Goal: Task Accomplishment & Management: Complete application form

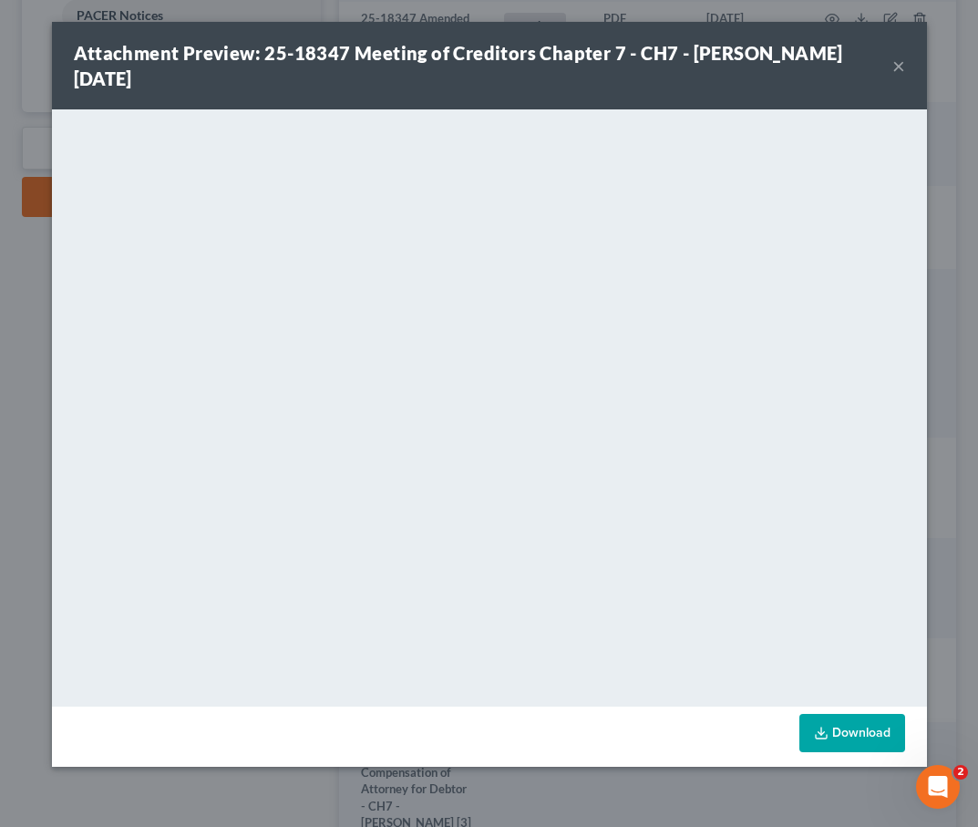
click at [896, 64] on button "×" at bounding box center [899, 66] width 13 height 22
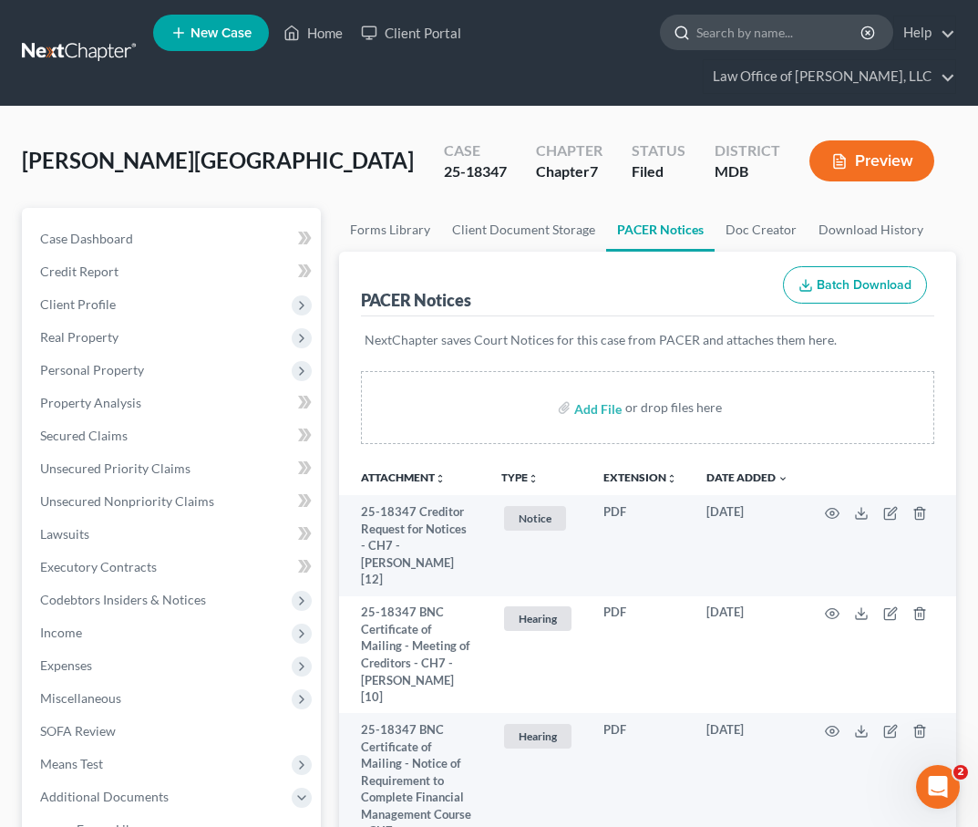
click at [740, 26] on input "search" at bounding box center [780, 33] width 167 height 34
type input "g"
click at [62, 55] on link at bounding box center [80, 52] width 117 height 33
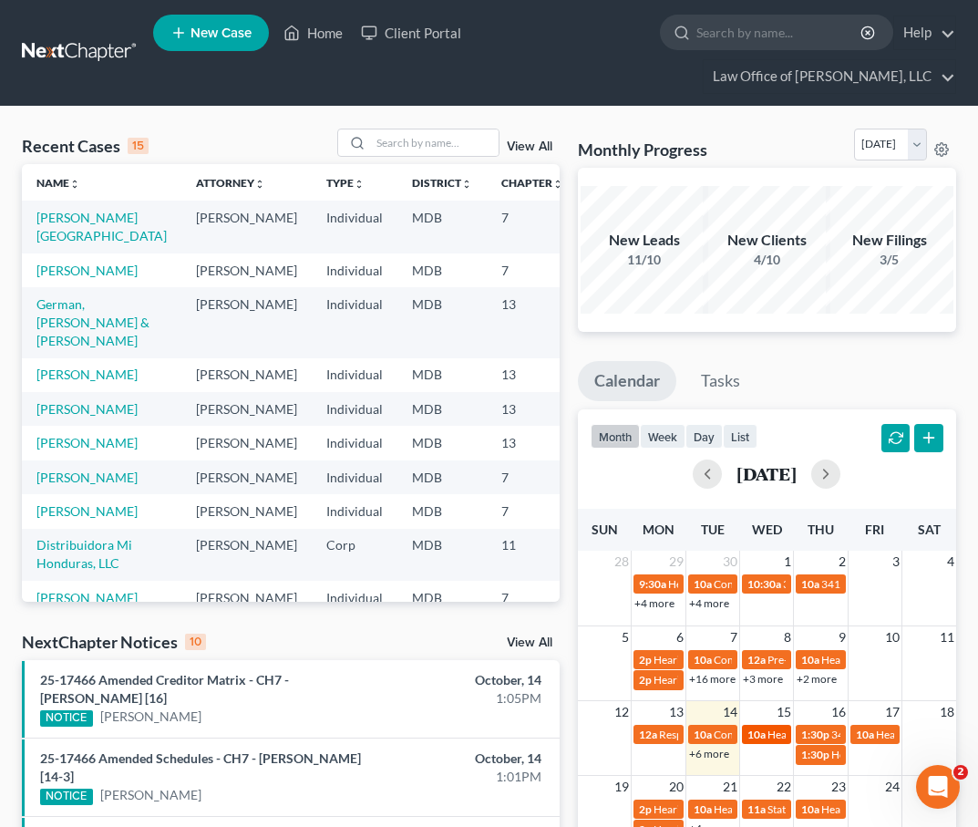
click at [761, 740] on div "10a Hearing for [PERSON_NAME]" at bounding box center [767, 735] width 38 height 14
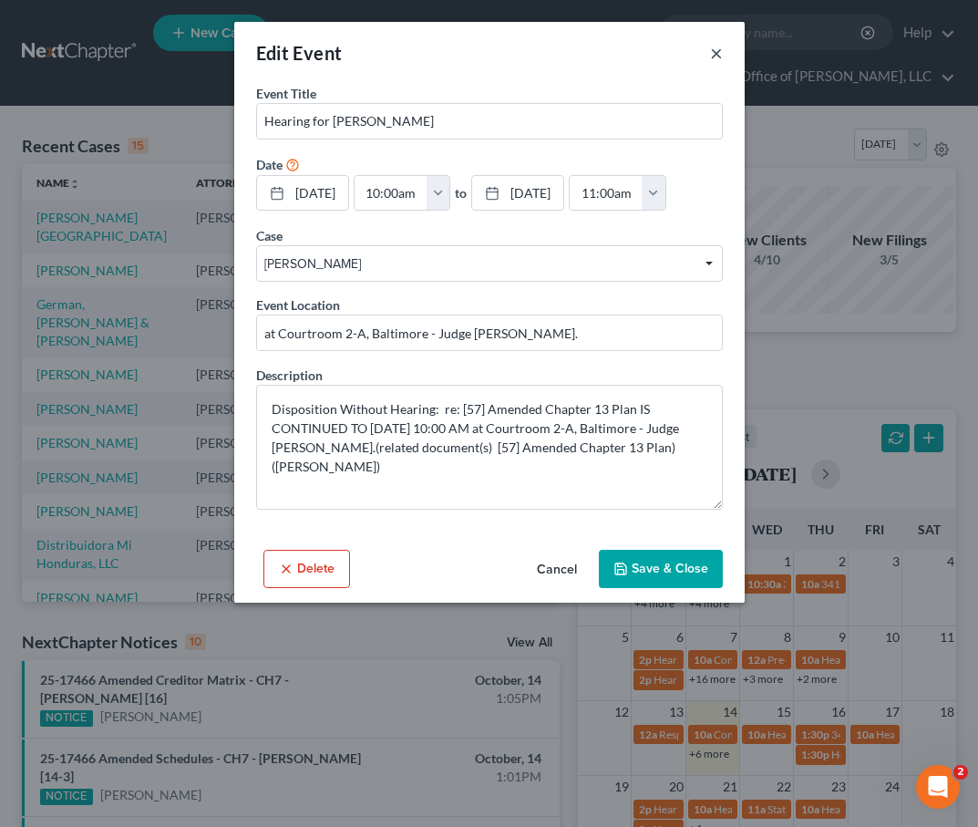
click at [717, 53] on button "×" at bounding box center [716, 53] width 13 height 22
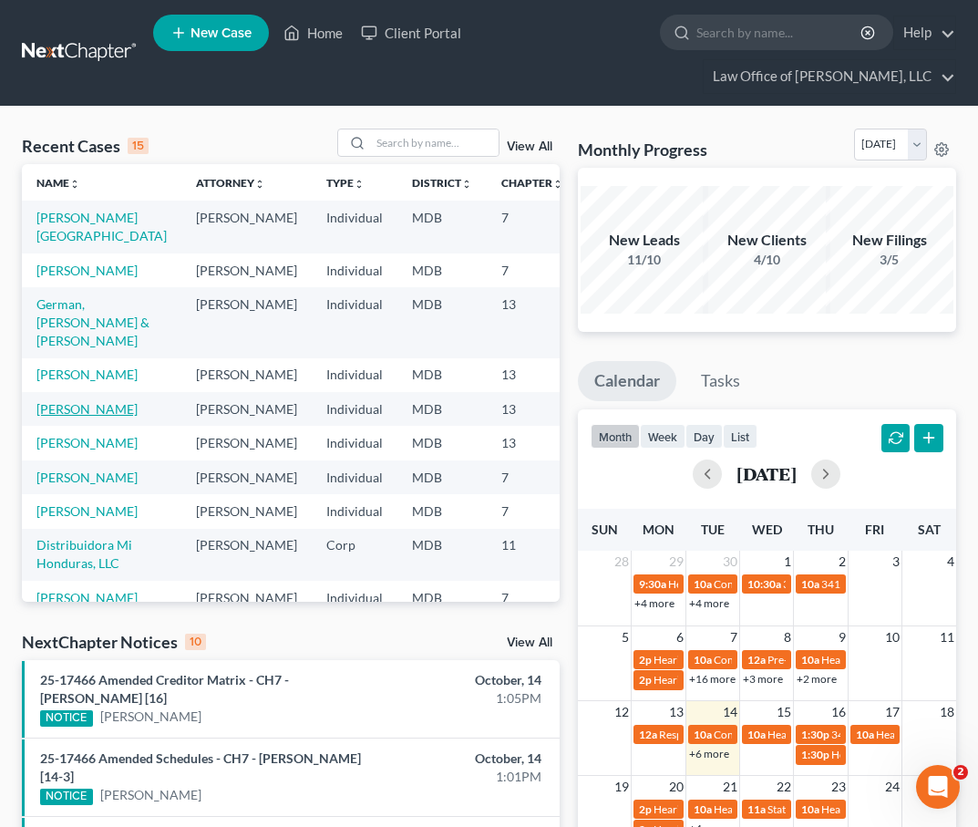
click at [63, 417] on link "Haselberger, Joan" at bounding box center [86, 409] width 101 height 16
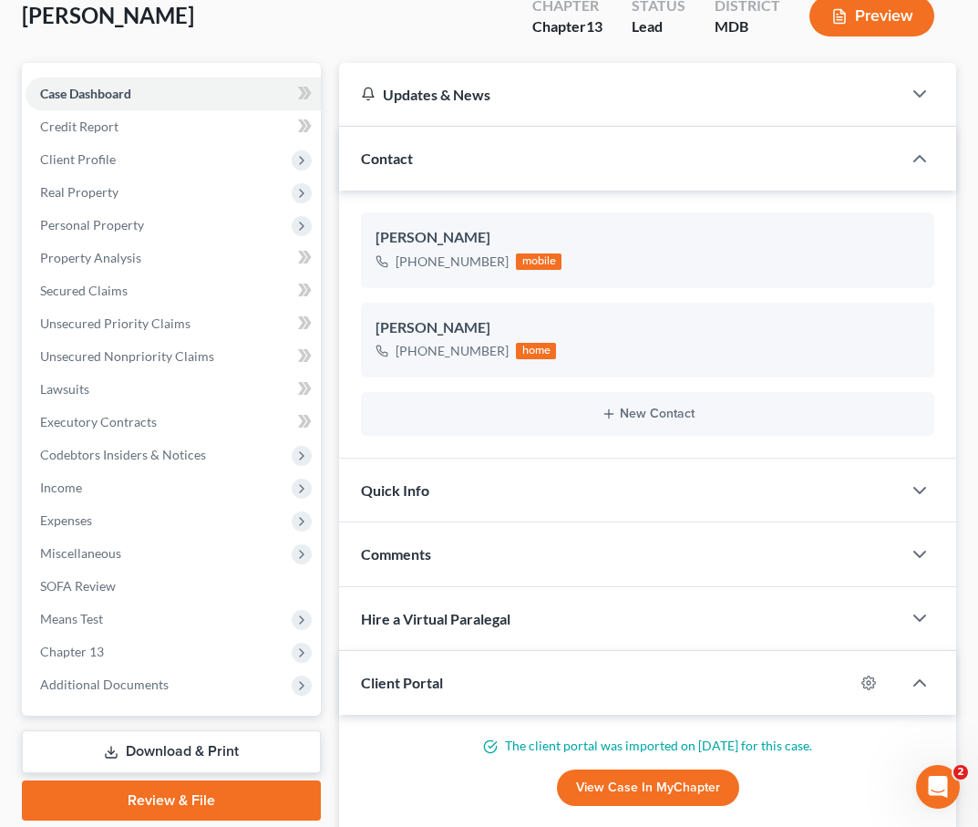
scroll to position [190, 0]
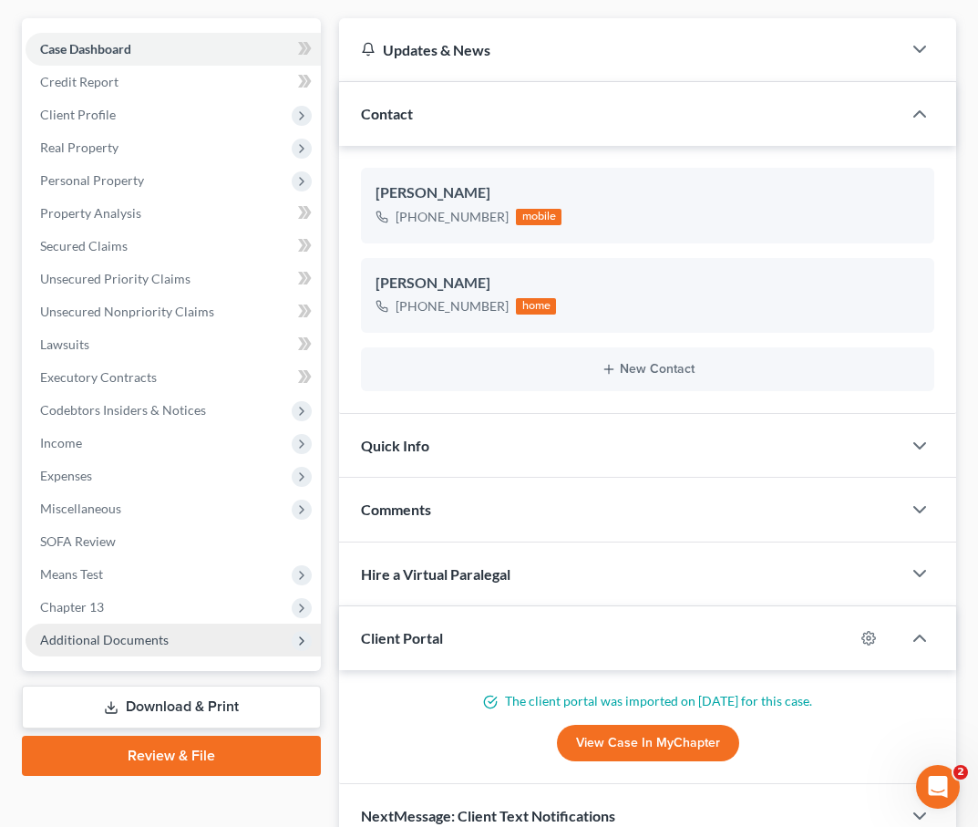
click at [175, 641] on span "Additional Documents" at bounding box center [173, 640] width 295 height 33
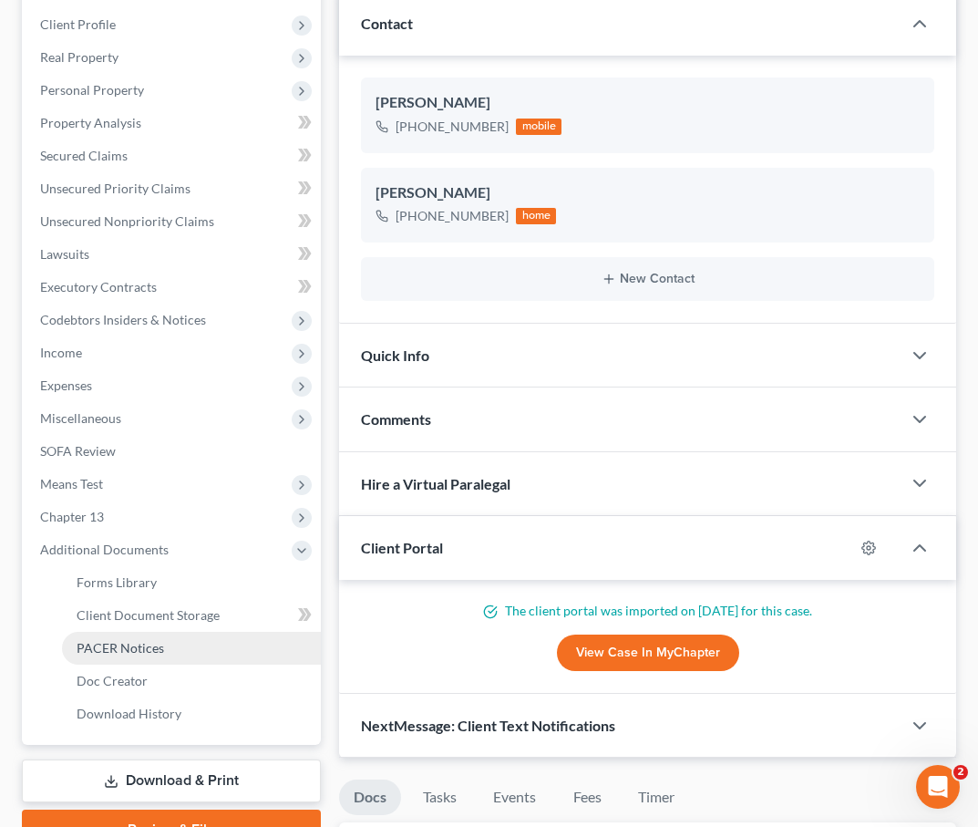
click at [160, 647] on span "PACER Notices" at bounding box center [121, 648] width 88 height 16
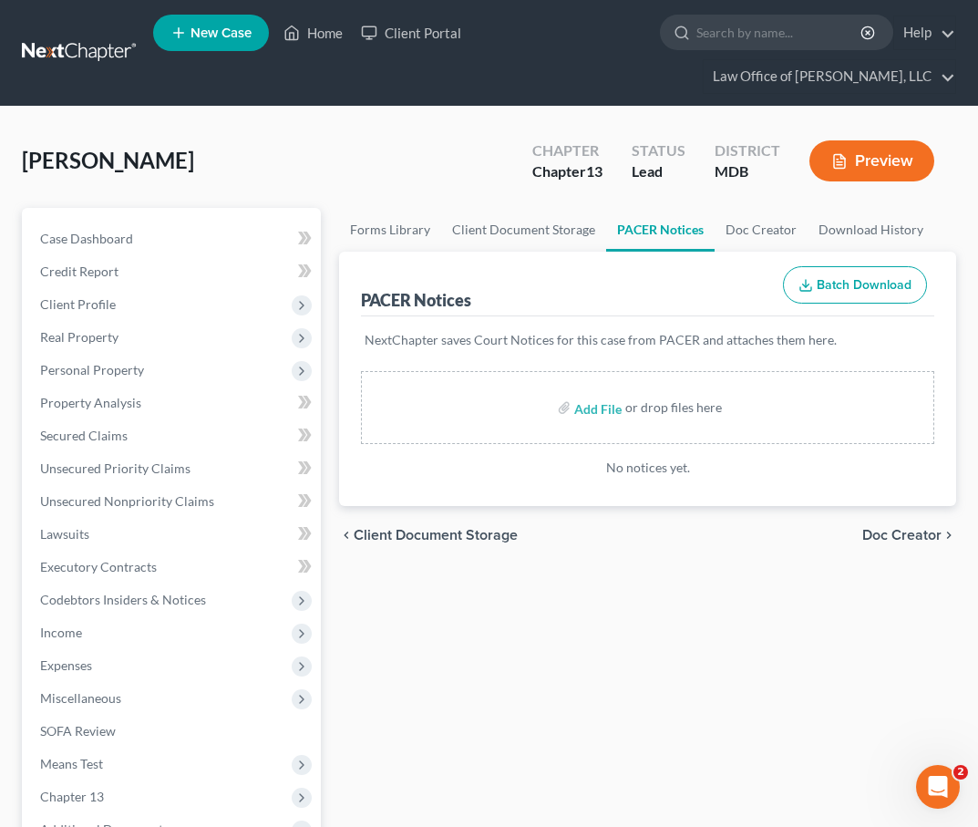
click at [442, 529] on span "Client Document Storage" at bounding box center [436, 535] width 164 height 15
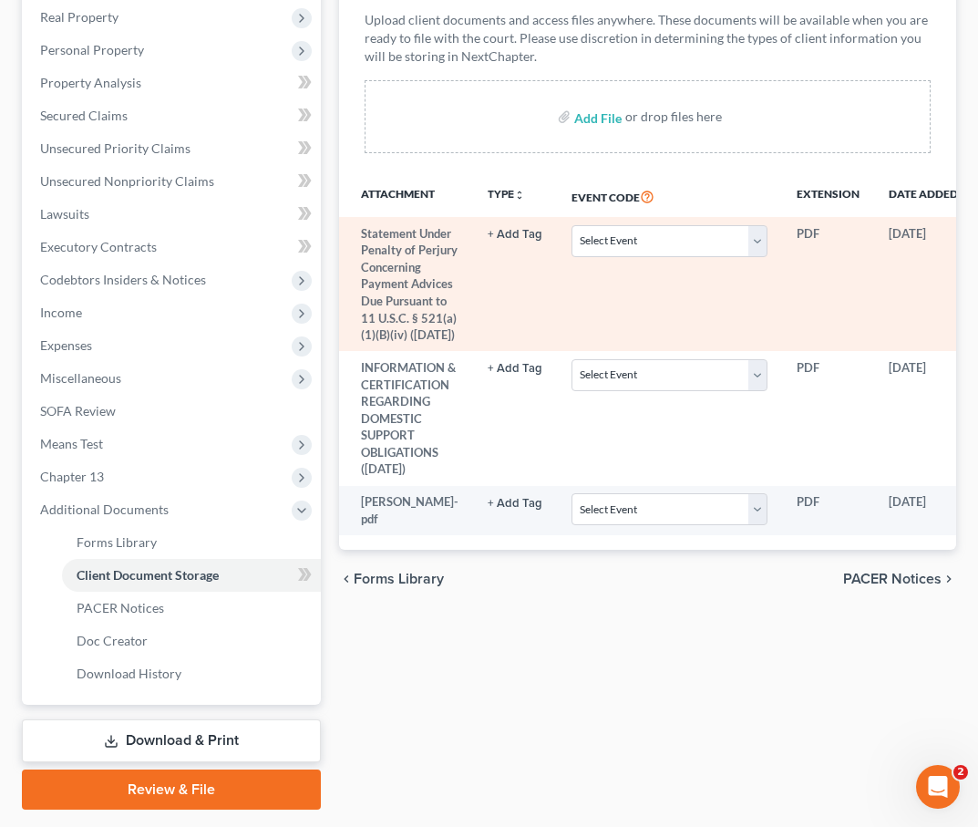
scroll to position [370, 0]
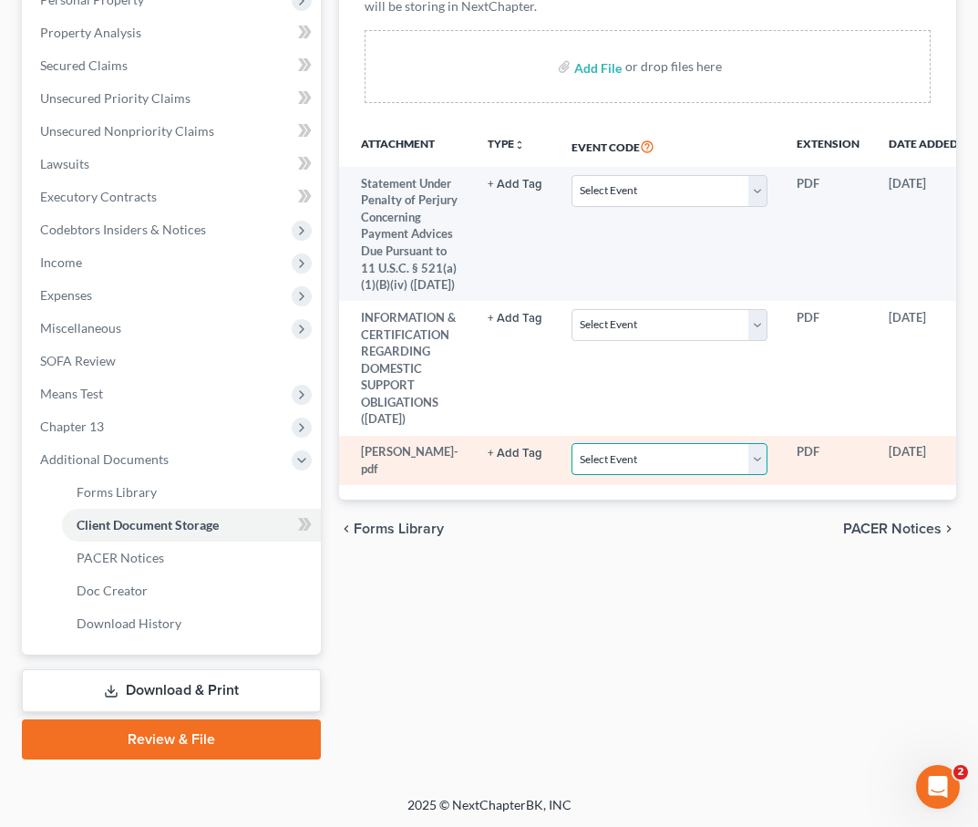
click at [682, 443] on select "Select Event Affidavit Affidavit of Adequate Protection and Lease Payments Affi…" at bounding box center [670, 459] width 196 height 32
select select "14"
click at [633, 443] on select "Select Event Affidavit Affidavit of Adequate Protection and Lease Payments Affi…" at bounding box center [670, 459] width 196 height 32
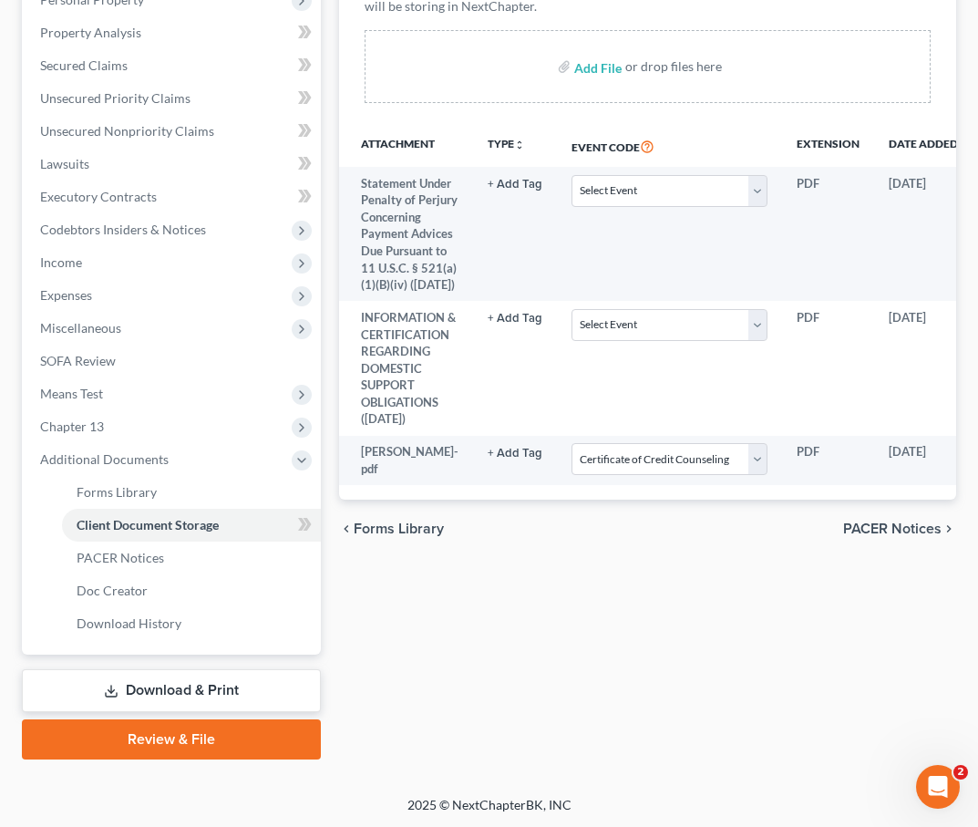
click at [194, 685] on link "Download & Print" at bounding box center [171, 690] width 299 height 43
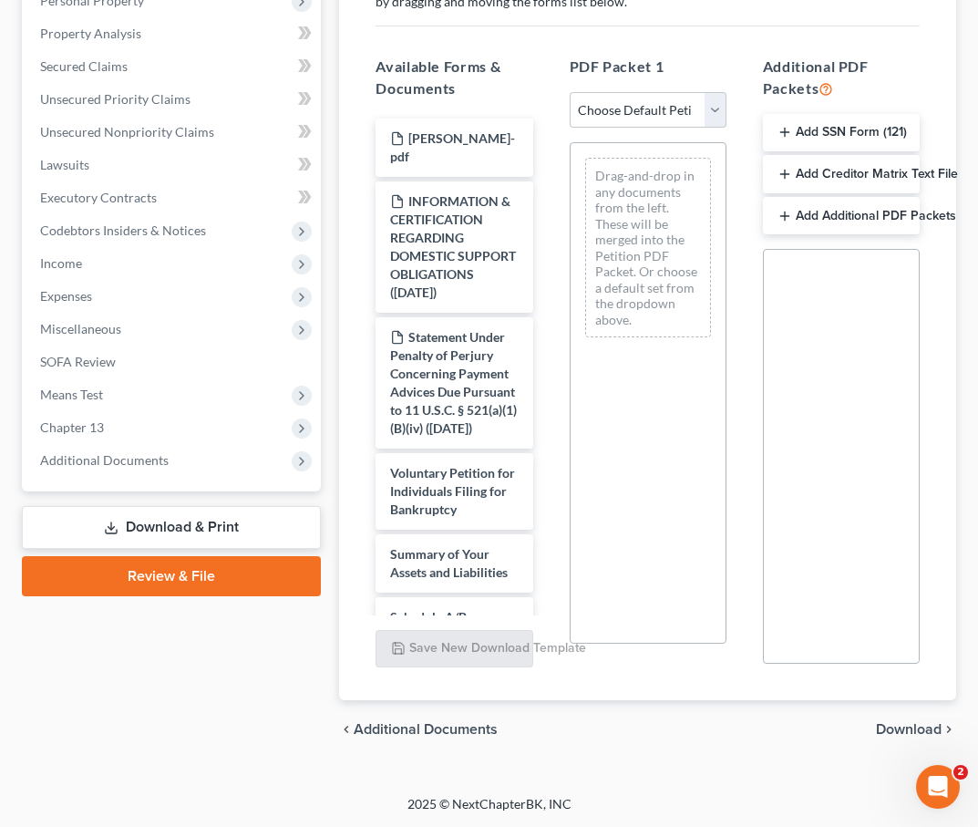
click at [156, 568] on link "Review & File" at bounding box center [171, 576] width 299 height 40
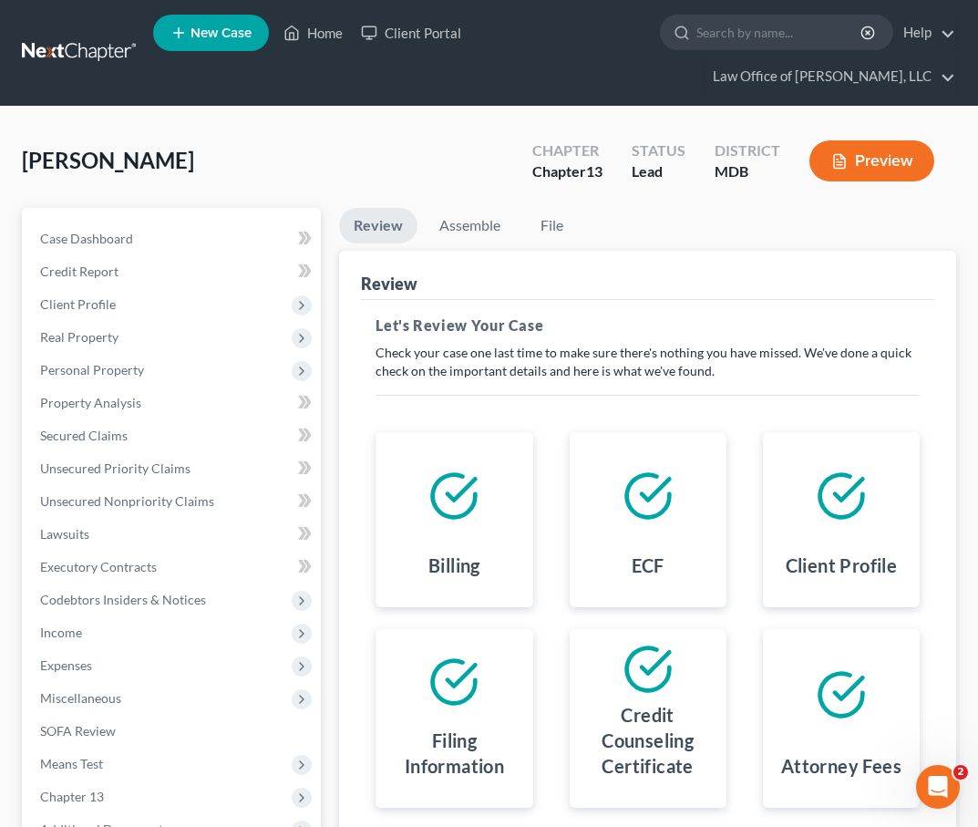
scroll to position [347, 0]
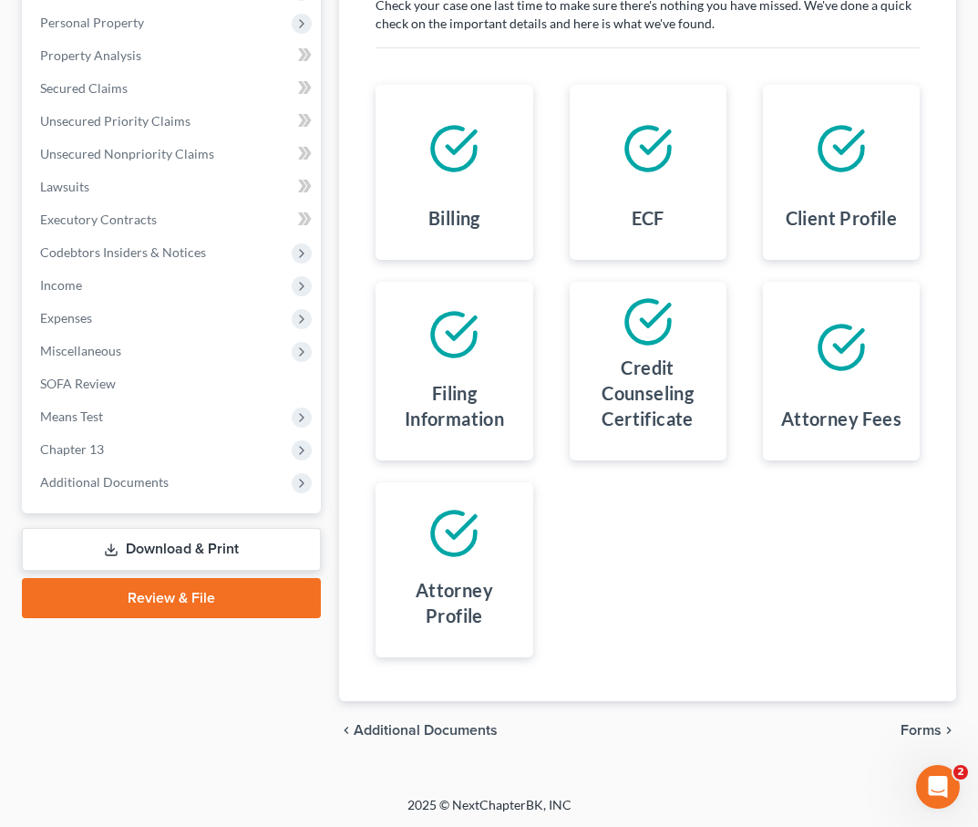
click at [907, 724] on span "Forms" at bounding box center [921, 730] width 41 height 15
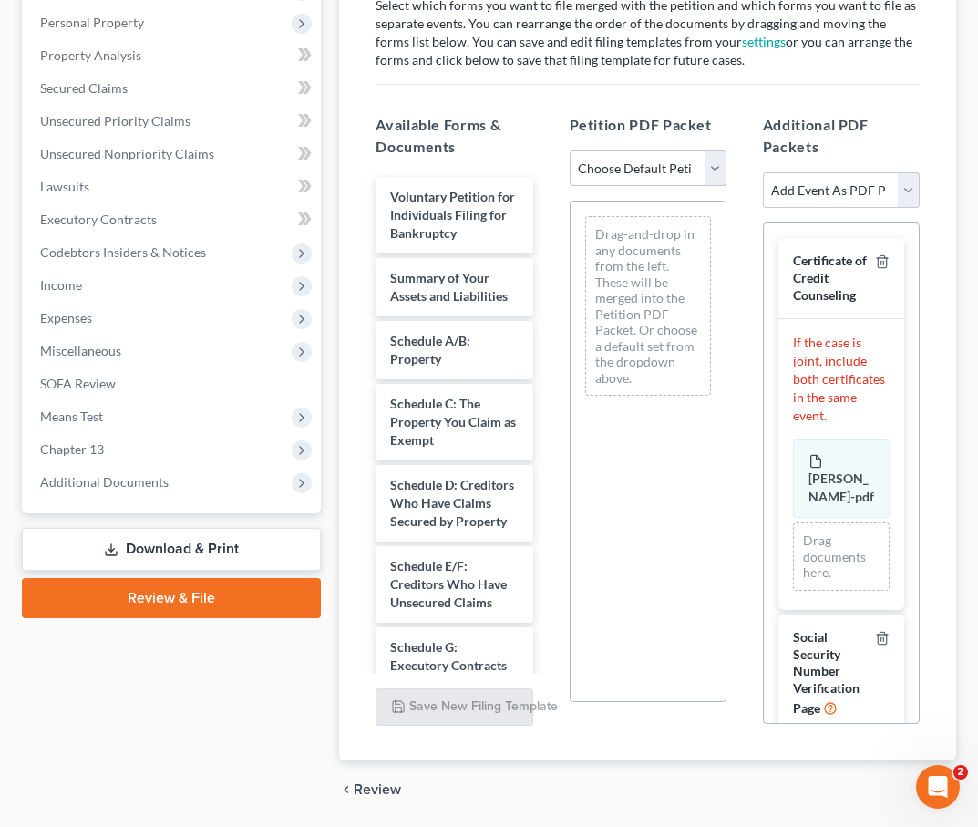
click at [685, 171] on select "Choose Default Petition PDF Packet Emergency Filing (Voluntary Petition and Cre…" at bounding box center [648, 168] width 157 height 36
select select "0"
click at [570, 150] on select "Choose Default Petition PDF Packet Emergency Filing (Voluntary Petition and Cre…" at bounding box center [648, 168] width 157 height 36
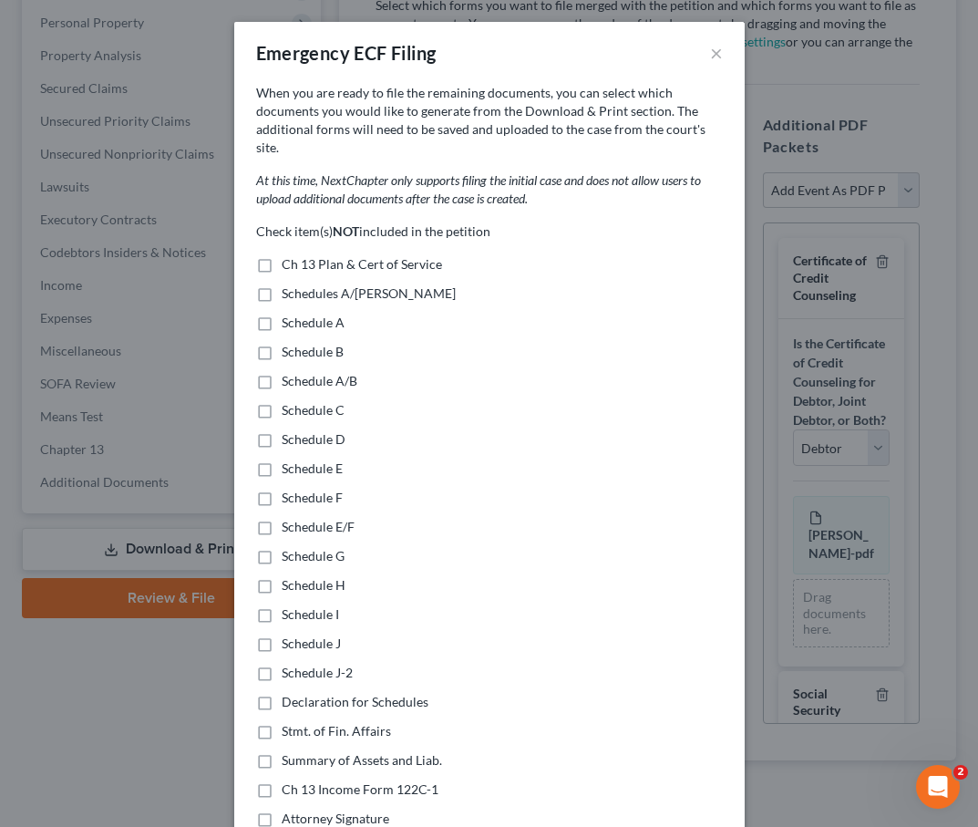
click at [282, 284] on label "Schedules A/B-J" at bounding box center [369, 293] width 174 height 18
click at [289, 284] on input "Schedules A/B-J" at bounding box center [295, 290] width 12 height 12
checkbox input "true"
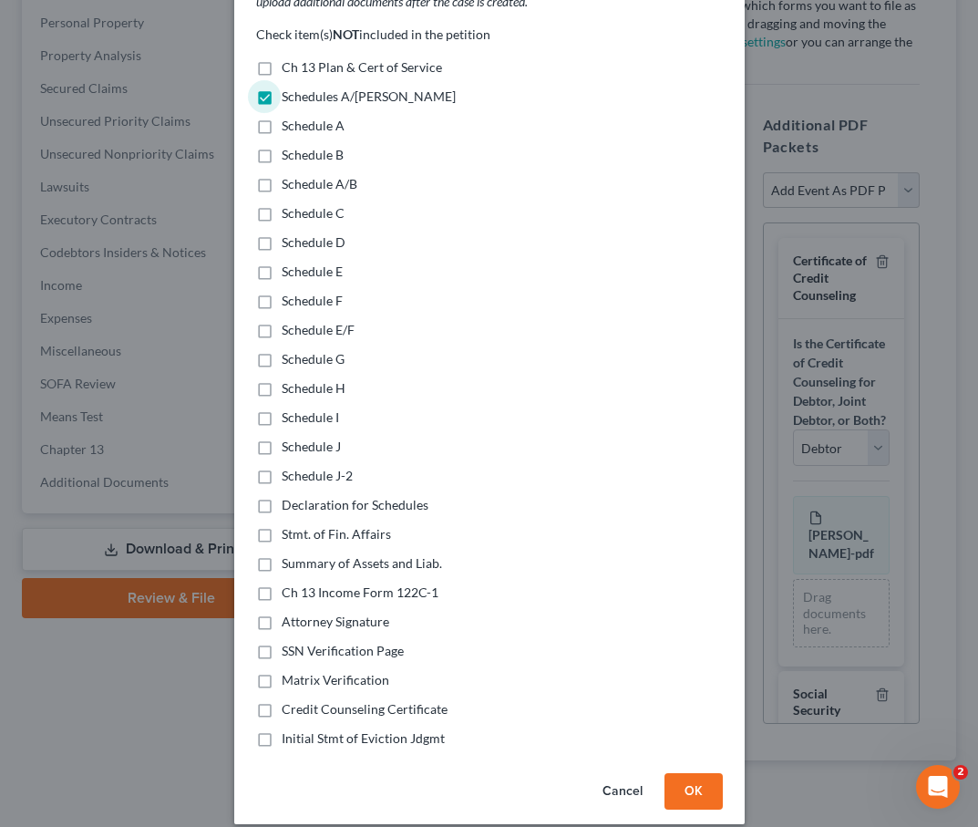
click at [282, 496] on label "Declaration for Schedules" at bounding box center [355, 505] width 147 height 18
click at [289, 496] on input "Declaration for Schedules" at bounding box center [295, 502] width 12 height 12
checkbox input "true"
click at [282, 525] on label "Stmt. of Fin. Affairs" at bounding box center [336, 534] width 109 height 18
click at [289, 525] on input "Stmt. of Fin. Affairs" at bounding box center [295, 531] width 12 height 12
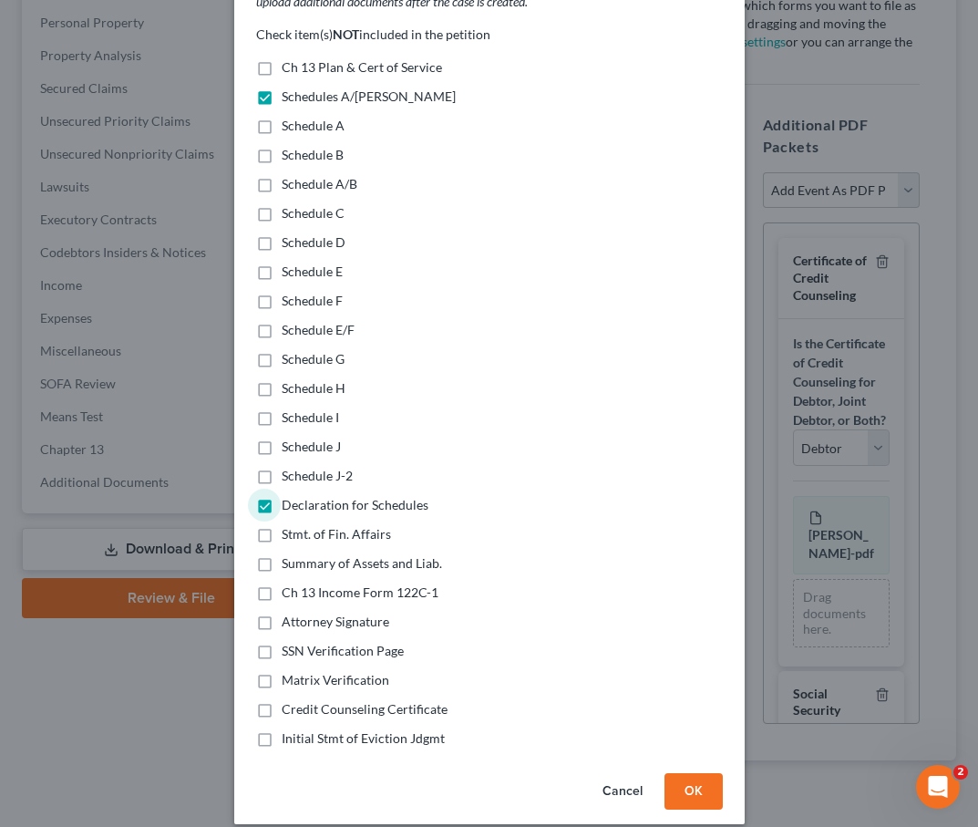
checkbox input "true"
click at [282, 554] on label "Summary of Assets and Liab." at bounding box center [362, 563] width 160 height 18
click at [289, 554] on input "Summary of Assets and Liab." at bounding box center [295, 560] width 12 height 12
checkbox input "true"
click at [282, 584] on label "Ch 13 Income Form 122C-1" at bounding box center [360, 593] width 157 height 18
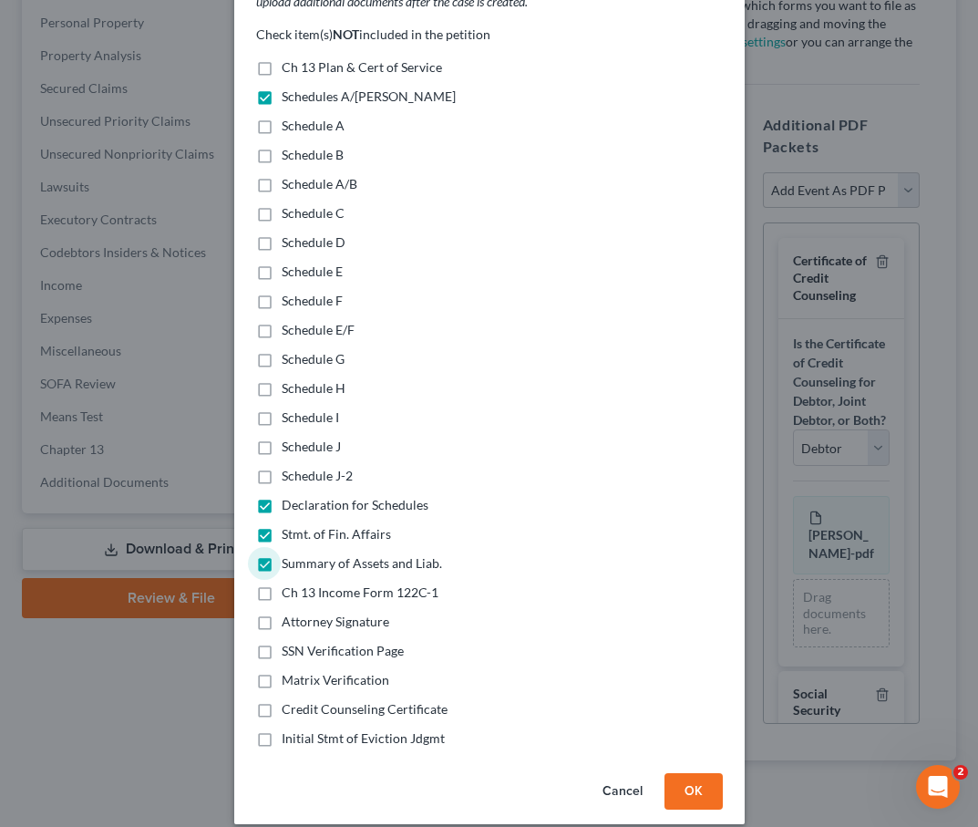
click at [289, 584] on input "Ch 13 Income Form 122C-1" at bounding box center [295, 590] width 12 height 12
checkbox input "true"
click at [688, 773] on button "OK" at bounding box center [694, 791] width 58 height 36
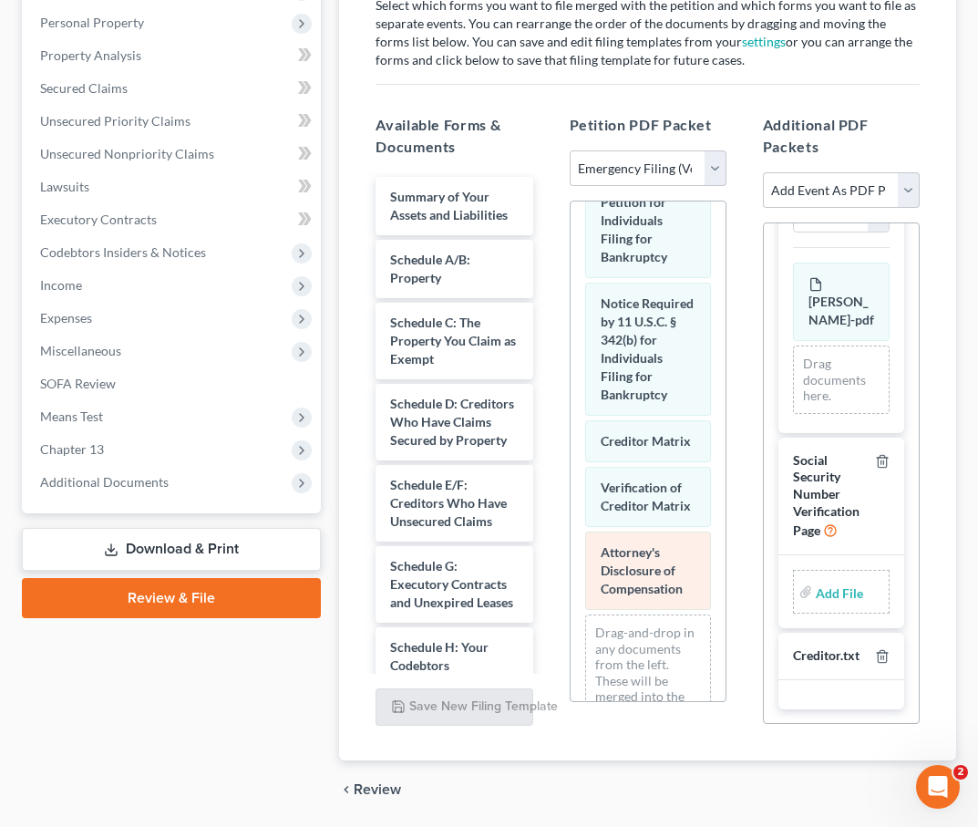
scroll to position [67, 0]
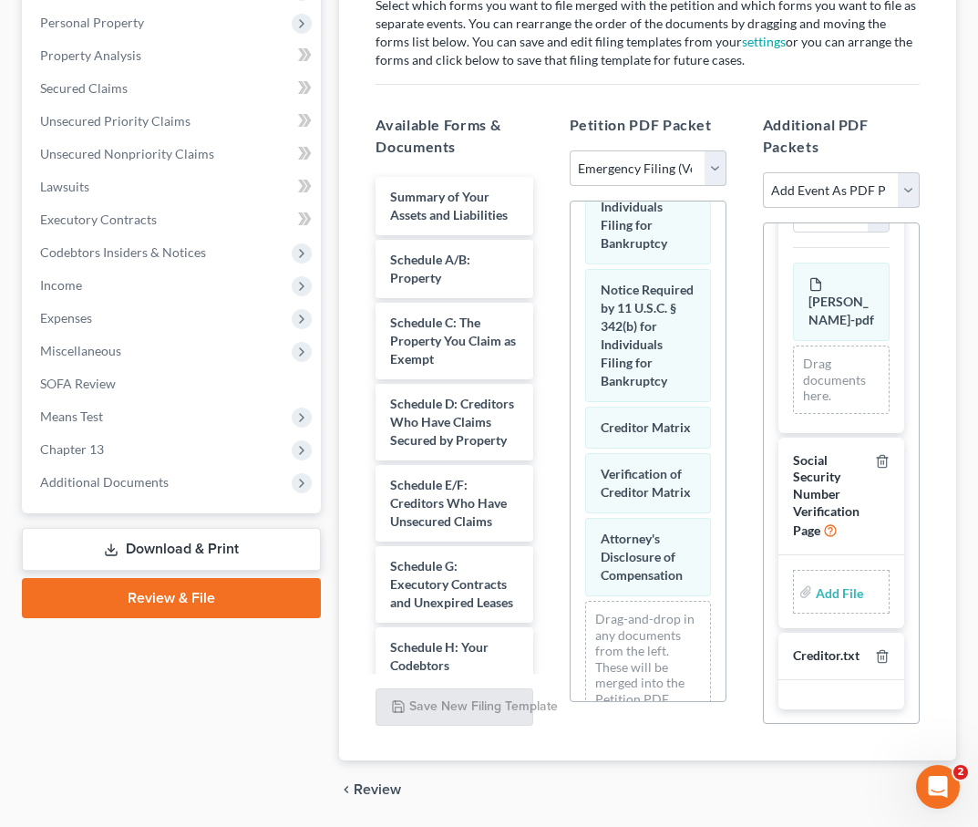
click at [815, 202] on select "Add Event As PDF Packet Affidavit Affidavit of Adequate Protection and Lease Pa…" at bounding box center [841, 190] width 157 height 36
select select "29"
click at [763, 172] on select "Add Event As PDF Packet Affidavit Affidavit of Adequate Protection and Lease Pa…" at bounding box center [841, 190] width 157 height 36
select select
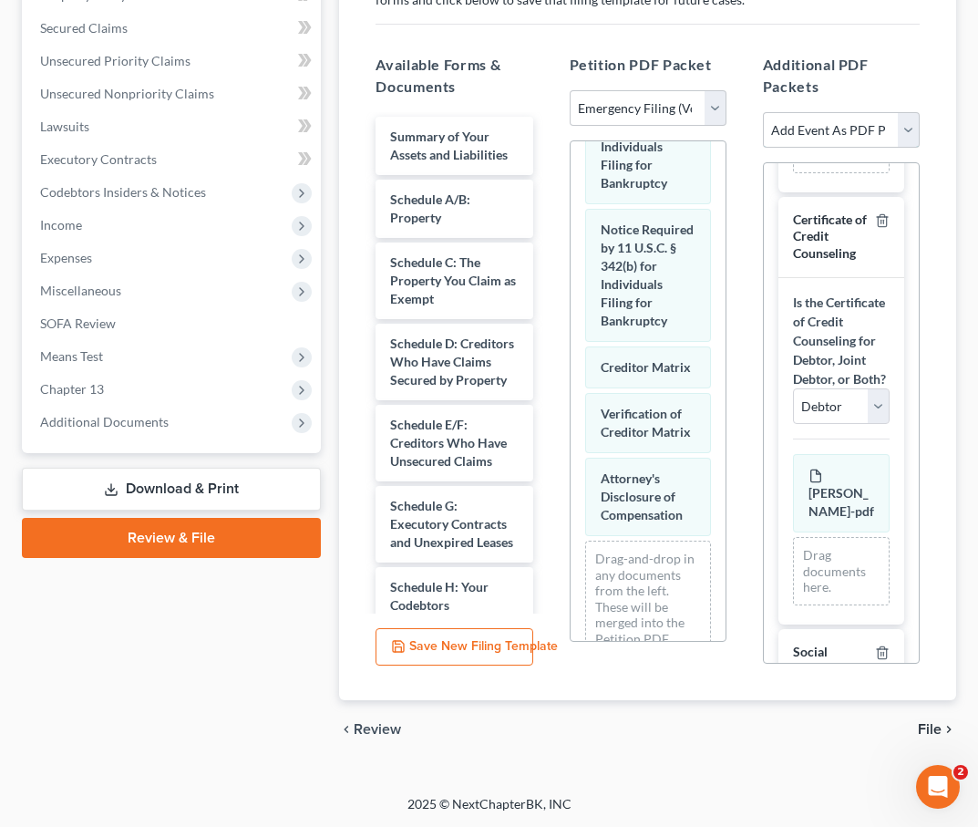
scroll to position [0, 0]
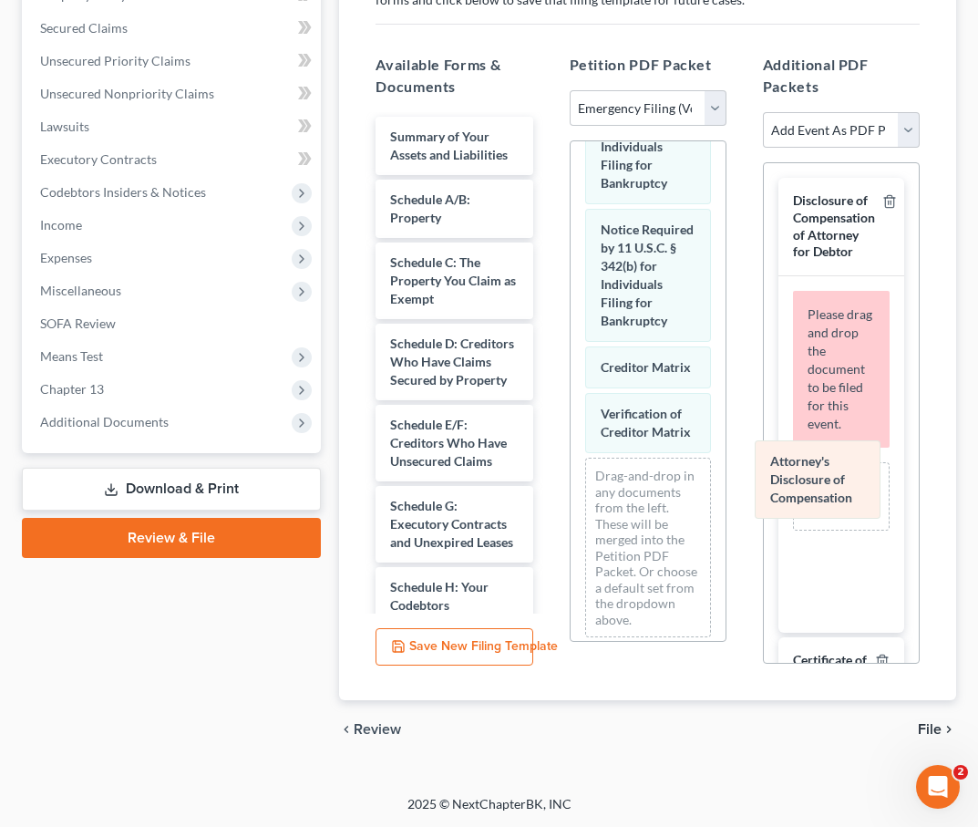
drag, startPoint x: 649, startPoint y: 512, endPoint x: 820, endPoint y: 495, distance: 171.3
click at [726, 495] on div "Attorney's Disclosure of Compensation Voluntary Petition for Individuals Filing…" at bounding box center [648, 363] width 155 height 577
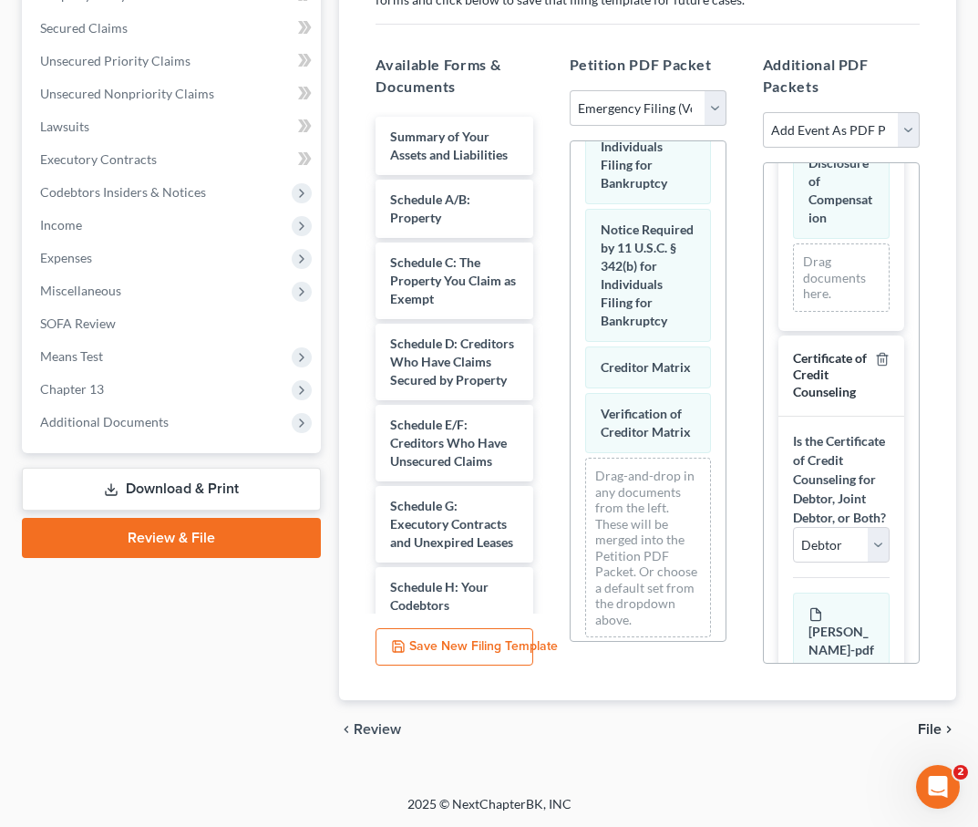
scroll to position [580, 0]
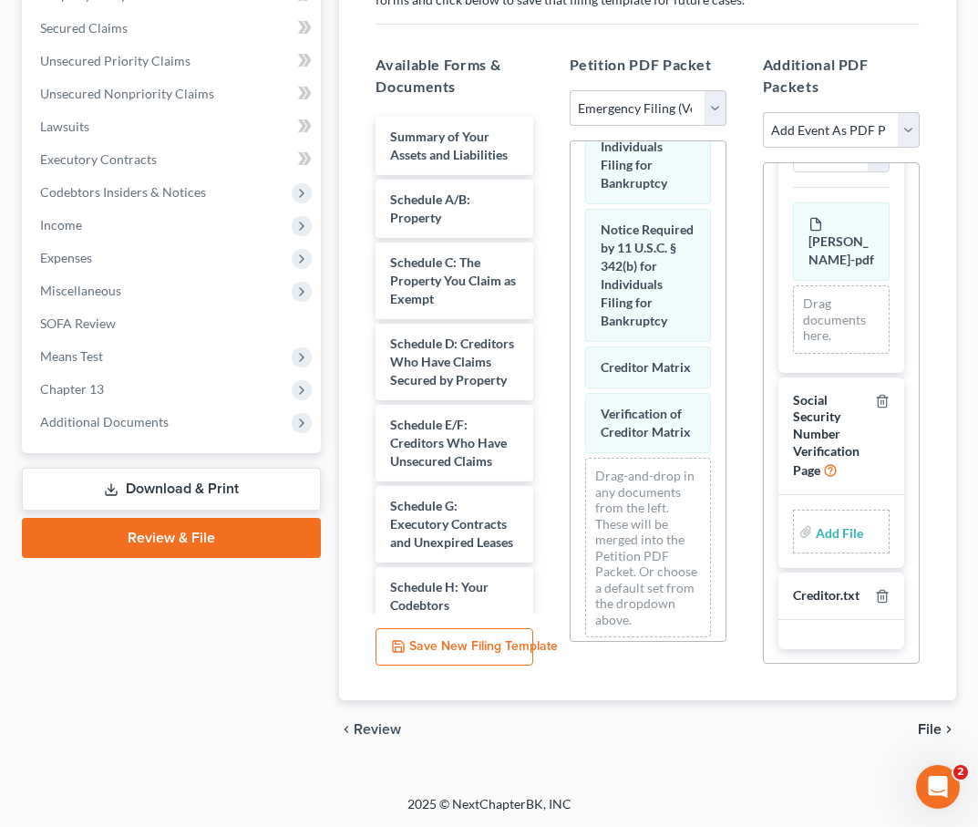
type input "C:\fakepath\SSV.pdf"
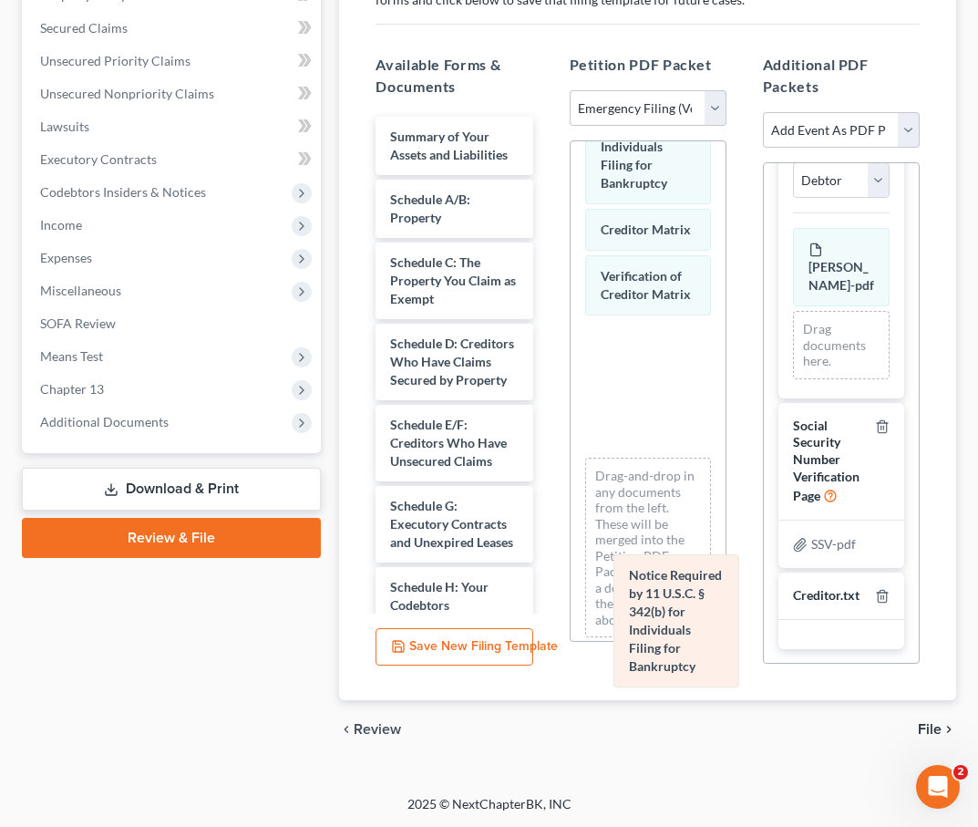
scroll to position [0, 0]
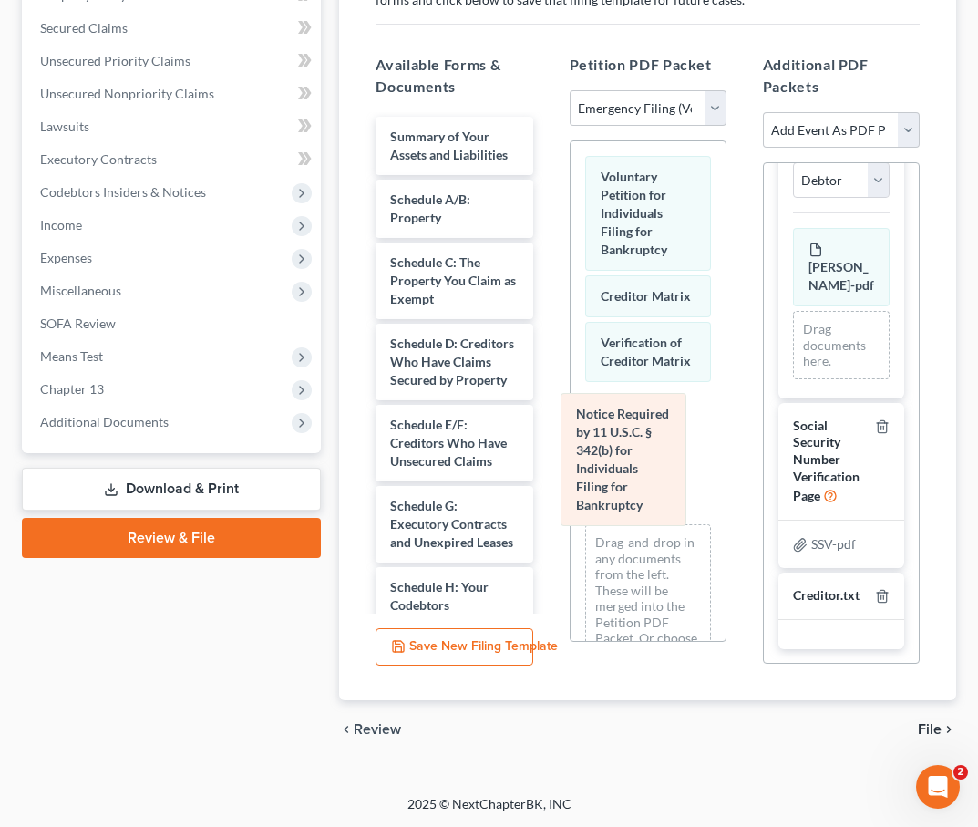
drag, startPoint x: 648, startPoint y: 254, endPoint x: 624, endPoint y: 440, distance: 186.7
click at [624, 440] on div "Notice Required by 11 U.S.C. § 342(b) for Individuals Filing for Bankruptcy Vol…" at bounding box center [648, 429] width 155 height 577
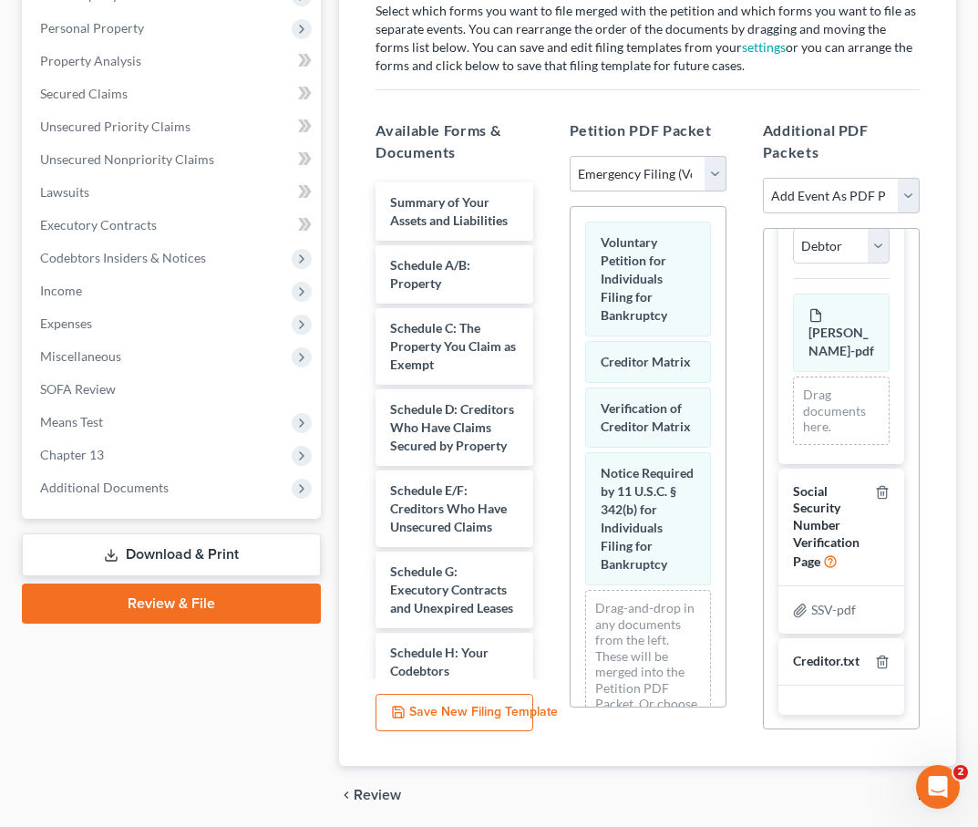
scroll to position [408, 0]
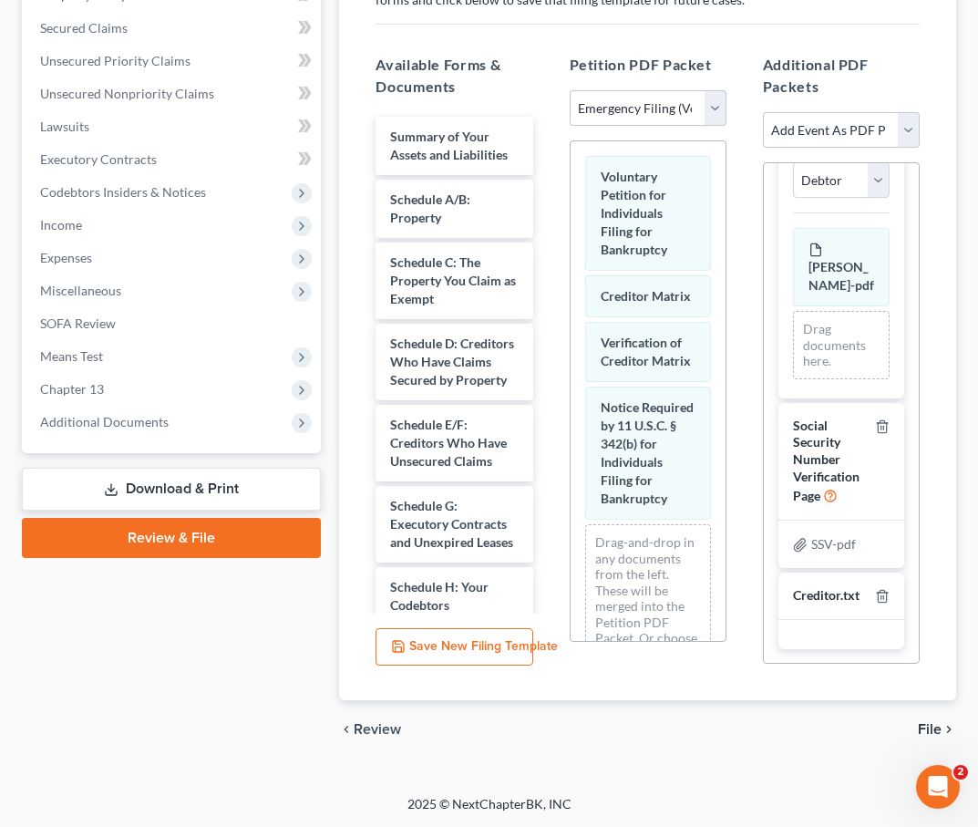
click at [926, 724] on span "File" at bounding box center [930, 729] width 24 height 15
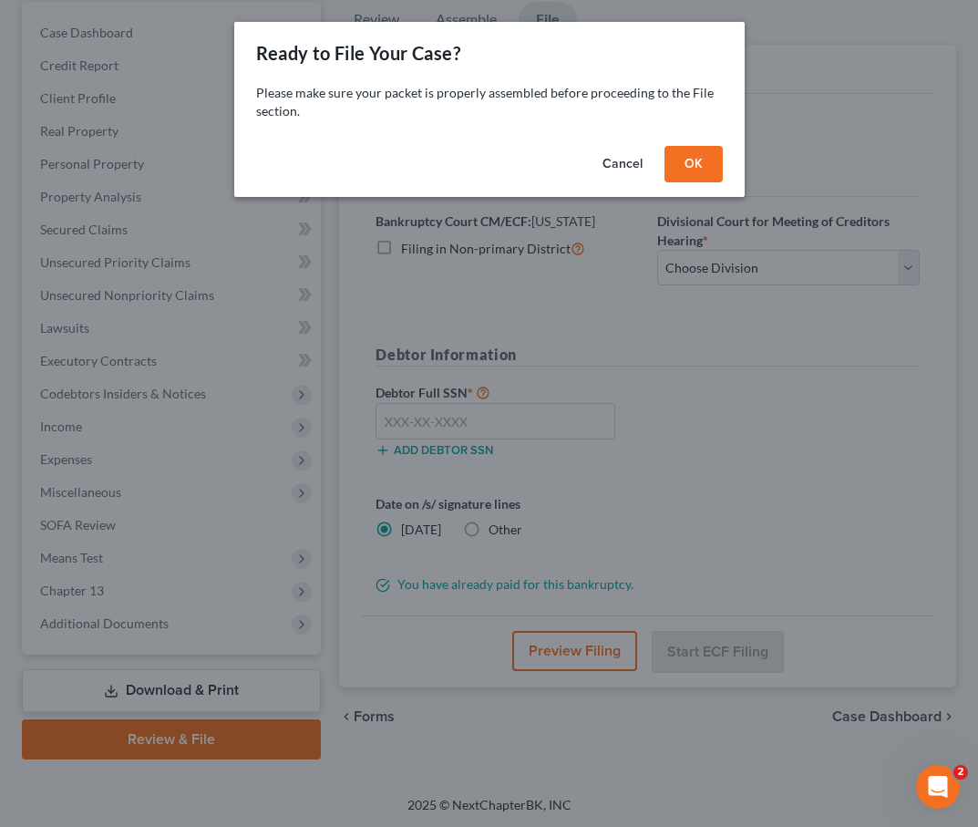
click at [679, 164] on button "OK" at bounding box center [694, 164] width 58 height 36
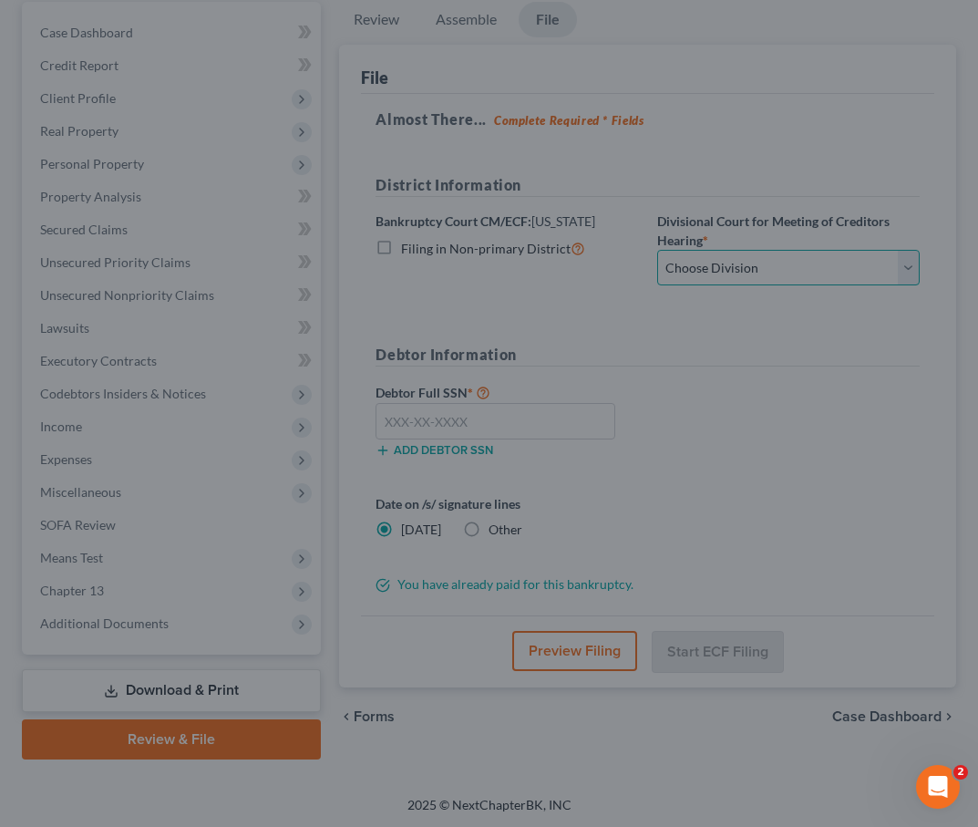
click at [695, 258] on select "Choose Division Baltimore Greenbelt" at bounding box center [788, 268] width 263 height 36
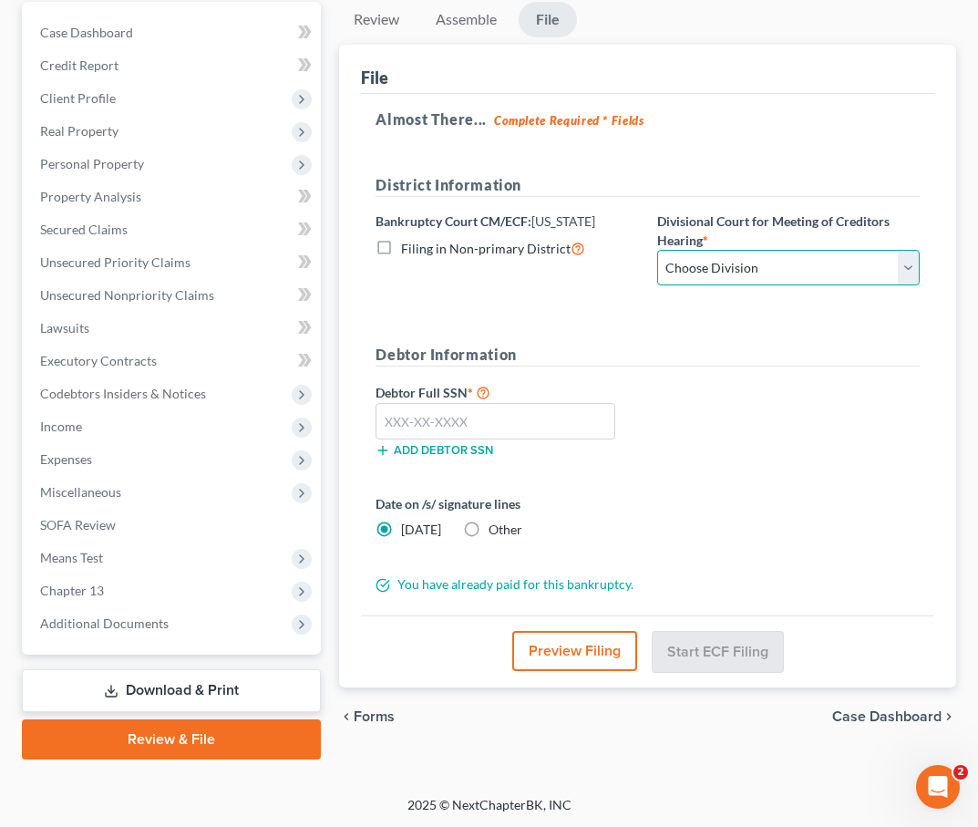
select select "1"
click at [657, 250] on select "Choose Division Baltimore Greenbelt" at bounding box center [788, 268] width 263 height 36
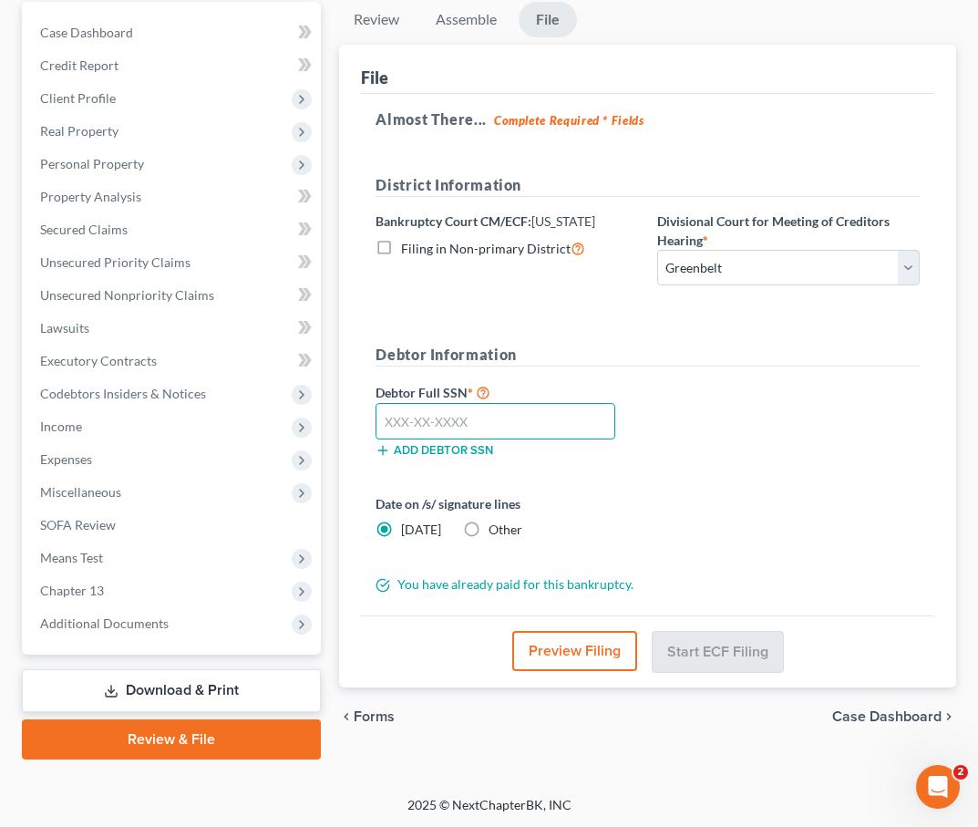
click at [428, 424] on input "text" at bounding box center [496, 421] width 240 height 36
type input "213-64-9563"
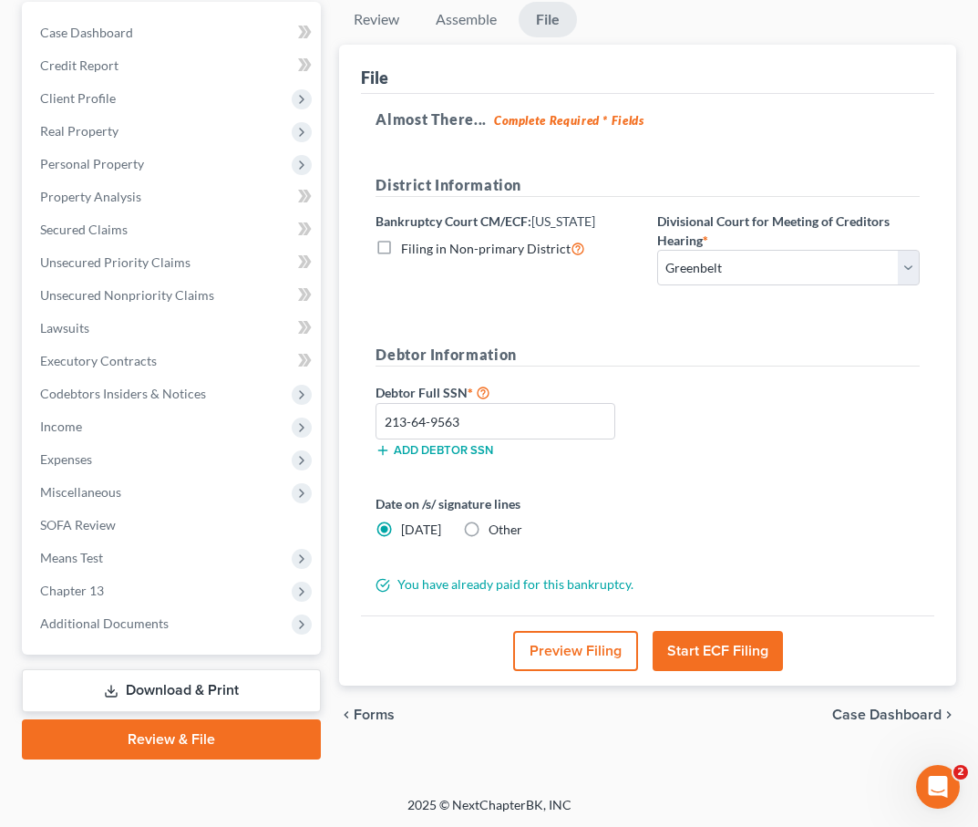
click at [693, 647] on button "Start ECF Filing" at bounding box center [718, 651] width 130 height 40
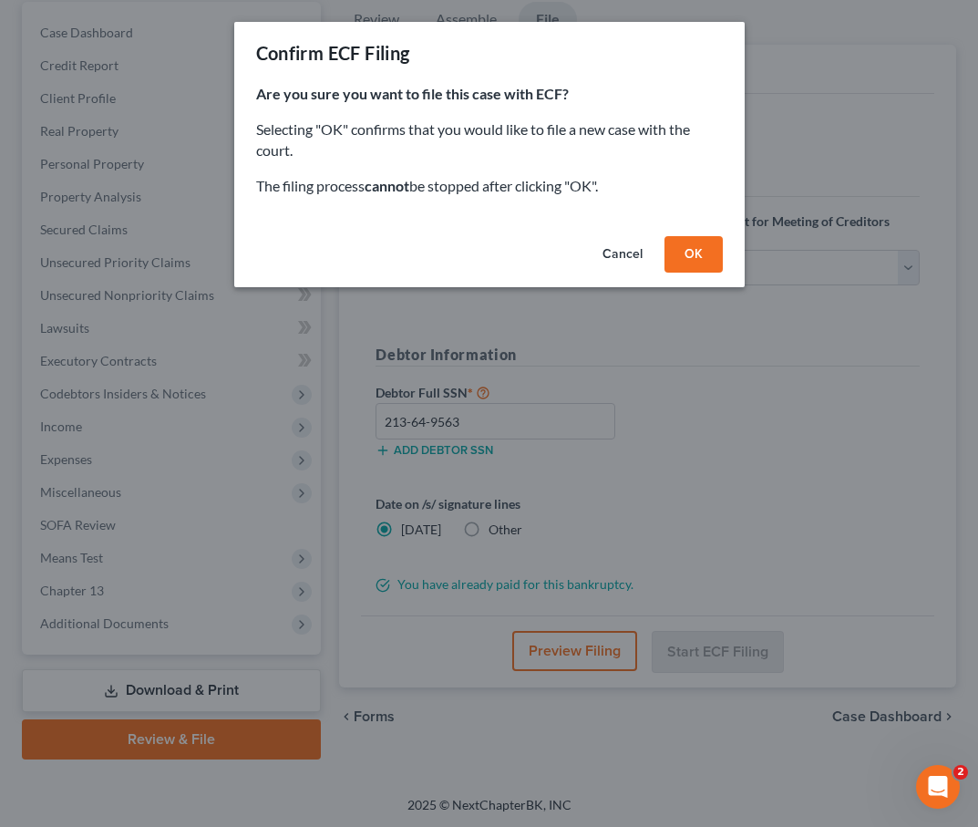
click at [695, 261] on button "OK" at bounding box center [694, 254] width 58 height 36
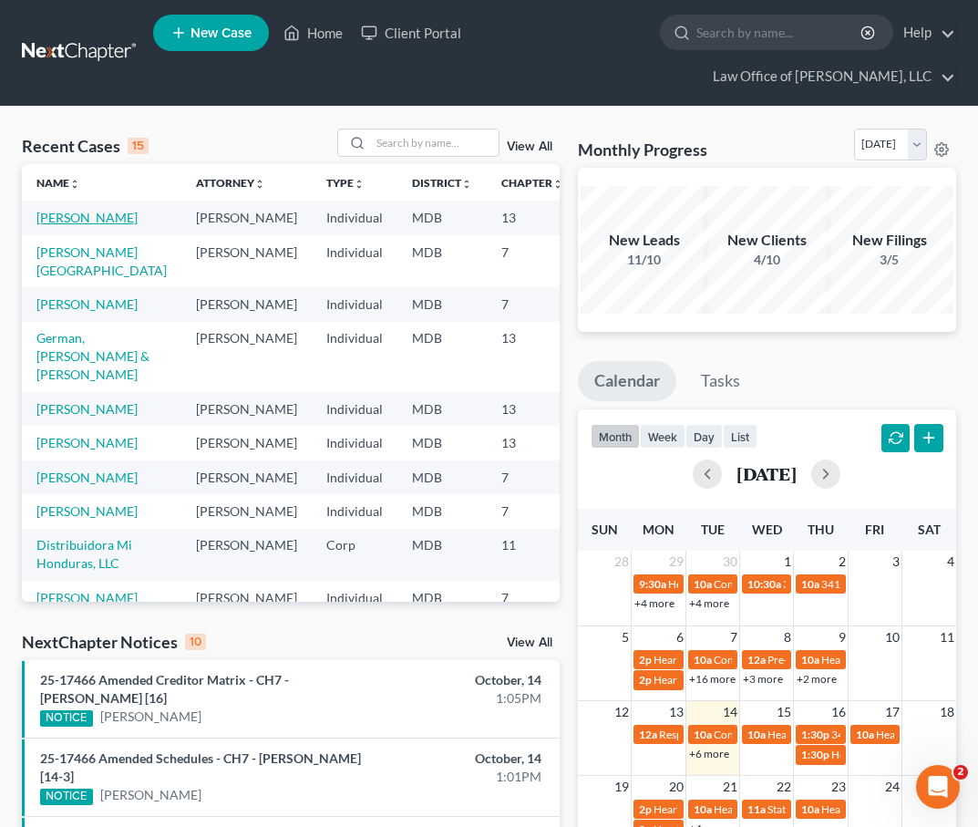
click at [50, 219] on link "[PERSON_NAME]" at bounding box center [86, 218] width 101 height 16
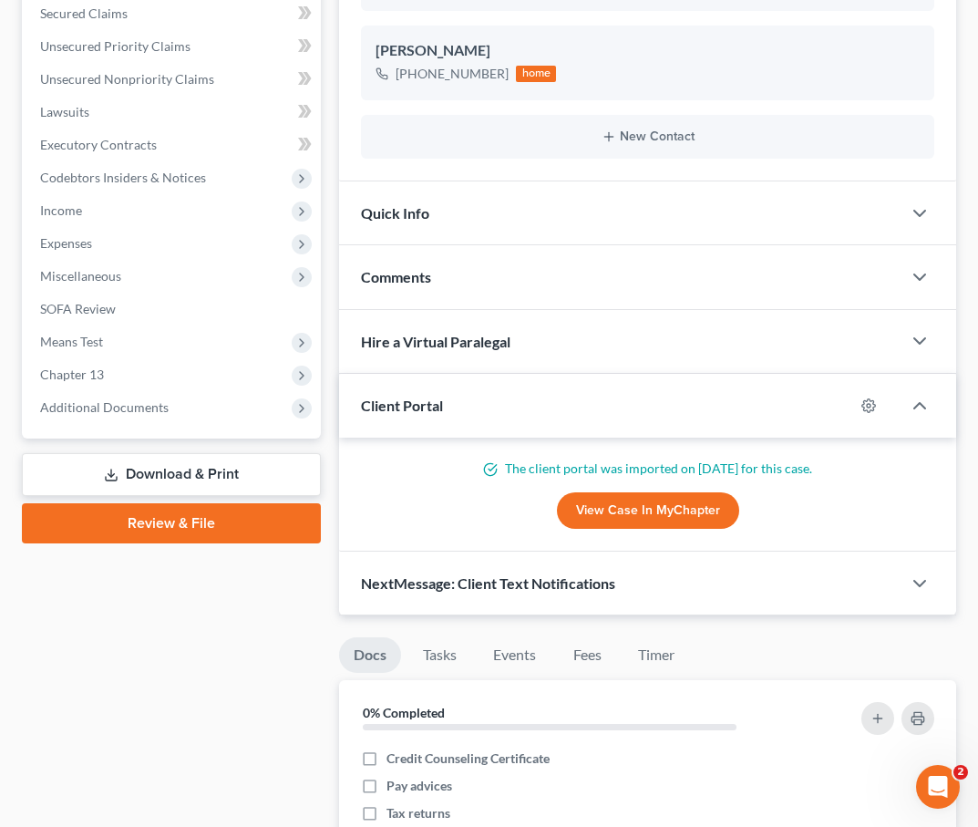
scroll to position [398, 0]
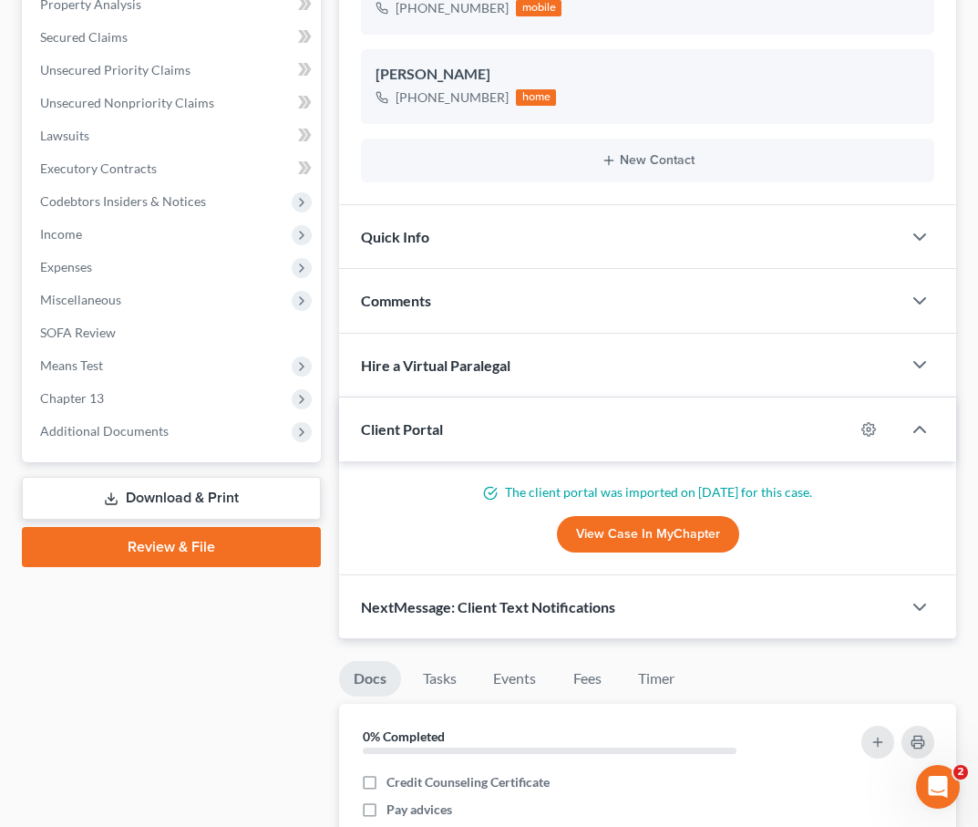
click at [120, 509] on link "Download & Print" at bounding box center [171, 498] width 299 height 43
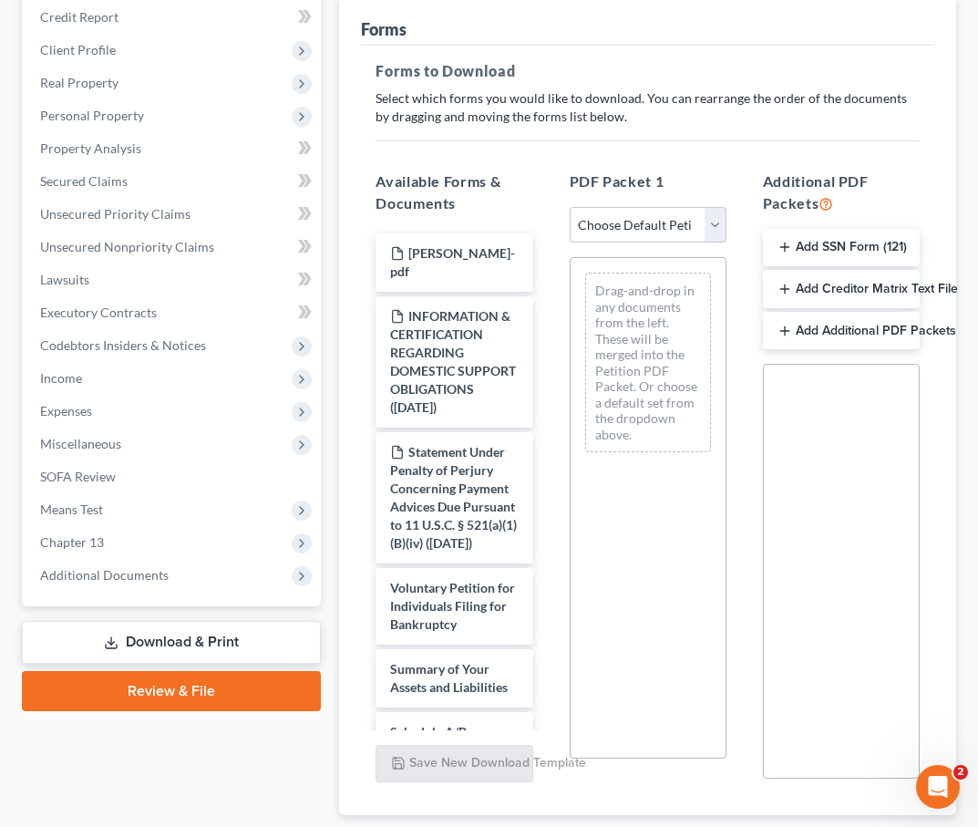
scroll to position [369, 0]
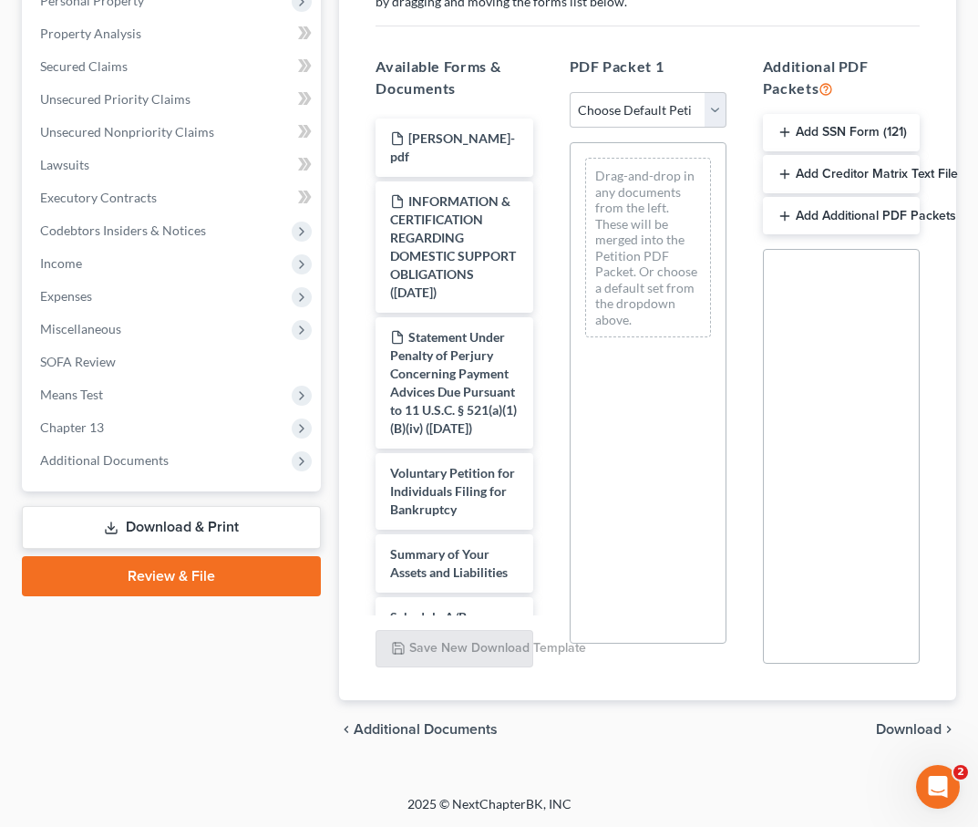
click at [88, 573] on link "Review & File" at bounding box center [171, 576] width 299 height 40
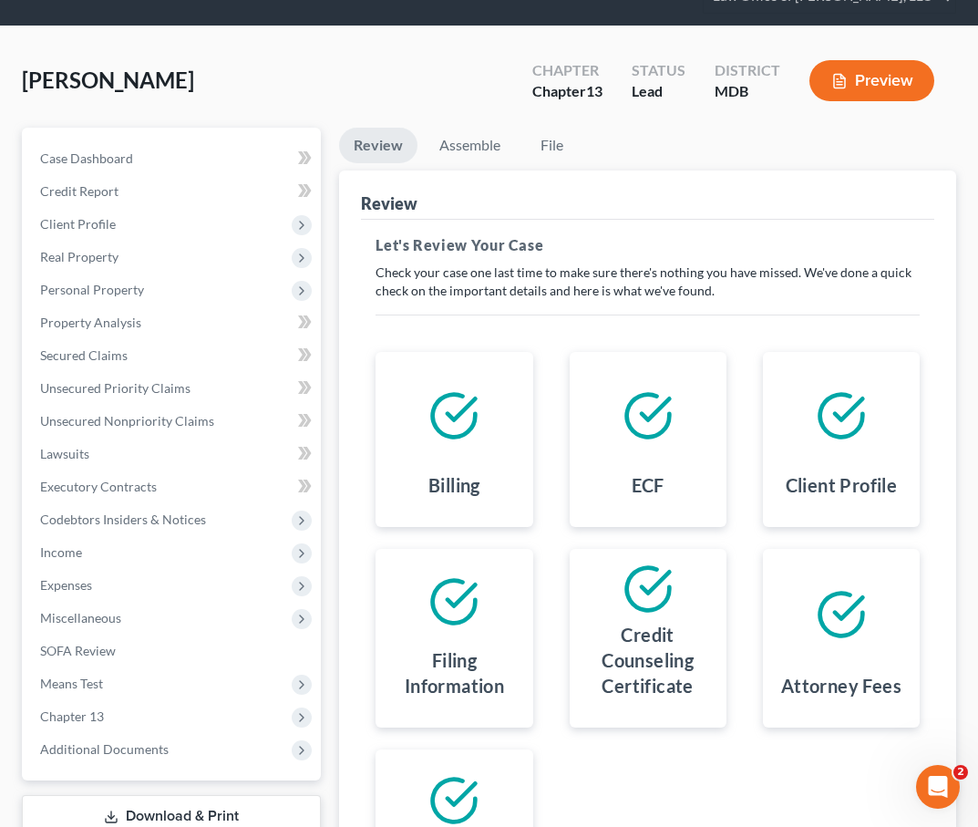
scroll to position [16, 0]
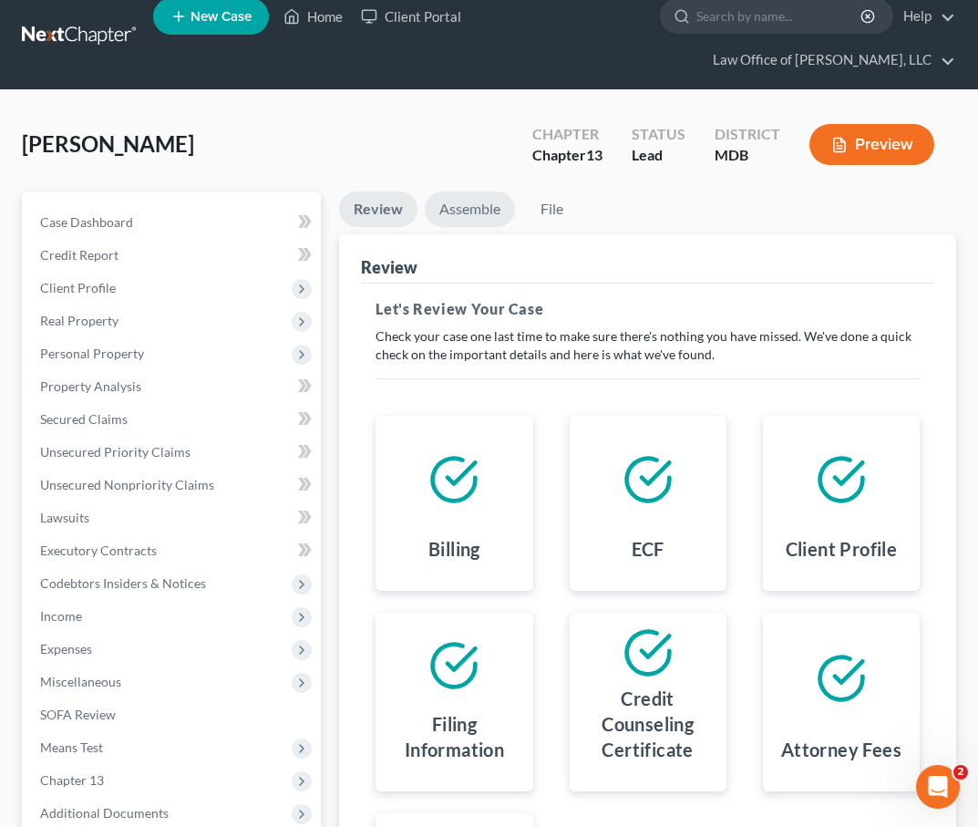
click at [466, 203] on link "Assemble" at bounding box center [470, 209] width 90 height 36
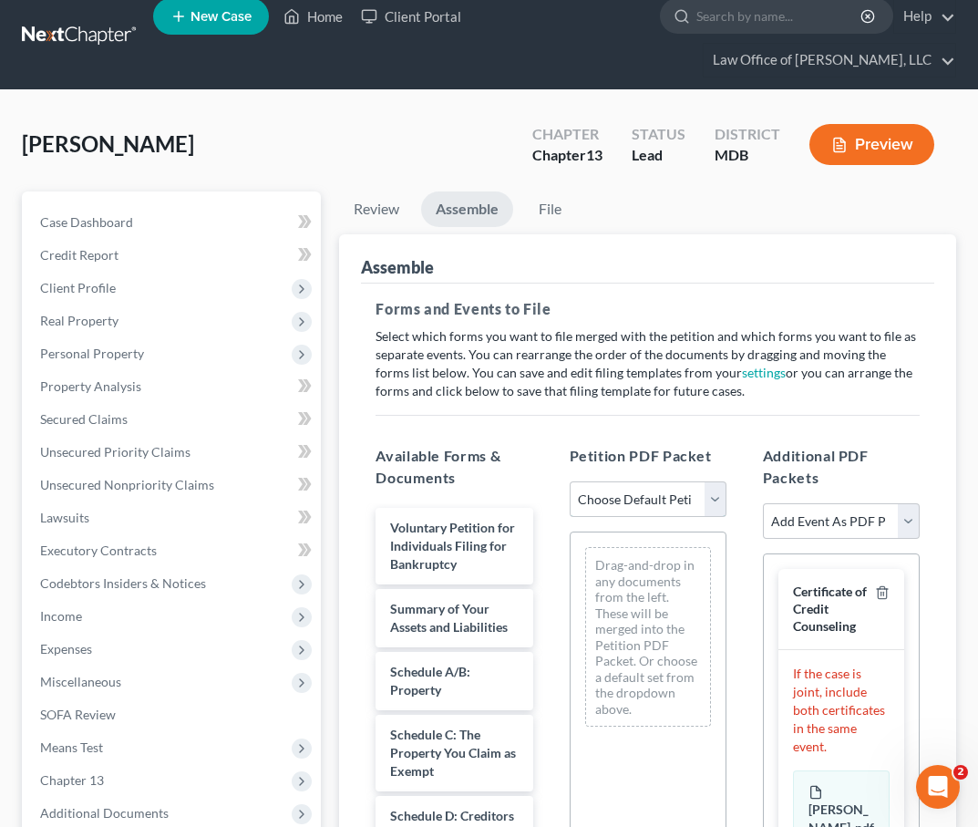
click at [632, 505] on select "Choose Default Petition PDF Packet Emergency Filing (Voluntary Petition and Cre…" at bounding box center [648, 499] width 157 height 36
select select "0"
click at [570, 481] on select "Choose Default Petition PDF Packet Emergency Filing (Voluntary Petition and Cre…" at bounding box center [648, 499] width 157 height 36
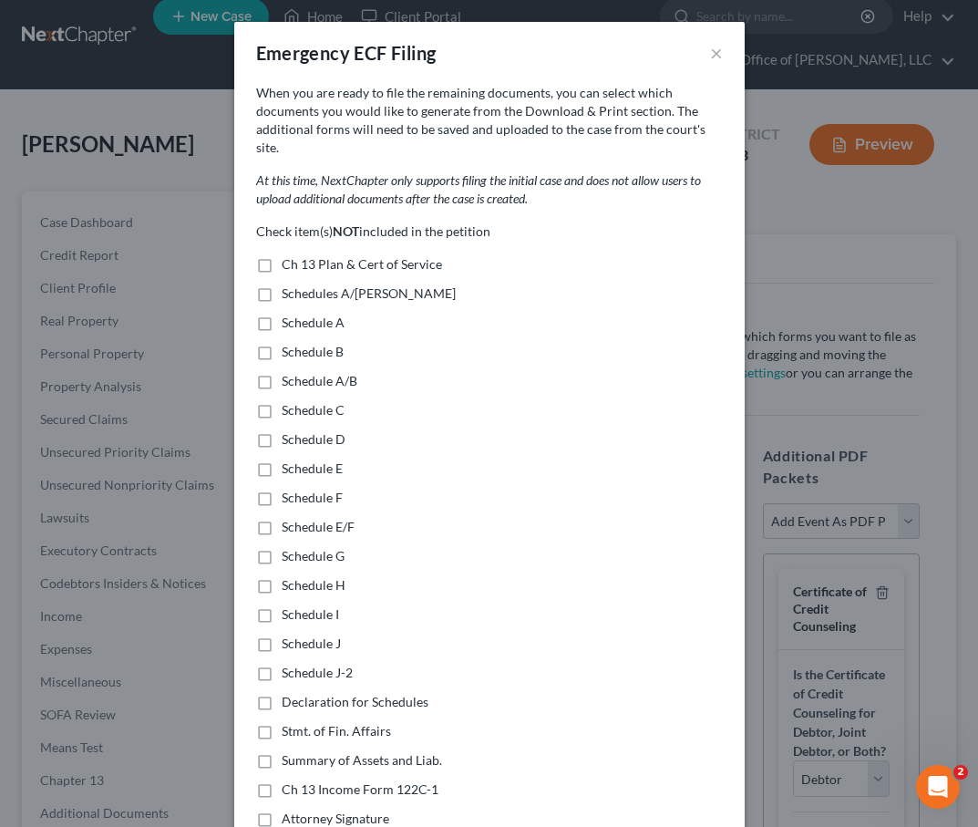
click at [282, 284] on label "Schedules A/B-J" at bounding box center [369, 293] width 174 height 18
click at [289, 284] on input "Schedules A/B-J" at bounding box center [295, 290] width 12 height 12
checkbox input "true"
click at [282, 693] on label "Declaration for Schedules" at bounding box center [355, 702] width 147 height 18
click at [289, 693] on input "Declaration for Schedules" at bounding box center [295, 699] width 12 height 12
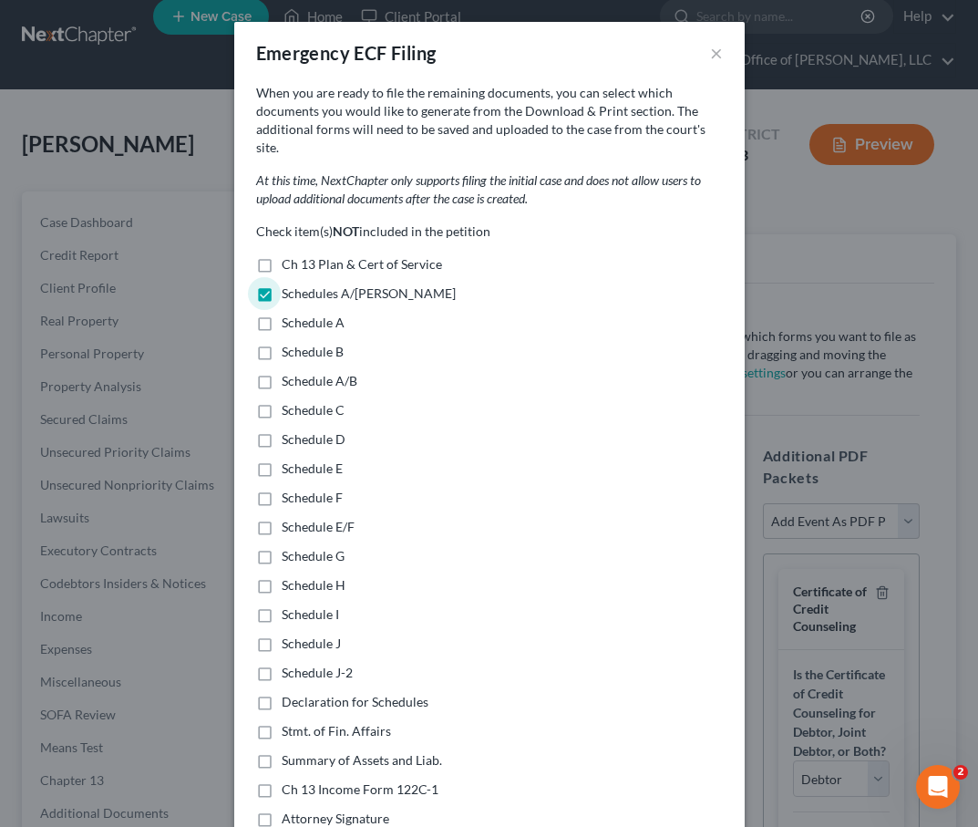
checkbox input "true"
click at [282, 722] on label "Stmt. of Fin. Affairs" at bounding box center [336, 731] width 109 height 18
click at [289, 722] on input "Stmt. of Fin. Affairs" at bounding box center [295, 728] width 12 height 12
checkbox input "true"
click at [282, 751] on label "Summary of Assets and Liab." at bounding box center [362, 760] width 160 height 18
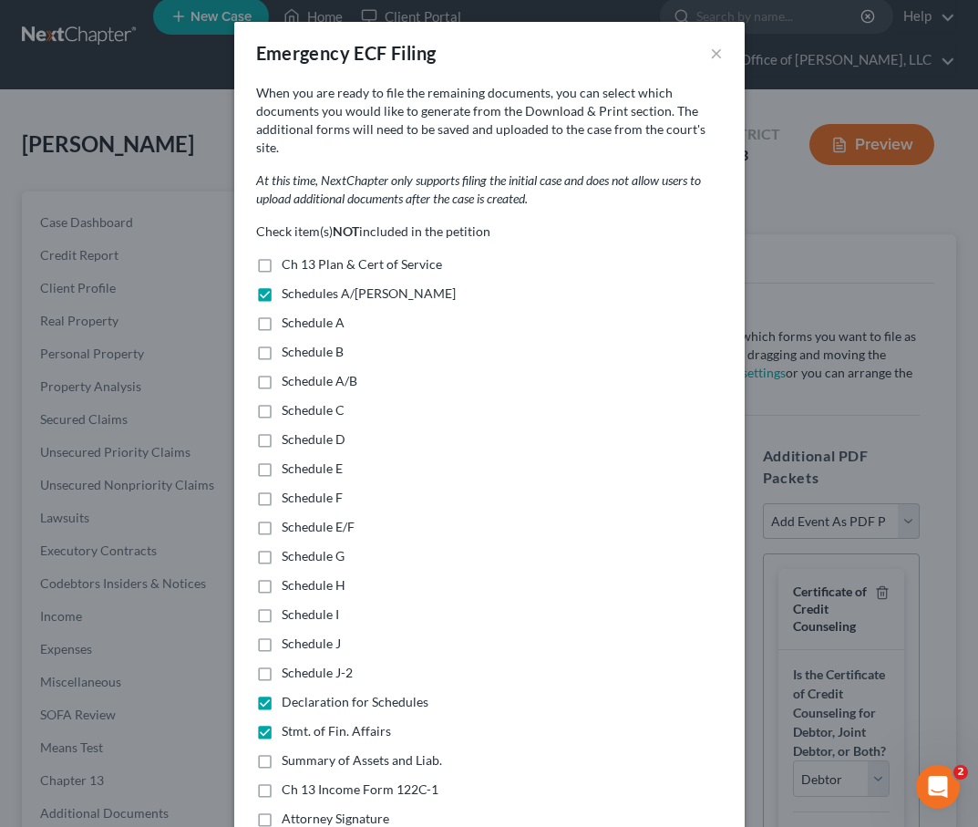
click at [289, 751] on input "Summary of Assets and Liab." at bounding box center [295, 757] width 12 height 12
checkbox input "true"
click at [282, 781] on label "Ch 13 Income Form 122C-1" at bounding box center [360, 790] width 157 height 18
click at [289, 781] on input "Ch 13 Income Form 122C-1" at bounding box center [295, 787] width 12 height 12
checkbox input "true"
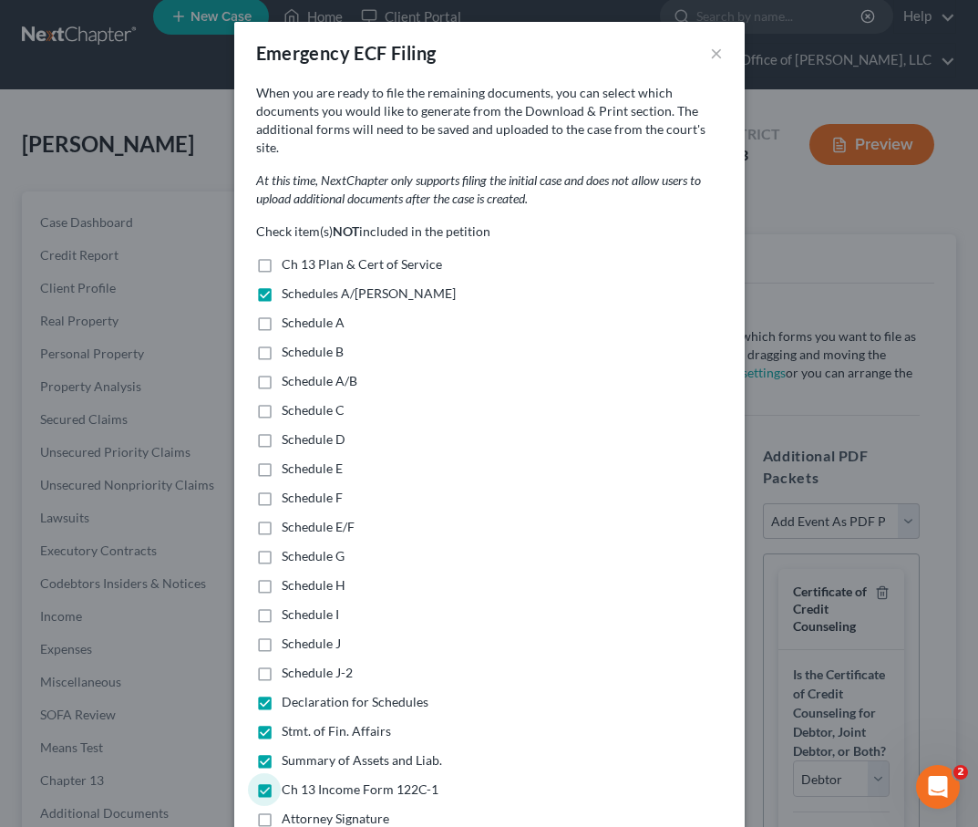
click at [282, 810] on label "Attorney Signature" at bounding box center [336, 819] width 108 height 18
click at [289, 810] on input "Attorney Signature" at bounding box center [295, 816] width 12 height 12
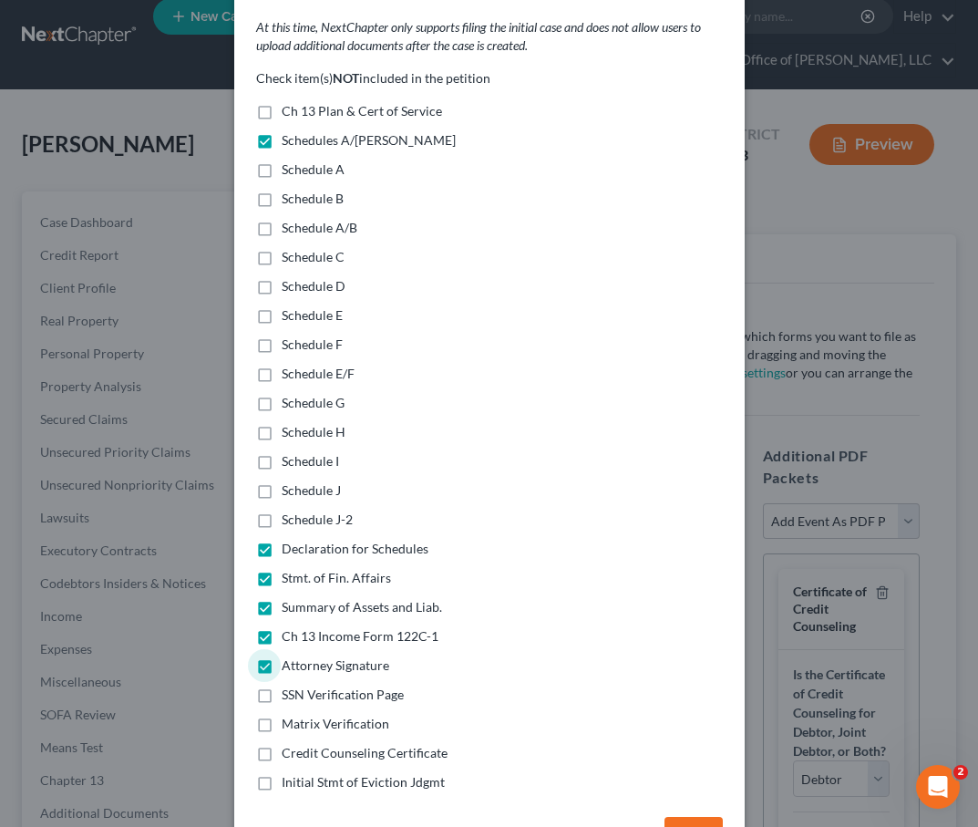
scroll to position [197, 0]
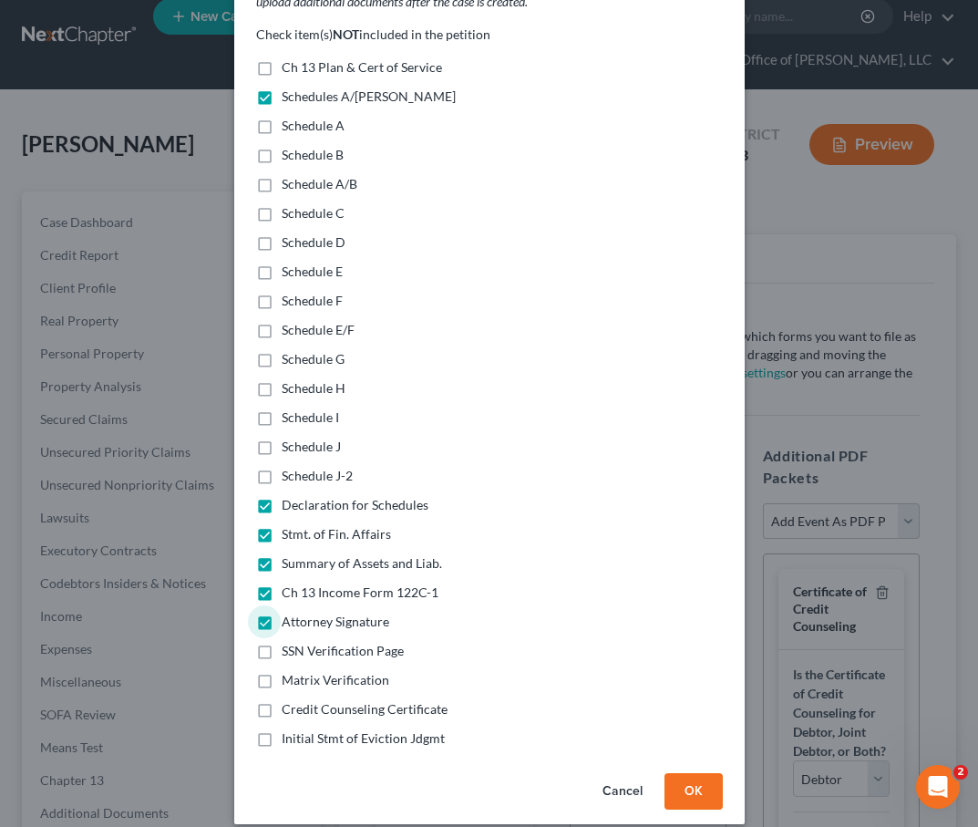
click at [282, 613] on label "Attorney Signature" at bounding box center [336, 622] width 108 height 18
click at [289, 613] on input "Attorney Signature" at bounding box center [295, 619] width 12 height 12
checkbox input "false"
click at [689, 773] on button "OK" at bounding box center [694, 791] width 58 height 36
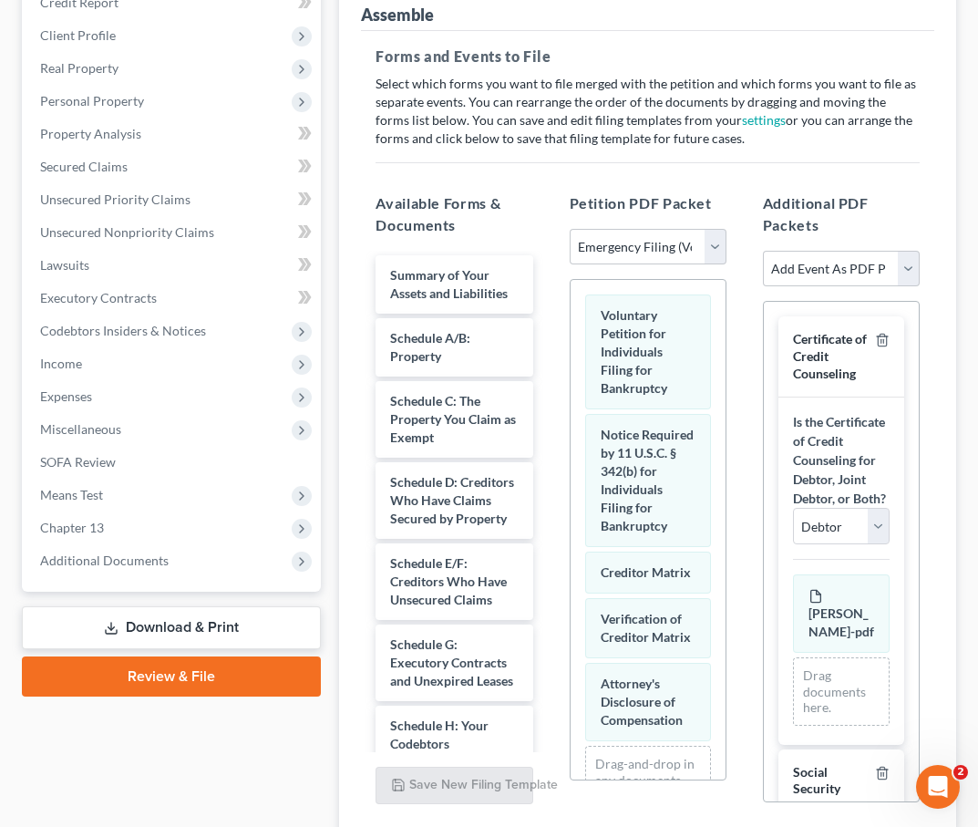
scroll to position [408, 0]
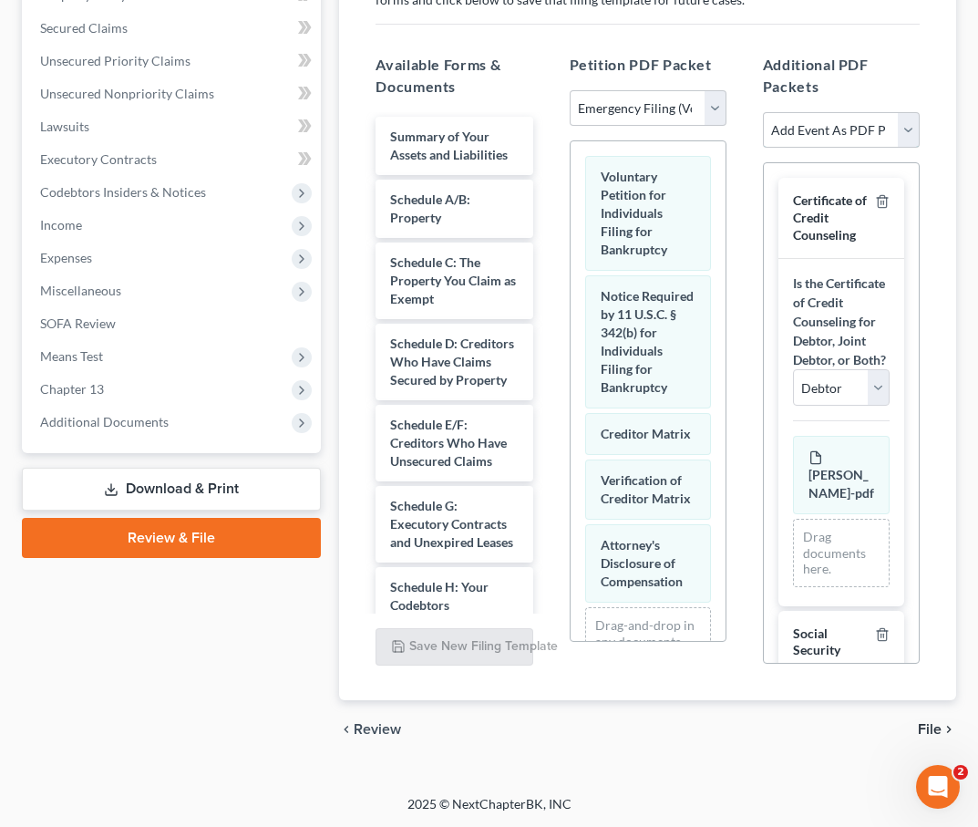
click at [900, 133] on select "Add Event As PDF Packet Affidavit Affidavit of Adequate Protection and Lease Pa…" at bounding box center [841, 130] width 157 height 36
select select "29"
click at [763, 112] on select "Add Event As PDF Packet Affidavit Affidavit of Adequate Protection and Lease Pa…" at bounding box center [841, 130] width 157 height 36
select select
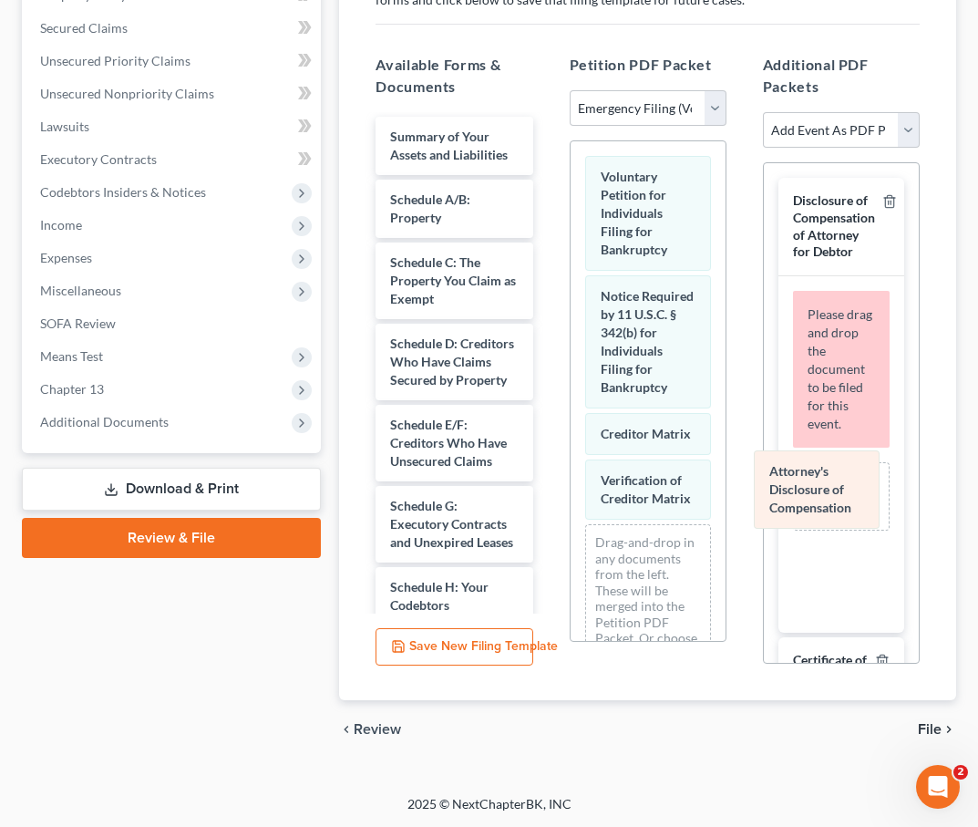
drag, startPoint x: 626, startPoint y: 555, endPoint x: 797, endPoint y: 481, distance: 185.8
click at [726, 481] on div "Attorney's Disclosure of Compensation Voluntary Petition for Individuals Filing…" at bounding box center [648, 429] width 155 height 577
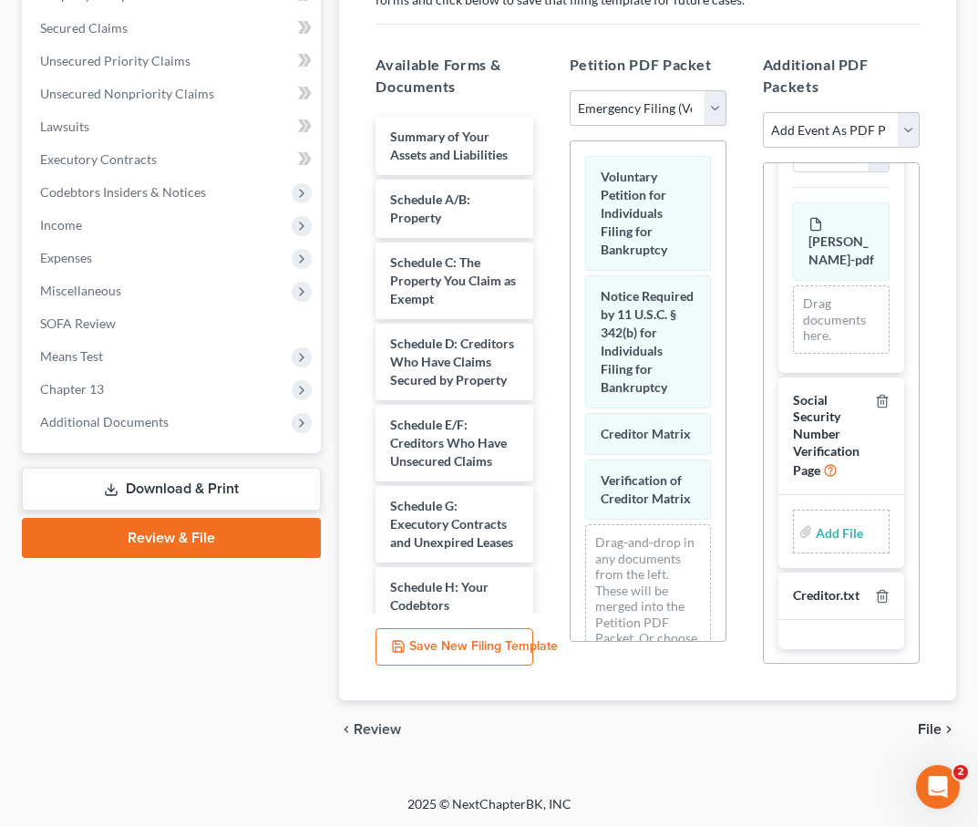
scroll to position [580, 0]
click at [863, 466] on div "Social Security Number Verification Page" at bounding box center [830, 436] width 75 height 88
type input "C:\fakepath\SSV.pdf"
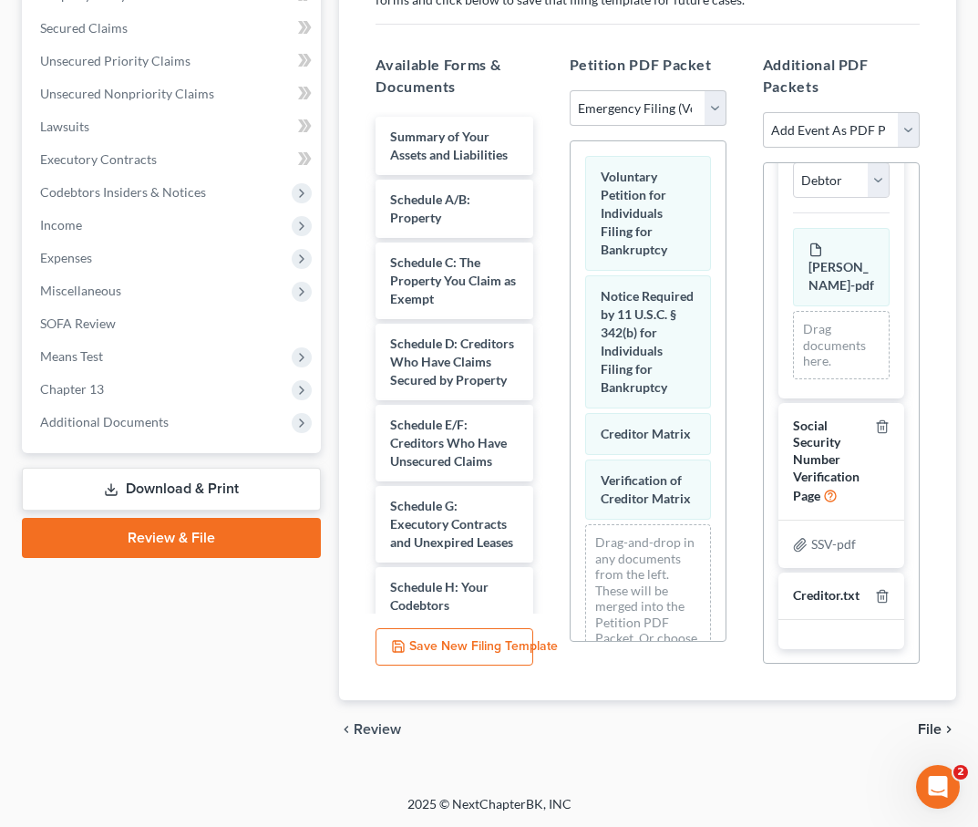
click at [932, 727] on span "File" at bounding box center [930, 729] width 24 height 15
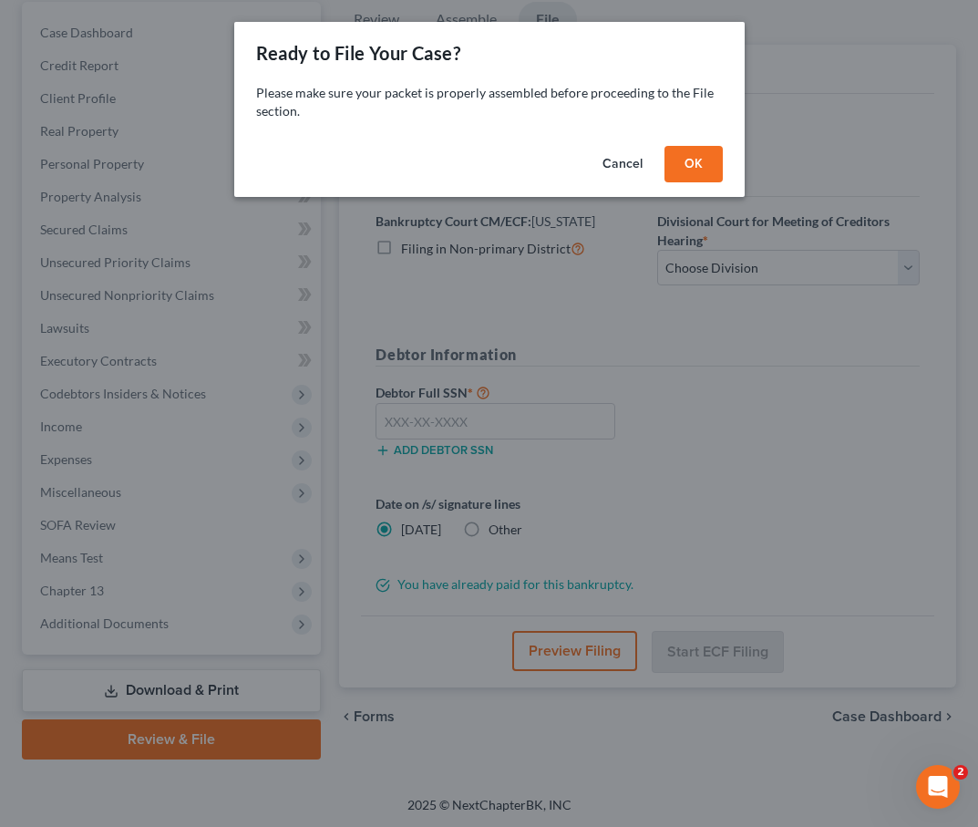
click at [696, 167] on button "OK" at bounding box center [694, 164] width 58 height 36
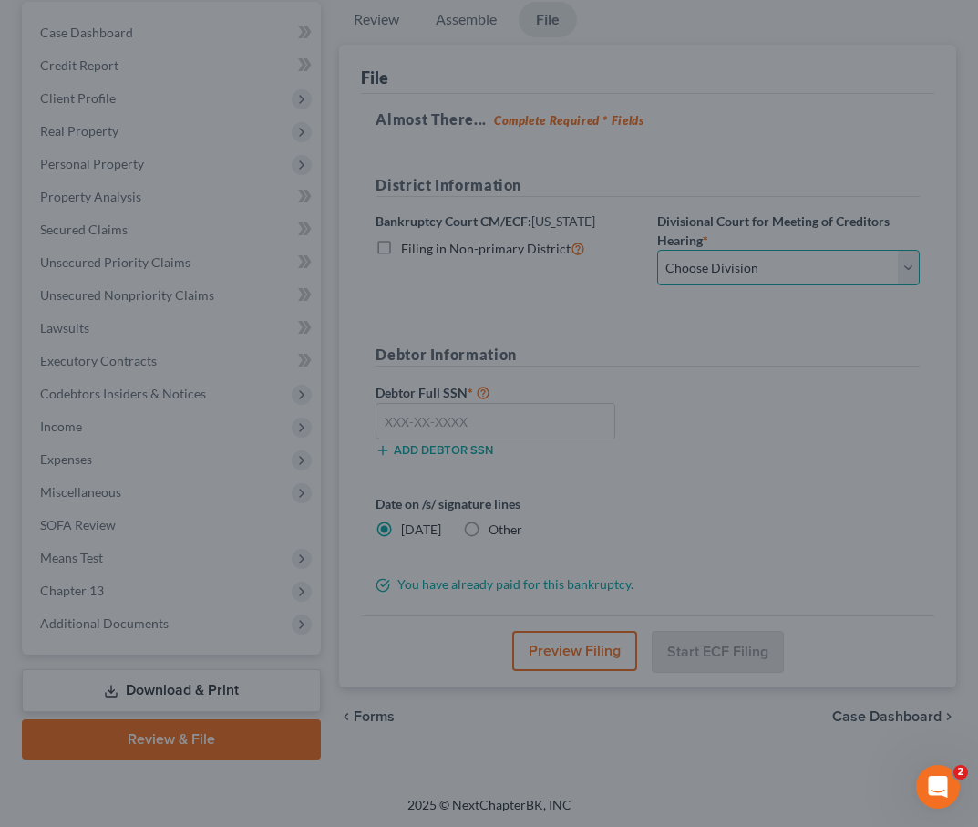
click at [711, 269] on select "Choose Division Baltimore Greenbelt" at bounding box center [788, 268] width 263 height 36
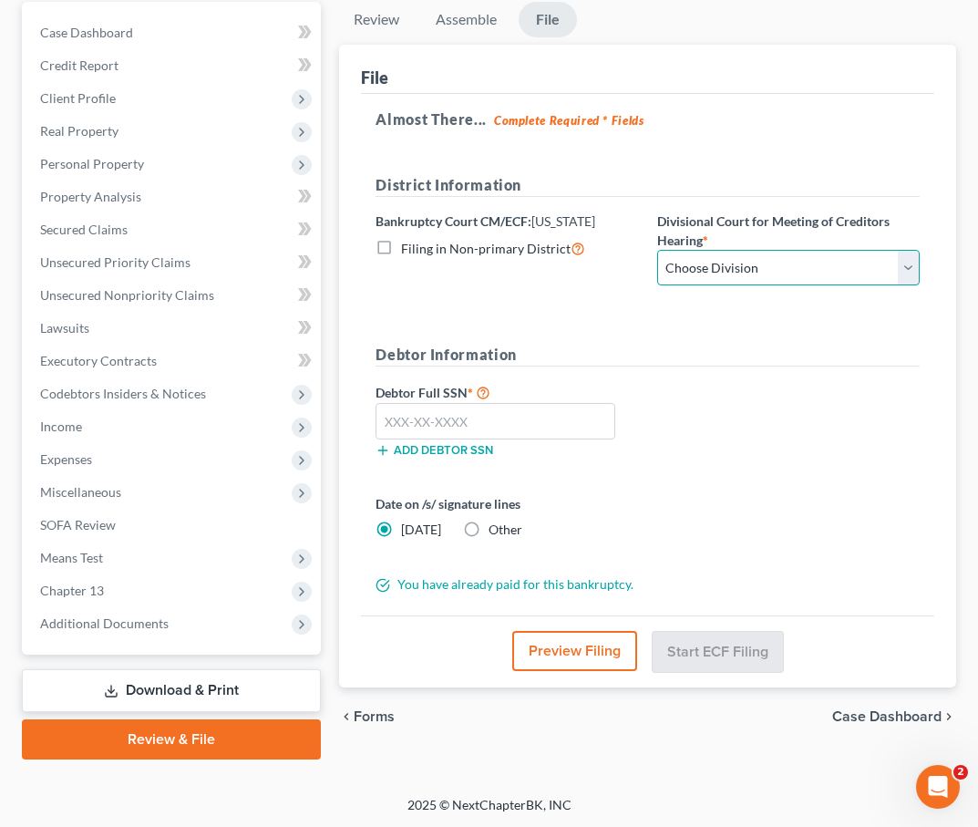
select select "1"
click at [657, 250] on select "Choose Division Baltimore Greenbelt" at bounding box center [788, 268] width 263 height 36
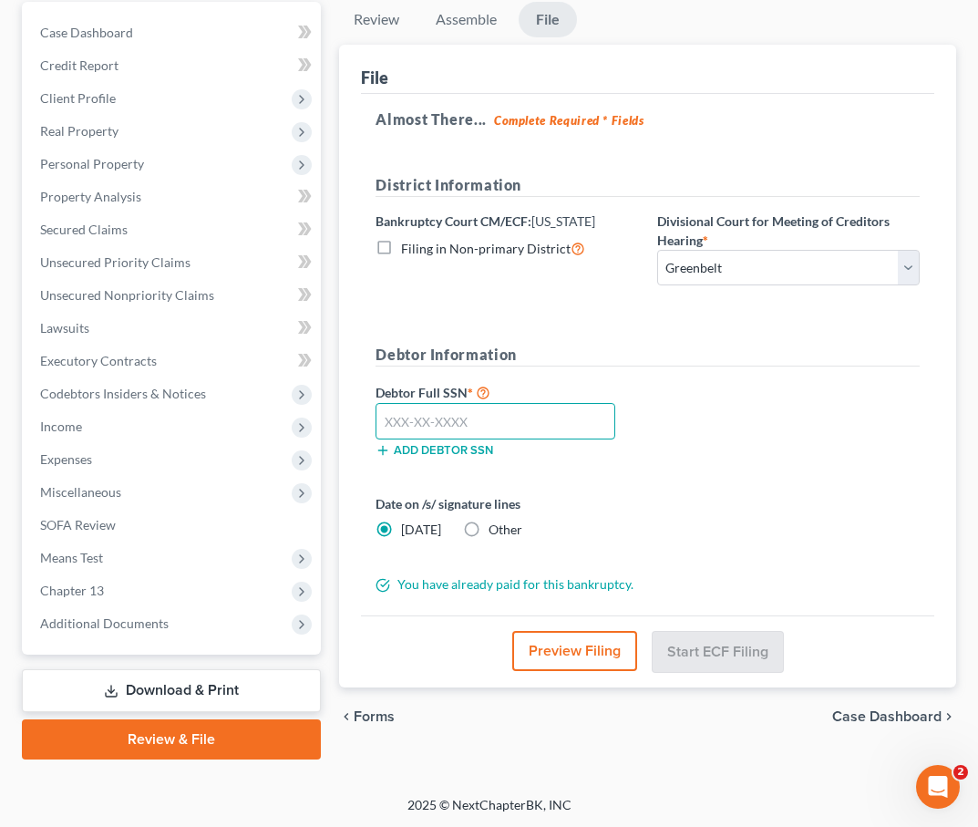
click at [457, 413] on input "text" at bounding box center [496, 421] width 240 height 36
type input "213-64-9563"
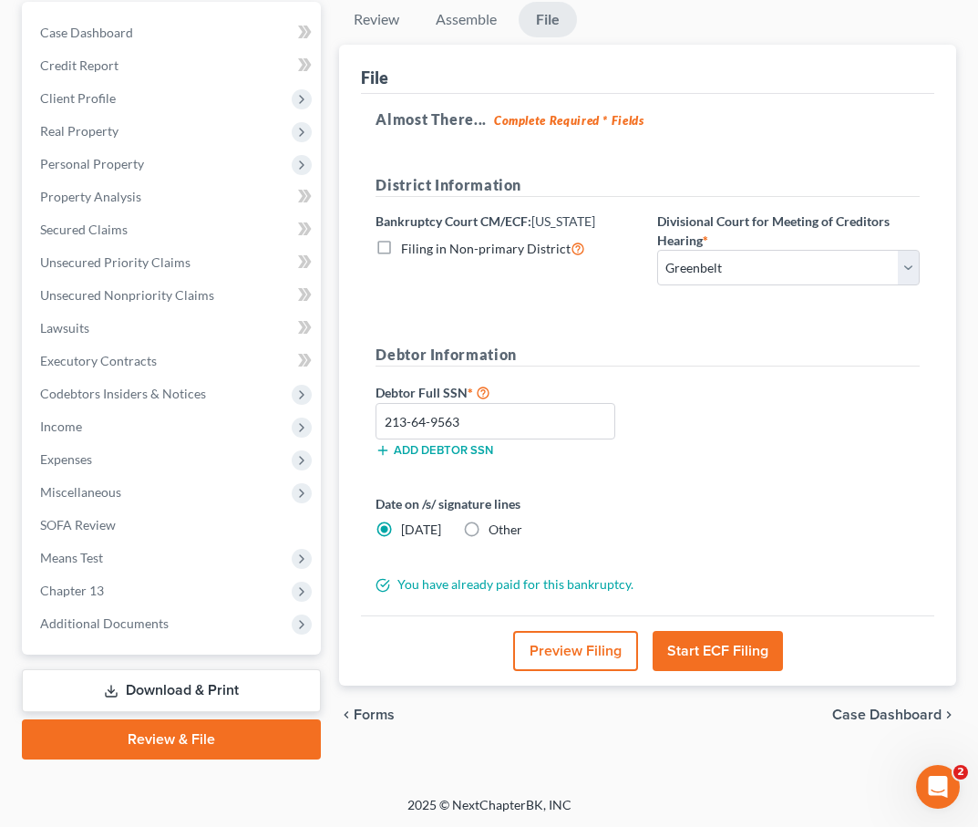
click at [743, 655] on button "Start ECF Filing" at bounding box center [718, 651] width 130 height 40
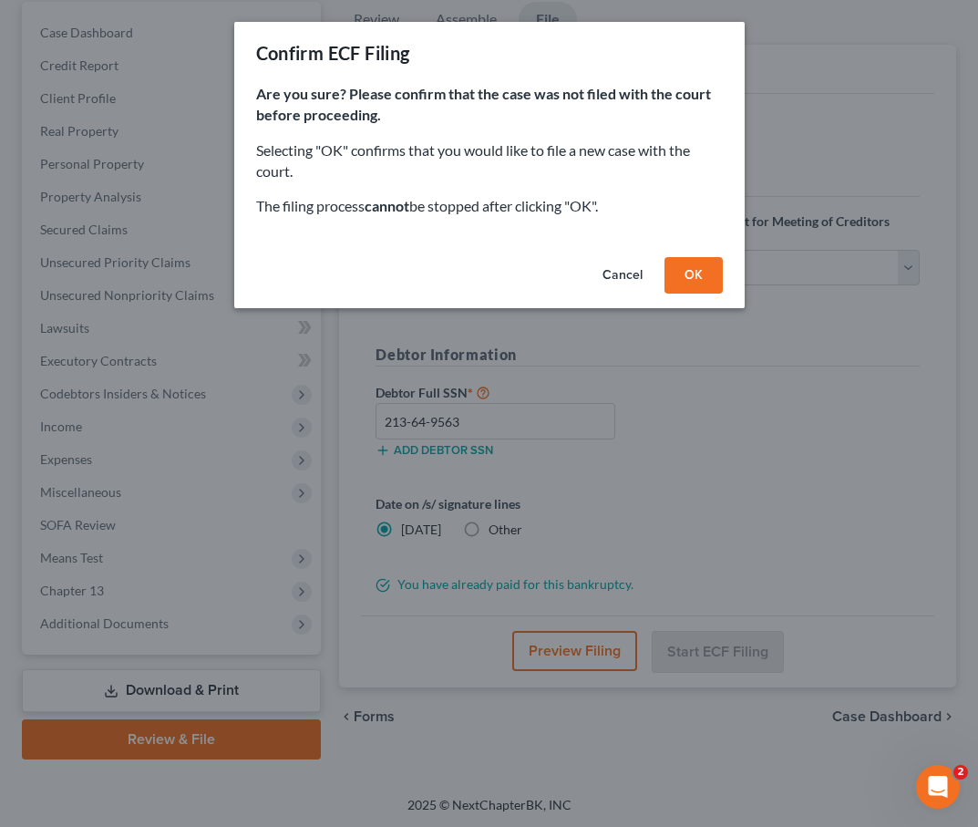
click at [702, 284] on button "OK" at bounding box center [694, 275] width 58 height 36
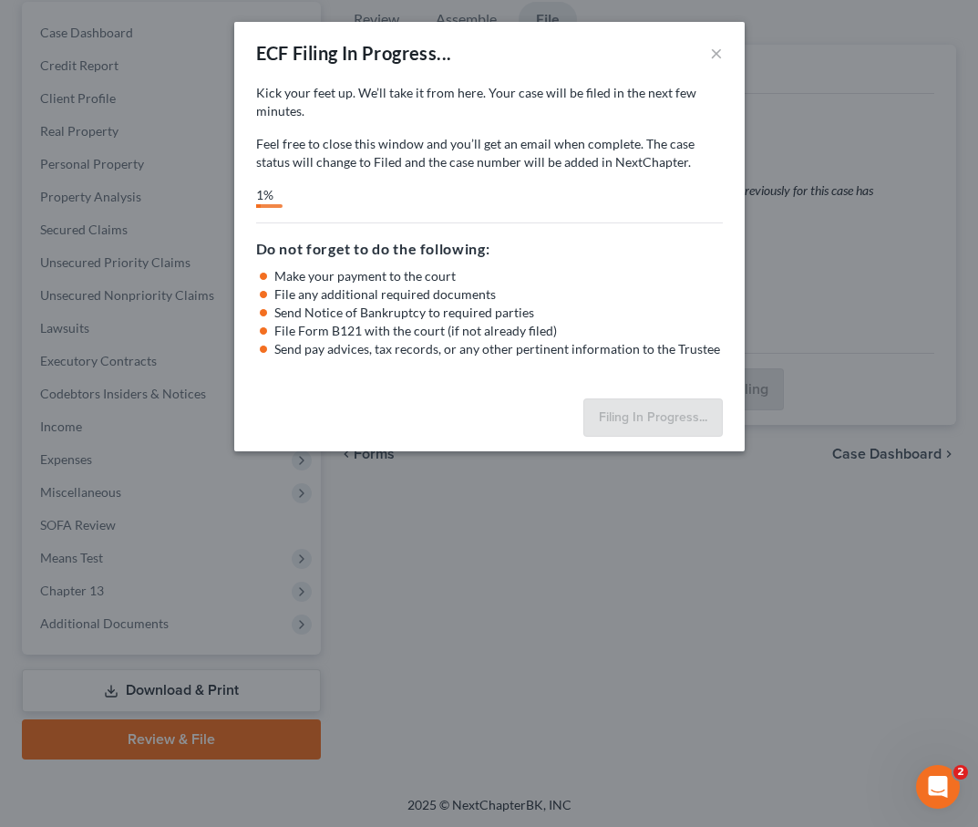
select select "1"
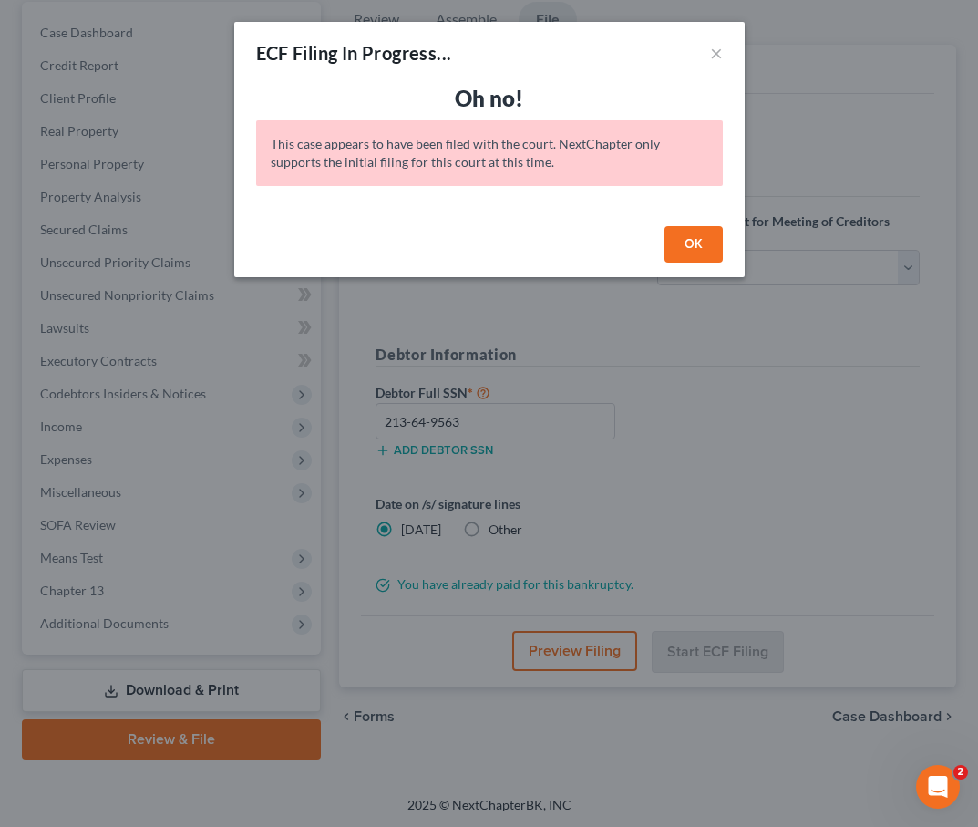
click at [695, 253] on button "OK" at bounding box center [694, 244] width 58 height 36
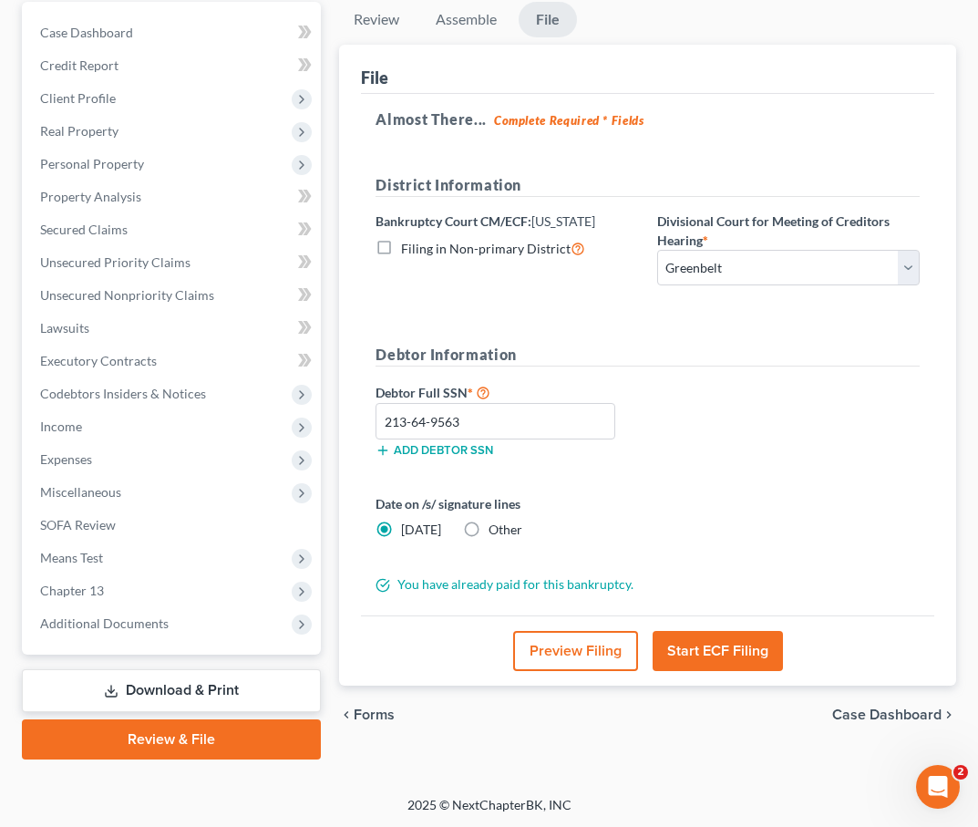
click at [721, 645] on button "Start ECF Filing" at bounding box center [718, 651] width 130 height 40
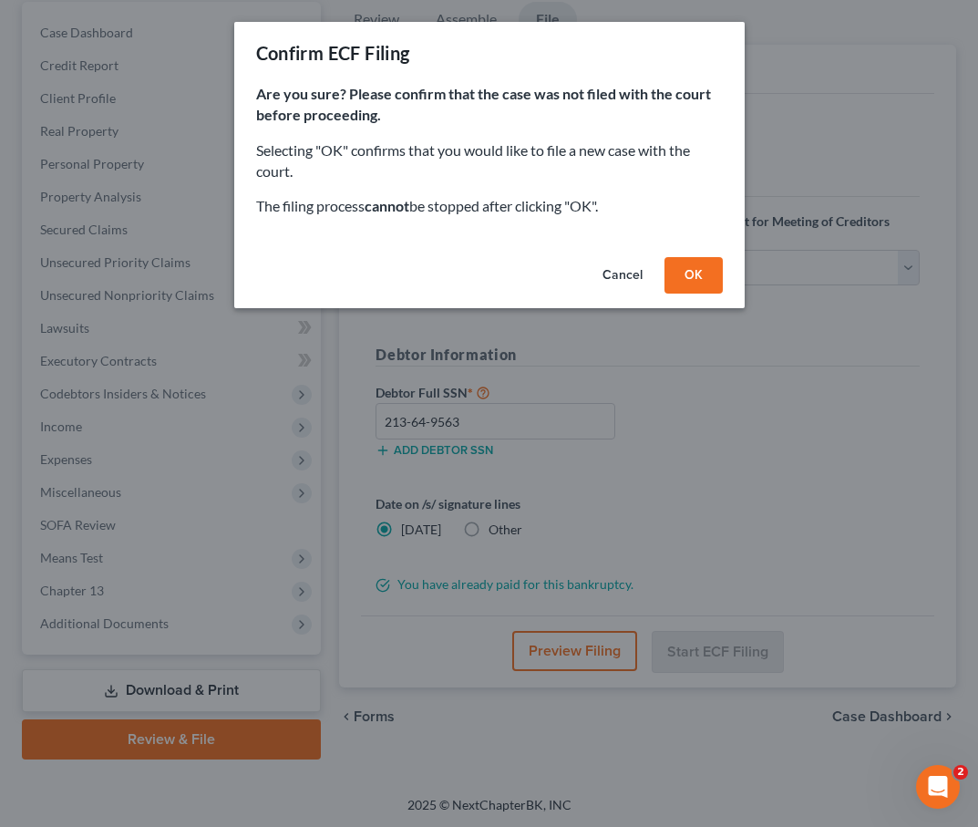
click at [695, 275] on button "OK" at bounding box center [694, 275] width 58 height 36
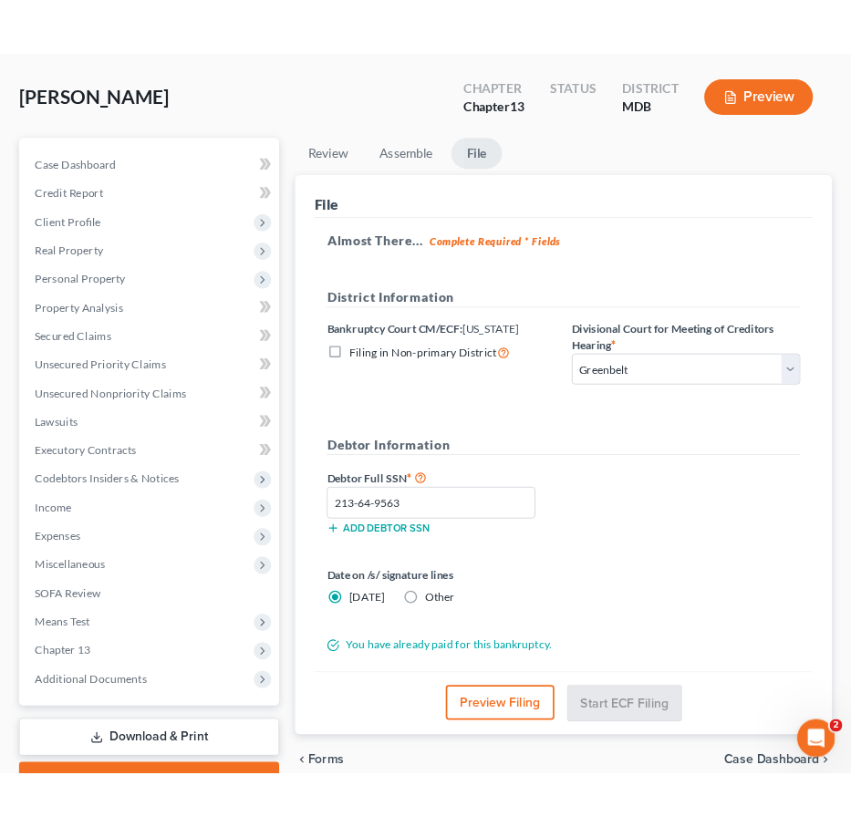
scroll to position [0, 0]
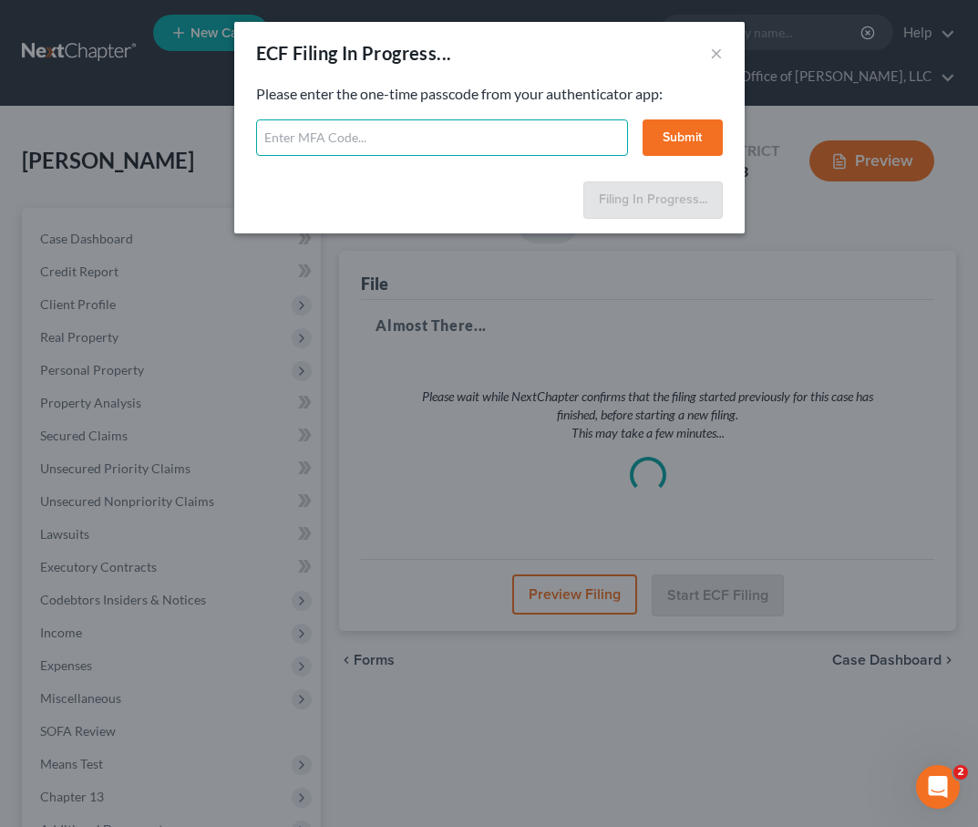
click at [289, 140] on input "text" at bounding box center [442, 137] width 372 height 36
type input "176972"
click at [673, 135] on button "Submit" at bounding box center [683, 137] width 80 height 36
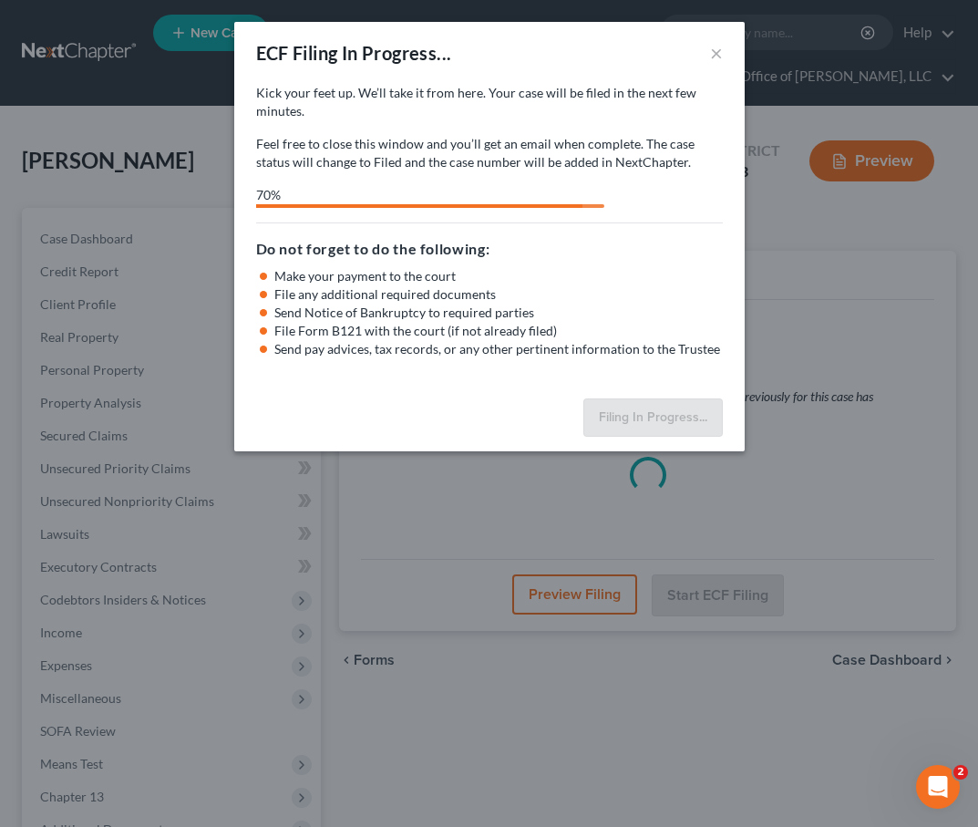
select select "1"
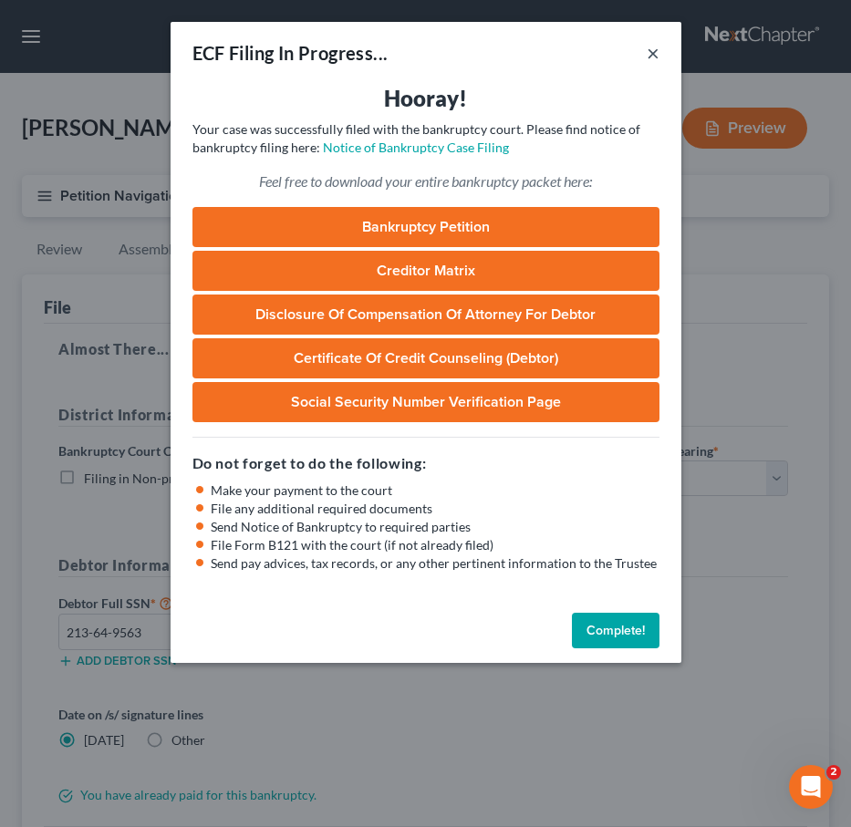
click at [650, 62] on button "×" at bounding box center [653, 53] width 13 height 22
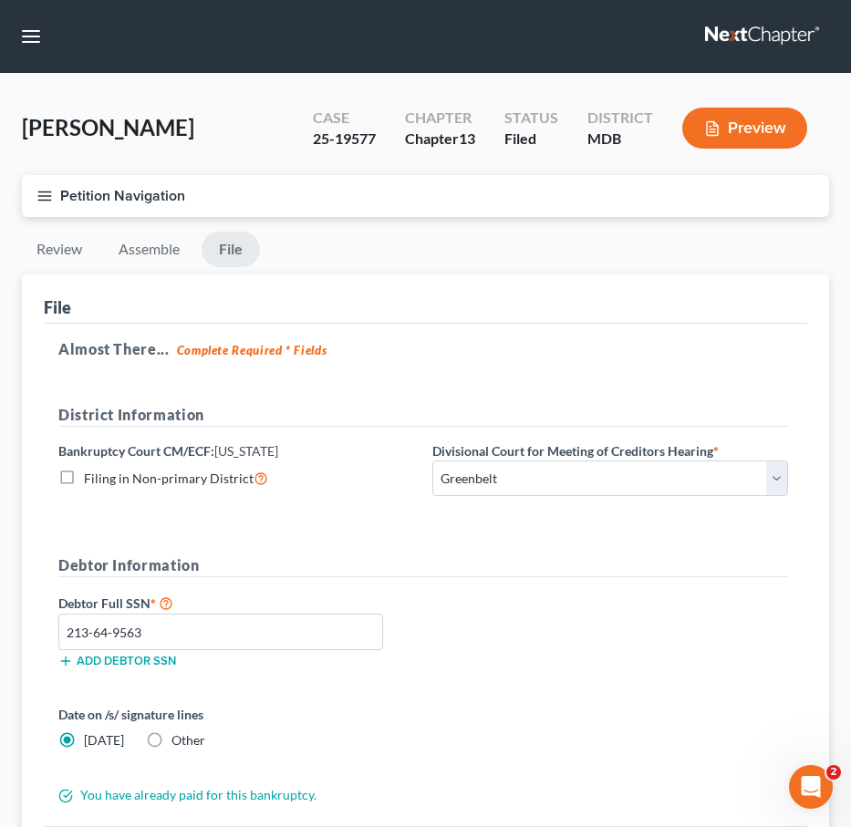
click at [50, 190] on icon "button" at bounding box center [44, 196] width 16 height 16
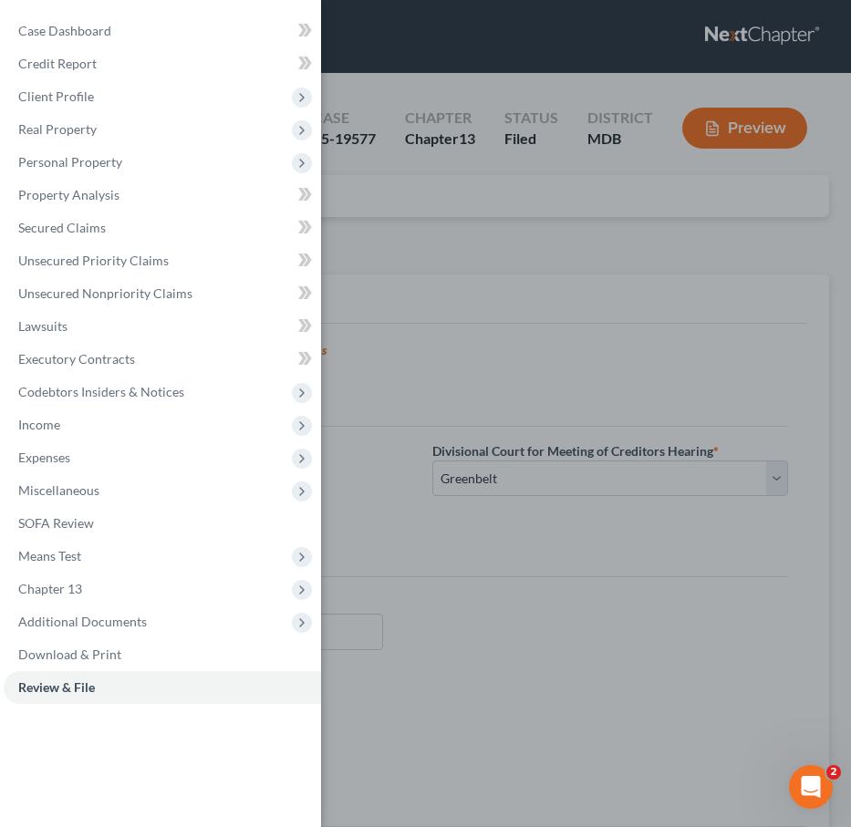
click at [430, 326] on div "Case Dashboard Payments Invoices Payments Payments Credit Report Client Profile" at bounding box center [425, 413] width 851 height 827
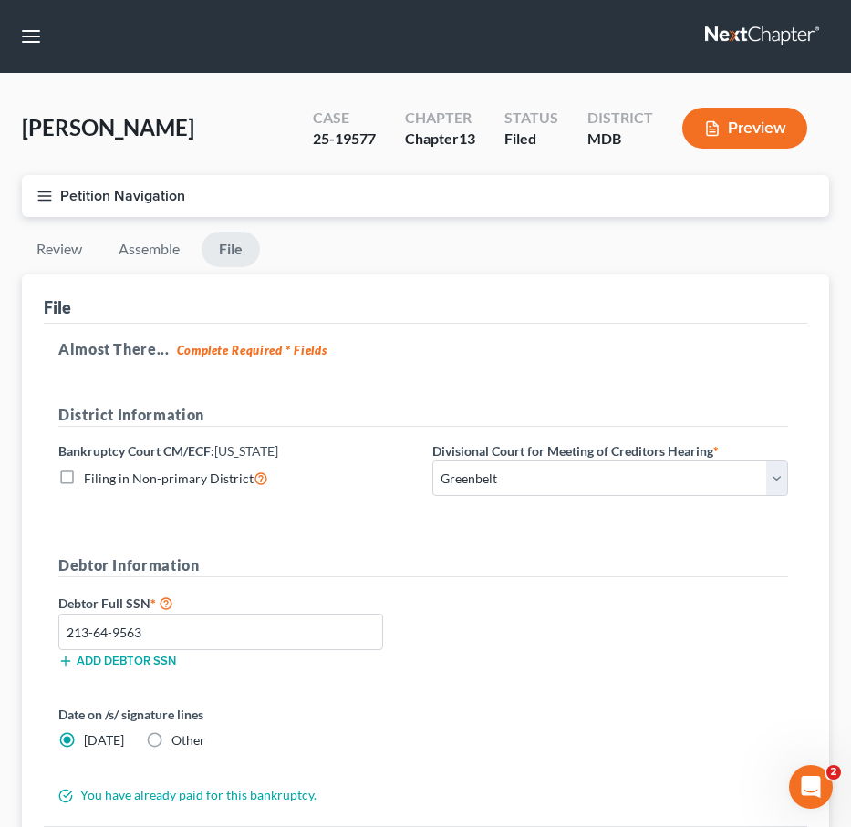
click at [45, 191] on line "button" at bounding box center [44, 191] width 13 height 0
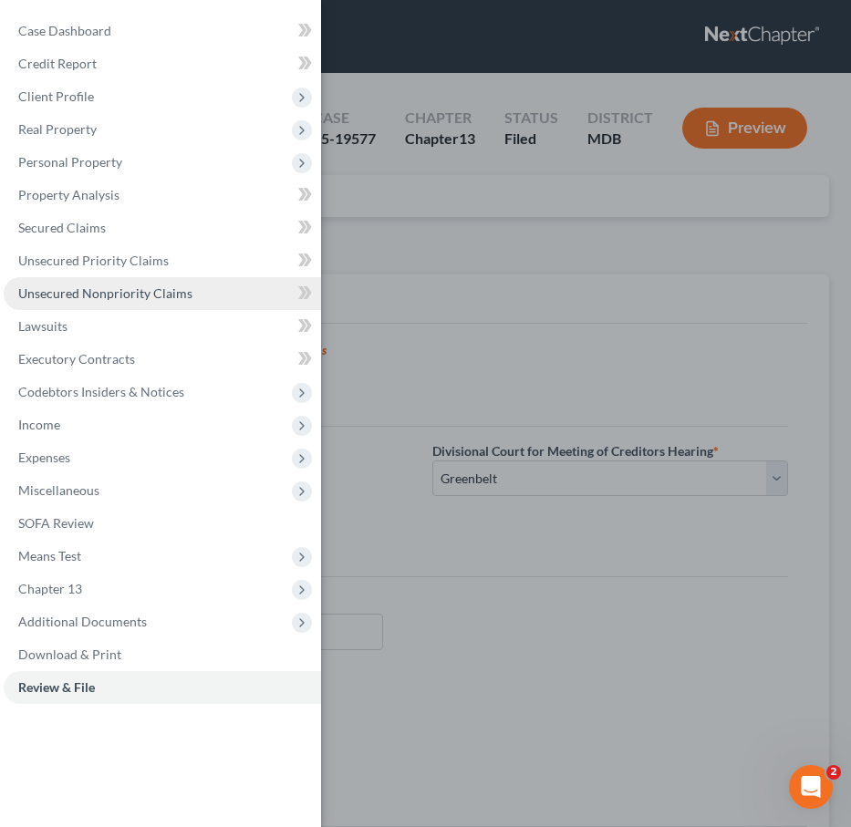
click at [72, 293] on span "Unsecured Nonpriority Claims" at bounding box center [105, 293] width 174 height 16
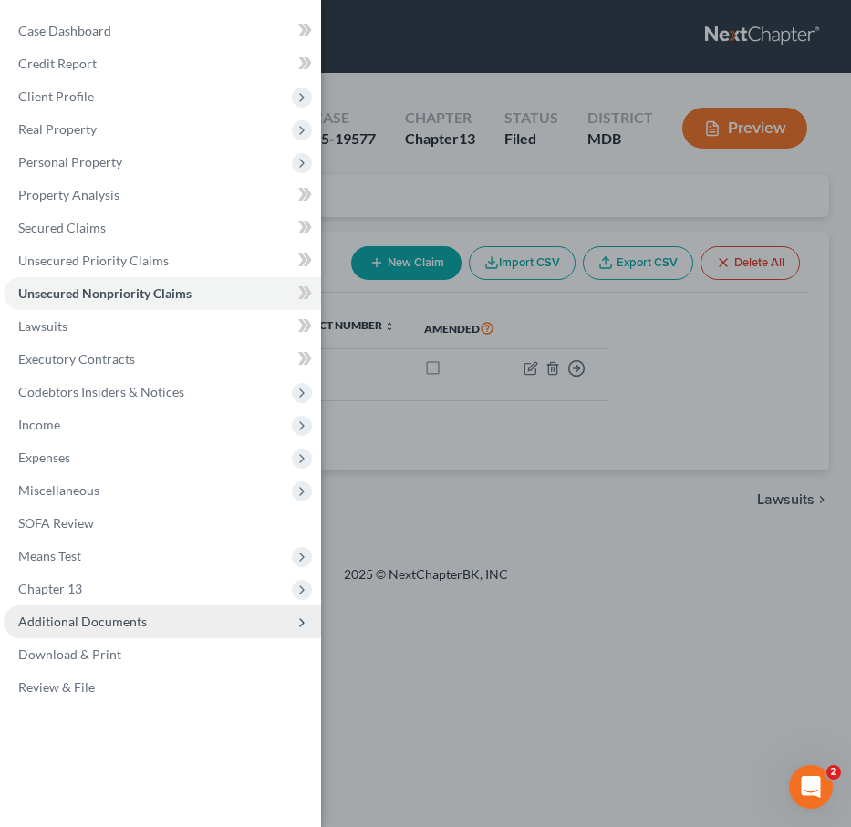
click at [91, 617] on span "Additional Documents" at bounding box center [82, 622] width 129 height 16
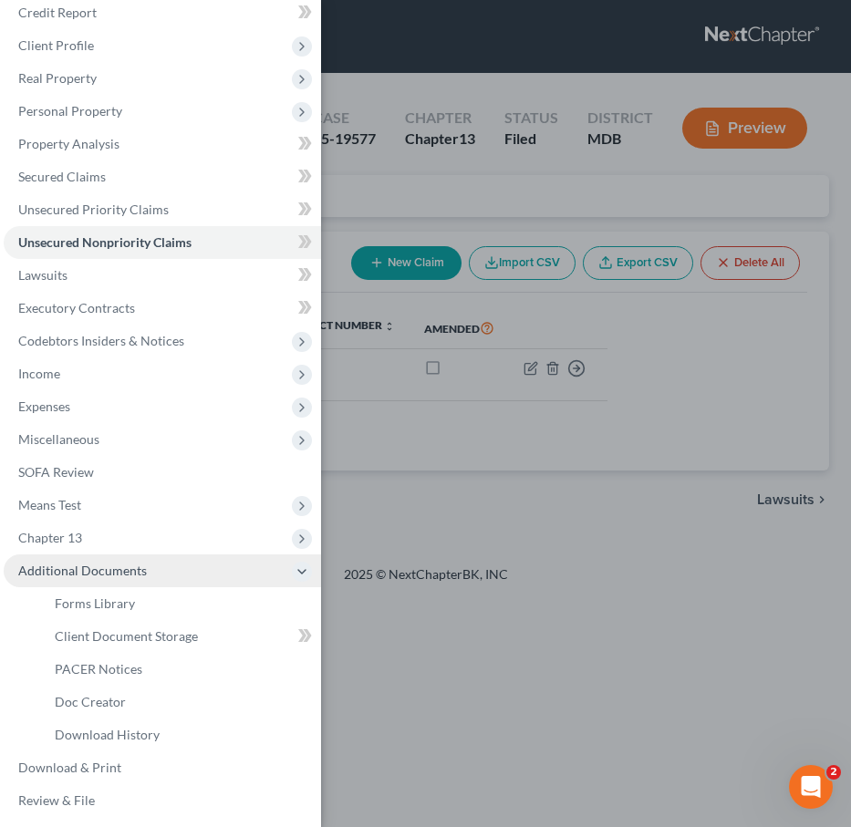
scroll to position [56, 0]
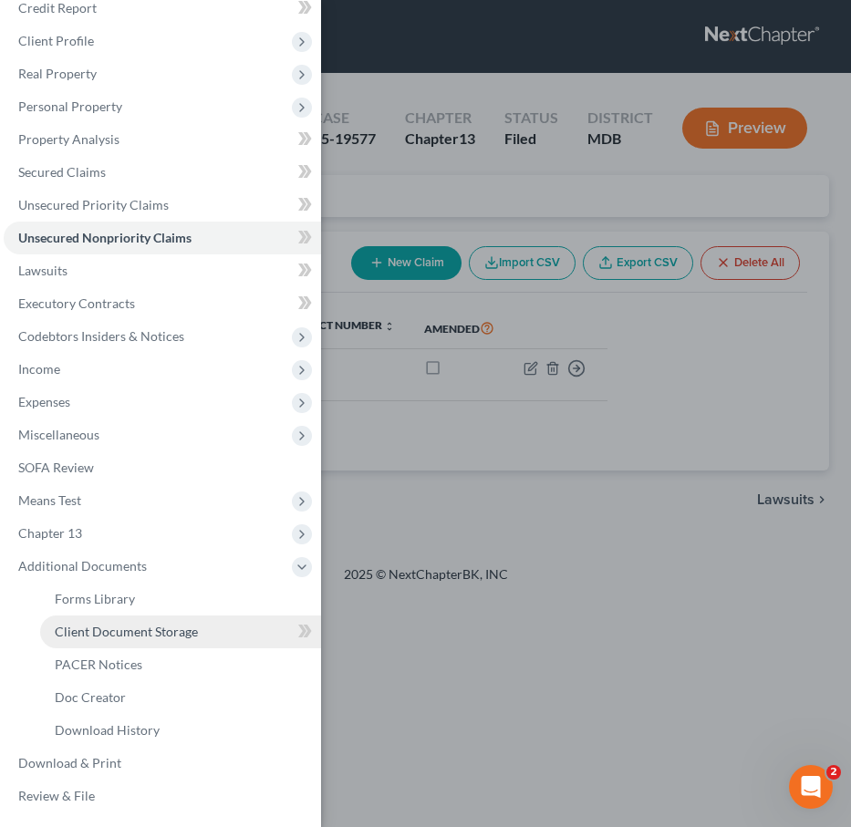
click at [93, 634] on span "Client Document Storage" at bounding box center [126, 632] width 143 height 16
select select "14"
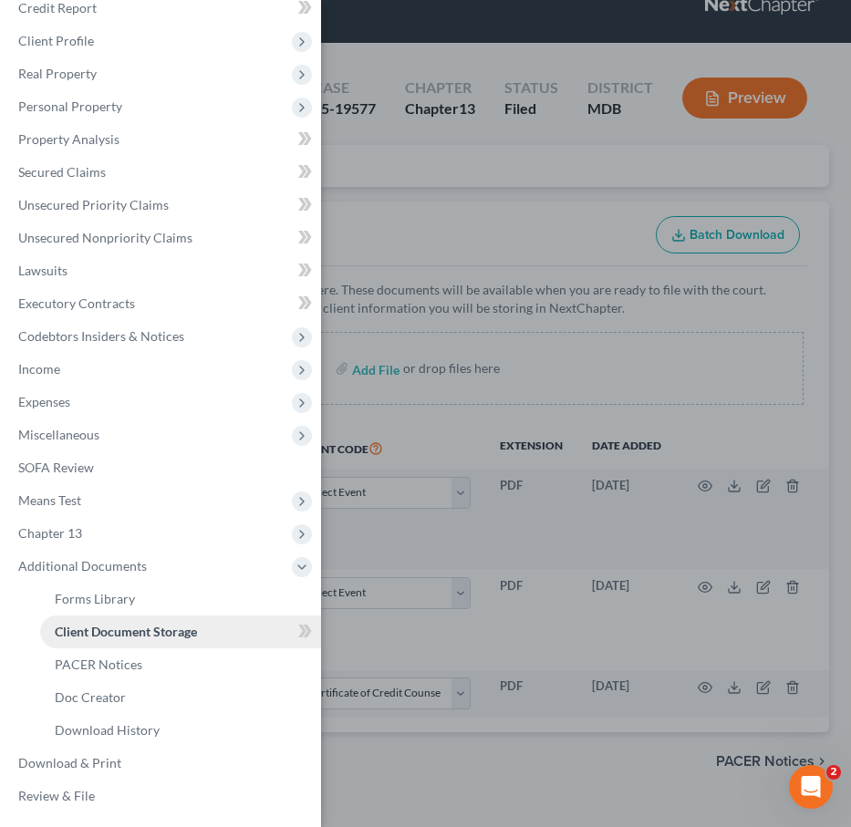
scroll to position [47, 0]
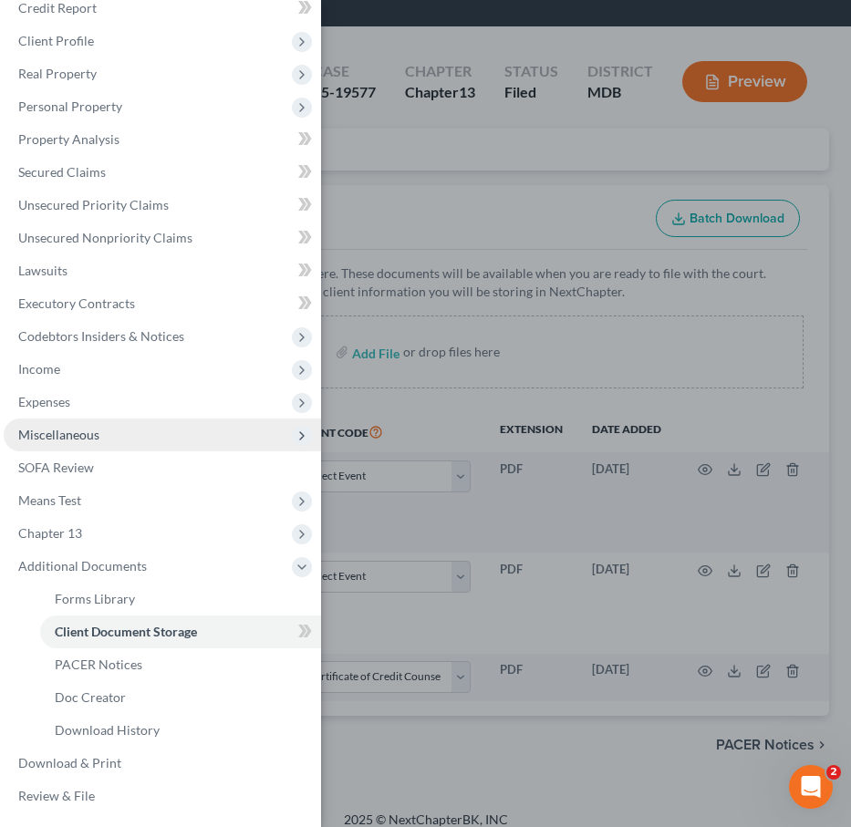
click at [70, 436] on span "Miscellaneous" at bounding box center [58, 435] width 81 height 16
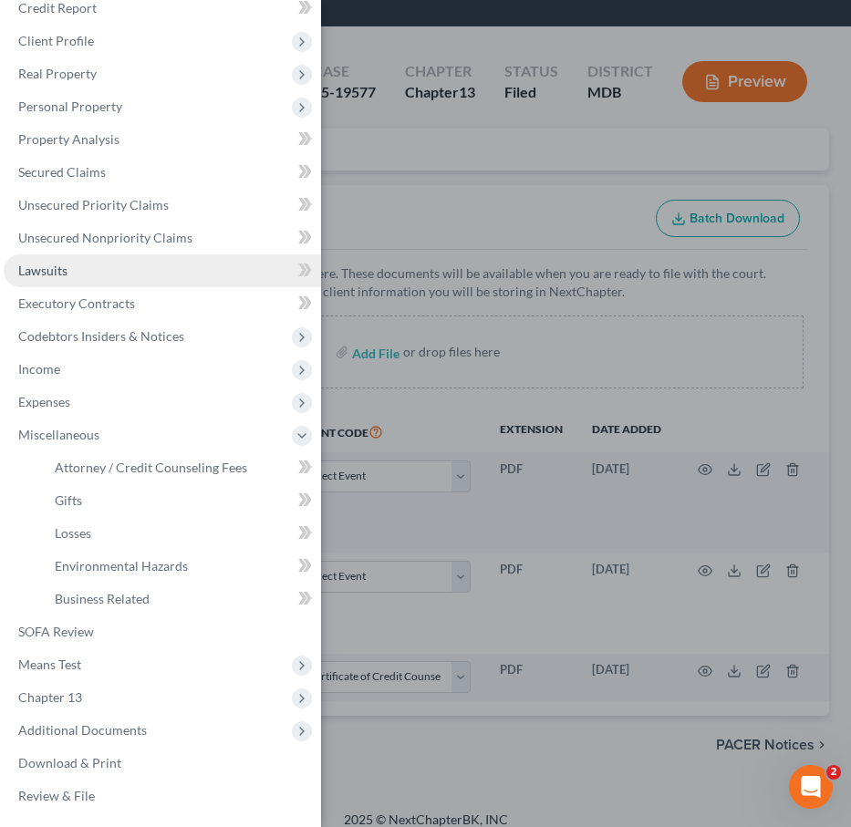
click at [66, 270] on span "Lawsuits" at bounding box center [42, 271] width 49 height 16
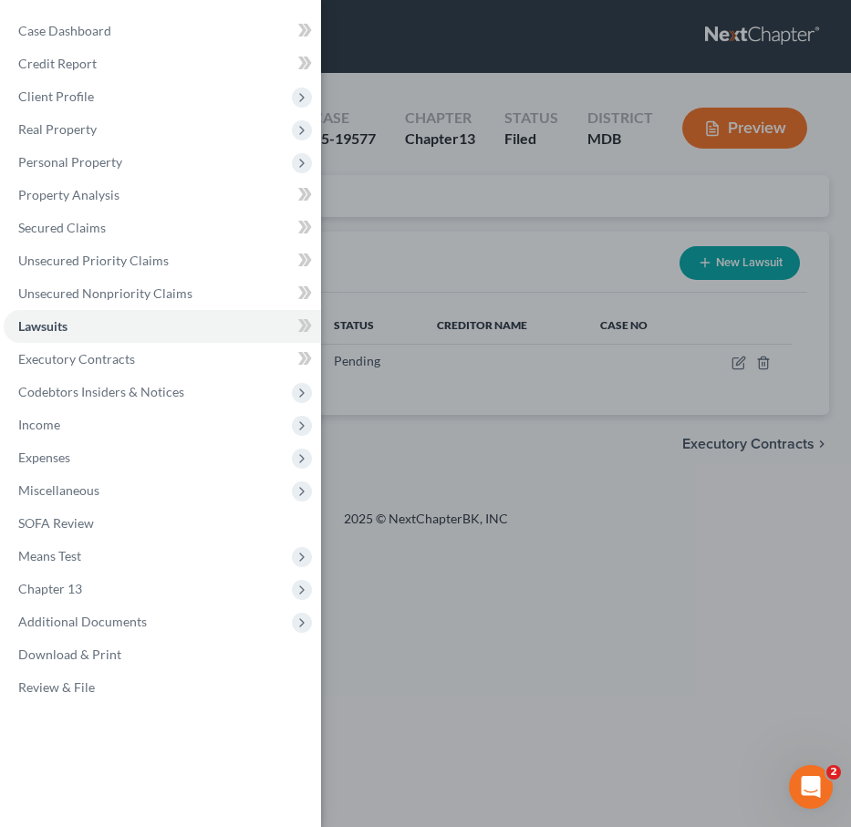
click at [609, 263] on div "Case Dashboard Payments Invoices Payments Payments Credit Report Client Profile" at bounding box center [425, 413] width 851 height 827
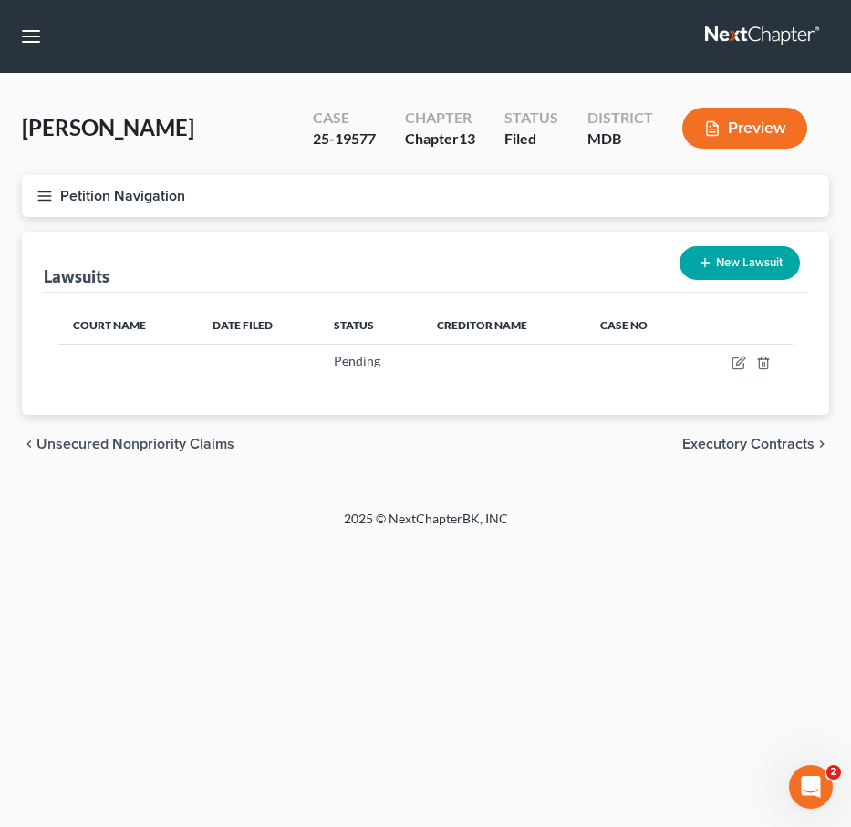
click at [719, 262] on button "New Lawsuit" at bounding box center [739, 263] width 120 height 34
select select "0"
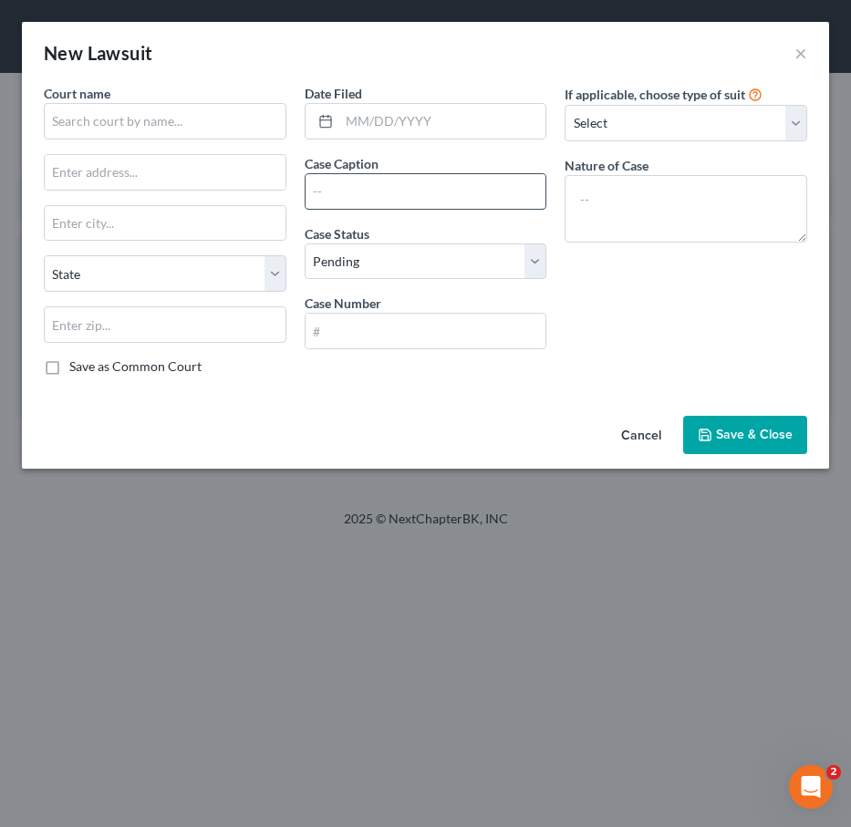
click at [349, 191] on input "text" at bounding box center [425, 191] width 241 height 35
paste input "Andrew Brenner, et al. vs. David Haselberger , et al."
type input "Andrew Brenner, et al. vs. David Haselberger , et al."
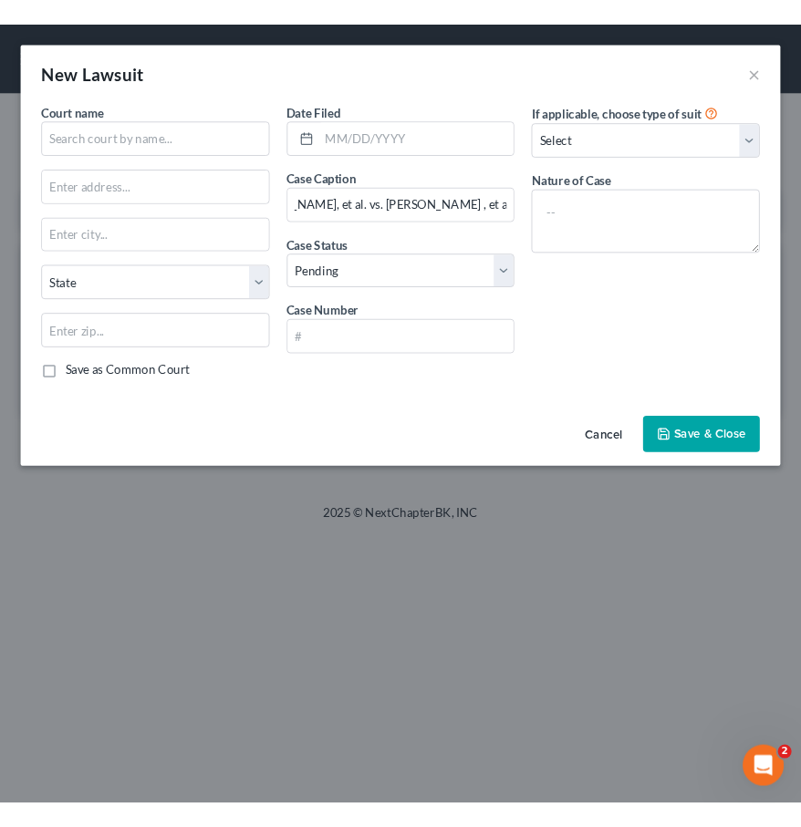
scroll to position [0, 0]
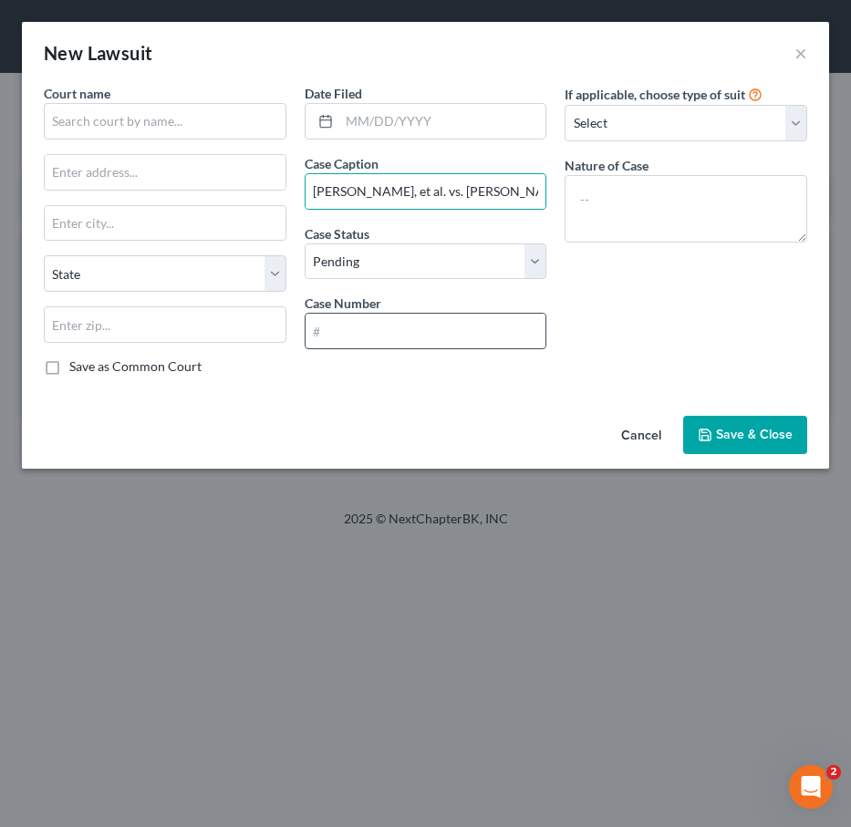
click at [435, 326] on input "text" at bounding box center [425, 331] width 241 height 35
paste input "C-01-CV-25-000214"
type input "C-01-CV-25-000214"
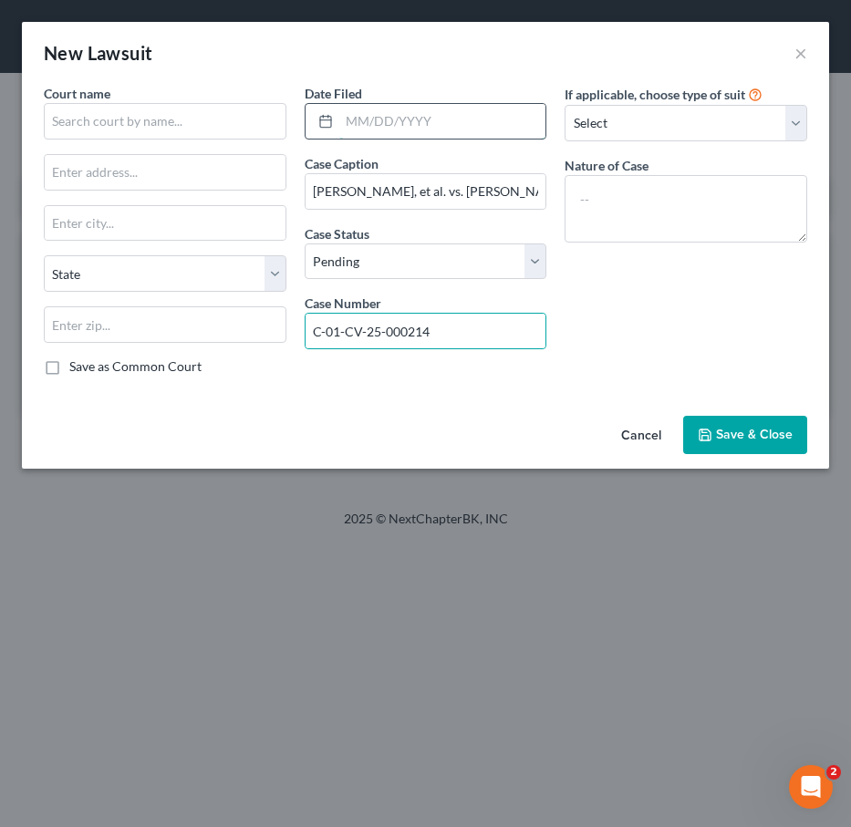
click at [413, 119] on input "text" at bounding box center [442, 121] width 207 height 35
paste input "06/24/2025"
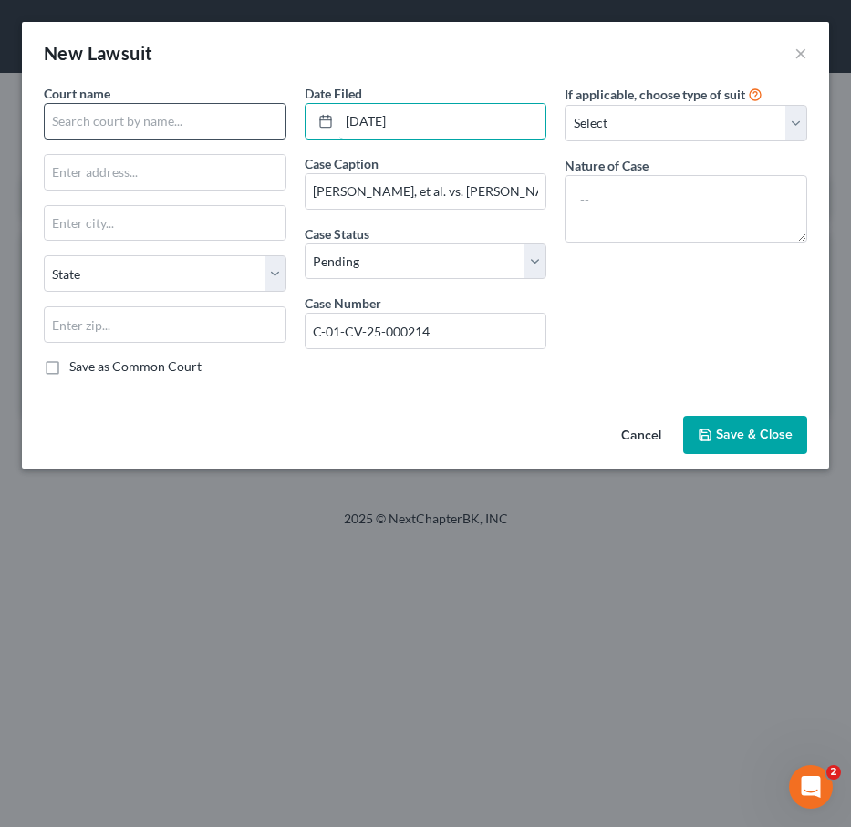
type input "06/24/2025"
click at [67, 115] on input "text" at bounding box center [165, 121] width 243 height 36
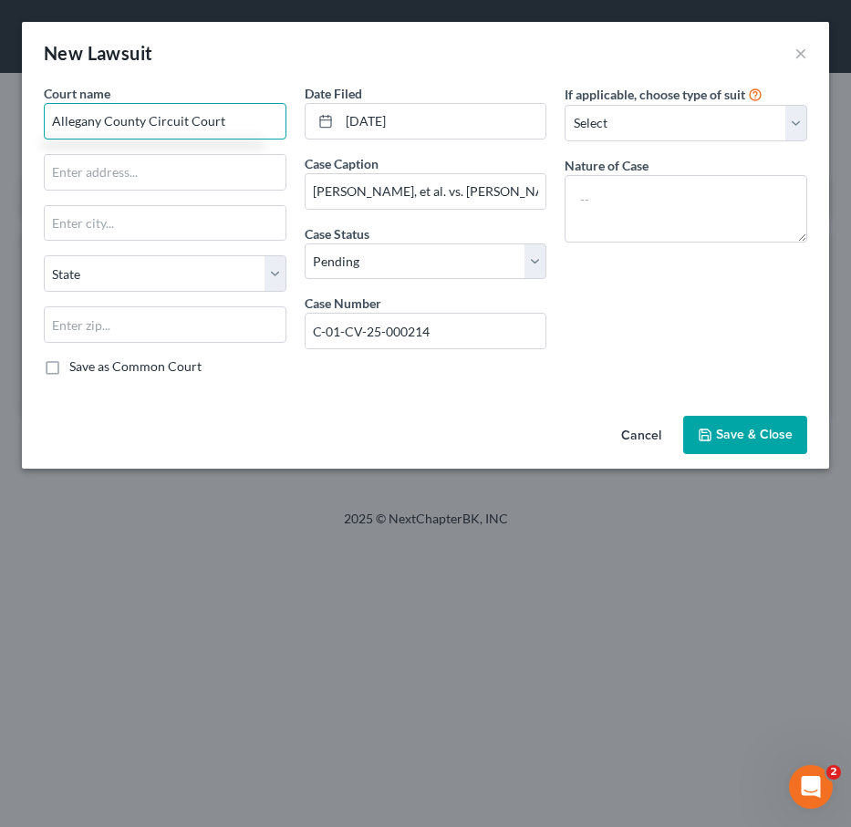
type input "Allegany County Circuit Court"
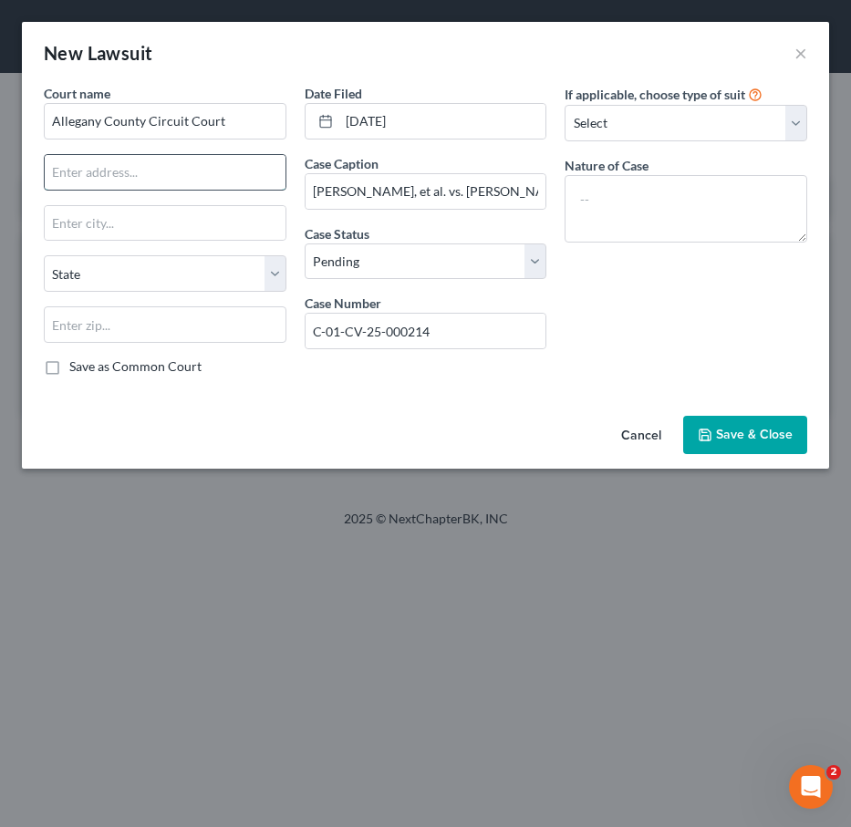
click at [160, 158] on input "text" at bounding box center [165, 172] width 241 height 35
paste input "23 S Liberty St #2"
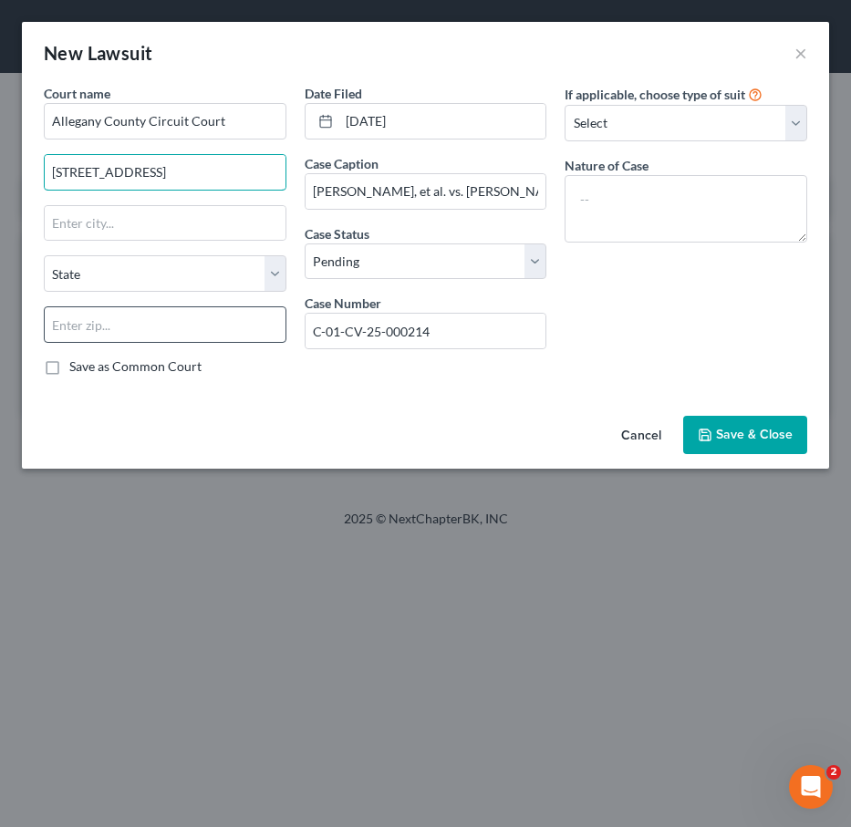
type input "23 S Liberty St #2"
click at [188, 322] on input "text" at bounding box center [165, 324] width 243 height 36
type input "21502"
type input "Cumberland"
select select "21"
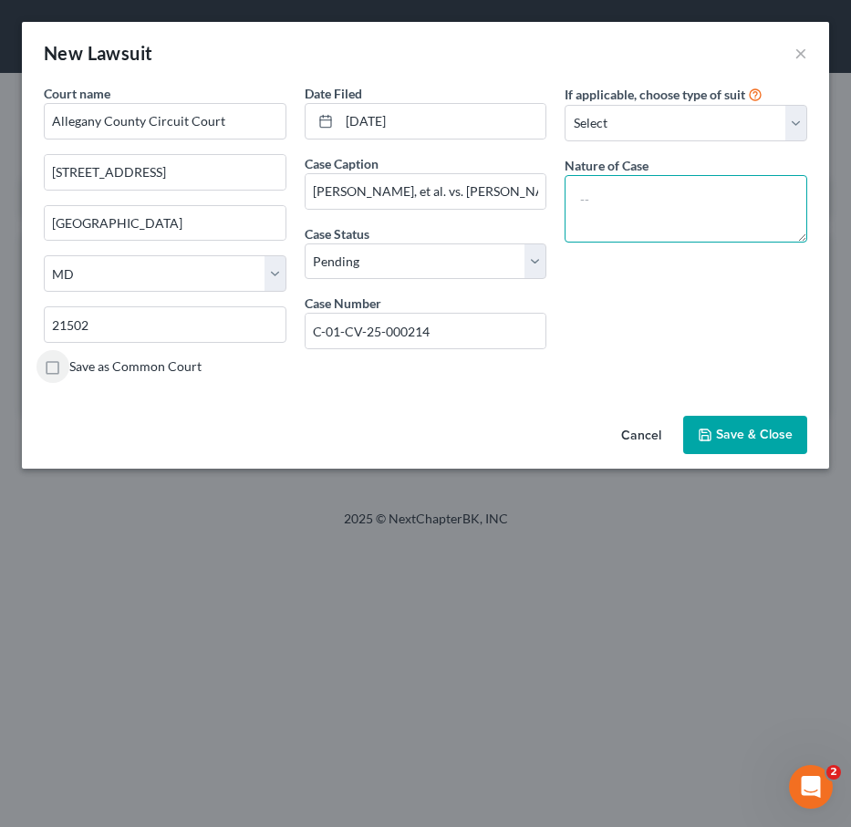
click at [643, 226] on textarea at bounding box center [685, 208] width 243 height 67
type textarea "Foreclosure"
click at [759, 431] on span "Save & Close" at bounding box center [754, 435] width 77 height 16
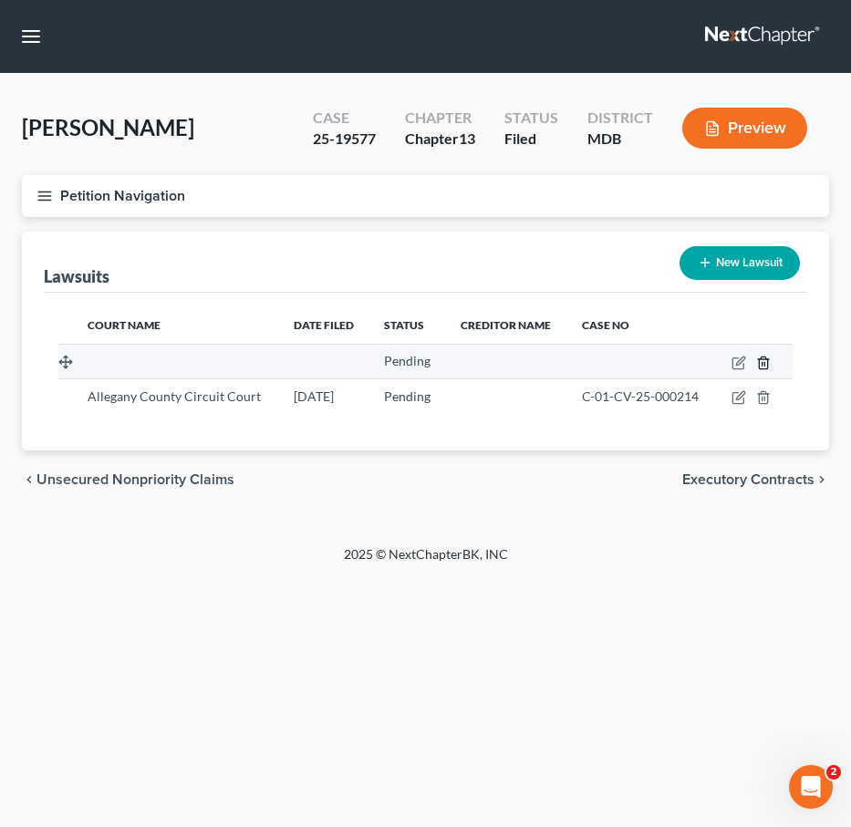
click at [762, 366] on icon "button" at bounding box center [763, 363] width 15 height 15
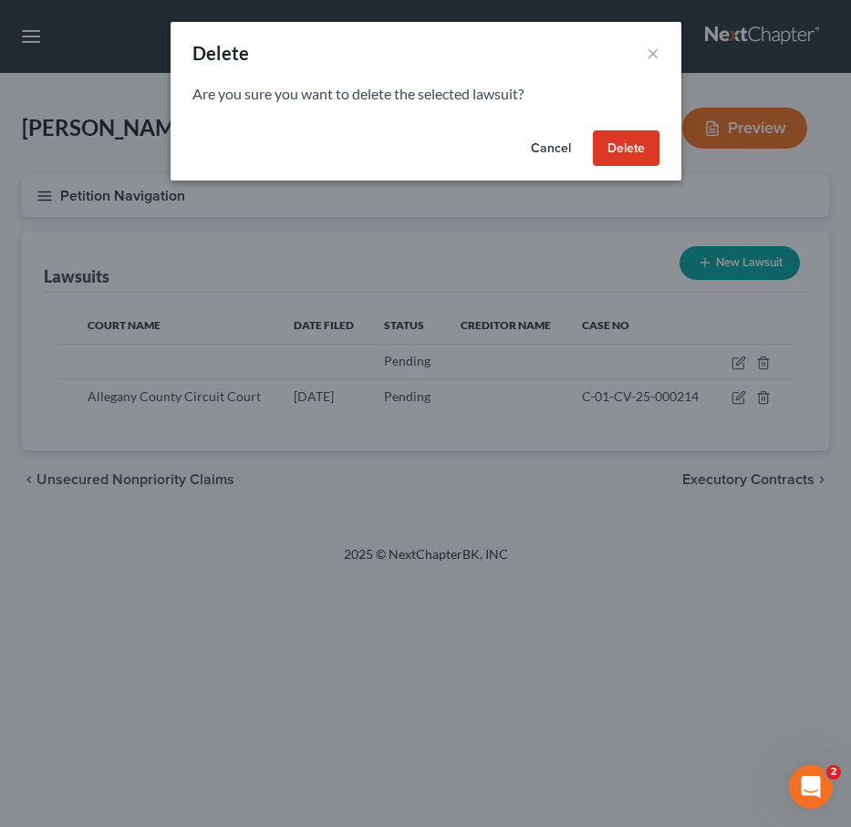
click at [601, 147] on button "Delete" at bounding box center [626, 148] width 67 height 36
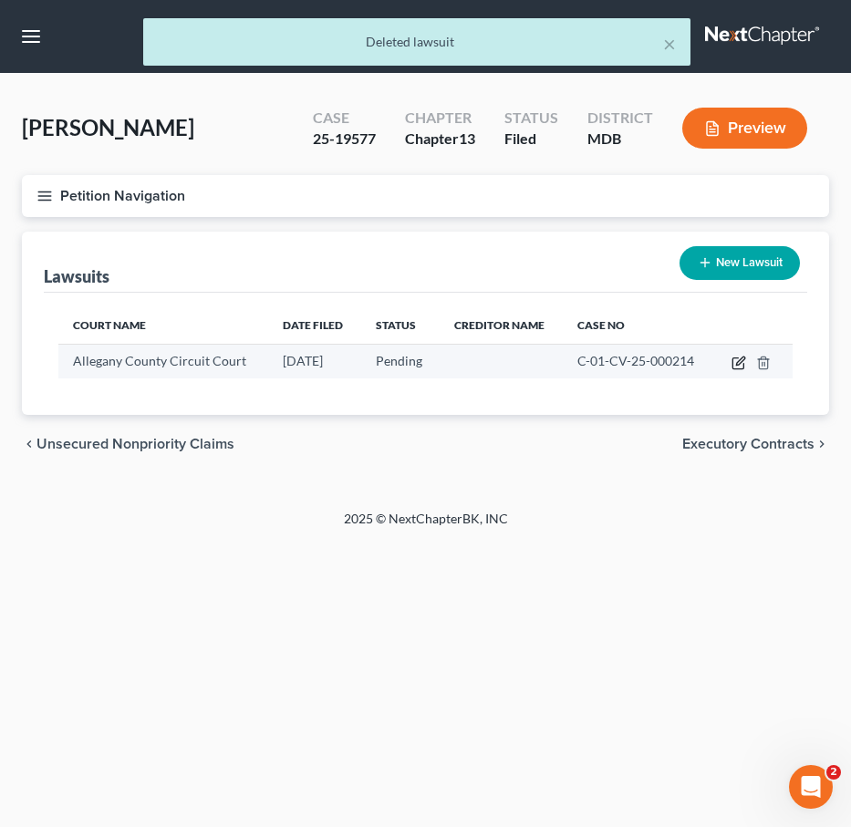
click at [740, 367] on icon "button" at bounding box center [738, 363] width 15 height 15
select select "21"
select select "0"
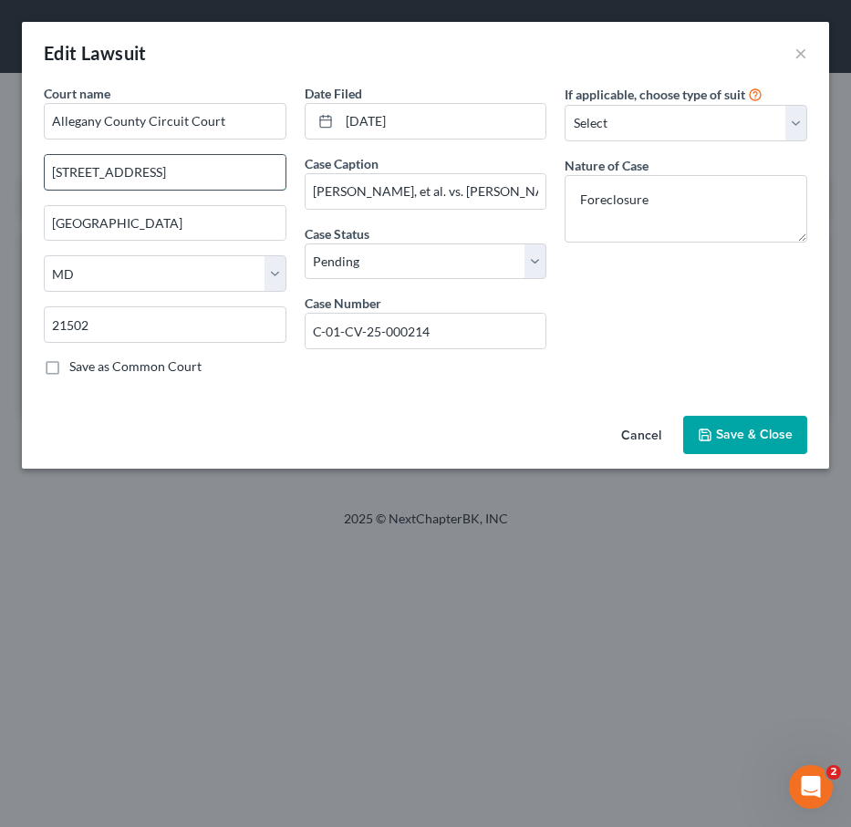
click at [132, 175] on input "23 S Liberty St #2" at bounding box center [165, 172] width 241 height 35
type input "23 S Liberty St. #2"
click at [717, 445] on button "Save & Close" at bounding box center [745, 435] width 124 height 38
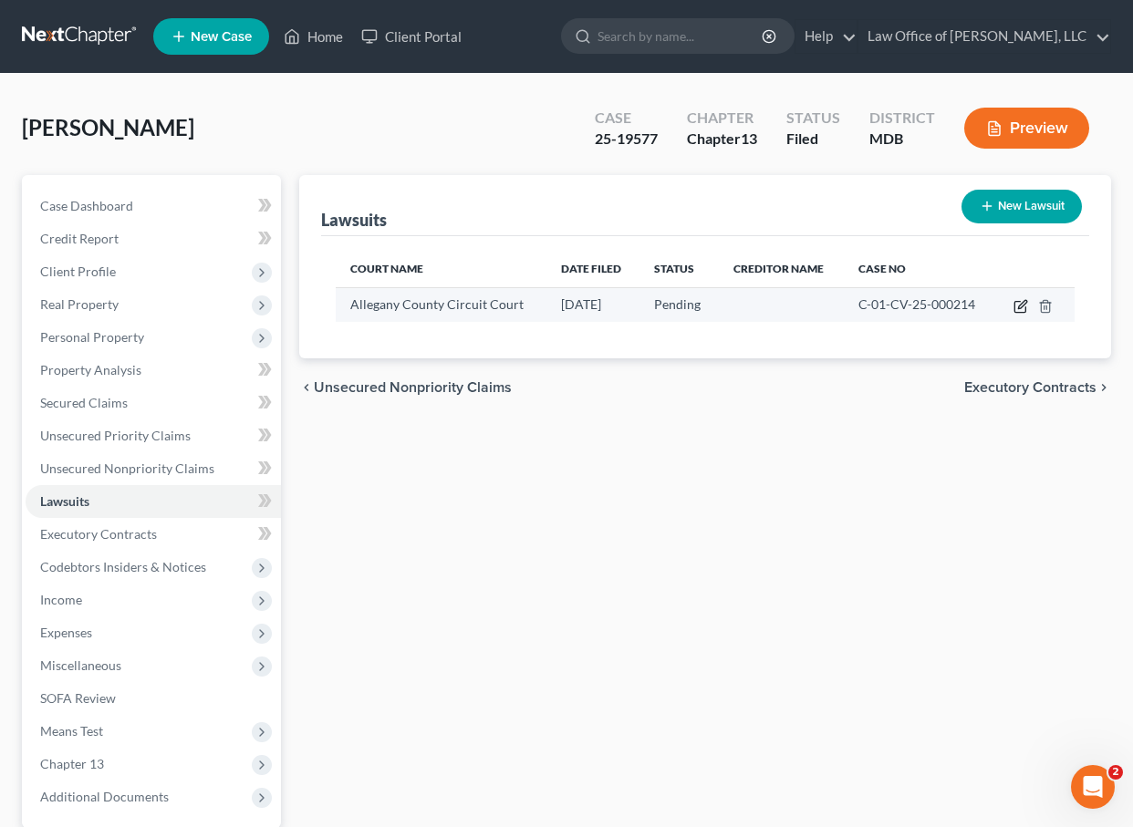
click at [978, 302] on icon "button" at bounding box center [1019, 307] width 11 height 11
select select "21"
select select "0"
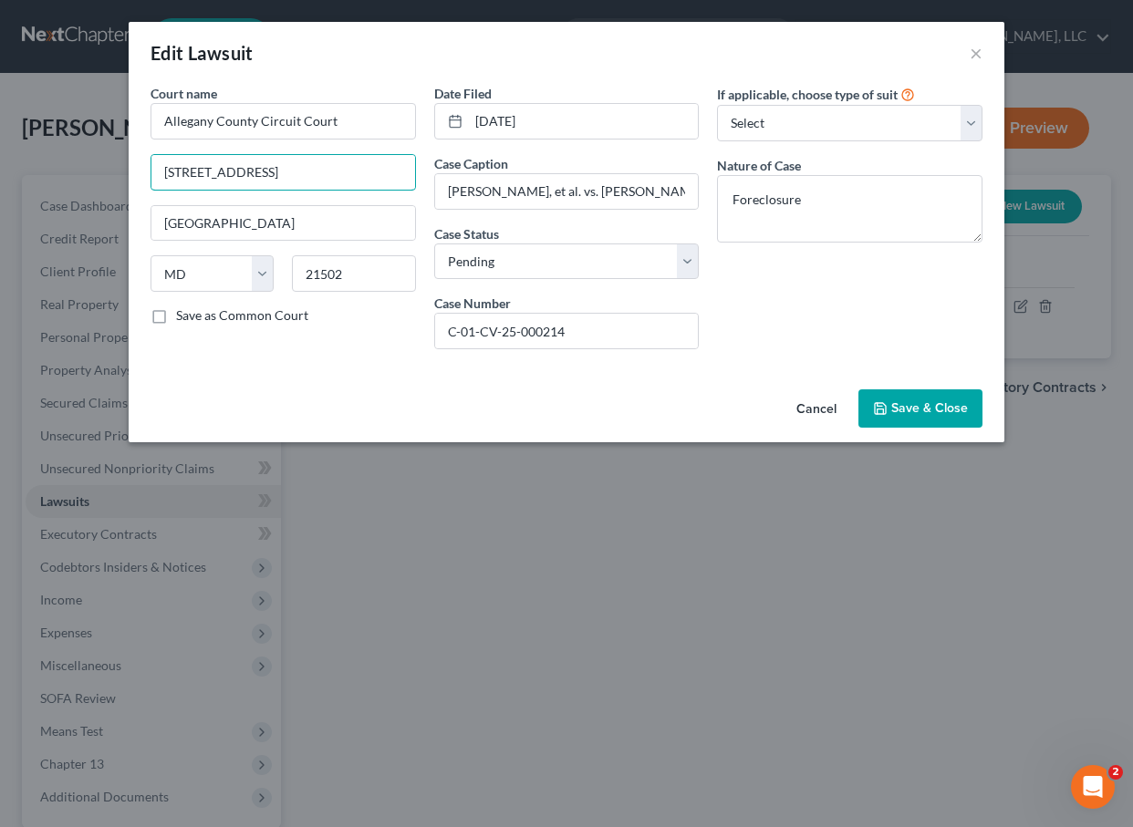
drag, startPoint x: 290, startPoint y: 171, endPoint x: 77, endPoint y: 172, distance: 213.4
click at [77, 172] on div "Edit Lawsuit × Court name * Allegany County Circuit Court 23 S Liberty St. #2 C…" at bounding box center [566, 413] width 1133 height 827
type input "30 Washington St."
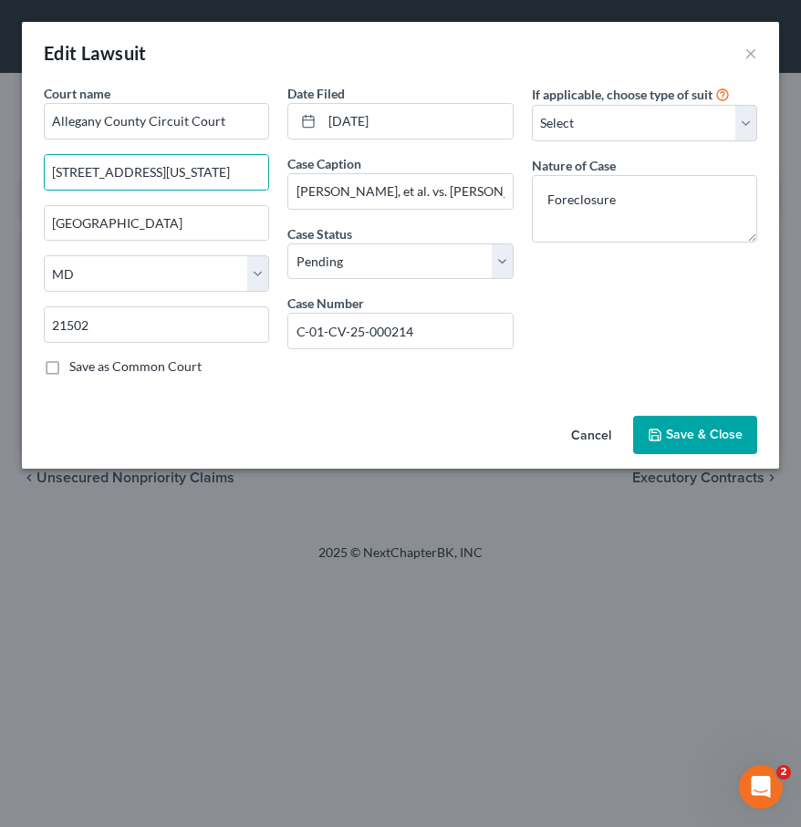
click at [677, 432] on span "Save & Close" at bounding box center [704, 435] width 77 height 16
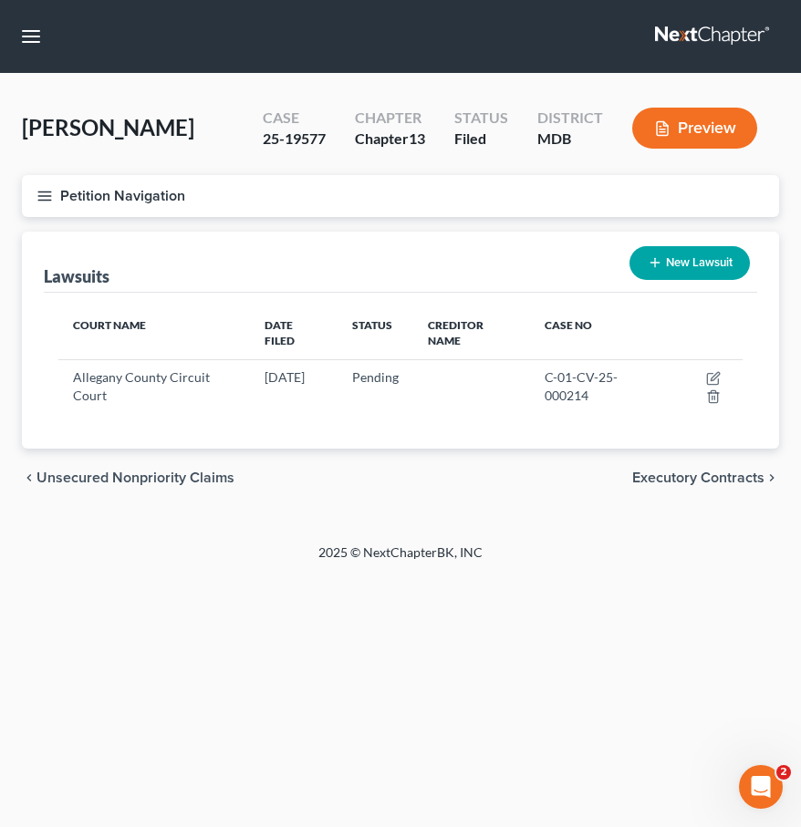
click at [709, 36] on link at bounding box center [713, 36] width 117 height 33
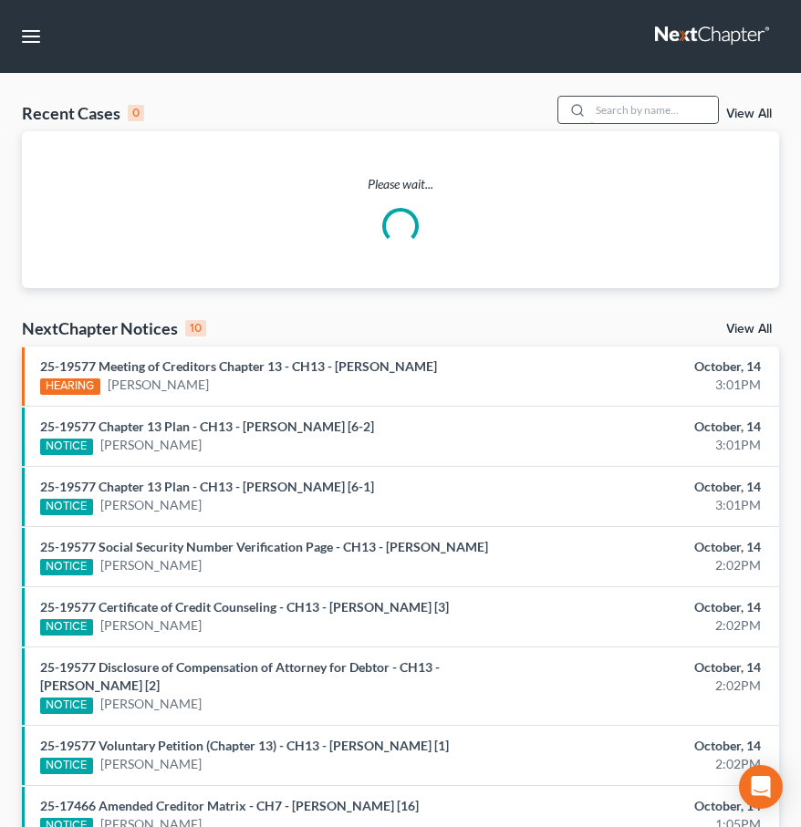
click at [607, 113] on input "search" at bounding box center [654, 110] width 128 height 26
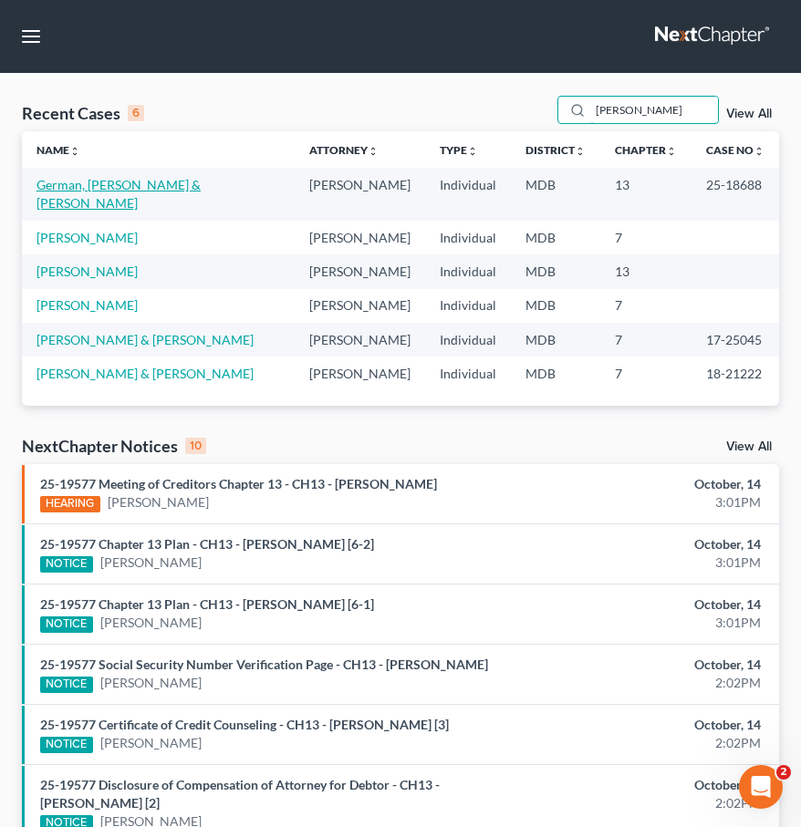
type input "karen"
click at [68, 179] on link "German, [PERSON_NAME] & [PERSON_NAME]" at bounding box center [118, 194] width 164 height 34
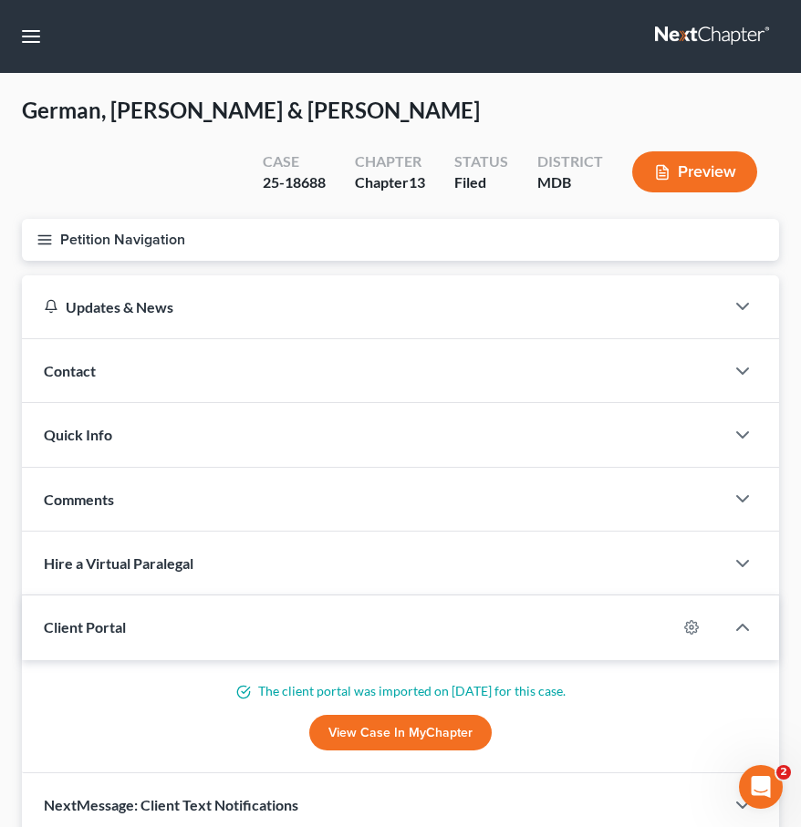
click at [45, 236] on icon "button" at bounding box center [44, 240] width 16 height 16
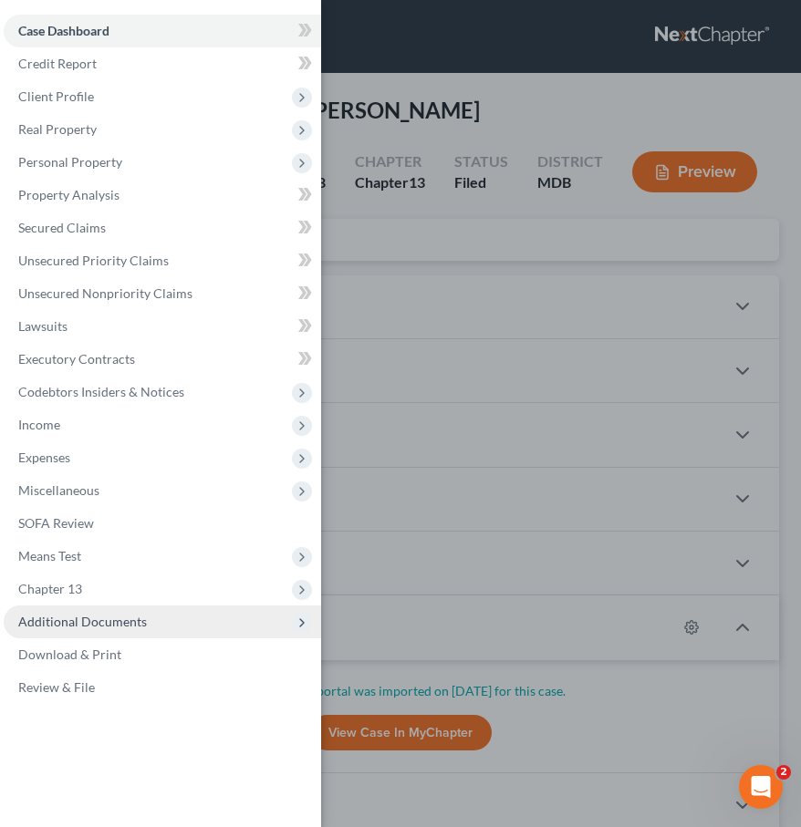
click at [155, 615] on span "Additional Documents" at bounding box center [162, 621] width 317 height 33
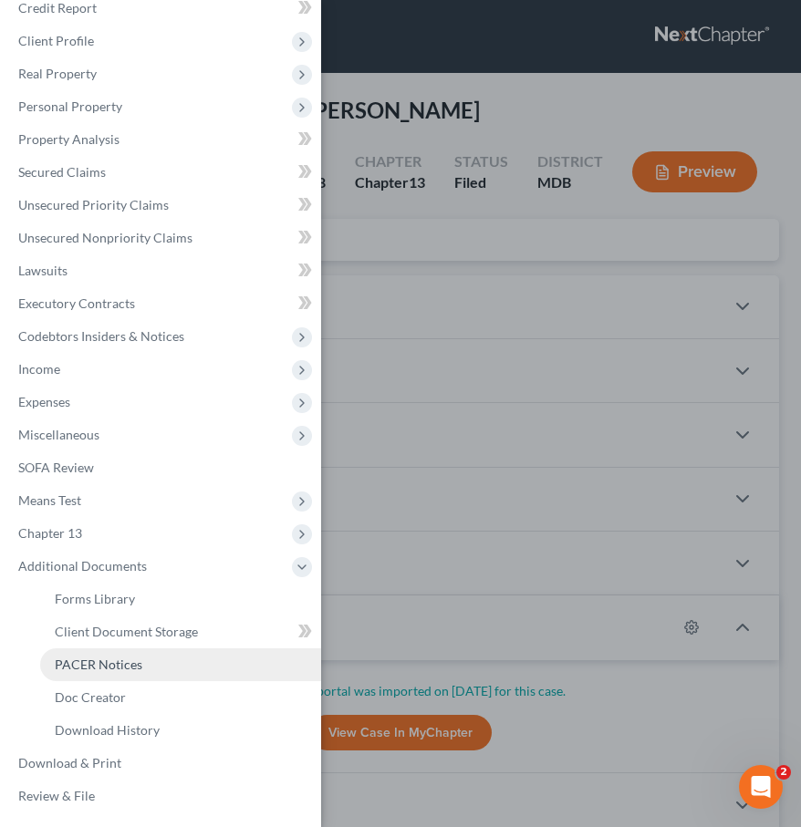
click at [147, 671] on link "PACER Notices" at bounding box center [180, 664] width 281 height 33
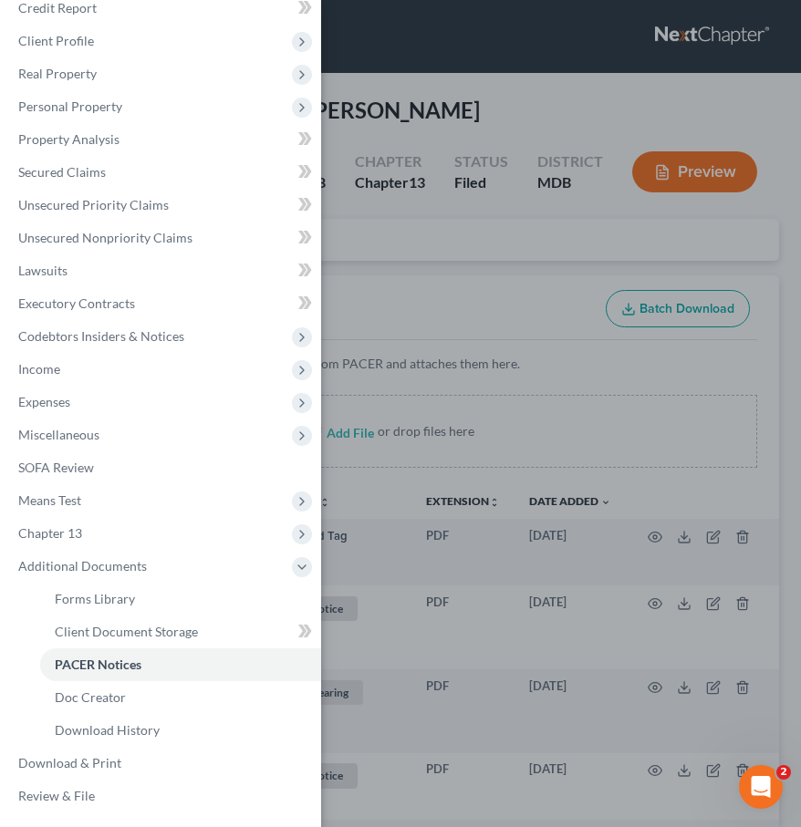
click at [395, 263] on div "Case Dashboard Payments Invoices Payments Payments Credit Report Client Profile" at bounding box center [400, 413] width 801 height 827
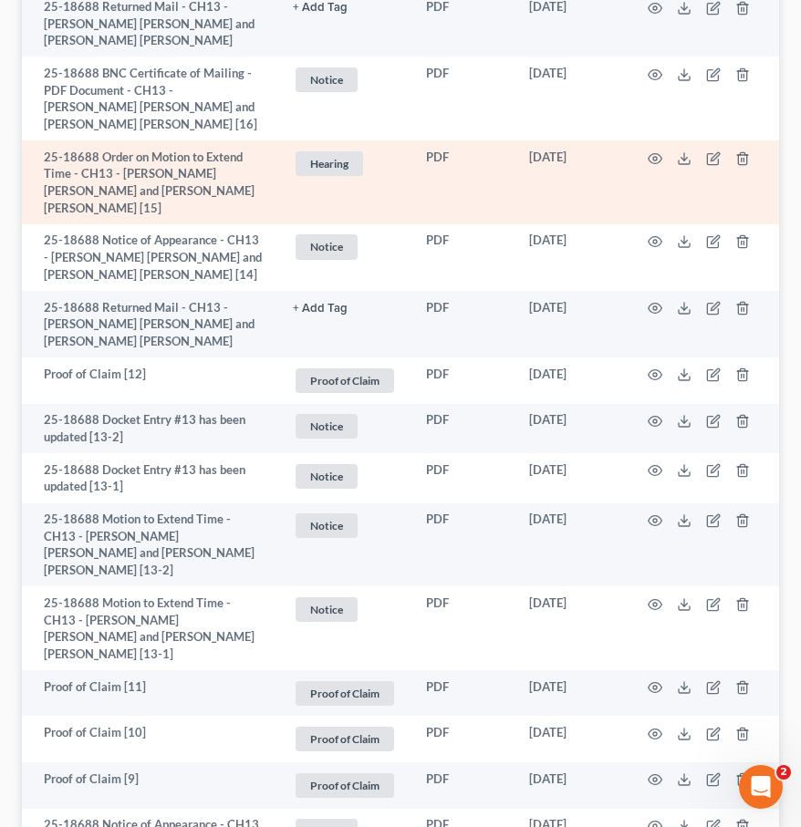
scroll to position [553, 0]
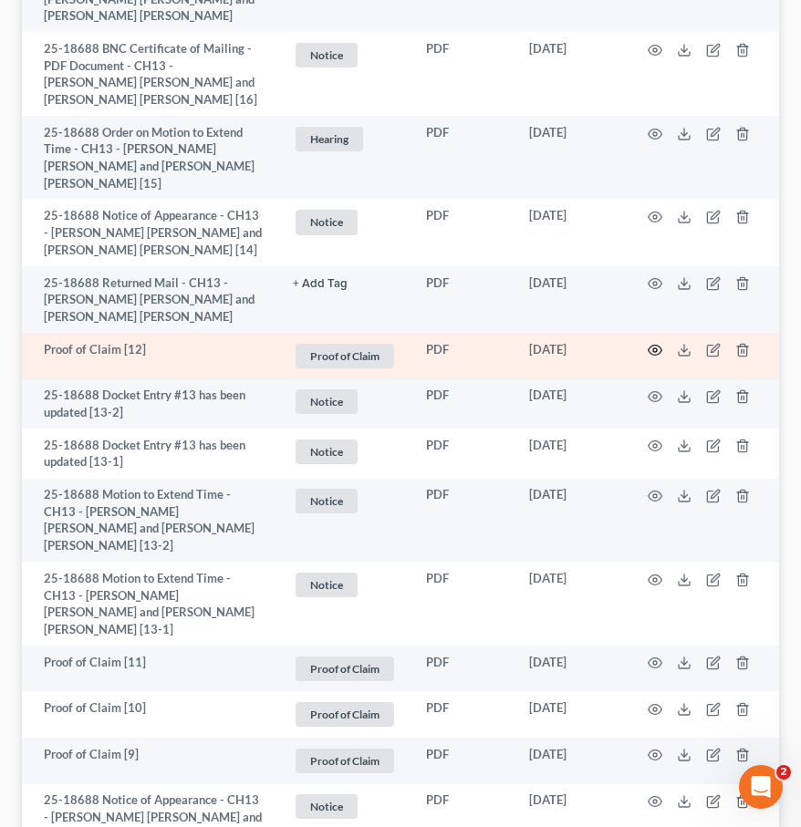
click at [657, 346] on icon "button" at bounding box center [655, 351] width 14 height 10
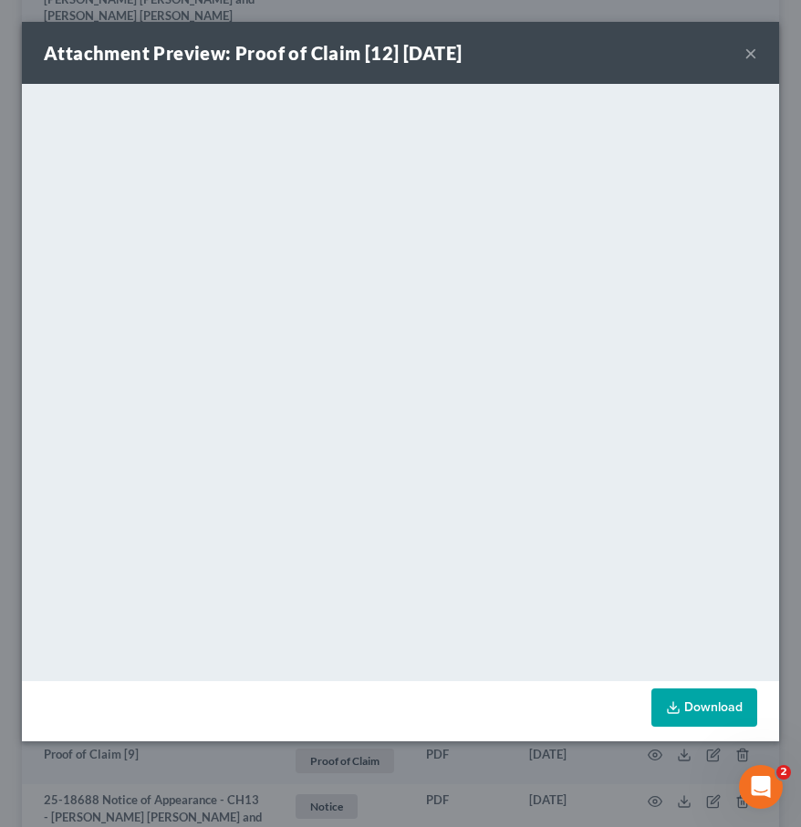
click at [746, 54] on button "×" at bounding box center [750, 53] width 13 height 22
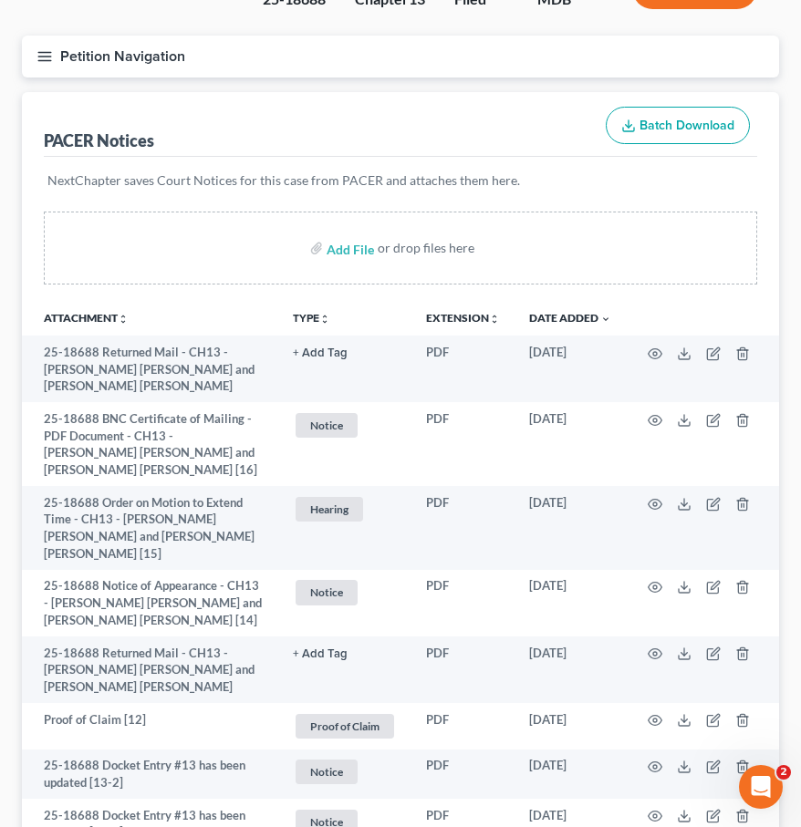
scroll to position [0, 0]
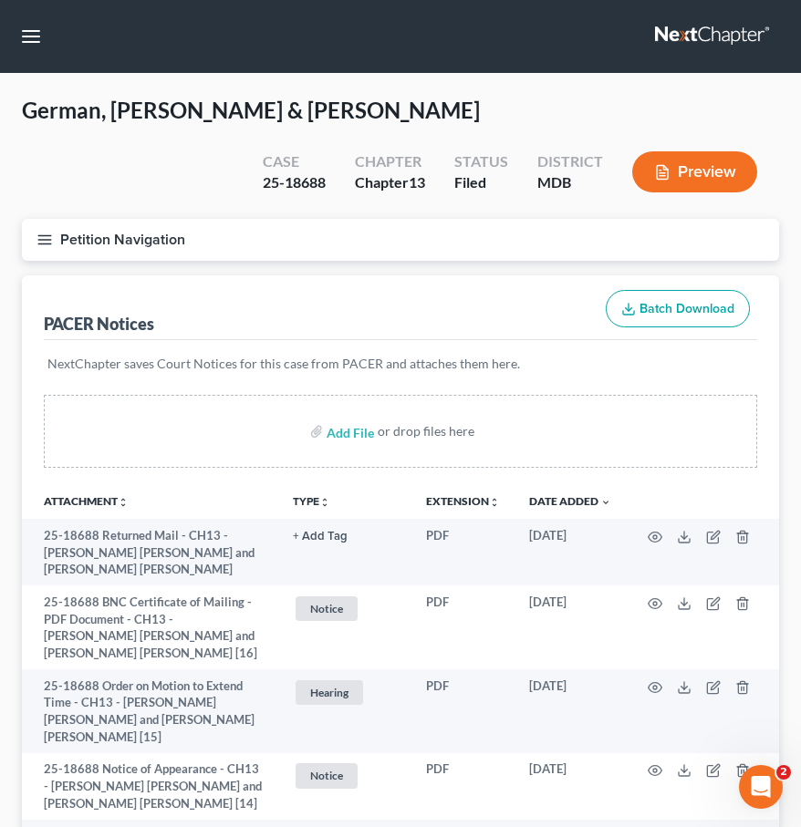
click at [42, 233] on icon "button" at bounding box center [44, 240] width 16 height 16
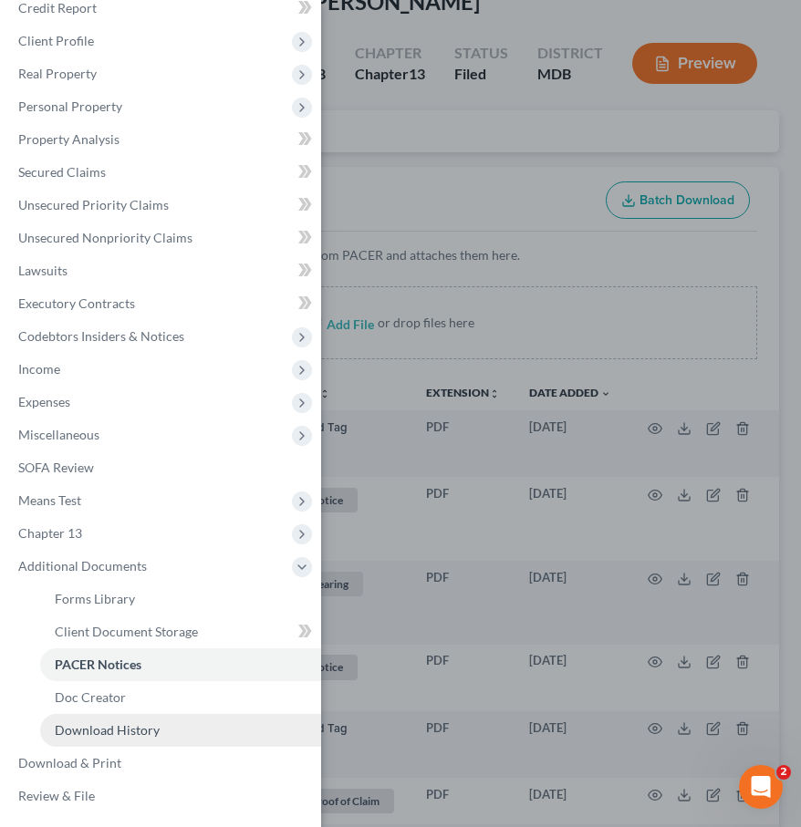
scroll to position [121, 0]
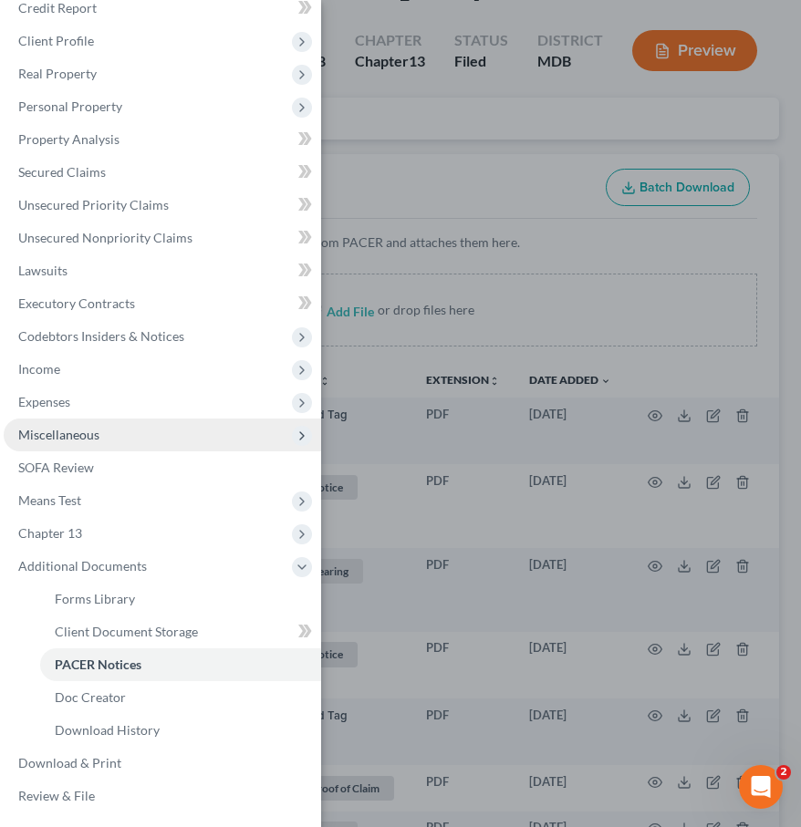
click at [92, 440] on span "Miscellaneous" at bounding box center [58, 435] width 81 height 16
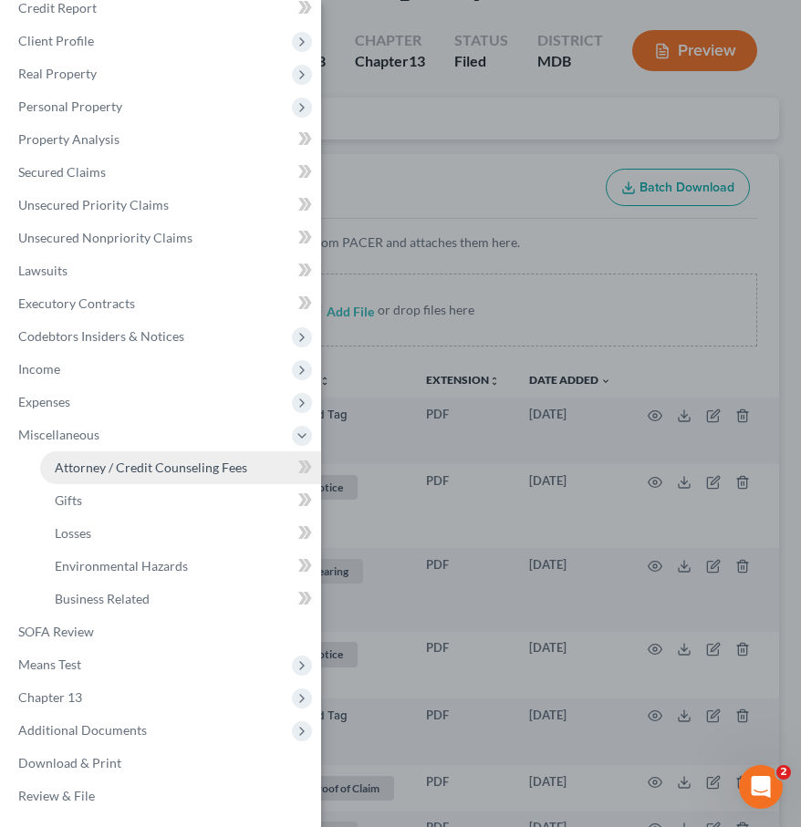
click at [98, 467] on span "Attorney / Credit Counseling Fees" at bounding box center [151, 468] width 192 height 16
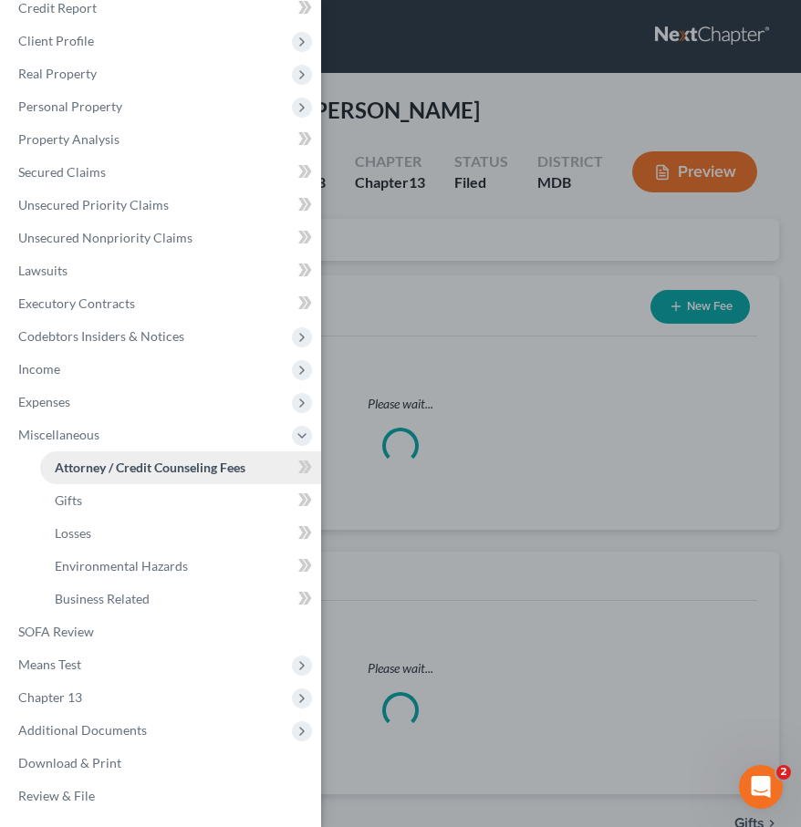
select select "2"
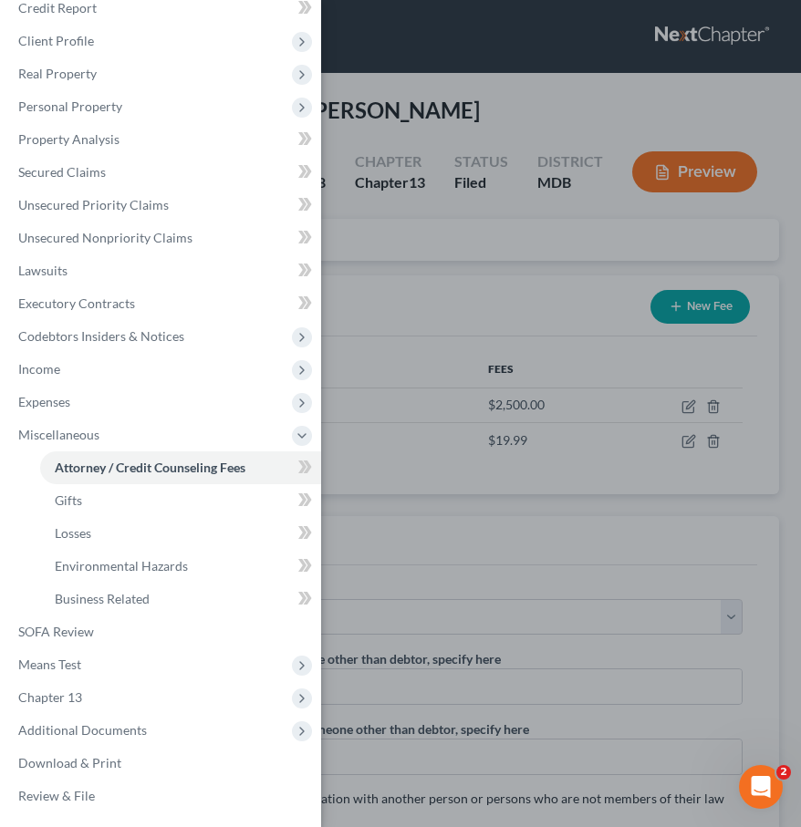
click at [391, 279] on div "Case Dashboard Payments Invoices Payments Payments Credit Report Client Profile" at bounding box center [400, 413] width 801 height 827
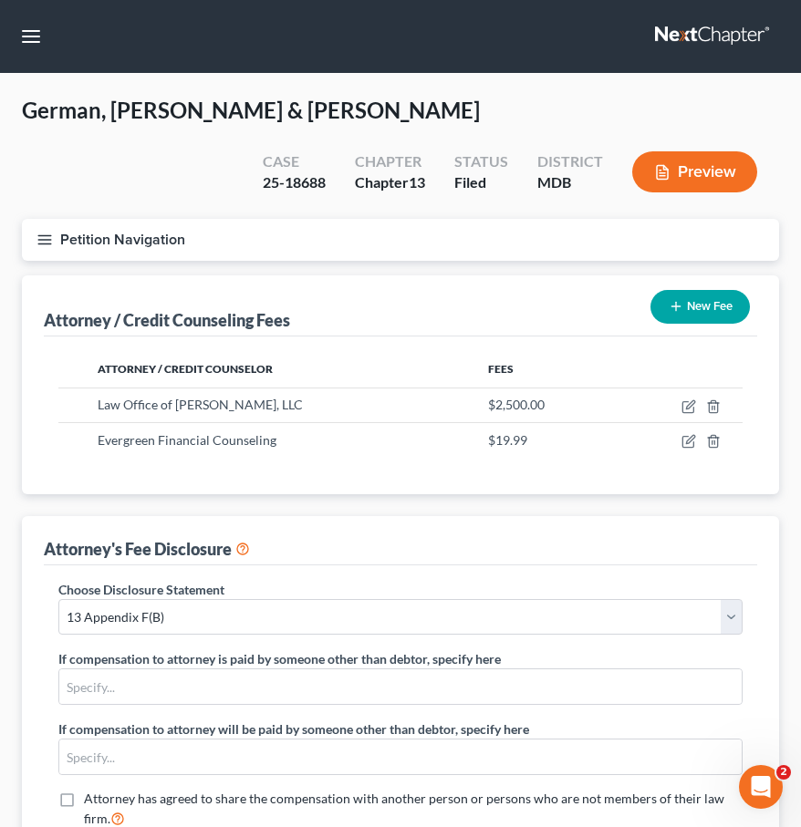
click at [42, 233] on icon "button" at bounding box center [44, 240] width 16 height 16
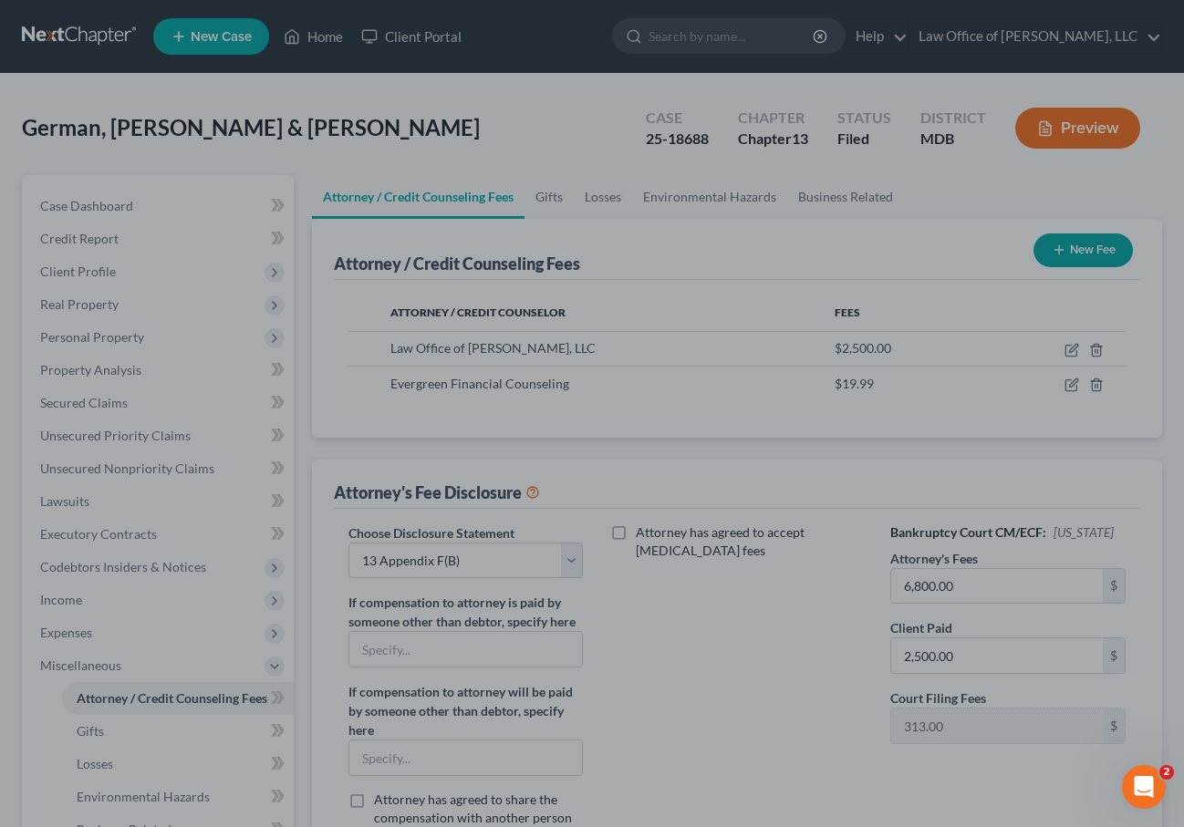
click at [403, 140] on div at bounding box center [592, 413] width 1184 height 827
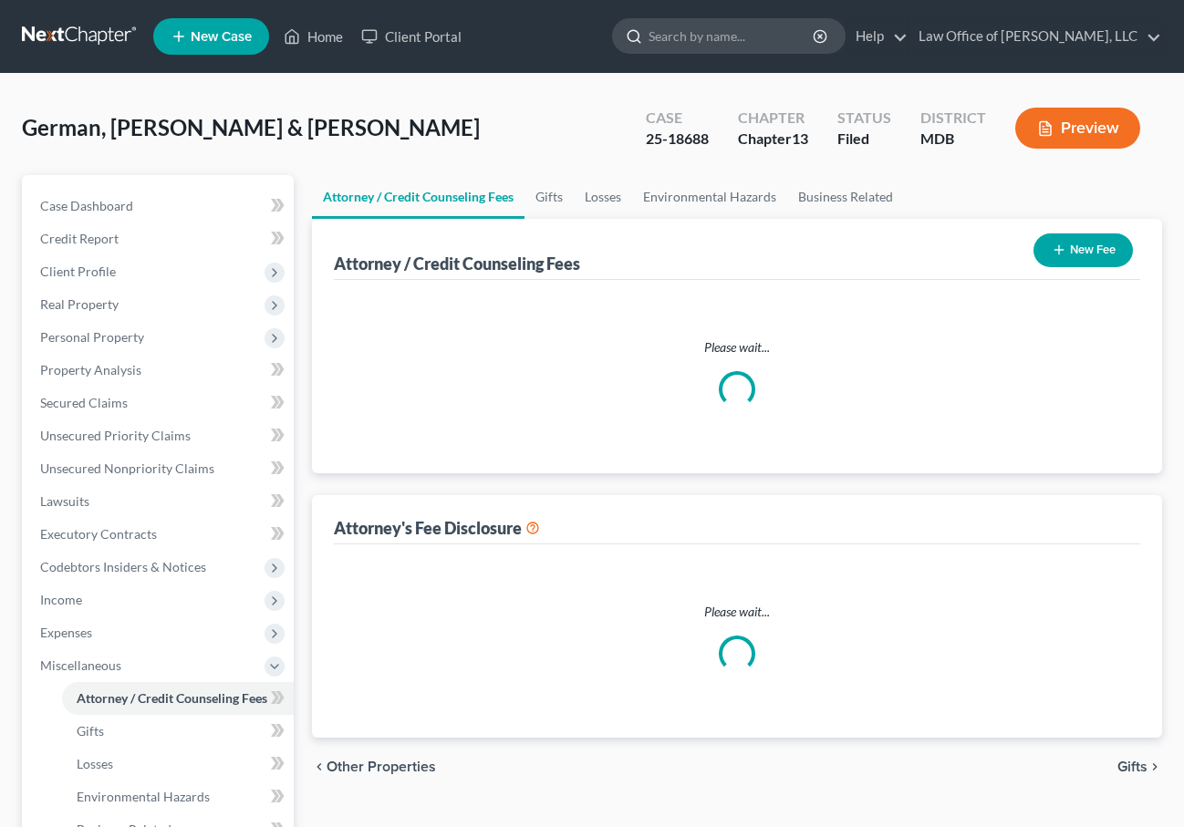
select select "2"
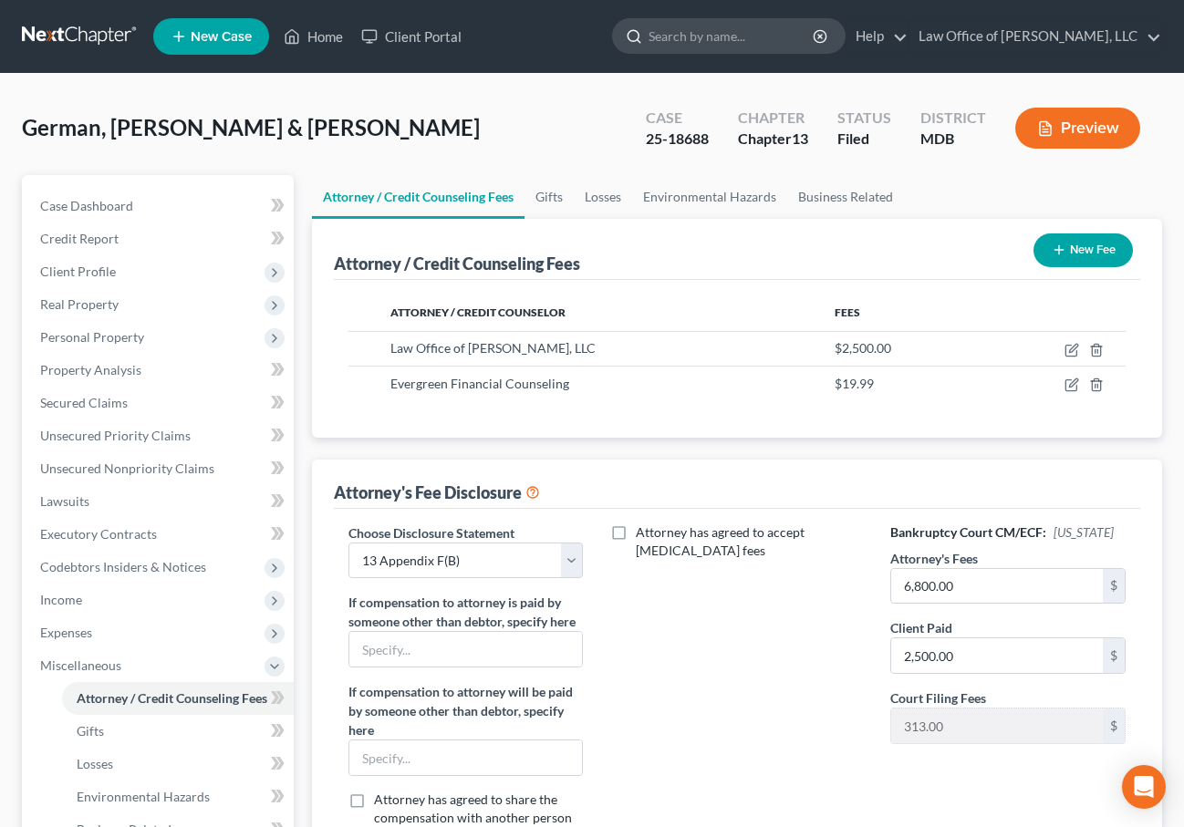
click at [765, 24] on input "search" at bounding box center [731, 36] width 167 height 34
type input "[GEOGRAPHIC_DATA]"
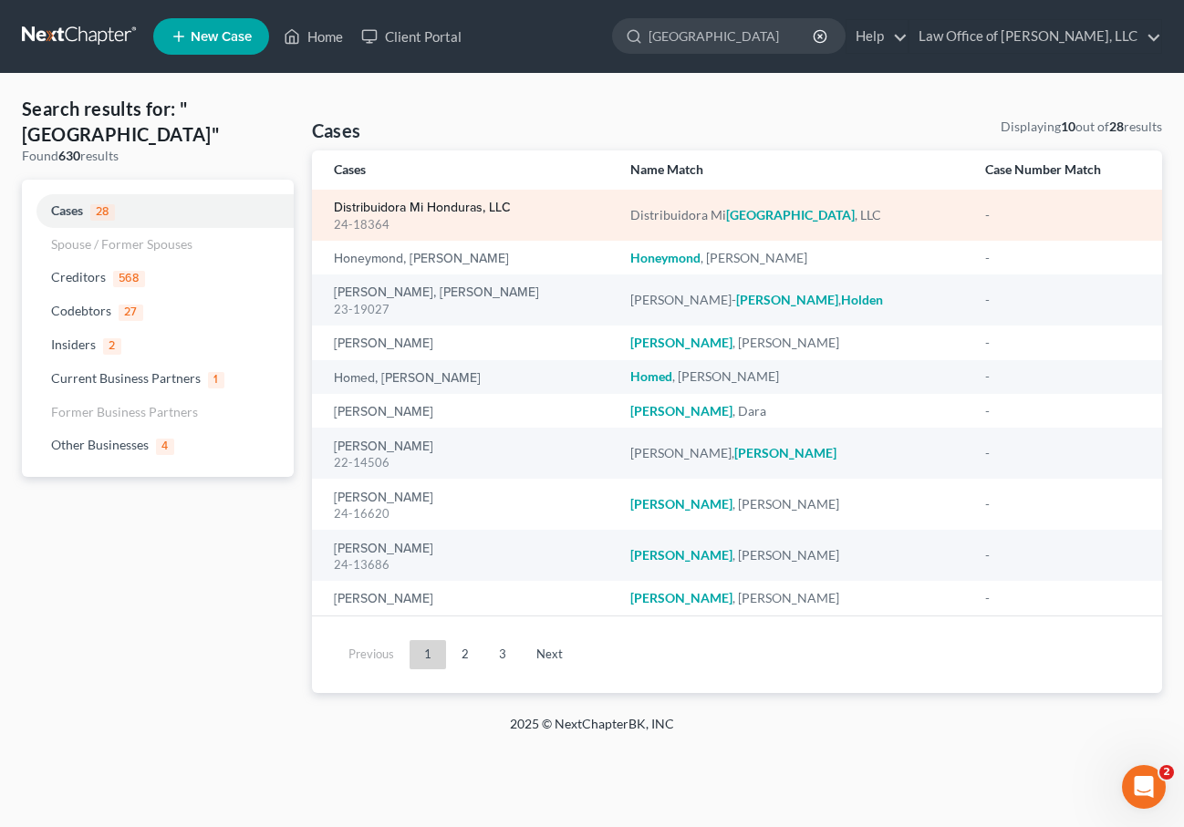
click at [361, 208] on link "Distribuidora Mi Honduras, LLC" at bounding box center [422, 208] width 177 height 13
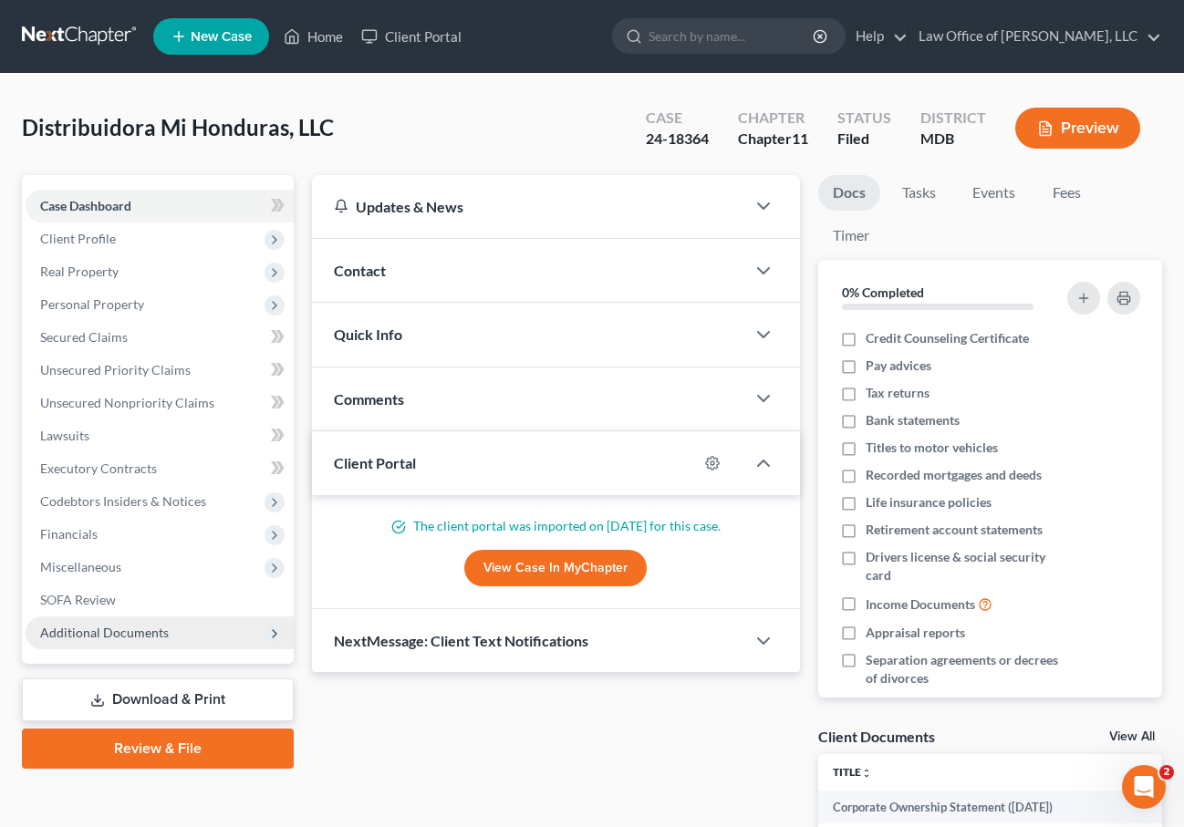
click at [127, 629] on span "Additional Documents" at bounding box center [104, 633] width 129 height 16
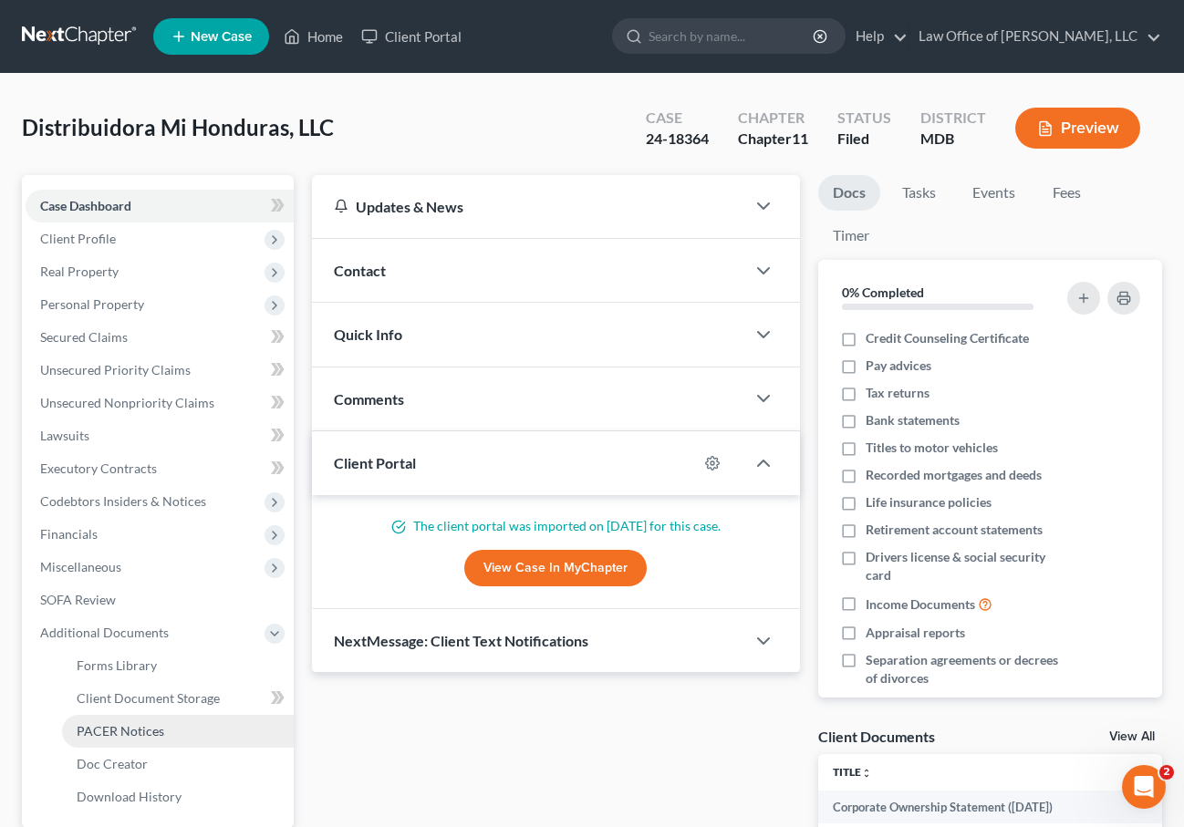
click at [120, 728] on span "PACER Notices" at bounding box center [121, 731] width 88 height 16
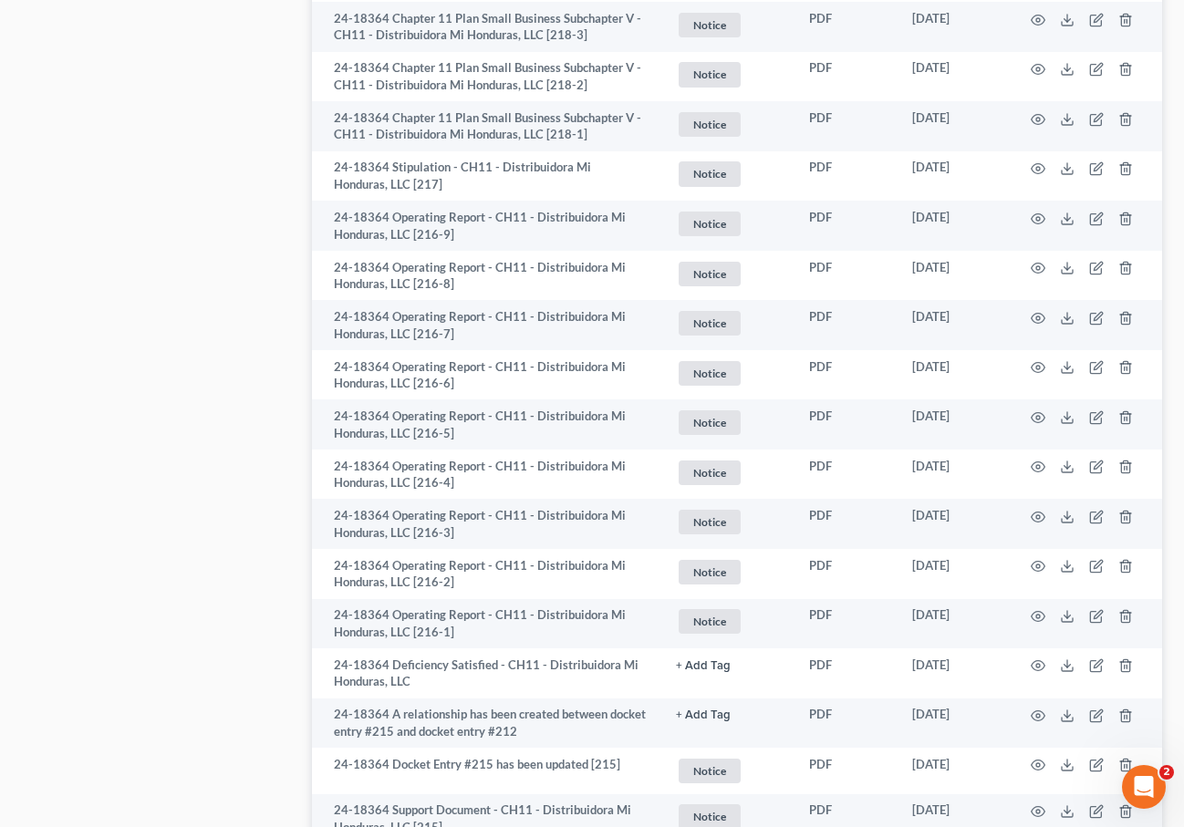
scroll to position [2851, 0]
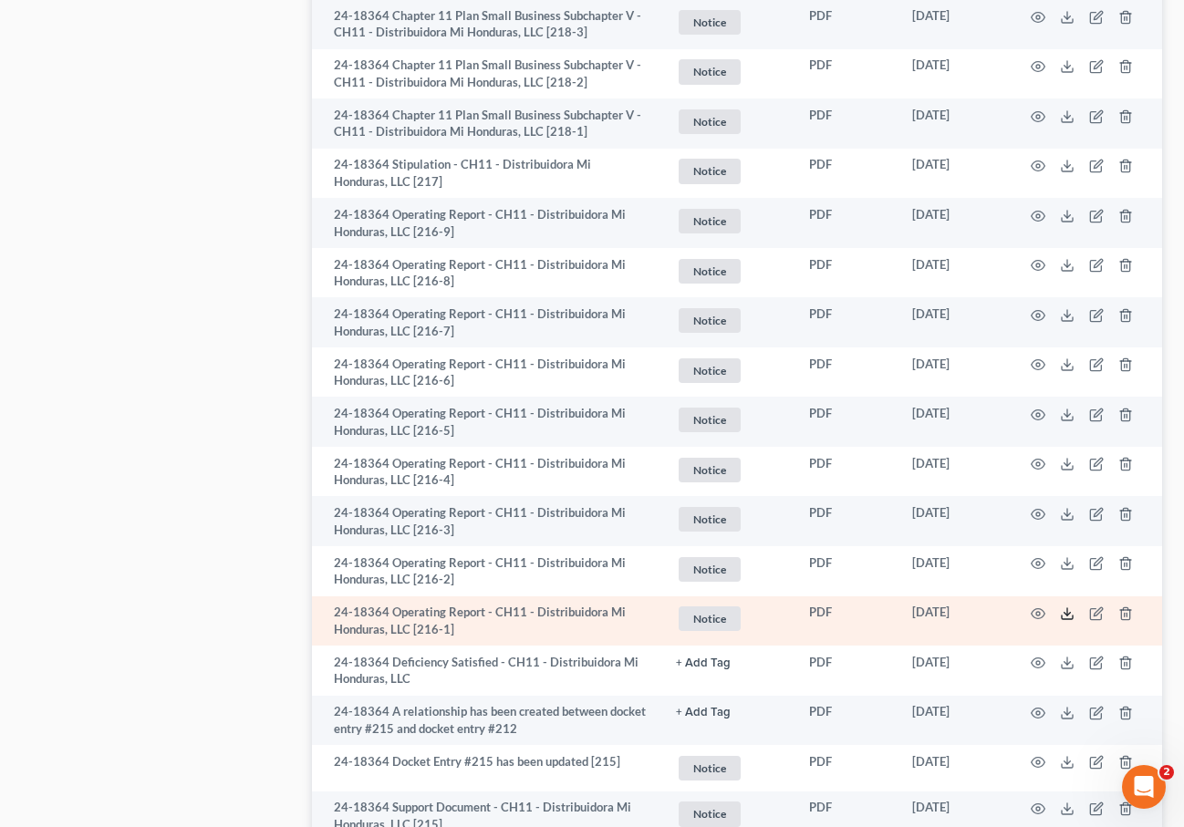
click at [1070, 611] on icon at bounding box center [1067, 613] width 15 height 15
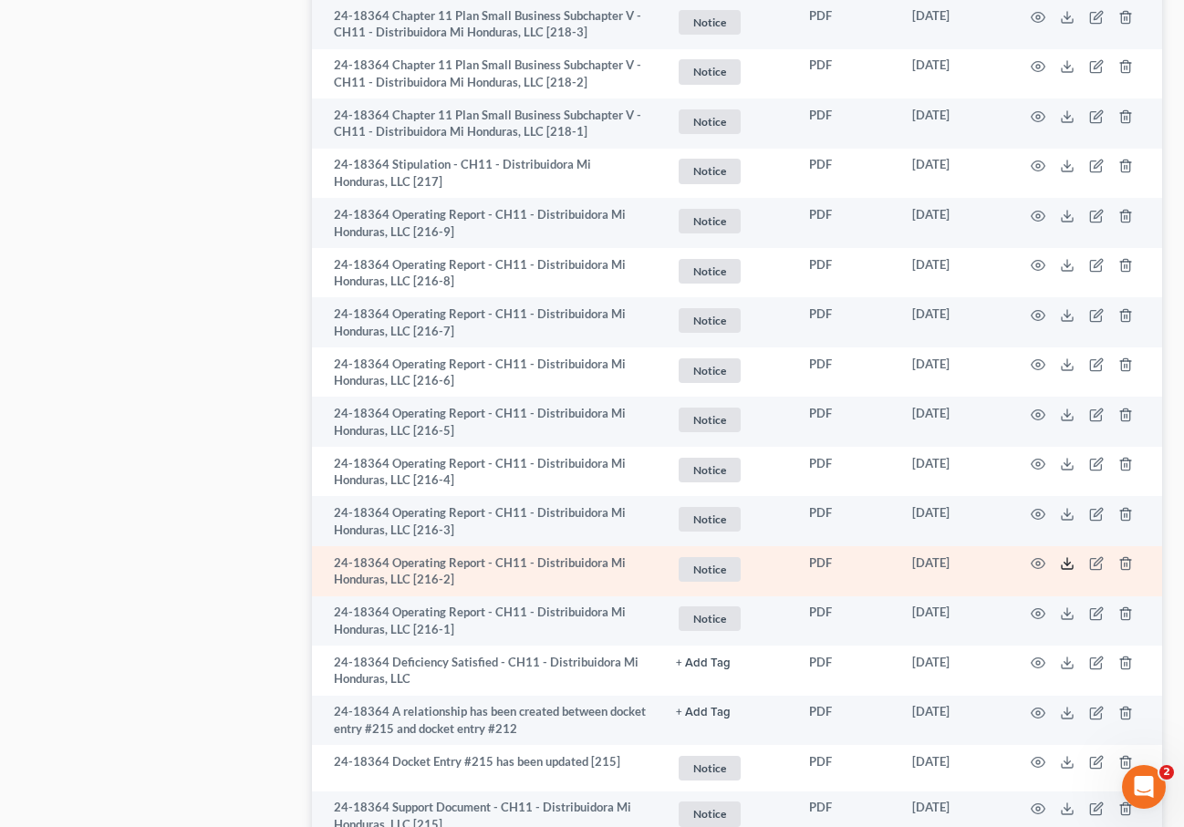
click at [1066, 567] on icon at bounding box center [1067, 563] width 15 height 15
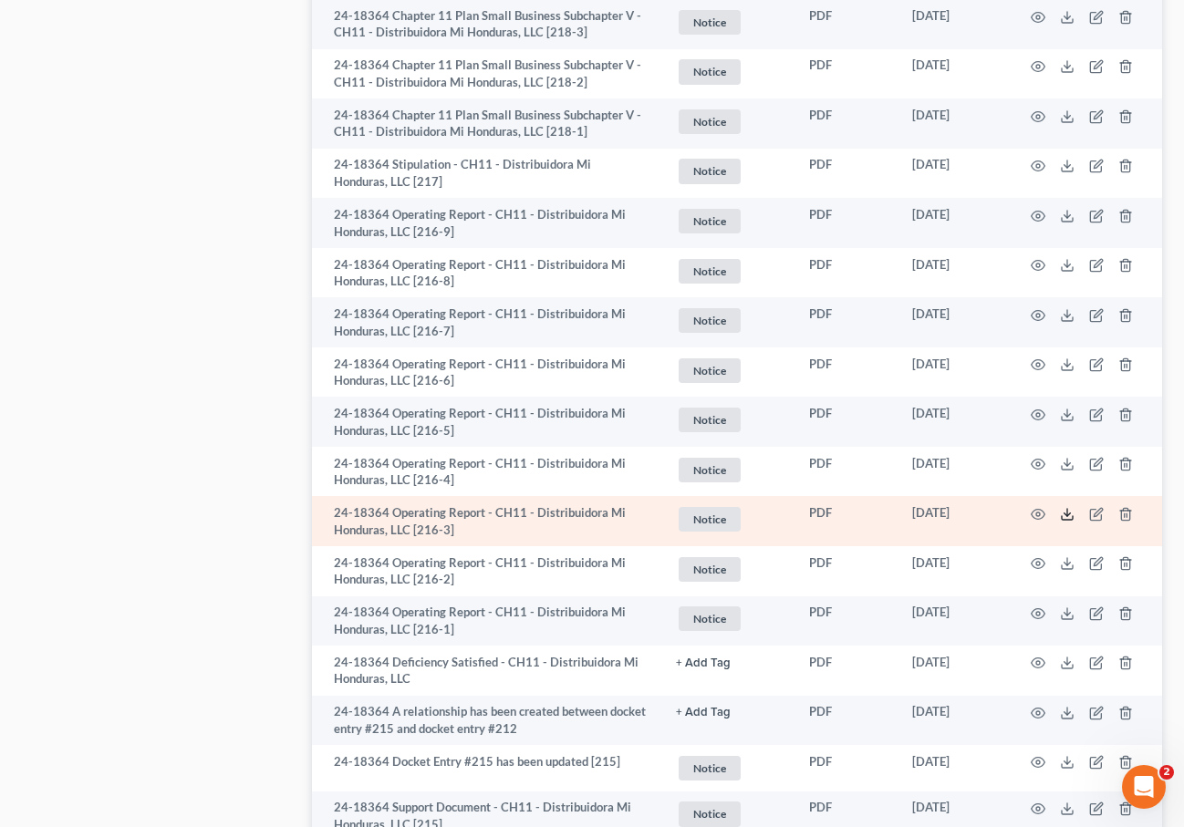
click at [1067, 513] on line at bounding box center [1067, 512] width 0 height 7
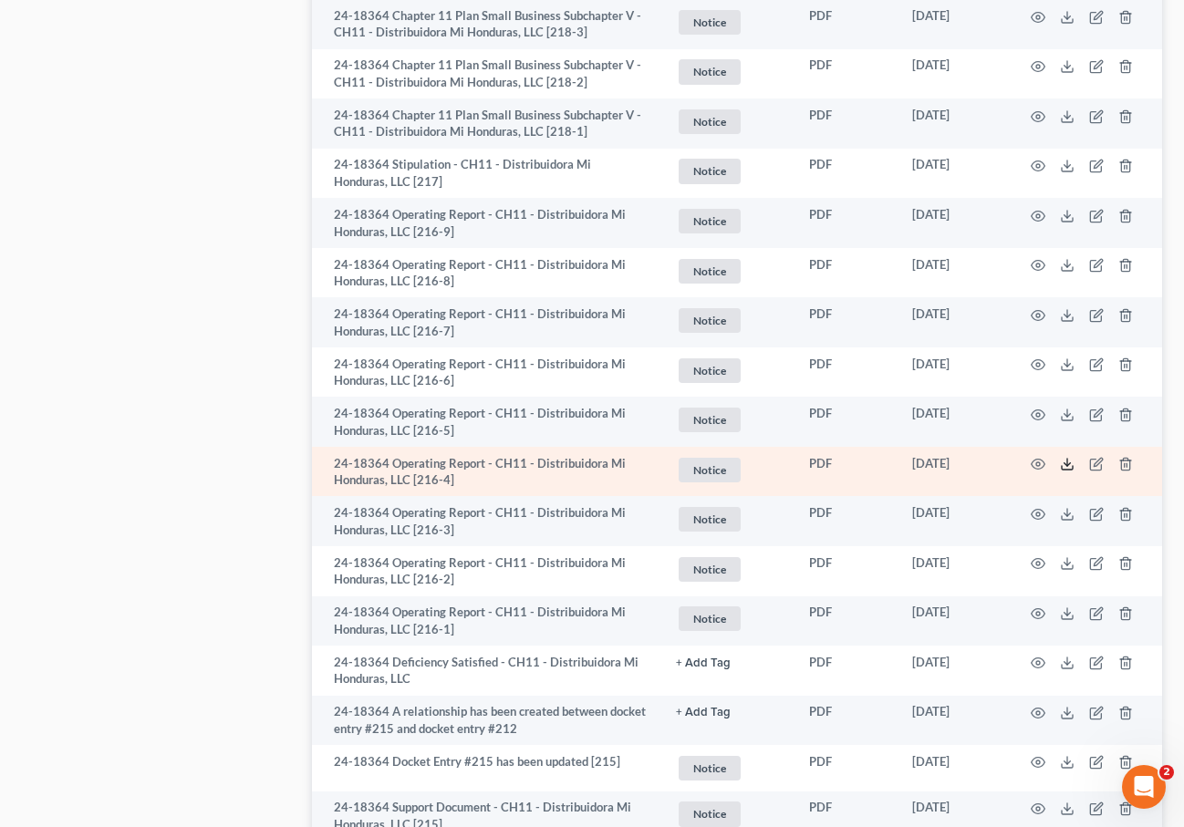
click at [1068, 460] on icon at bounding box center [1067, 464] width 15 height 15
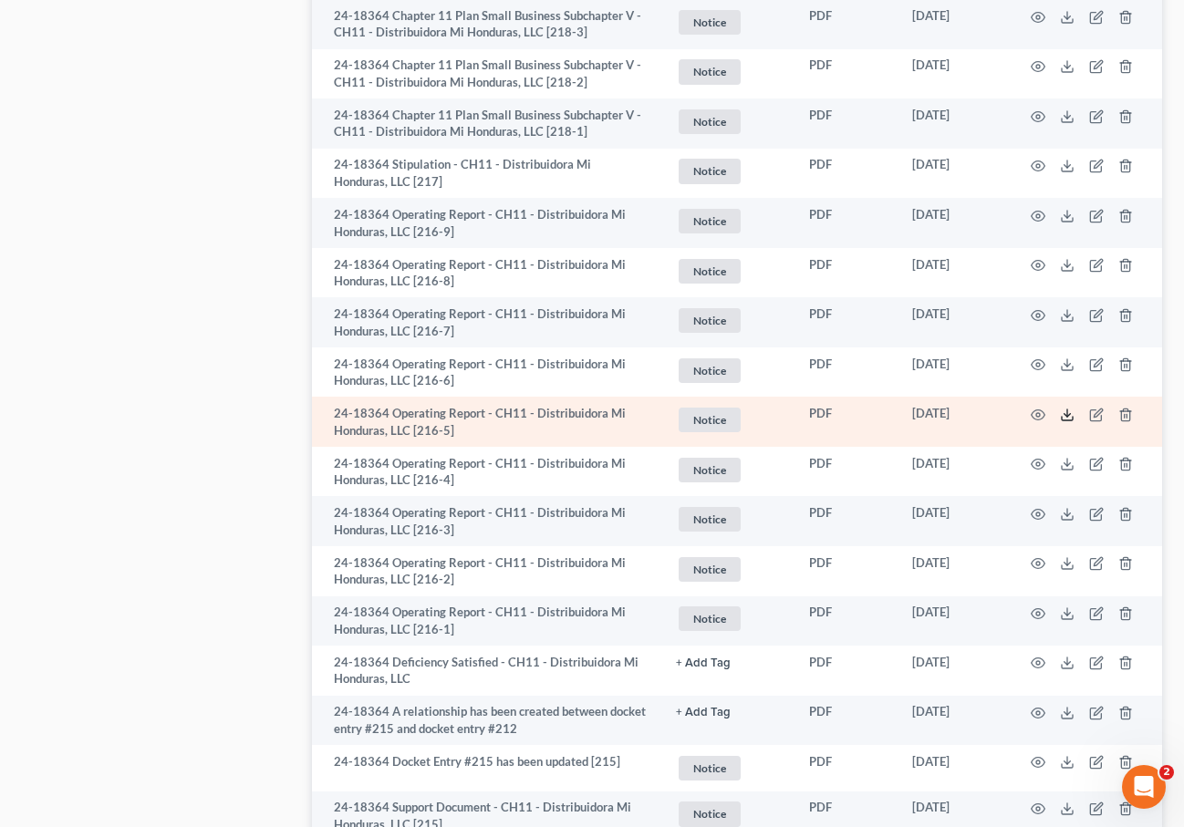
click at [1069, 415] on icon at bounding box center [1067, 415] width 15 height 15
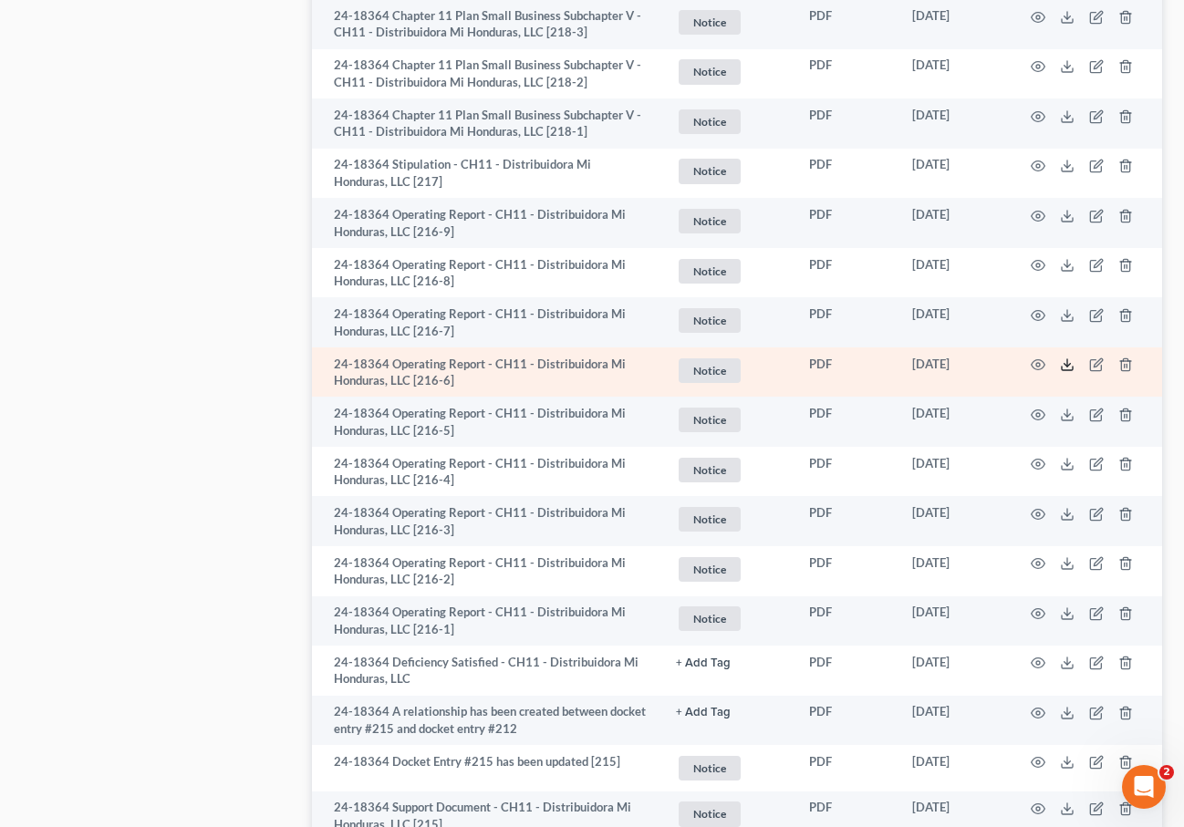
click at [1069, 366] on icon at bounding box center [1067, 364] width 15 height 15
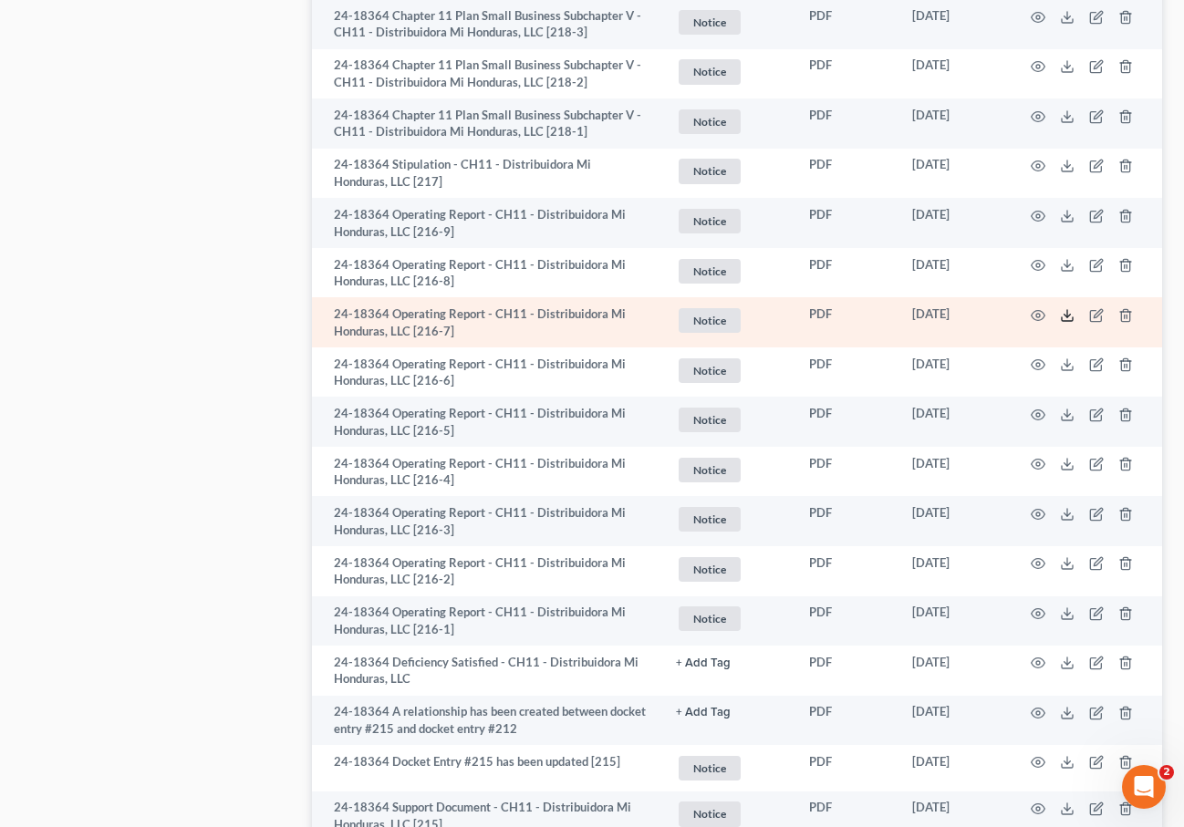
click at [1070, 315] on polyline at bounding box center [1067, 315] width 6 height 3
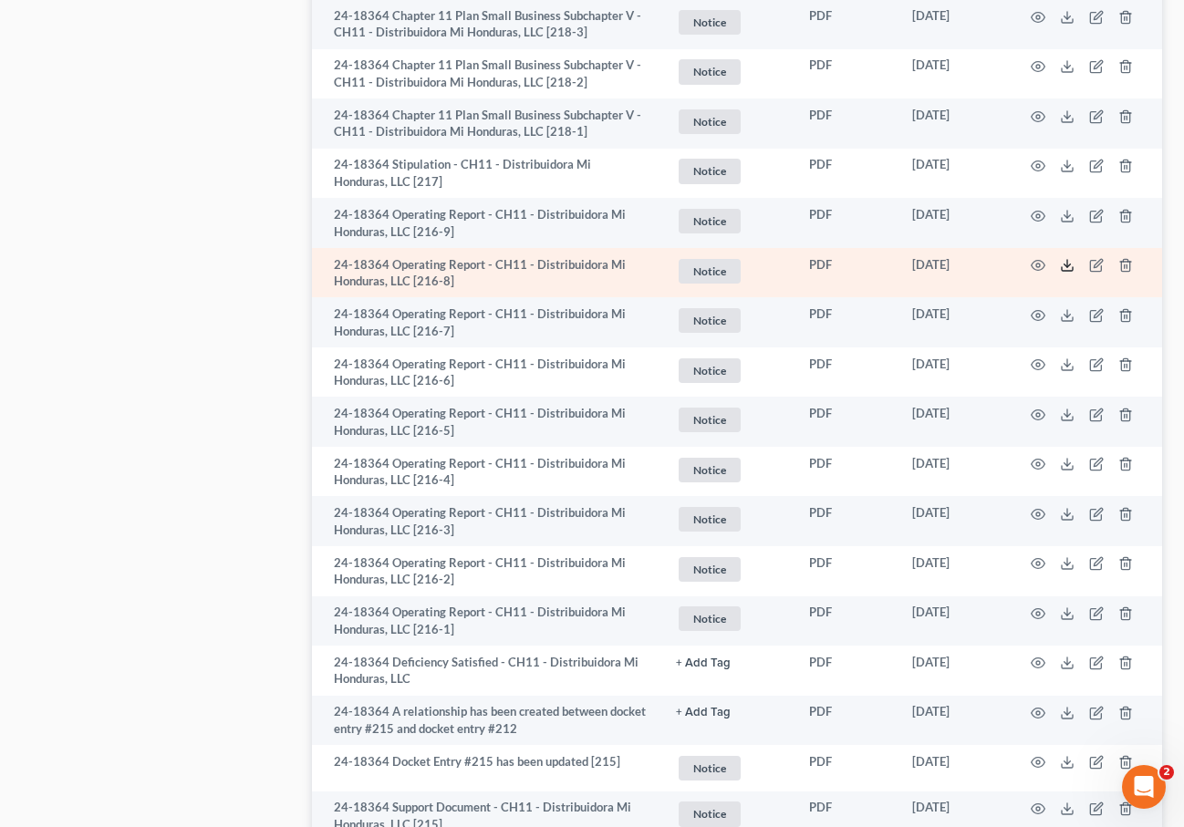
click at [1068, 262] on icon at bounding box center [1067, 265] width 15 height 15
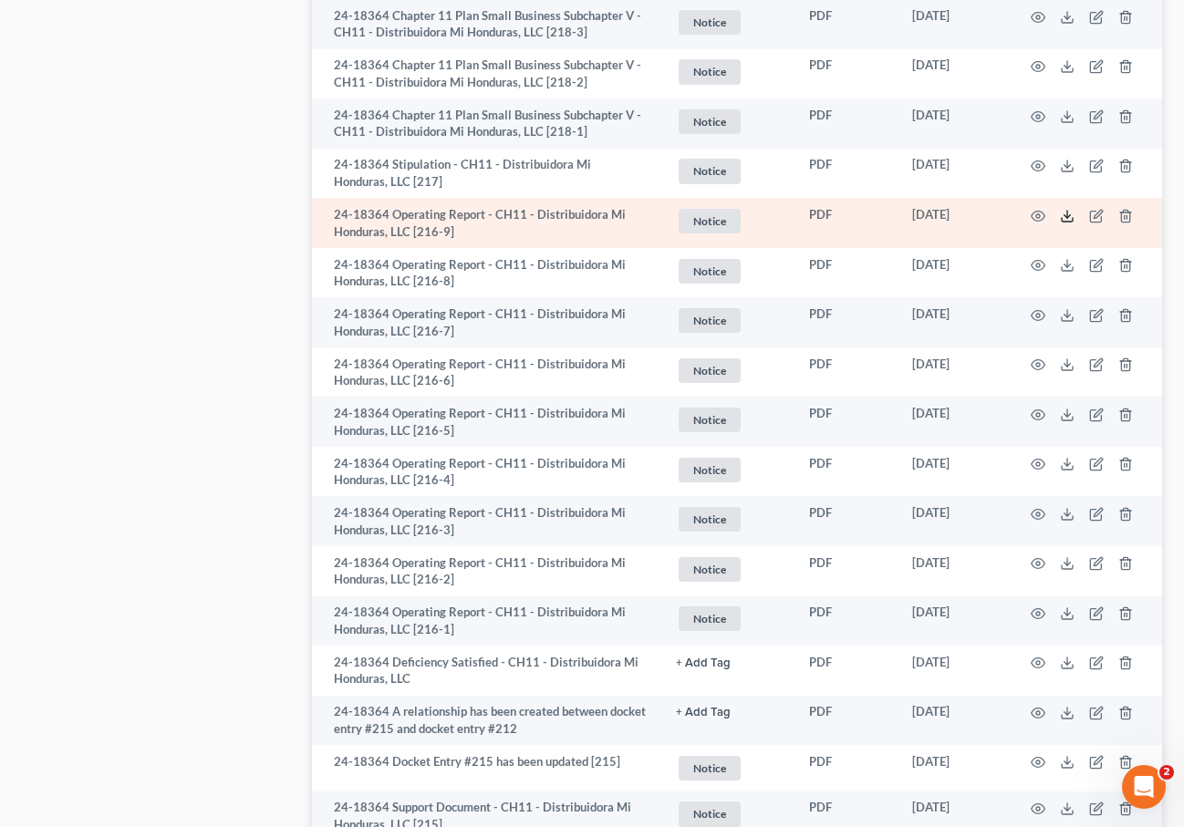
click at [1067, 213] on line at bounding box center [1067, 214] width 0 height 7
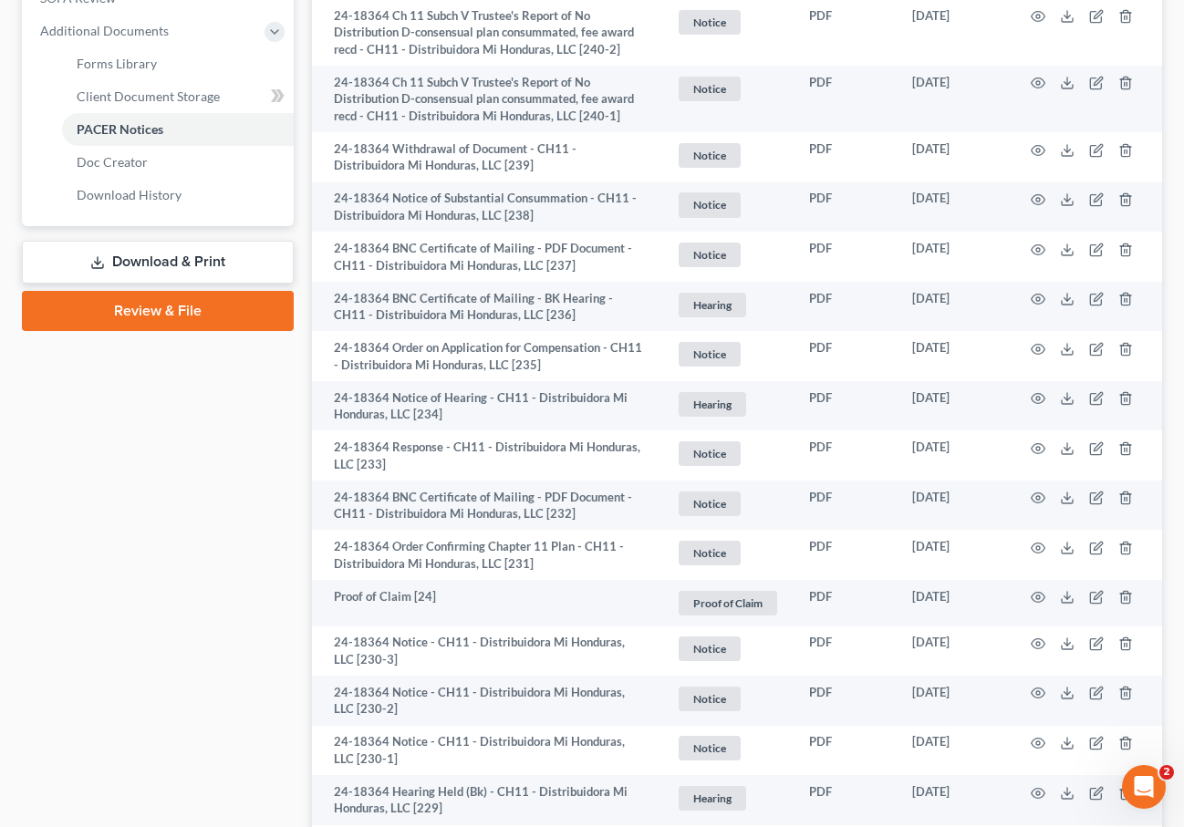
scroll to position [0, 0]
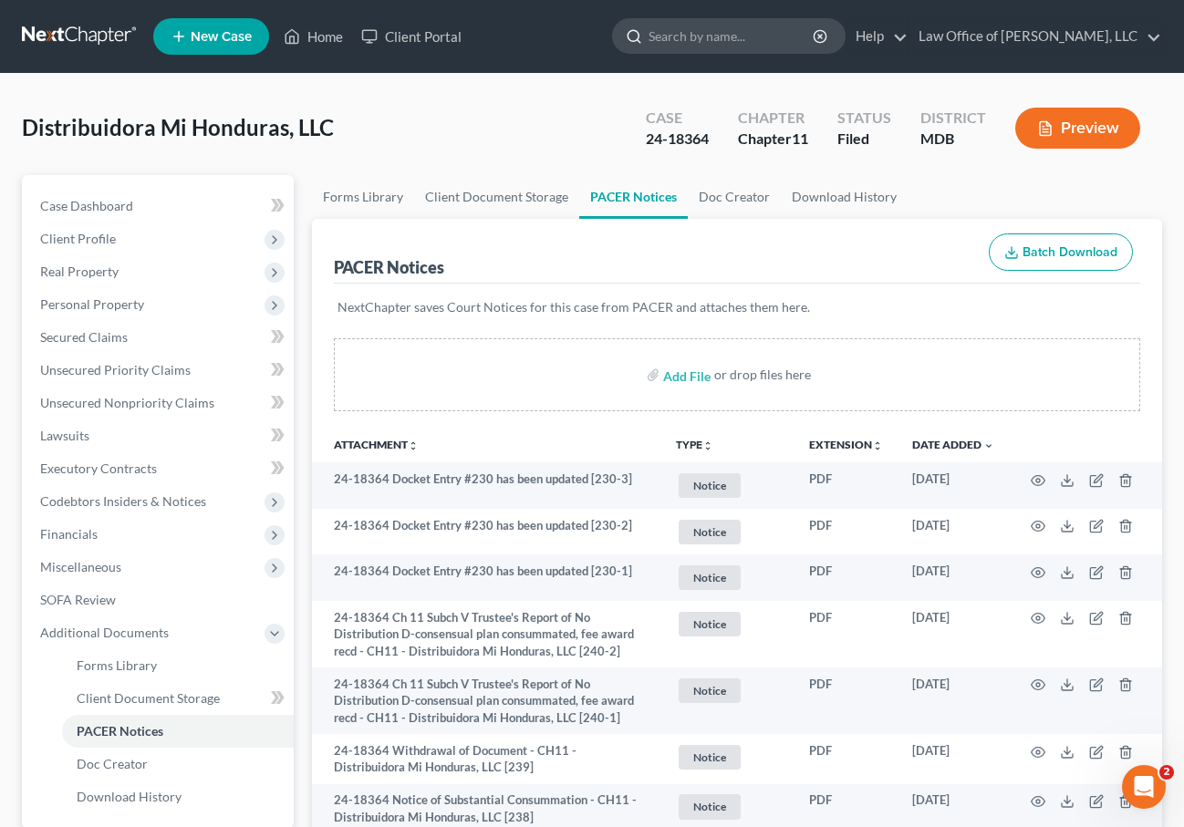
click at [709, 31] on input "search" at bounding box center [731, 36] width 167 height 34
type input "k"
type input "angelia"
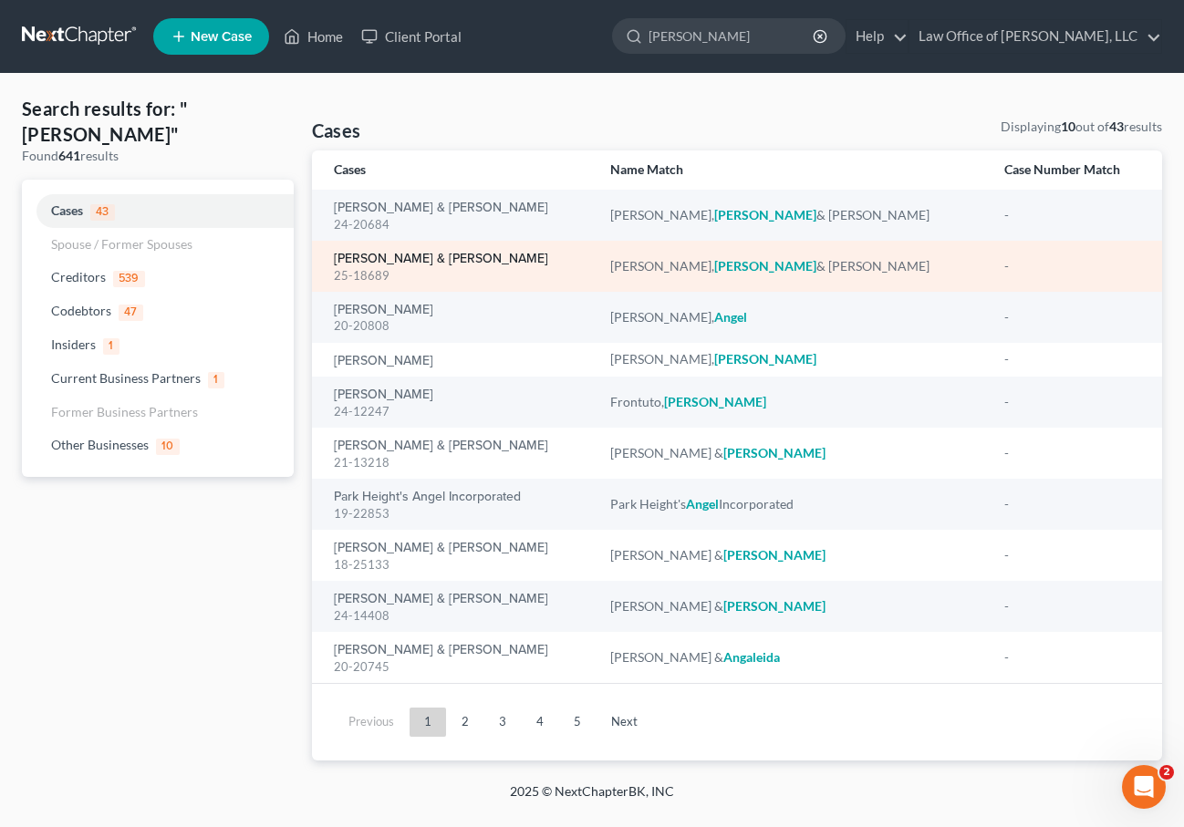
click at [418, 258] on link "[PERSON_NAME] & [PERSON_NAME]" at bounding box center [441, 259] width 214 height 13
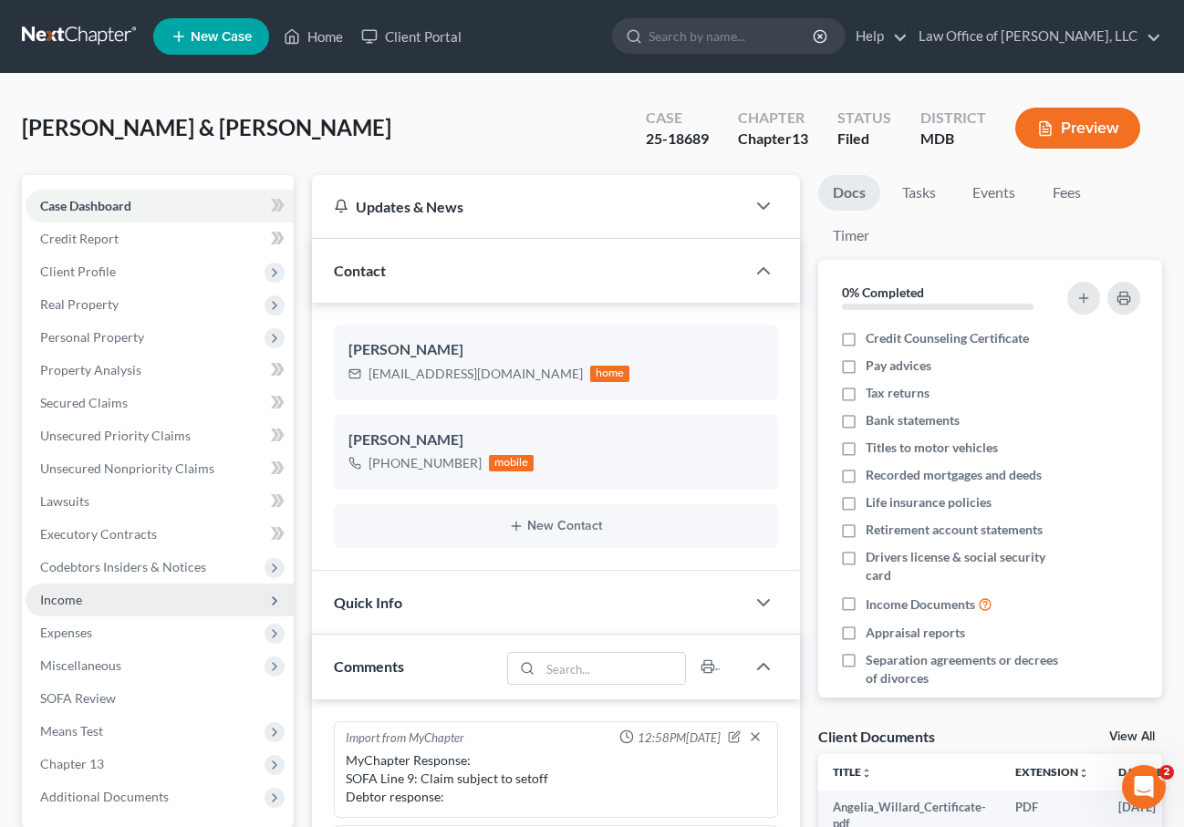
scroll to position [325, 0]
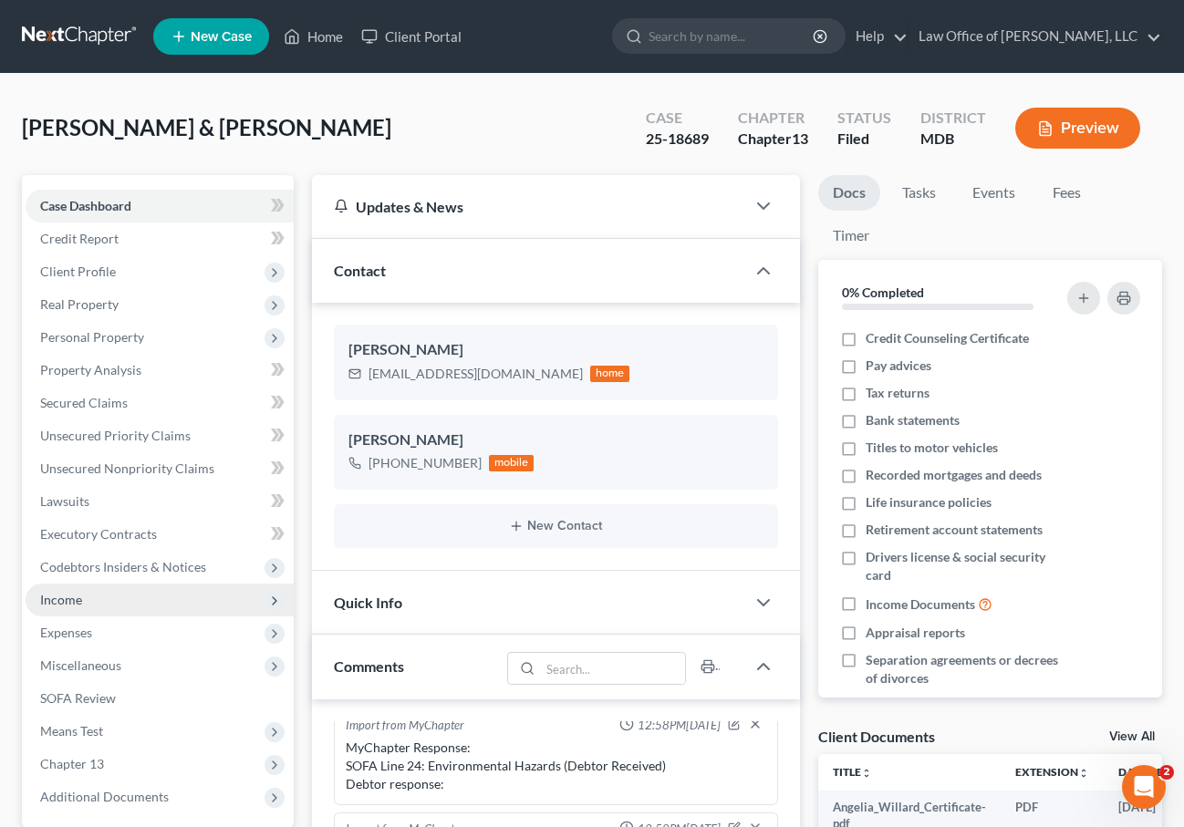
click at [129, 601] on span "Income" at bounding box center [160, 600] width 268 height 33
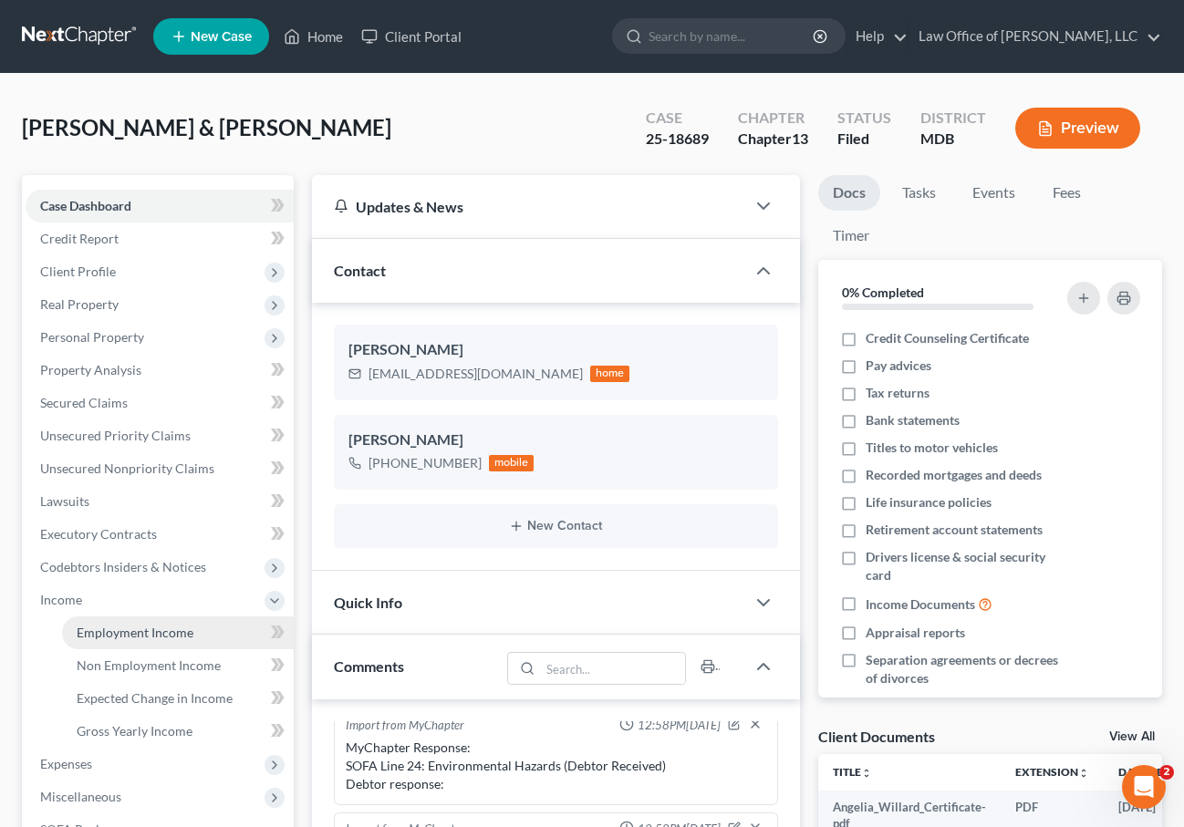
click at [134, 630] on span "Employment Income" at bounding box center [135, 633] width 117 height 16
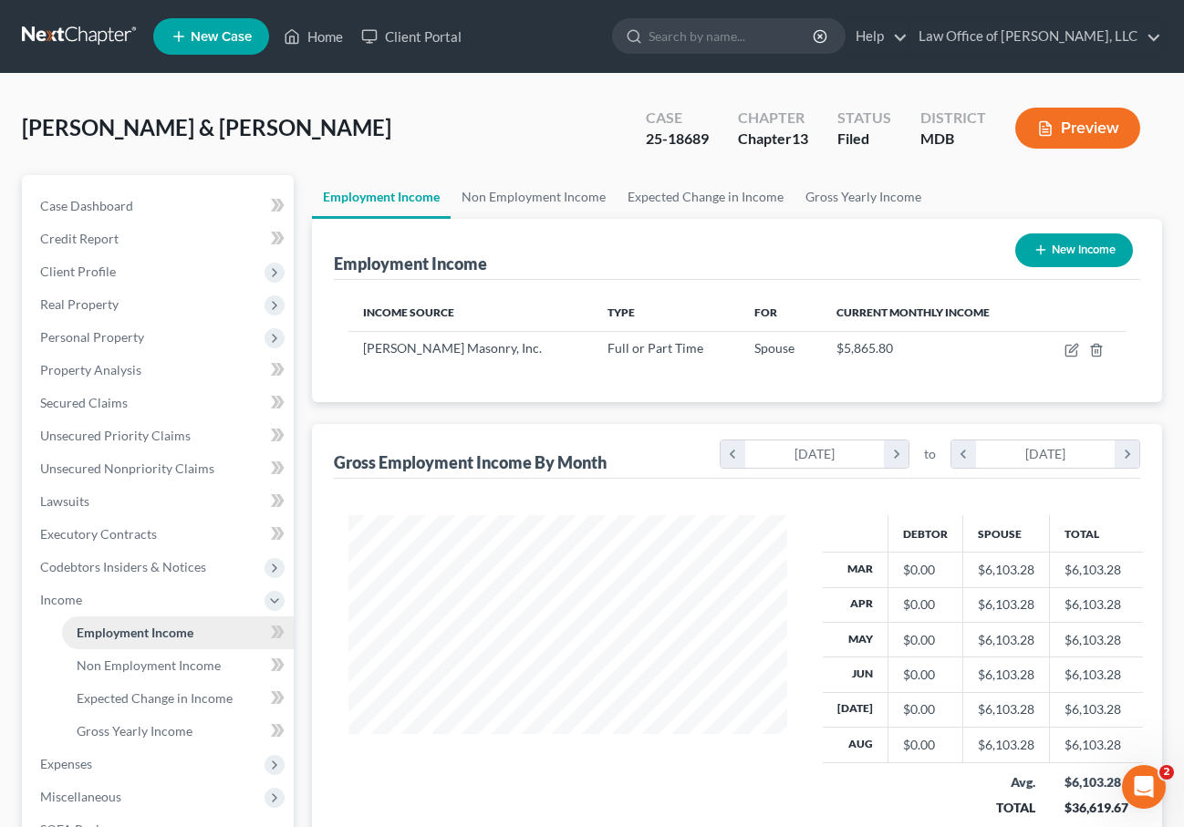
scroll to position [326, 475]
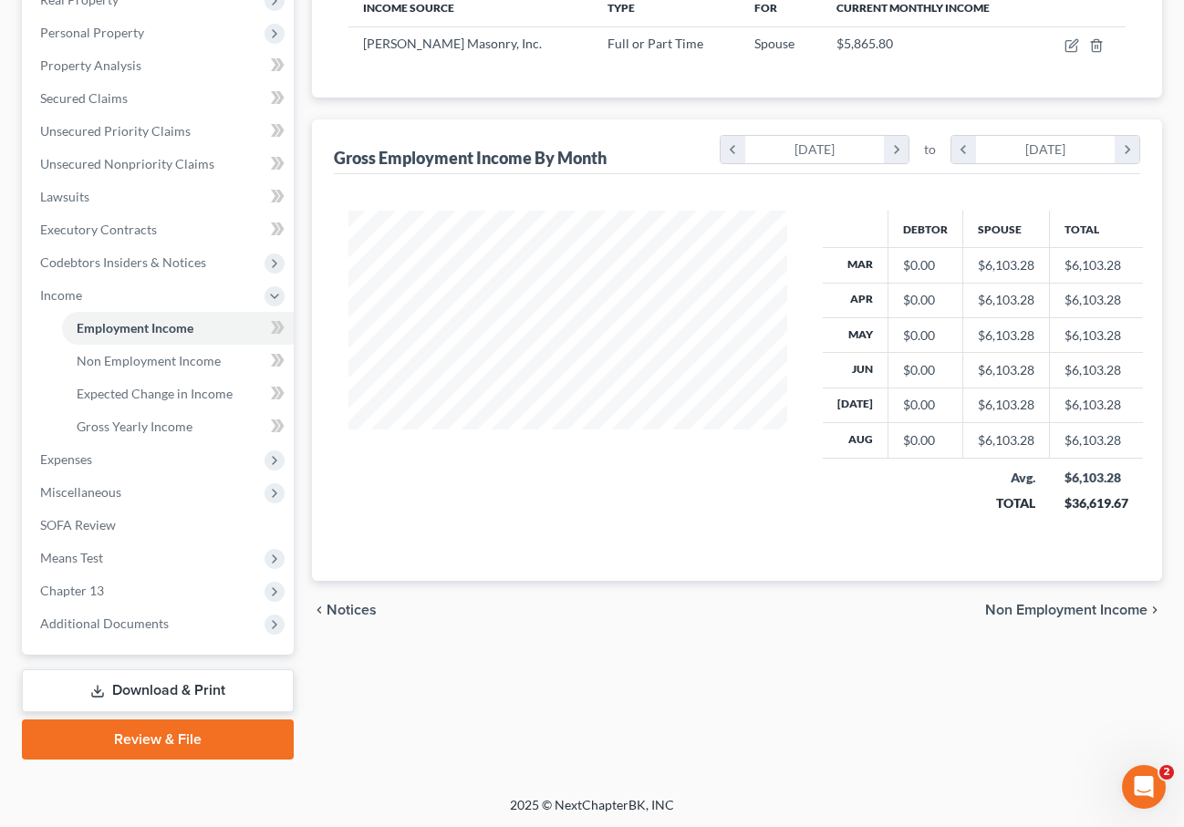
click at [1038, 608] on span "Non Employment Income" at bounding box center [1066, 610] width 162 height 15
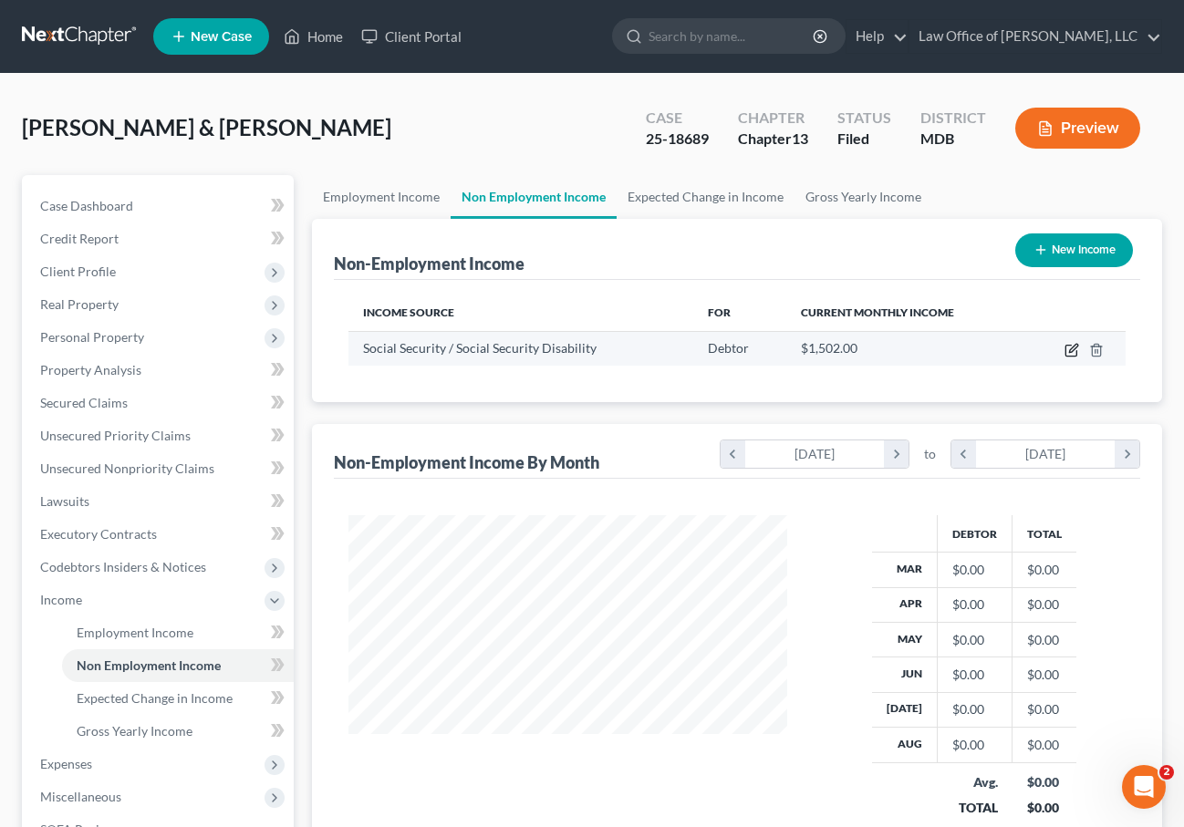
click at [1069, 354] on icon "button" at bounding box center [1071, 350] width 15 height 15
select select "4"
select select "0"
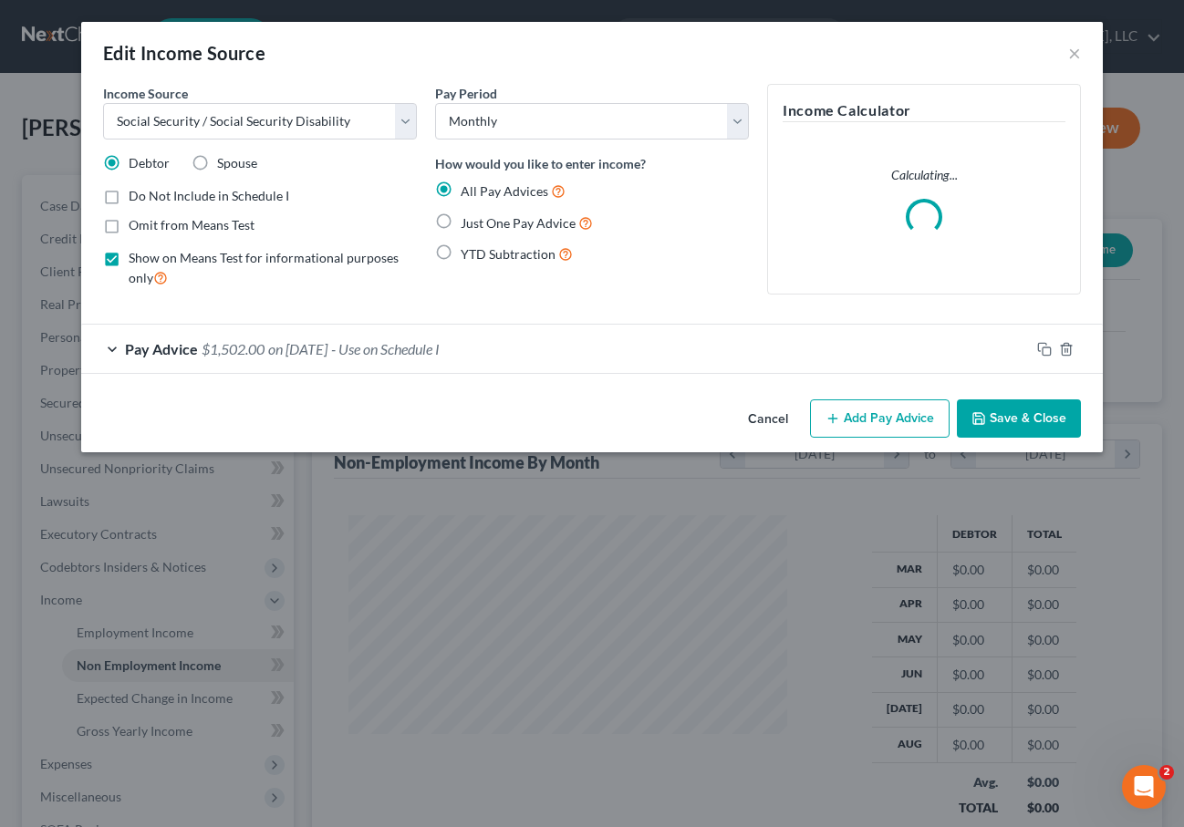
click at [381, 335] on div "Pay Advice $1,502.00 on 12/01/2024 - Use on Schedule I" at bounding box center [555, 349] width 948 height 48
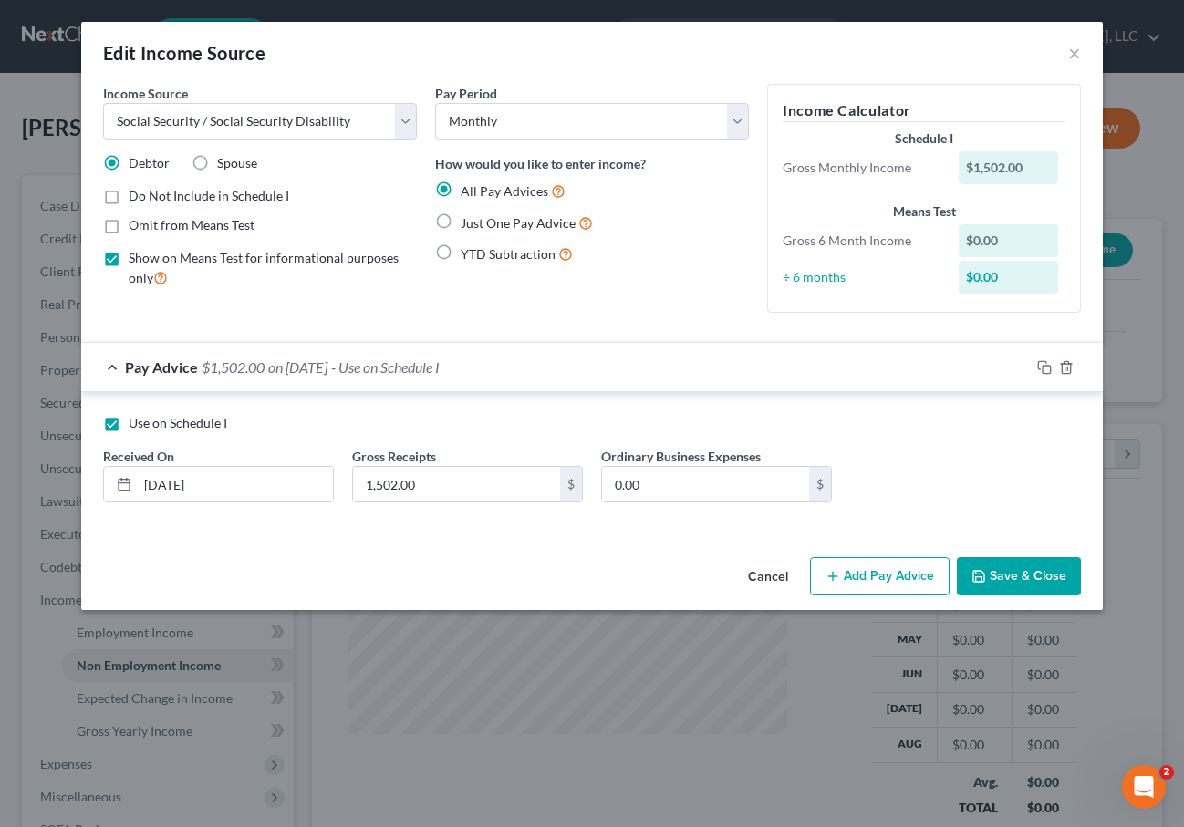
click at [1009, 573] on button "Save & Close" at bounding box center [1019, 576] width 124 height 38
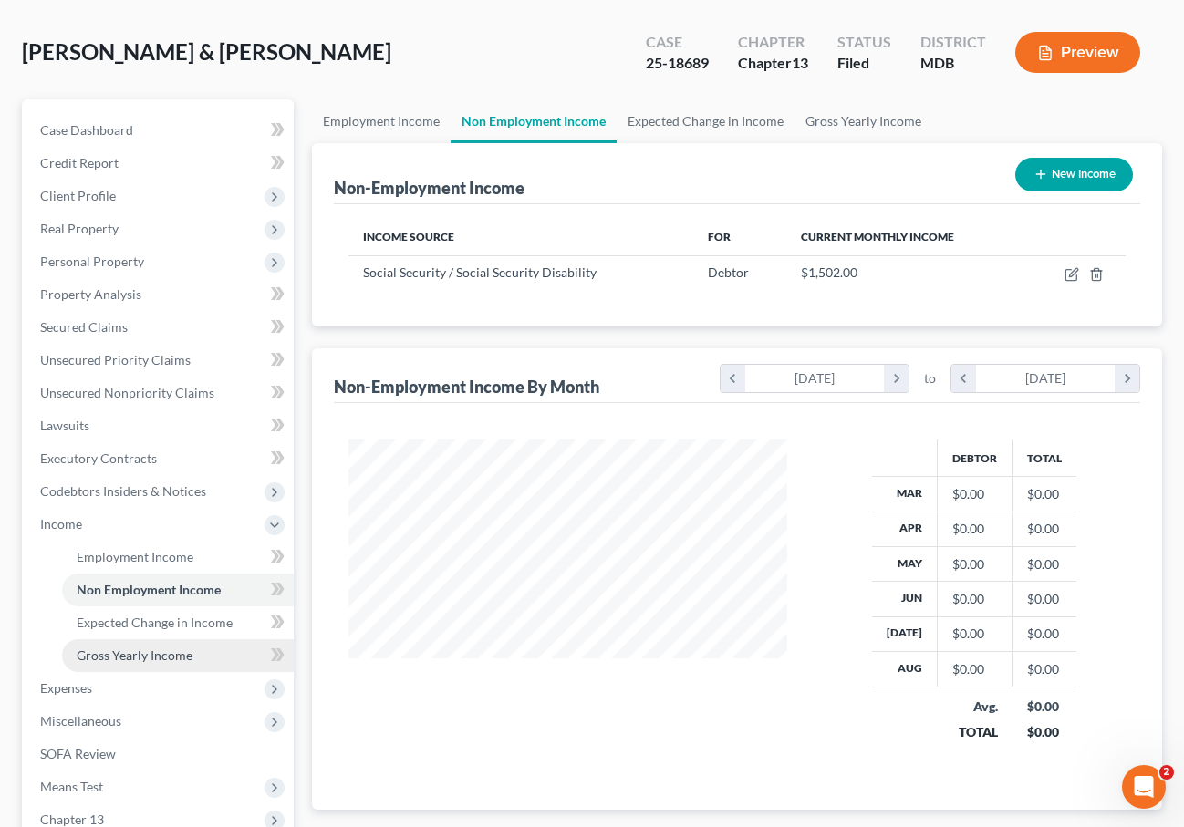
click at [96, 651] on span "Gross Yearly Income" at bounding box center [135, 655] width 116 height 16
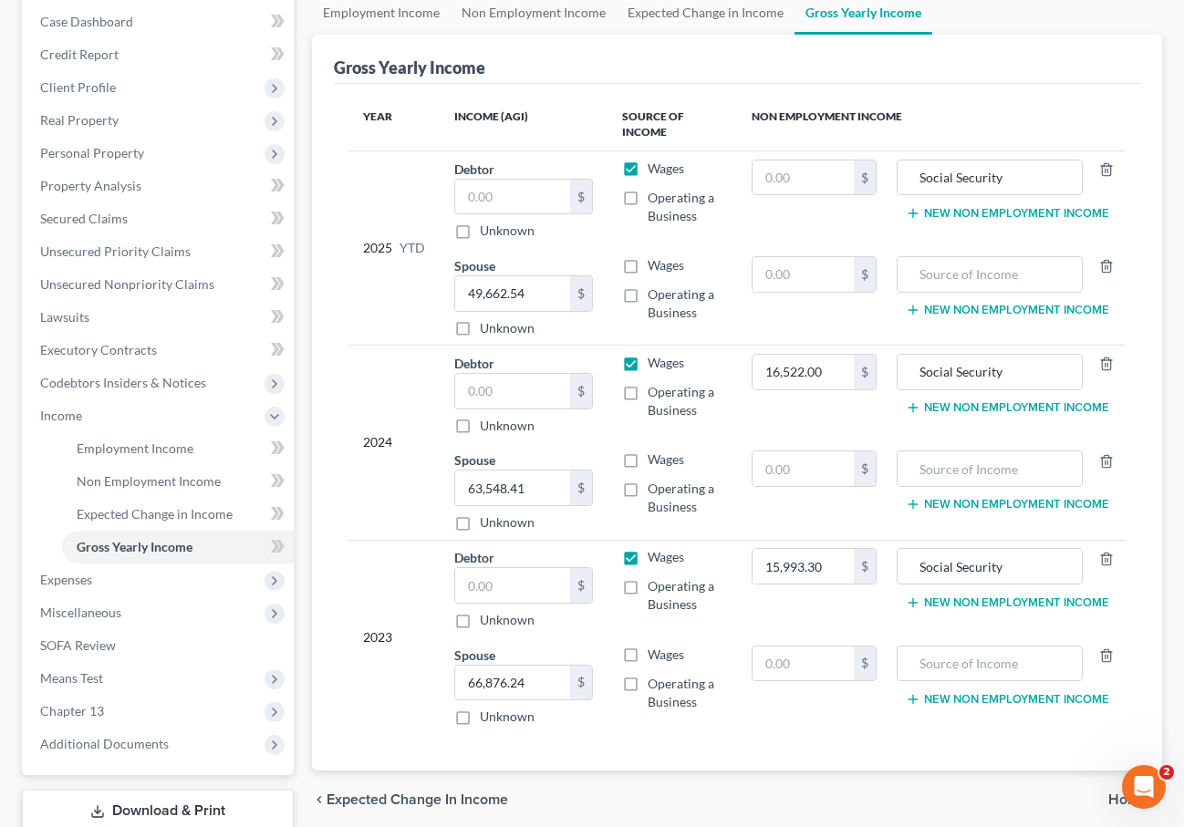
scroll to position [186, 0]
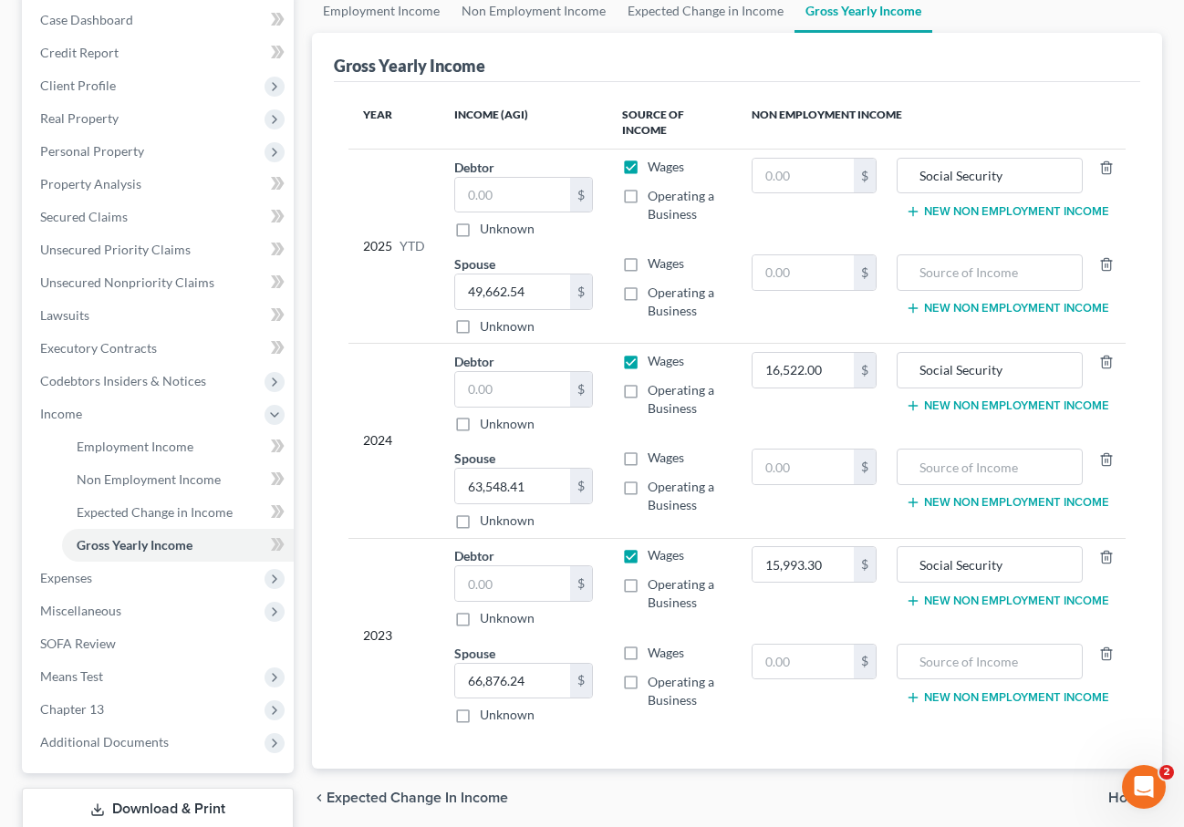
click at [647, 264] on label "Wages" at bounding box center [665, 263] width 36 height 18
click at [655, 264] on input "Wages" at bounding box center [661, 260] width 12 height 12
checkbox input "true"
click at [647, 460] on label "Wages" at bounding box center [665, 458] width 36 height 18
click at [655, 460] on input "Wages" at bounding box center [661, 455] width 12 height 12
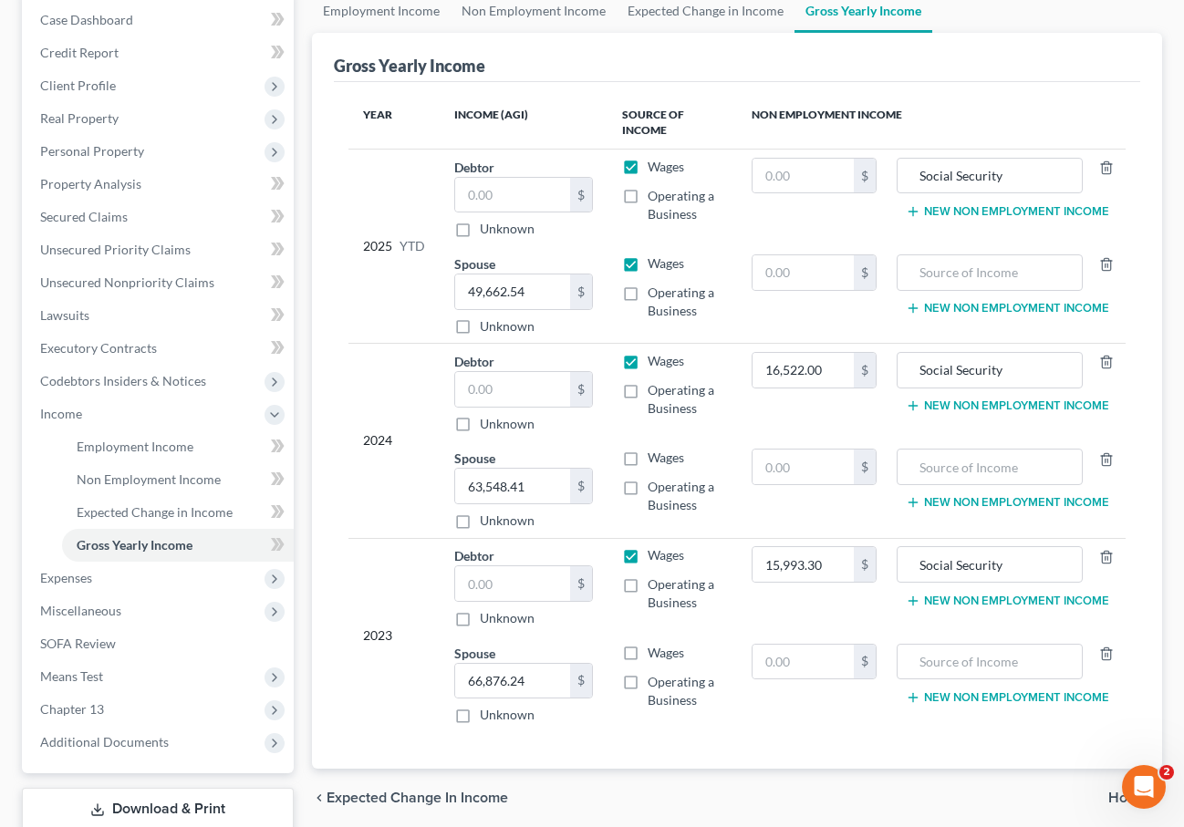
checkbox input "true"
click at [647, 653] on label "Wages" at bounding box center [665, 653] width 36 height 18
click at [655, 653] on input "Wages" at bounding box center [661, 650] width 12 height 12
checkbox input "true"
click at [647, 556] on label "Wages" at bounding box center [665, 555] width 36 height 18
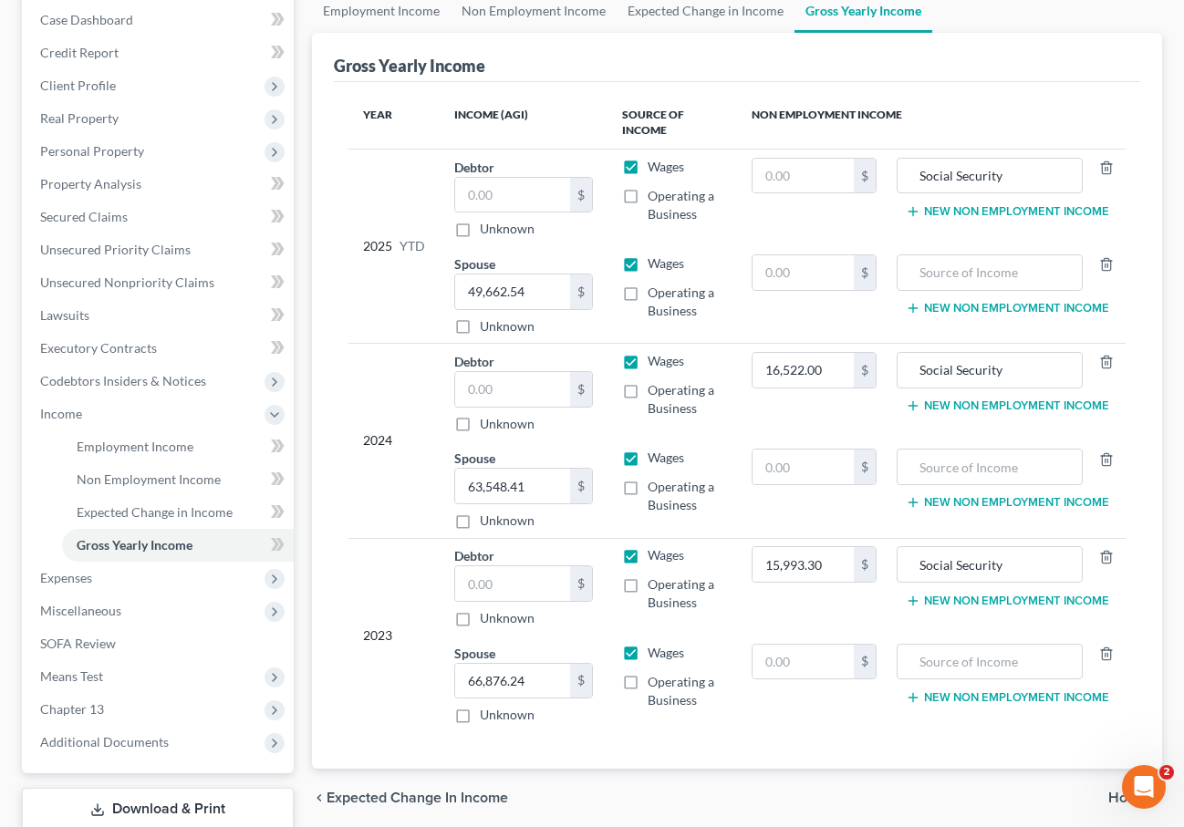
click at [655, 556] on input "Wages" at bounding box center [661, 552] width 12 height 12
checkbox input "false"
click at [647, 361] on label "Wages" at bounding box center [665, 361] width 36 height 18
click at [655, 361] on input "Wages" at bounding box center [661, 358] width 12 height 12
checkbox input "false"
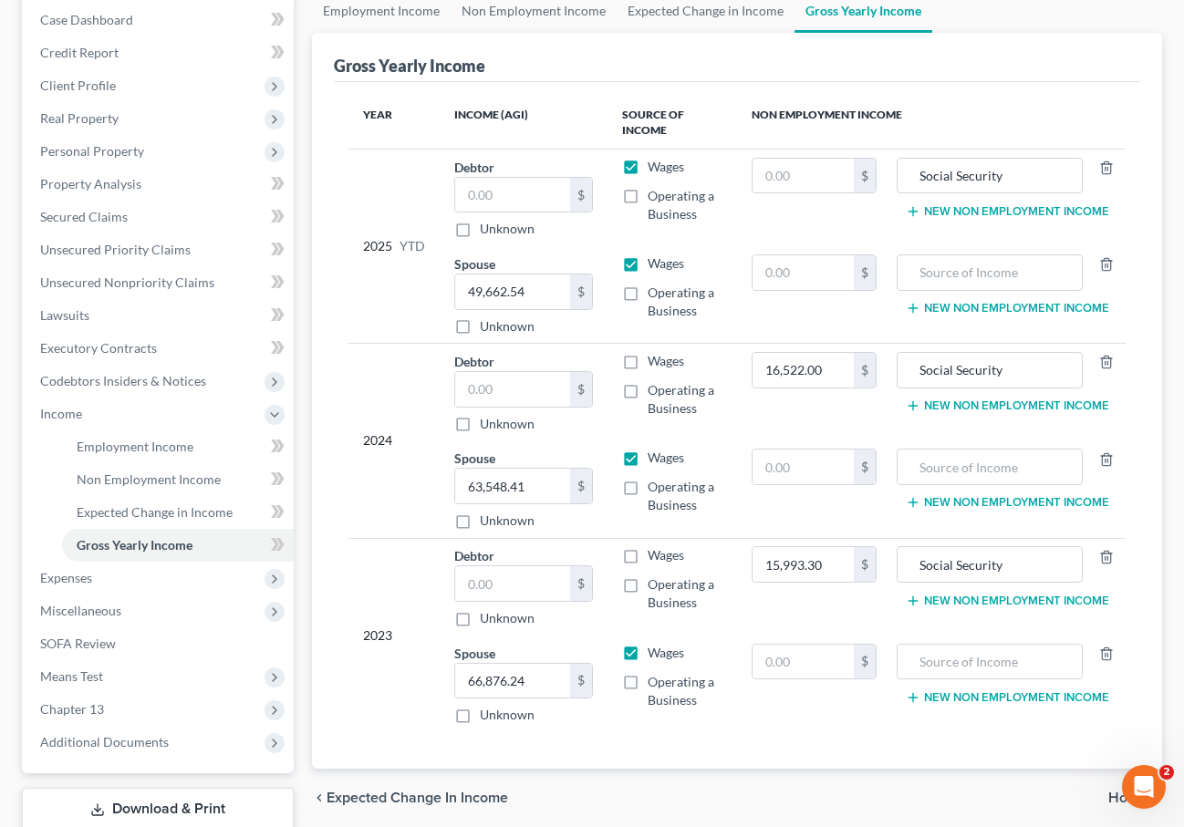
click at [647, 167] on label "Wages" at bounding box center [665, 167] width 36 height 18
click at [655, 167] on input "Wages" at bounding box center [661, 164] width 12 height 12
checkbox input "false"
click at [796, 176] on input "text" at bounding box center [802, 176] width 101 height 35
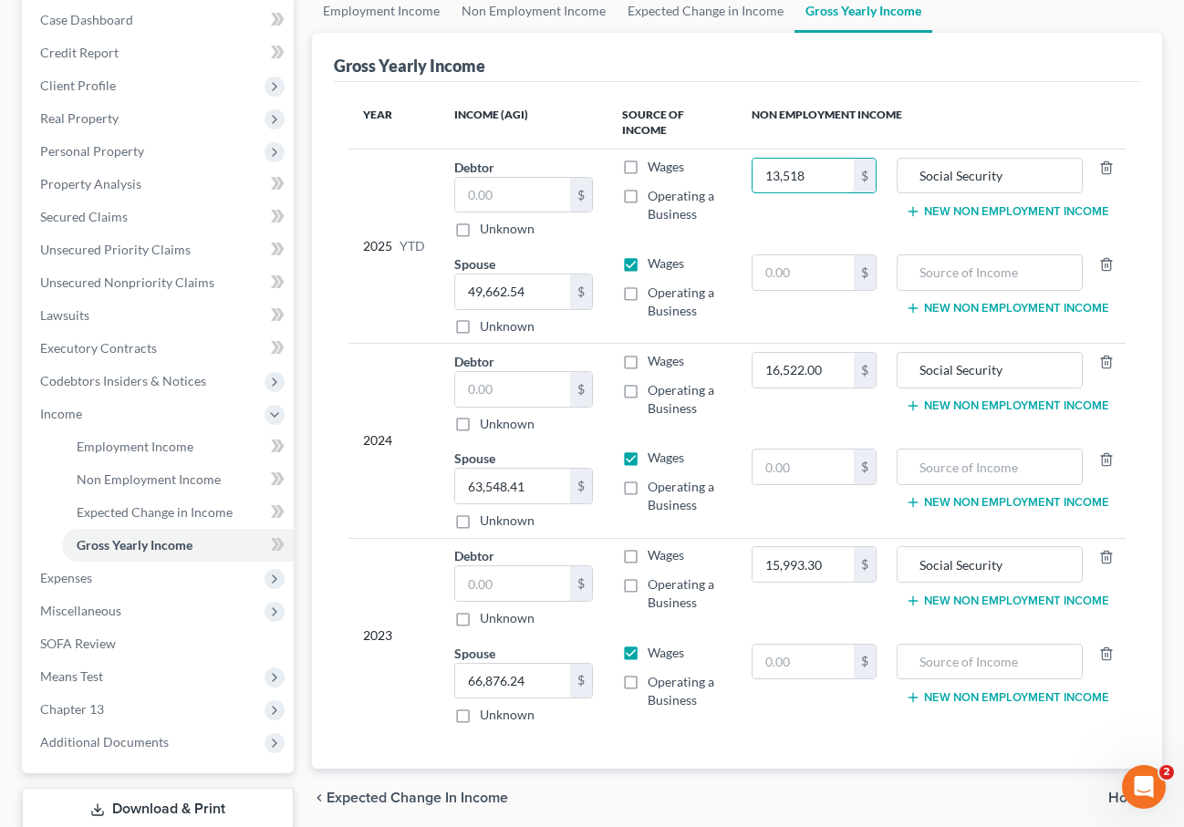
scroll to position [305, 0]
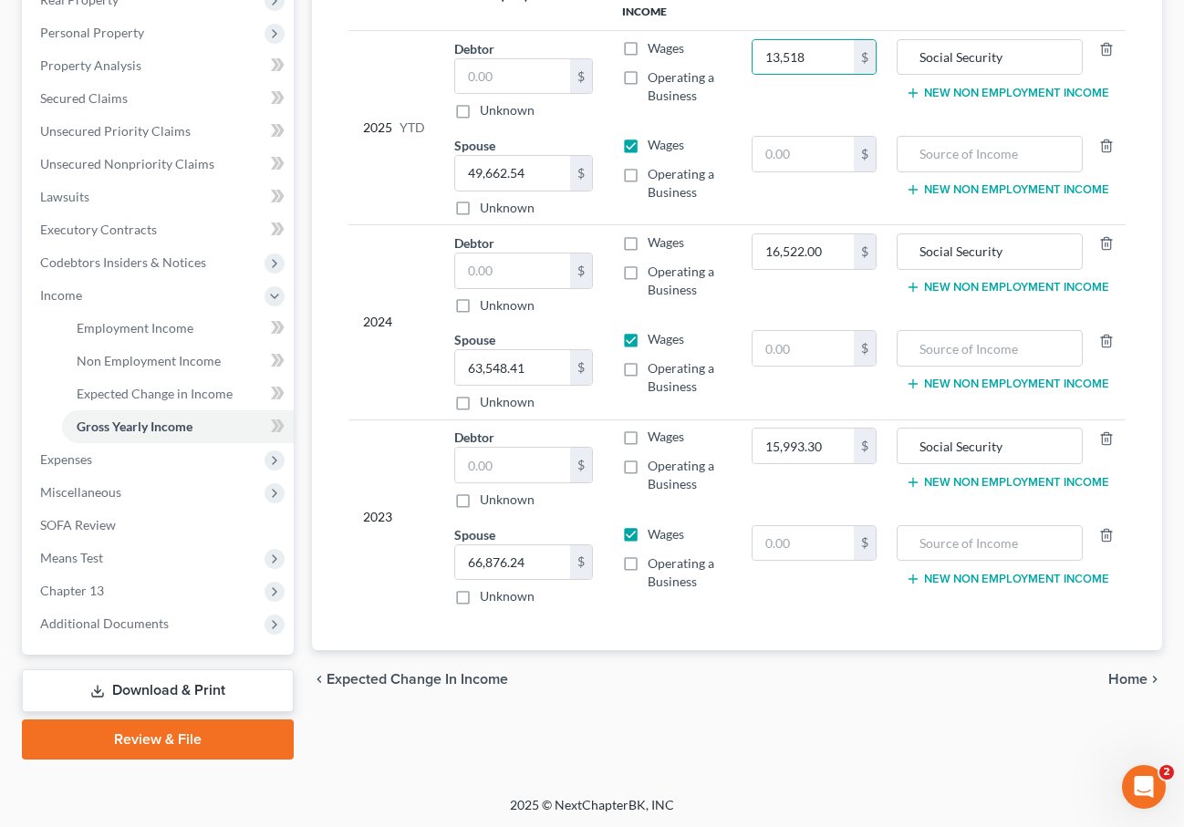
click at [1137, 681] on span "Home" at bounding box center [1127, 679] width 39 height 15
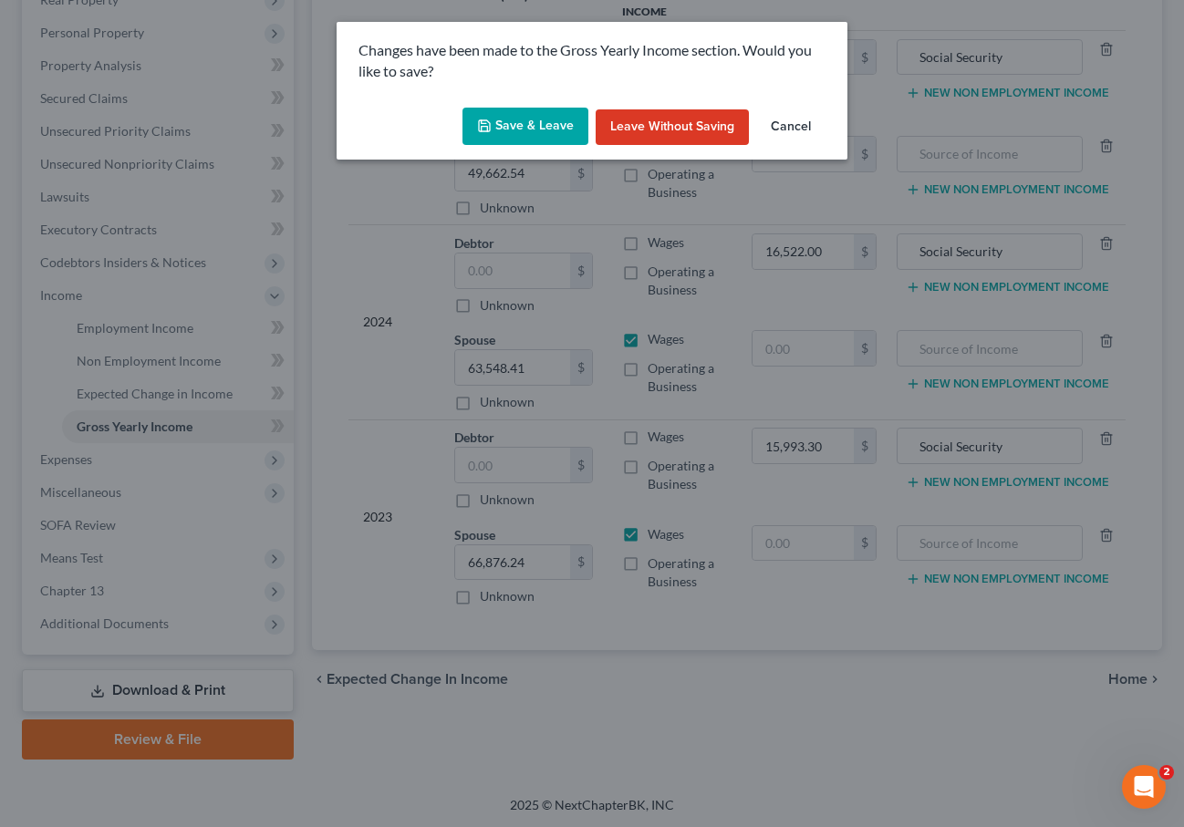
click at [528, 141] on button "Save & Leave" at bounding box center [525, 127] width 126 height 38
type input "13,518.00"
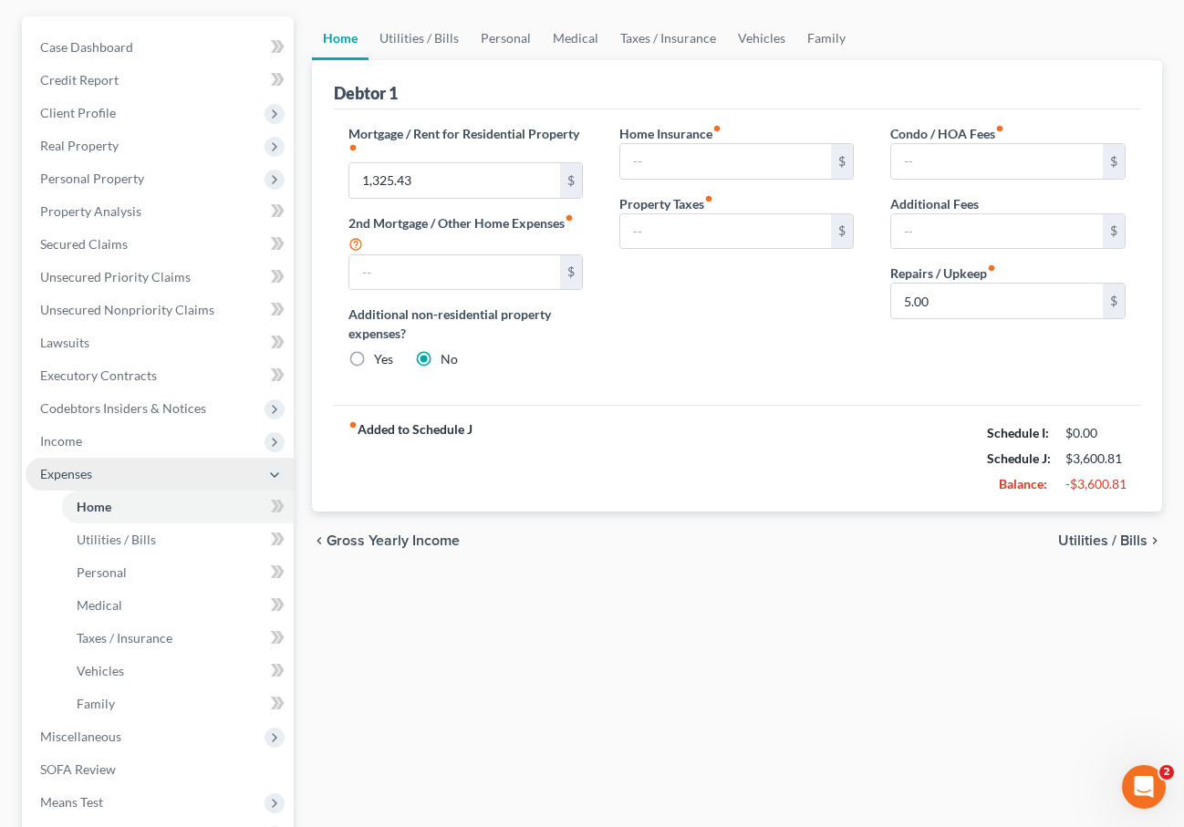
scroll to position [403, 0]
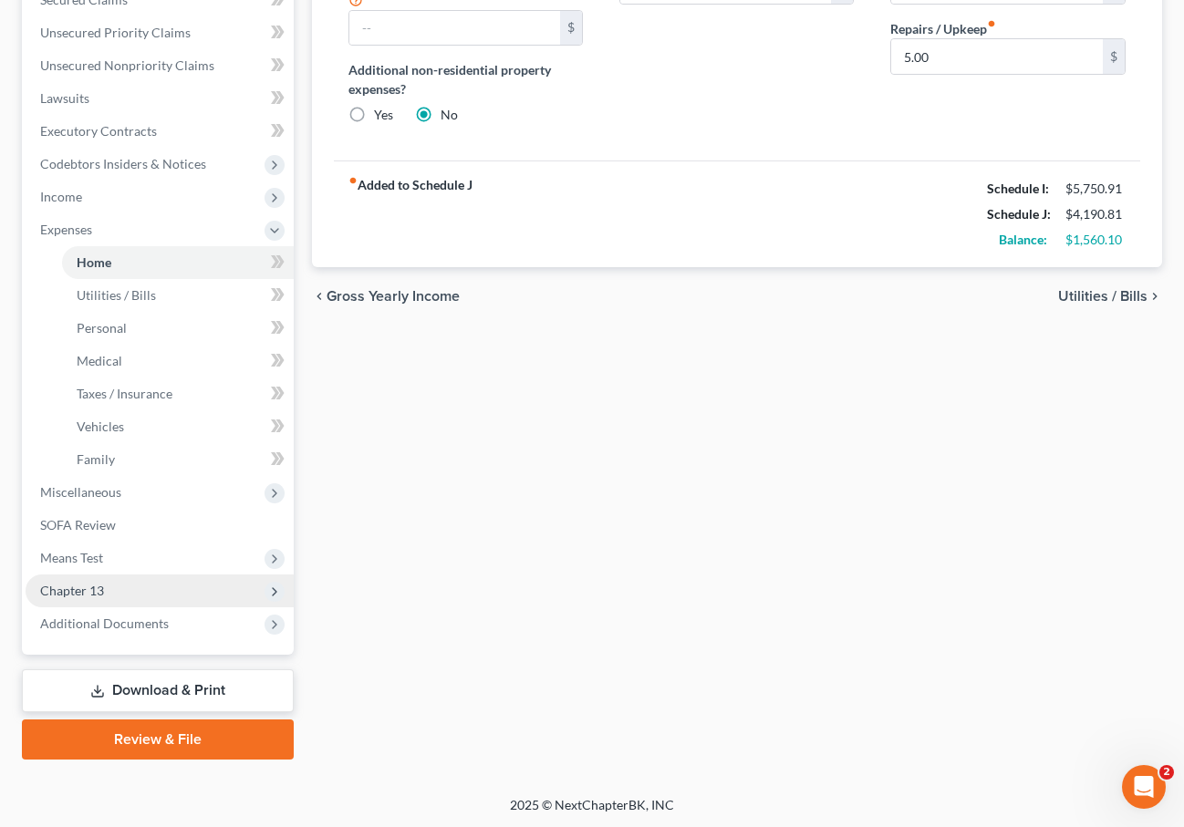
click at [101, 583] on span "Chapter 13" at bounding box center [72, 591] width 64 height 16
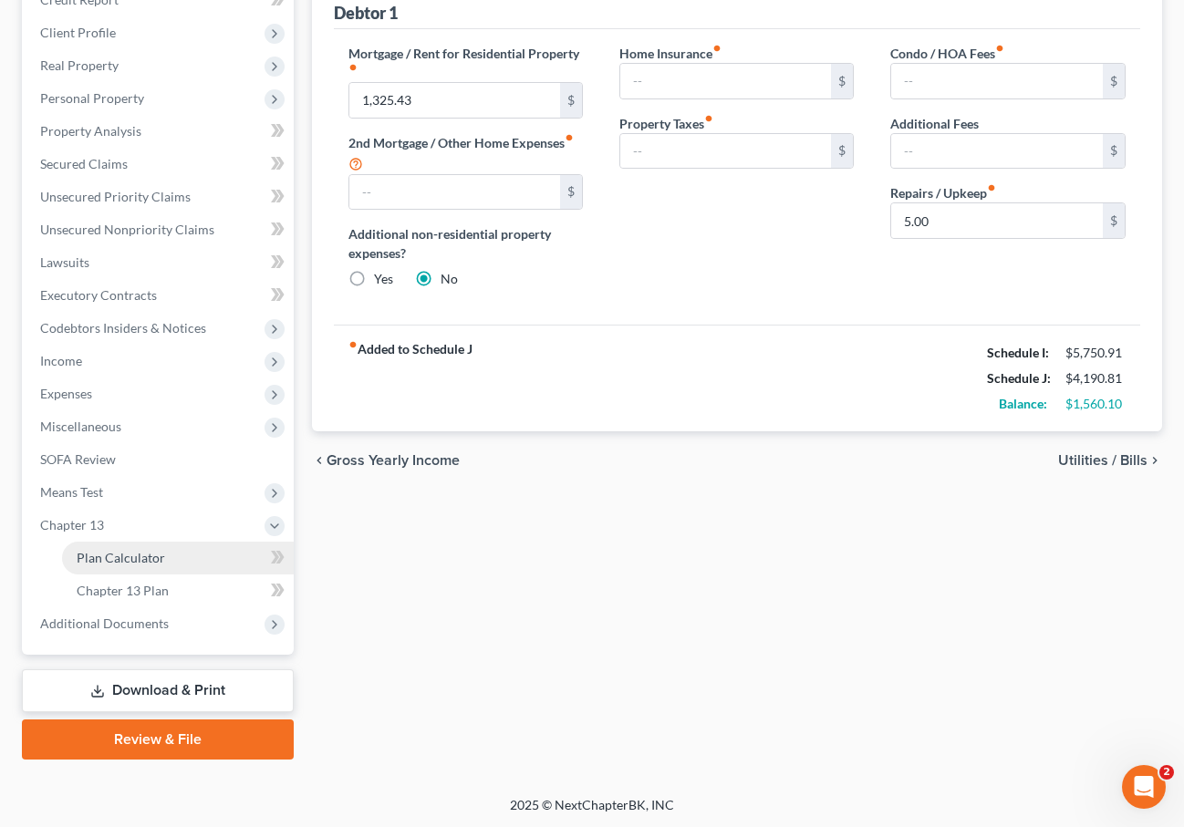
click at [102, 555] on span "Plan Calculator" at bounding box center [121, 558] width 88 height 16
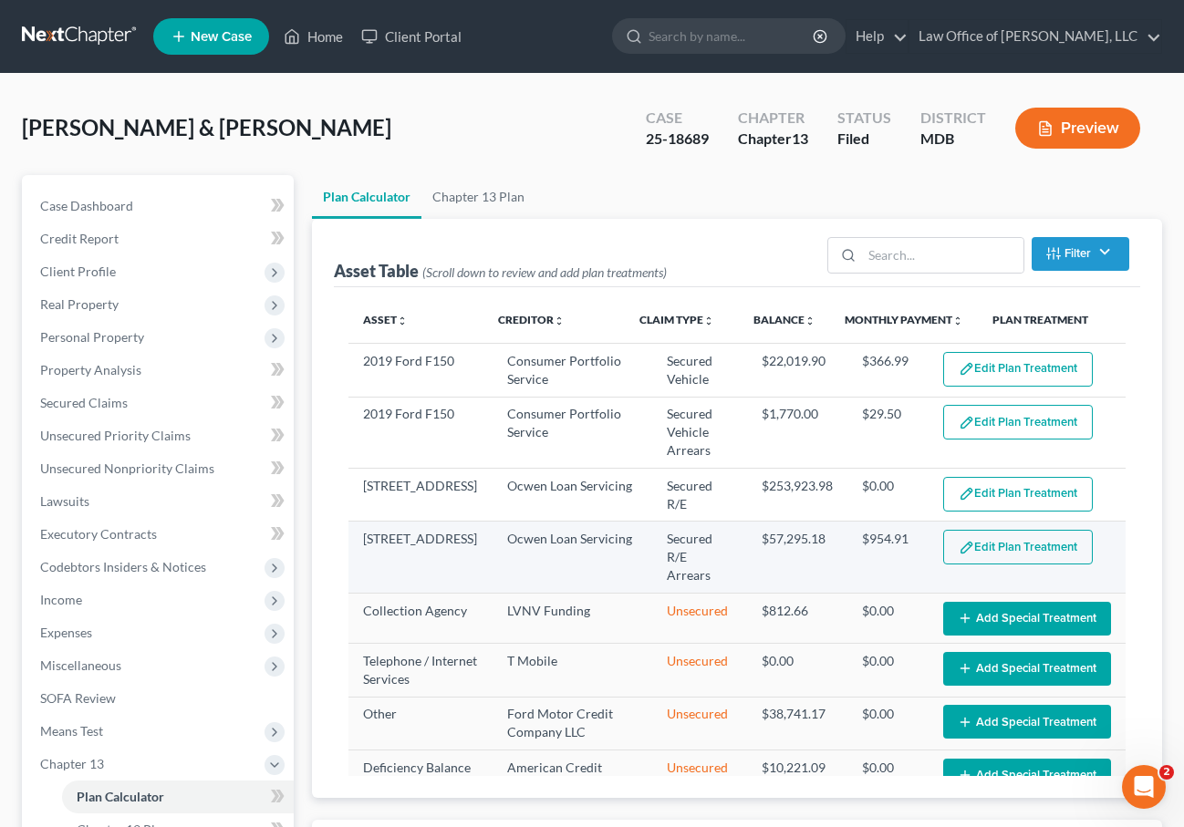
select select "59"
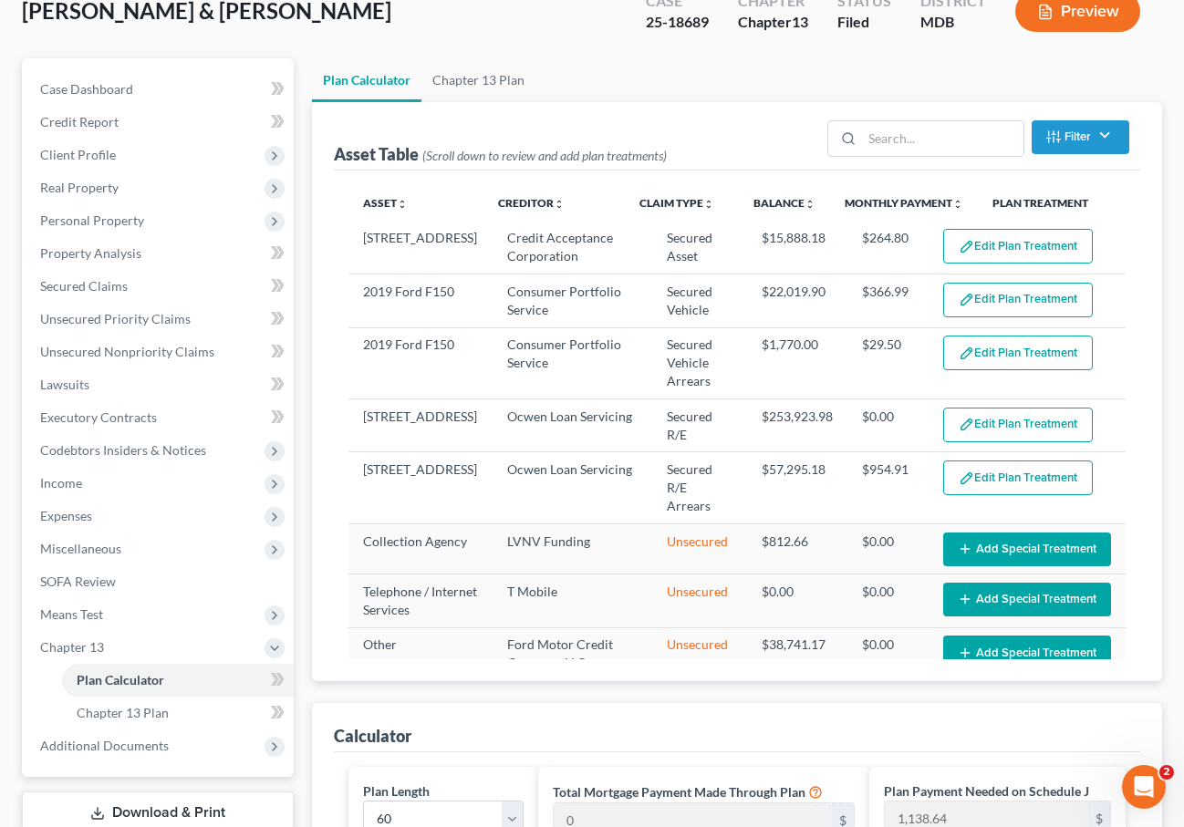
scroll to position [88, 0]
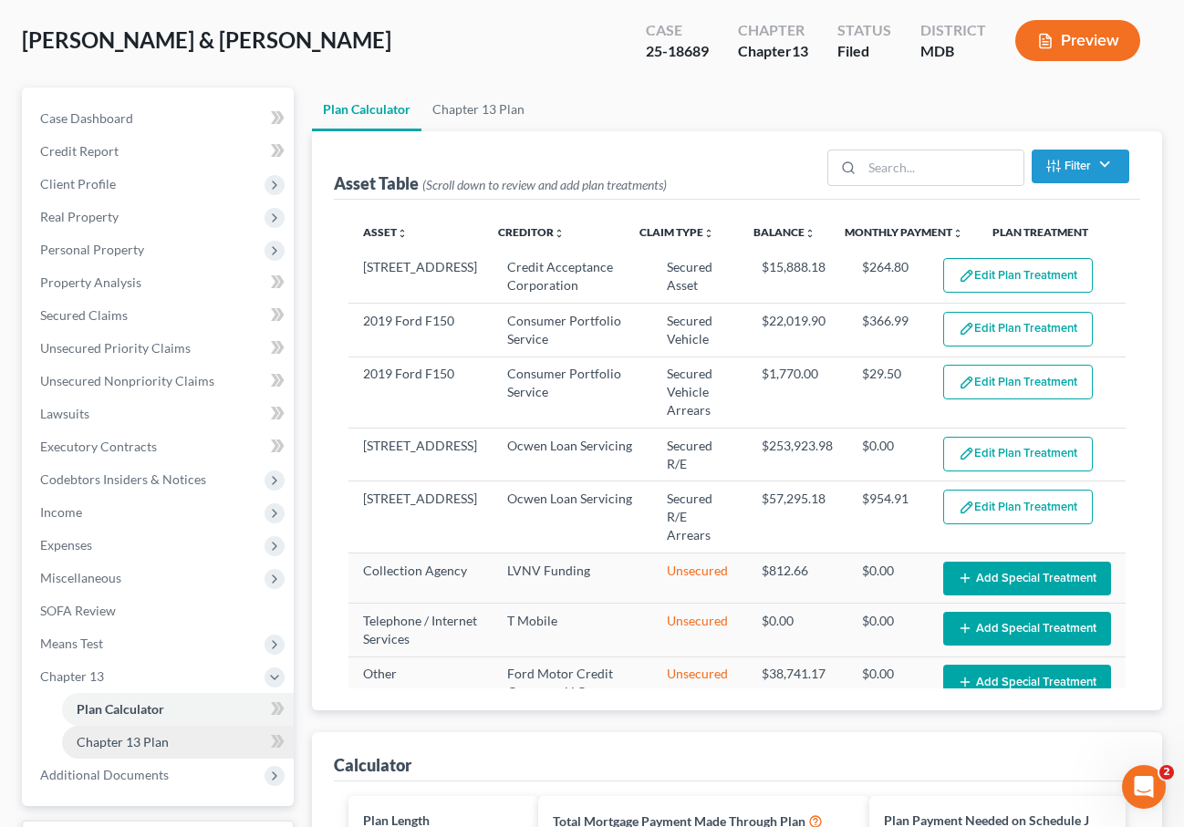
click at [111, 737] on span "Chapter 13 Plan" at bounding box center [123, 742] width 92 height 16
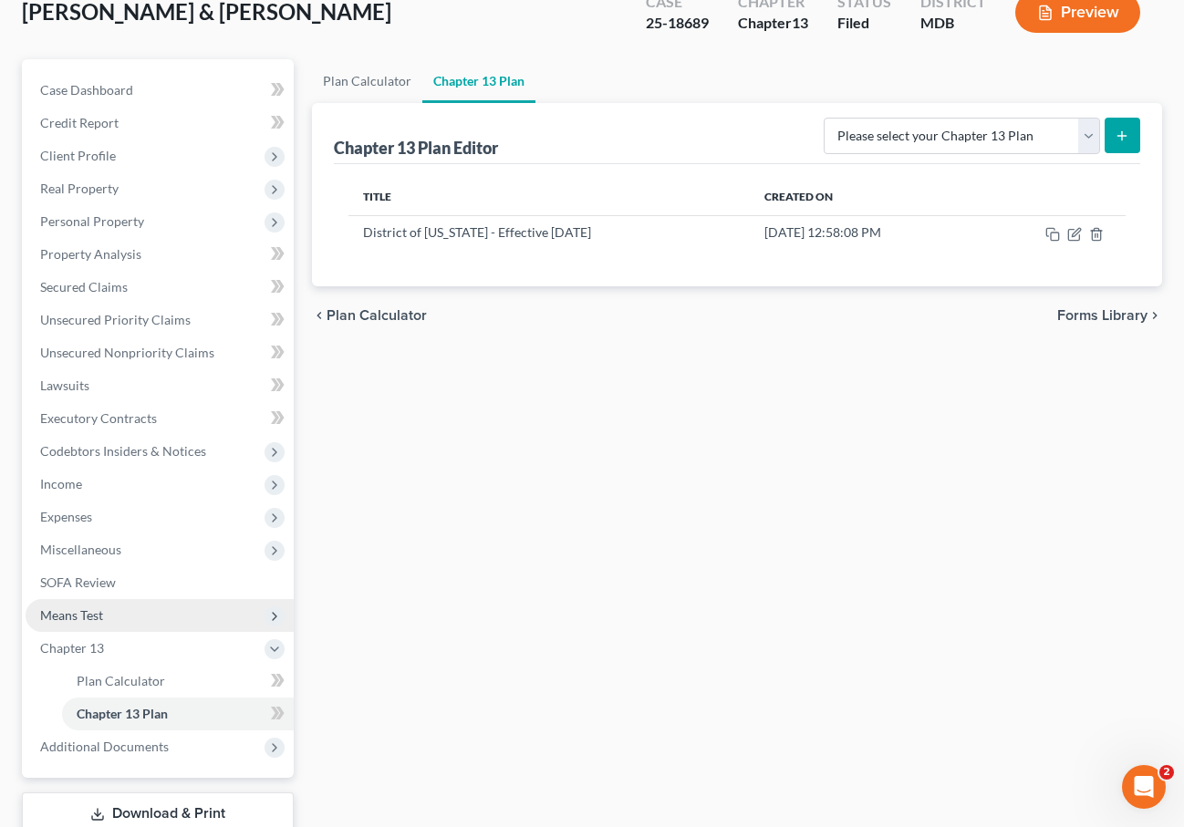
scroll to position [239, 0]
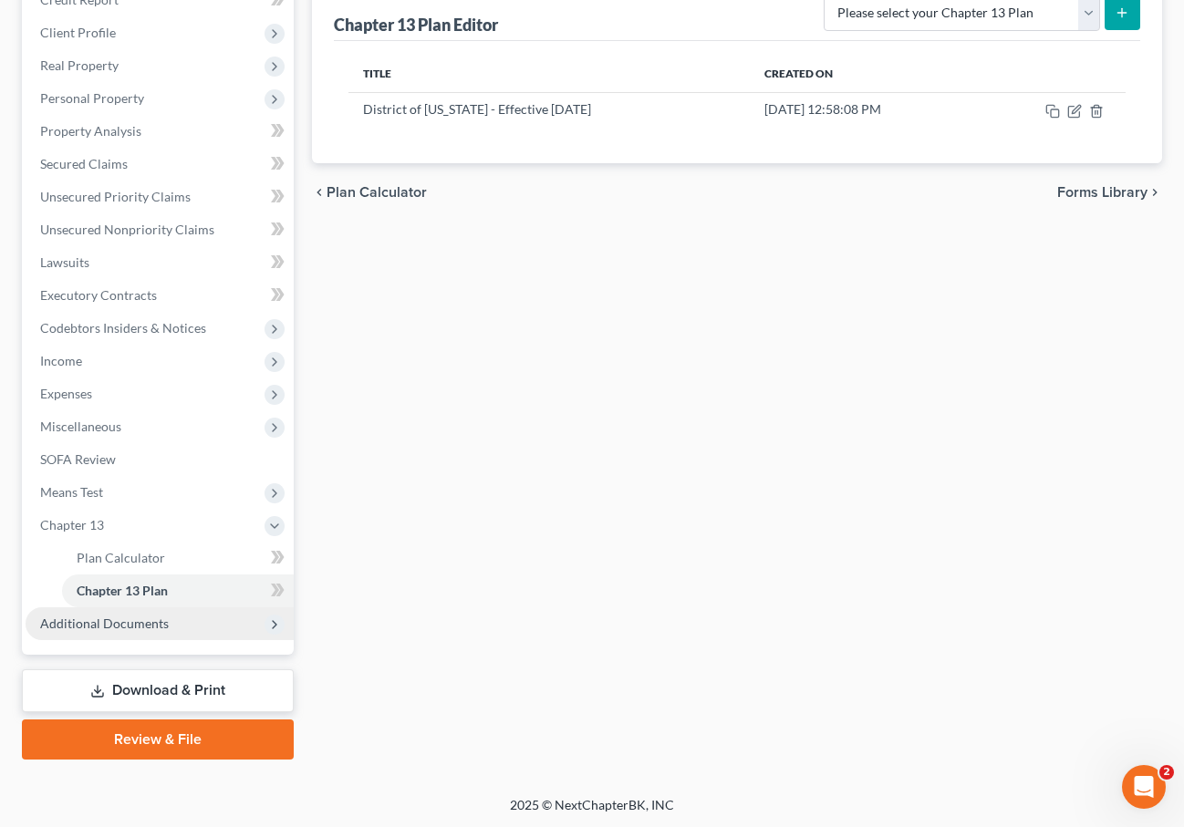
click at [114, 622] on span "Additional Documents" at bounding box center [104, 624] width 129 height 16
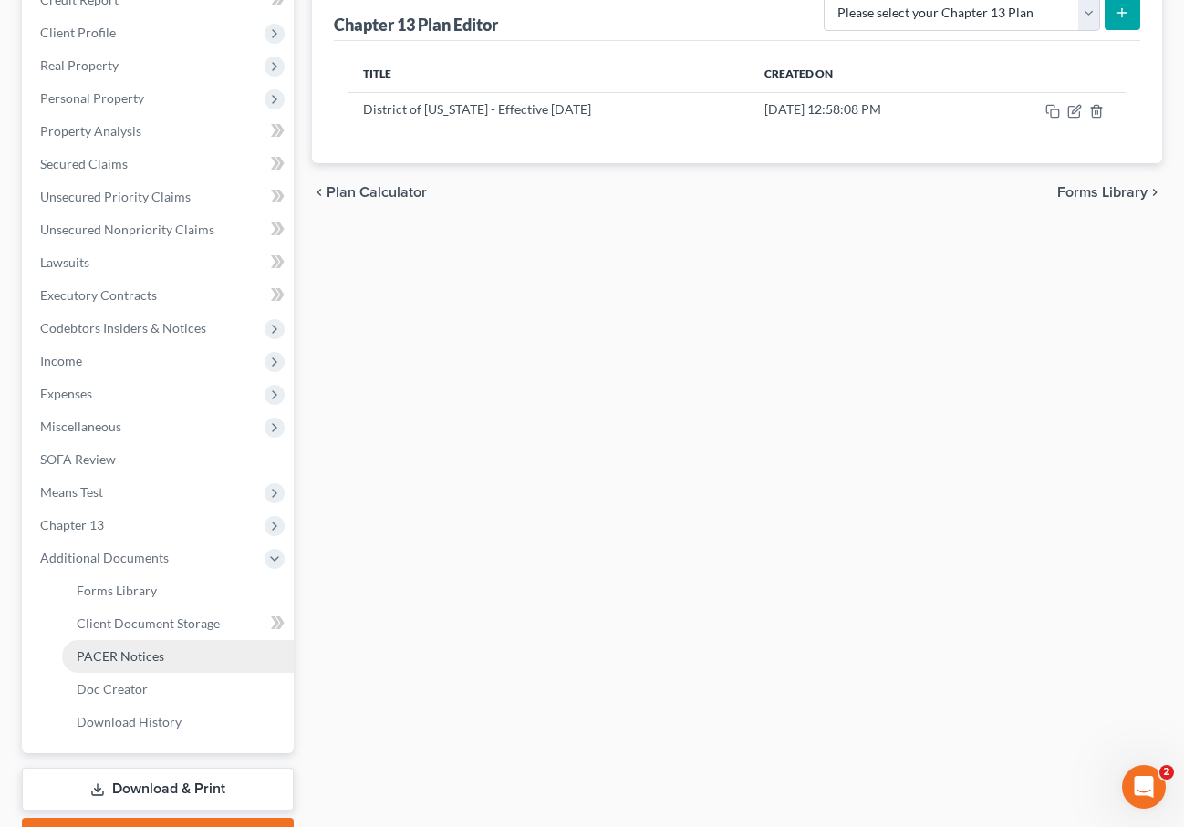
click at [112, 658] on span "PACER Notices" at bounding box center [121, 656] width 88 height 16
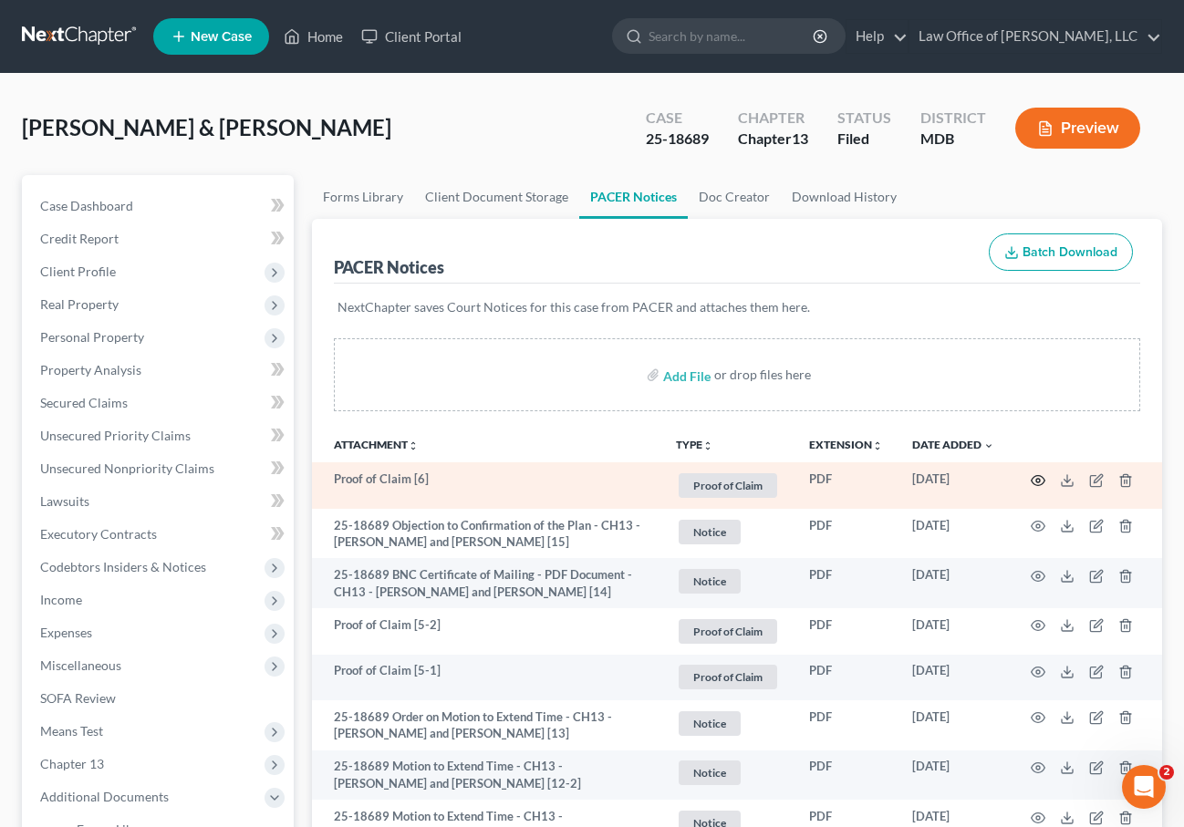
click at [1035, 475] on icon "button" at bounding box center [1038, 480] width 14 height 10
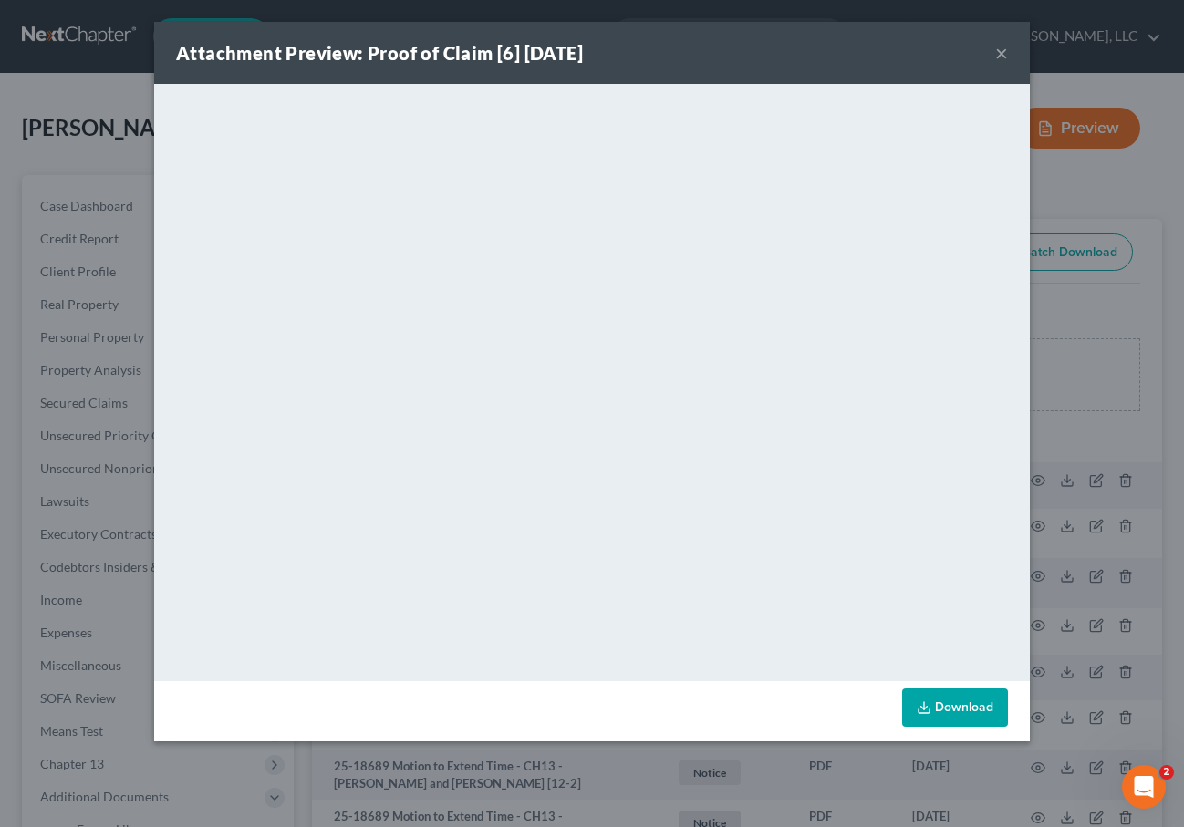
click at [1002, 52] on button "×" at bounding box center [1001, 53] width 13 height 22
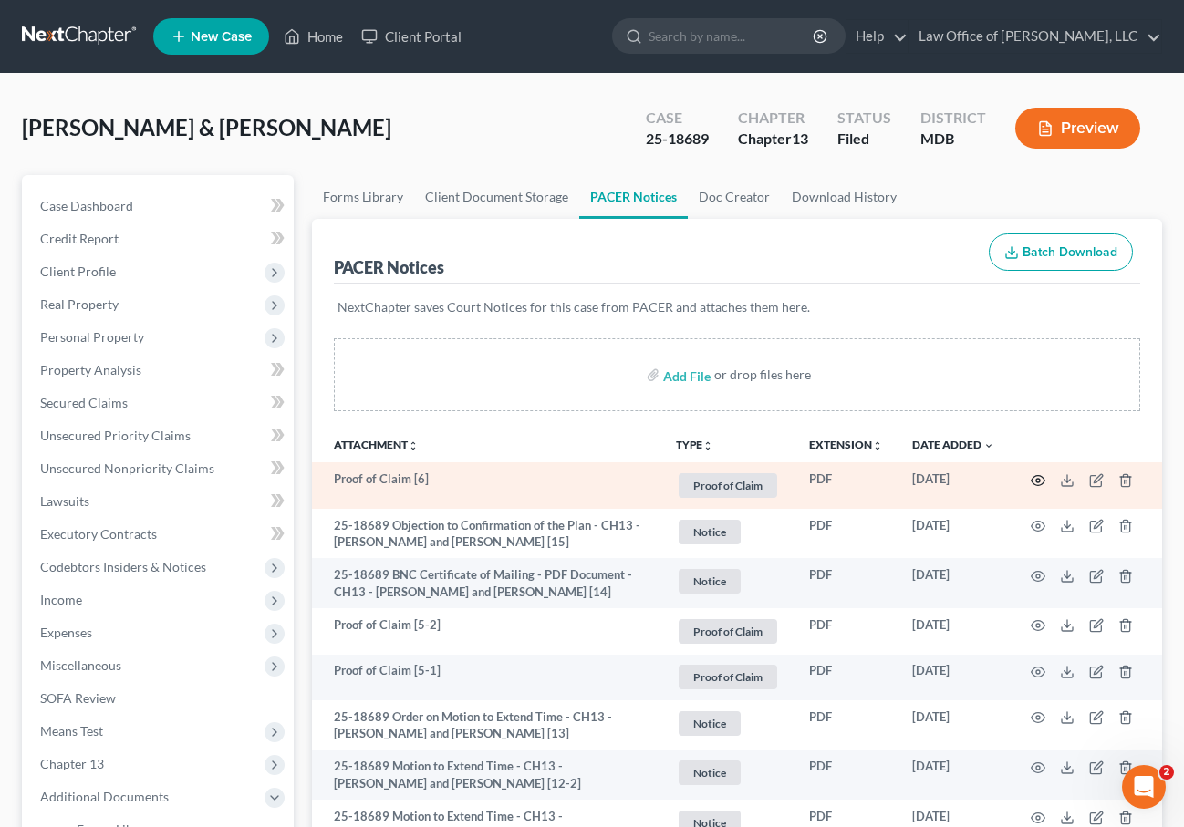
click at [1036, 479] on circle "button" at bounding box center [1038, 481] width 4 height 4
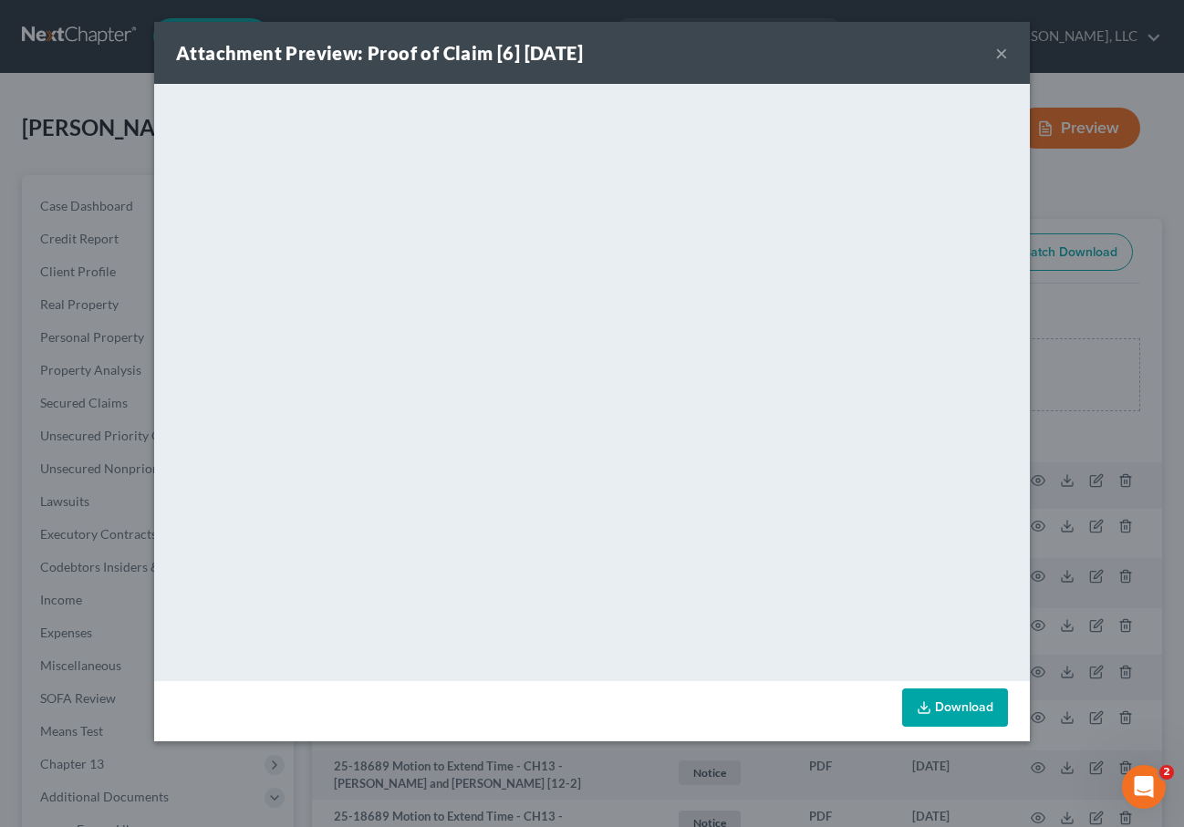
click at [998, 57] on button "×" at bounding box center [1001, 53] width 13 height 22
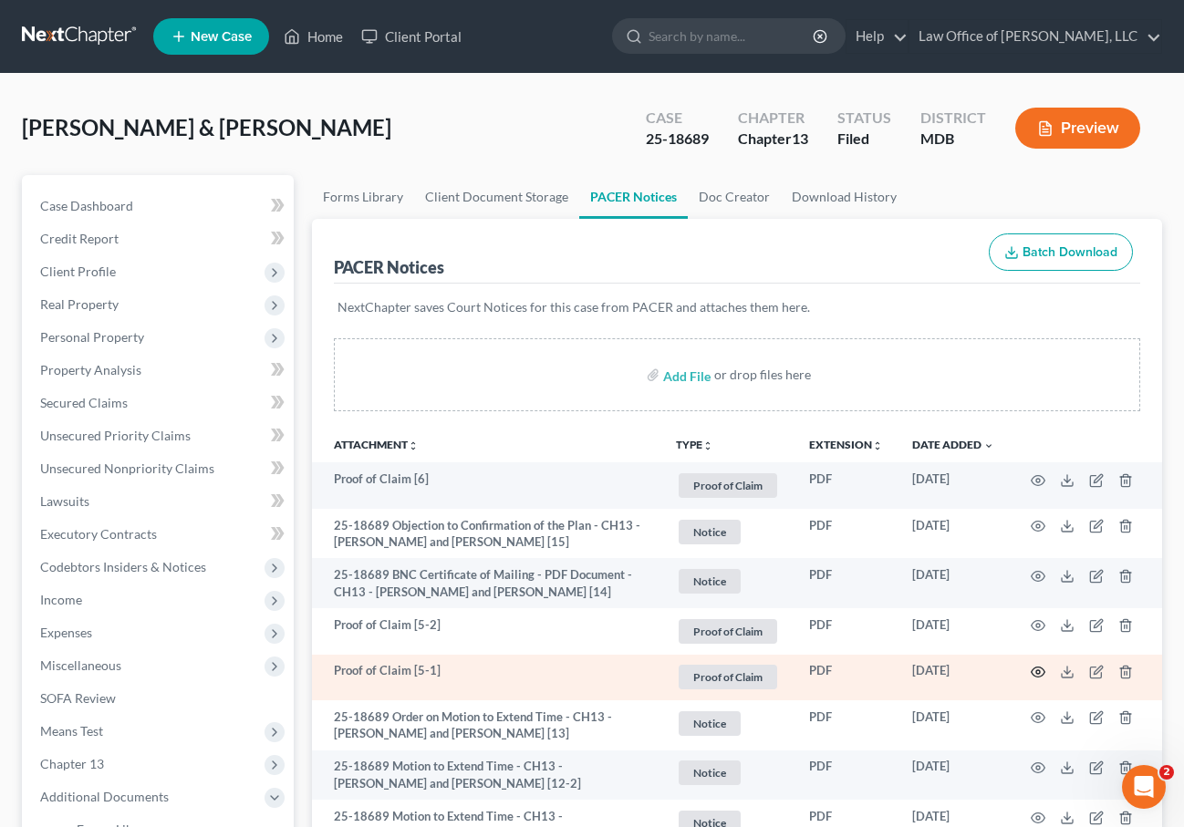
click at [1042, 666] on icon "button" at bounding box center [1037, 672] width 15 height 15
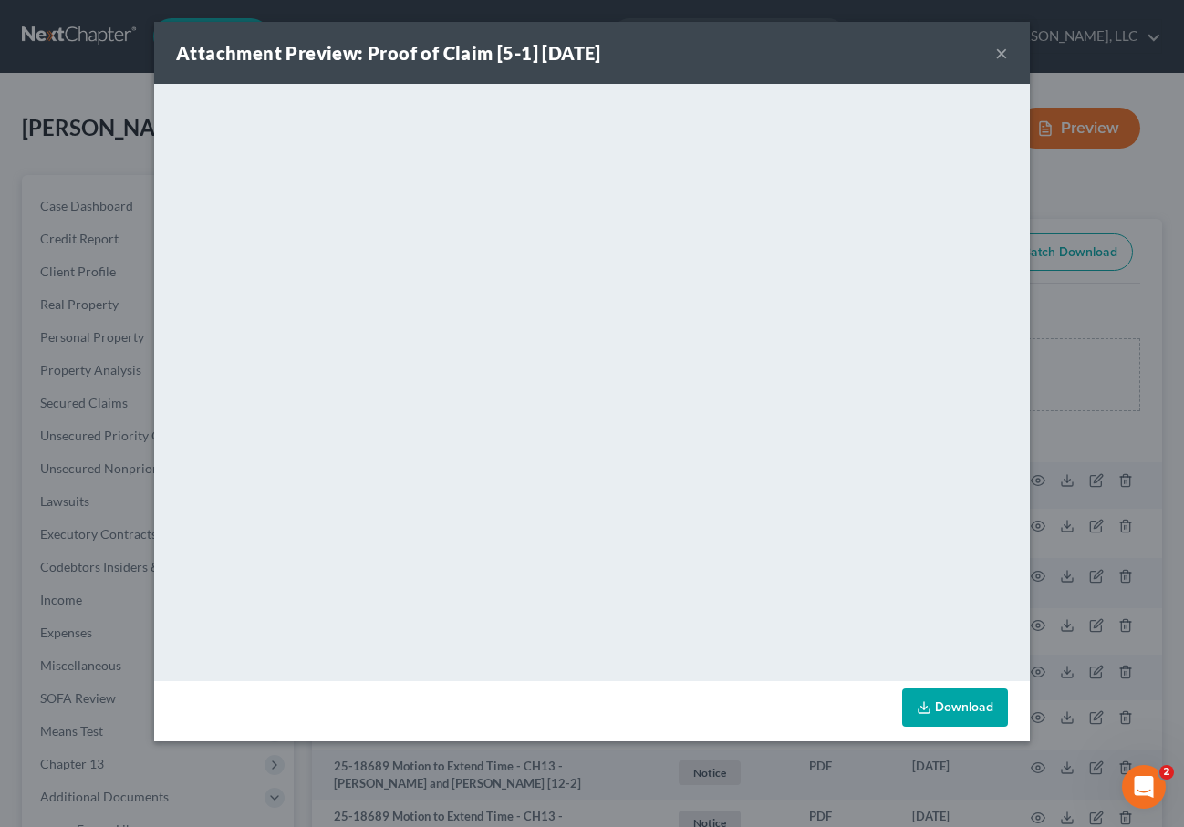
click at [1005, 54] on button "×" at bounding box center [1001, 53] width 13 height 22
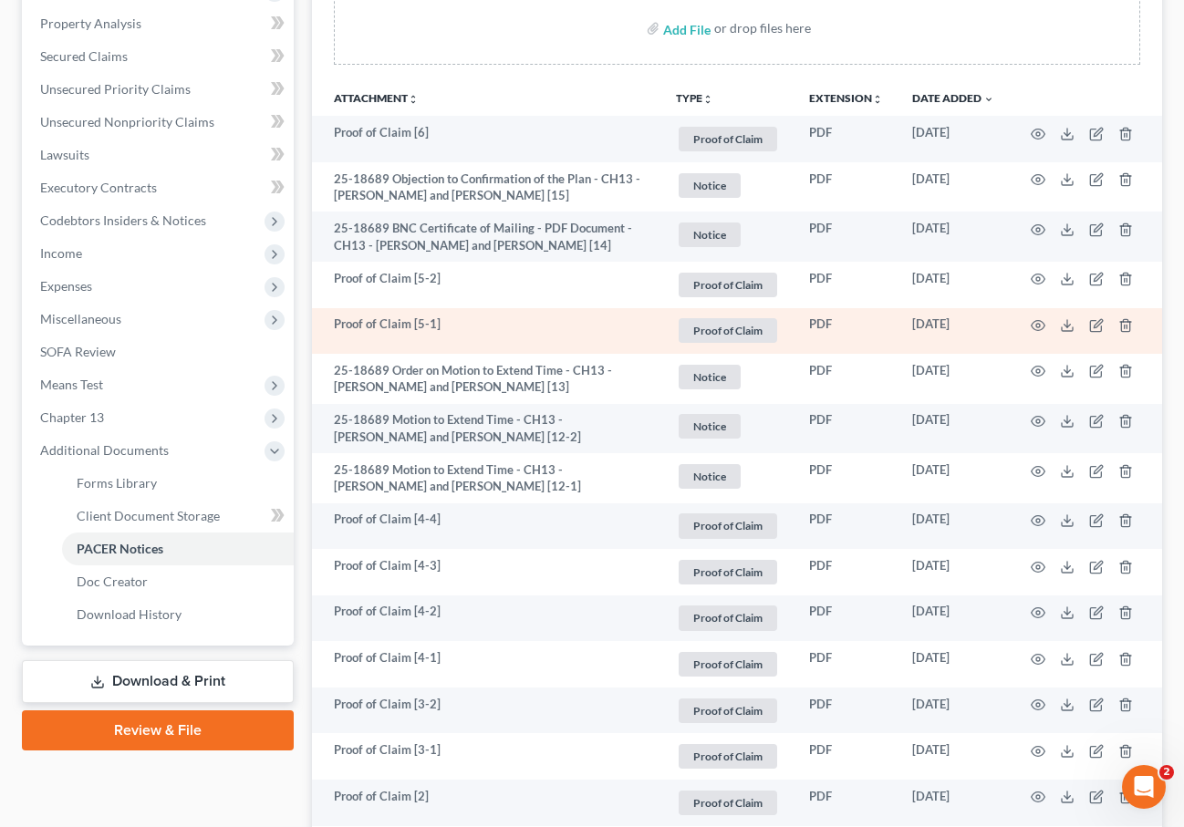
scroll to position [360, 0]
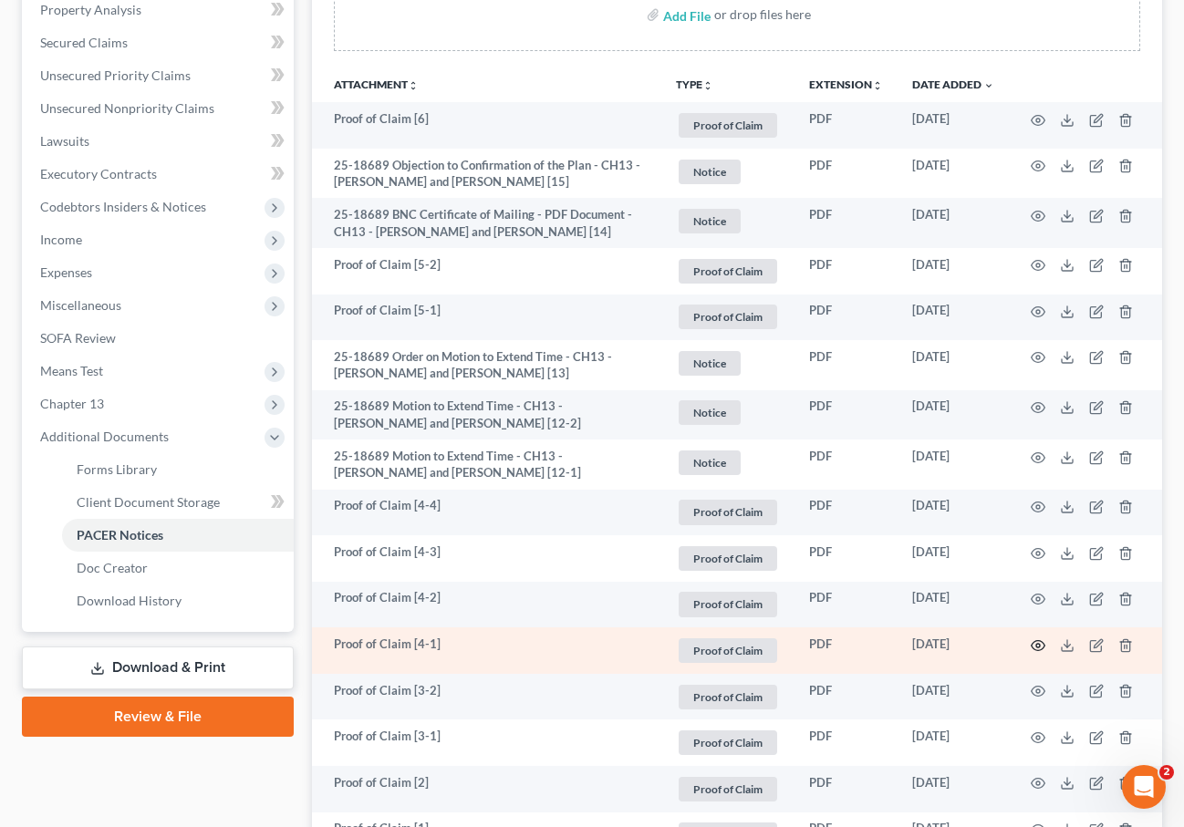
click at [1039, 644] on circle "button" at bounding box center [1038, 646] width 4 height 4
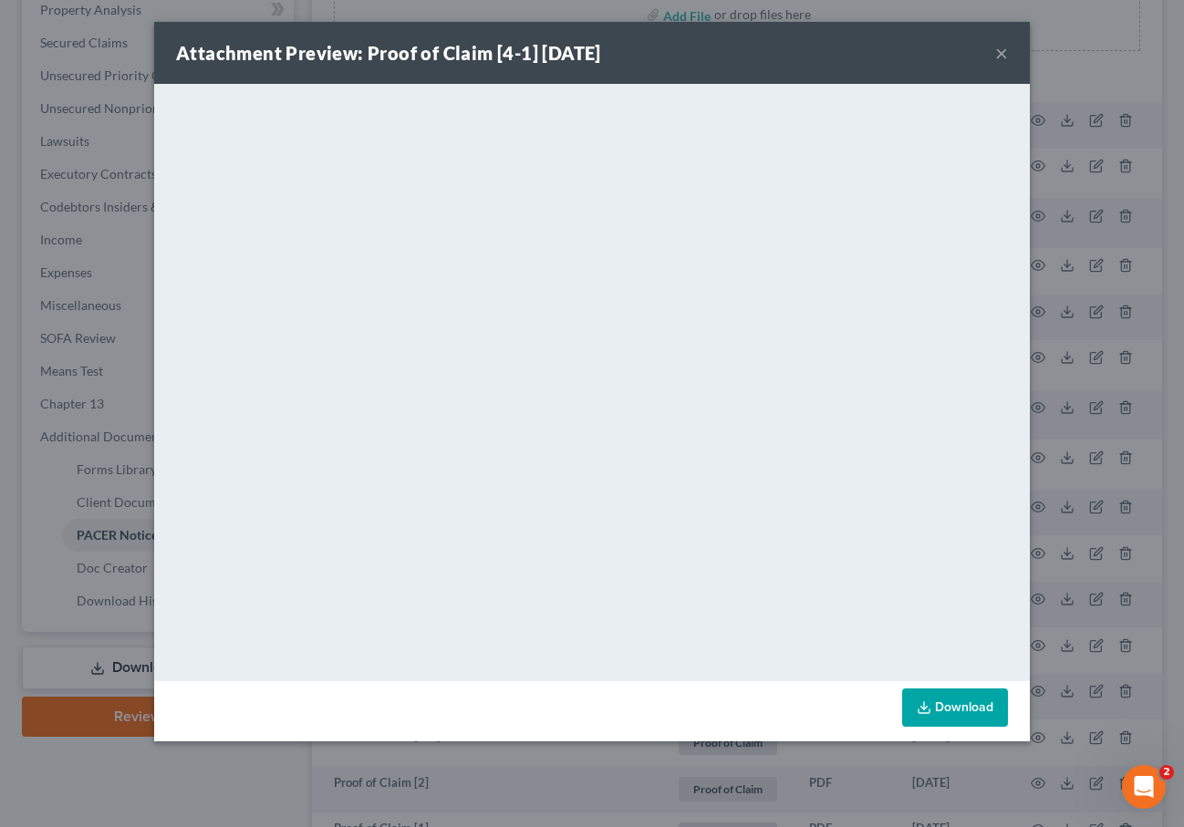
click at [996, 57] on button "×" at bounding box center [1001, 53] width 13 height 22
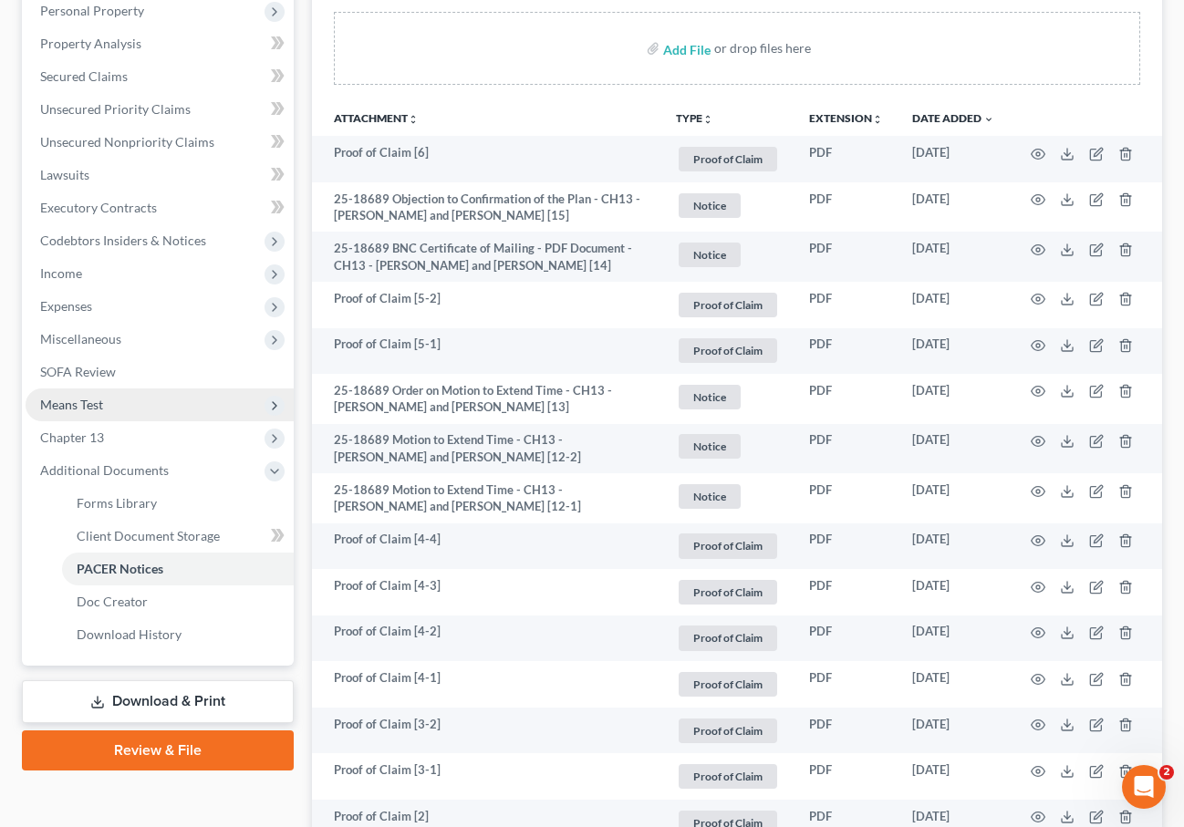
scroll to position [0, 0]
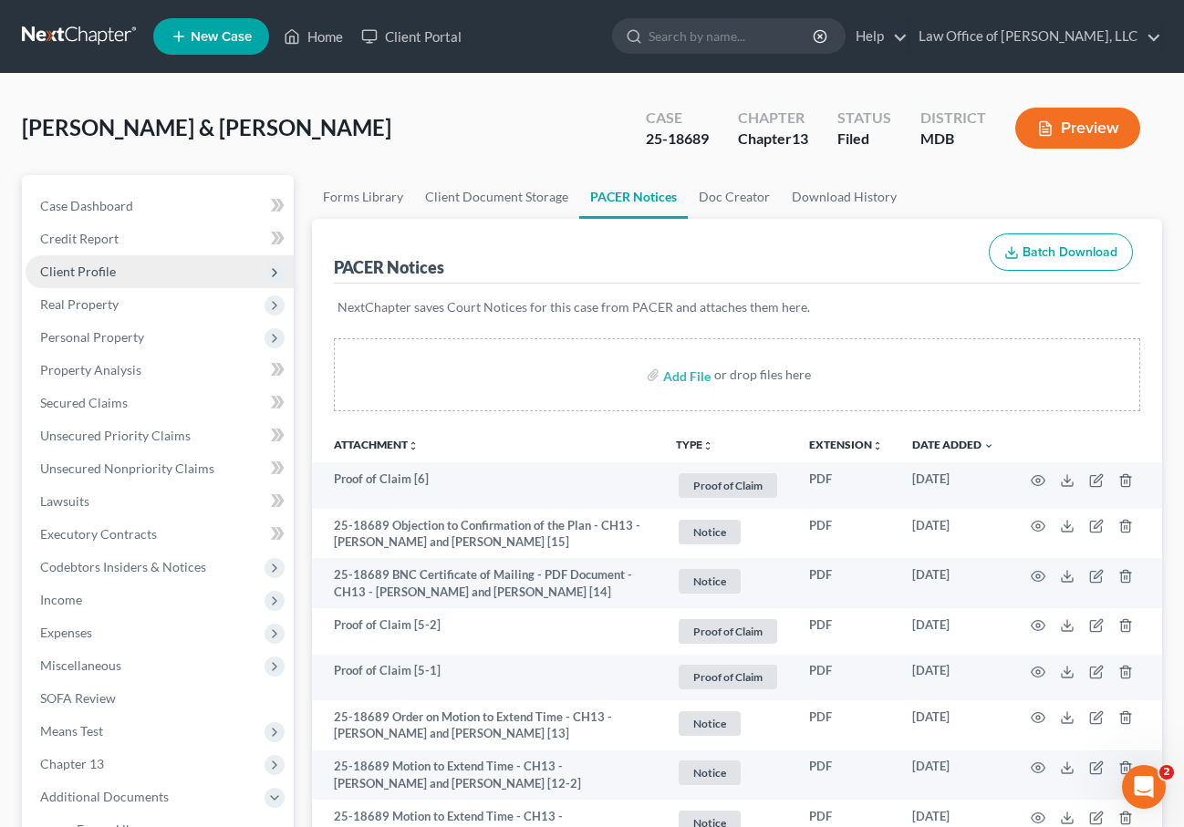
click at [62, 268] on span "Client Profile" at bounding box center [78, 272] width 76 height 16
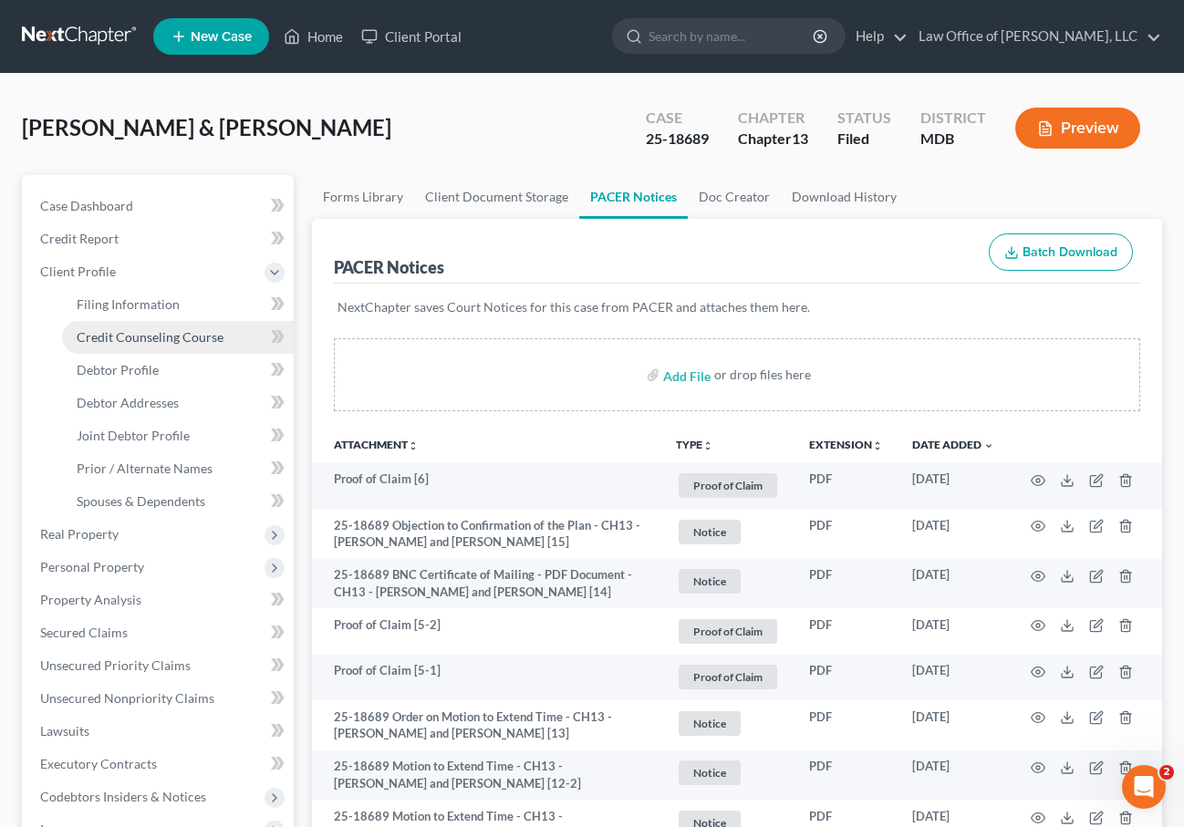
click at [116, 337] on span "Credit Counseling Course" at bounding box center [150, 337] width 147 height 16
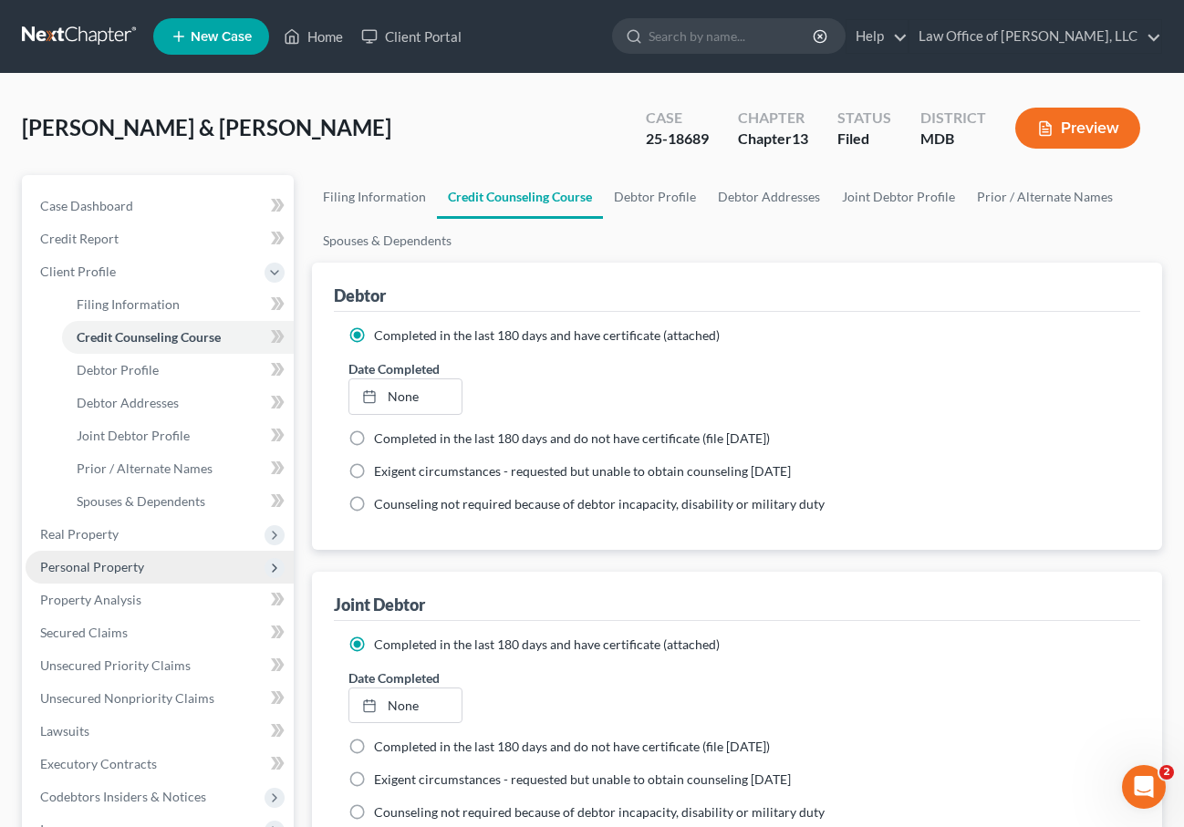
click at [102, 551] on span "Personal Property" at bounding box center [160, 567] width 268 height 33
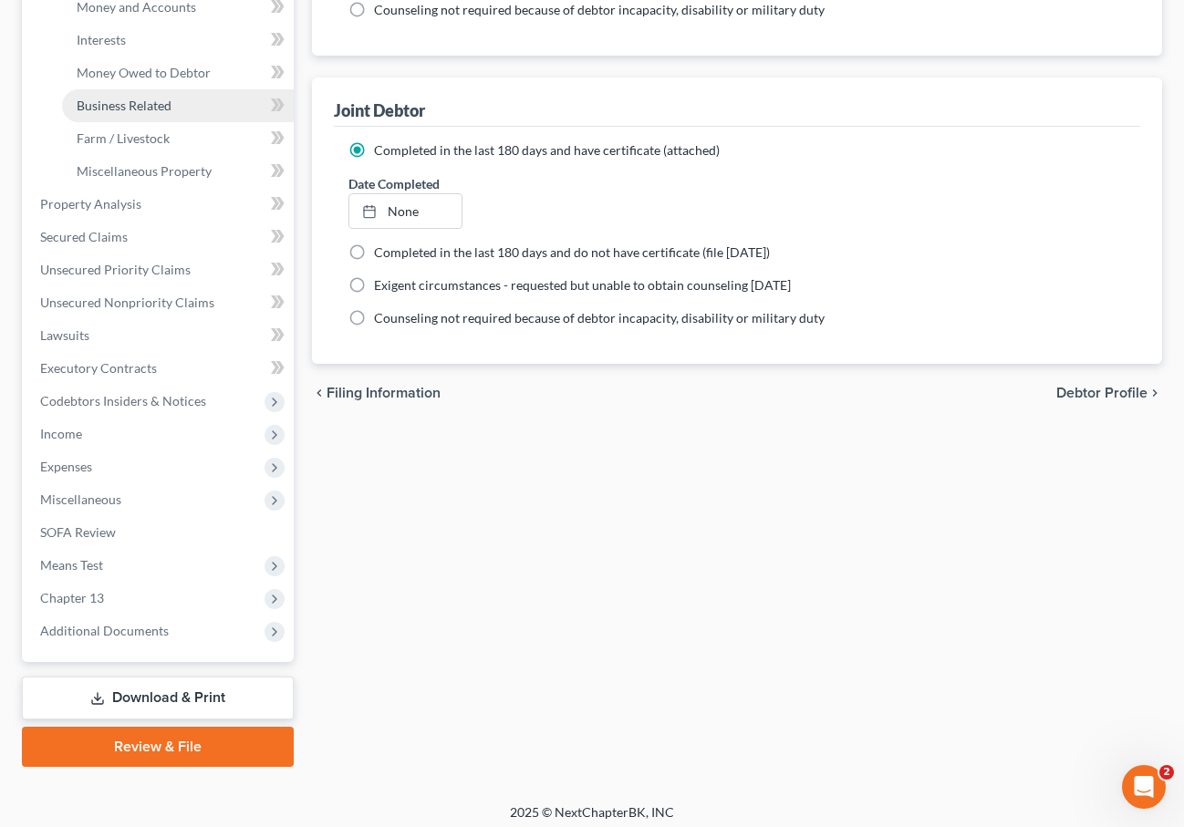
scroll to position [502, 0]
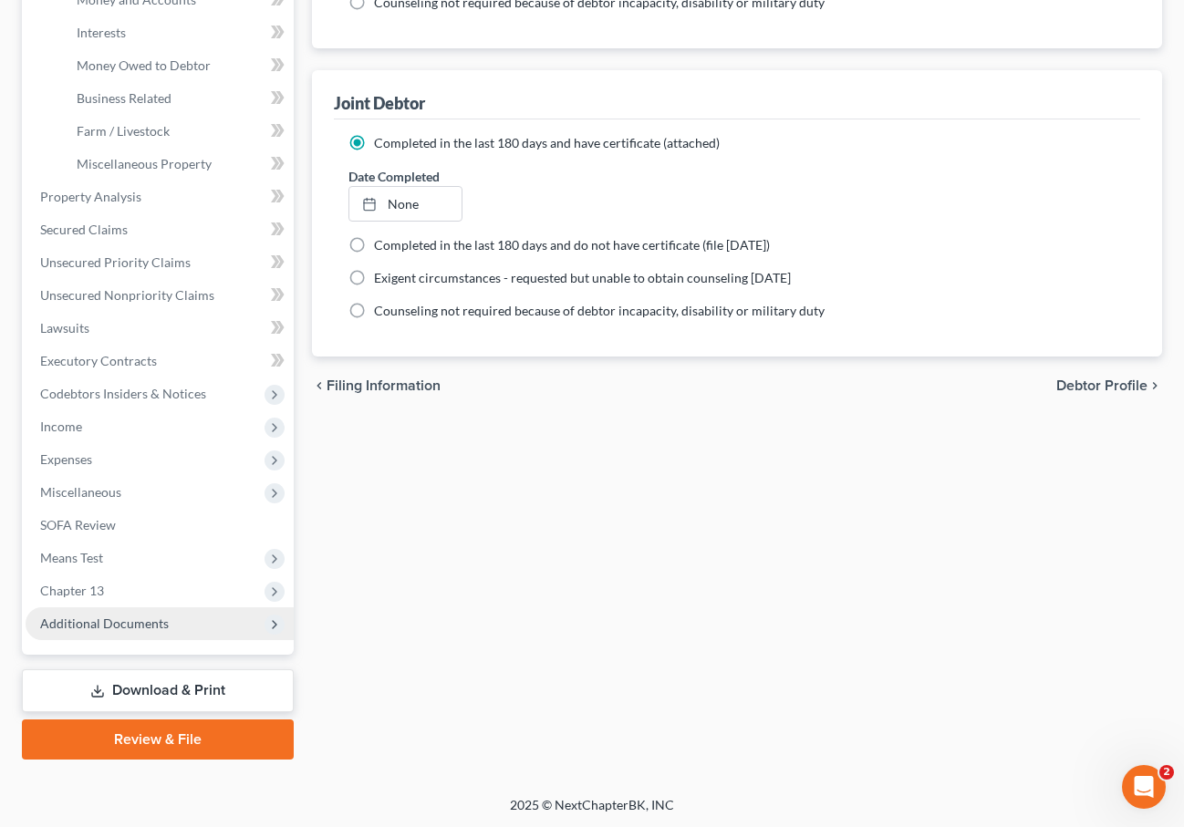
click at [112, 616] on span "Additional Documents" at bounding box center [104, 624] width 129 height 16
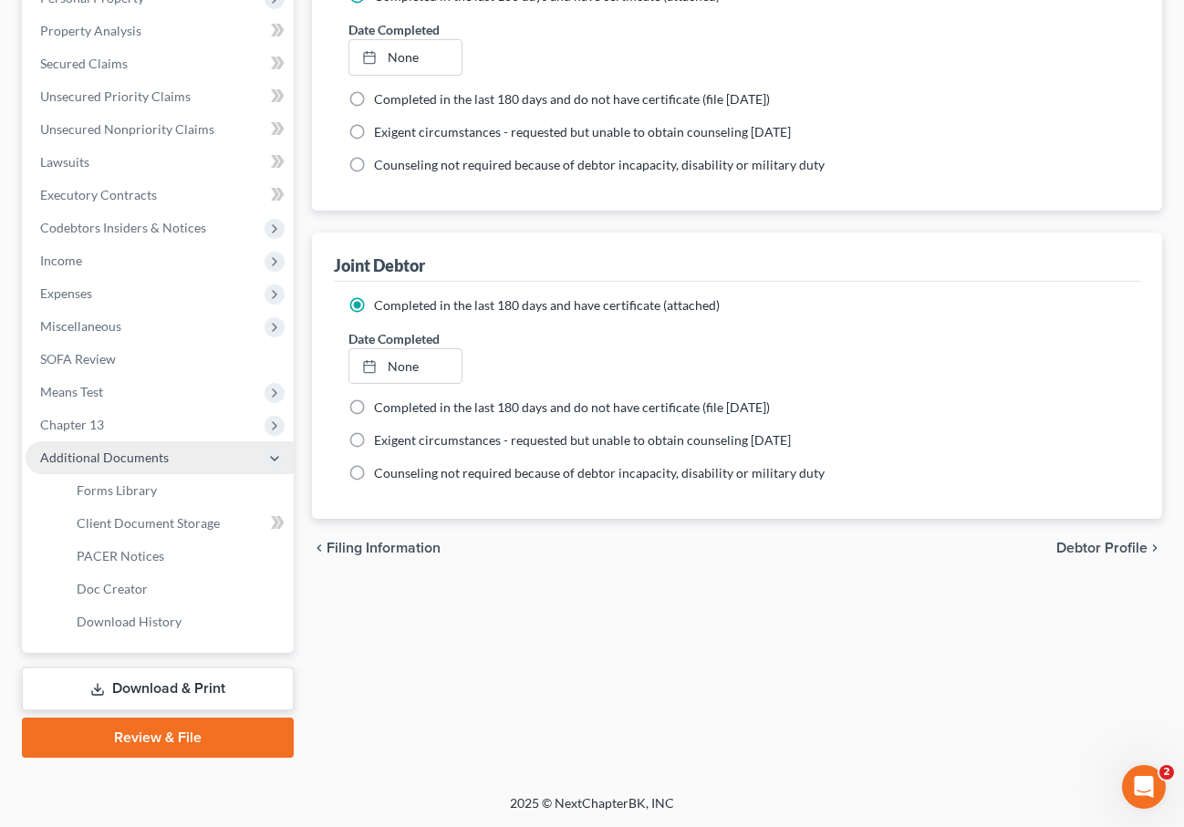
scroll to position [337, 0]
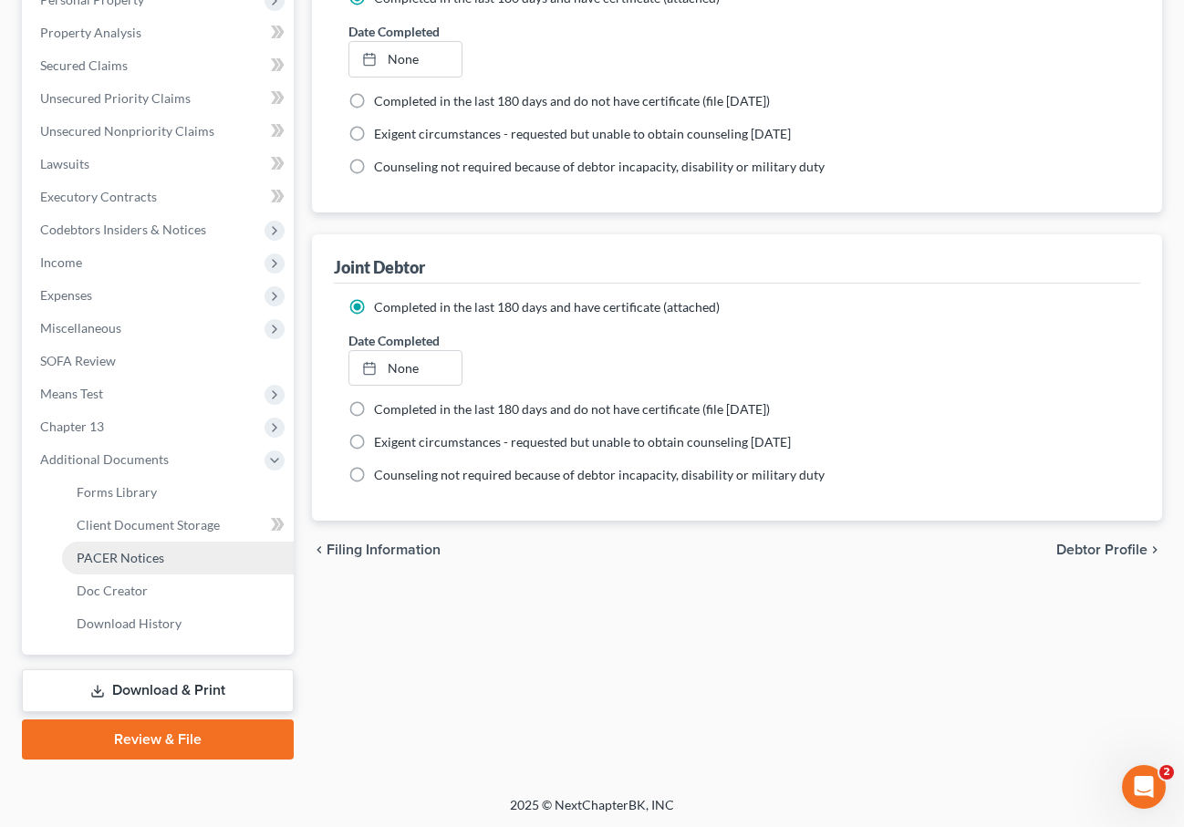
click at [113, 553] on span "PACER Notices" at bounding box center [121, 558] width 88 height 16
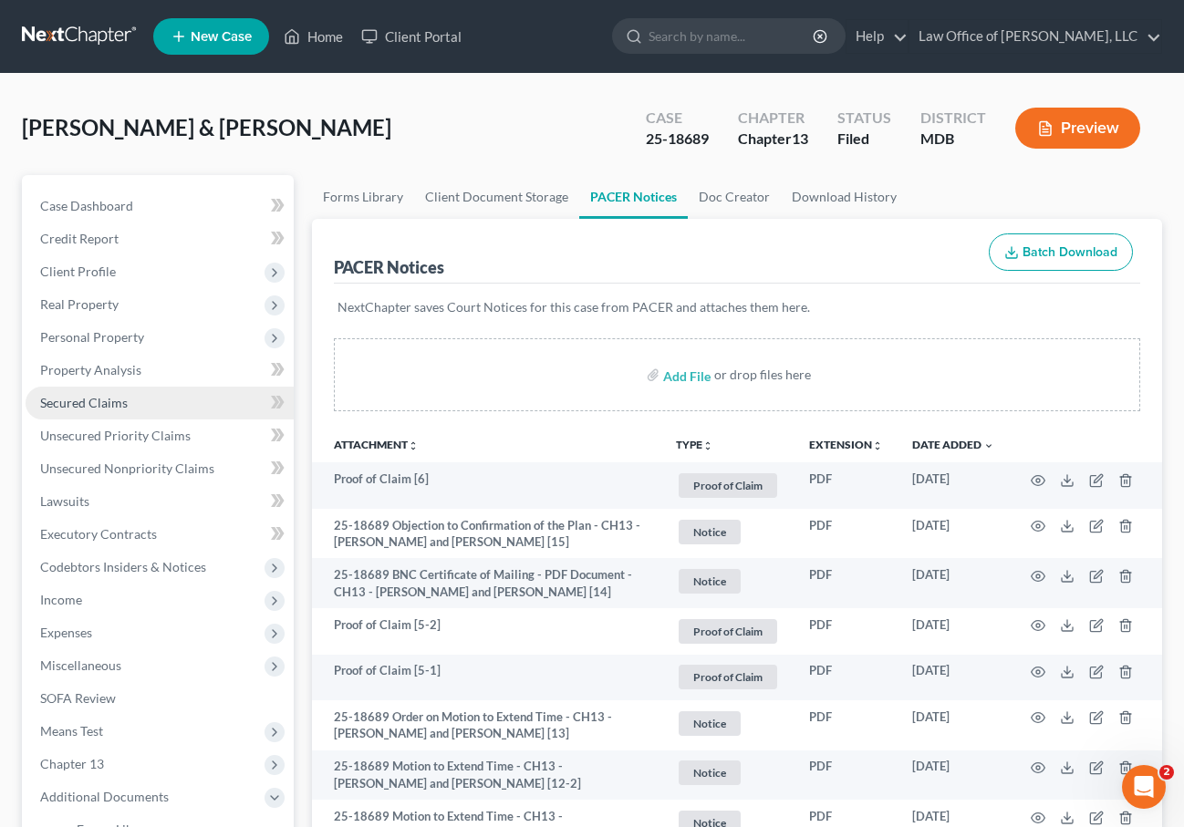
click at [95, 397] on span "Secured Claims" at bounding box center [84, 403] width 88 height 16
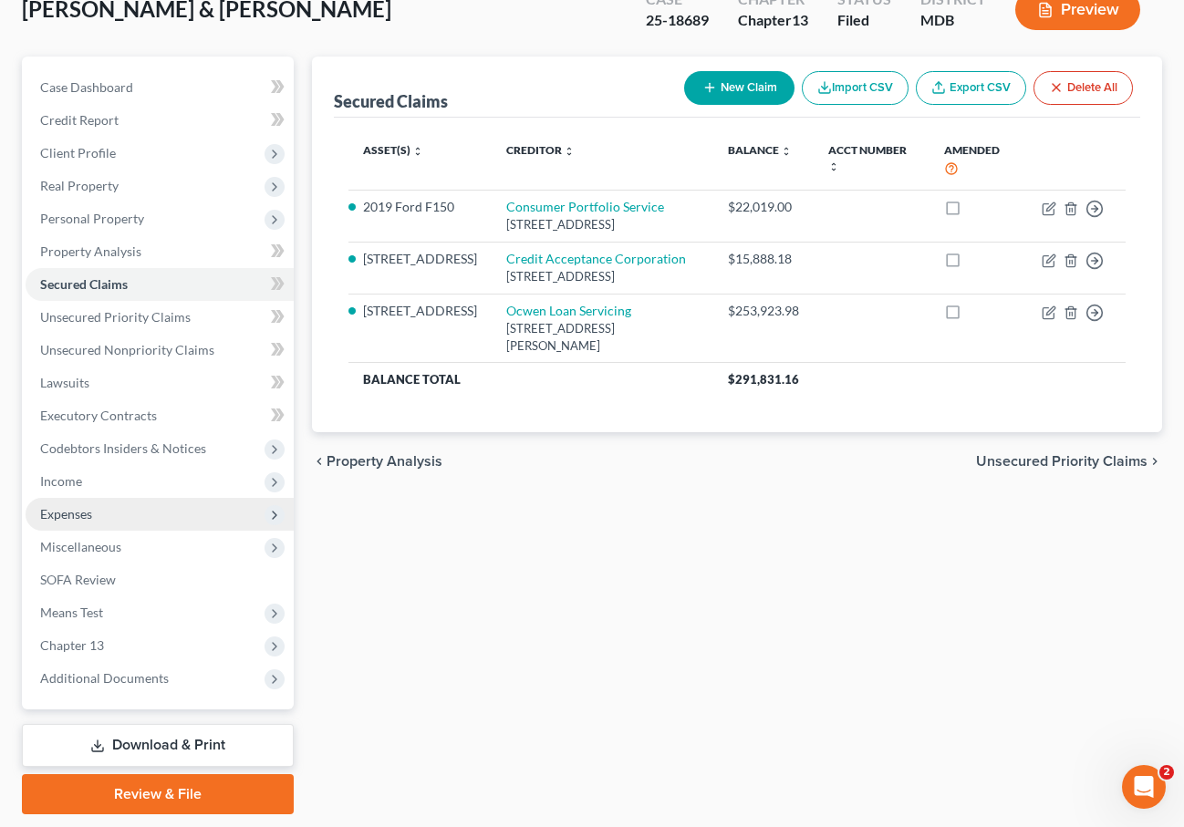
scroll to position [154, 0]
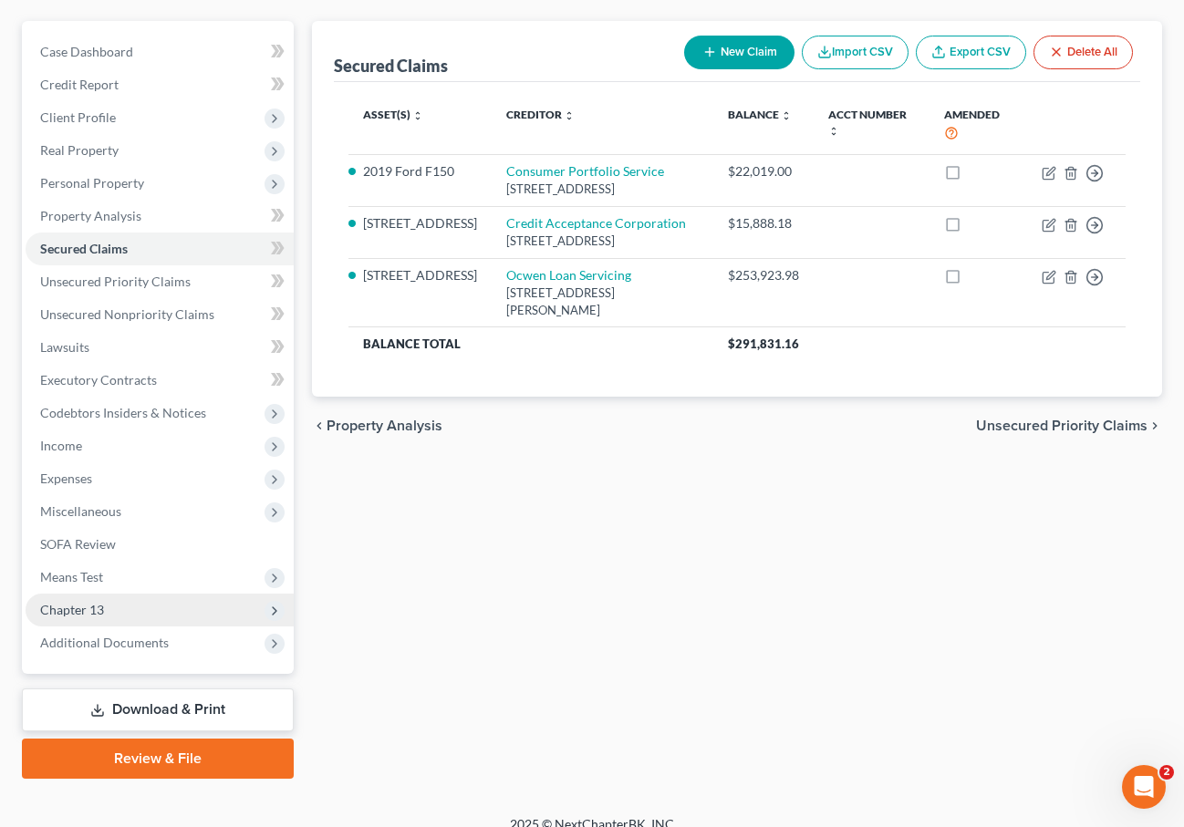
click at [105, 604] on span "Chapter 13" at bounding box center [160, 610] width 268 height 33
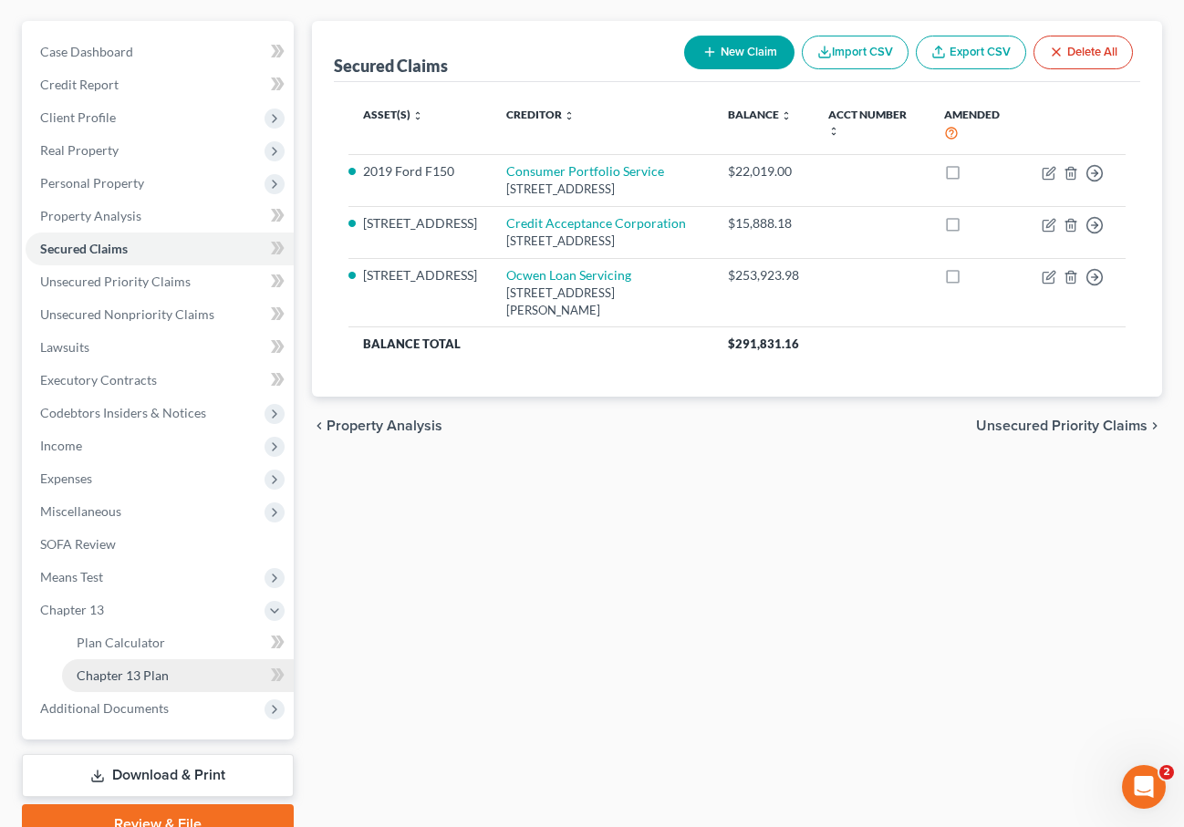
click at [142, 675] on span "Chapter 13 Plan" at bounding box center [123, 675] width 92 height 16
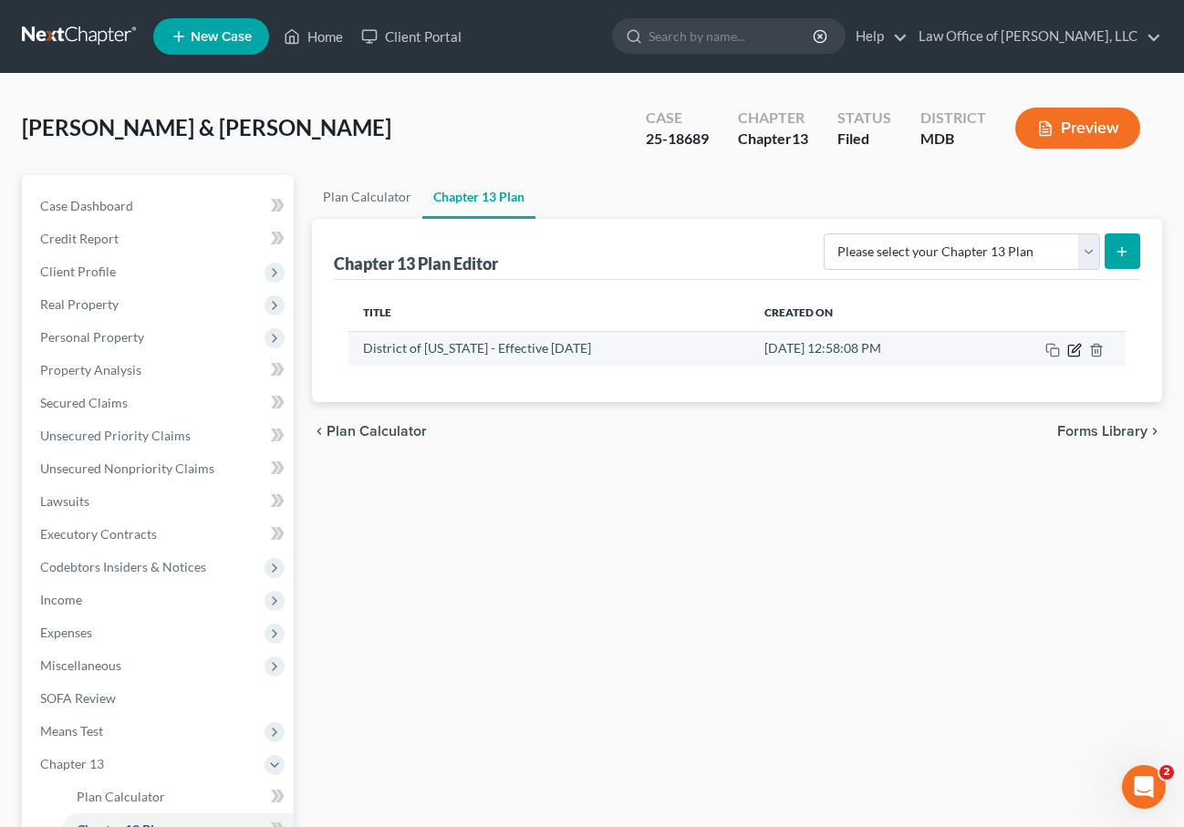
click at [1076, 352] on icon "button" at bounding box center [1074, 350] width 15 height 15
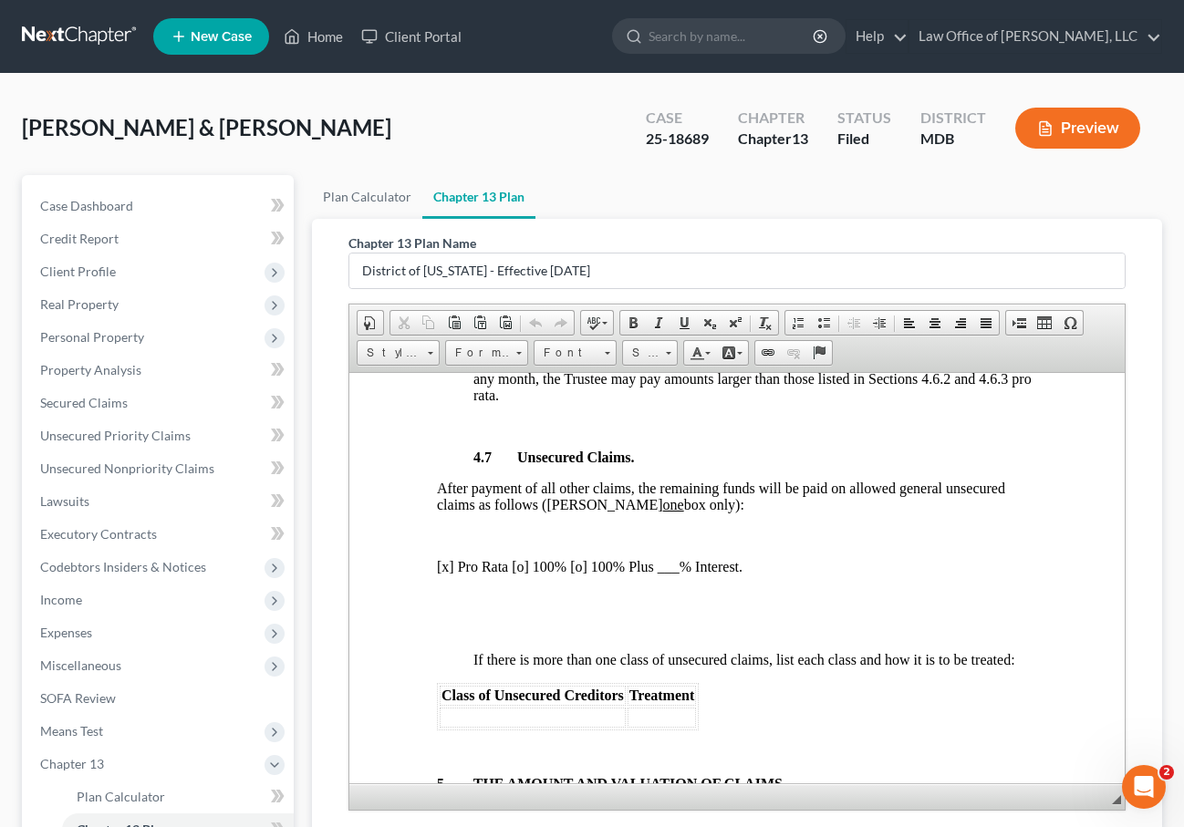
scroll to position [4288, 0]
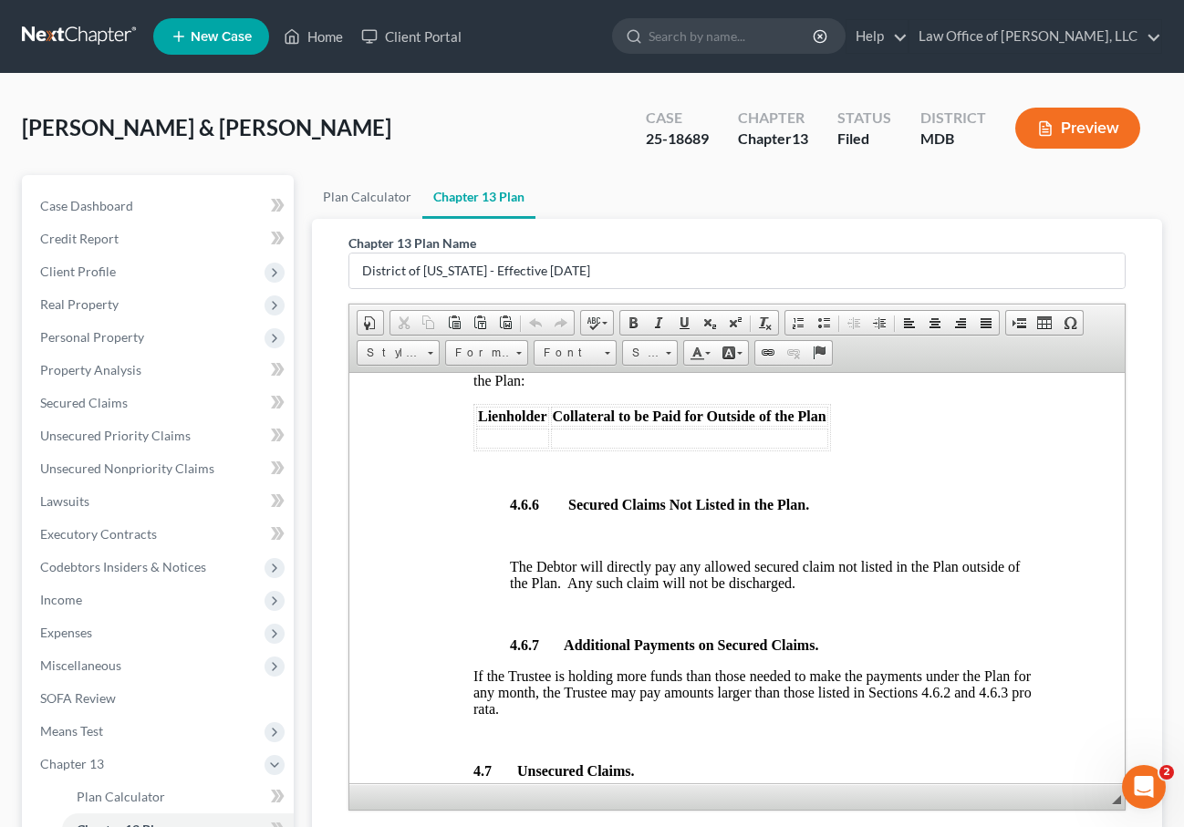
click at [482, 132] on div "Willard, Angelia & Kevin Upgraded Case 25-18689 Chapter Chapter 13 Status Filed…" at bounding box center [592, 135] width 1140 height 79
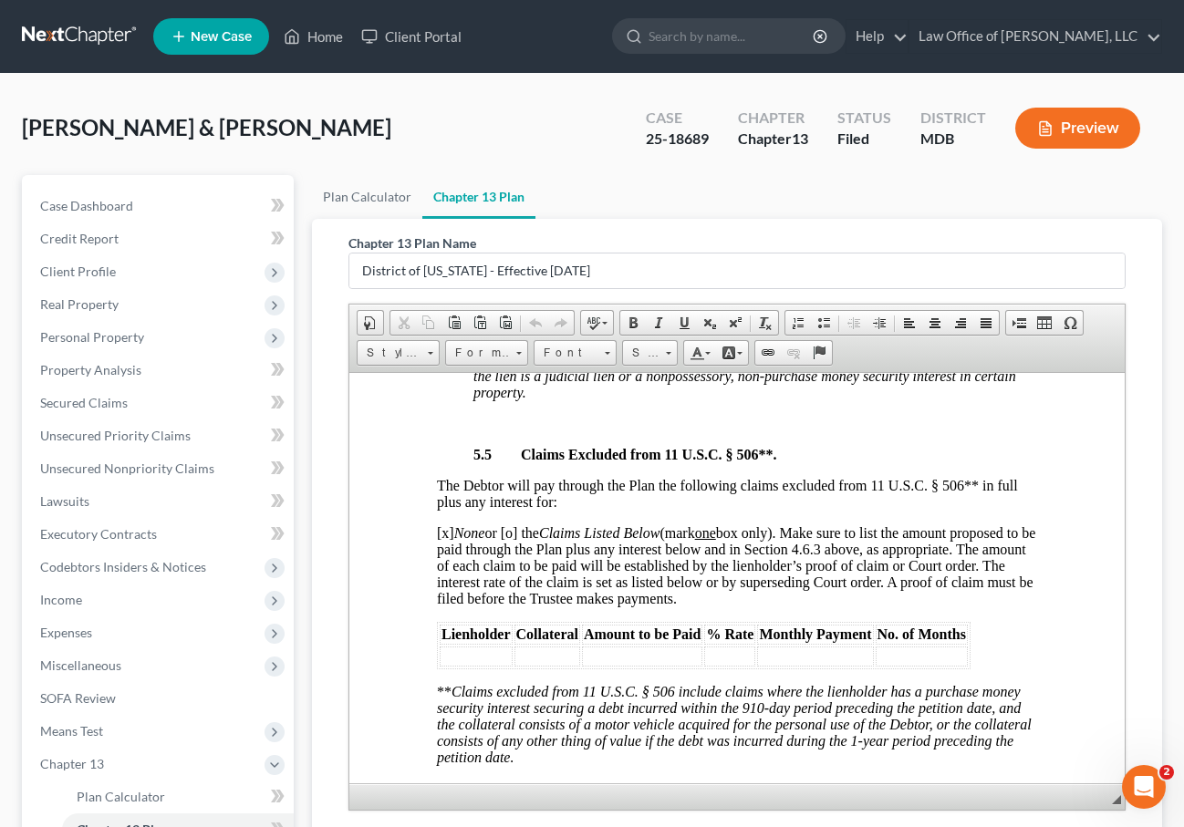
scroll to position [6883, 0]
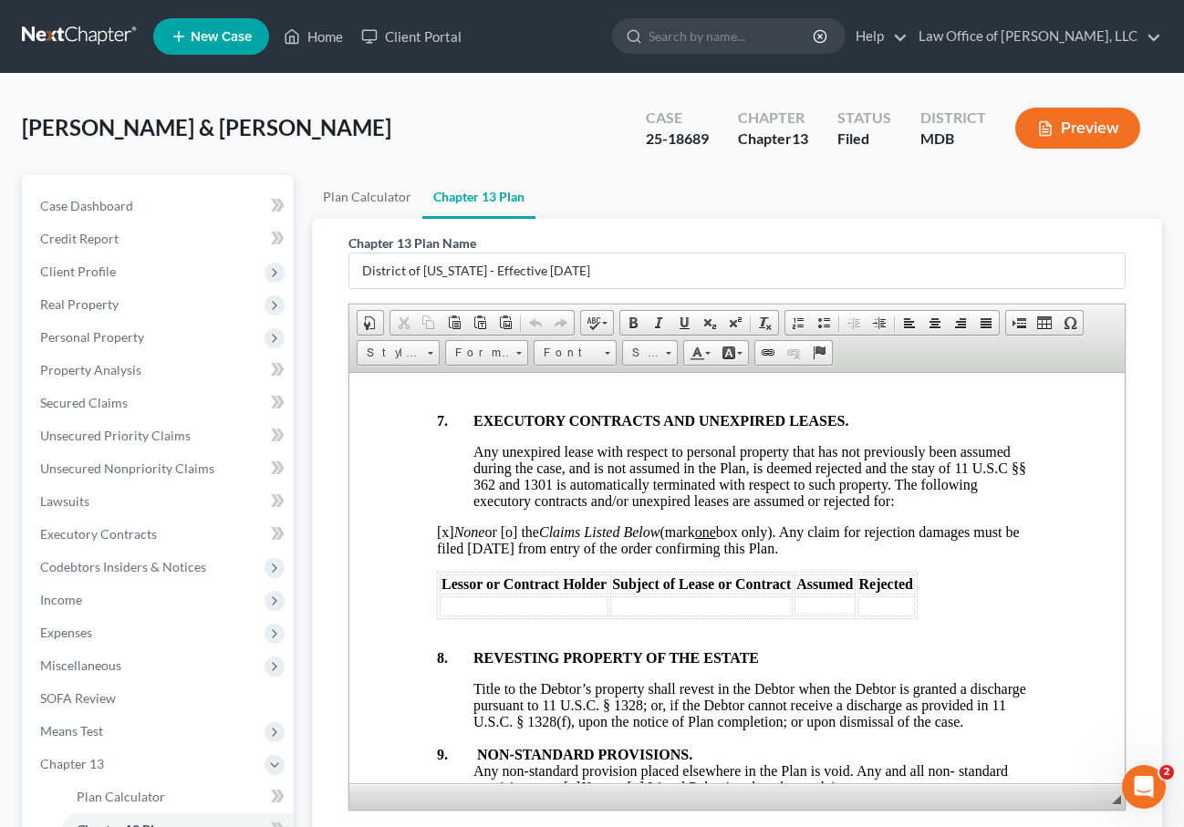
click at [321, 136] on div "Willard, Angelia & Kevin Upgraded Case 25-18689 Chapter Chapter 13 Status Filed…" at bounding box center [592, 135] width 1140 height 79
click at [120, 597] on span "Income" at bounding box center [160, 600] width 268 height 33
click at [432, 162] on div "Willard, Angelia & Kevin Upgraded Case 25-18689 Chapter Chapter 13 Status Filed…" at bounding box center [592, 135] width 1140 height 79
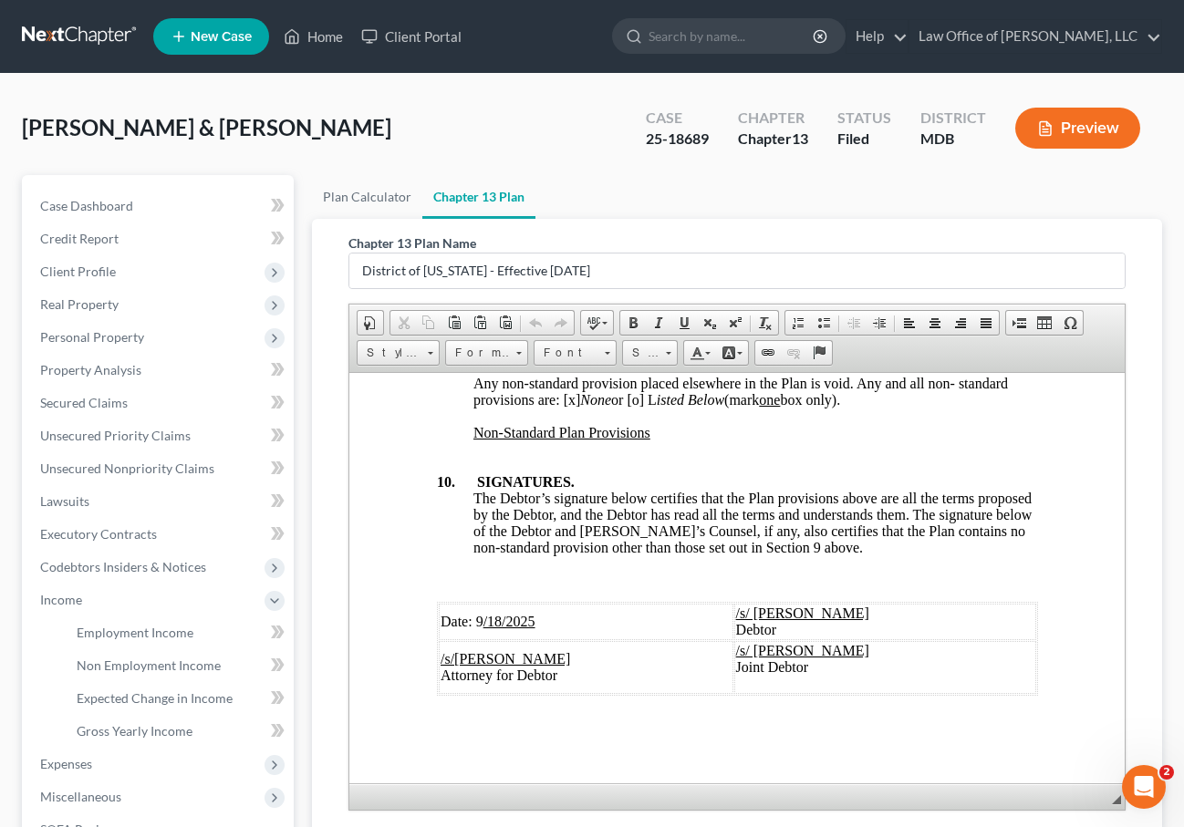
scroll to position [305, 0]
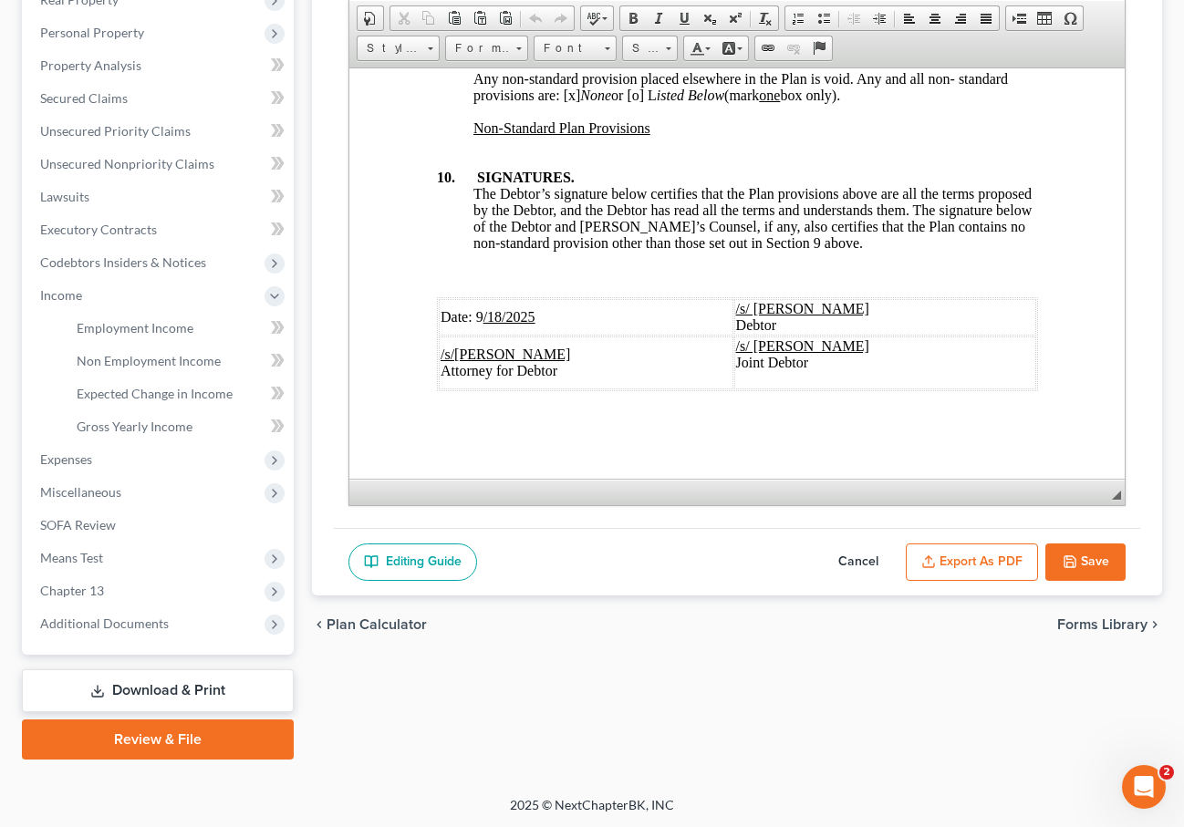
click at [152, 684] on link "Download & Print" at bounding box center [158, 690] width 272 height 43
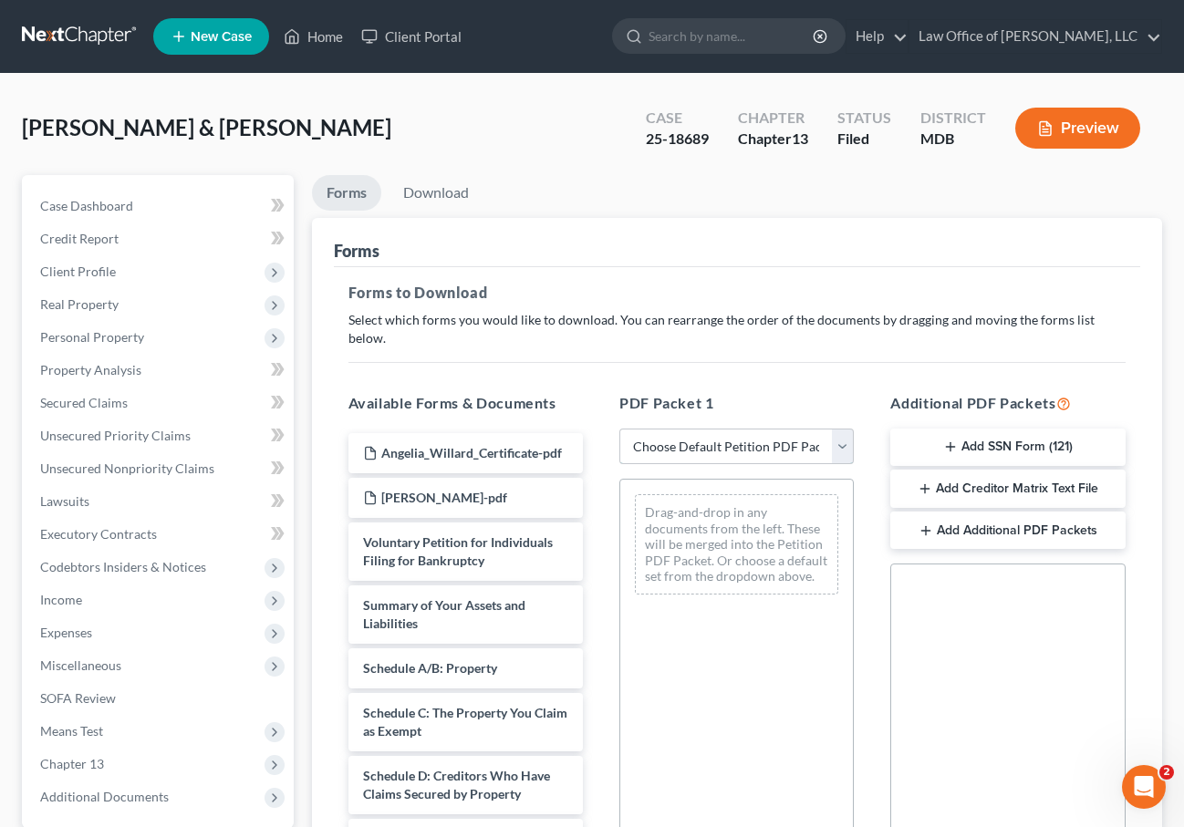
click at [835, 429] on select "Choose Default Petition PDF Packet Complete Bankruptcy Petition (all forms and …" at bounding box center [736, 447] width 234 height 36
select select "0"
click at [619, 429] on select "Choose Default Petition PDF Packet Complete Bankruptcy Petition (all forms and …" at bounding box center [736, 447] width 234 height 36
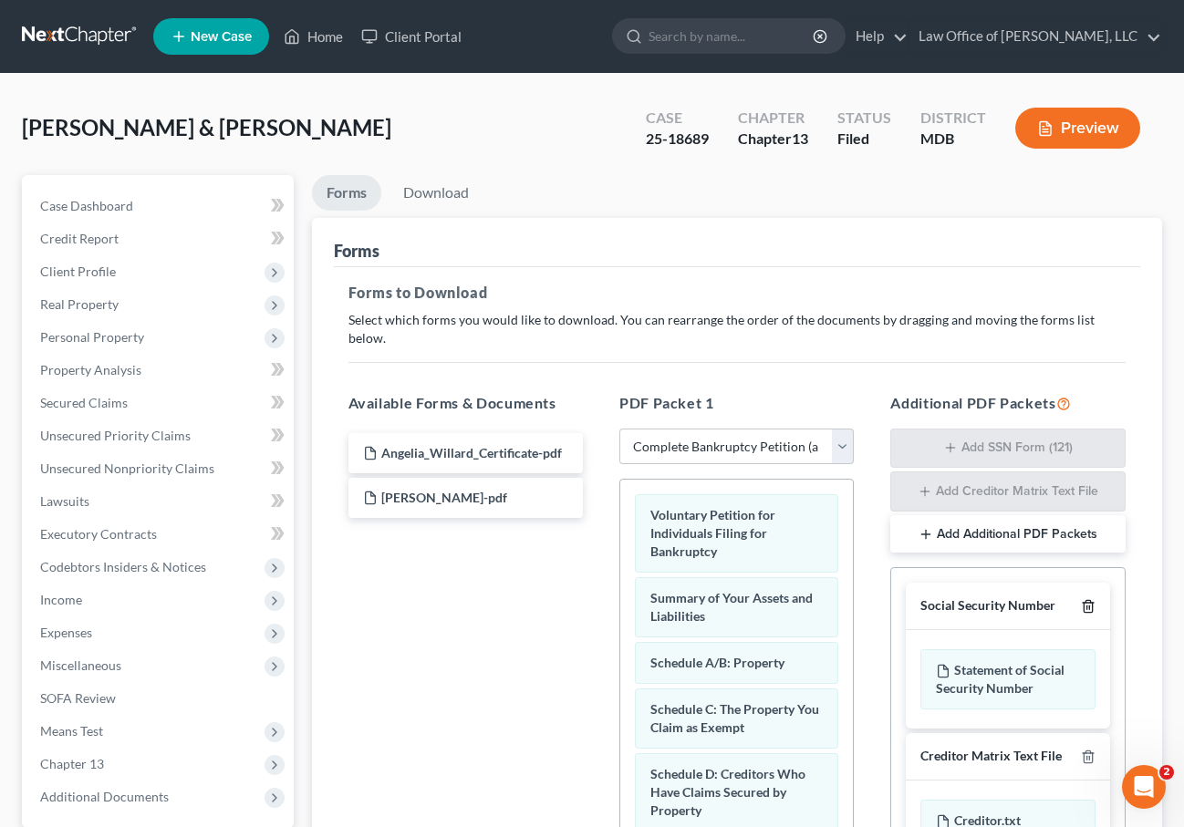
click at [1088, 599] on icon "button" at bounding box center [1088, 606] width 15 height 15
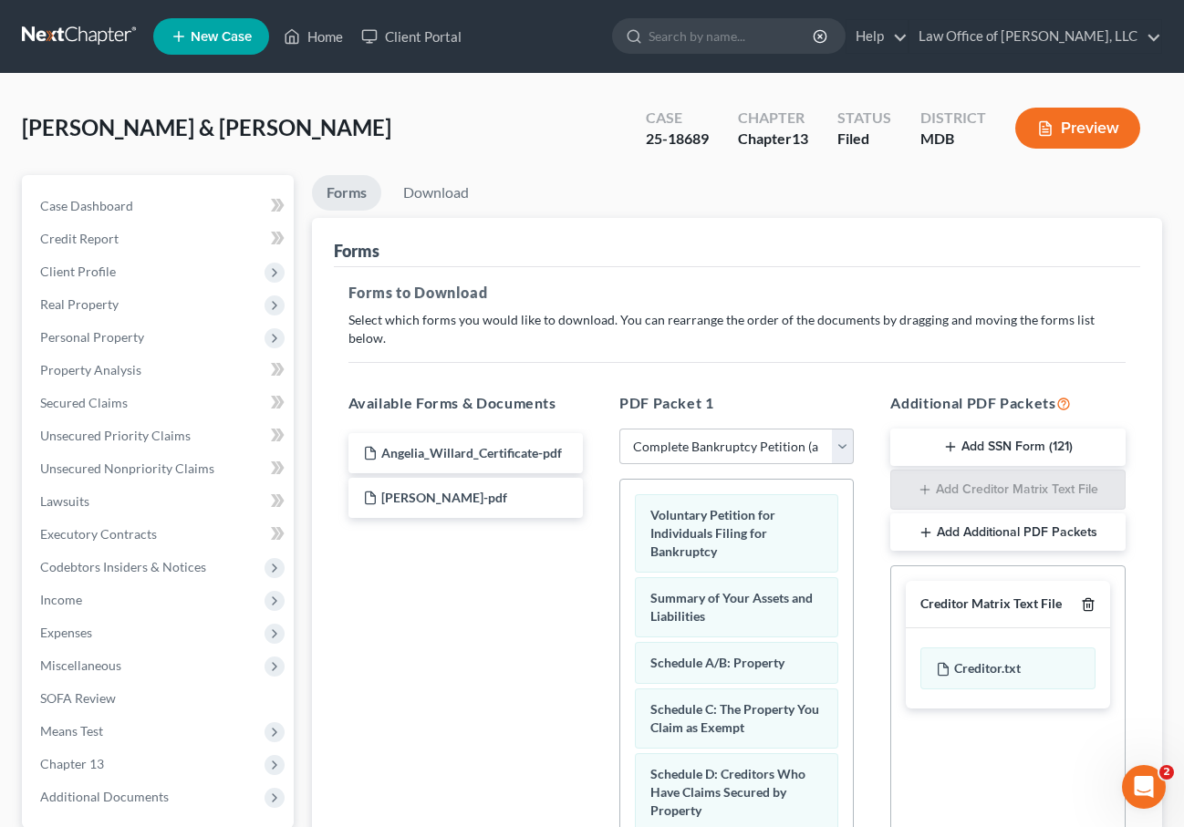
click at [1088, 597] on icon "button" at bounding box center [1088, 604] width 15 height 15
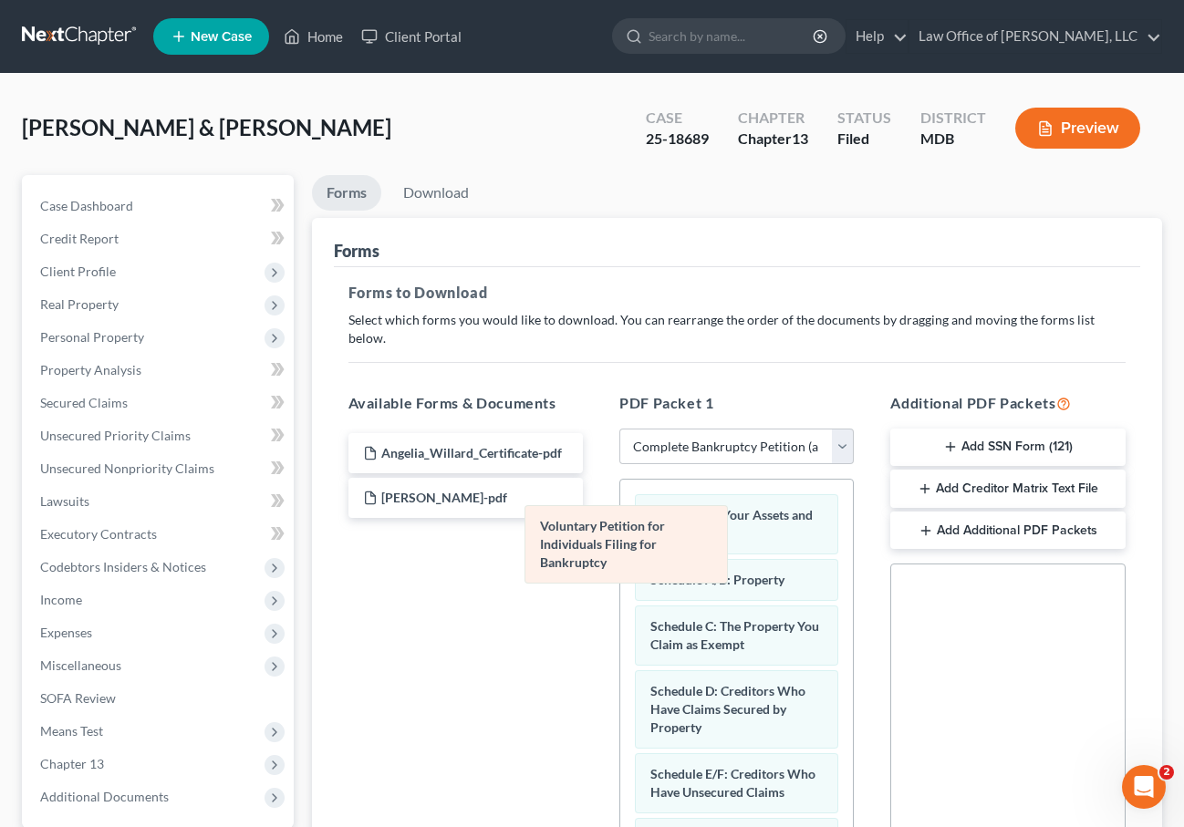
drag, startPoint x: 692, startPoint y: 506, endPoint x: 476, endPoint y: 595, distance: 233.5
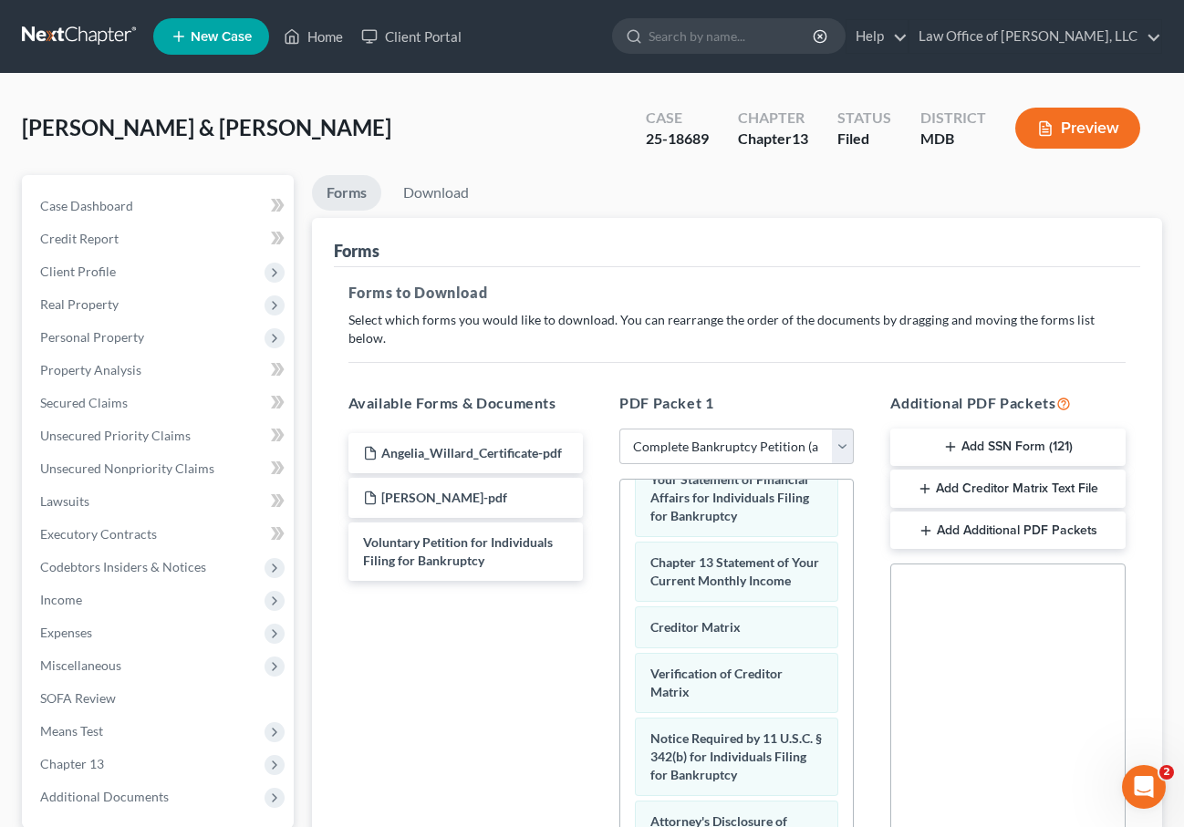
scroll to position [298, 0]
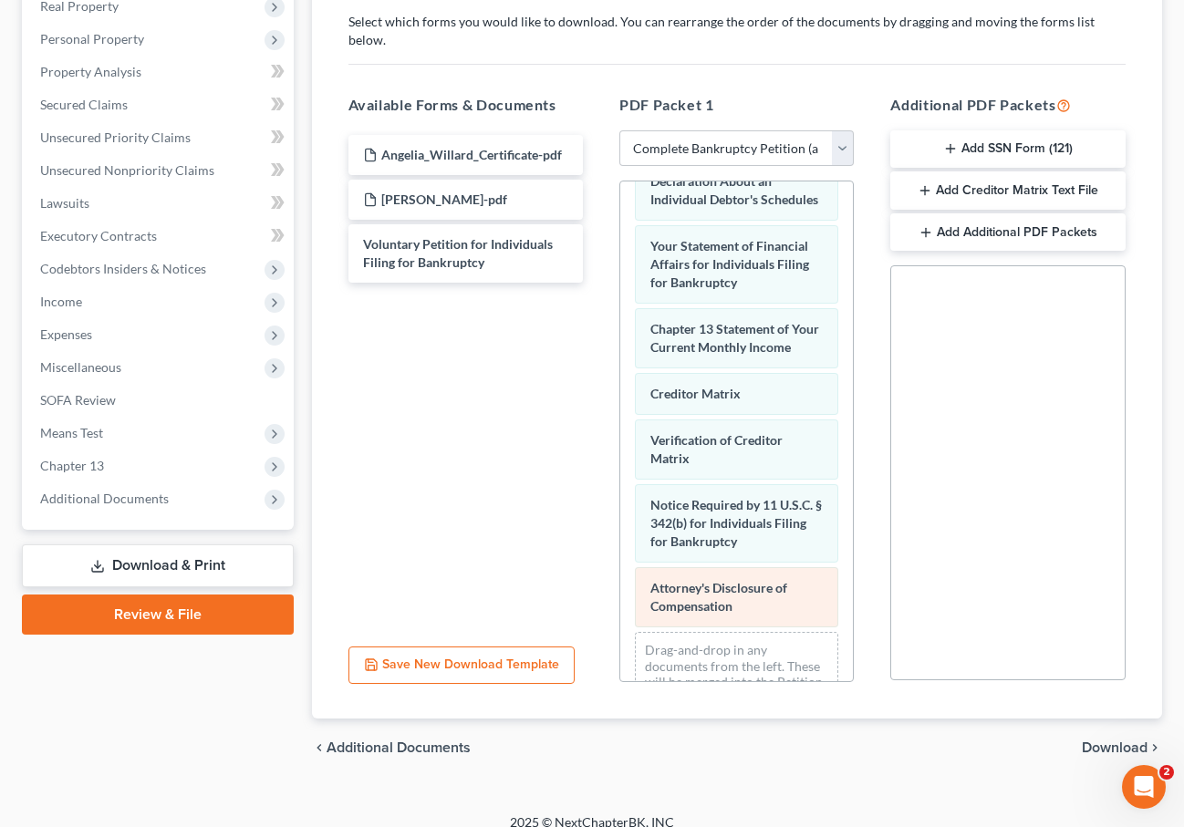
click at [620, 500] on div "Summary of Your Assets and Liabilities Schedule A/B: Property Schedule C: The P…" at bounding box center [736, 173] width 233 height 1147
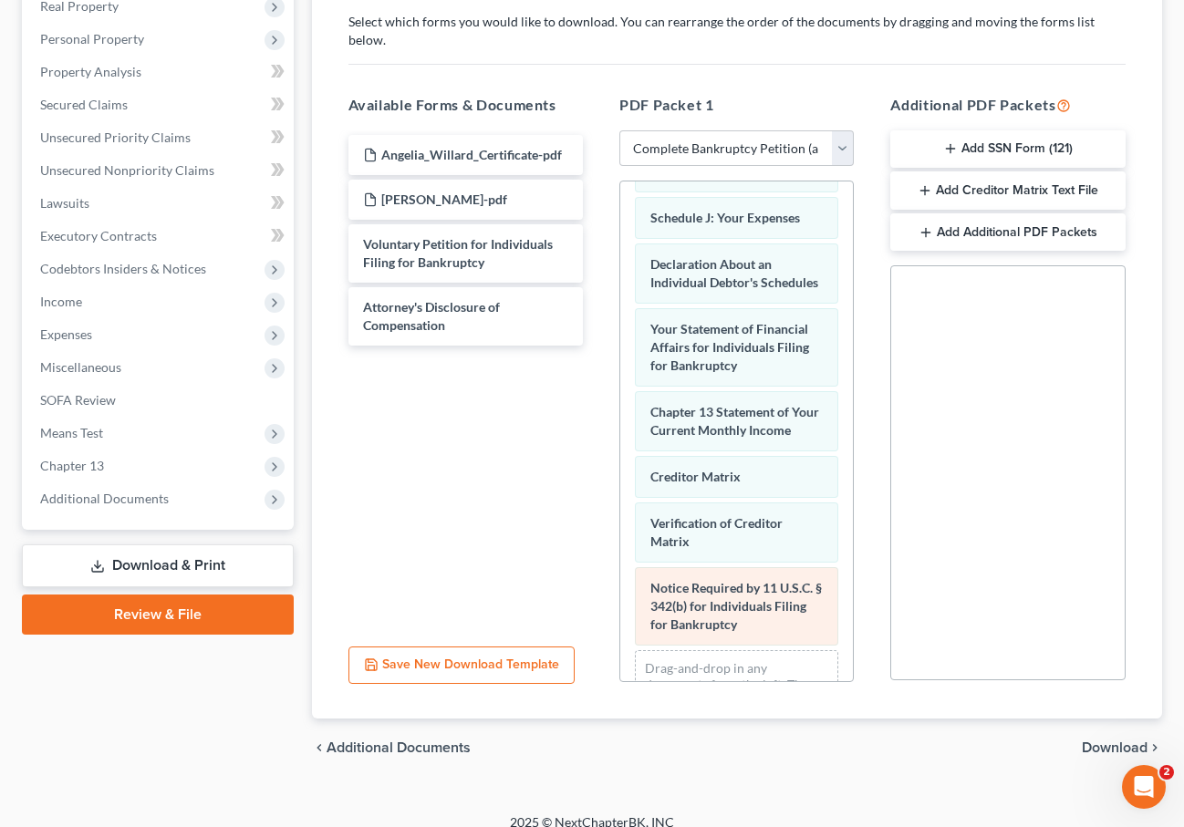
click at [620, 476] on div "Summary of Your Assets and Liabilities Schedule A/B: Property Schedule C: The P…" at bounding box center [736, 224] width 233 height 1082
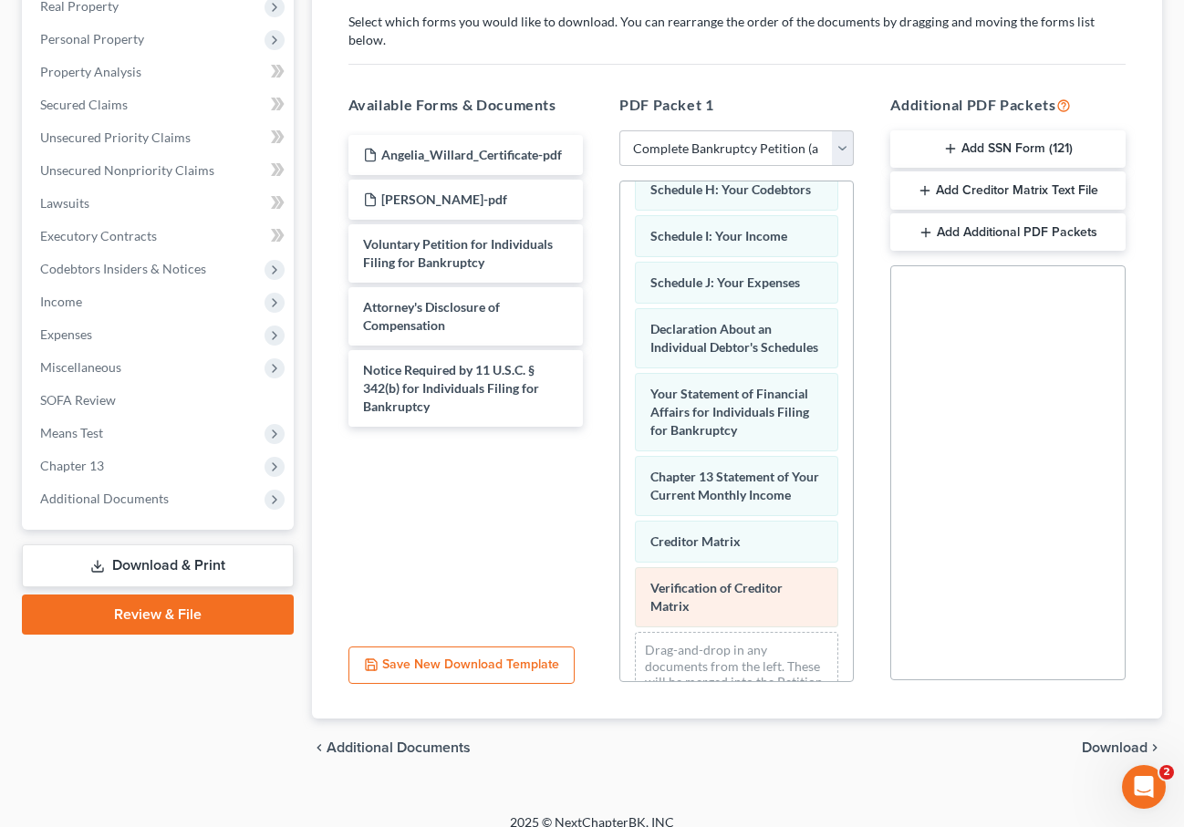
click at [620, 491] on div "Summary of Your Assets and Liabilities Schedule A/B: Property Schedule C: The P…" at bounding box center [736, 246] width 233 height 999
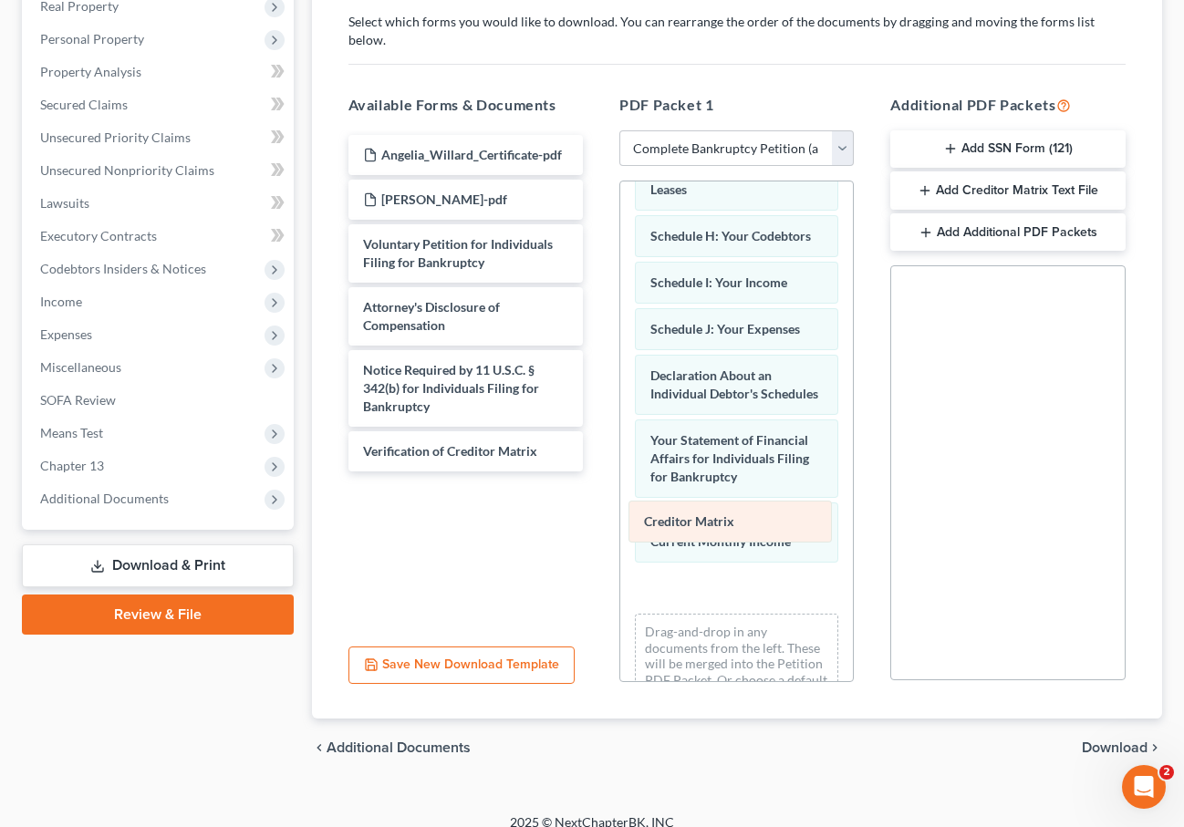
drag, startPoint x: 714, startPoint y: 521, endPoint x: 470, endPoint y: 520, distance: 244.4
click at [620, 520] on div "Creditor Matrix Summary of Your Assets and Liabilities Schedule A/B: Property S…" at bounding box center [736, 261] width 233 height 935
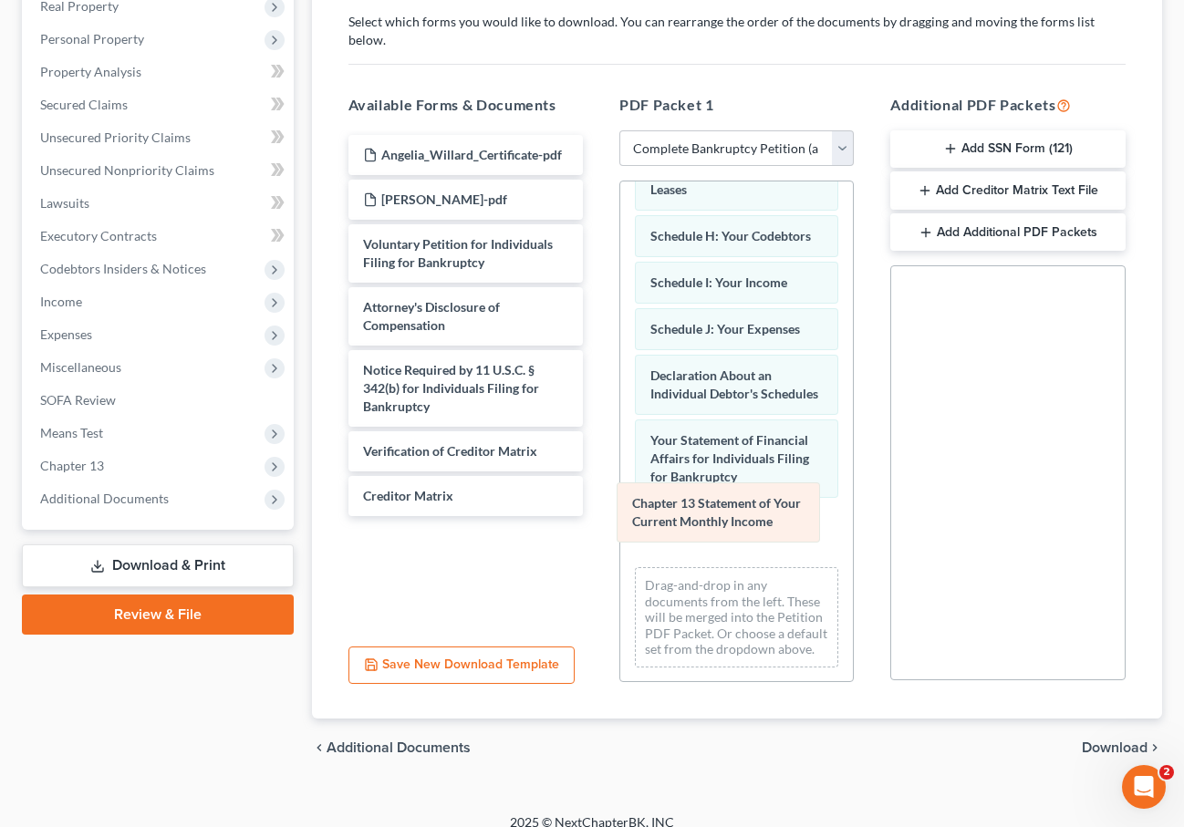
scroll to position [323, 0]
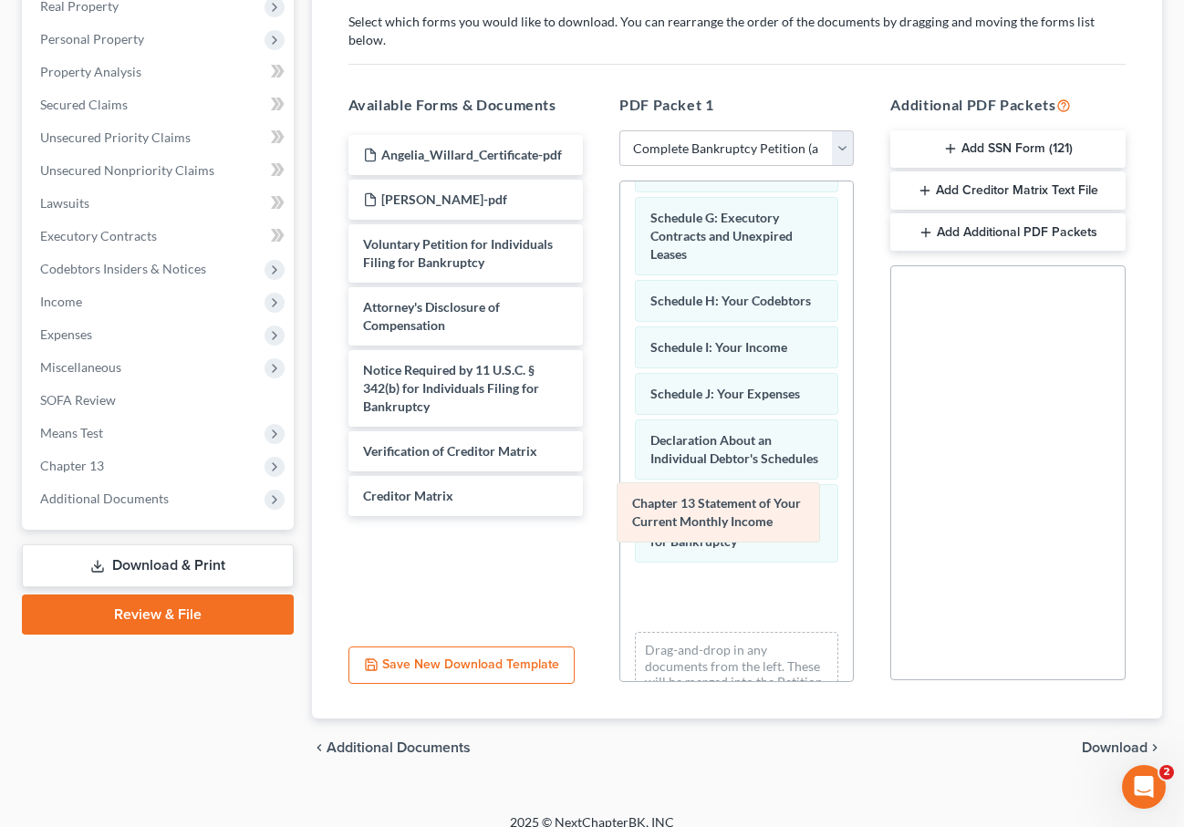
drag, startPoint x: 692, startPoint y: 516, endPoint x: 462, endPoint y: 532, distance: 230.3
click at [620, 532] on div "Chapter 13 Statement of Your Current Monthly Income Summary of Your Assets and …" at bounding box center [736, 303] width 233 height 888
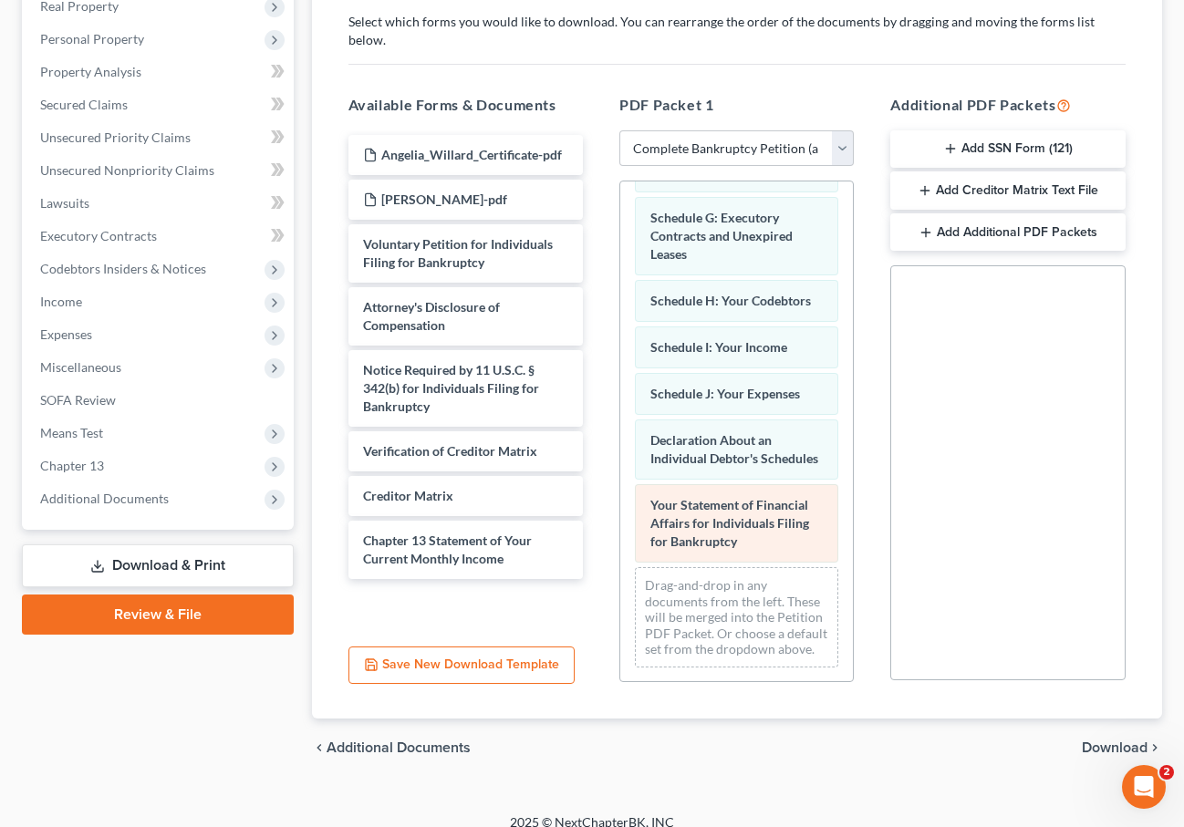
scroll to position [240, 0]
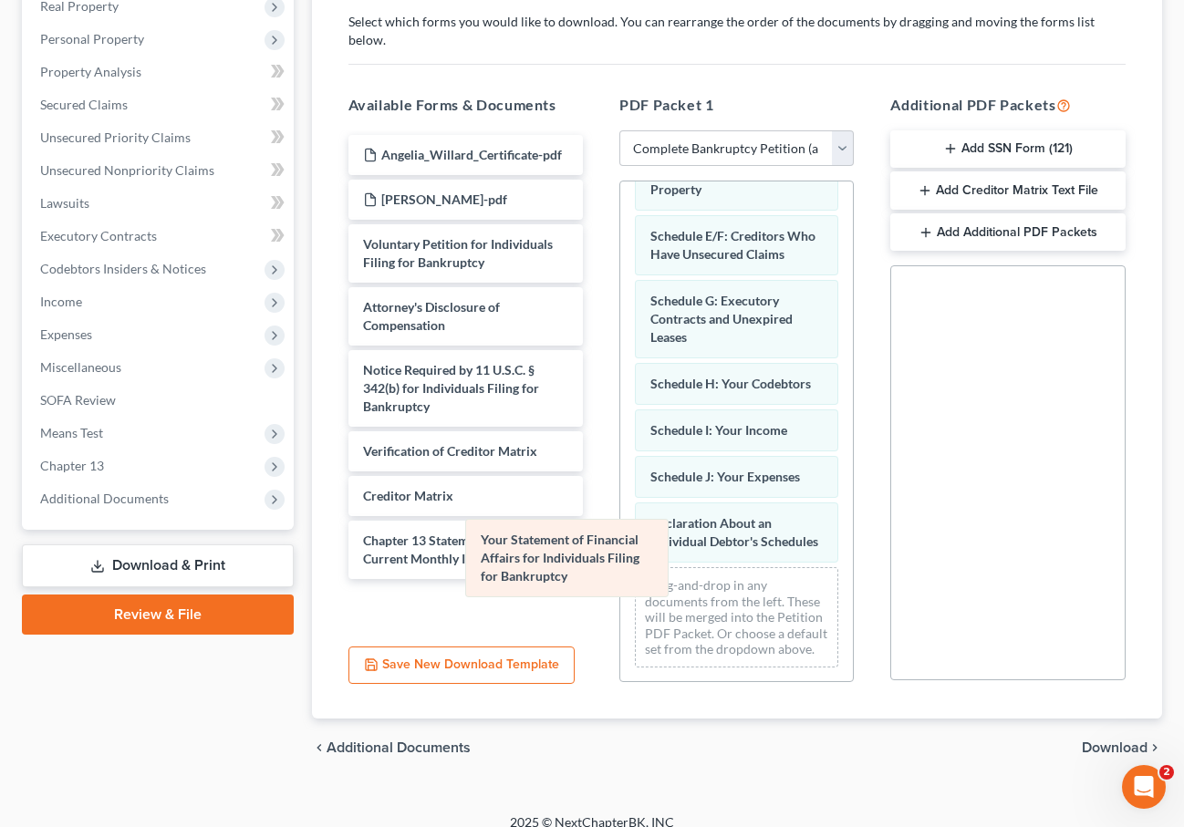
drag, startPoint x: 720, startPoint y: 512, endPoint x: 547, endPoint y: 556, distance: 178.9
click at [620, 561] on div "Your Statement of Financial Affairs for Individuals Filing for Bankruptcy Summa…" at bounding box center [736, 312] width 233 height 740
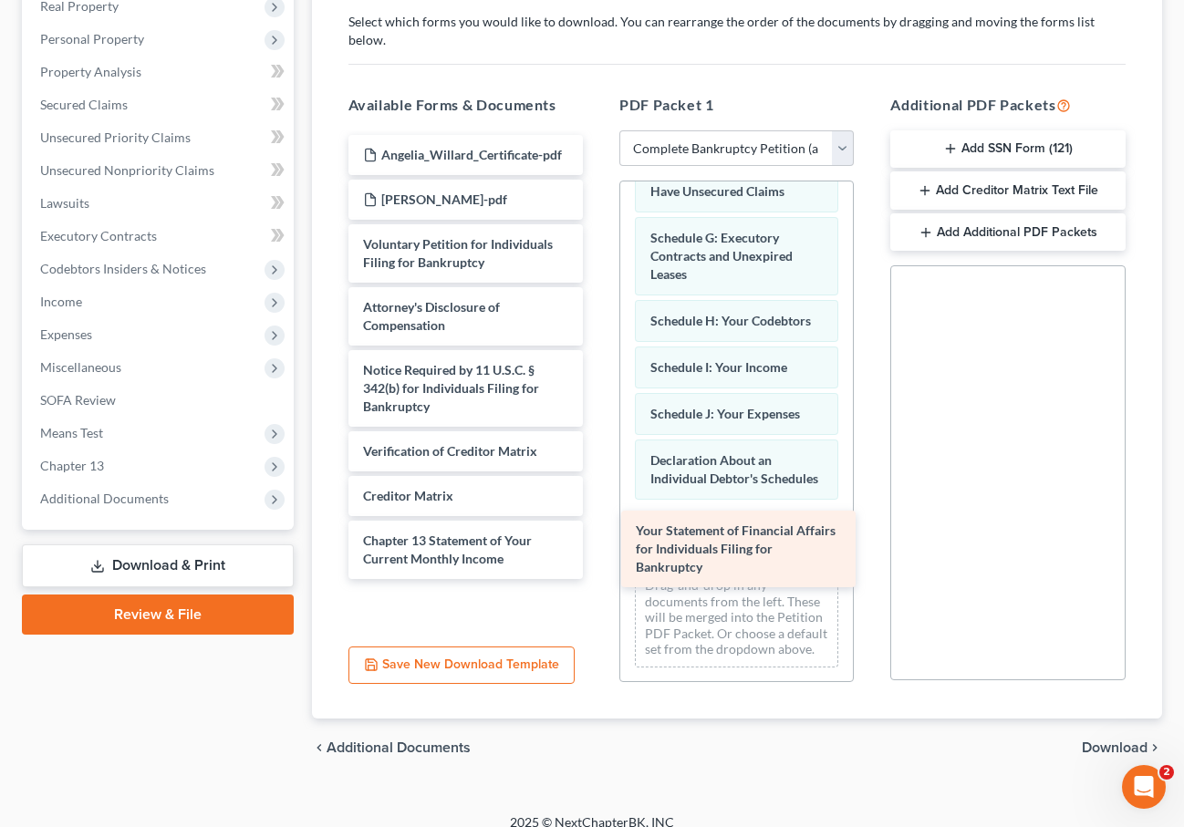
drag, startPoint x: 481, startPoint y: 601, endPoint x: 754, endPoint y: 548, distance: 277.7
click at [597, 548] on div "Your Statement of Financial Affairs for Individuals Filing for Bankruptcy Angel…" at bounding box center [466, 357] width 264 height 444
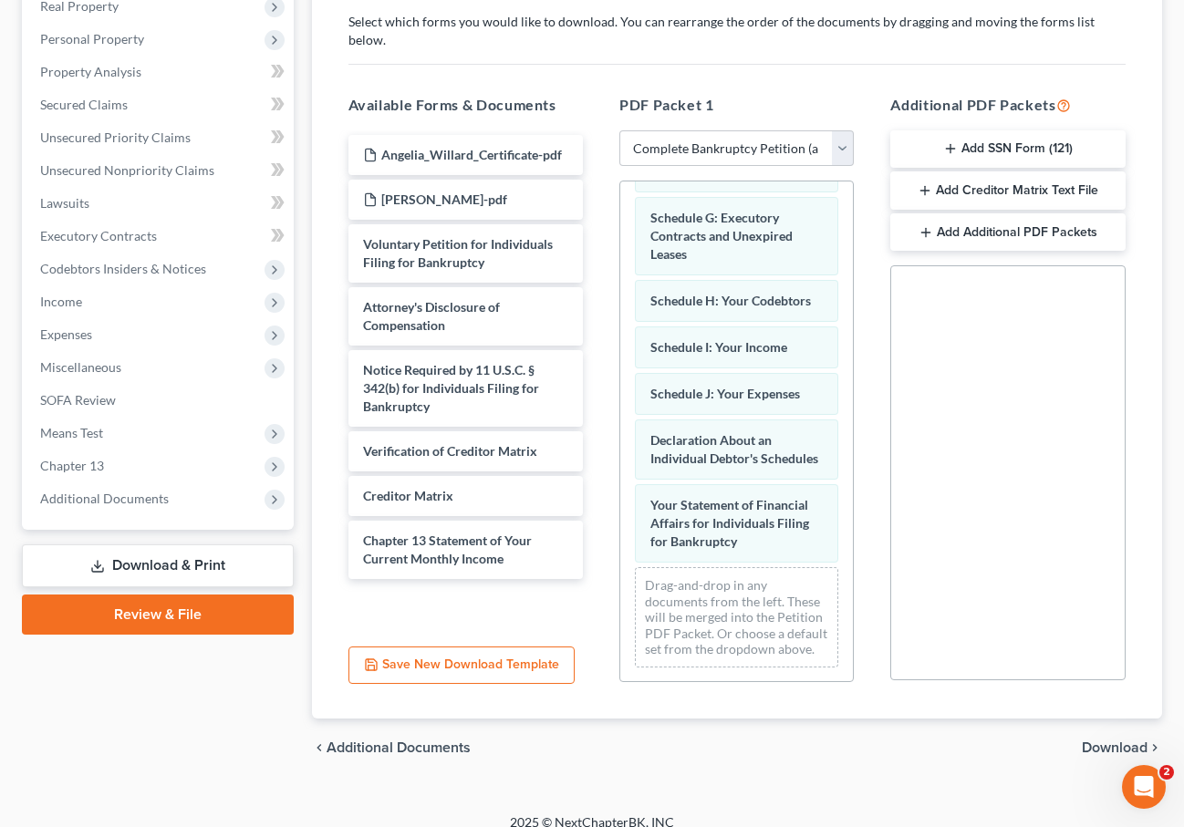
click at [1117, 740] on span "Download" at bounding box center [1114, 747] width 66 height 15
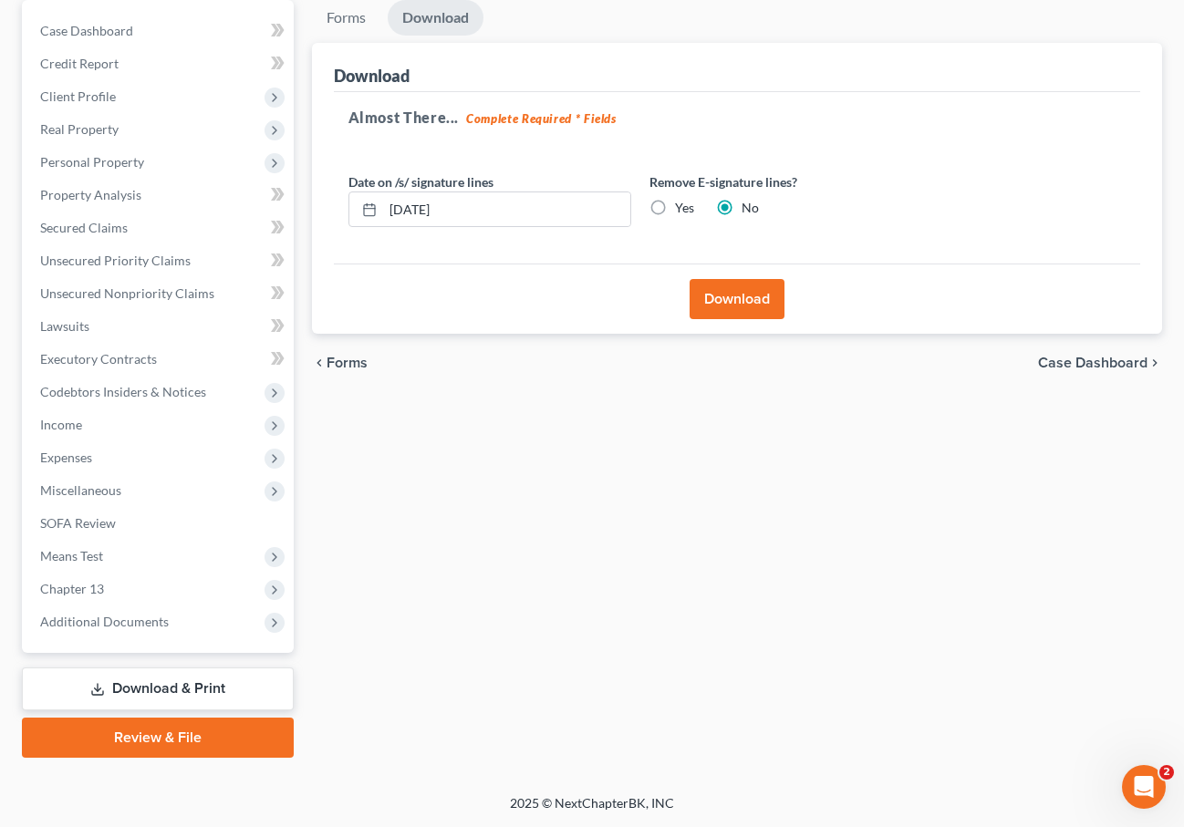
scroll to position [173, 0]
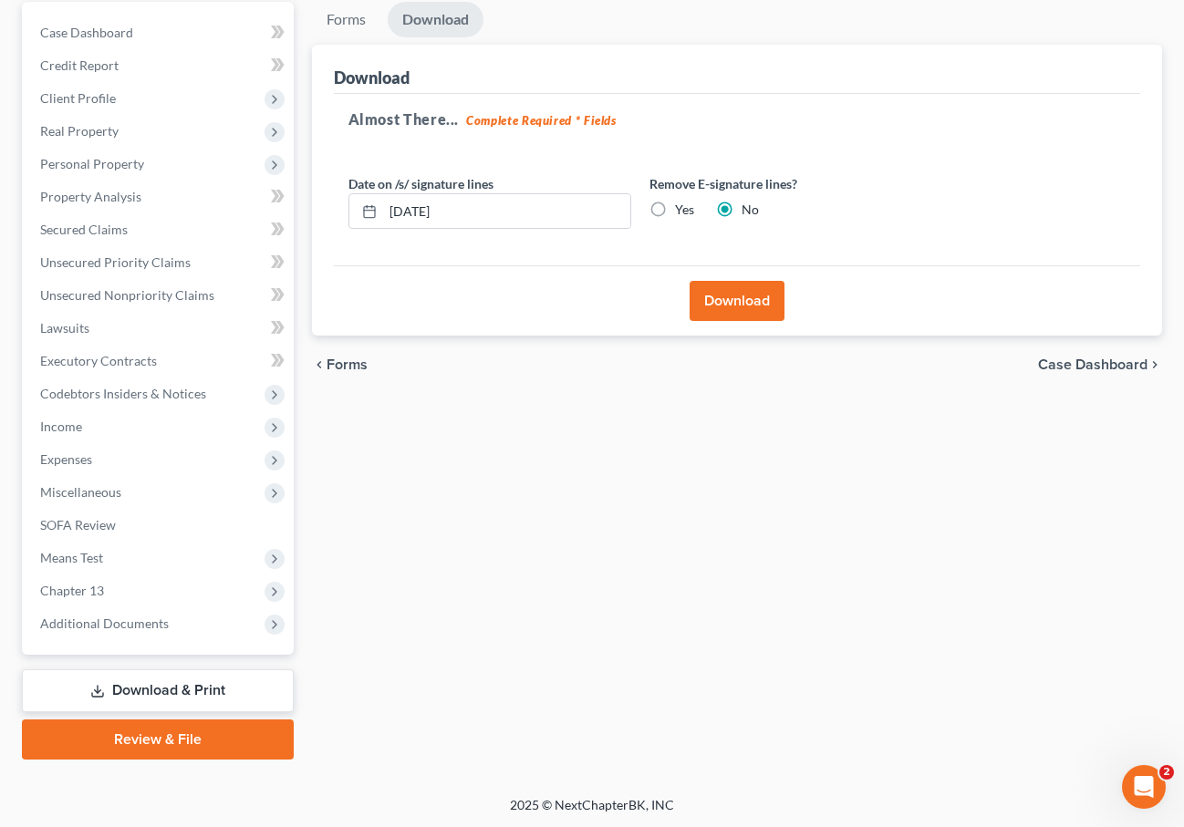
click at [715, 301] on button "Download" at bounding box center [736, 301] width 95 height 40
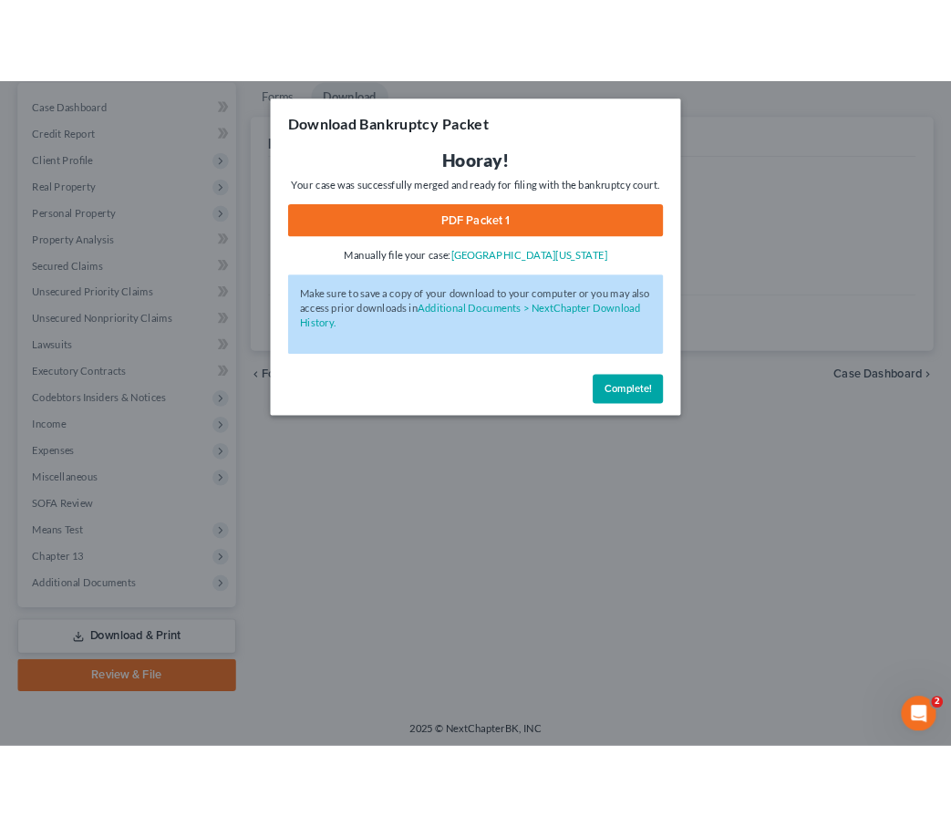
scroll to position [206, 0]
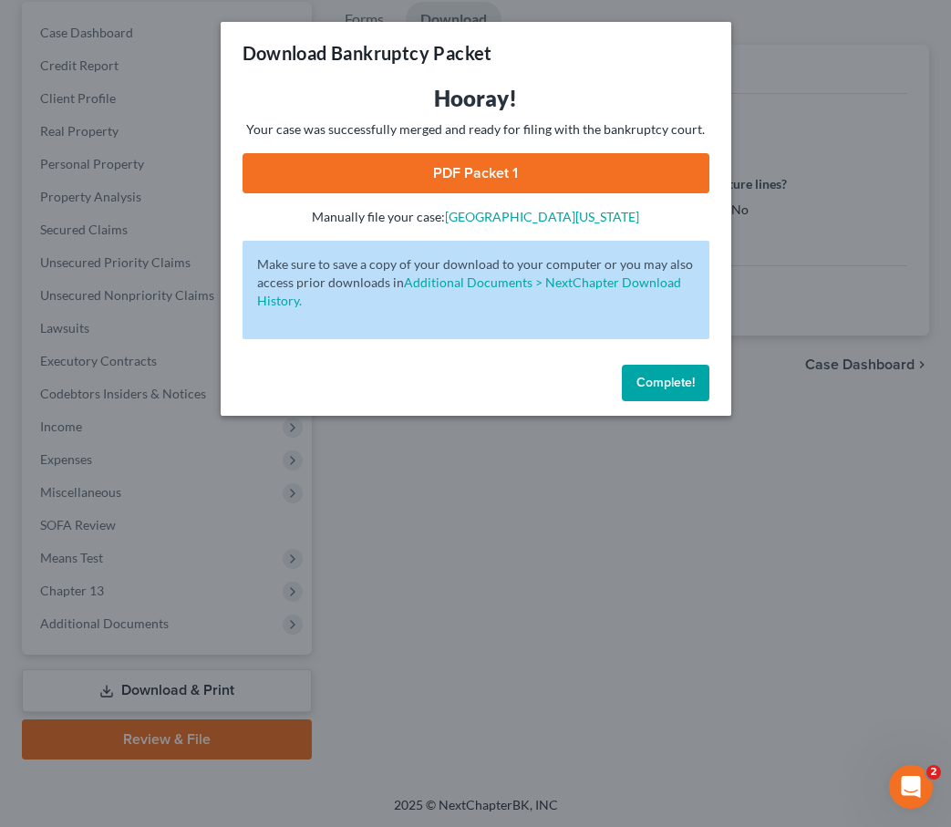
click at [625, 379] on button "Complete!" at bounding box center [666, 383] width 88 height 36
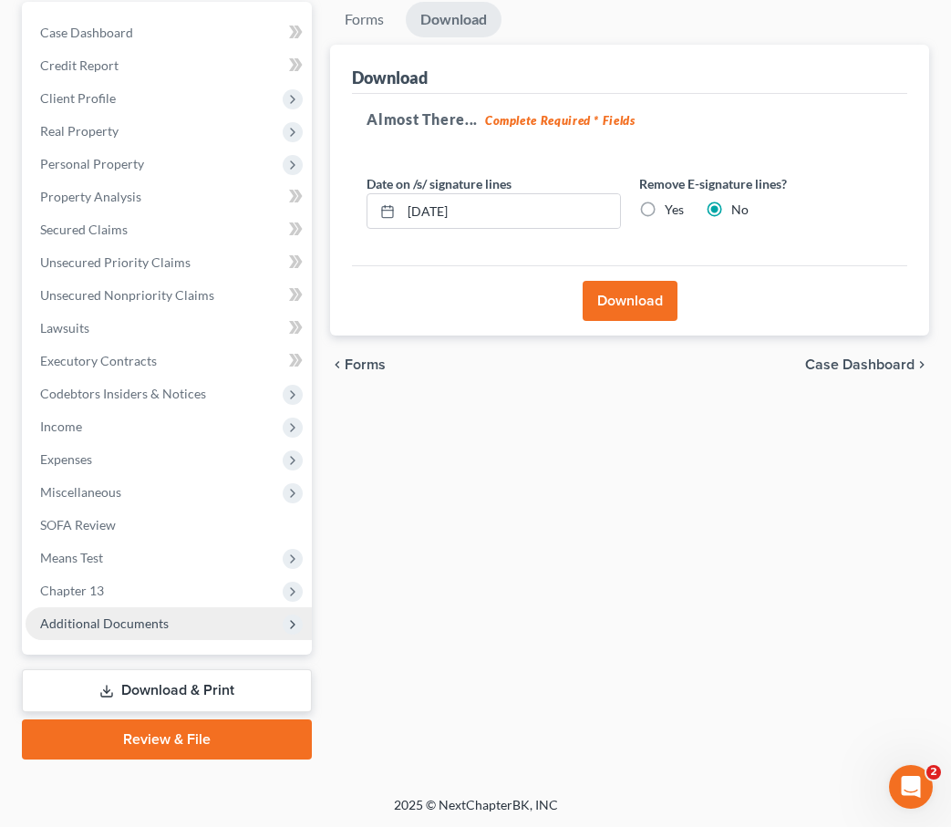
click at [119, 618] on span "Additional Documents" at bounding box center [104, 624] width 129 height 16
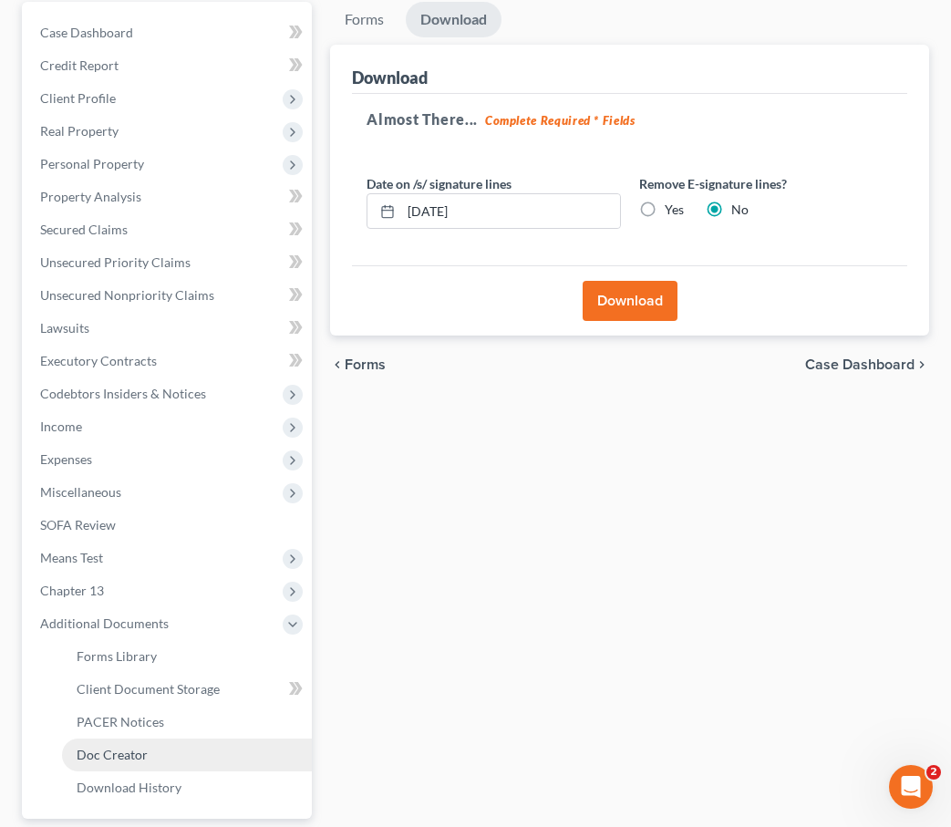
scroll to position [370, 0]
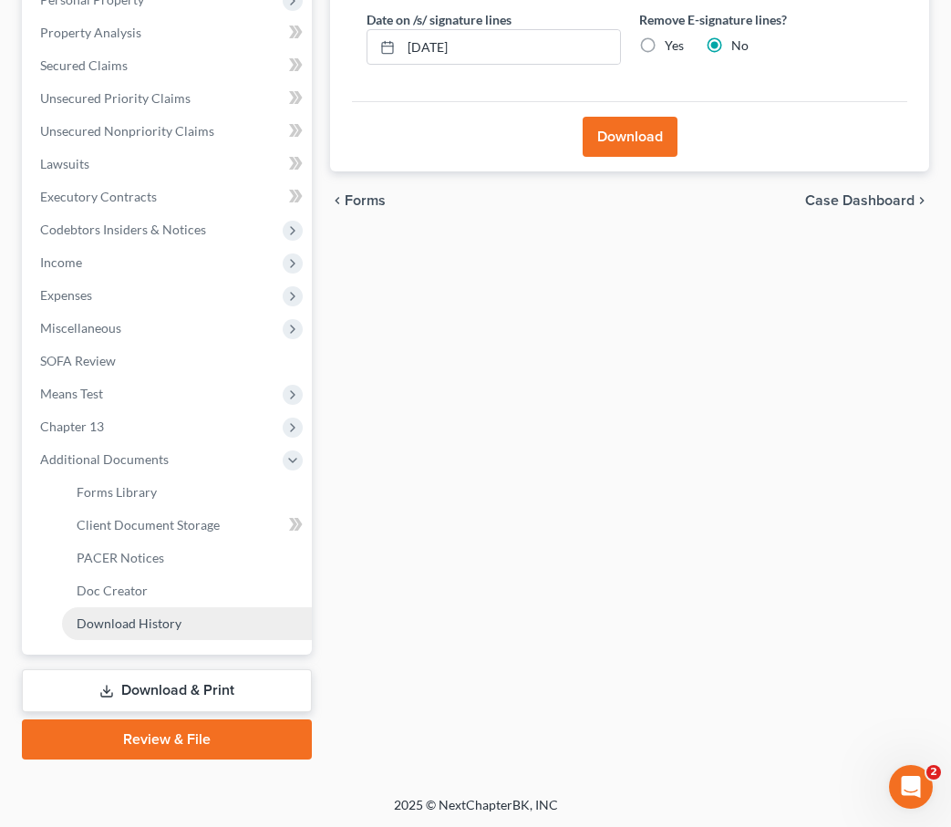
click at [113, 625] on span "Download History" at bounding box center [129, 624] width 105 height 16
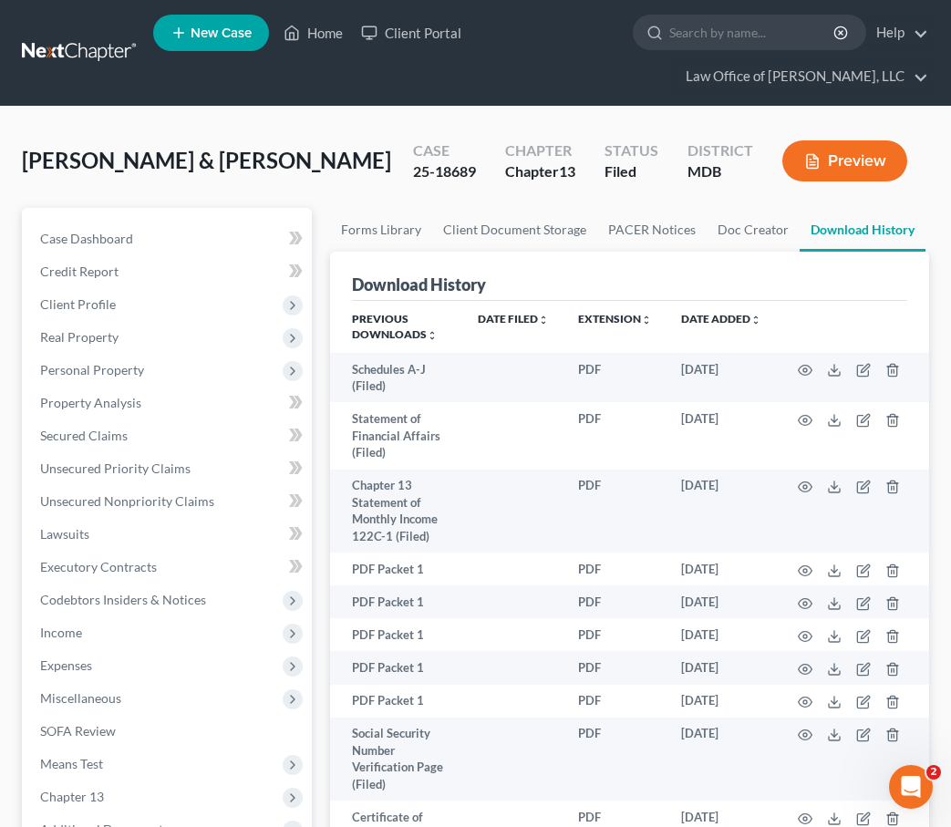
click at [75, 67] on link at bounding box center [80, 52] width 117 height 33
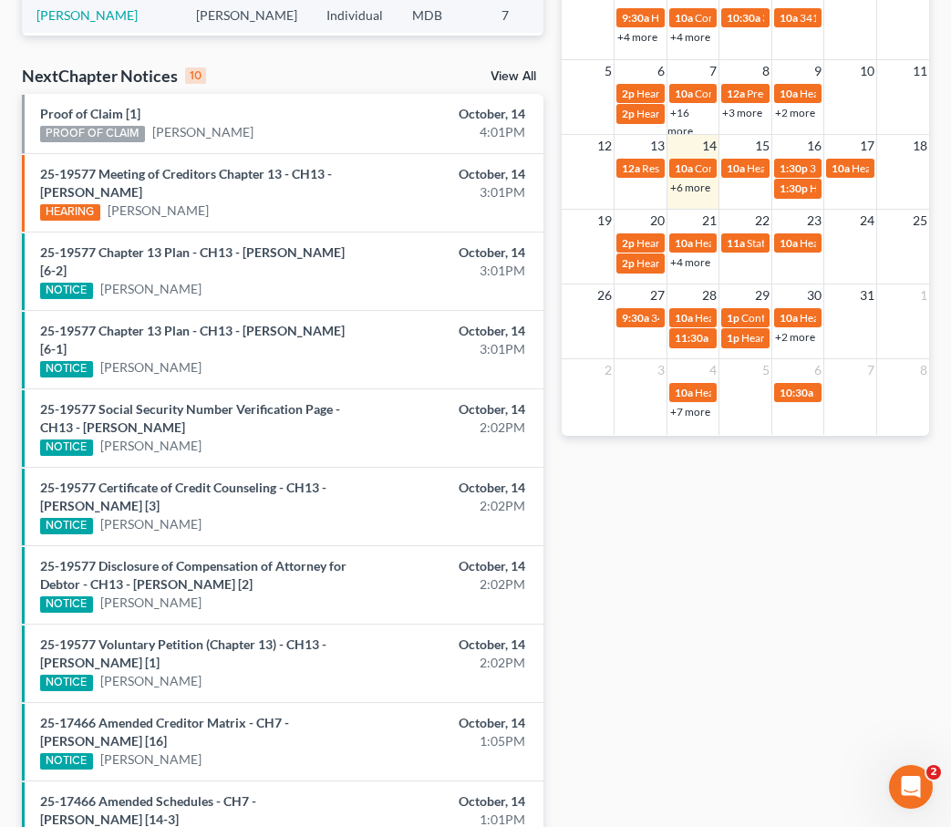
scroll to position [563, 0]
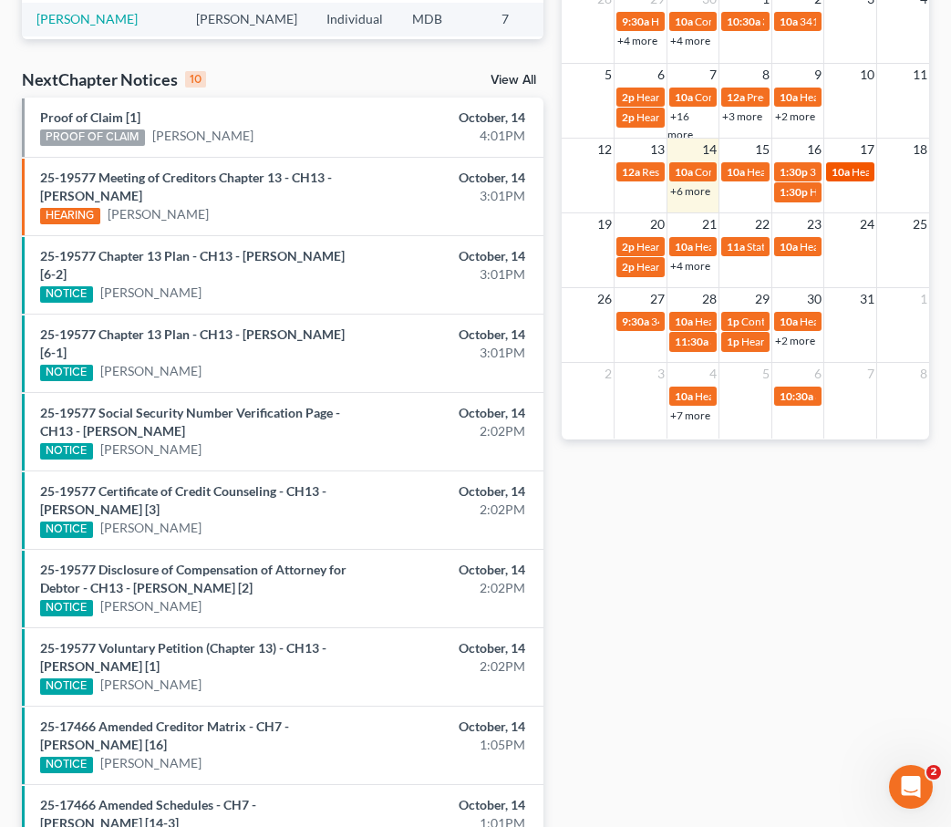
click at [852, 179] on link "10a Hearing on Motion to Dismiss Adversary Proceeding" at bounding box center [850, 171] width 48 height 19
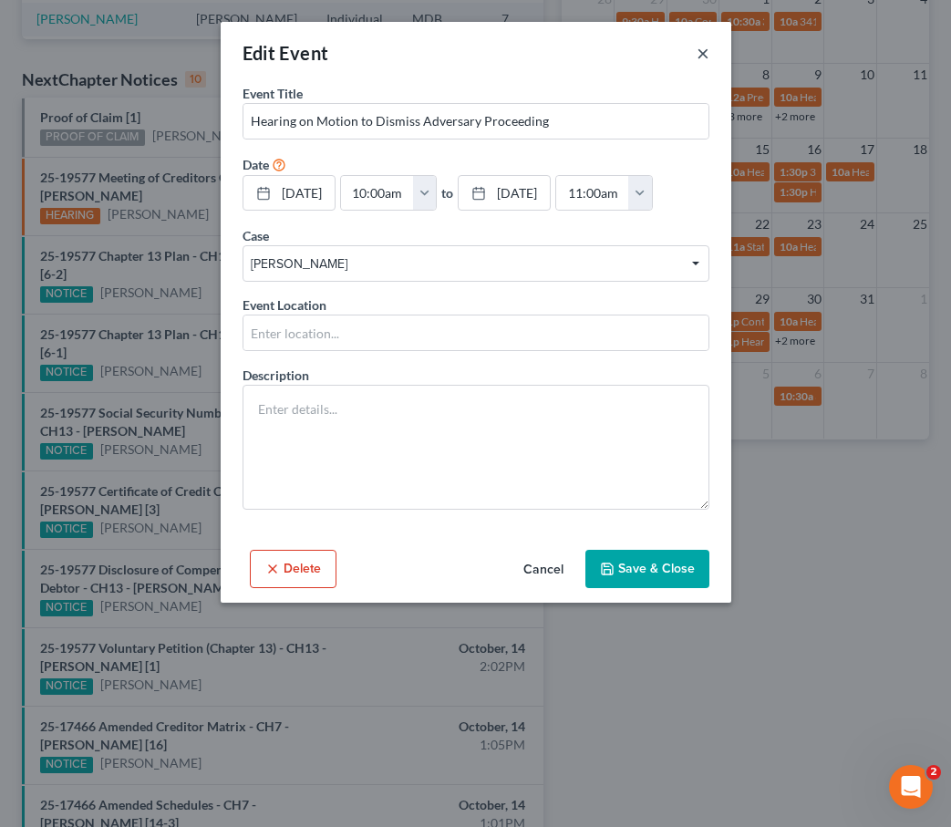
click at [703, 57] on button "×" at bounding box center [703, 53] width 13 height 22
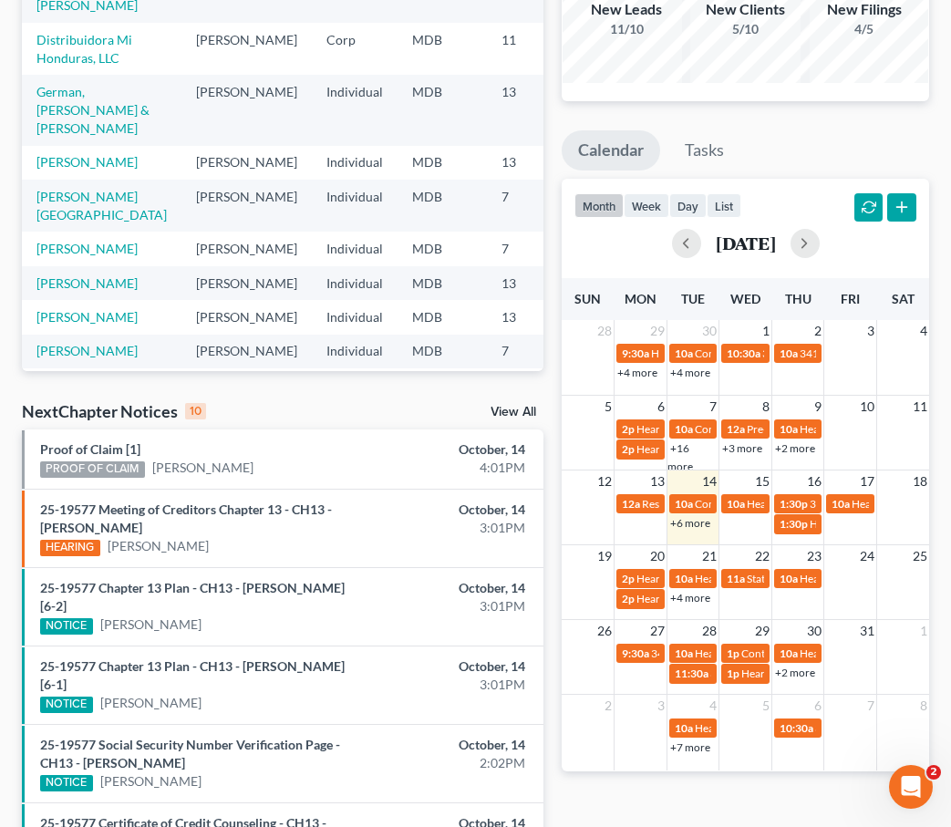
scroll to position [0, 0]
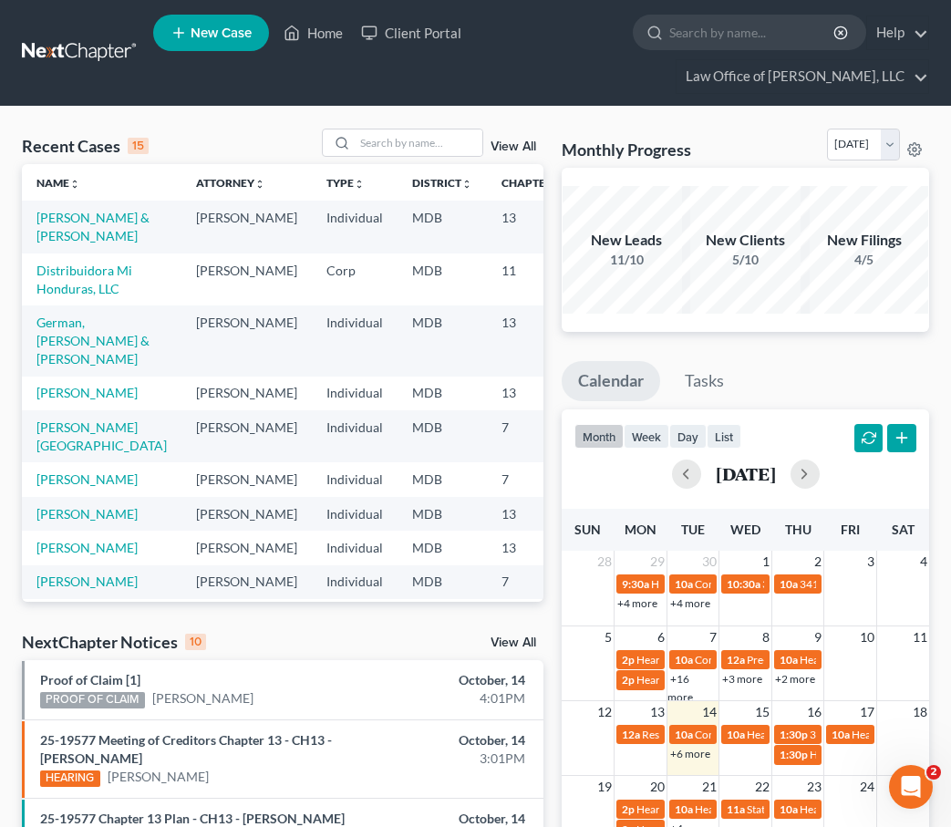
click at [64, 225] on td "[PERSON_NAME] & [PERSON_NAME]" at bounding box center [102, 227] width 160 height 52
click at [63, 233] on link "[PERSON_NAME] & [PERSON_NAME]" at bounding box center [92, 227] width 113 height 34
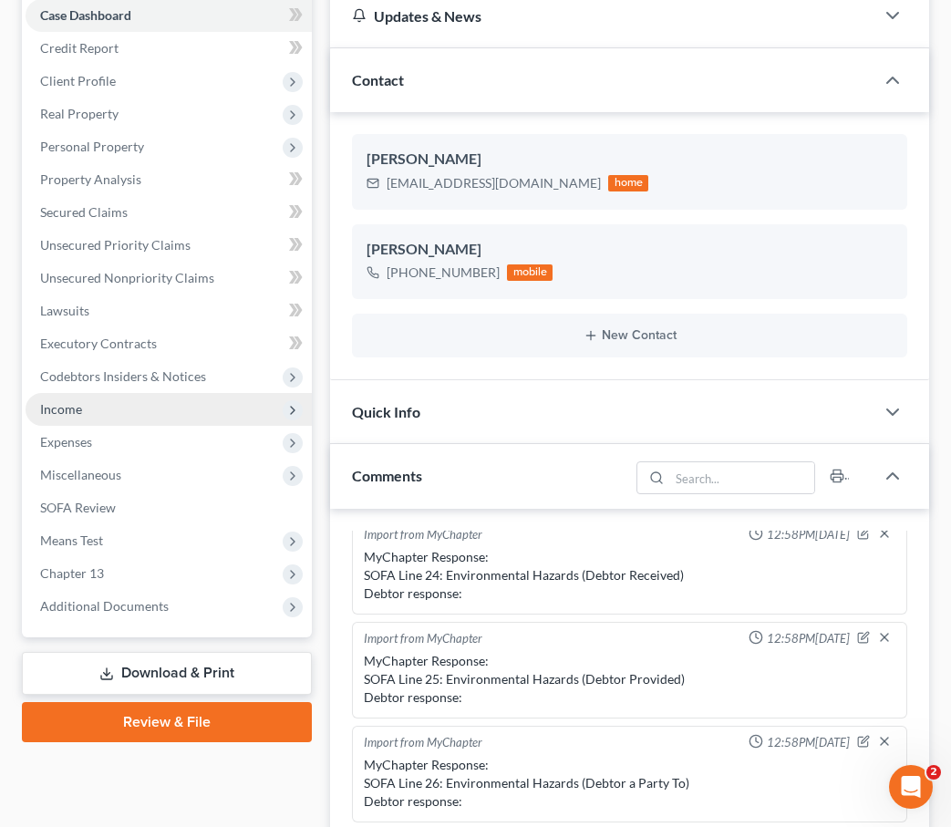
scroll to position [246, 0]
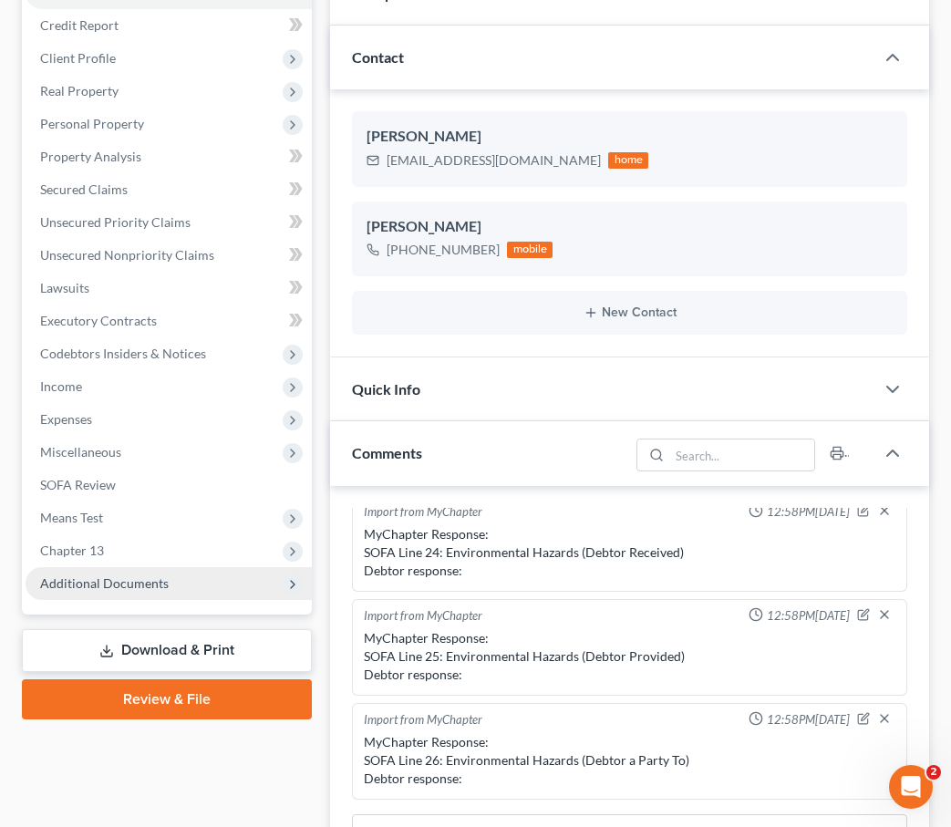
click at [97, 586] on span "Additional Documents" at bounding box center [104, 583] width 129 height 16
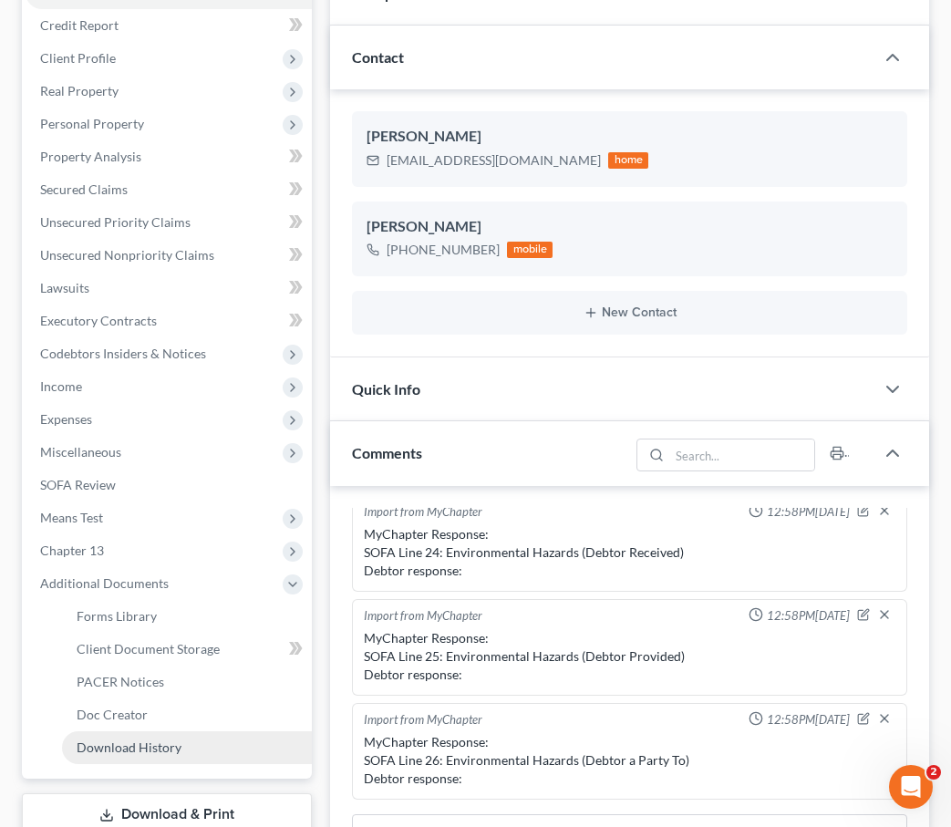
click at [119, 748] on span "Download History" at bounding box center [129, 748] width 105 height 16
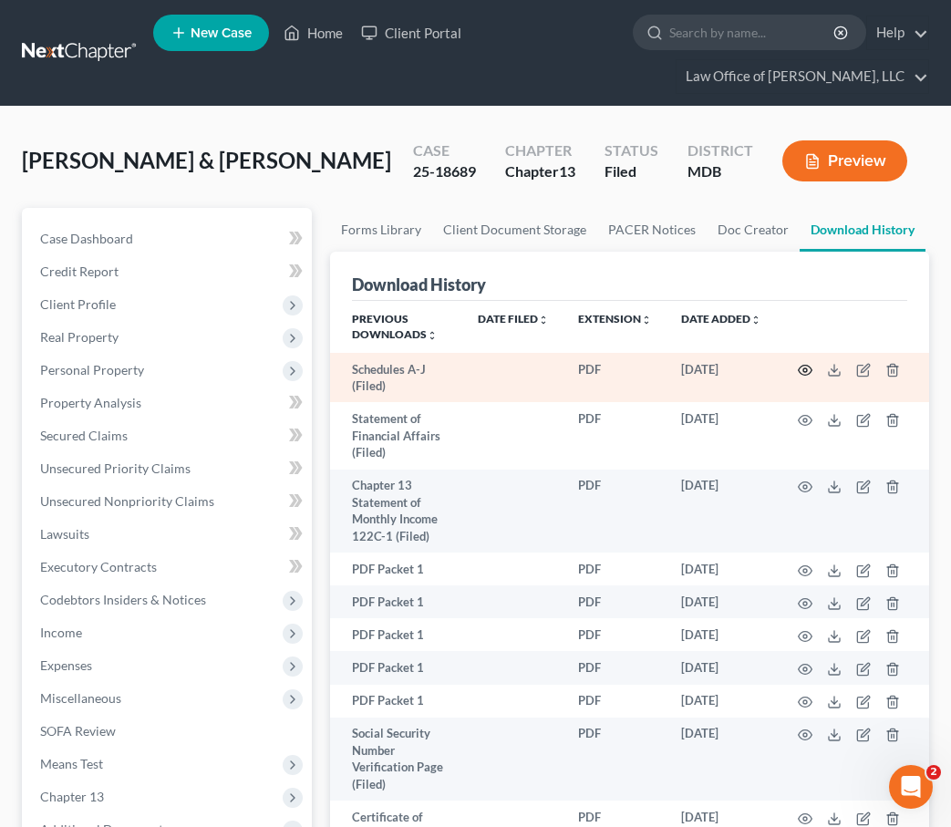
click at [802, 368] on icon "button" at bounding box center [805, 370] width 15 height 15
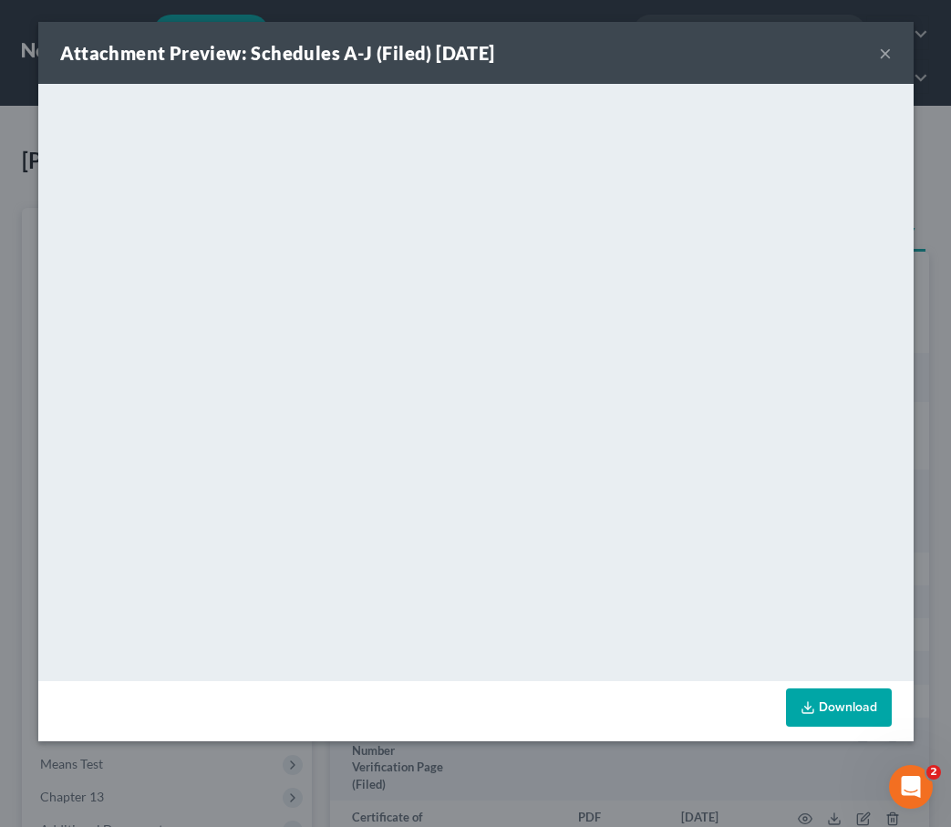
click at [889, 49] on button "×" at bounding box center [885, 53] width 13 height 22
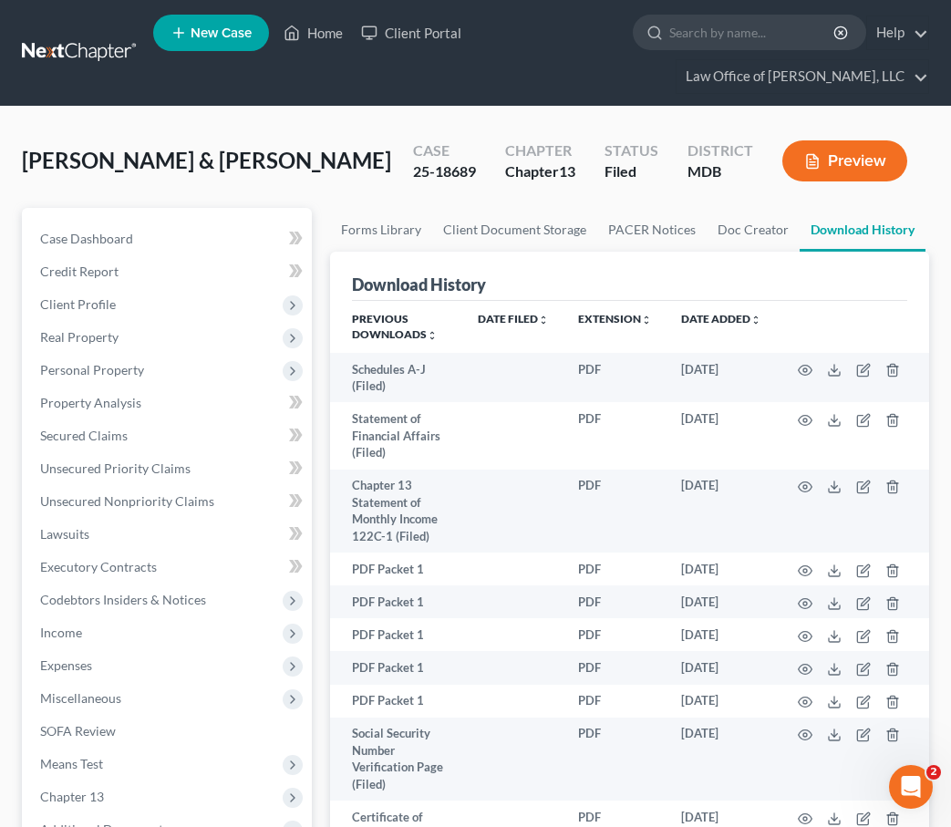
click at [136, 51] on link at bounding box center [80, 52] width 117 height 33
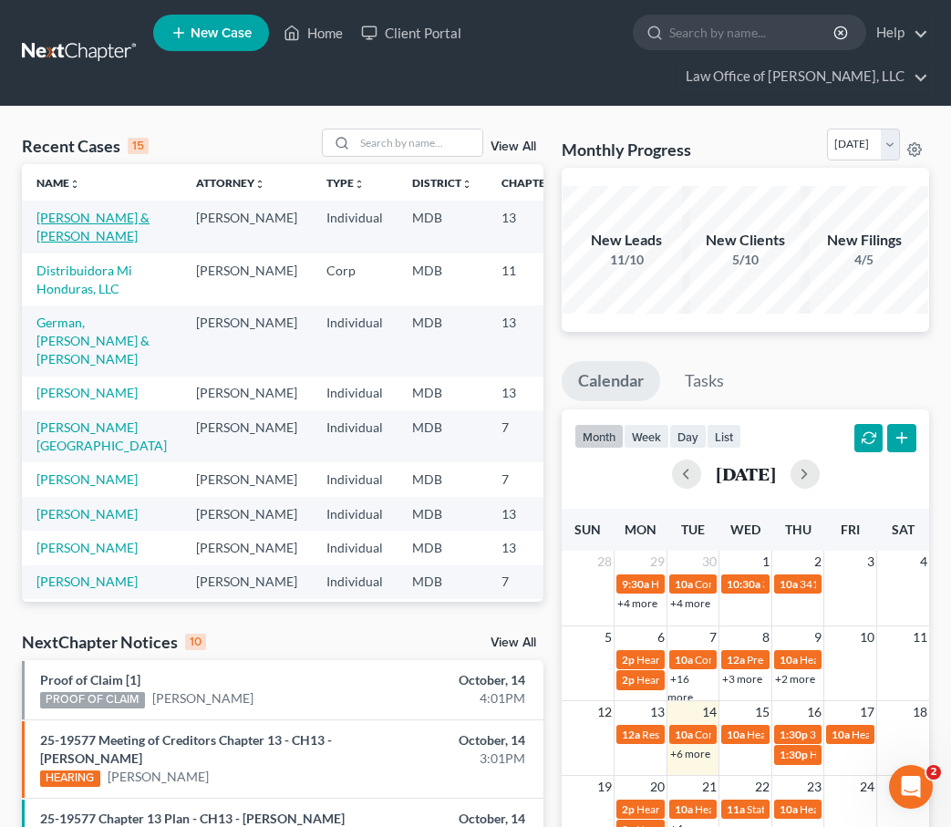
click at [53, 222] on link "[PERSON_NAME] & [PERSON_NAME]" at bounding box center [92, 227] width 113 height 34
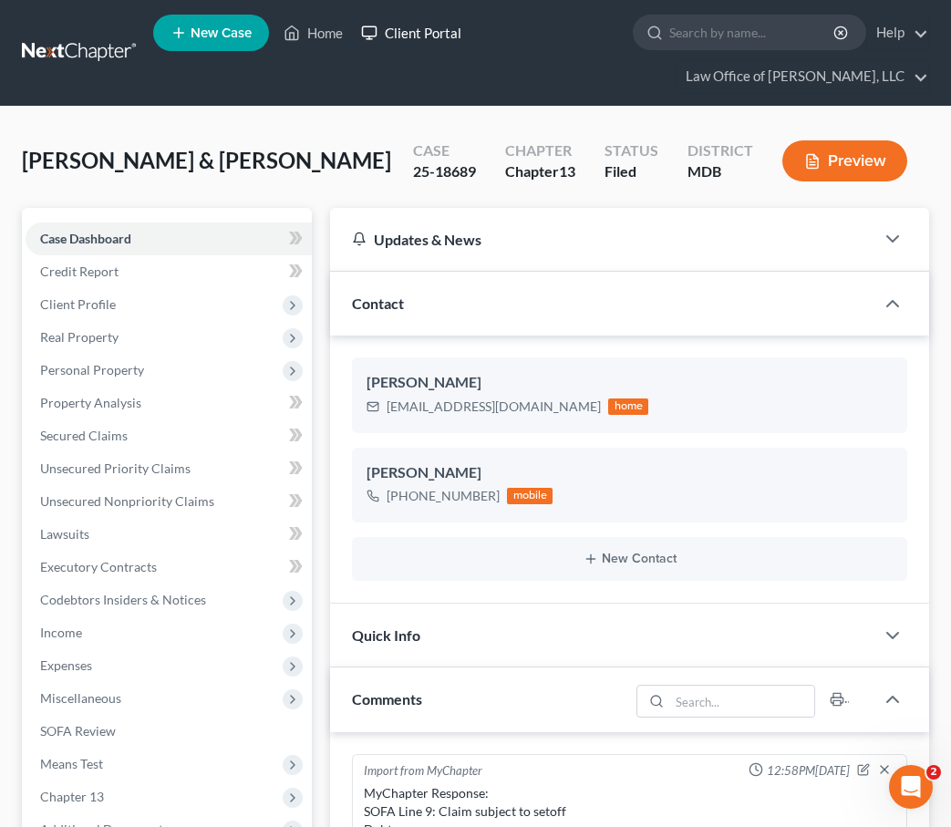
scroll to position [325, 0]
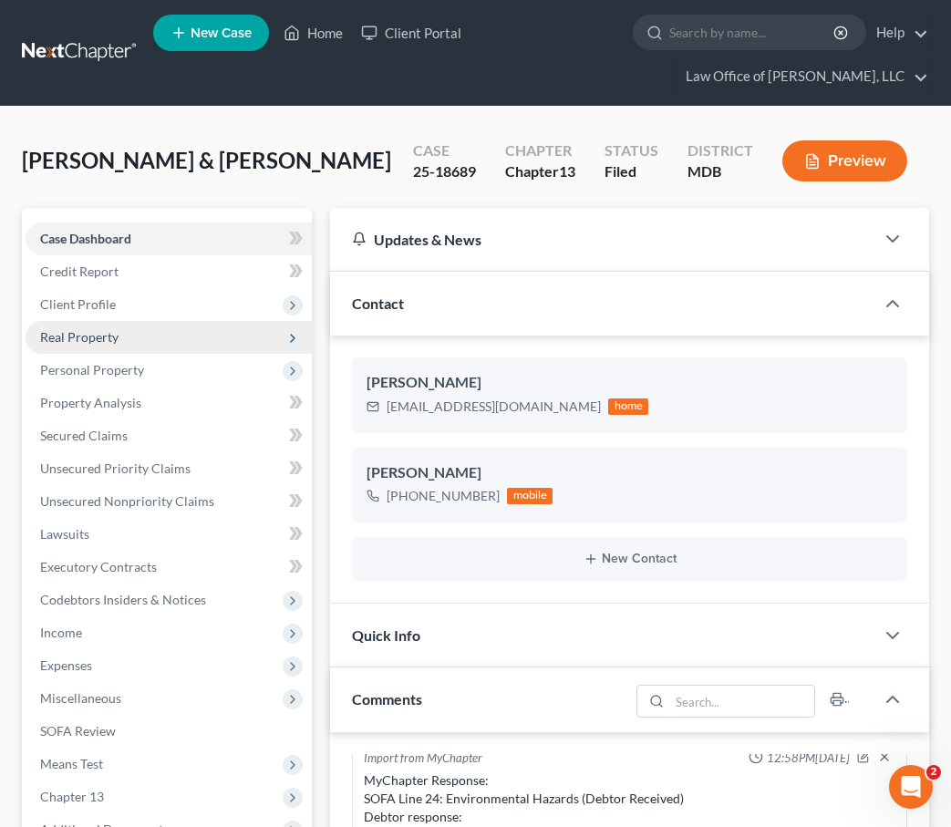
click at [79, 350] on span "Real Property" at bounding box center [169, 337] width 286 height 33
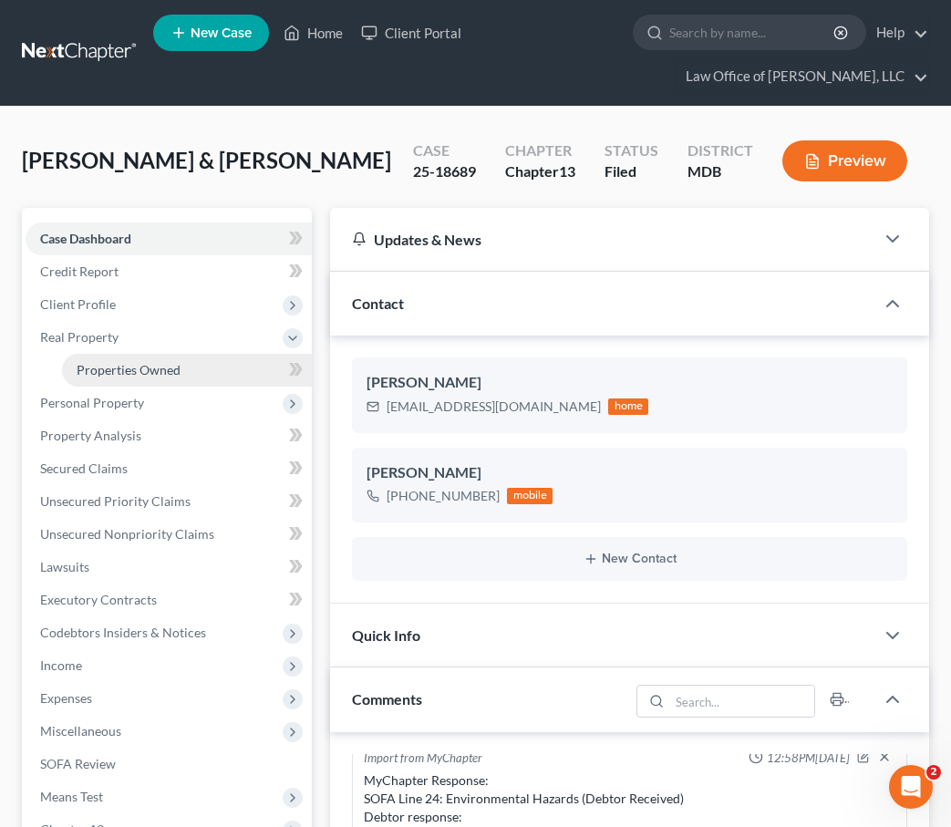
click at [90, 365] on span "Properties Owned" at bounding box center [129, 370] width 104 height 16
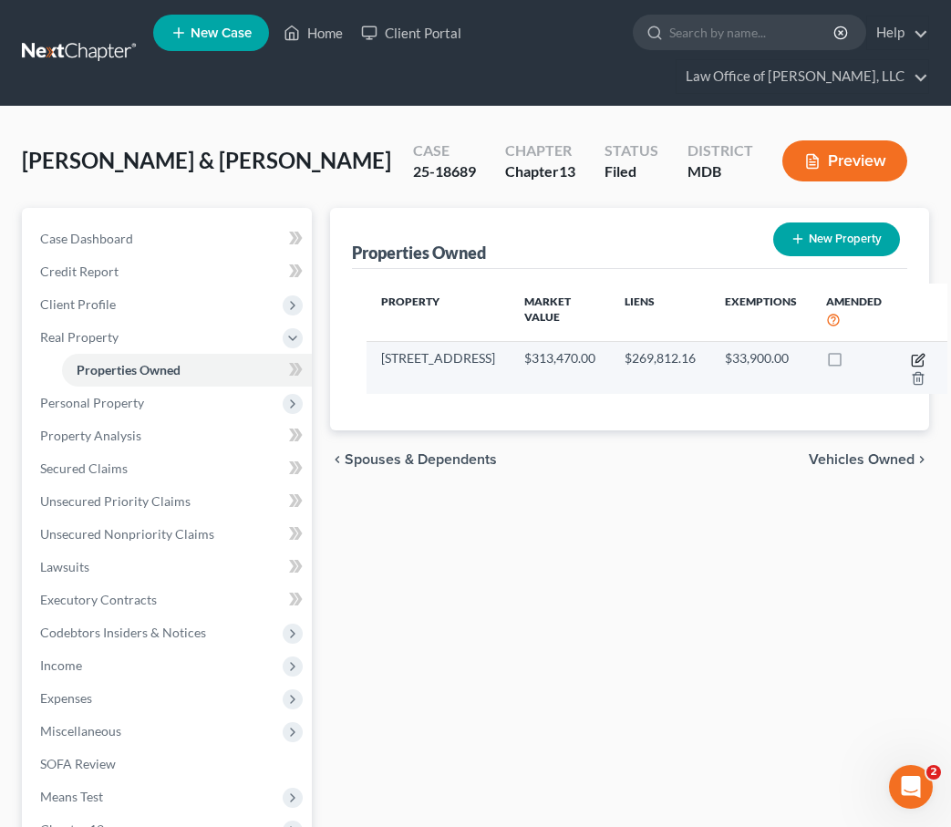
click at [916, 362] on icon "button" at bounding box center [920, 358] width 8 height 8
select select "21"
select select "1"
select select "0"
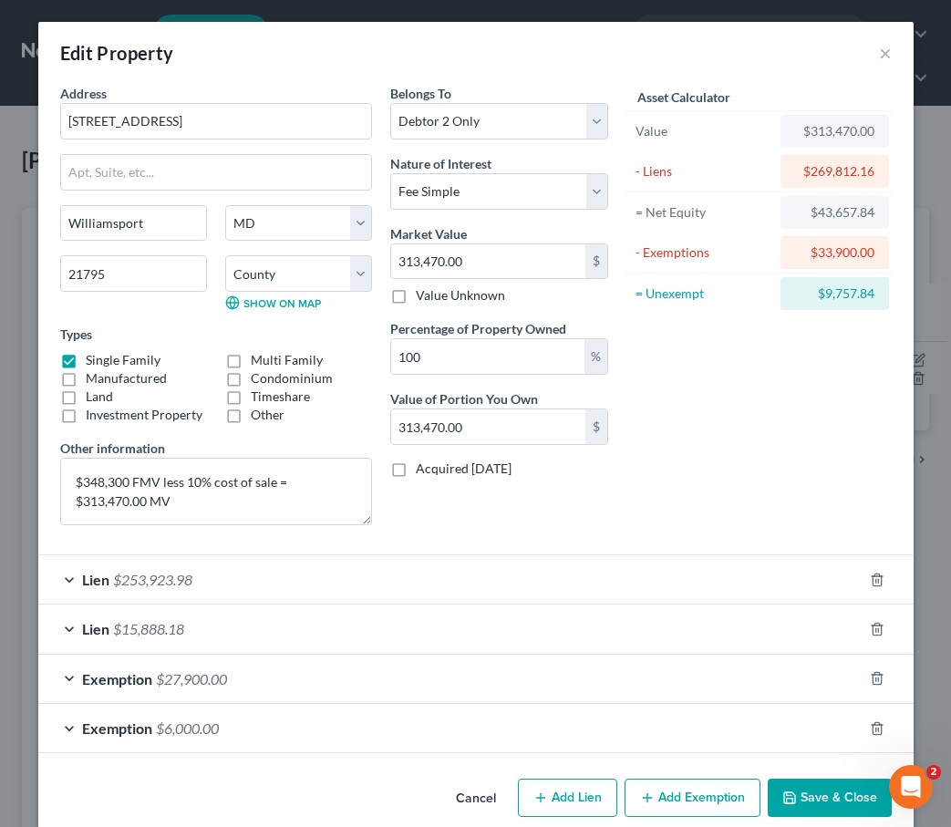
scroll to position [26, 0]
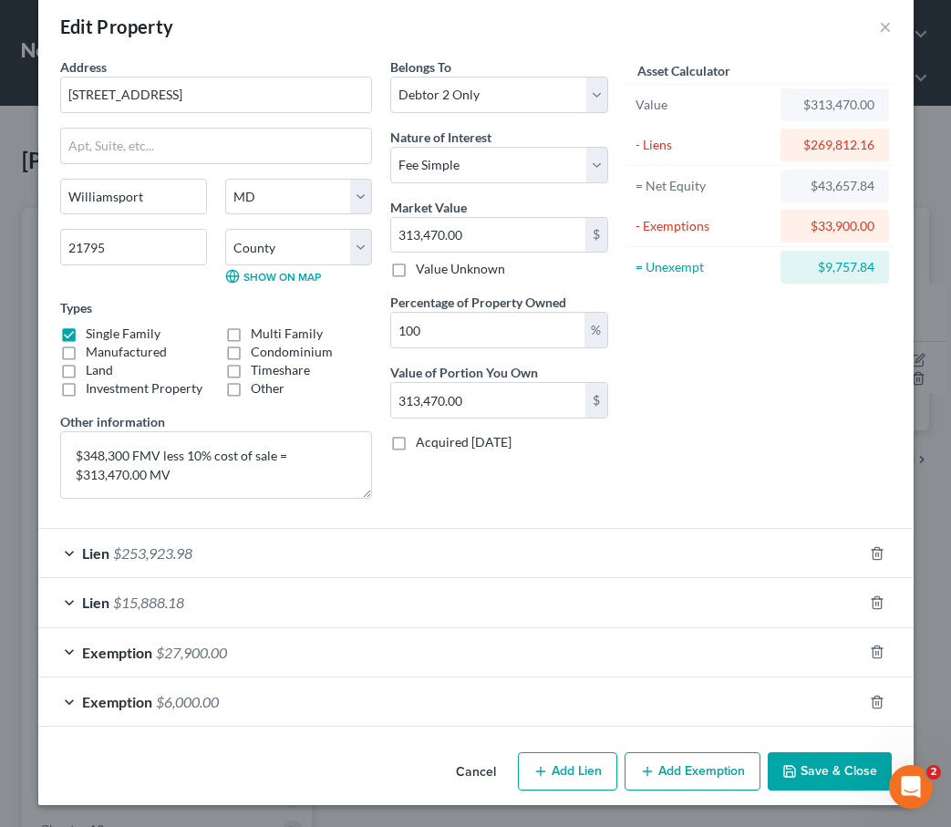
click at [810, 762] on button "Save & Close" at bounding box center [830, 771] width 124 height 38
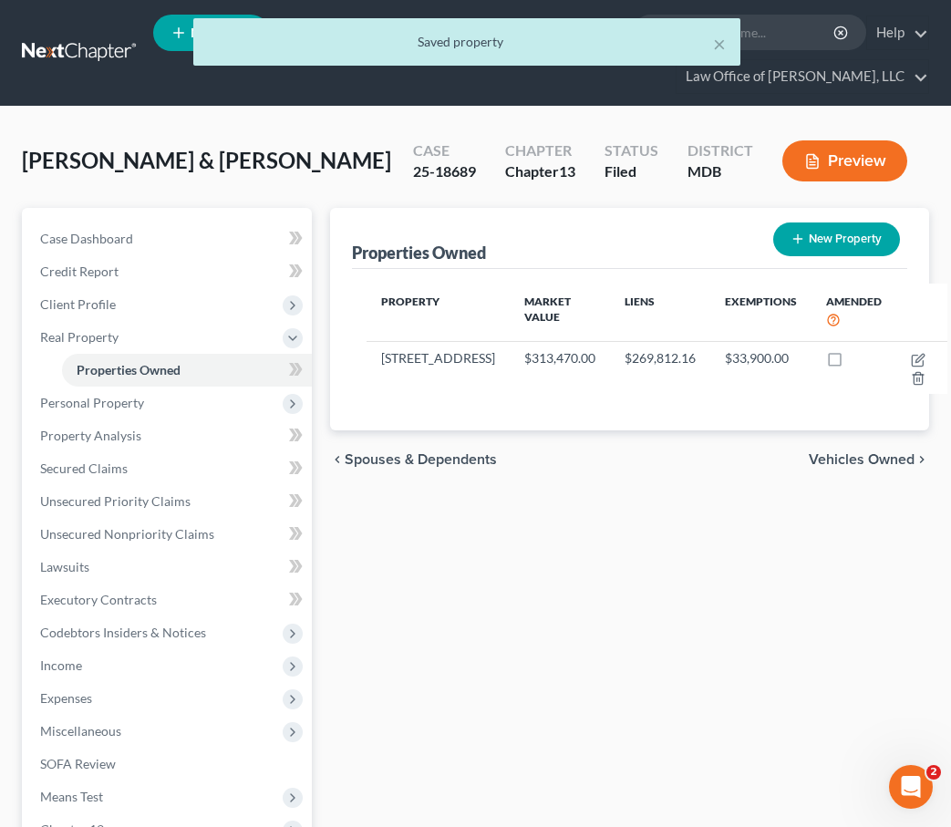
click at [885, 467] on span "Vehicles Owned" at bounding box center [862, 459] width 106 height 15
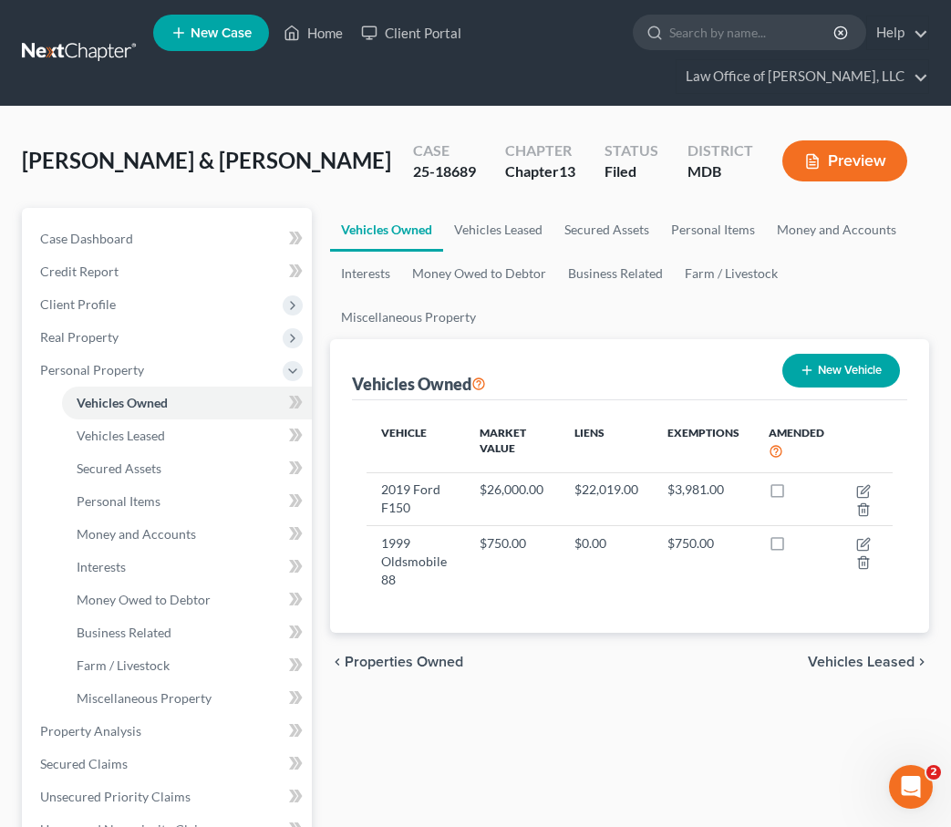
click at [879, 656] on span "Vehicles Leased" at bounding box center [861, 662] width 107 height 15
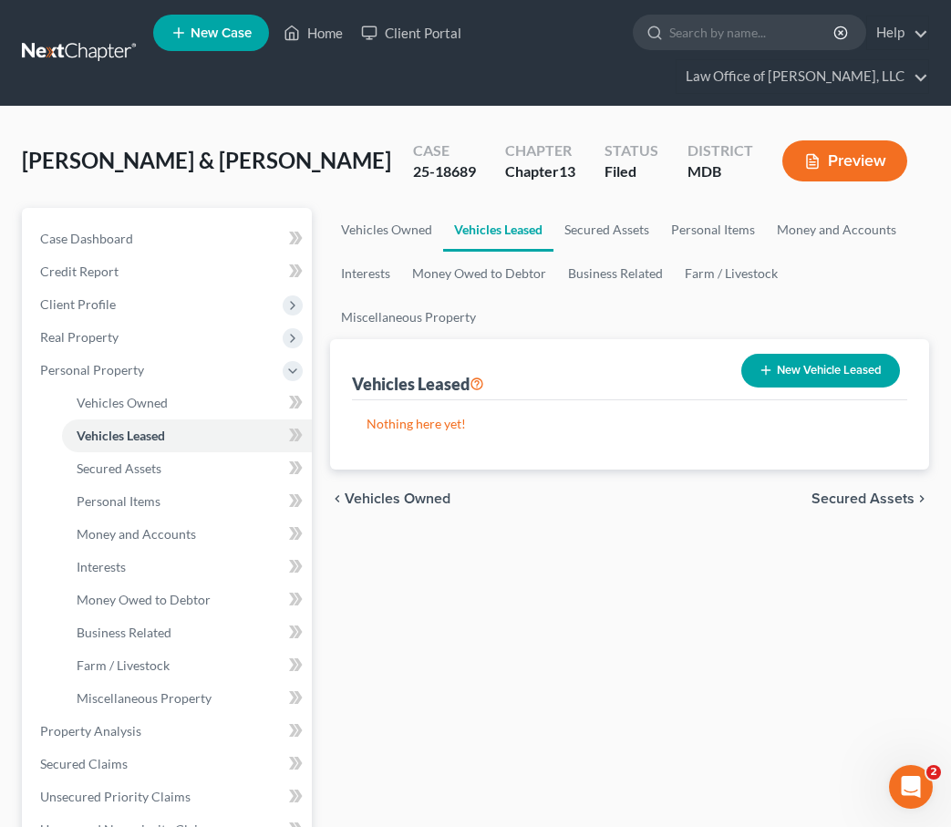
click at [854, 494] on span "Secured Assets" at bounding box center [863, 498] width 103 height 15
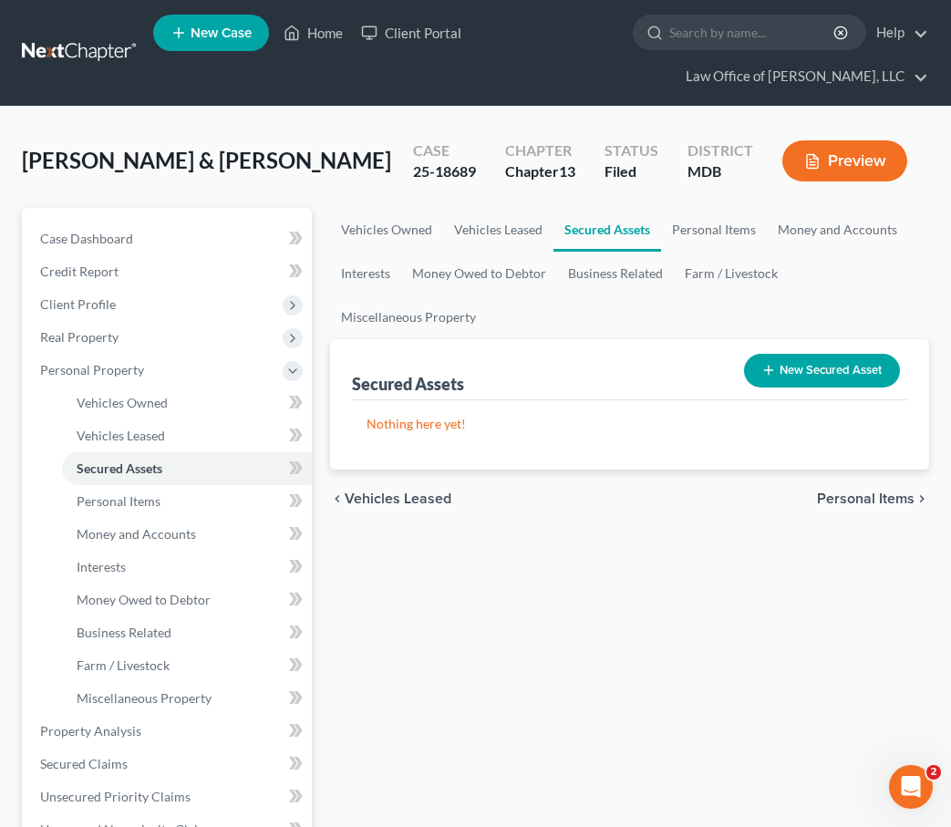
click at [855, 492] on span "Personal Items" at bounding box center [866, 498] width 98 height 15
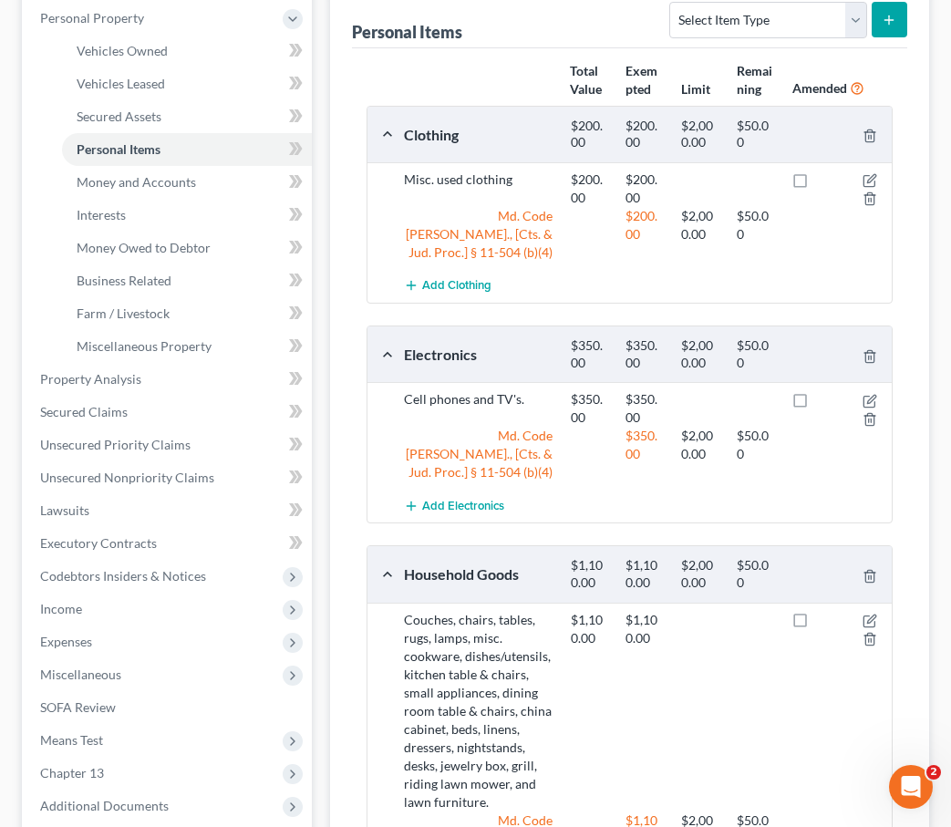
scroll to position [901, 0]
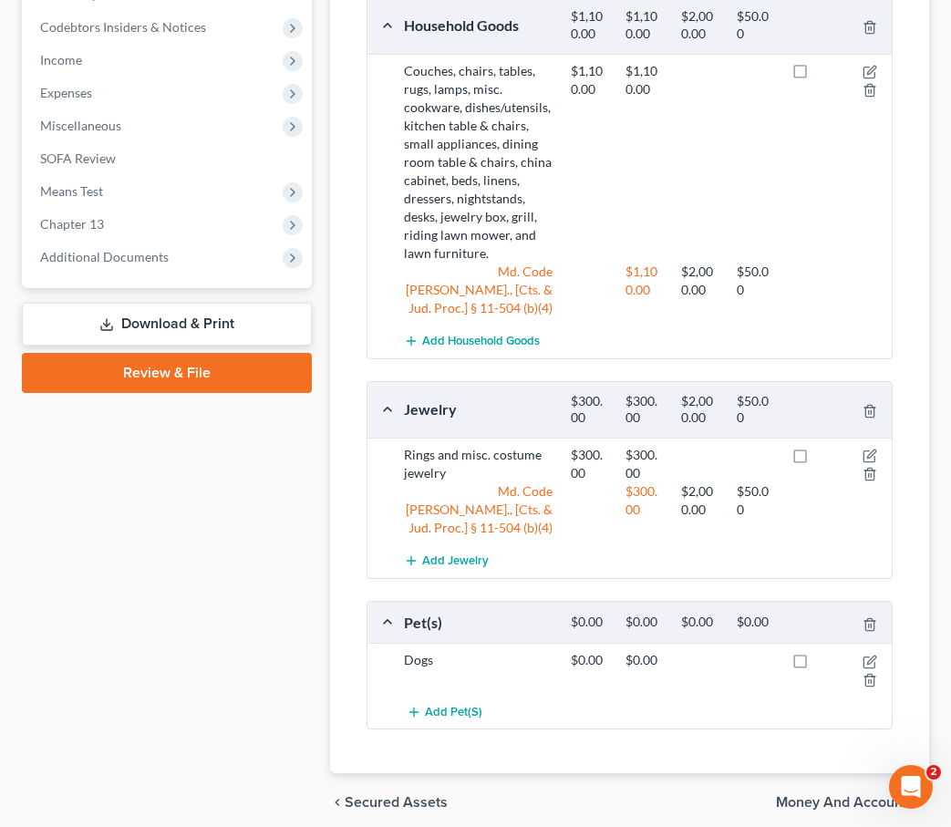
click at [796, 795] on span "Money and Accounts" at bounding box center [845, 802] width 139 height 15
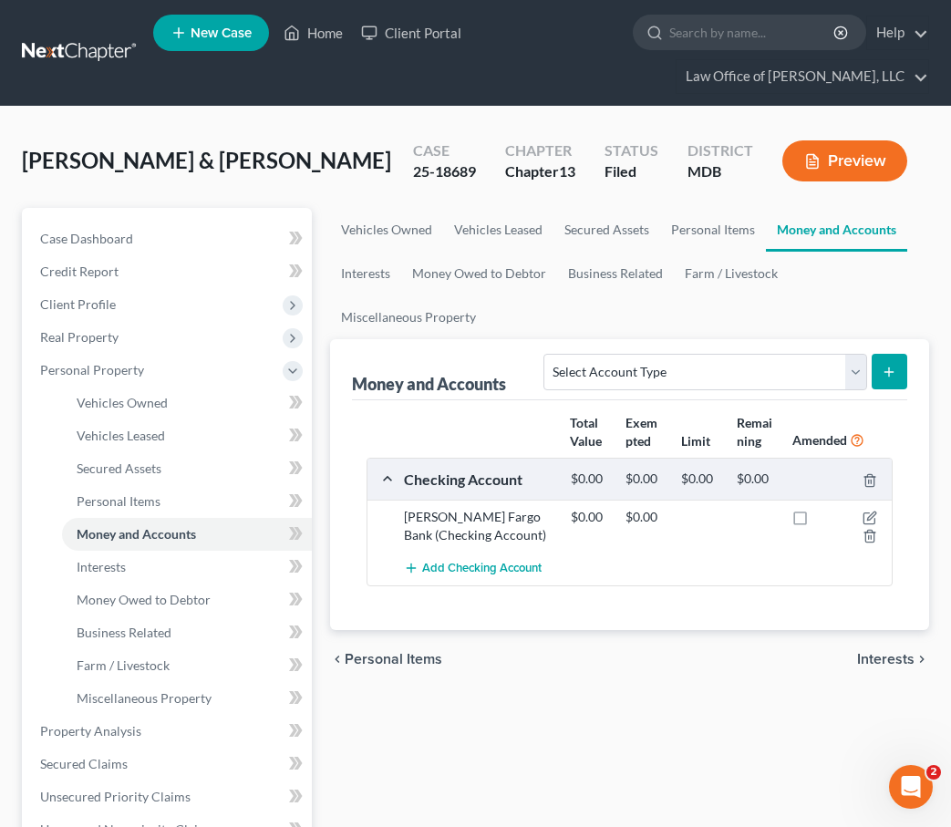
click at [887, 661] on span "Interests" at bounding box center [885, 659] width 57 height 15
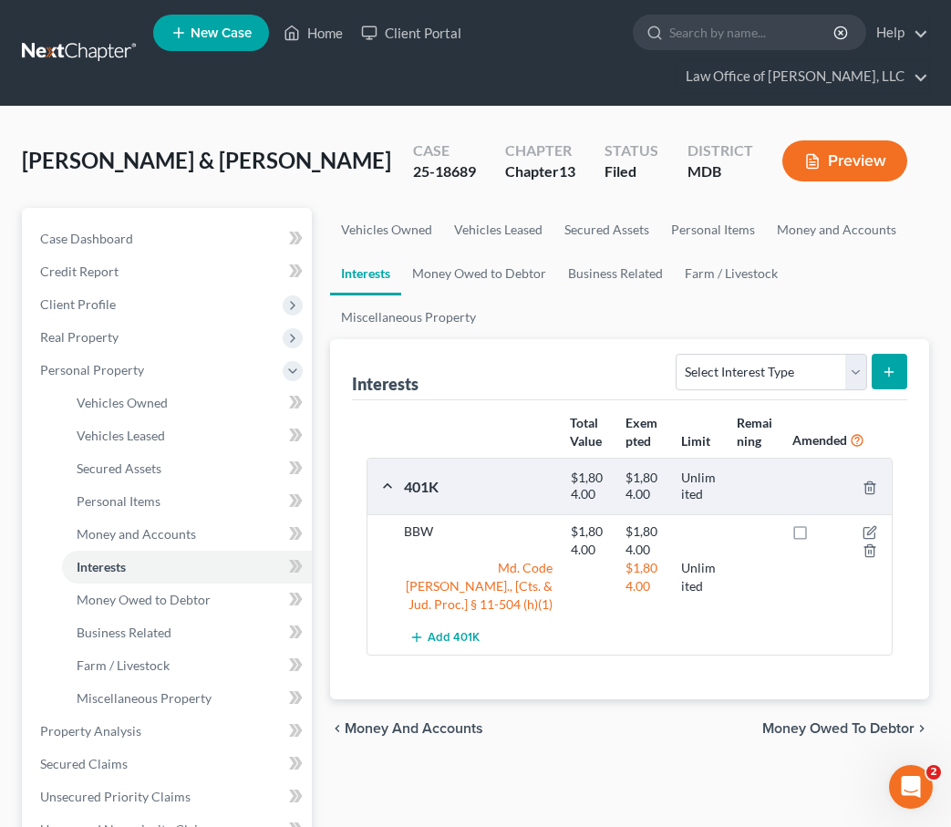
click at [793, 721] on span "Money Owed to Debtor" at bounding box center [838, 728] width 152 height 15
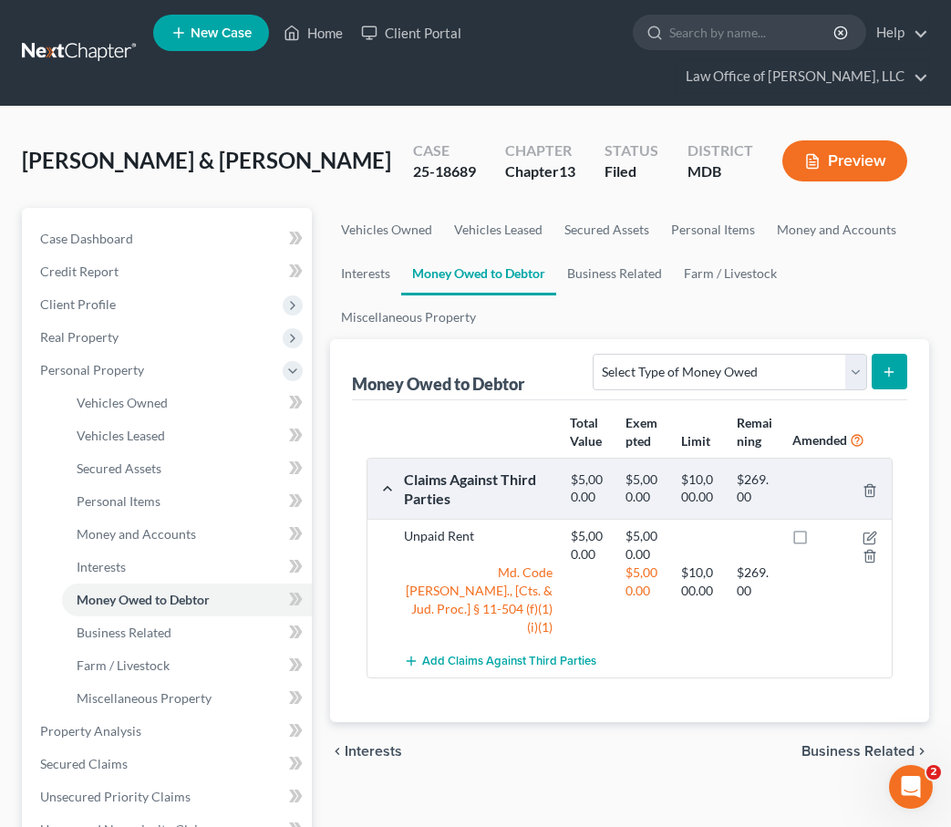
click at [845, 744] on span "Business Related" at bounding box center [858, 751] width 113 height 15
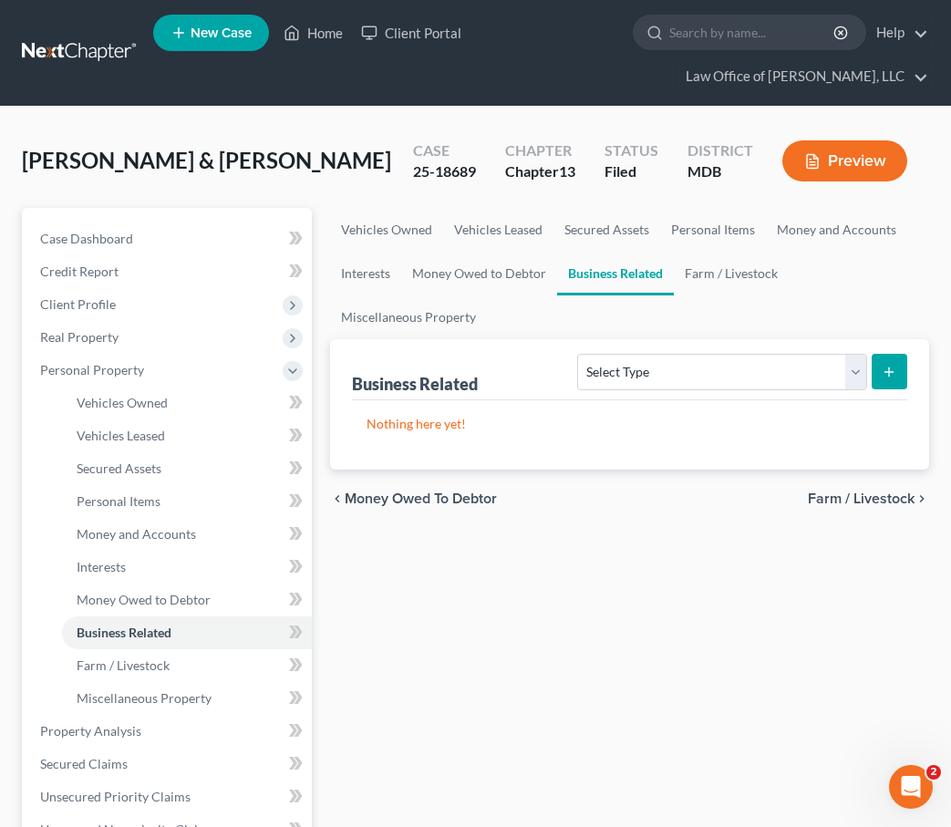
click at [833, 498] on span "Farm / Livestock" at bounding box center [861, 498] width 107 height 15
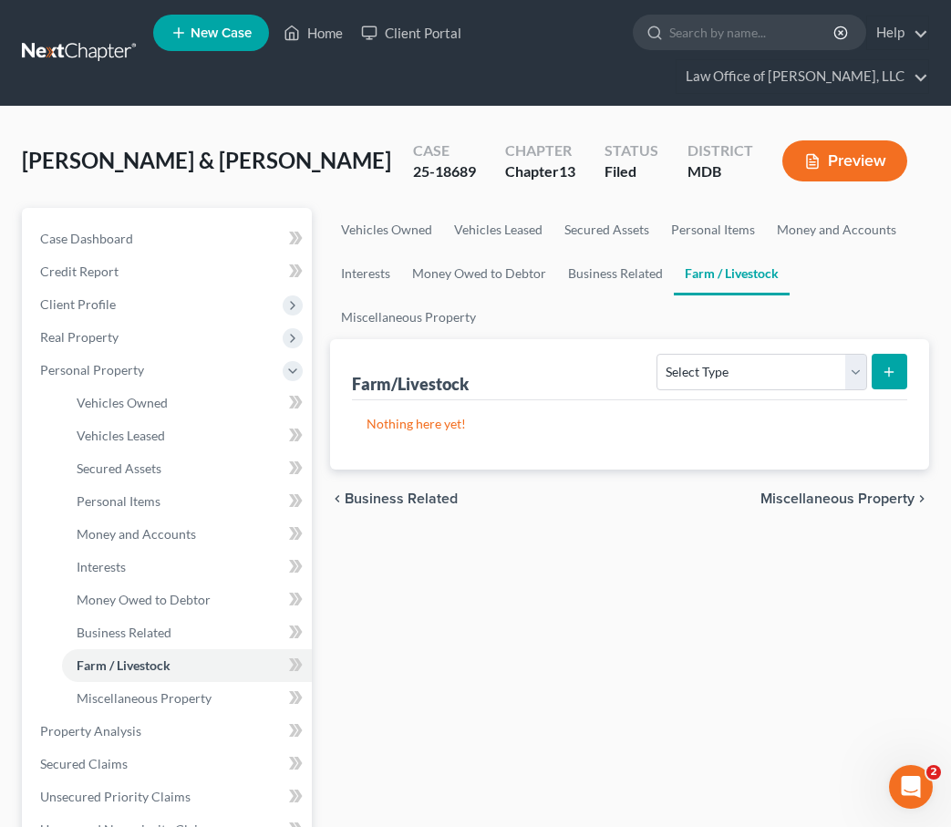
click at [417, 499] on span "Business Related" at bounding box center [401, 498] width 113 height 15
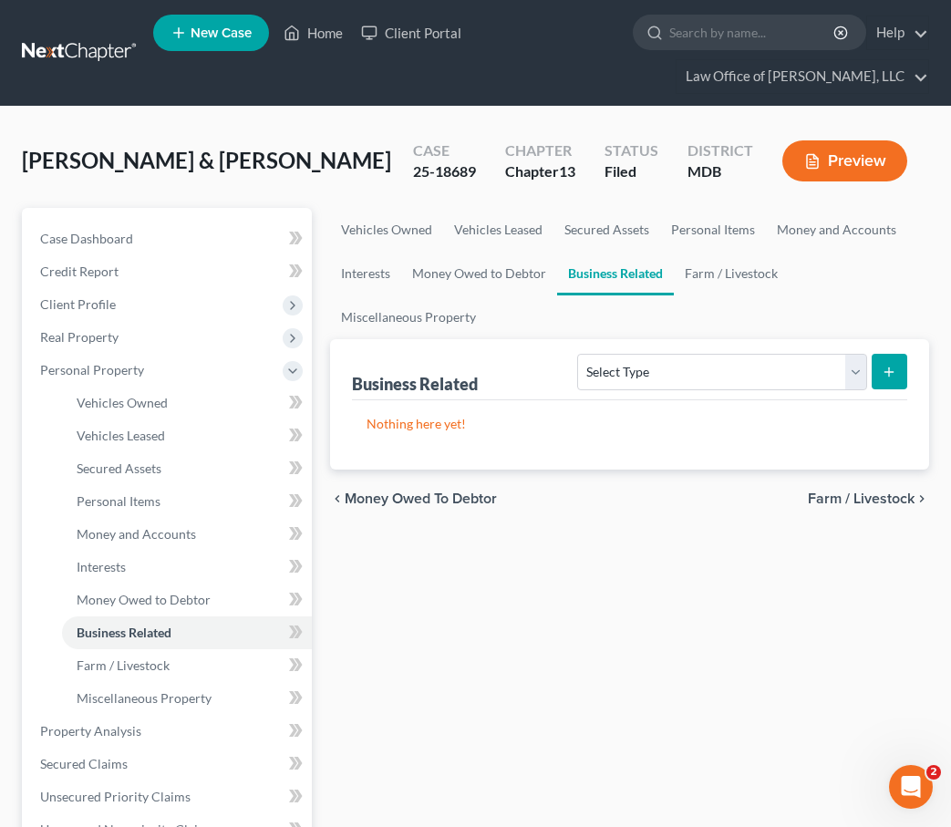
click at [415, 496] on span "Money Owed to Debtor" at bounding box center [421, 498] width 152 height 15
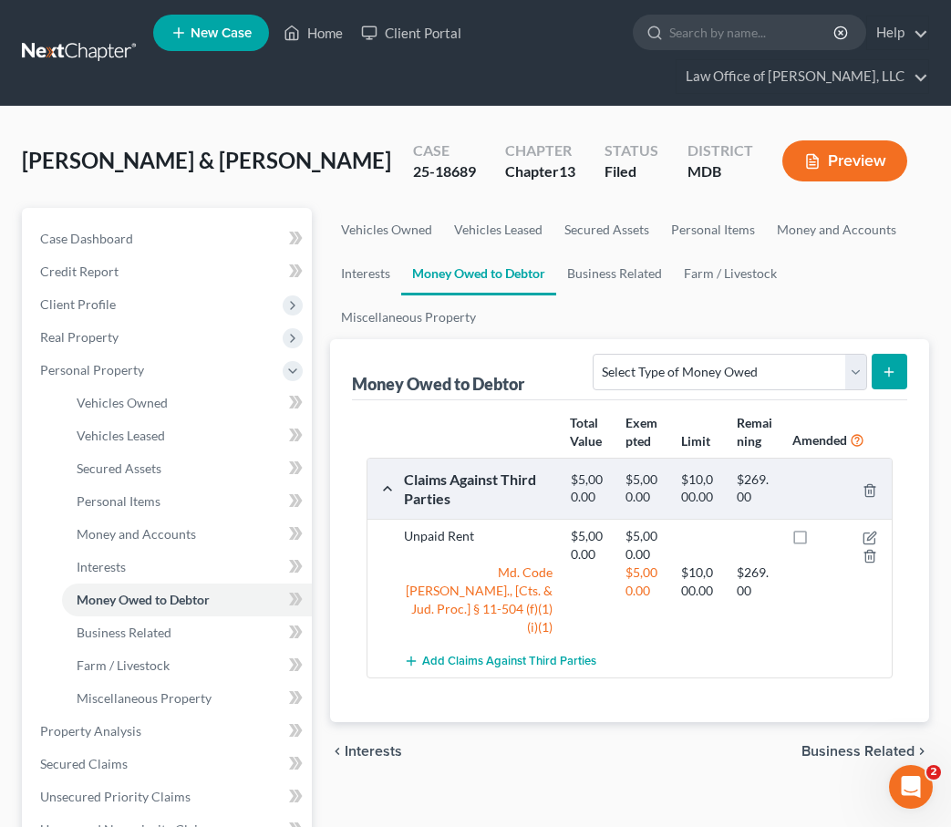
click at [854, 744] on span "Business Related" at bounding box center [858, 751] width 113 height 15
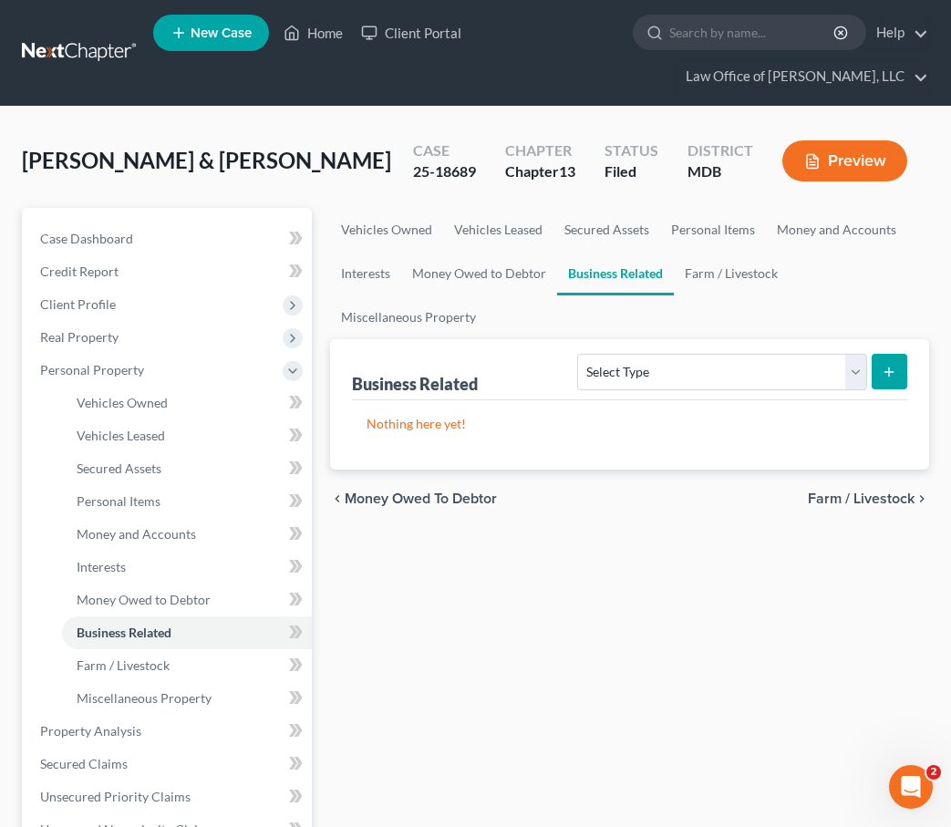
click at [827, 502] on span "Farm / Livestock" at bounding box center [861, 498] width 107 height 15
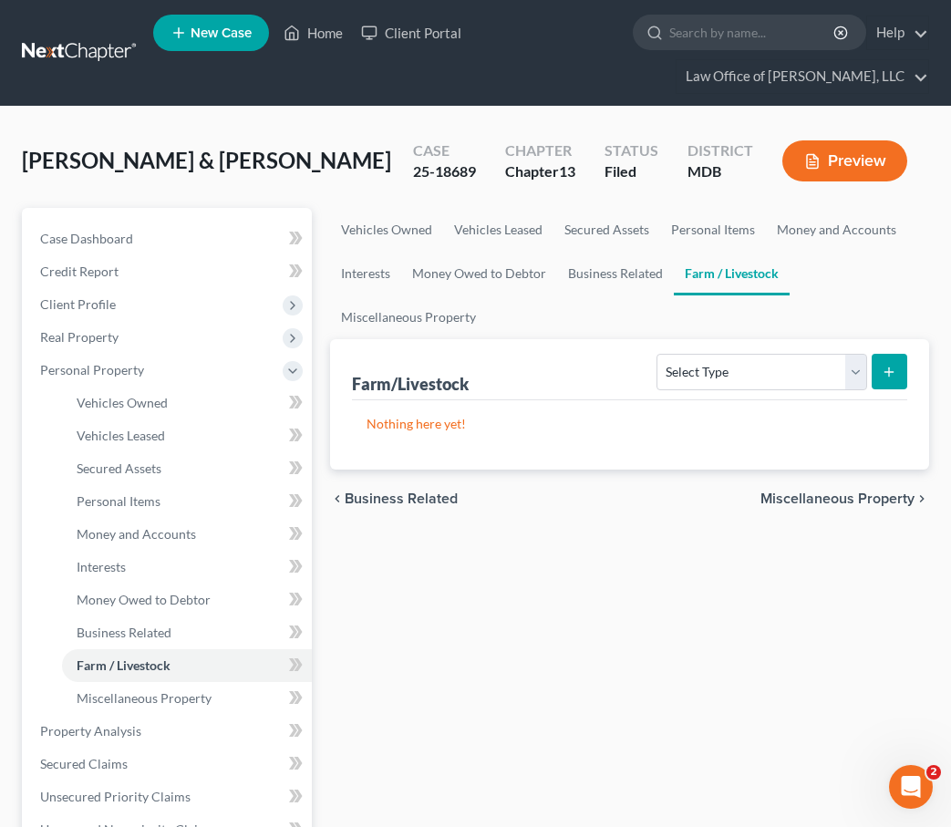
click at [830, 501] on span "Miscellaneous Property" at bounding box center [837, 498] width 154 height 15
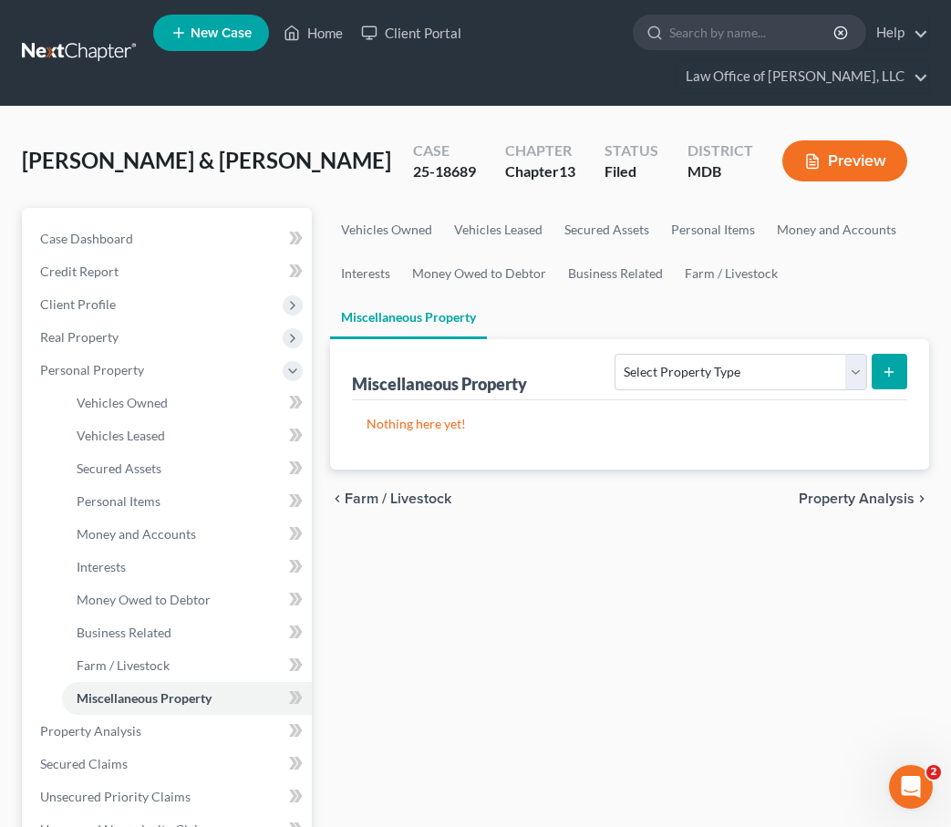
click at [830, 501] on span "Property Analysis" at bounding box center [857, 498] width 116 height 15
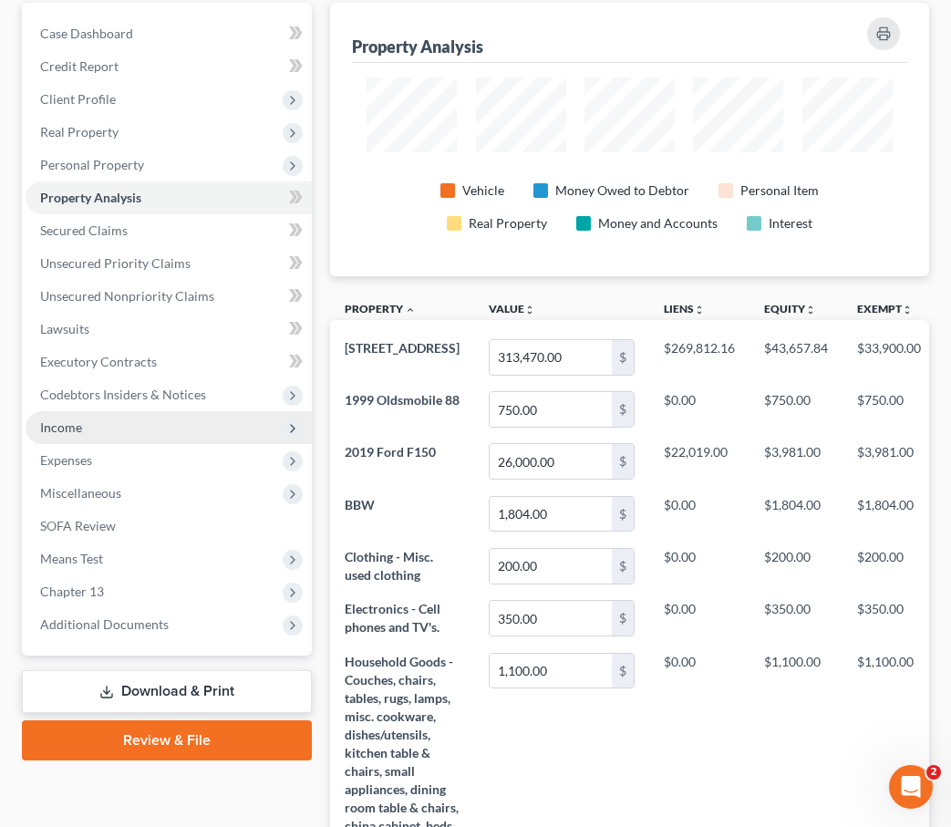
scroll to position [344, 0]
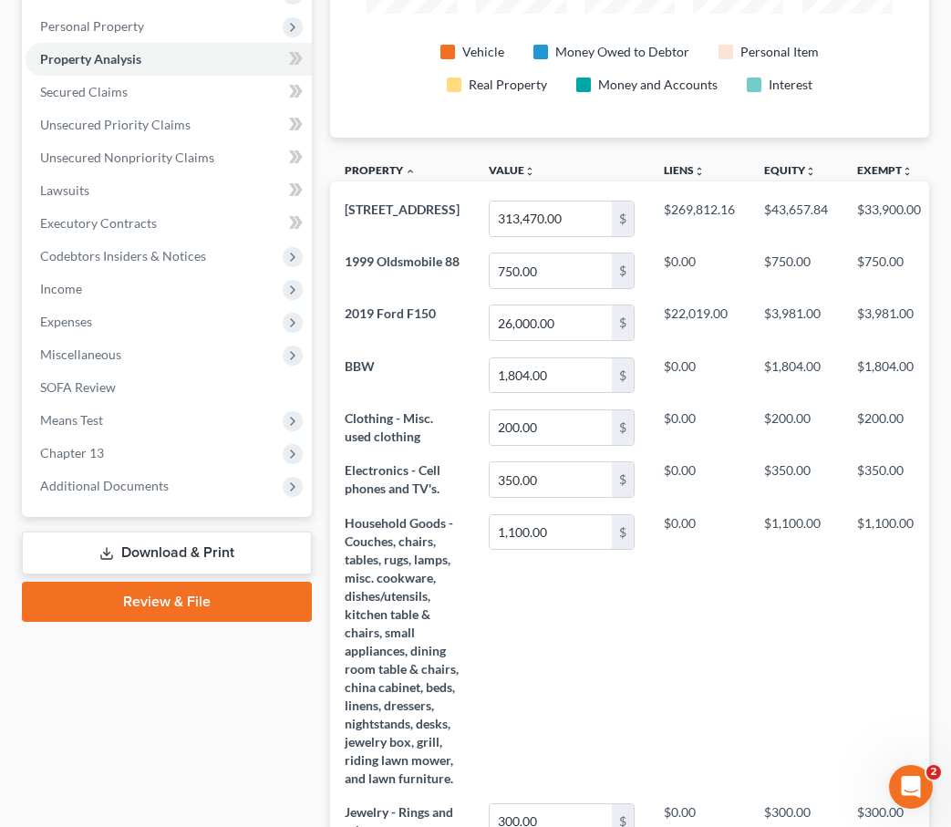
click at [140, 535] on link "Download & Print" at bounding box center [167, 553] width 290 height 43
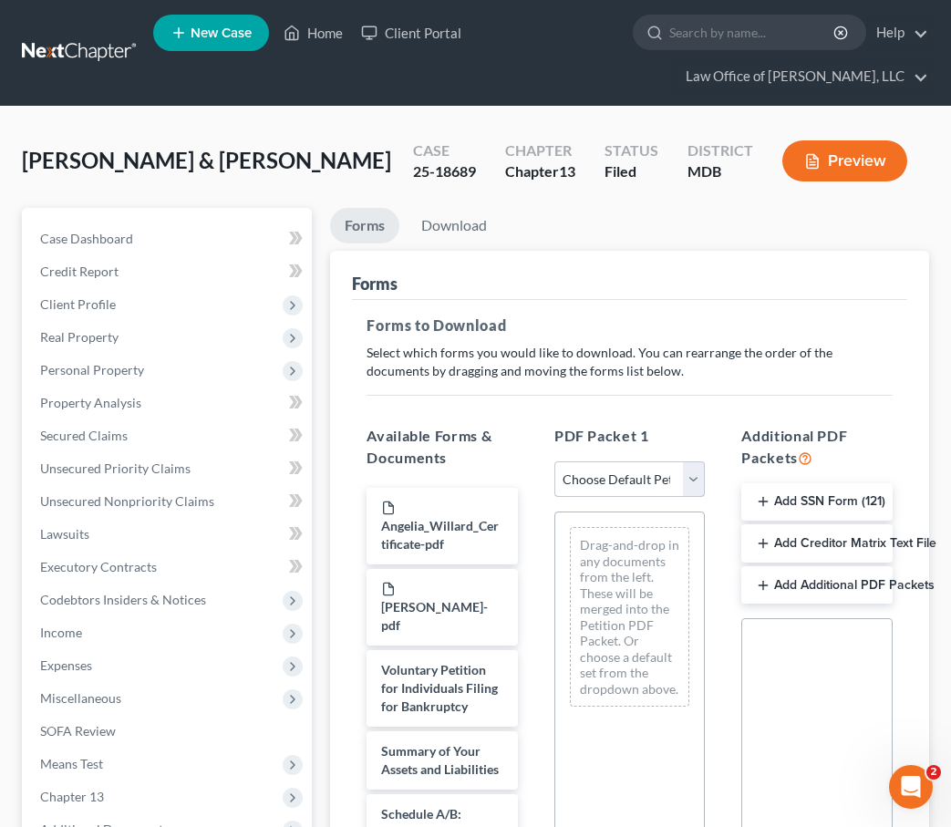
click at [663, 469] on select "Choose Default Petition PDF Packet Complete Bankruptcy Petition (all forms and …" at bounding box center [629, 479] width 151 height 36
select select "0"
click at [554, 461] on select "Choose Default Petition PDF Packet Complete Bankruptcy Petition (all forms and …" at bounding box center [629, 479] width 151 height 36
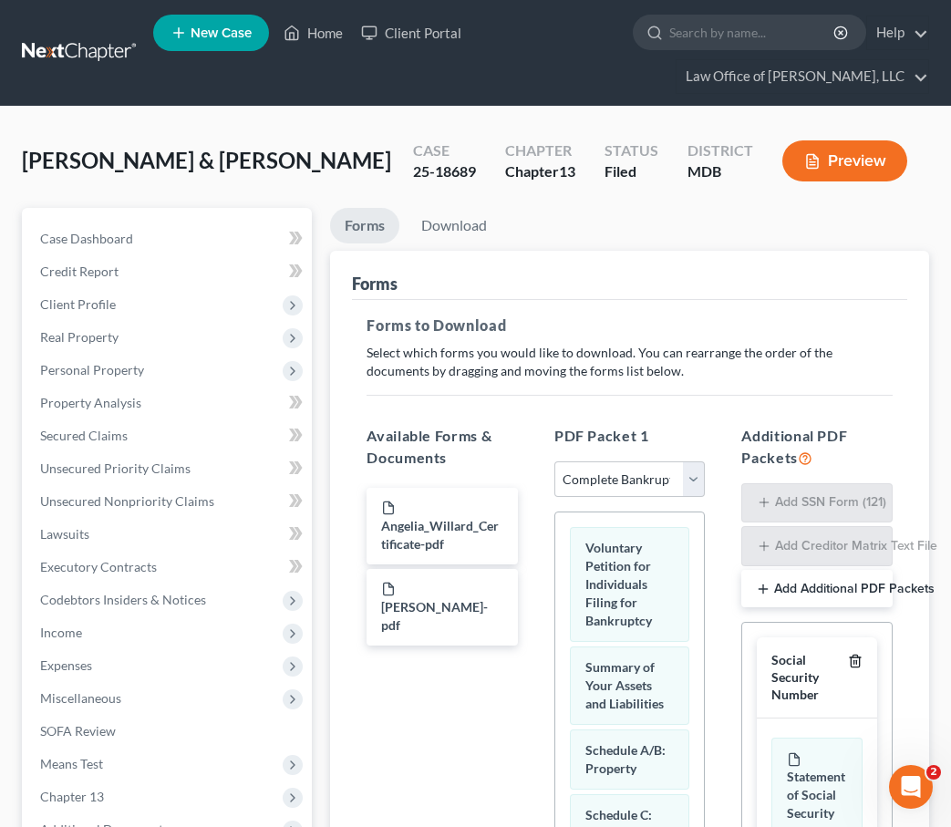
click at [856, 658] on icon "button" at bounding box center [855, 661] width 15 height 15
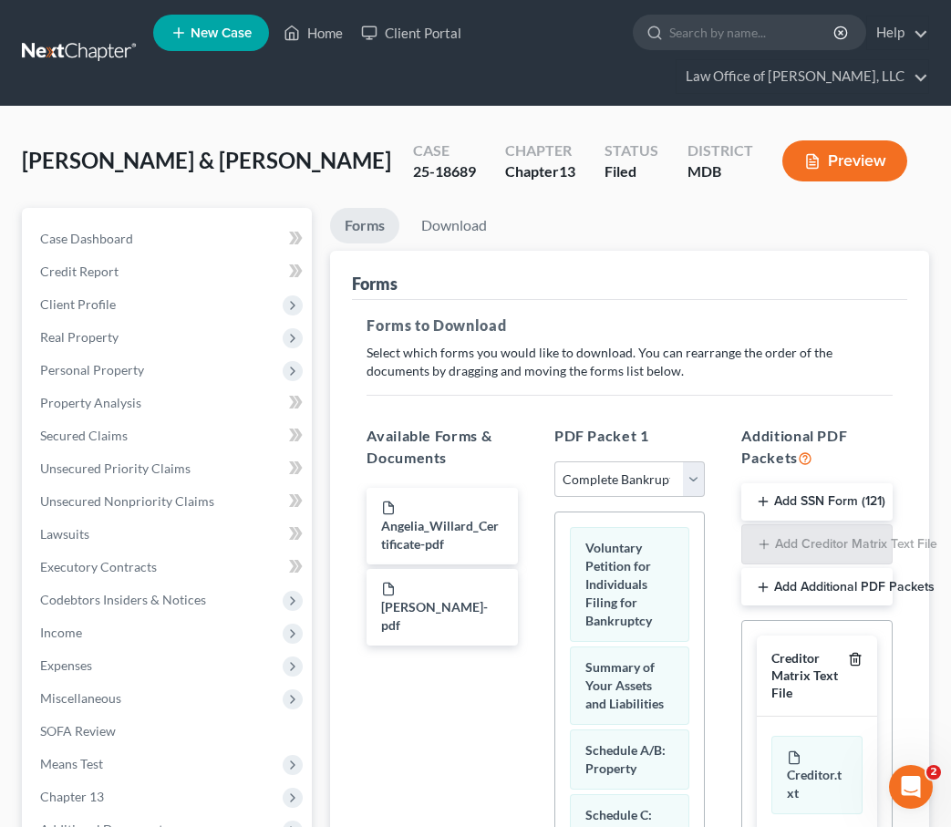
click at [856, 659] on line "button" at bounding box center [856, 661] width 0 height 4
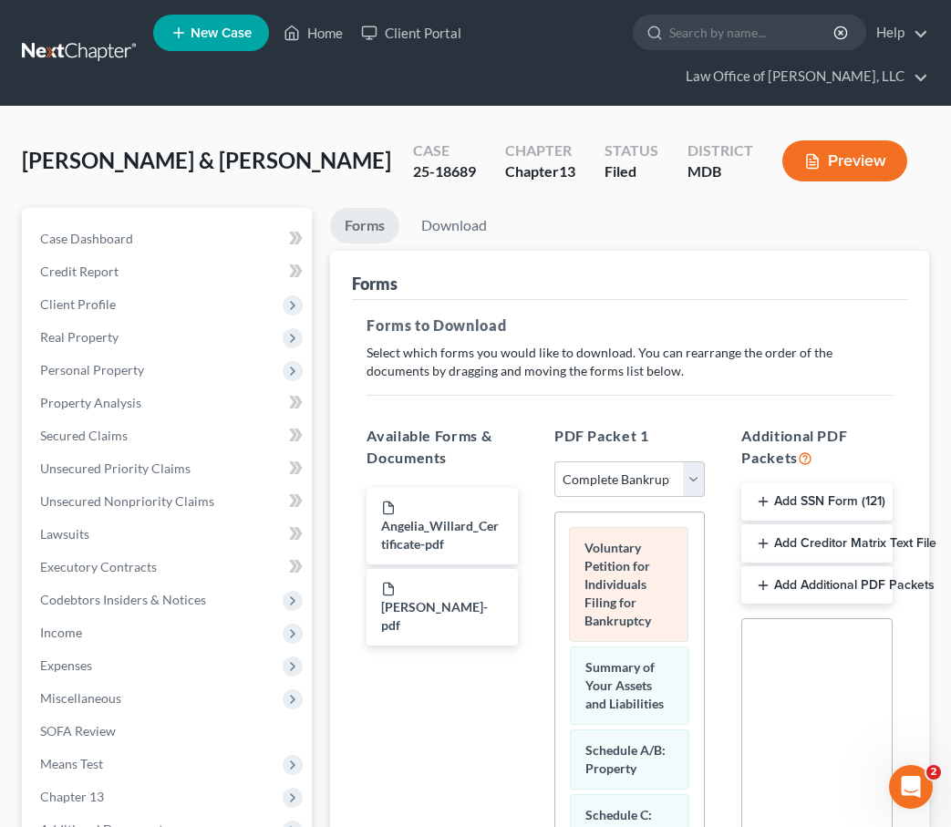
drag, startPoint x: 658, startPoint y: 564, endPoint x: 448, endPoint y: 641, distance: 224.1
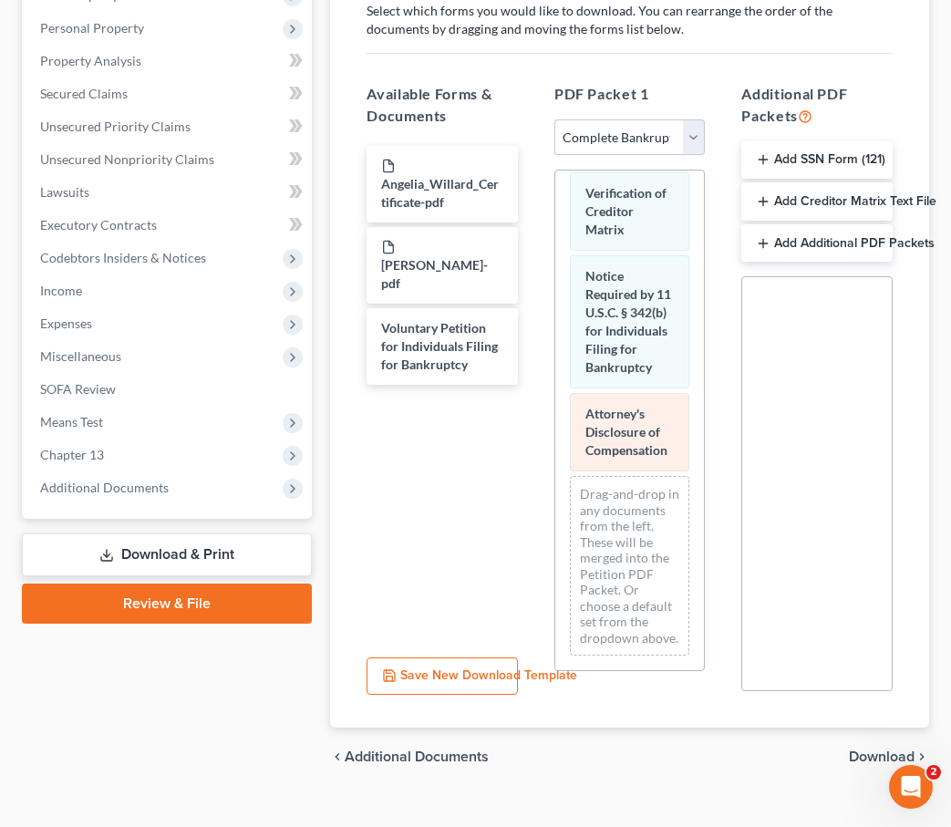
scroll to position [1209, 0]
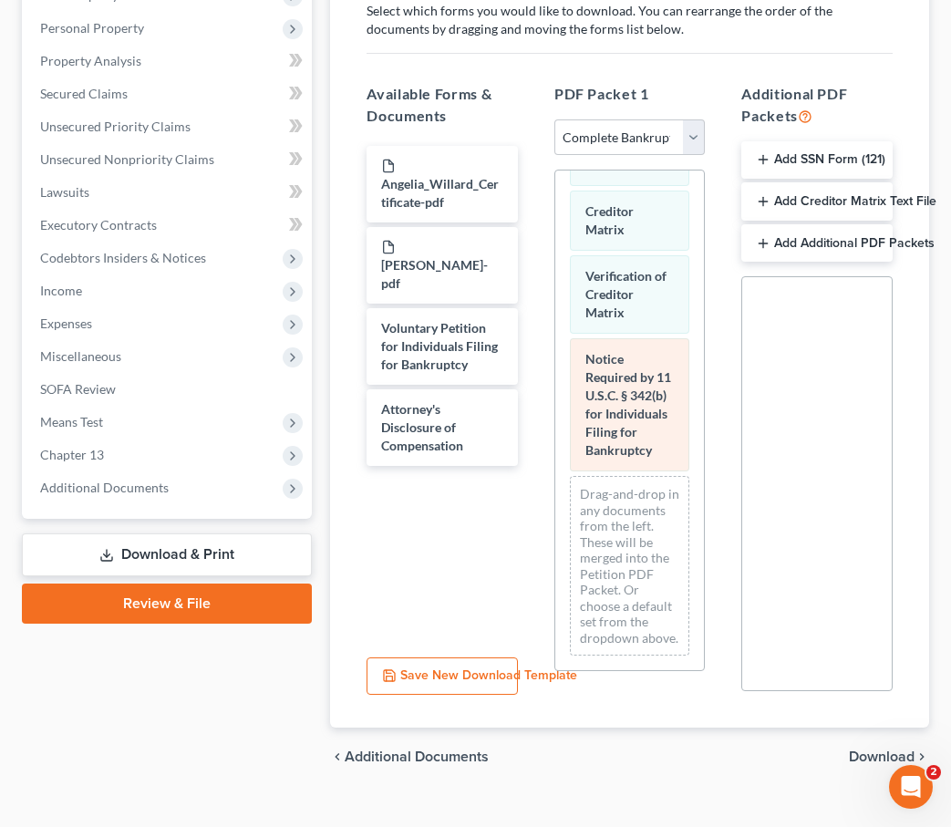
scroll to position [1071, 0]
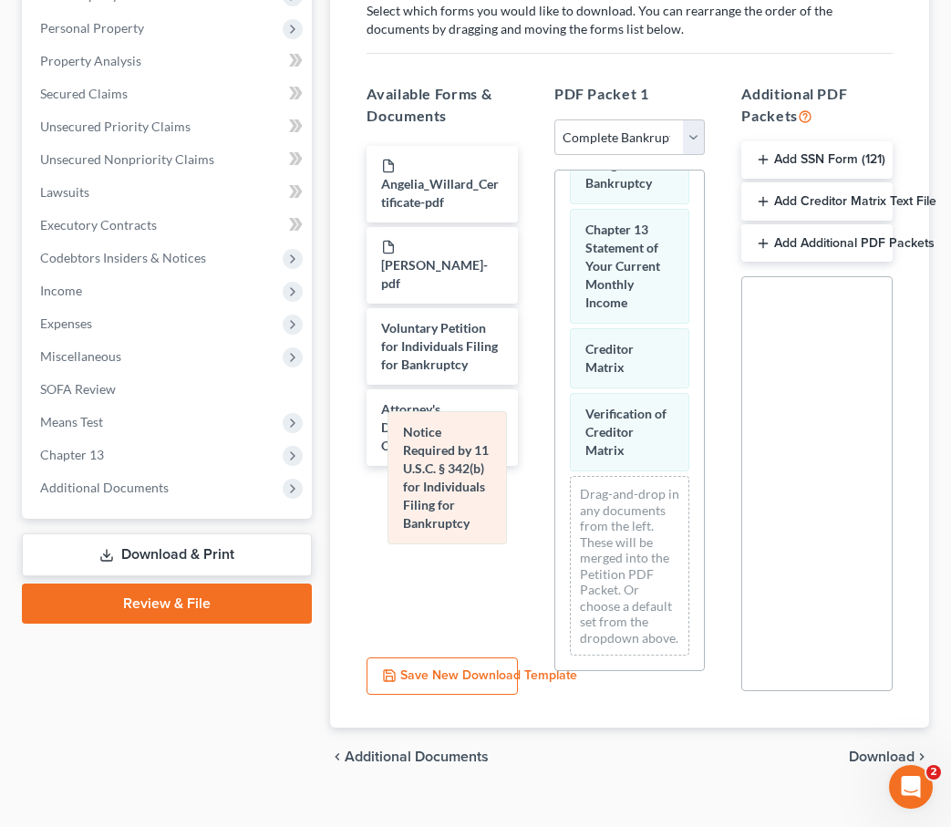
drag, startPoint x: 628, startPoint y: 412, endPoint x: 445, endPoint y: 484, distance: 196.9
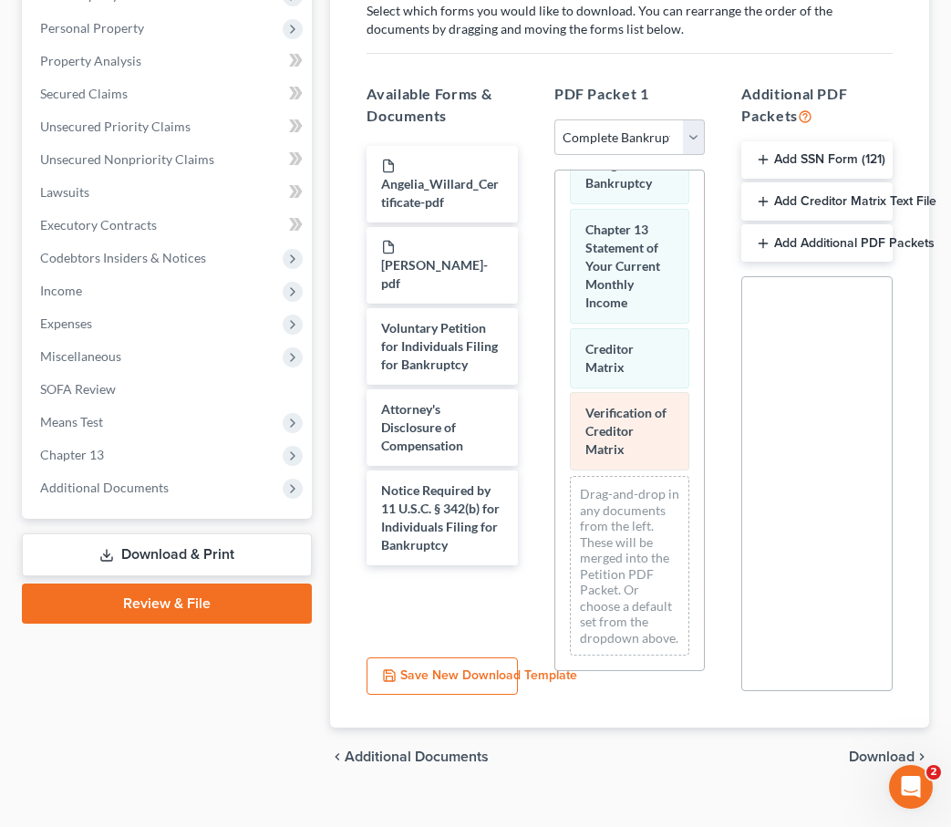
drag, startPoint x: 633, startPoint y: 433, endPoint x: 459, endPoint y: 504, distance: 188.1
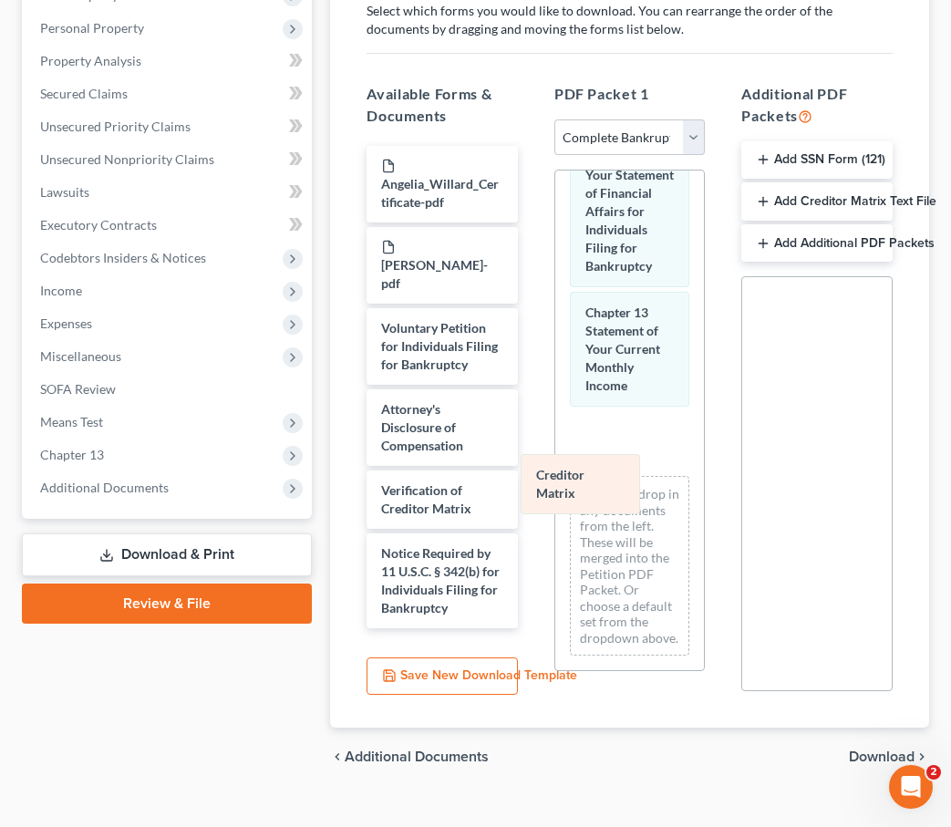
drag, startPoint x: 643, startPoint y: 440, endPoint x: 493, endPoint y: 522, distance: 170.6
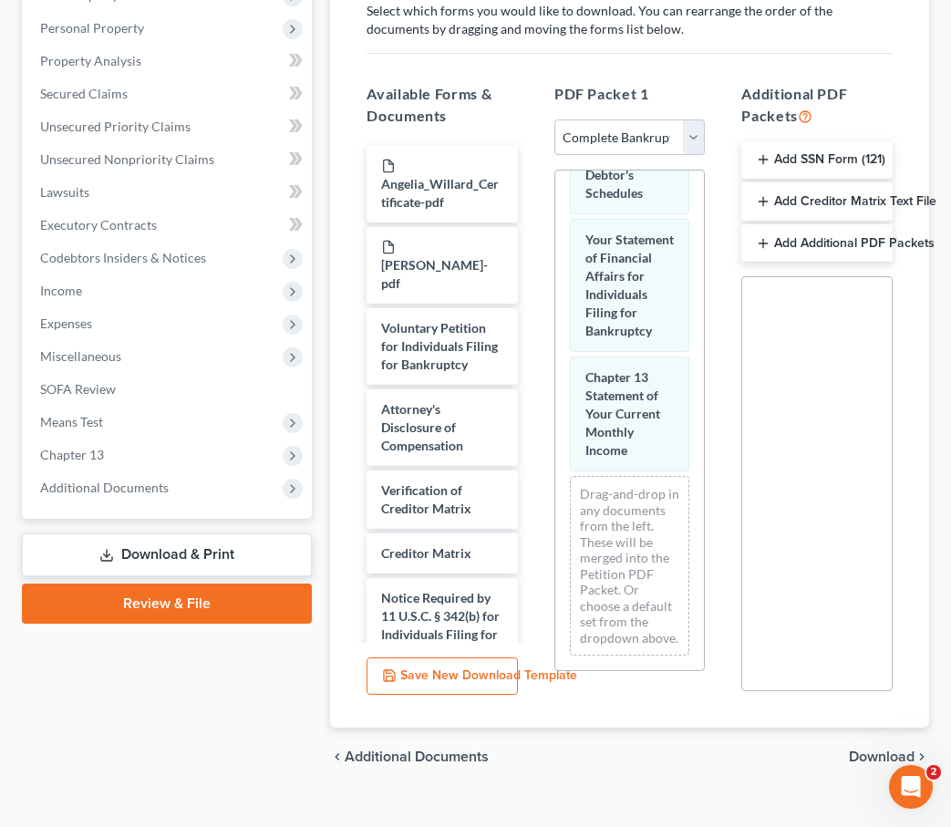
click at [872, 750] on span "Download" at bounding box center [882, 757] width 66 height 15
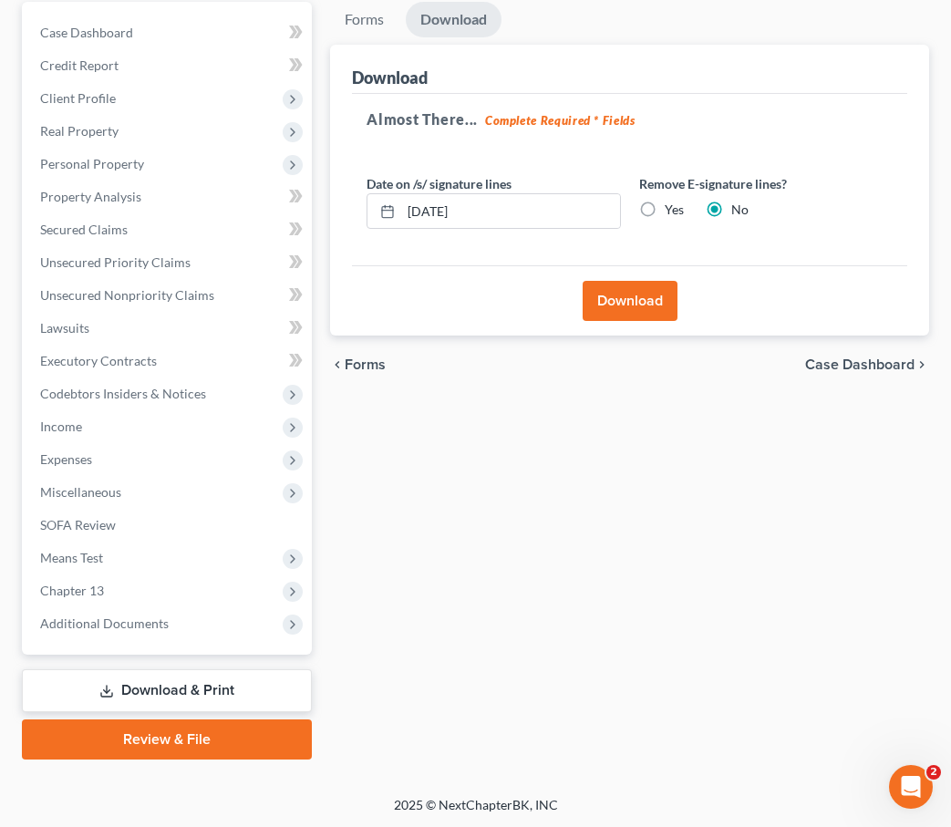
click at [872, 750] on div "Forms Download Forms Forms to Download Select which forms you would like to dow…" at bounding box center [629, 381] width 617 height 758
click at [612, 315] on button "Download" at bounding box center [630, 301] width 95 height 40
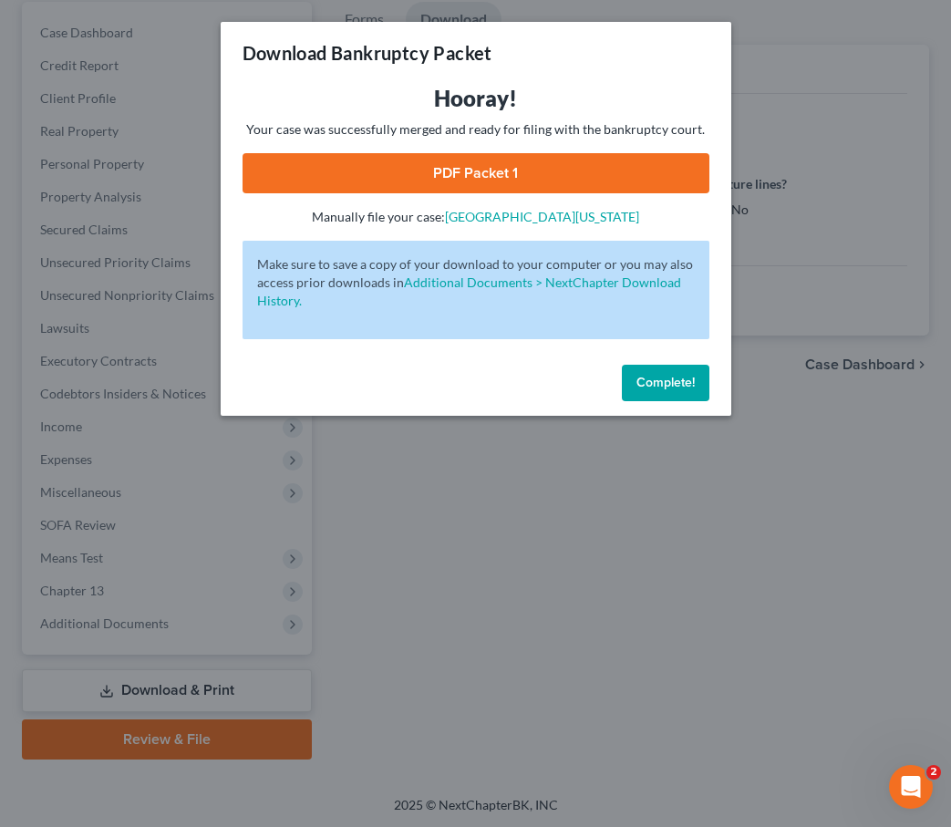
click at [520, 183] on link "PDF Packet 1" at bounding box center [476, 173] width 467 height 40
click at [648, 368] on button "Complete!" at bounding box center [666, 383] width 88 height 36
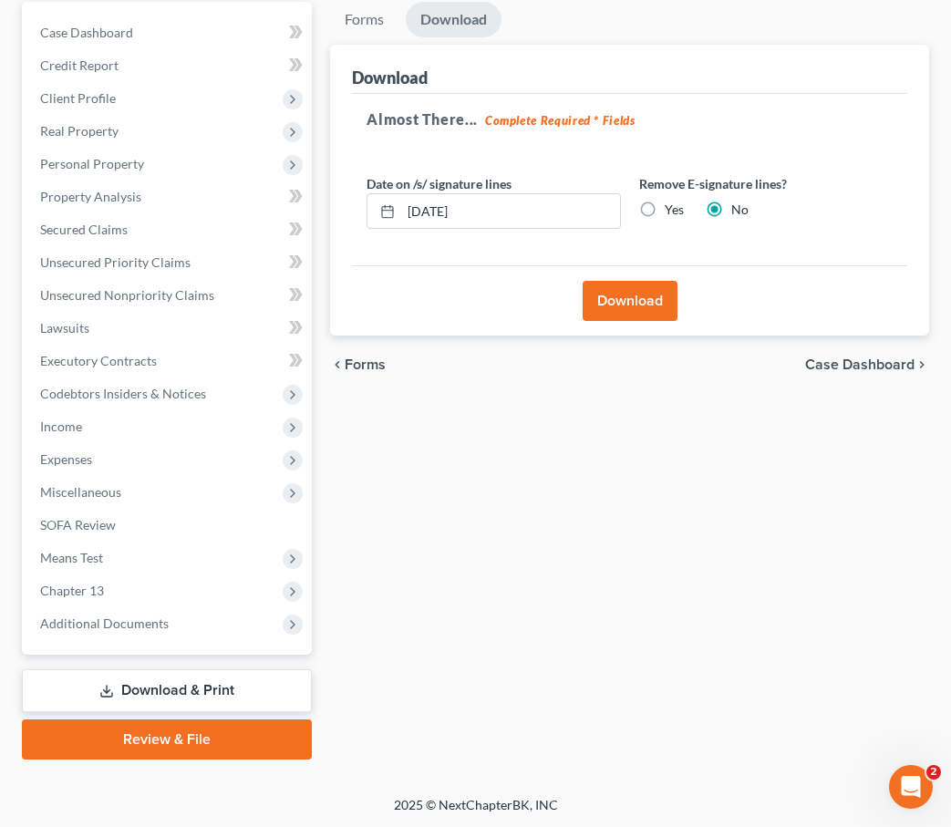
scroll to position [165, 0]
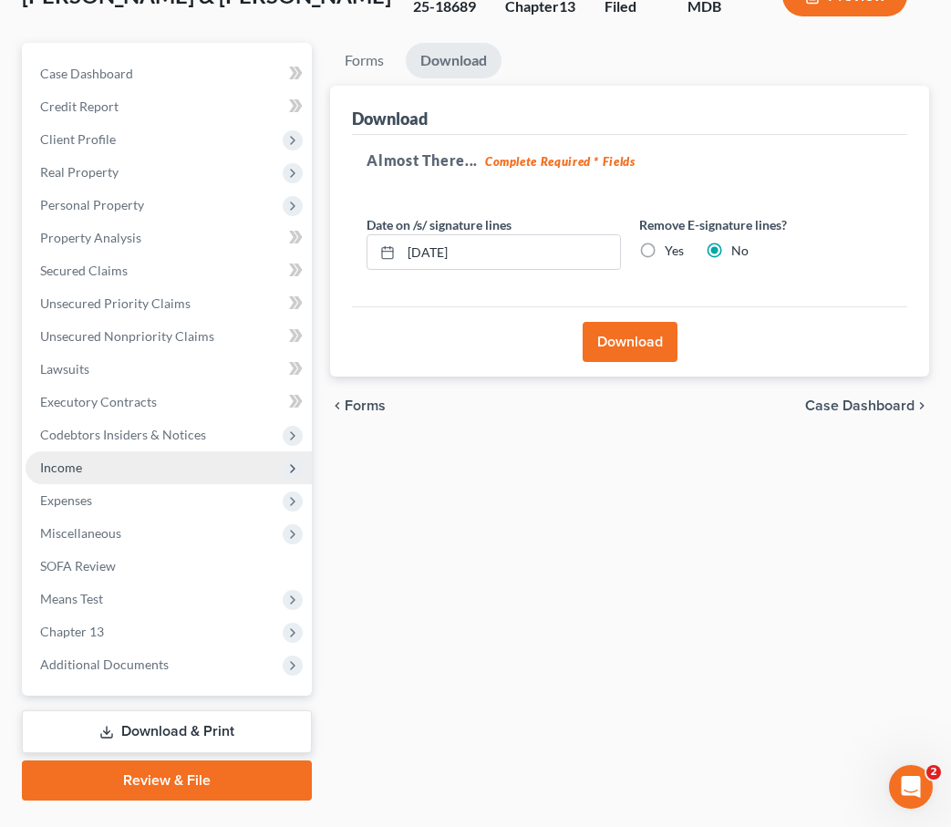
click at [71, 460] on span "Income" at bounding box center [61, 468] width 42 height 16
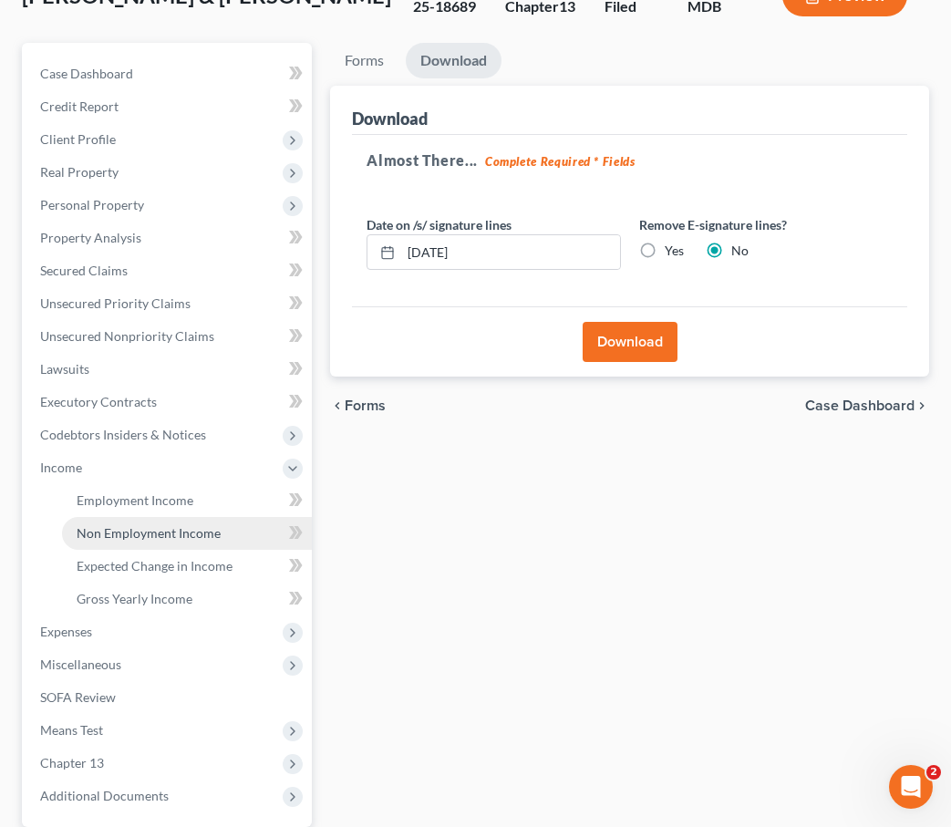
click at [111, 531] on span "Non Employment Income" at bounding box center [149, 533] width 144 height 16
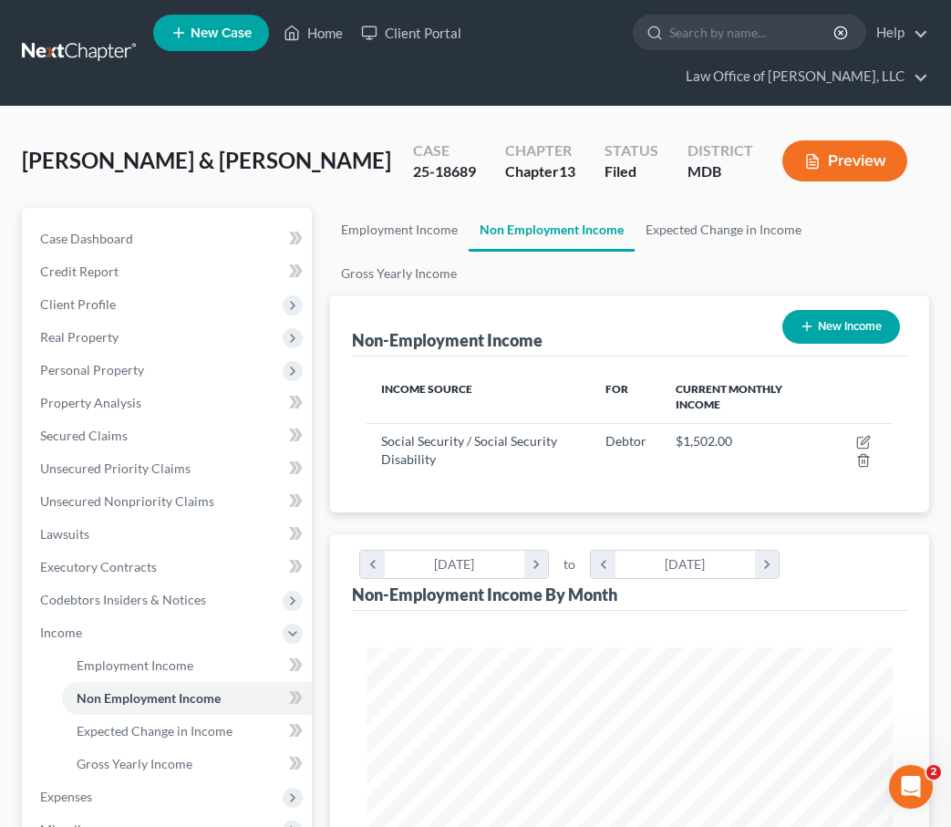
scroll to position [263, 563]
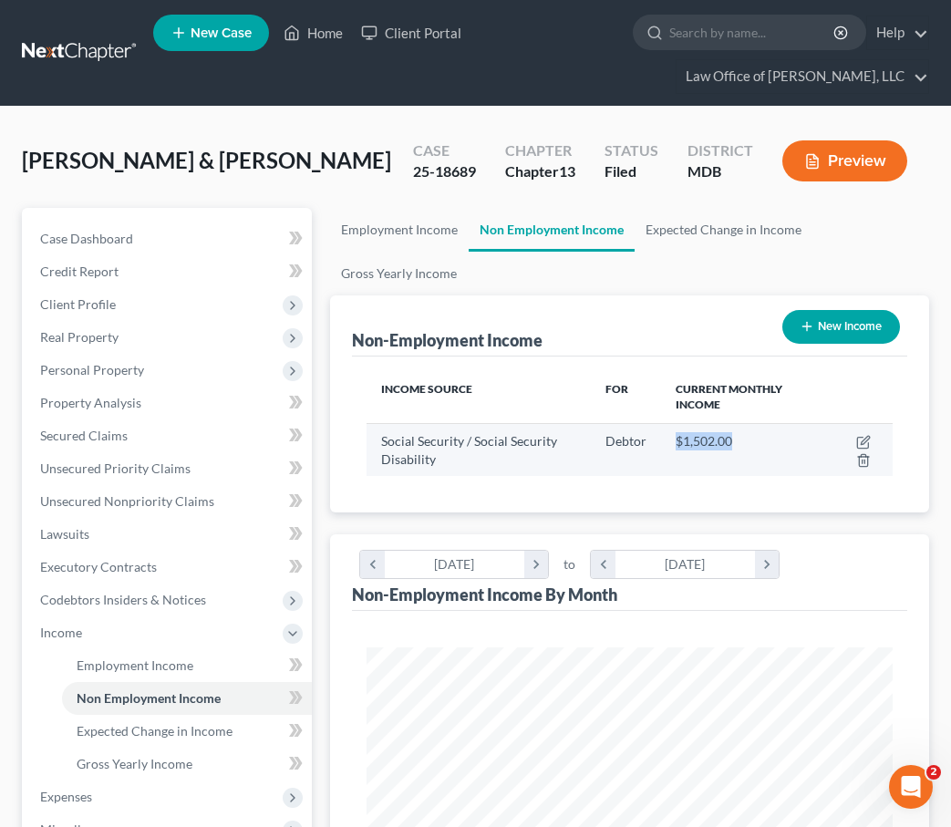
drag, startPoint x: 737, startPoint y: 440, endPoint x: 675, endPoint y: 438, distance: 62.0
click at [676, 438] on div "$1,502.00" at bounding box center [742, 441] width 132 height 18
copy span "$1,502.00"
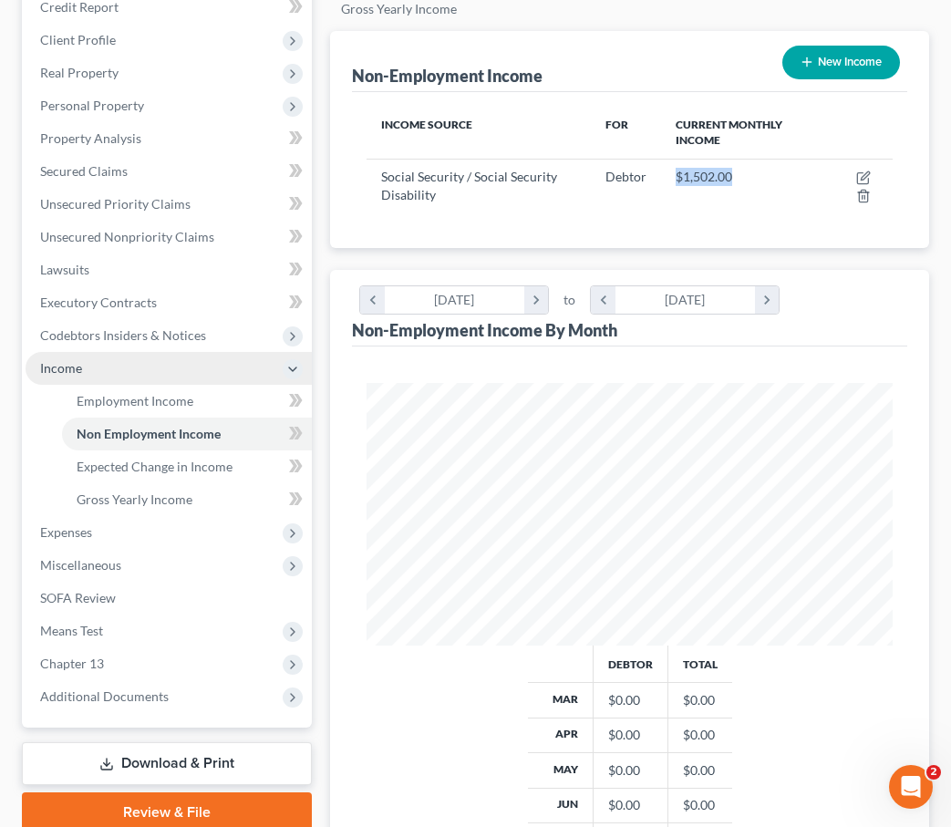
scroll to position [364, 0]
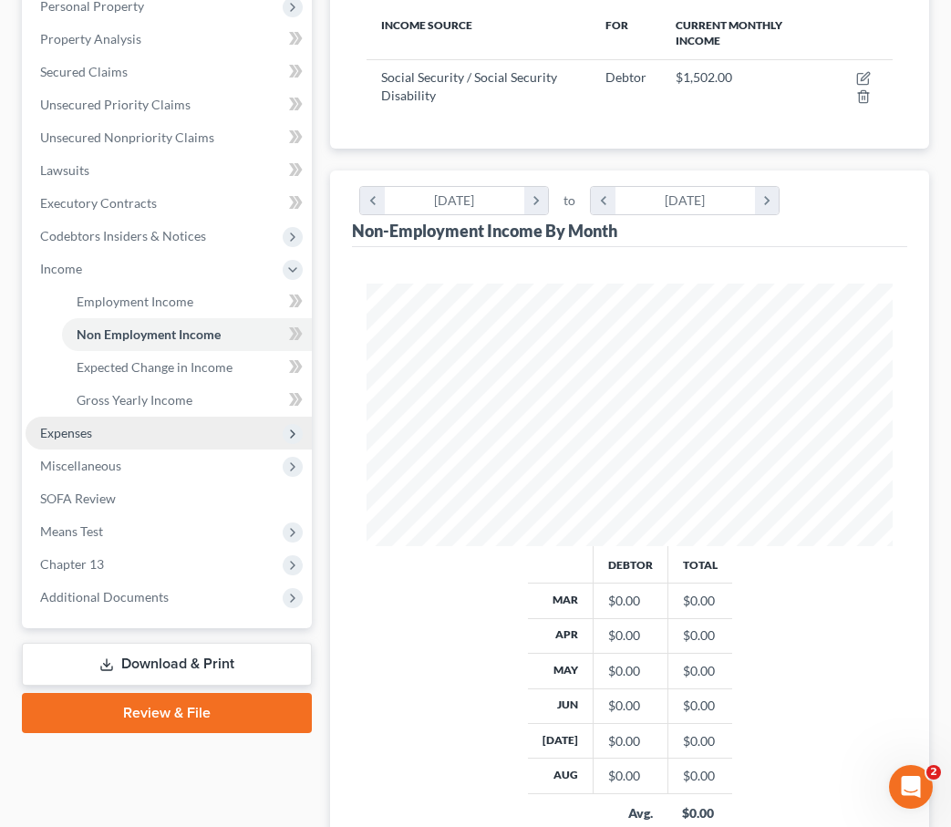
click at [98, 427] on span "Expenses" at bounding box center [169, 433] width 286 height 33
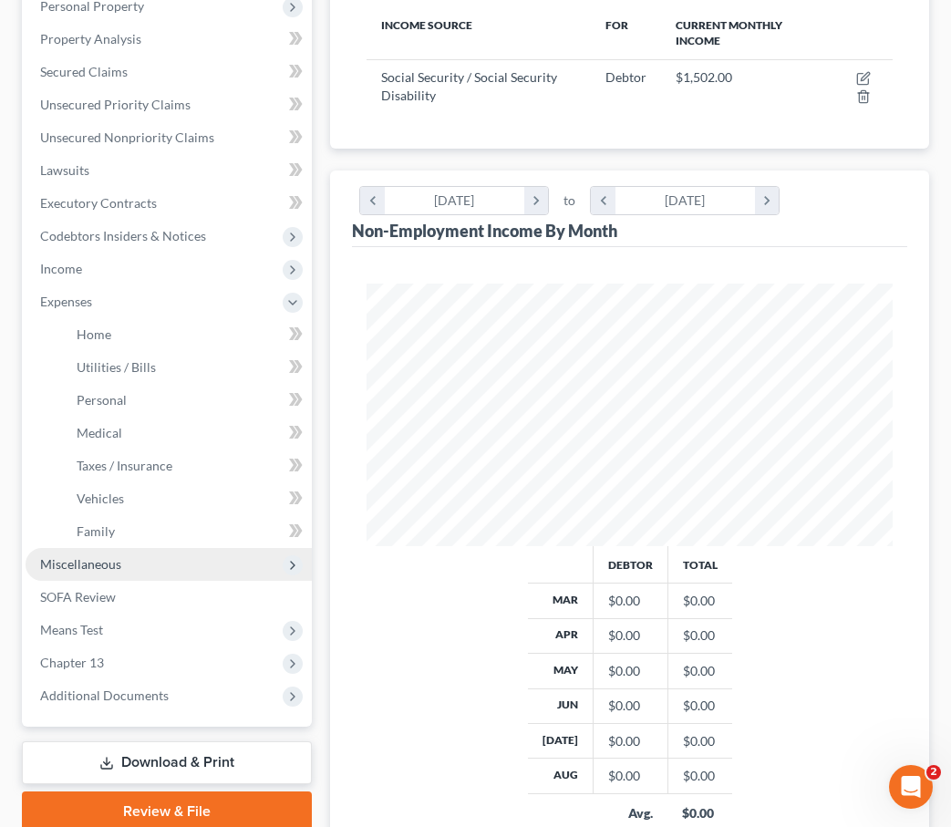
click at [89, 566] on span "Miscellaneous" at bounding box center [80, 564] width 81 height 16
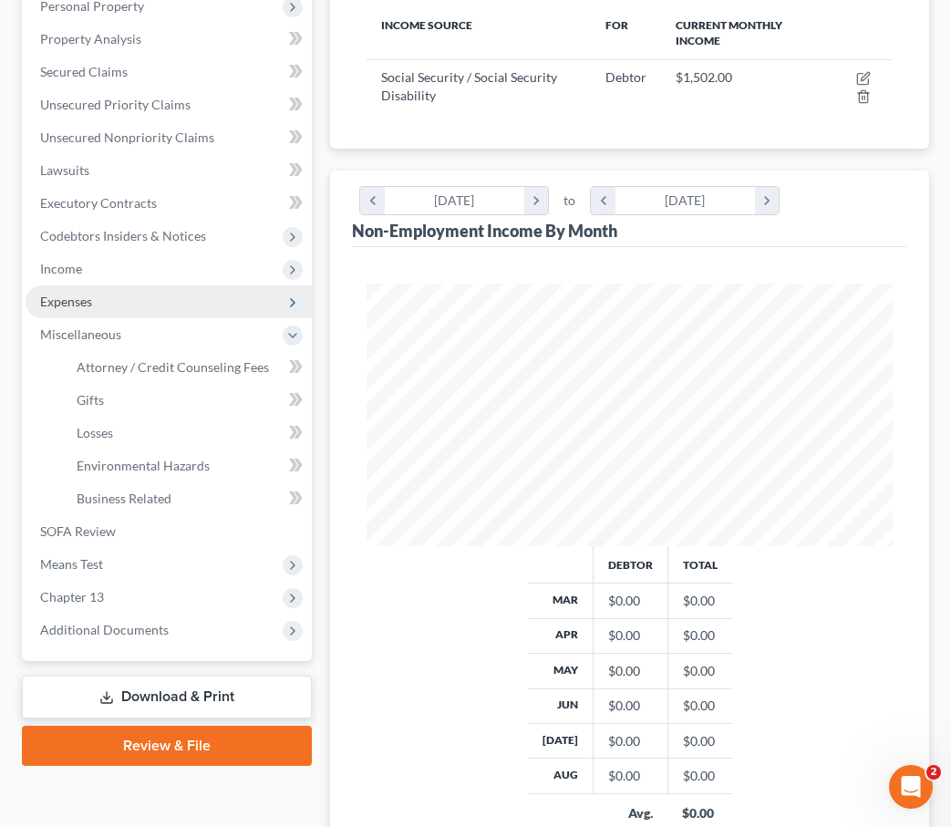
click at [99, 295] on span "Expenses" at bounding box center [169, 301] width 286 height 33
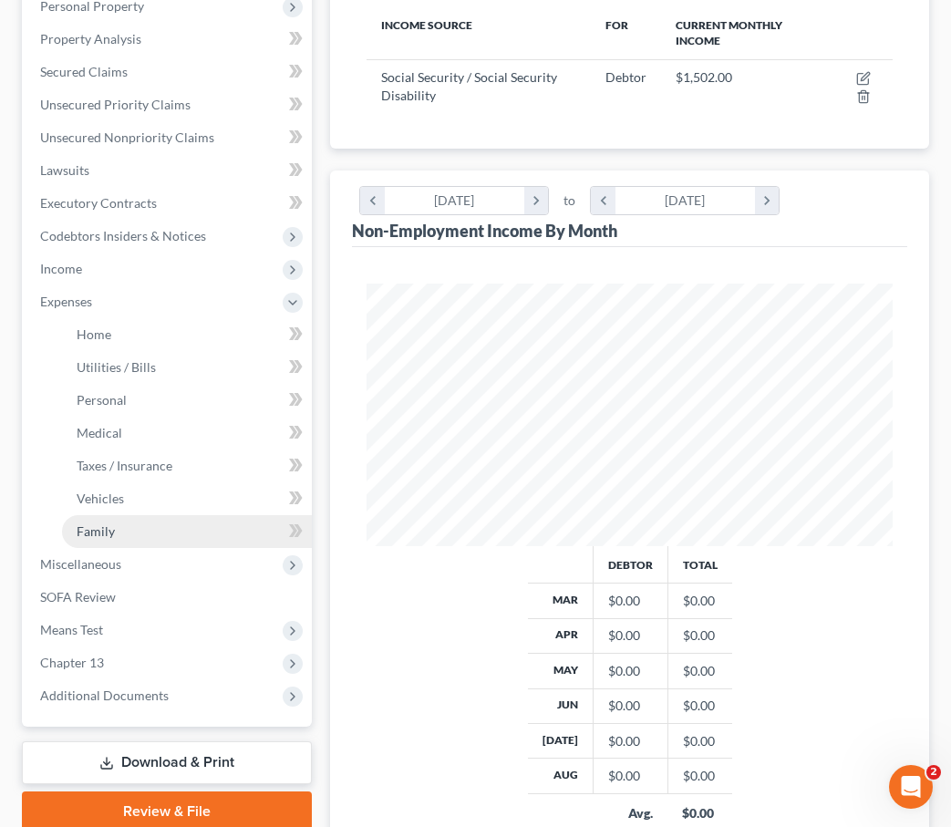
click at [105, 520] on link "Family" at bounding box center [187, 531] width 250 height 33
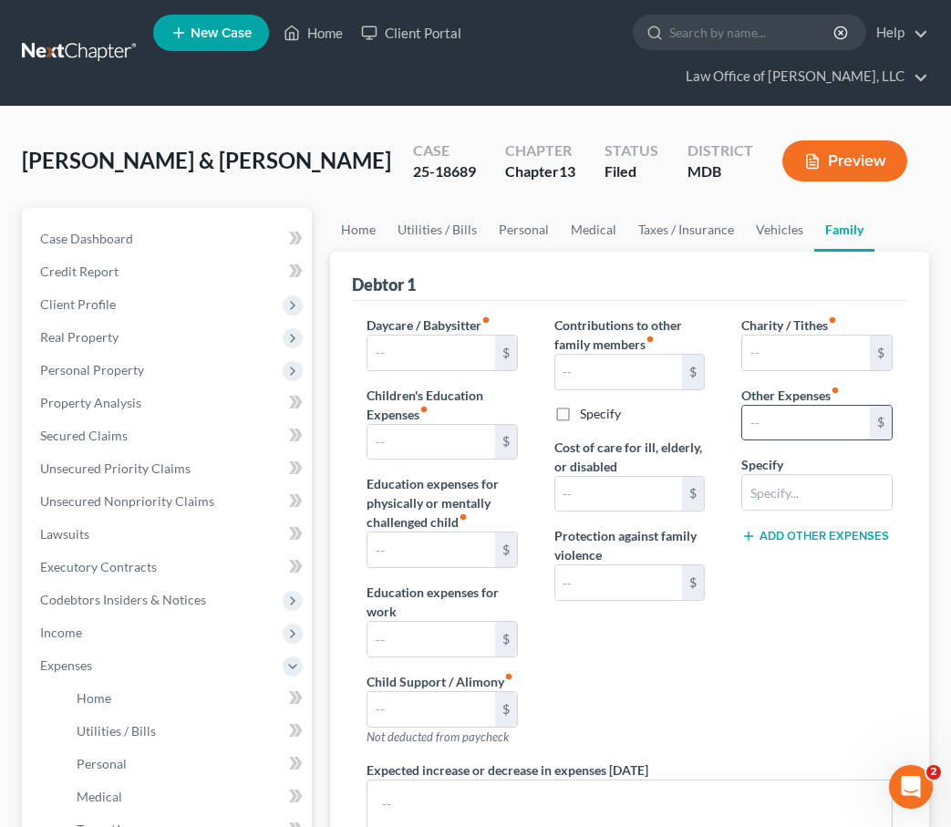
click at [754, 419] on input "text" at bounding box center [806, 423] width 128 height 35
paste input "$1,502.00"
type input "$1,502.00"
click at [770, 479] on input "text" at bounding box center [817, 492] width 150 height 35
type input "Social Security Act"
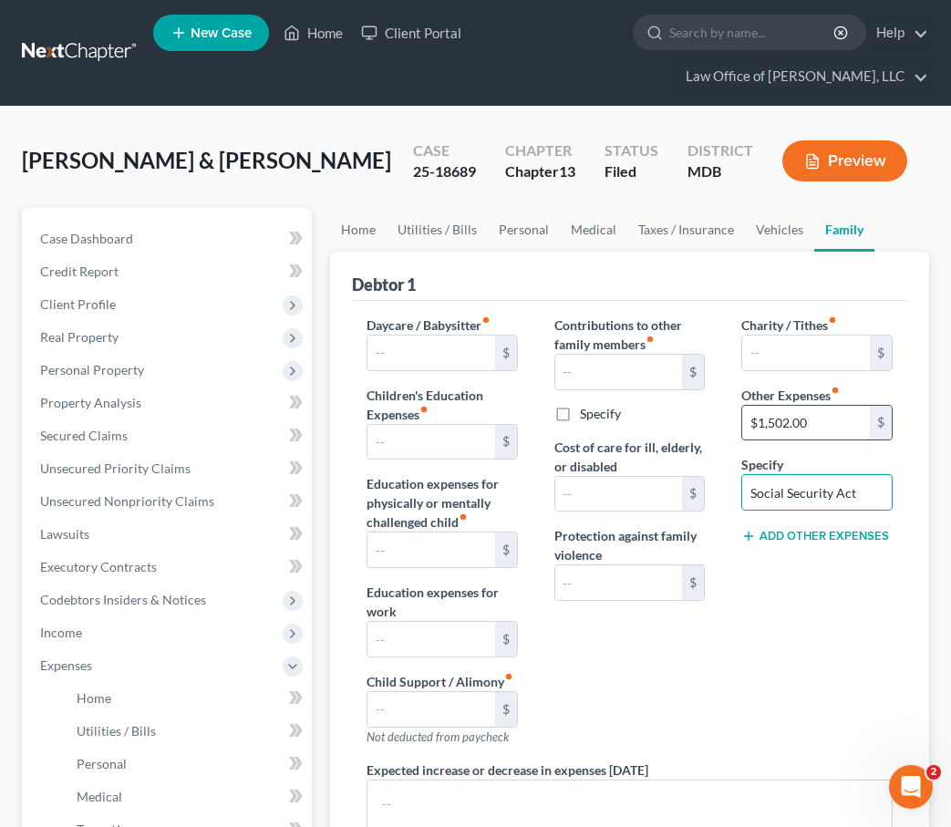
click at [756, 421] on input "$1,502.00" at bounding box center [806, 423] width 128 height 35
click at [757, 421] on input "$1,502.00" at bounding box center [806, 423] width 128 height 35
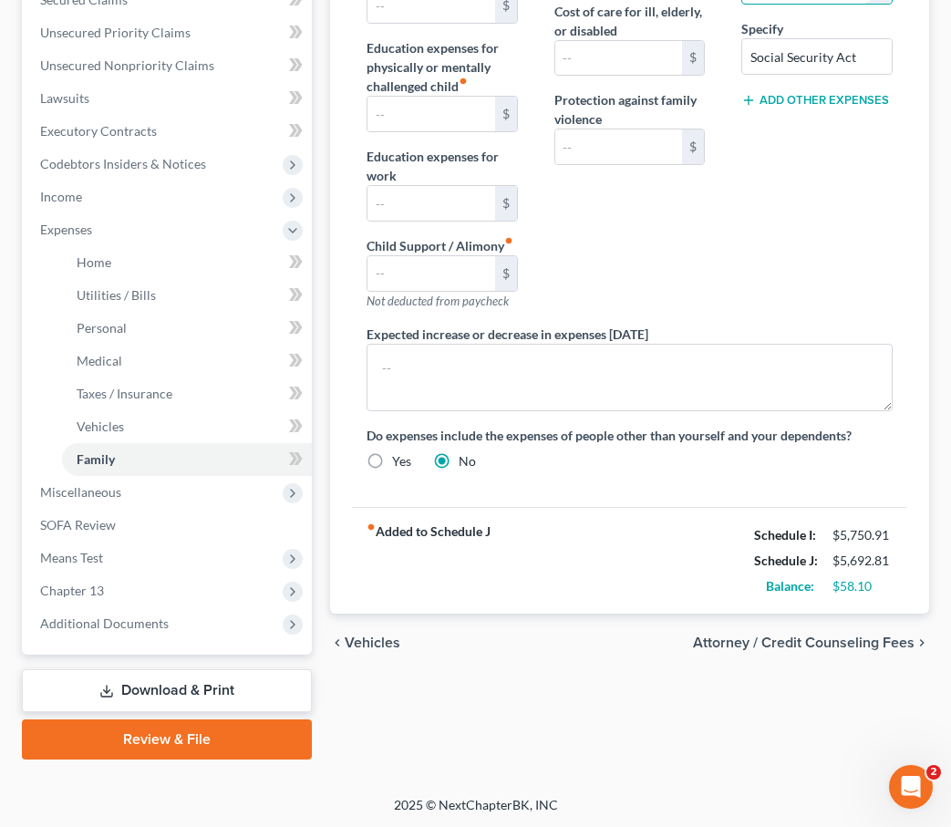
type input "1,502.00"
click at [781, 640] on span "Attorney / Credit Counseling Fees" at bounding box center [804, 643] width 222 height 15
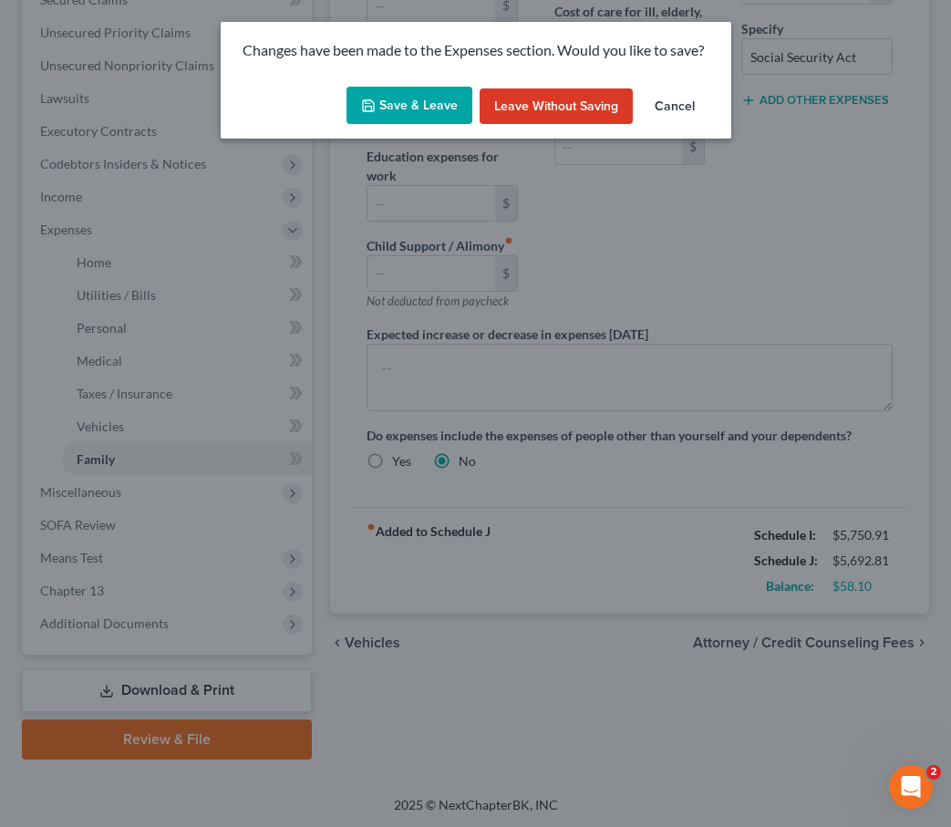
click at [402, 116] on button "Save & Leave" at bounding box center [410, 106] width 126 height 38
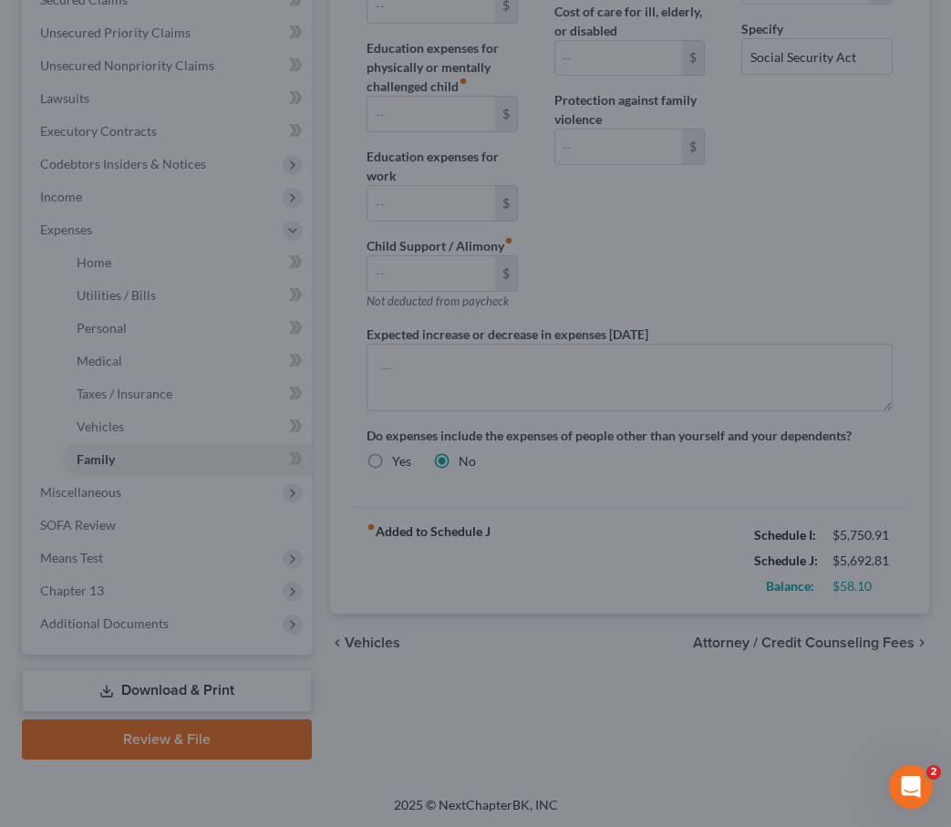
select select "2"
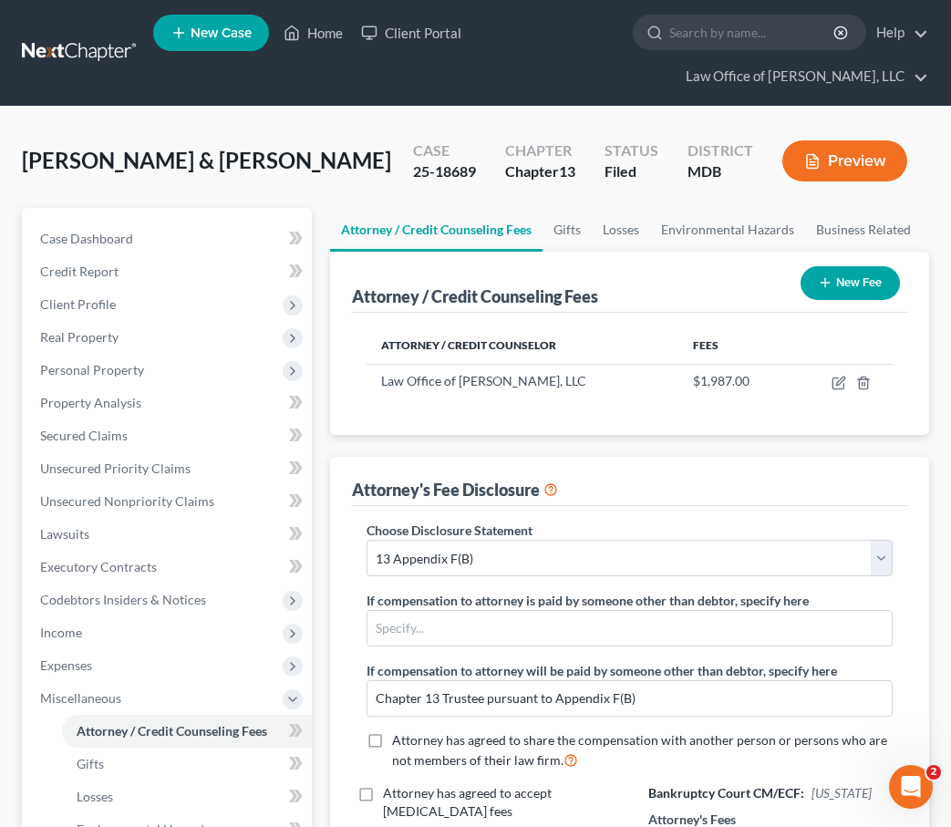
scroll to position [370, 0]
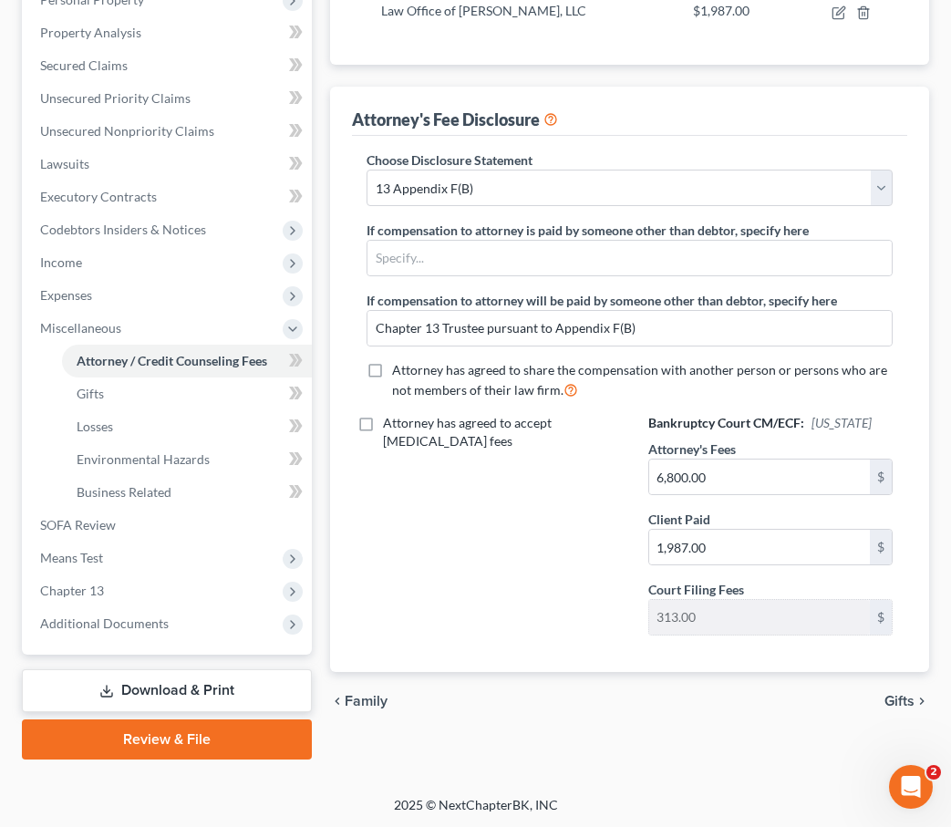
click at [143, 691] on link "Download & Print" at bounding box center [167, 690] width 290 height 43
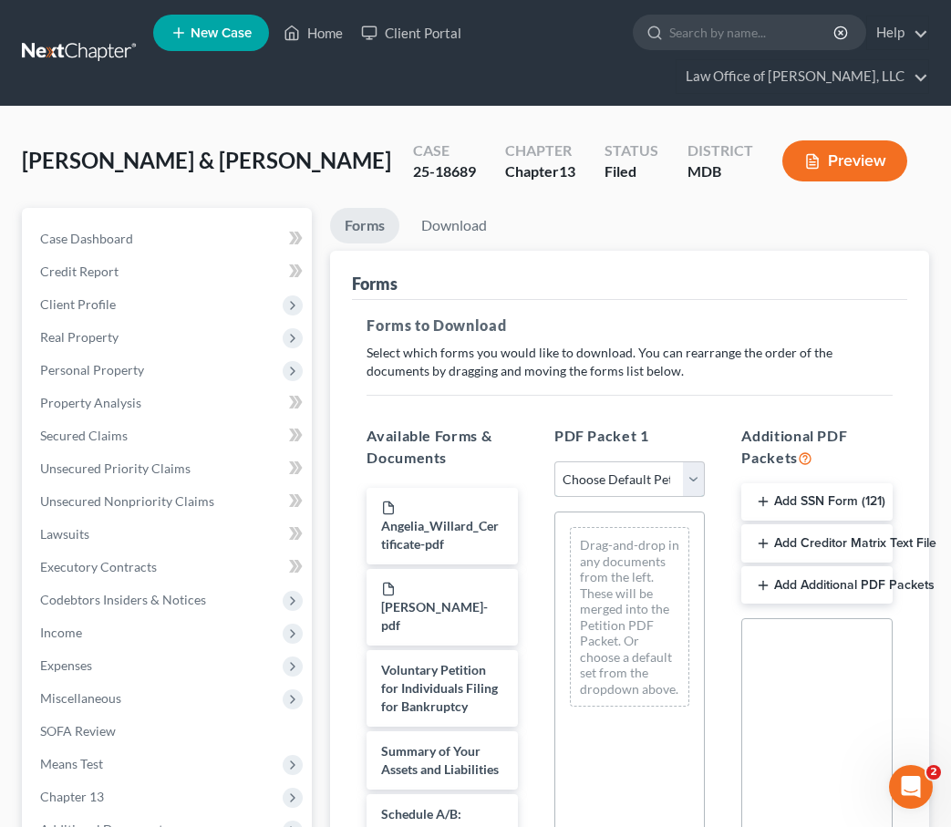
click at [693, 473] on select "Choose Default Petition PDF Packet Complete Bankruptcy Petition (all forms and …" at bounding box center [629, 479] width 151 height 36
select select "0"
click at [554, 461] on select "Choose Default Petition PDF Packet Complete Bankruptcy Petition (all forms and …" at bounding box center [629, 479] width 151 height 36
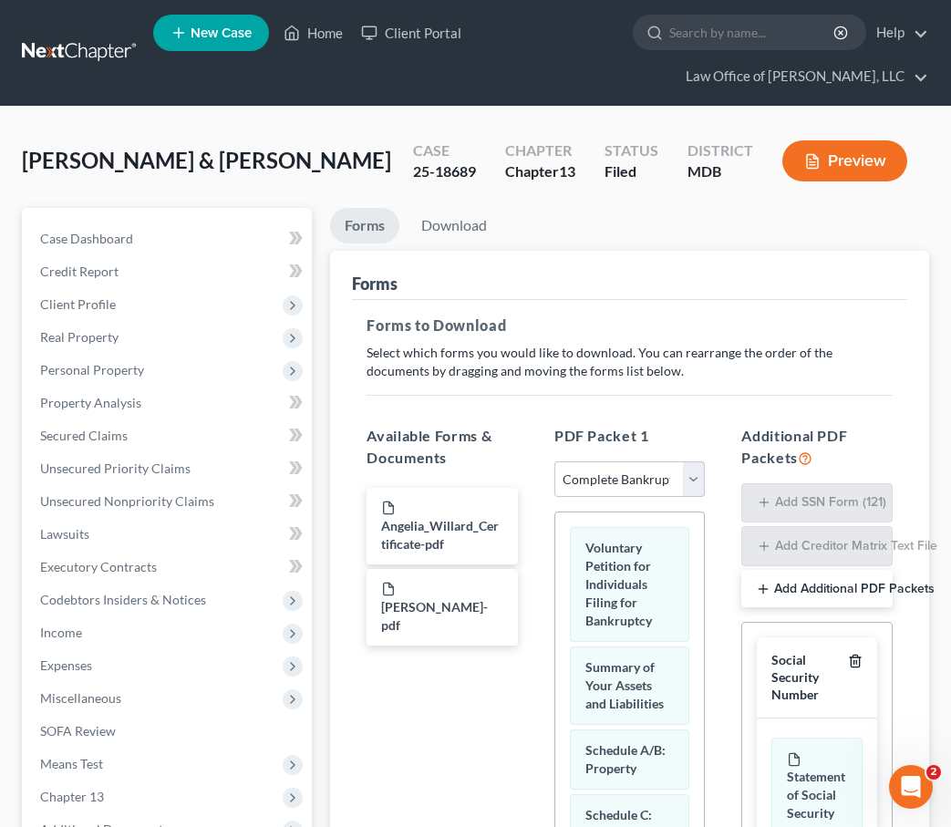
click at [856, 657] on icon "button" at bounding box center [855, 661] width 15 height 15
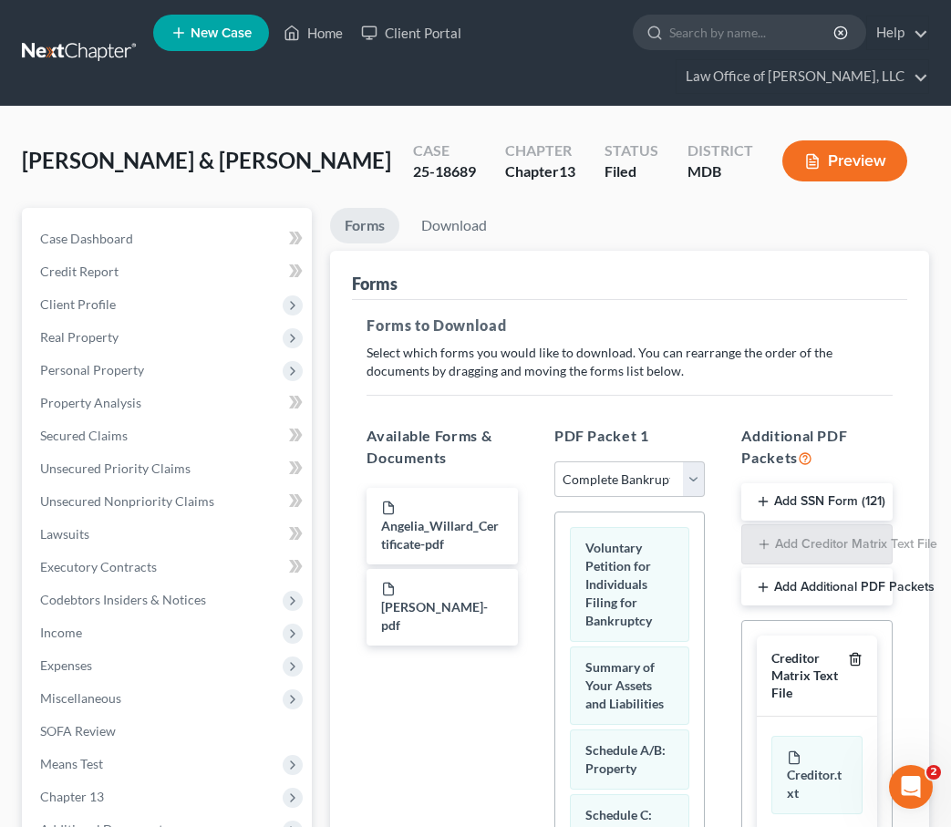
click at [856, 659] on line "button" at bounding box center [856, 661] width 0 height 4
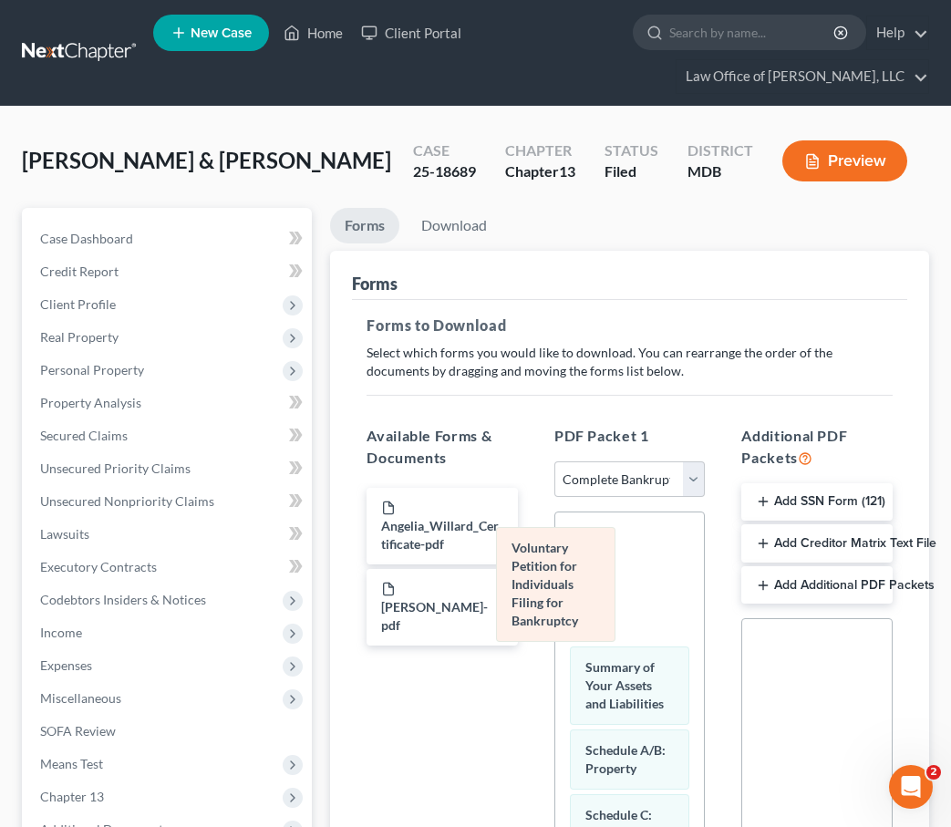
drag, startPoint x: 619, startPoint y: 569, endPoint x: 398, endPoint y: 564, distance: 220.7
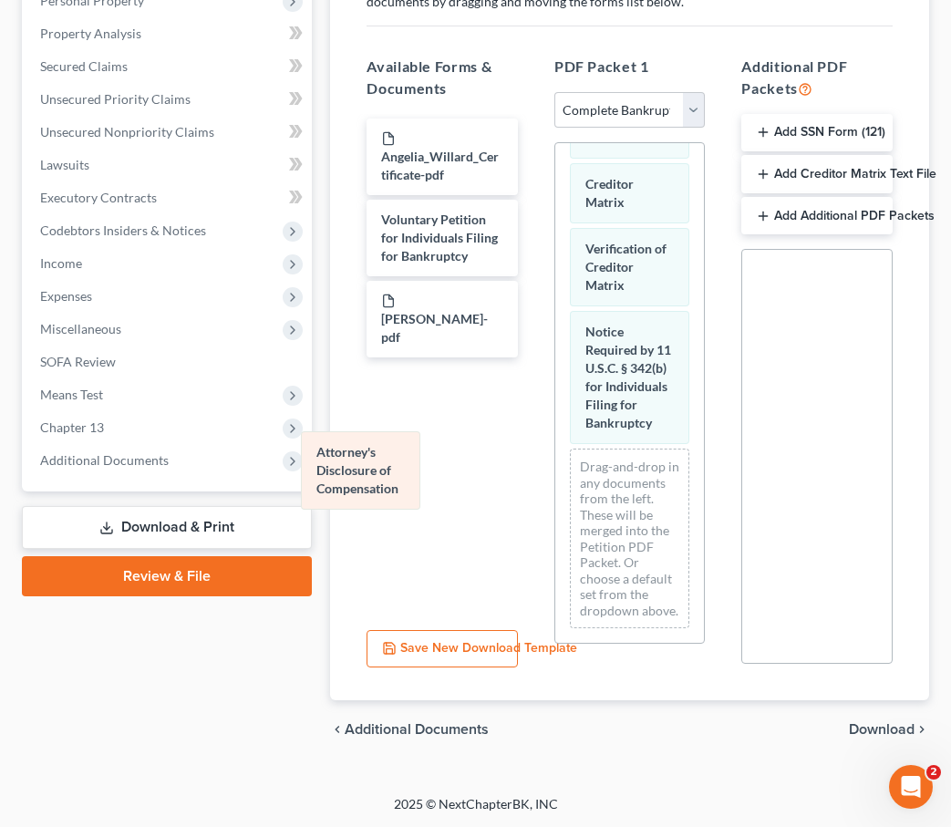
scroll to position [1209, 0]
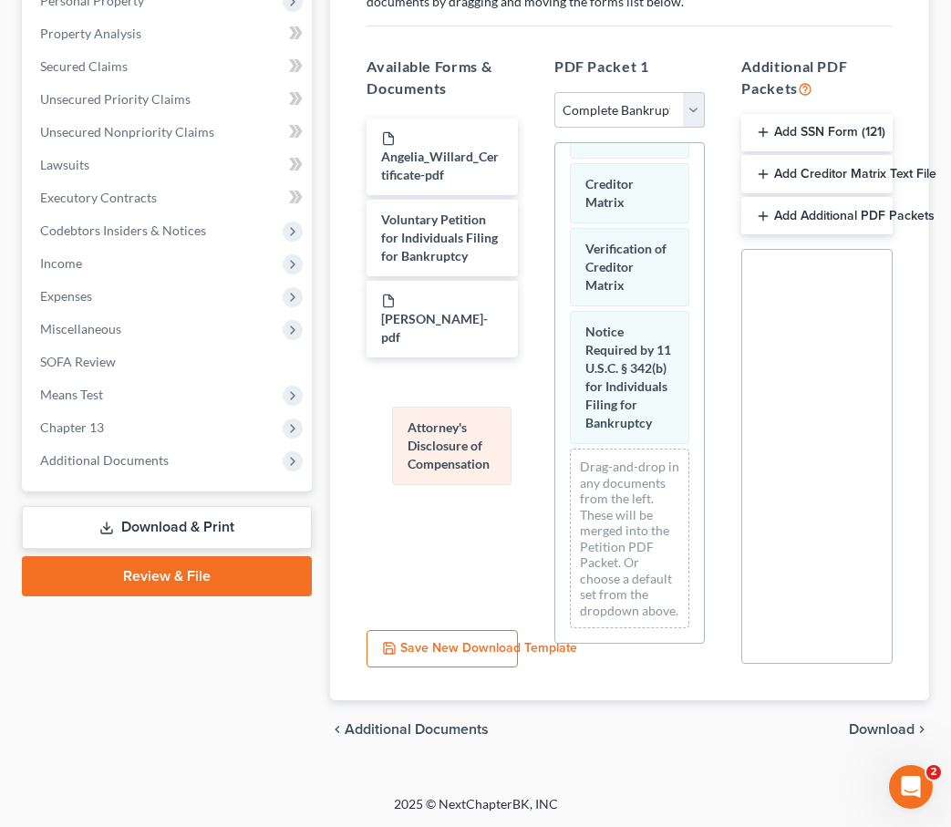
drag, startPoint x: 614, startPoint y: 399, endPoint x: 436, endPoint y: 441, distance: 182.7
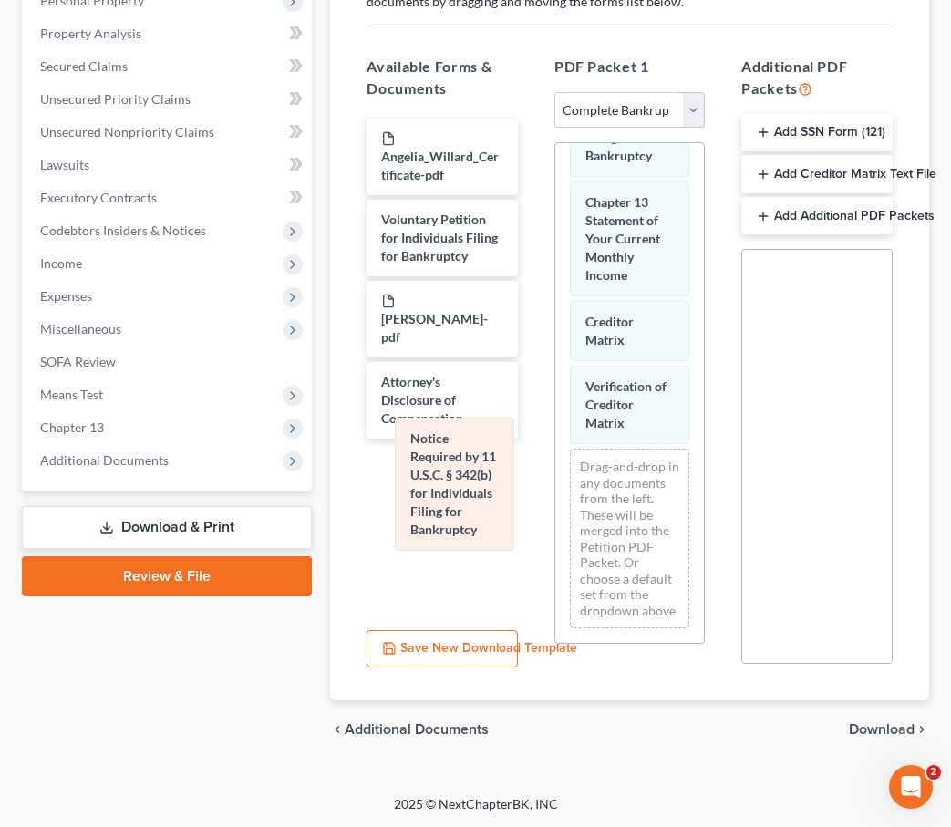
drag, startPoint x: 626, startPoint y: 393, endPoint x: 445, endPoint y: 503, distance: 211.6
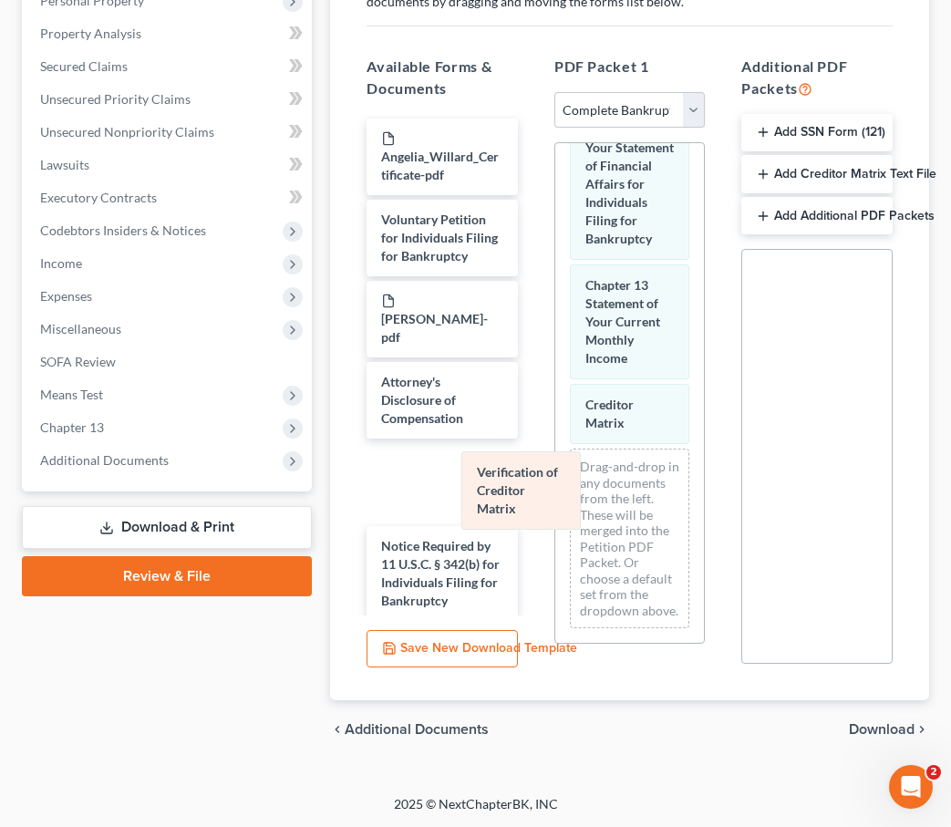
drag, startPoint x: 615, startPoint y: 409, endPoint x: 497, endPoint y: 504, distance: 151.1
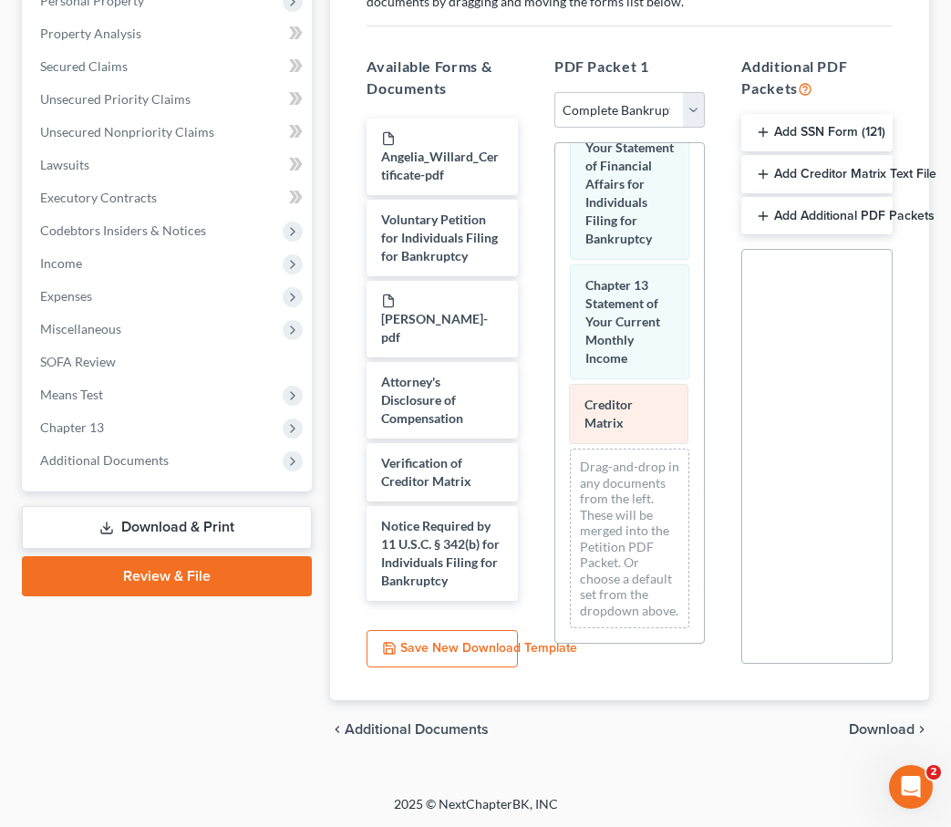
scroll to position [924, 0]
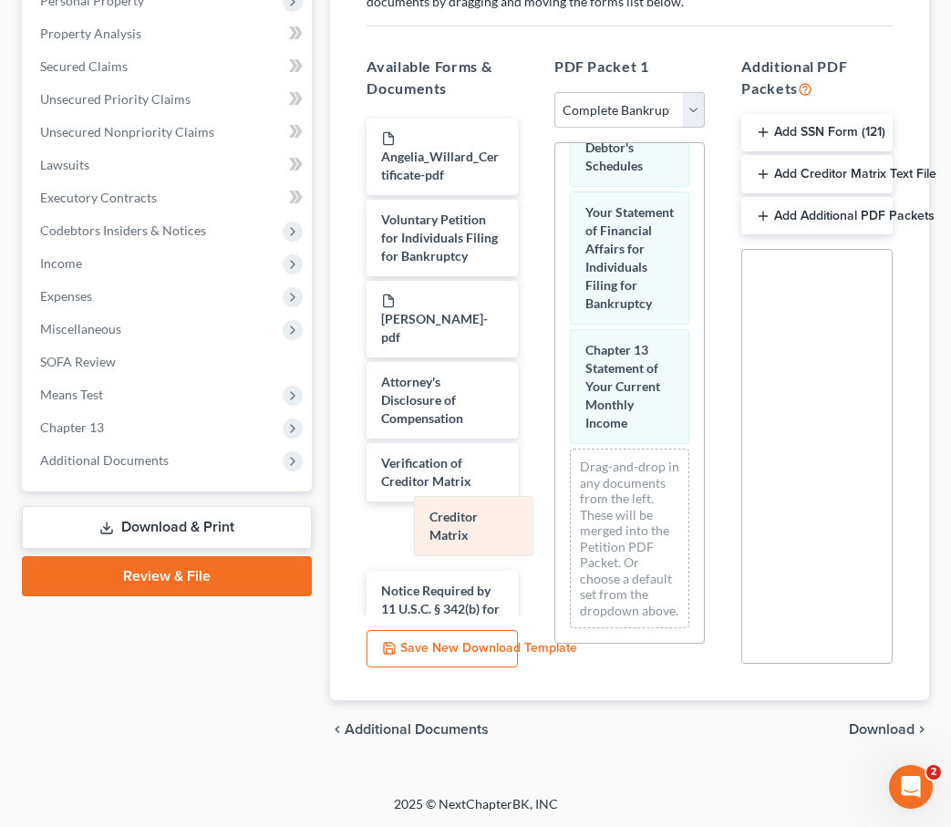
drag, startPoint x: 623, startPoint y: 414, endPoint x: 471, endPoint y: 528, distance: 189.5
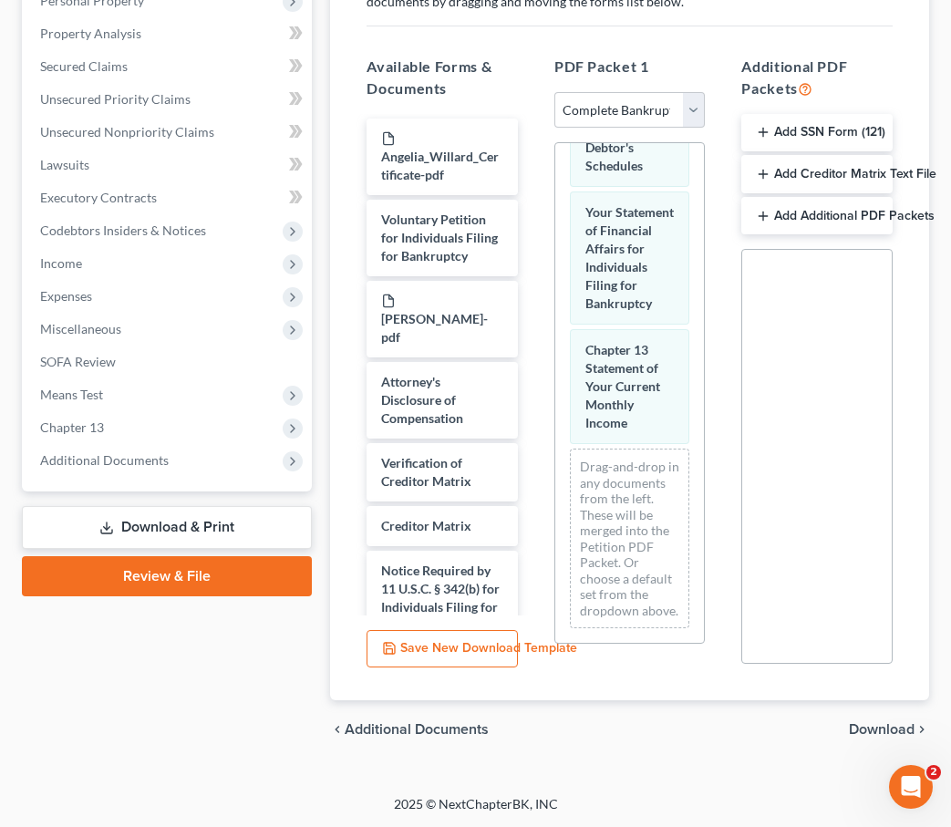
click at [864, 726] on span "Download" at bounding box center [882, 729] width 66 height 15
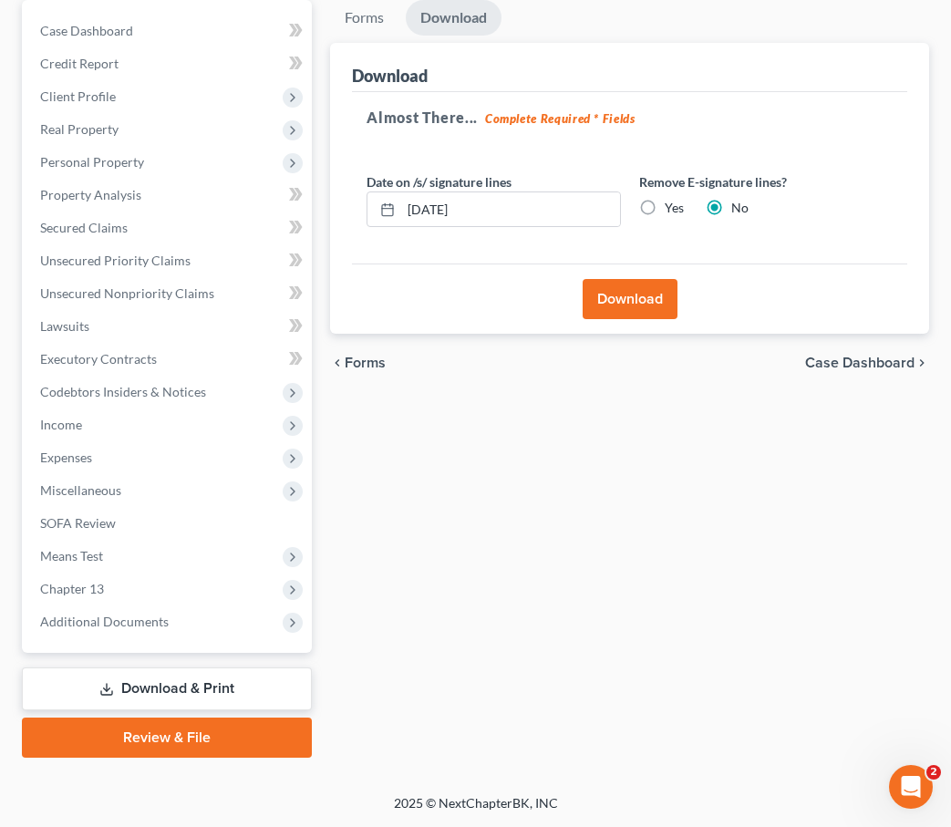
scroll to position [206, 0]
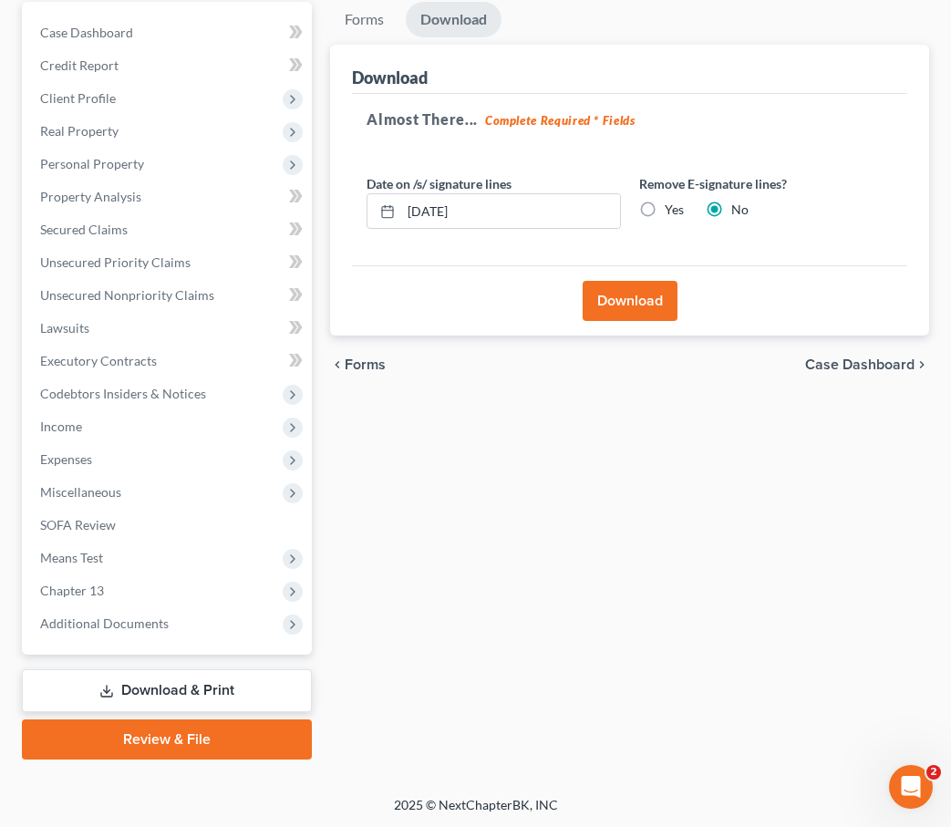
click at [634, 295] on button "Download" at bounding box center [630, 301] width 95 height 40
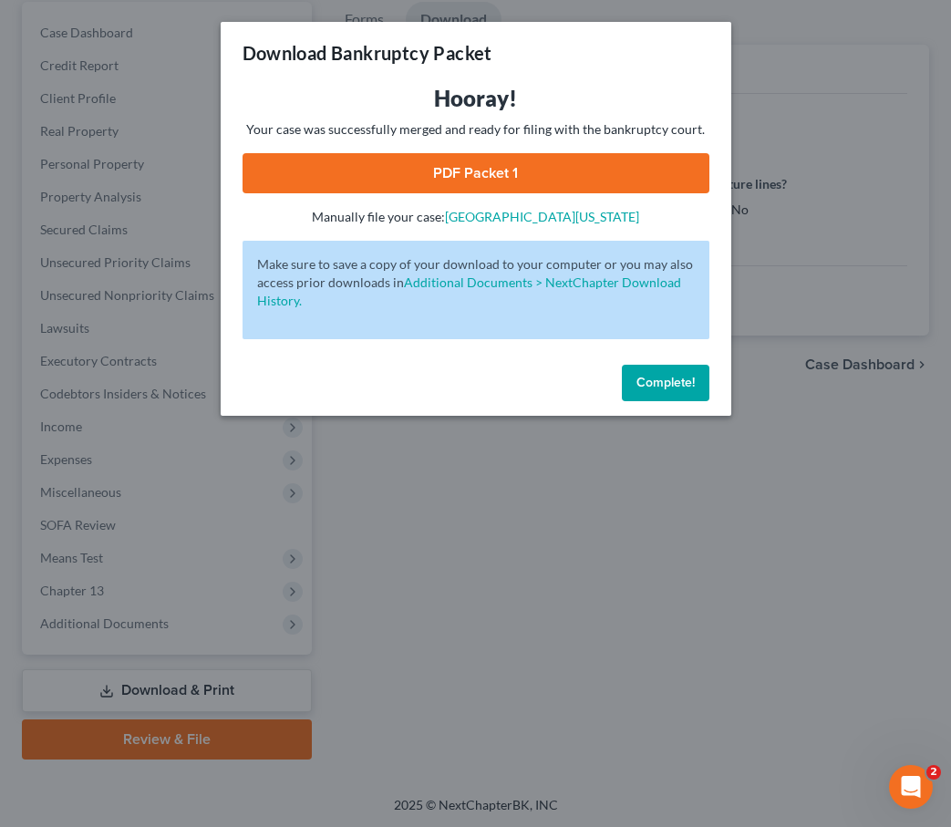
click at [352, 169] on link "PDF Packet 1" at bounding box center [476, 173] width 467 height 40
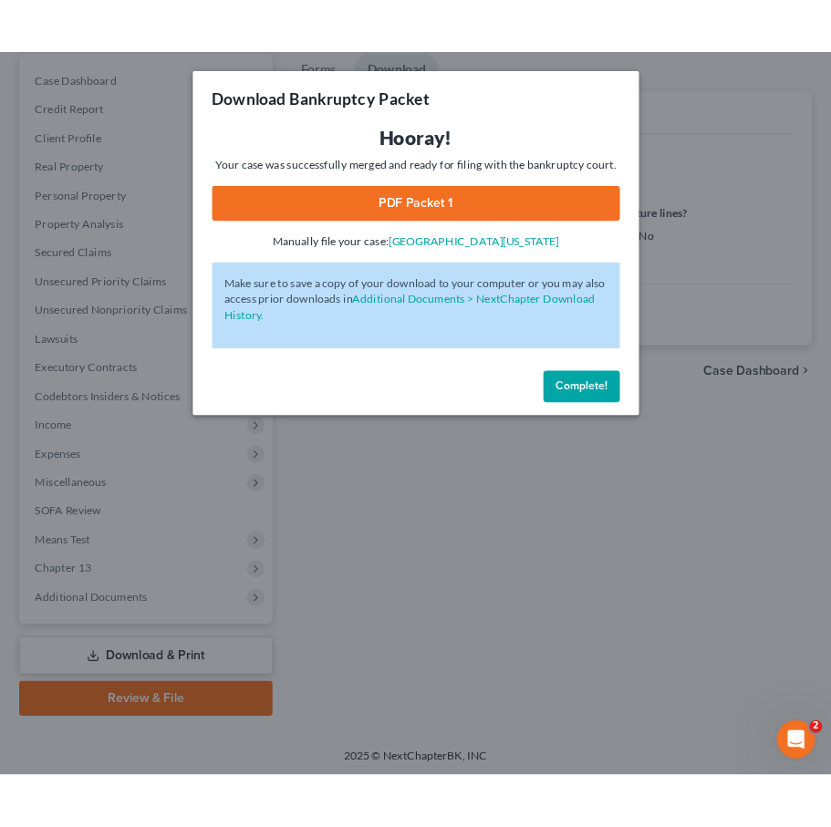
scroll to position [0, 0]
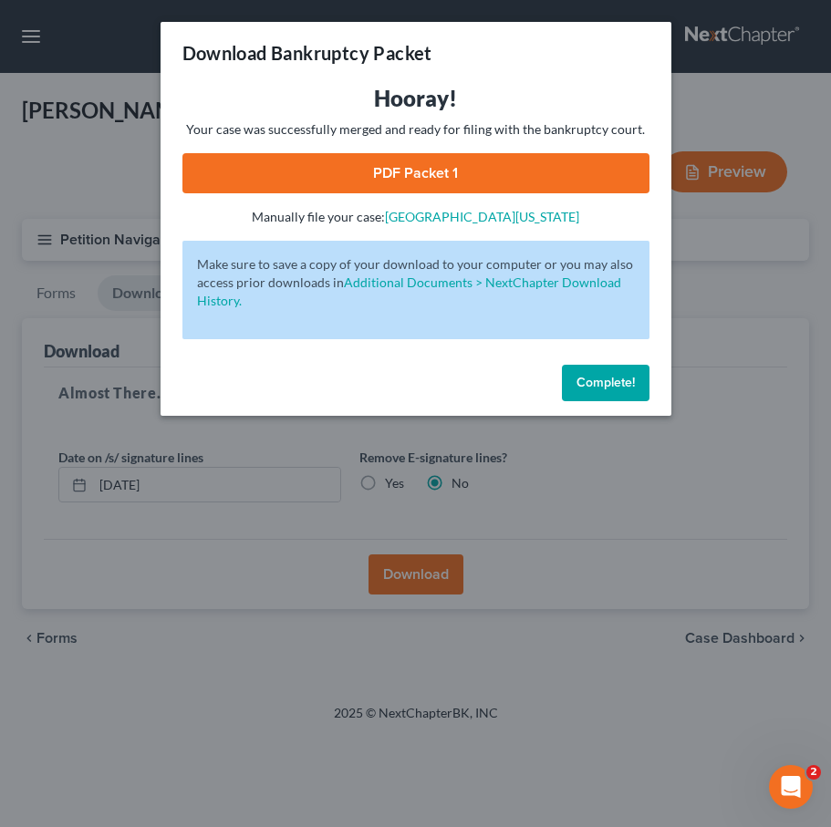
click at [415, 172] on link "PDF Packet 1" at bounding box center [415, 173] width 467 height 40
click at [608, 374] on button "Complete!" at bounding box center [606, 383] width 88 height 36
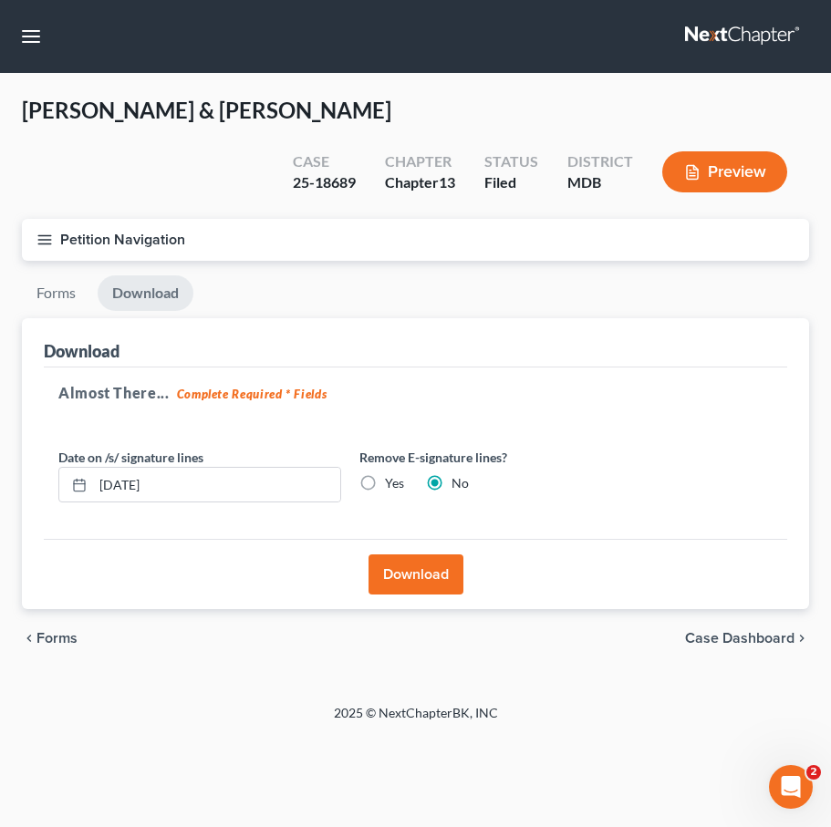
click at [47, 232] on icon "button" at bounding box center [44, 240] width 16 height 16
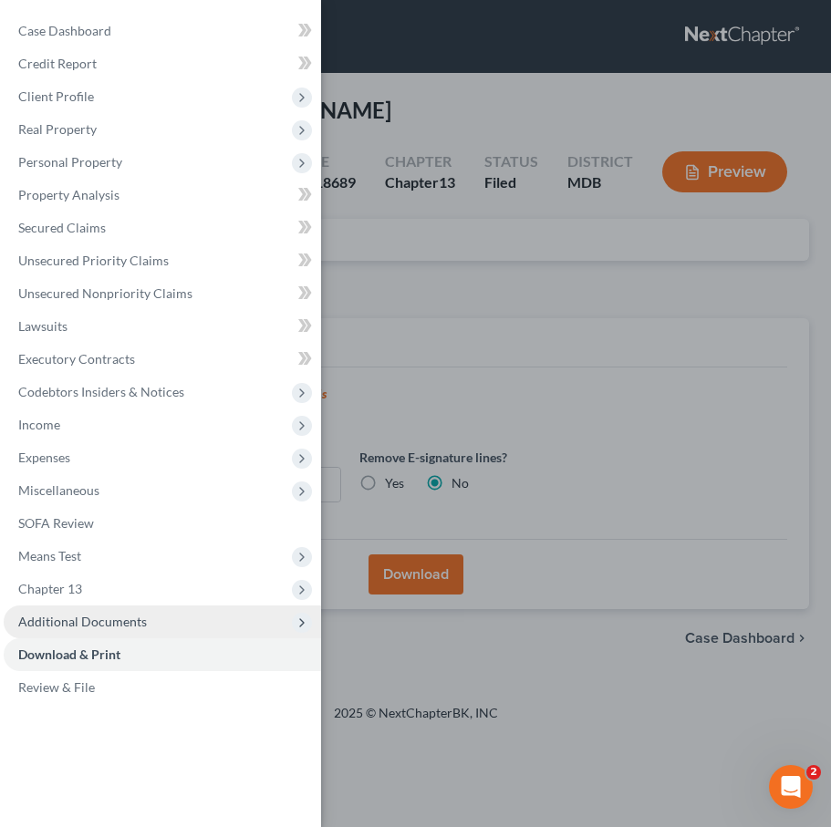
click at [76, 618] on span "Additional Documents" at bounding box center [82, 622] width 129 height 16
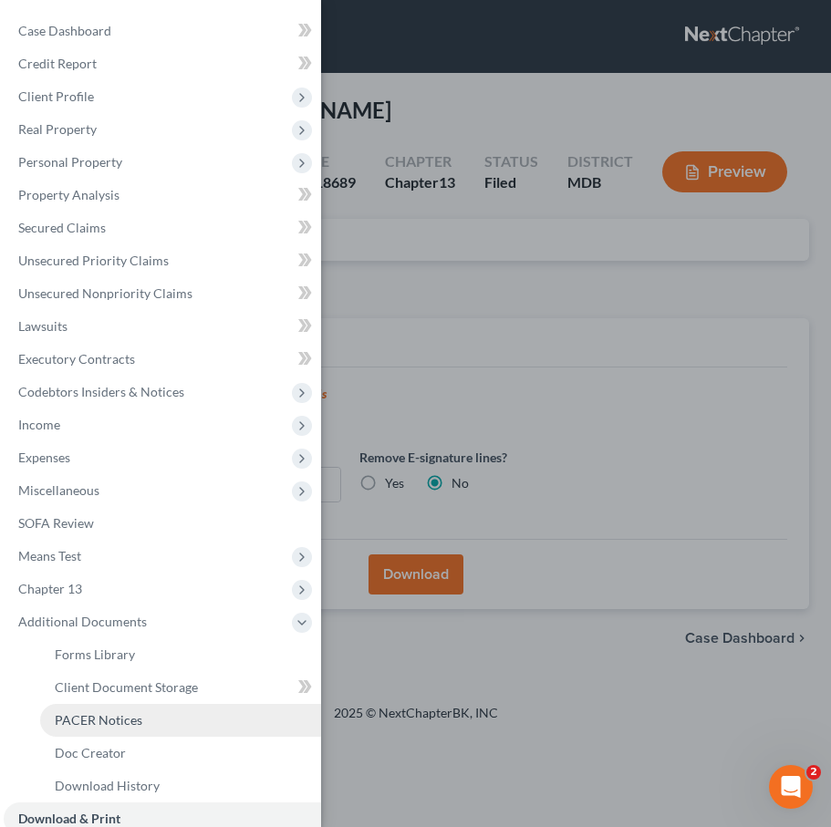
click at [88, 712] on span "PACER Notices" at bounding box center [99, 720] width 88 height 16
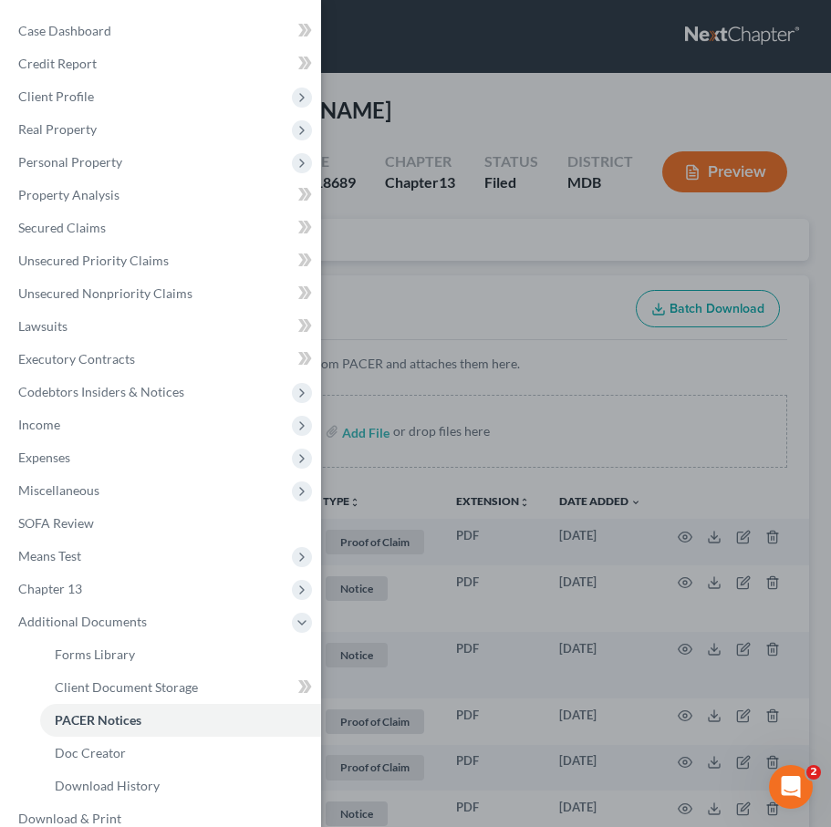
click at [396, 247] on div "Case Dashboard Payments Invoices Payments Payments Credit Report Client Profile" at bounding box center [415, 413] width 831 height 827
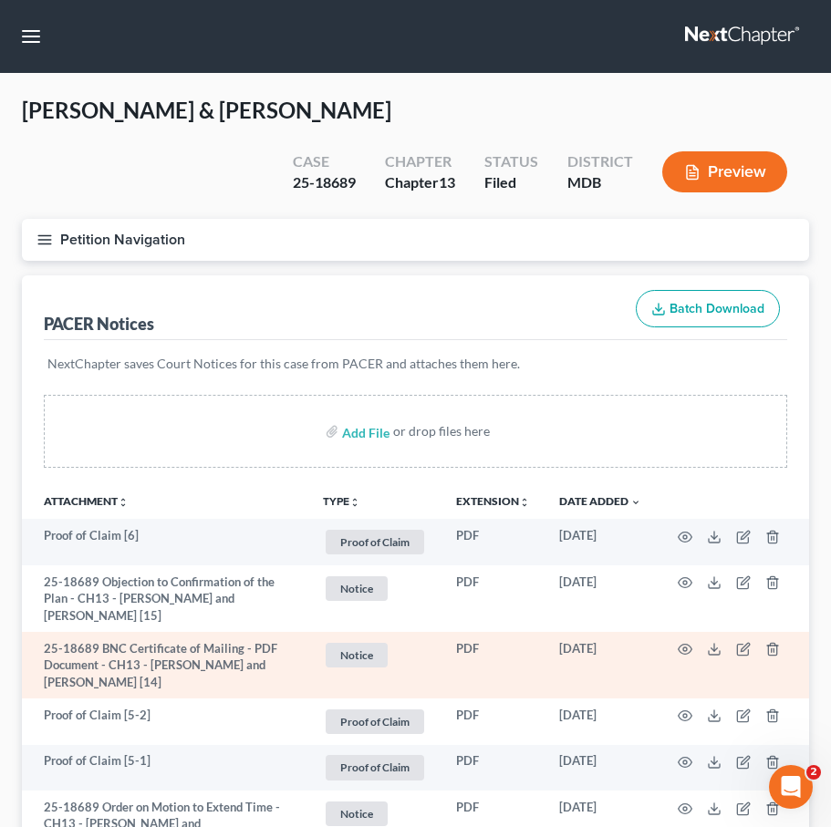
scroll to position [1401, 0]
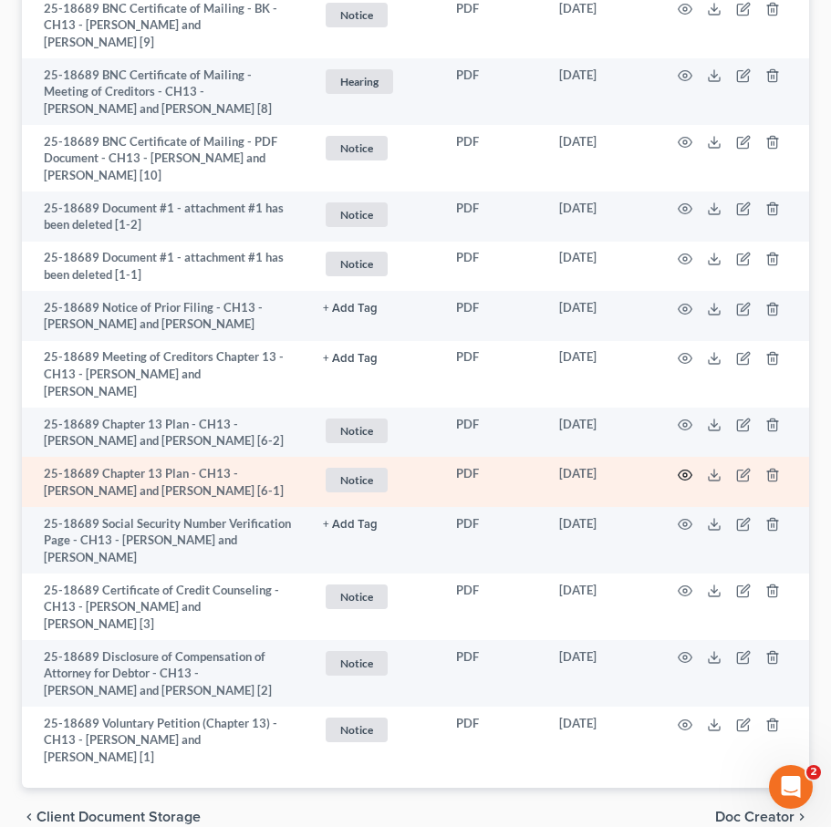
click at [681, 468] on icon "button" at bounding box center [685, 475] width 15 height 15
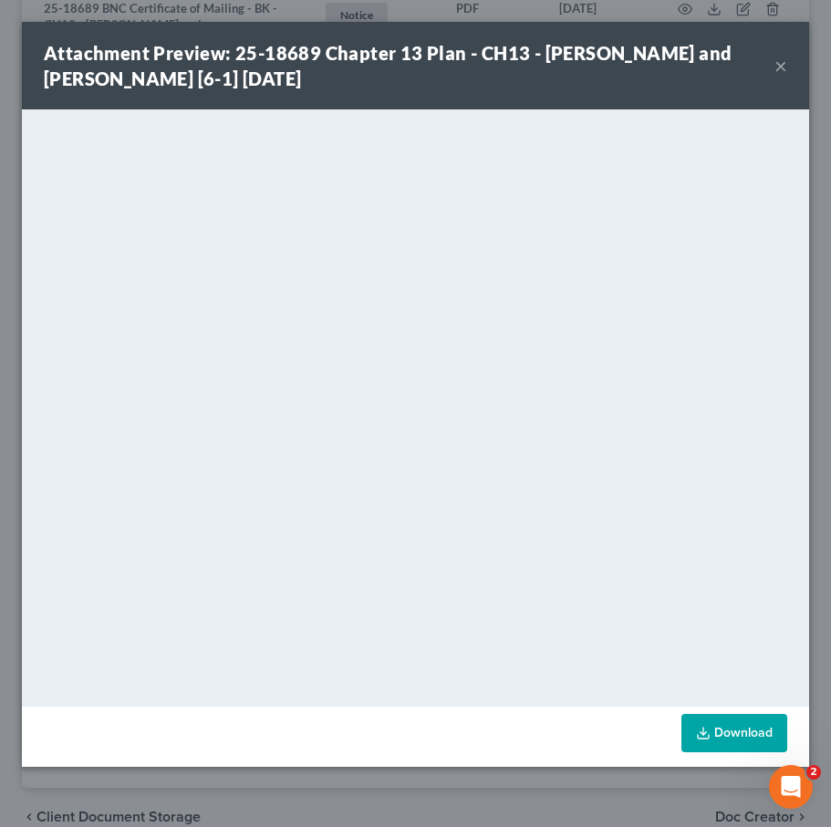
click at [780, 65] on button "×" at bounding box center [780, 66] width 13 height 22
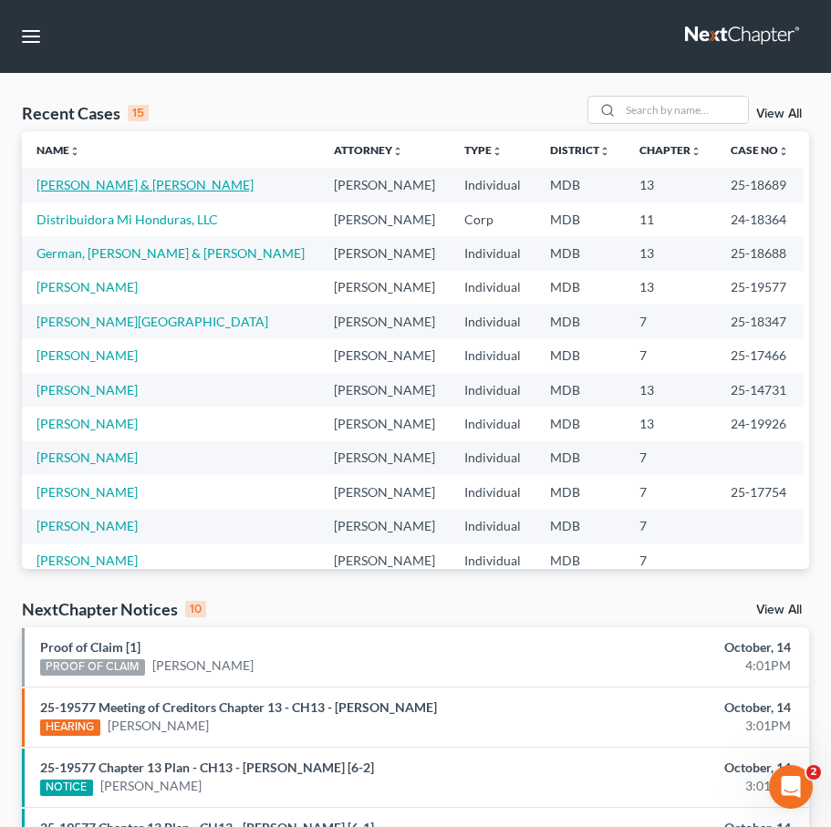
click at [67, 188] on link "Willard, Angelia & Kevin" at bounding box center [144, 185] width 217 height 16
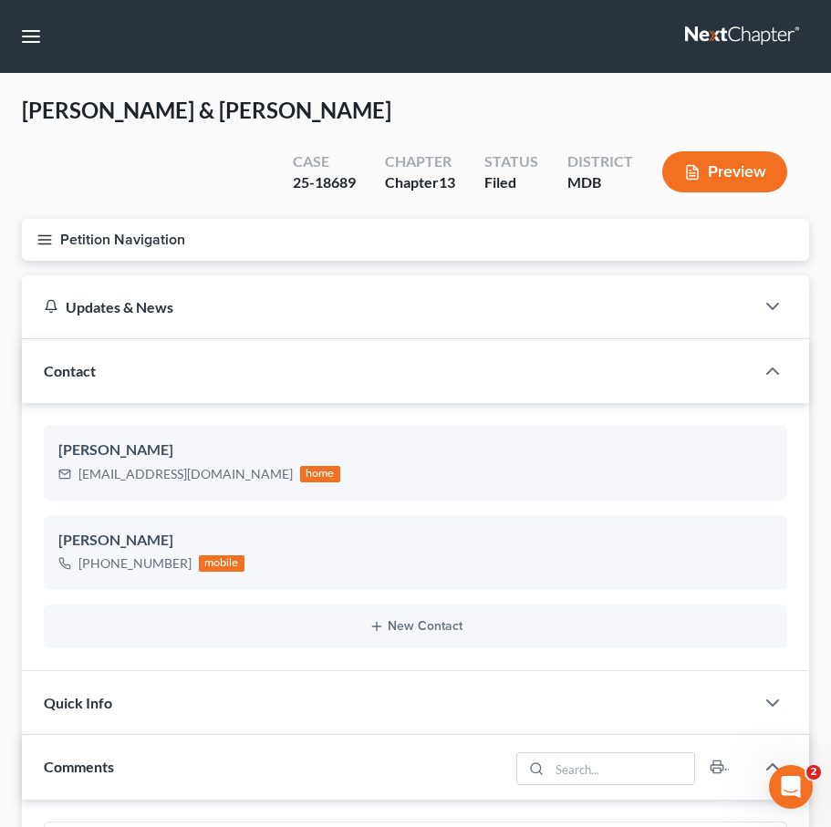
scroll to position [325, 0]
click at [44, 243] on line "button" at bounding box center [44, 243] width 13 height 0
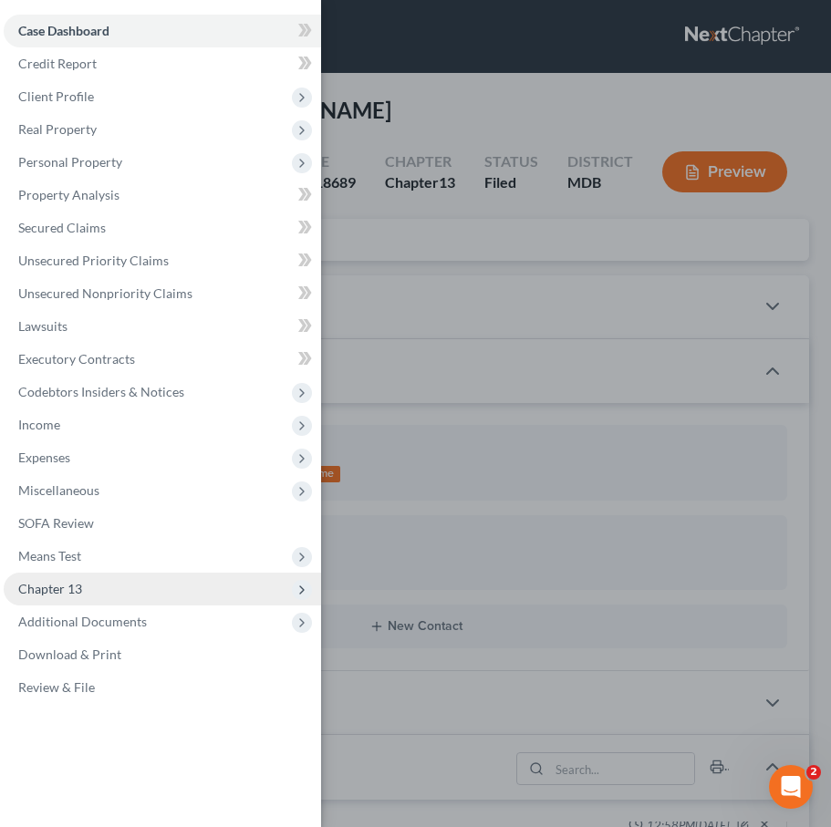
click at [41, 585] on span "Chapter 13" at bounding box center [50, 589] width 64 height 16
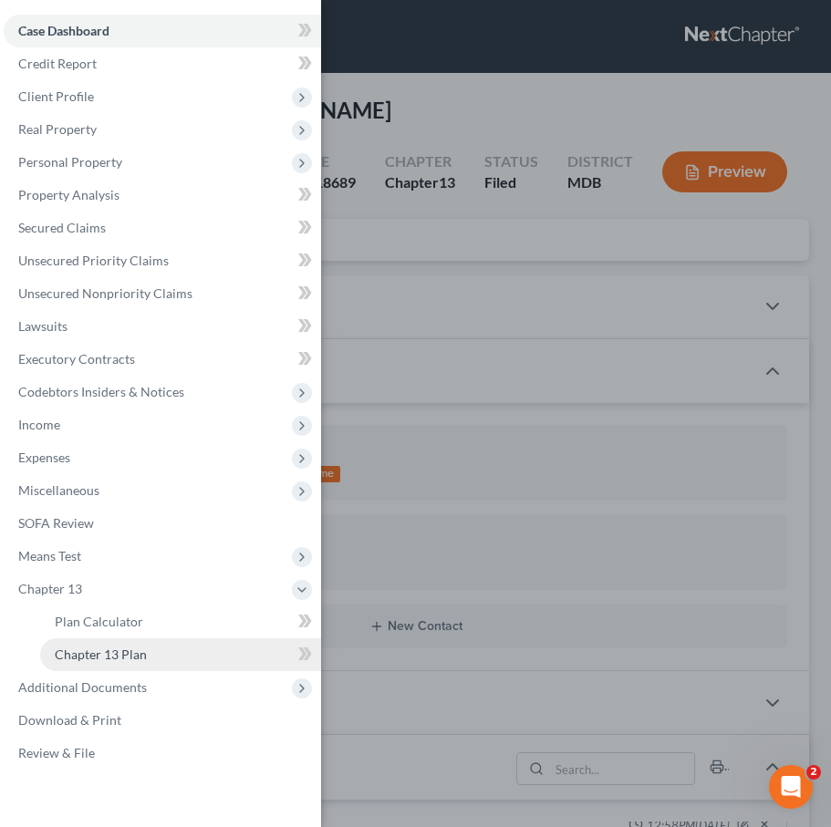
click at [65, 647] on span "Chapter 13 Plan" at bounding box center [101, 655] width 92 height 16
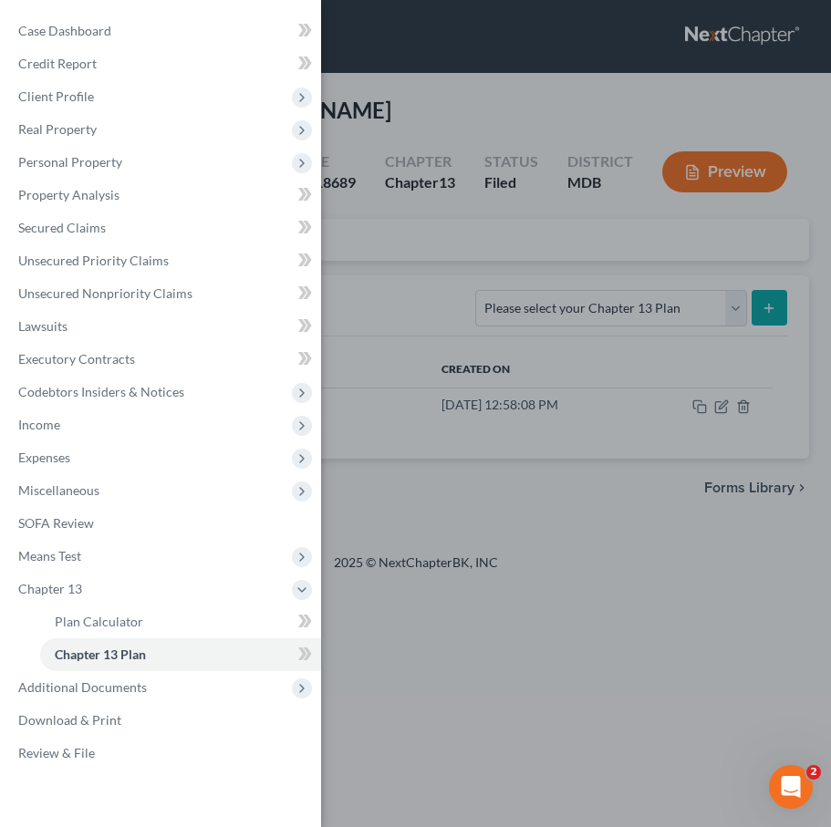
click at [429, 226] on div "Case Dashboard Payments Invoices Payments Payments Credit Report Client Profile" at bounding box center [415, 413] width 831 height 827
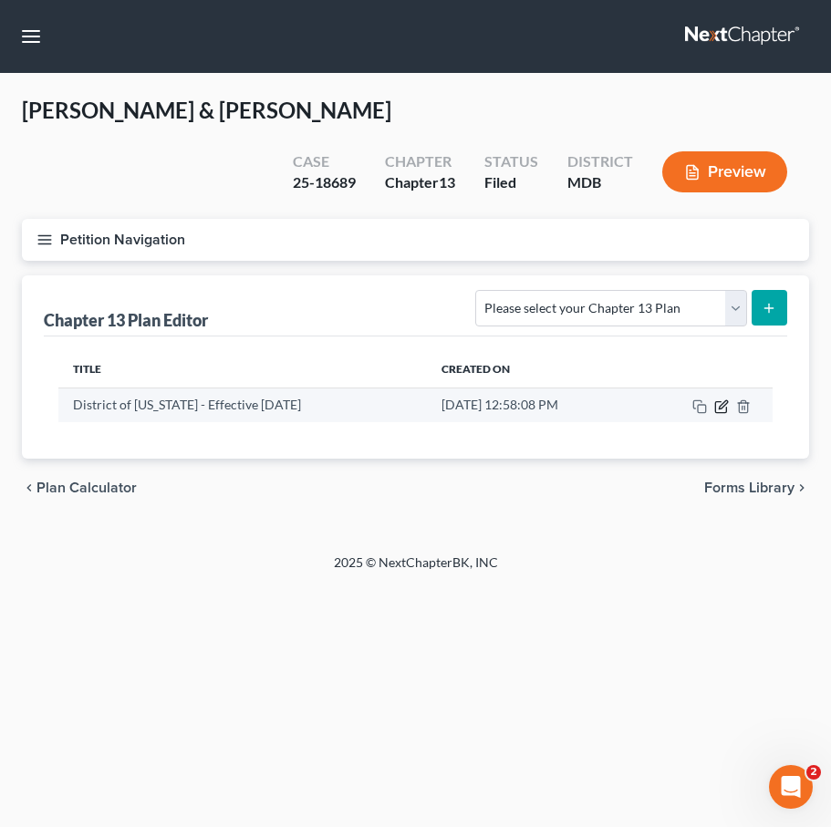
click at [721, 399] on icon "button" at bounding box center [721, 406] width 15 height 15
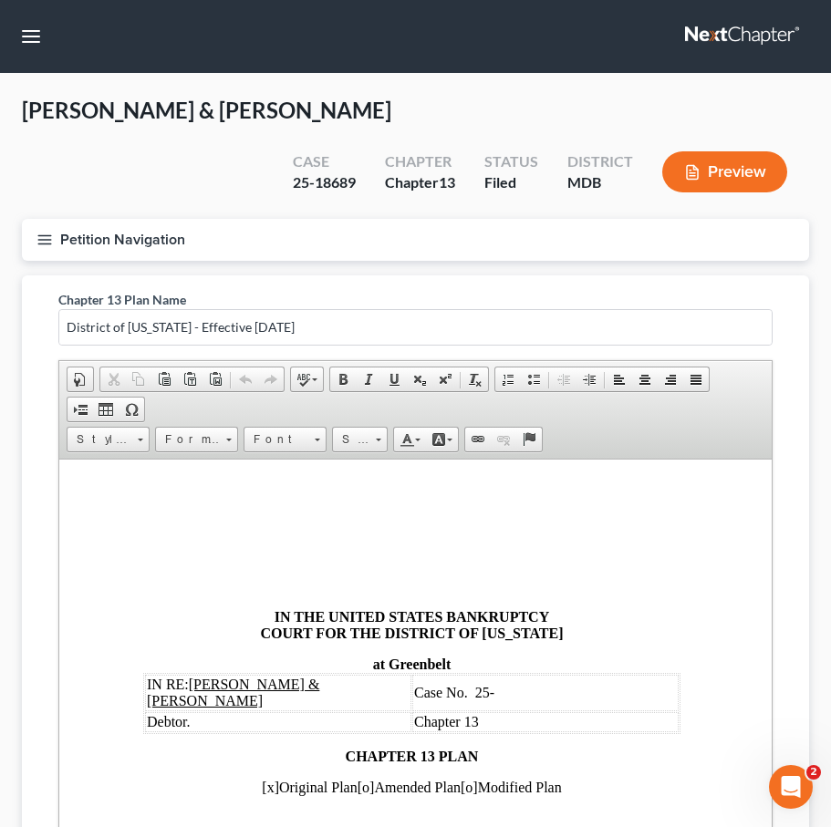
click at [500, 698] on td "Case No. 25-" at bounding box center [545, 692] width 266 height 36
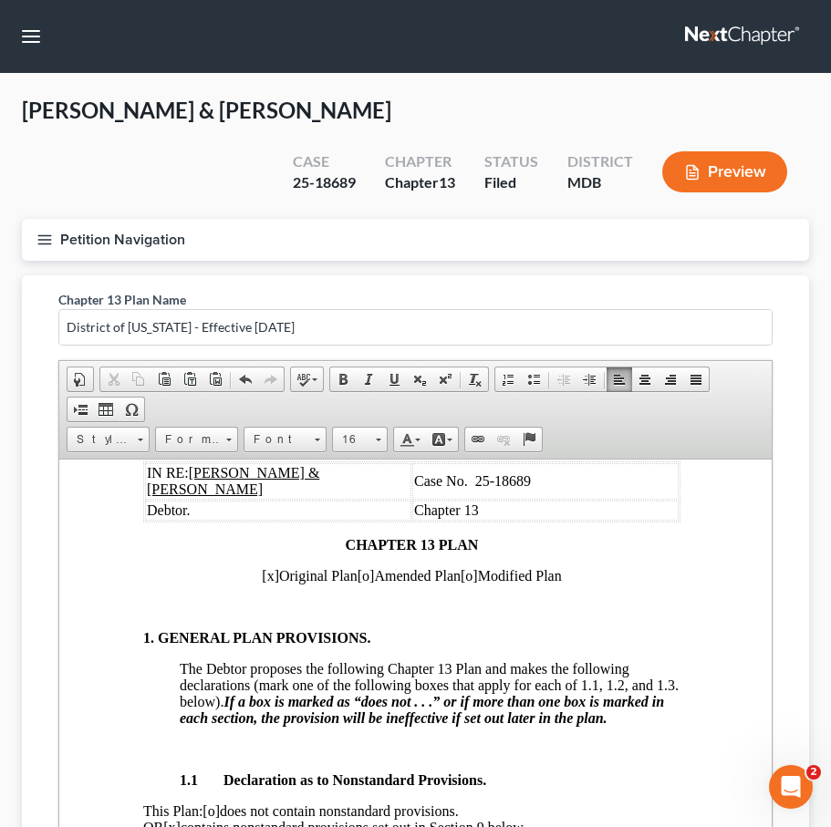
scroll to position [266, 4]
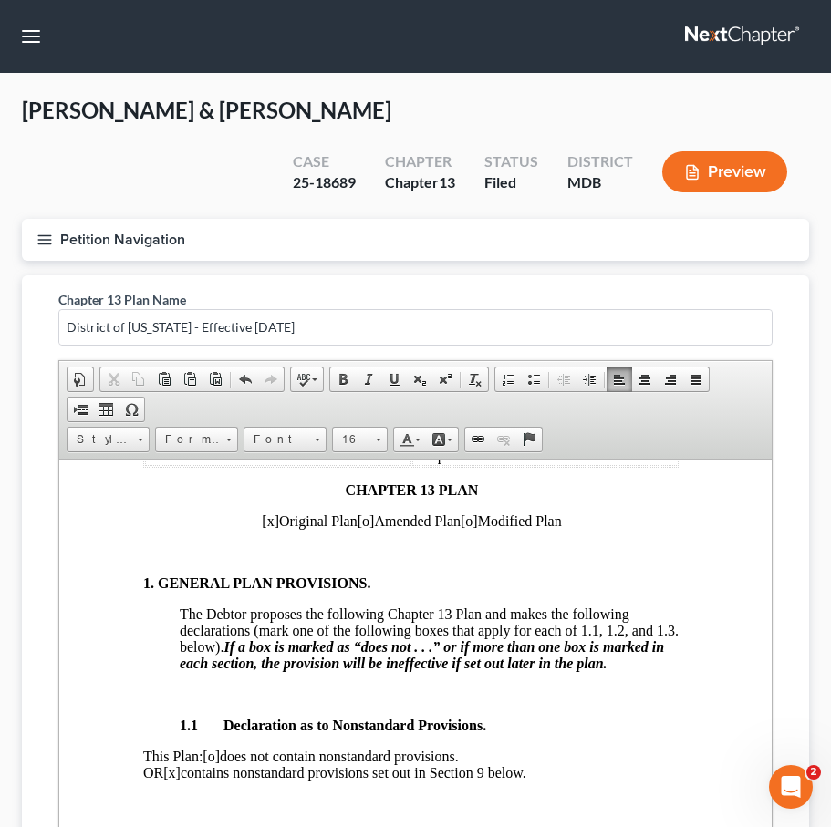
click at [262, 528] on span "[x]" at bounding box center [270, 520] width 17 height 16
click at [369, 527] on span "[o]" at bounding box center [365, 520] width 17 height 16
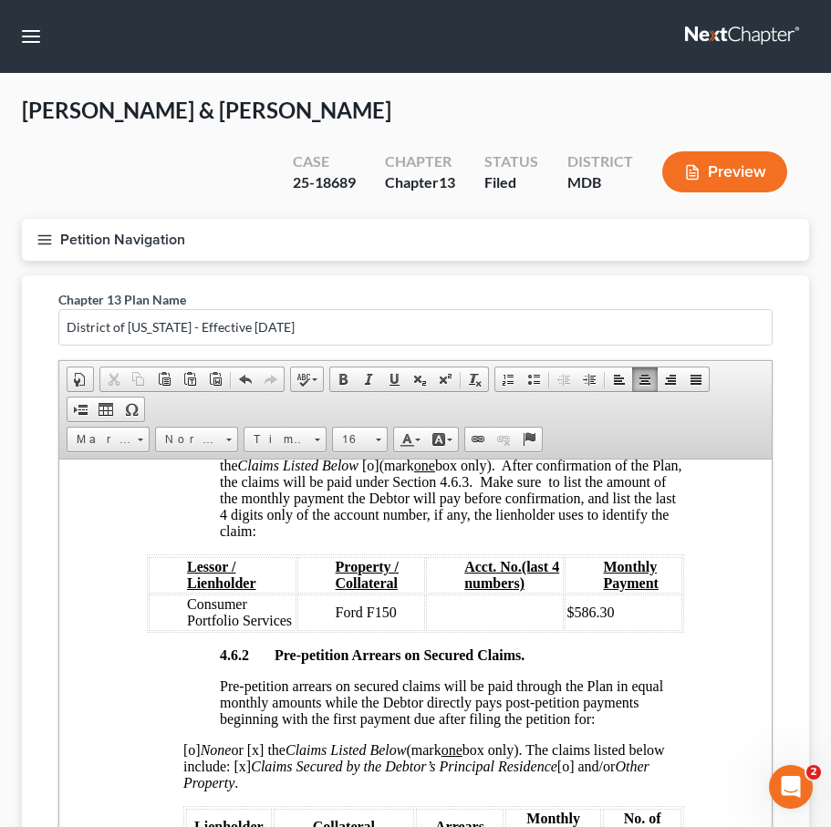
scroll to position [3320, 0]
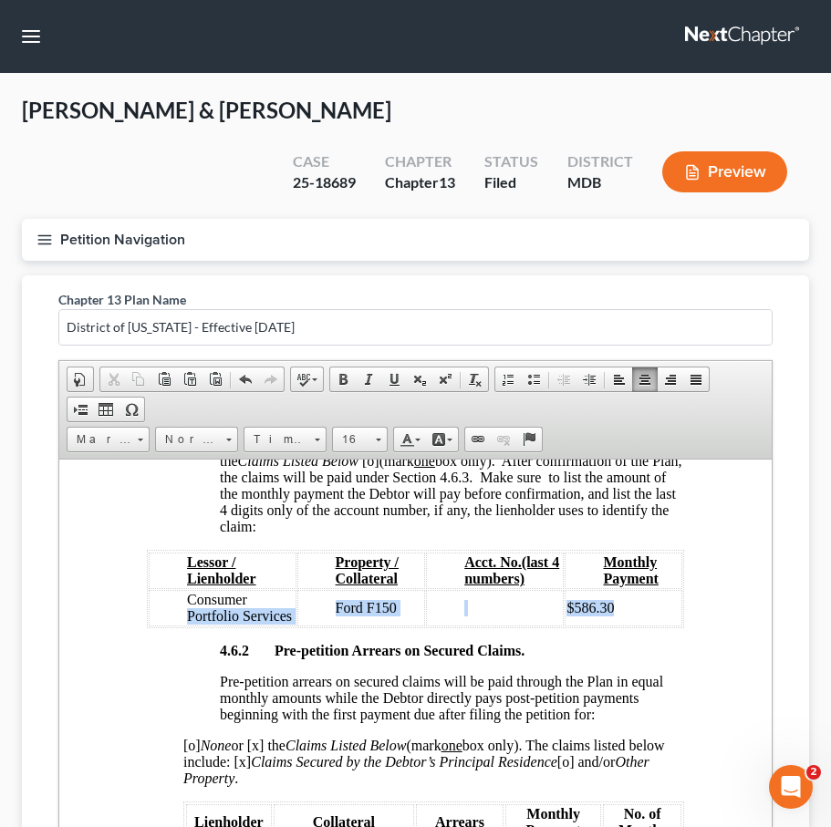
drag, startPoint x: 186, startPoint y: 705, endPoint x: 641, endPoint y: 721, distance: 455.3
click at [641, 626] on tr "Consumer Portfolio Services Ford F150 $586.30" at bounding box center [415, 607] width 533 height 36
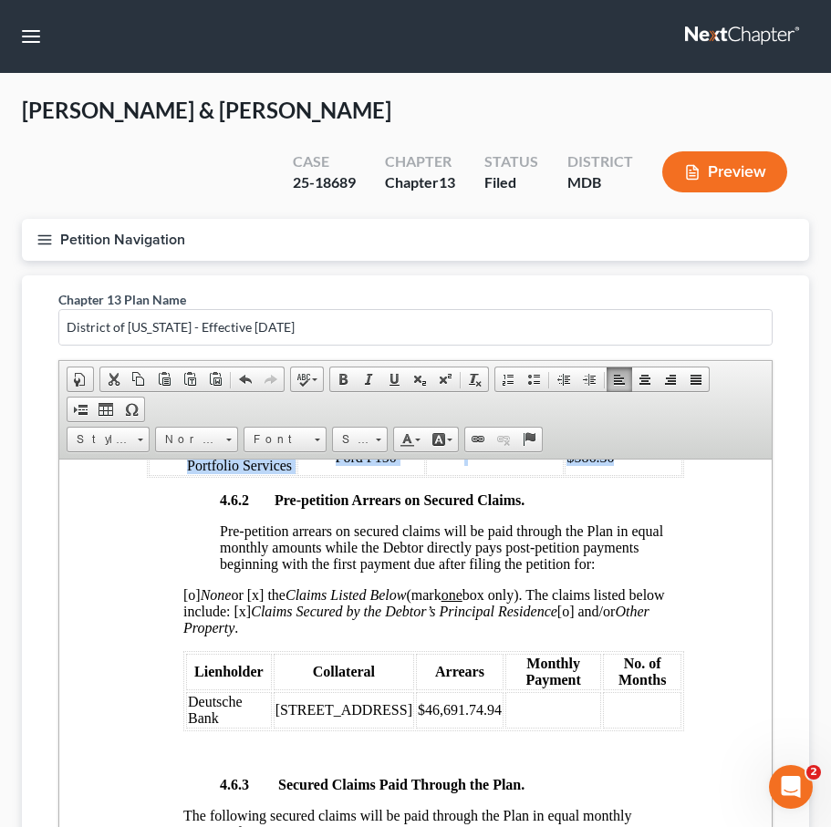
scroll to position [3496, 0]
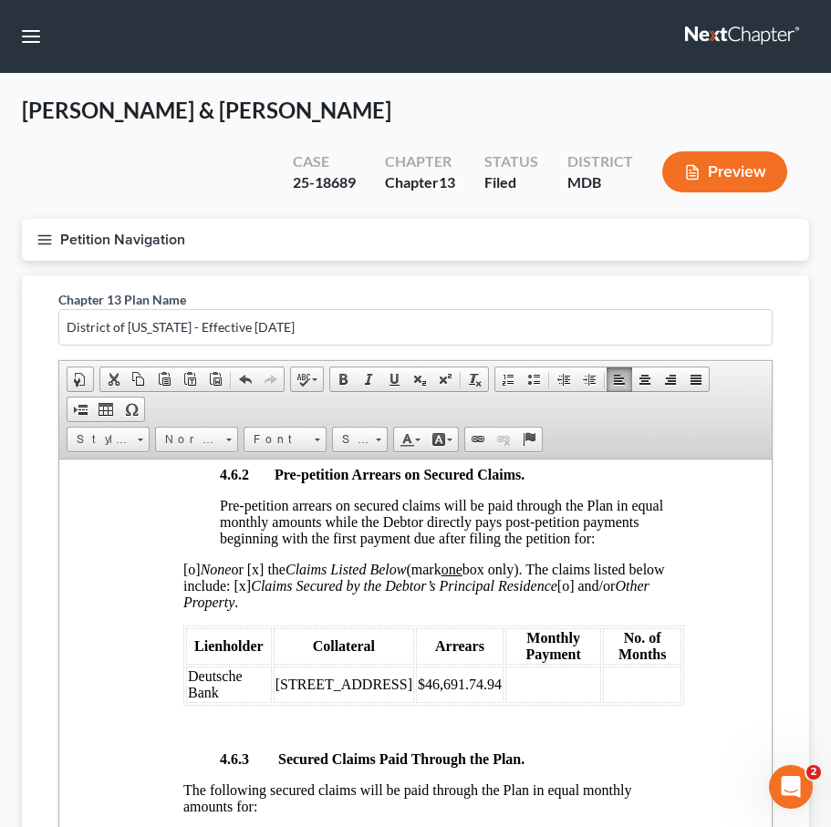
click at [239, 702] on td "Deutsche Bank" at bounding box center [229, 684] width 86 height 36
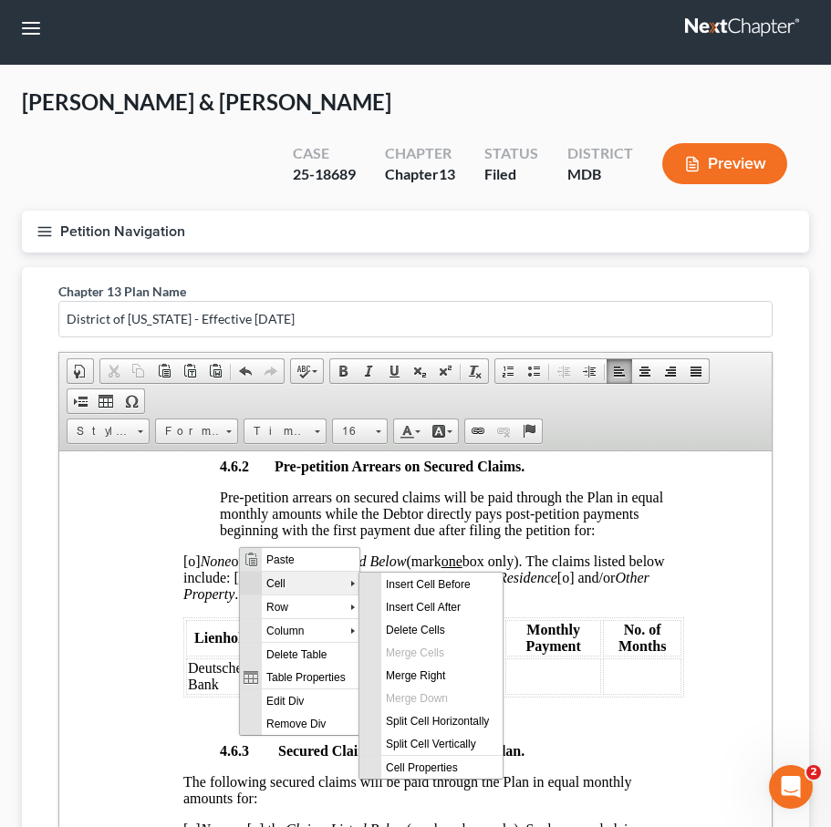
scroll to position [0, 0]
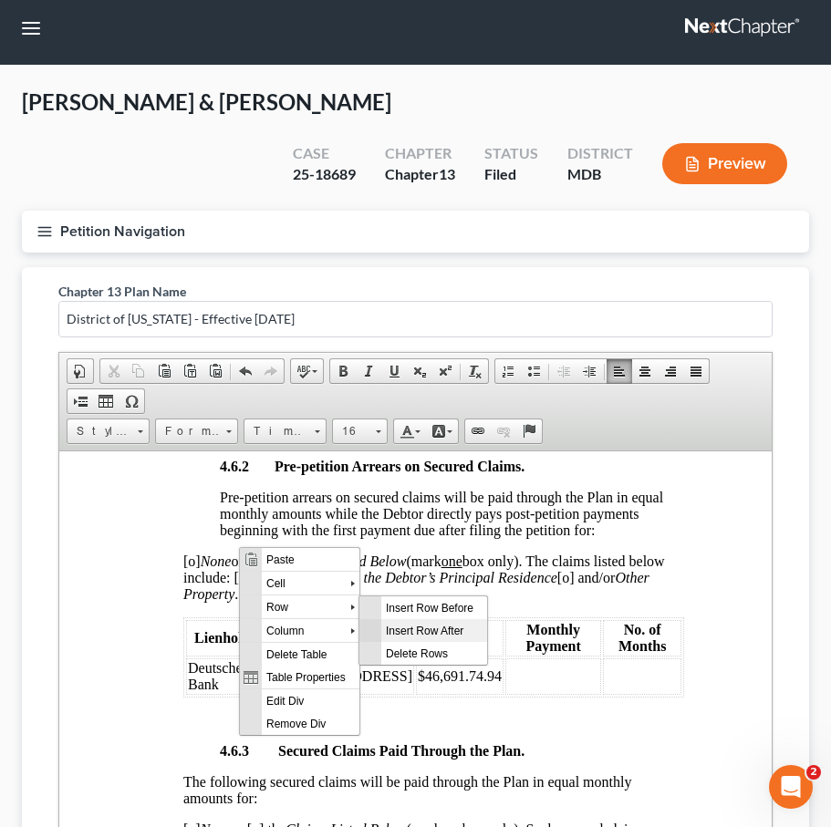
click at [400, 626] on span "Insert Row After" at bounding box center [434, 629] width 106 height 23
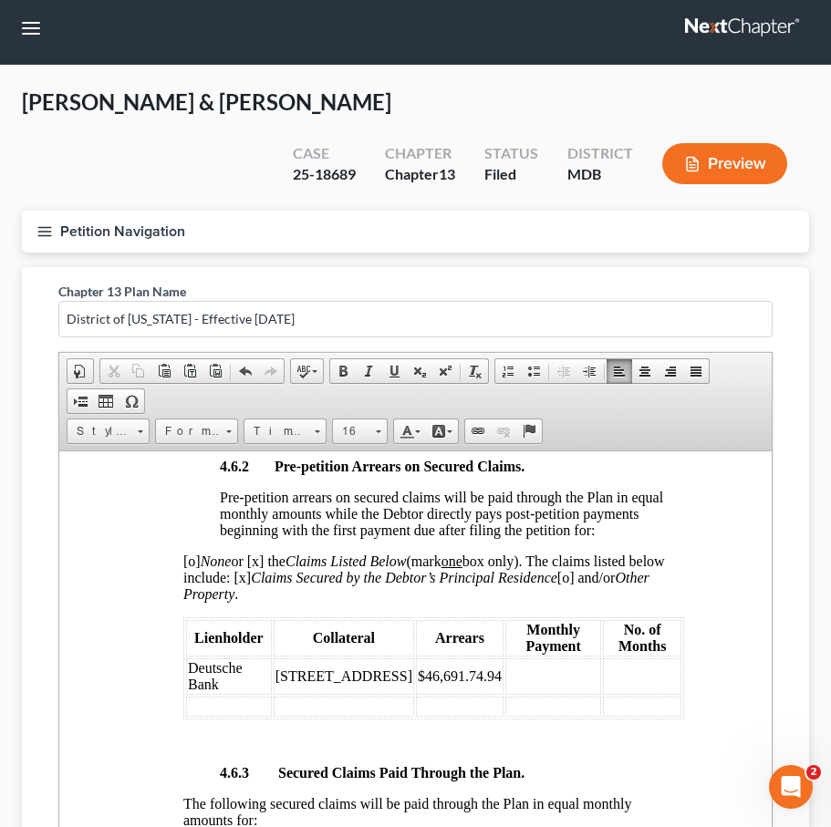
click at [228, 716] on td at bounding box center [229, 706] width 86 height 20
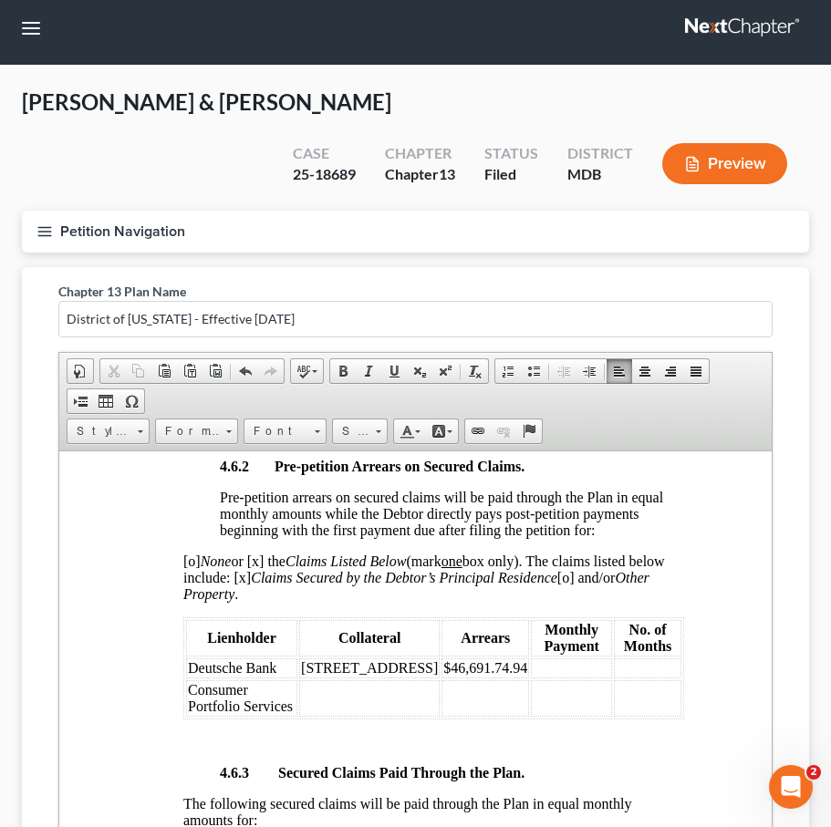
click at [351, 716] on td at bounding box center [369, 697] width 140 height 36
drag, startPoint x: 616, startPoint y: 527, endPoint x: 543, endPoint y: 523, distance: 74.0
click at [543, 441] on tr "Consumer Portfolio Services Ford F150 $586.30" at bounding box center [415, 423] width 533 height 36
click at [474, 716] on td at bounding box center [485, 697] width 88 height 36
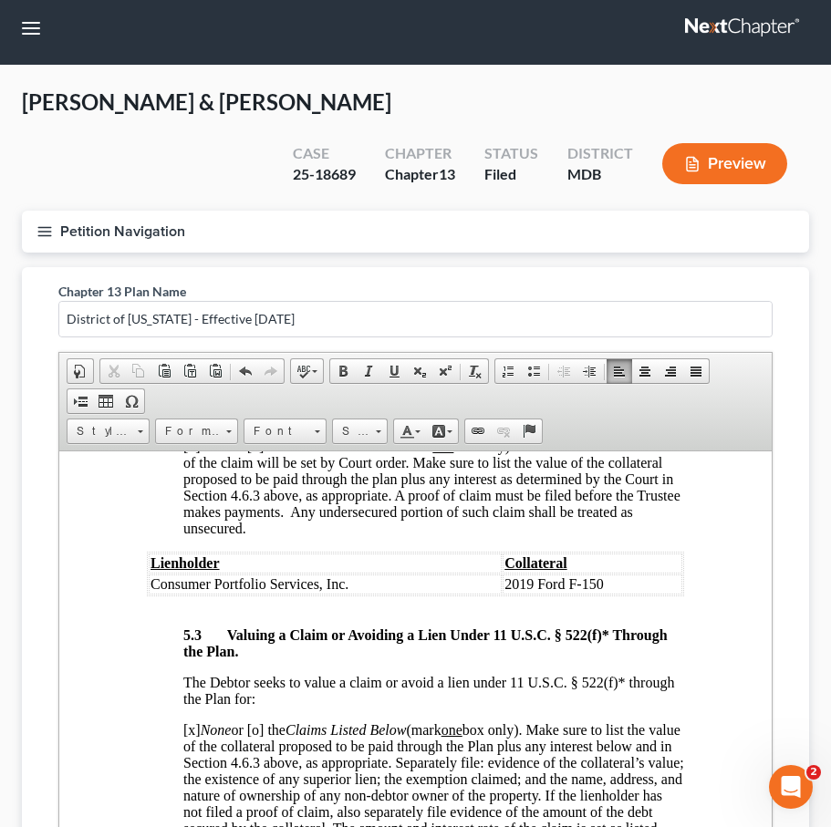
scroll to position [5927, 0]
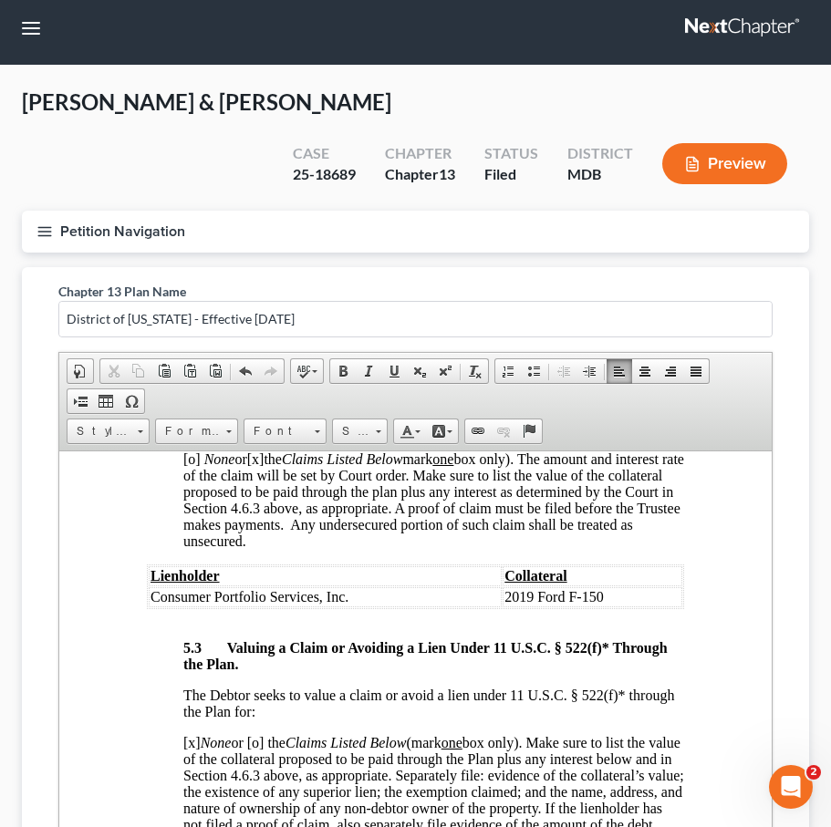
click at [264, 466] on span "[x]" at bounding box center [255, 458] width 17 height 16
click at [193, 466] on span "[o]" at bounding box center [191, 458] width 17 height 16
drag, startPoint x: 152, startPoint y: 759, endPoint x: 629, endPoint y: 756, distance: 476.9
click at [629, 606] on tr "Consumer Portfolio Services, Inc. 2019 Ford F-150" at bounding box center [415, 596] width 533 height 20
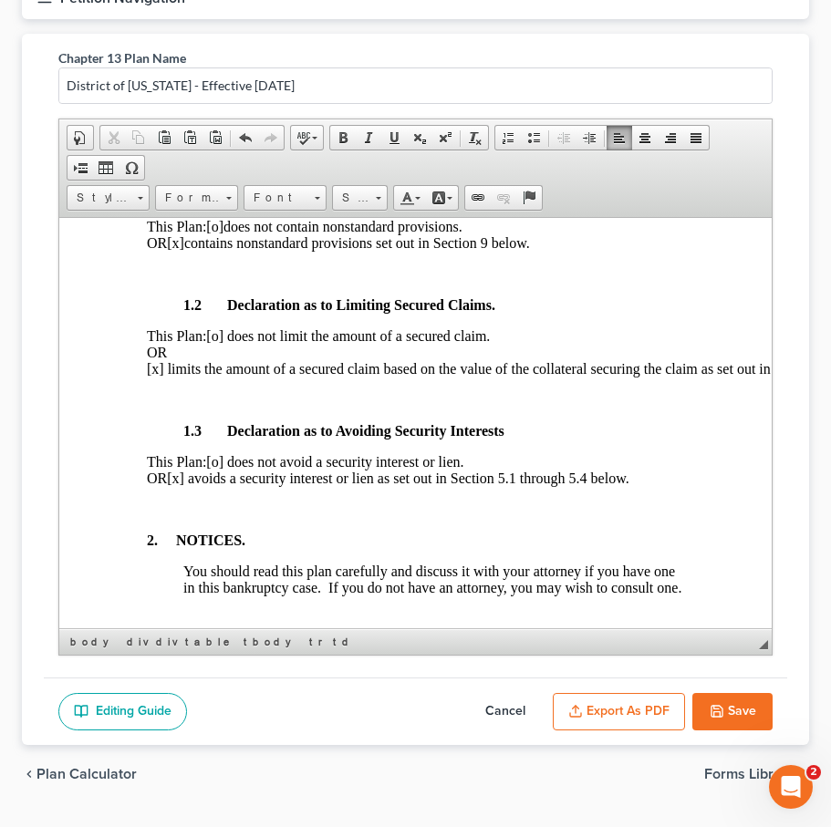
scroll to position [553, 0]
click at [237, 344] on span "[o] does not limit the amount of a secured claim." at bounding box center [348, 336] width 284 height 16
click at [158, 377] on span "[x] limits the amount of a secured claim based on the value of the collateral s…" at bounding box center [553, 369] width 812 height 16
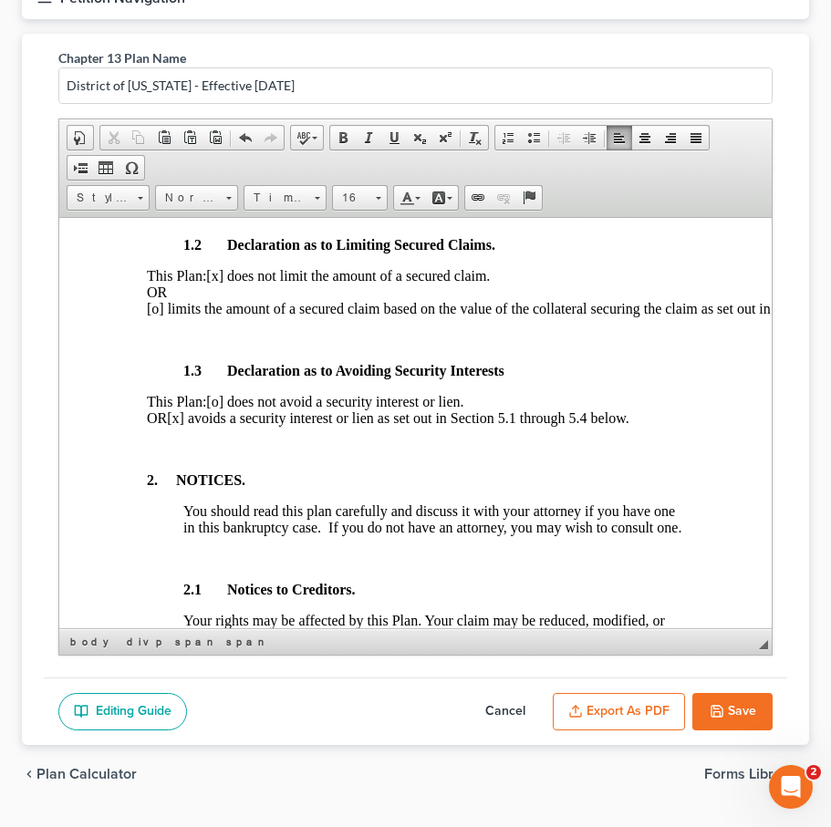
scroll to position [657, 0]
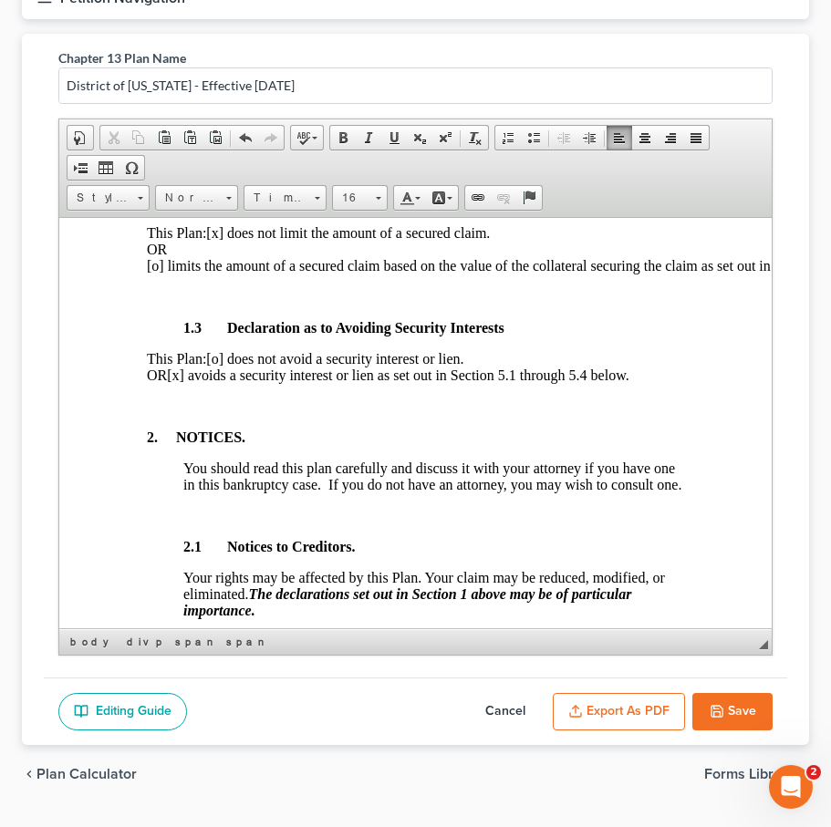
click at [167, 382] on span "[x] avoids a security interest or lien as set out in Section 5.1 through 5.4 be…" at bounding box center [397, 375] width 461 height 16
click at [234, 366] on span "[o] does not avoid a security interest or lien." at bounding box center [334, 358] width 257 height 16
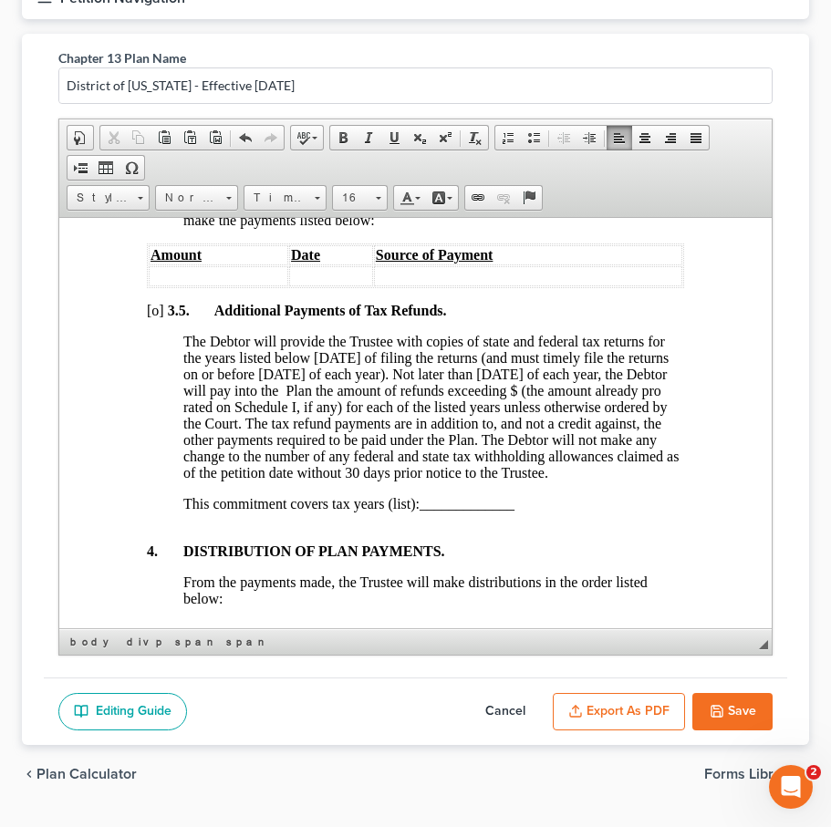
scroll to position [1920, 0]
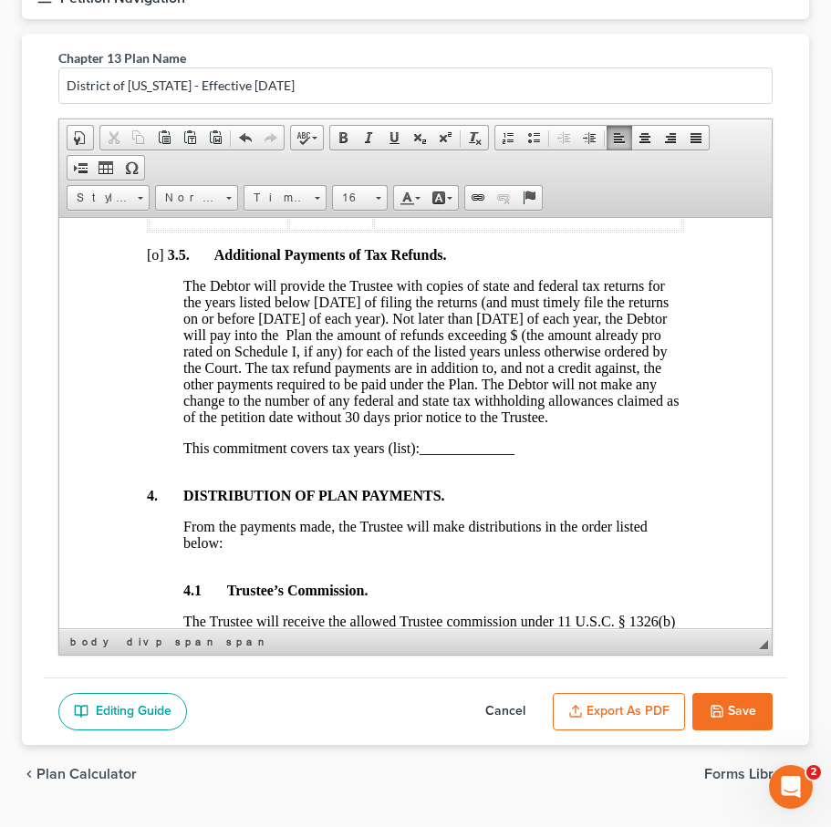
click at [719, 704] on icon "button" at bounding box center [716, 711] width 15 height 15
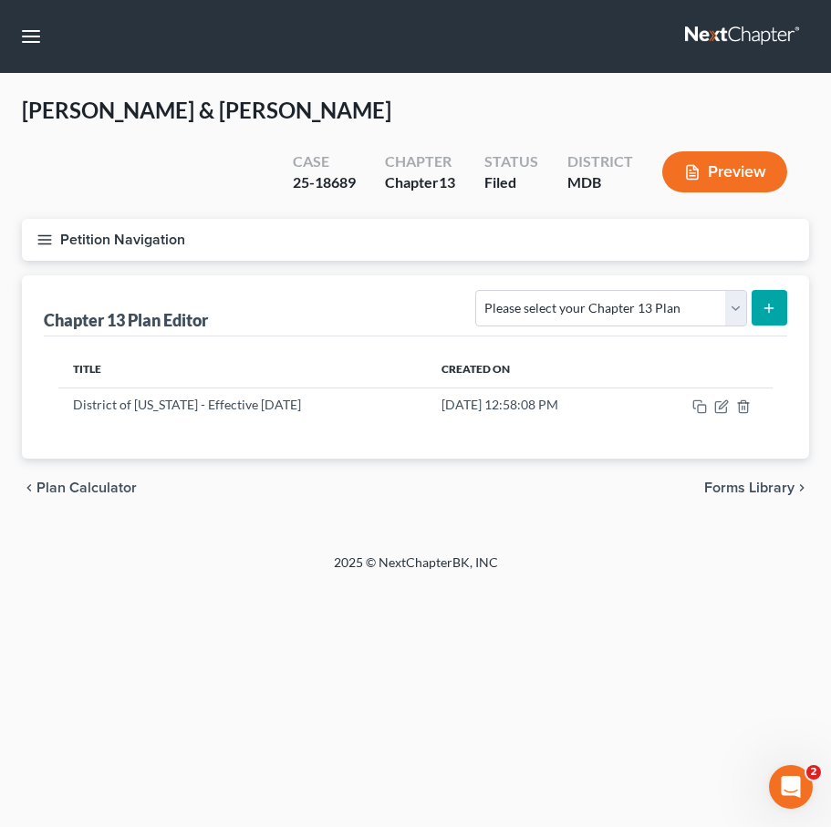
click at [689, 34] on link at bounding box center [743, 36] width 117 height 33
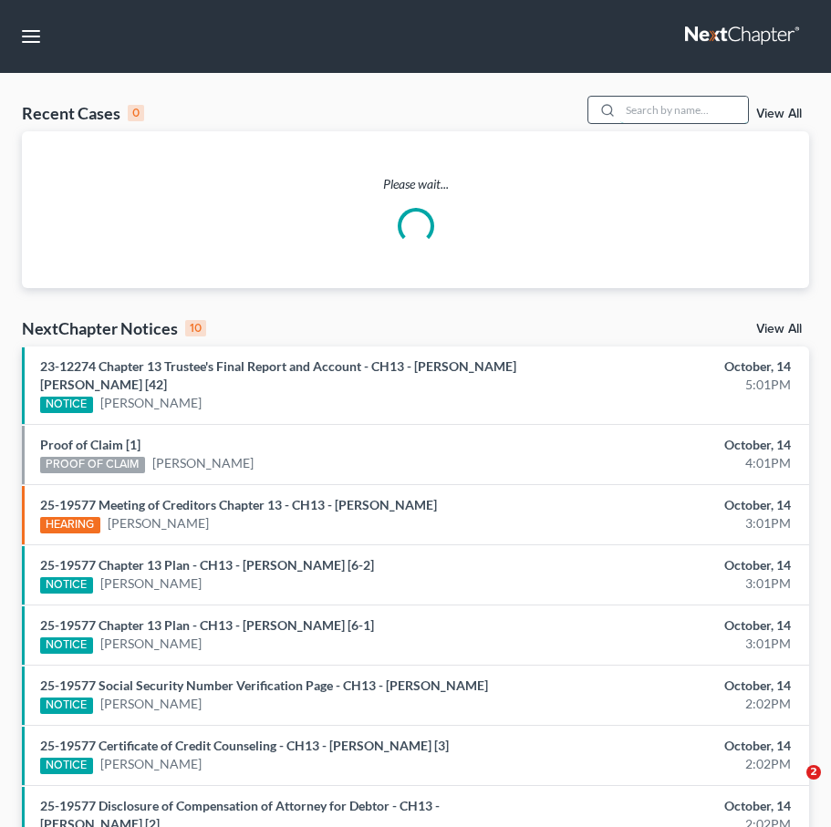
click at [661, 117] on input "search" at bounding box center [684, 110] width 128 height 26
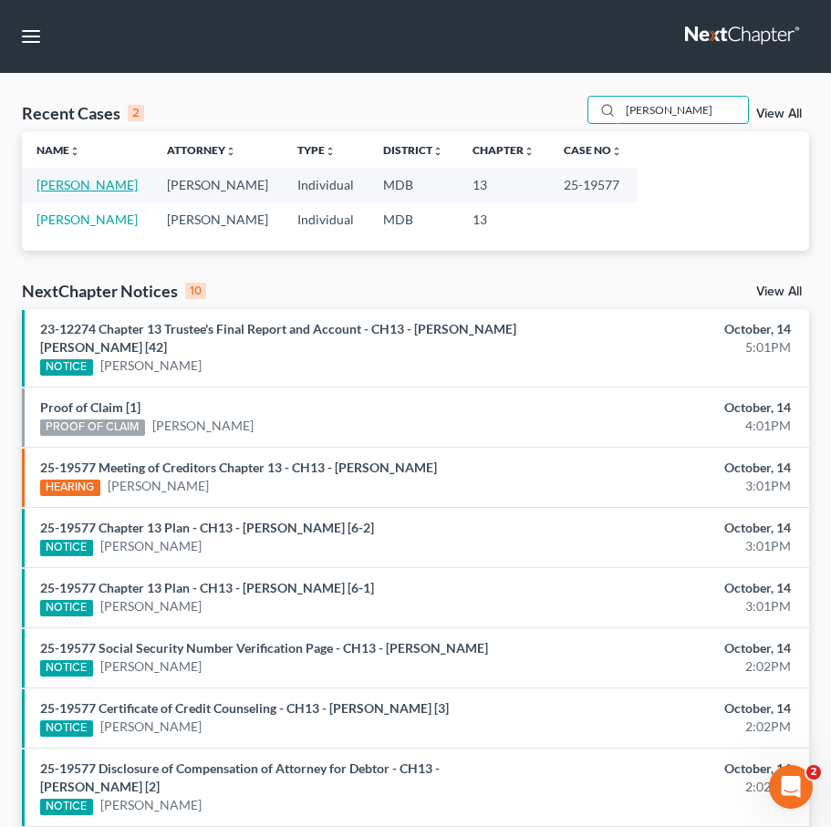
type input "[PERSON_NAME]"
click at [84, 182] on link "[PERSON_NAME]" at bounding box center [86, 185] width 101 height 16
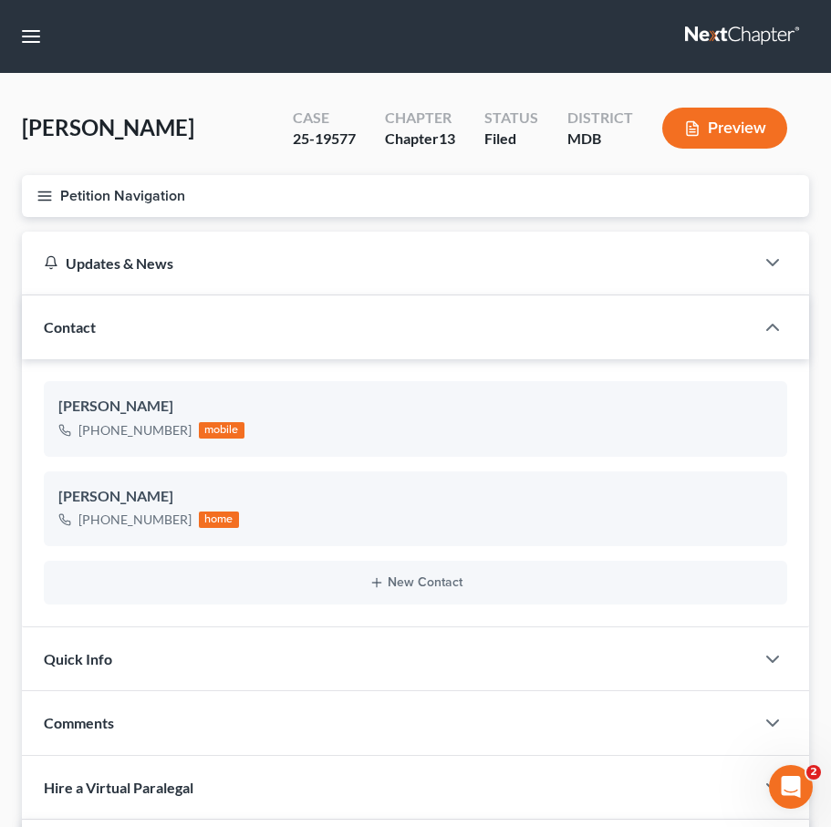
click at [43, 196] on line "button" at bounding box center [44, 196] width 13 height 0
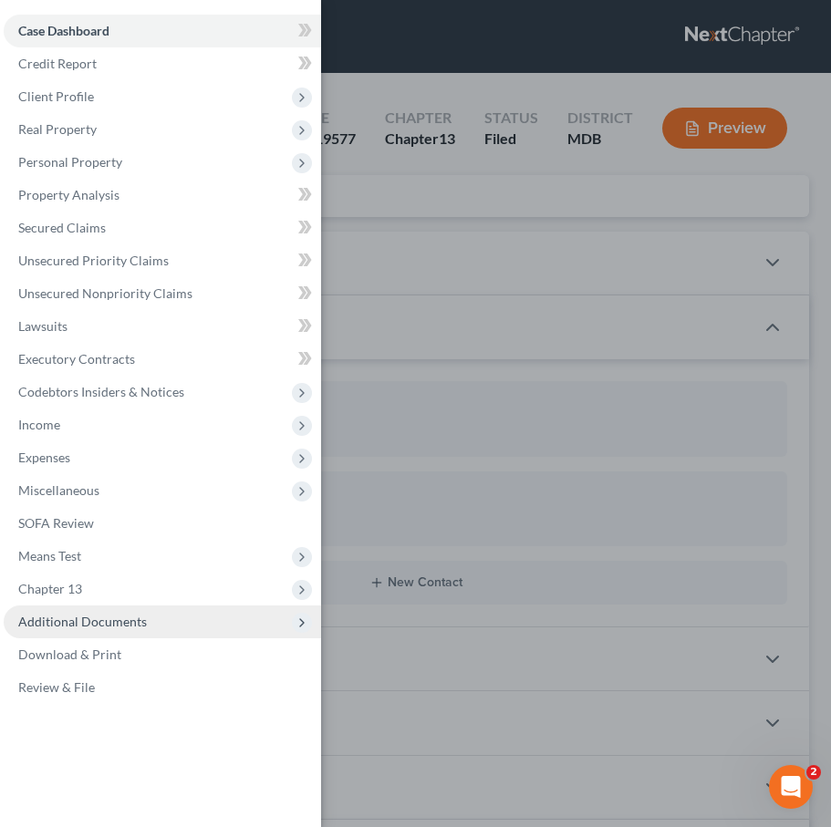
click at [63, 626] on span "Additional Documents" at bounding box center [82, 622] width 129 height 16
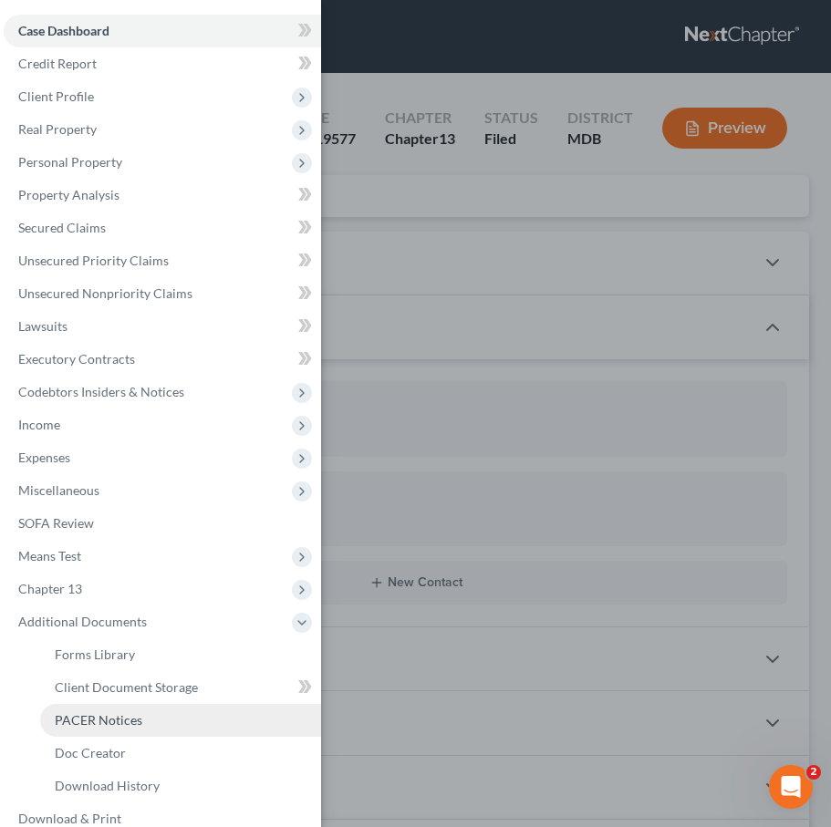
click at [74, 708] on link "PACER Notices" at bounding box center [180, 720] width 281 height 33
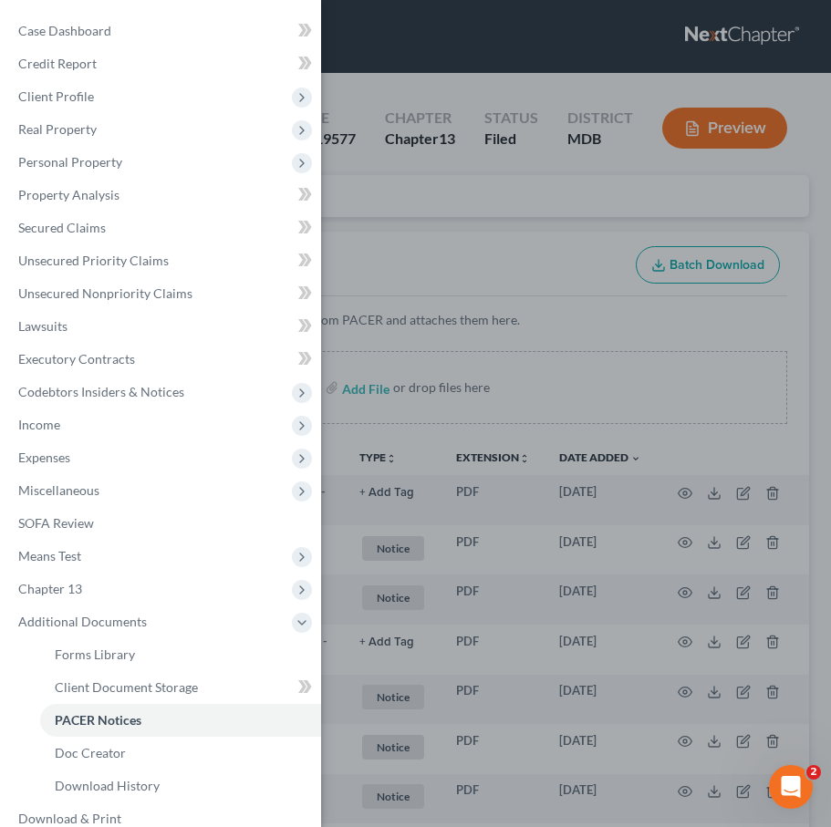
click at [370, 222] on div "Case Dashboard Payments Invoices Payments Payments Credit Report Client Profile" at bounding box center [415, 413] width 831 height 827
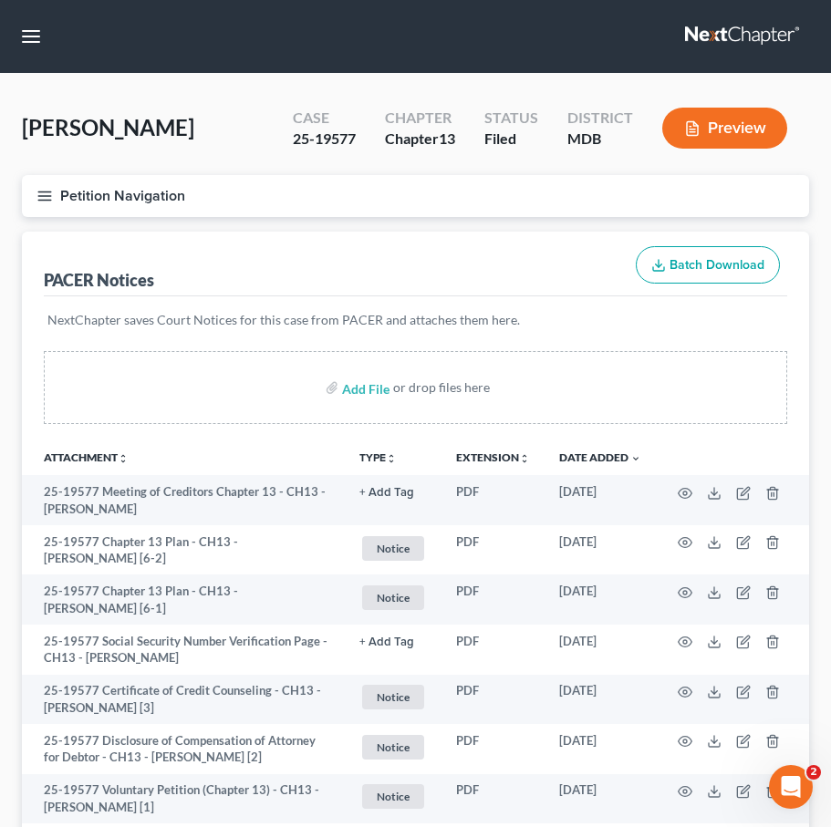
click at [726, 28] on link at bounding box center [743, 36] width 117 height 33
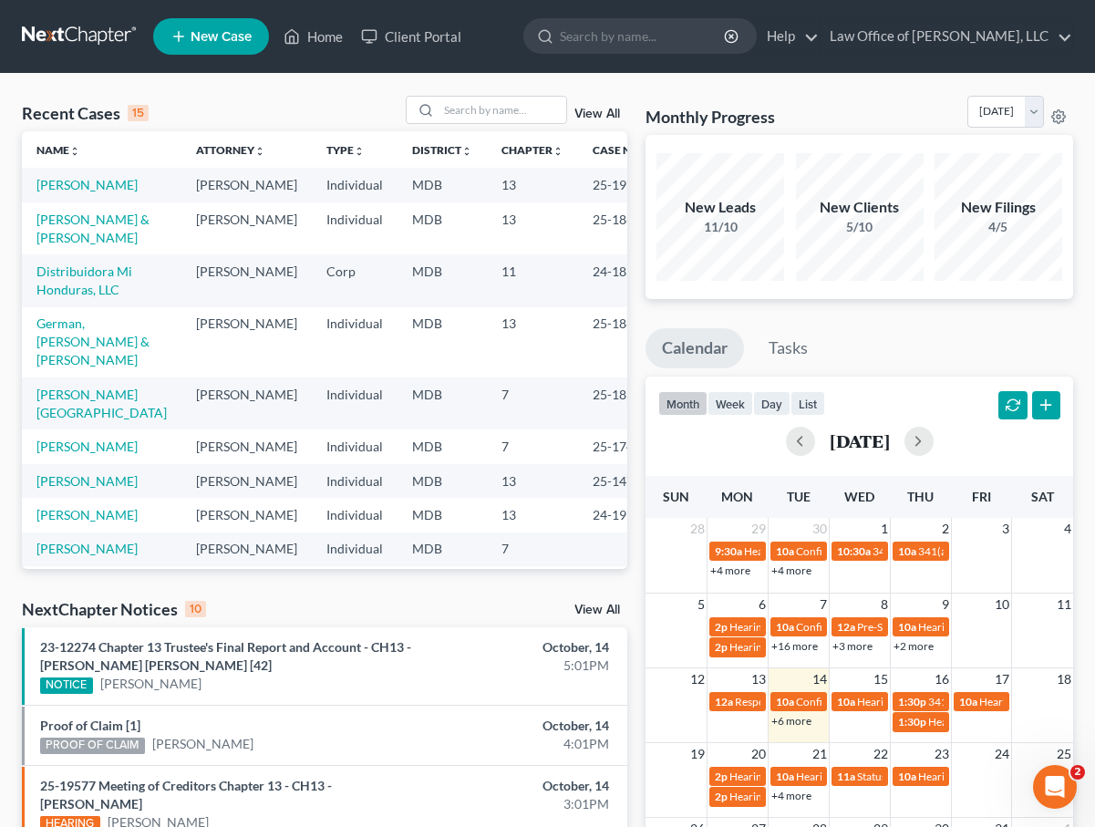
click at [206, 38] on span "New Case" at bounding box center [221, 37] width 61 height 14
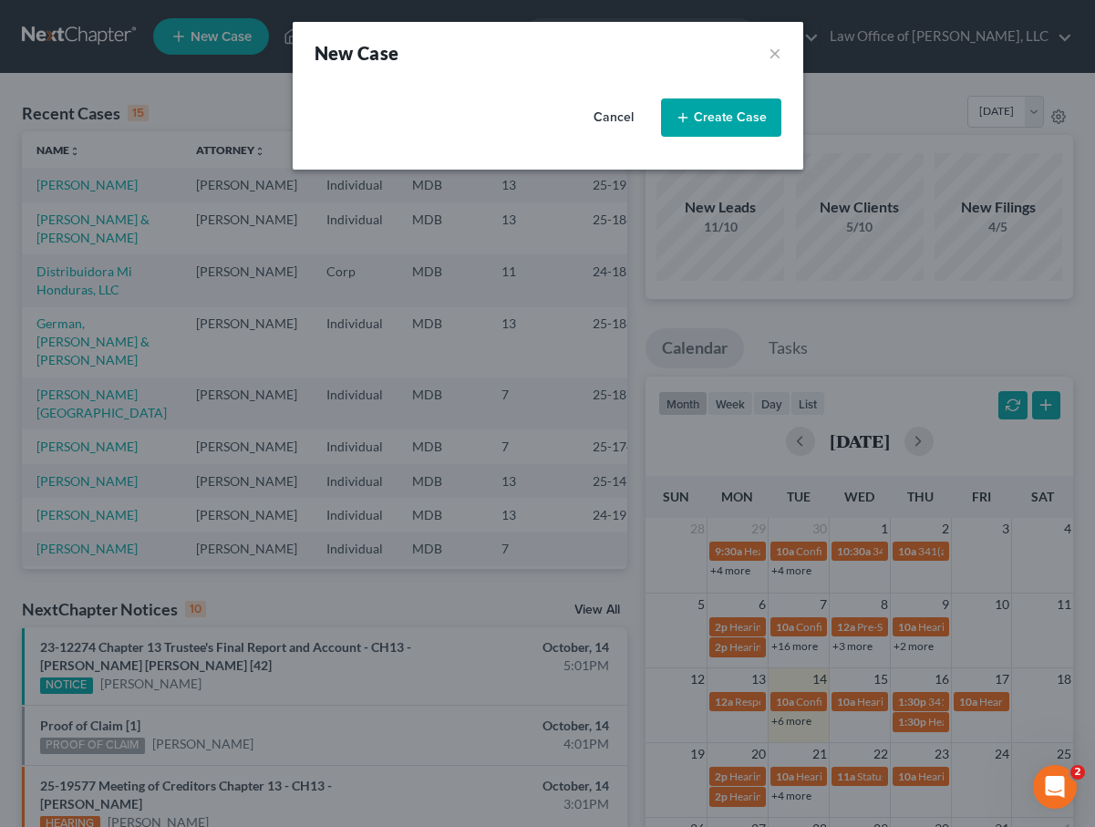
select select "38"
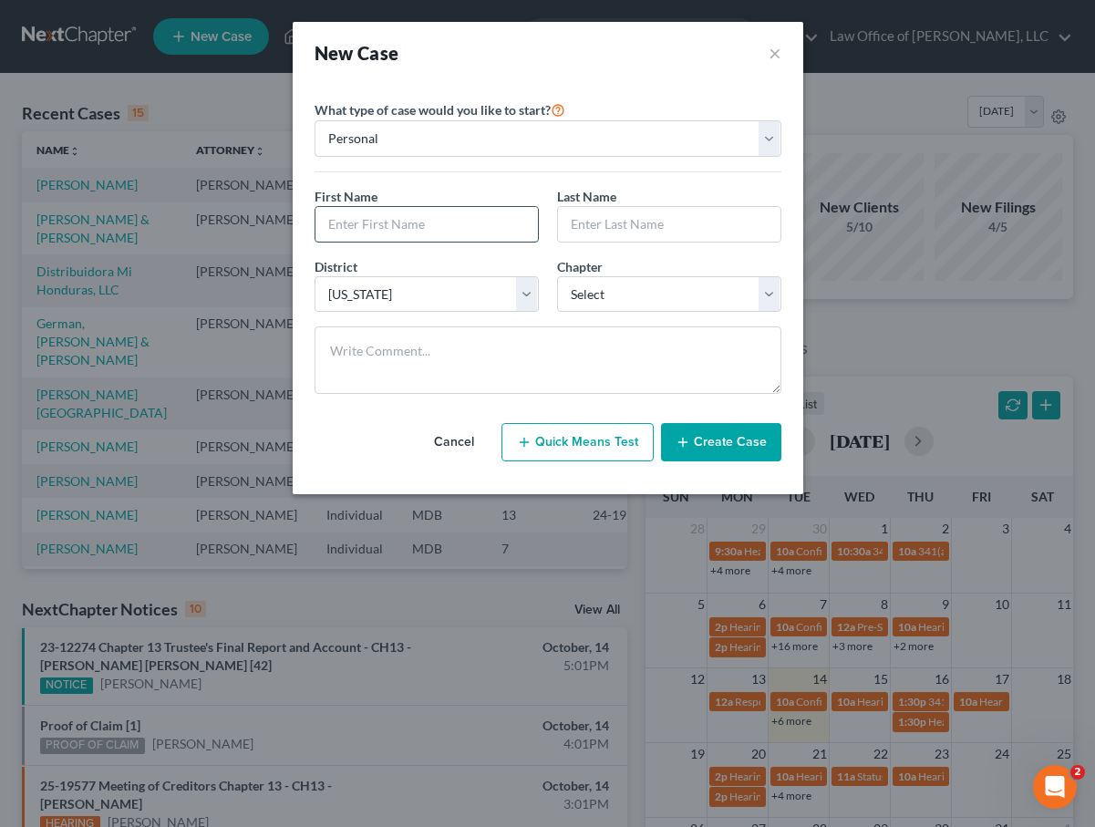
click at [407, 223] on input "text" at bounding box center [427, 224] width 222 height 35
type input "Kaela"
click at [657, 238] on input "text" at bounding box center [669, 224] width 222 height 35
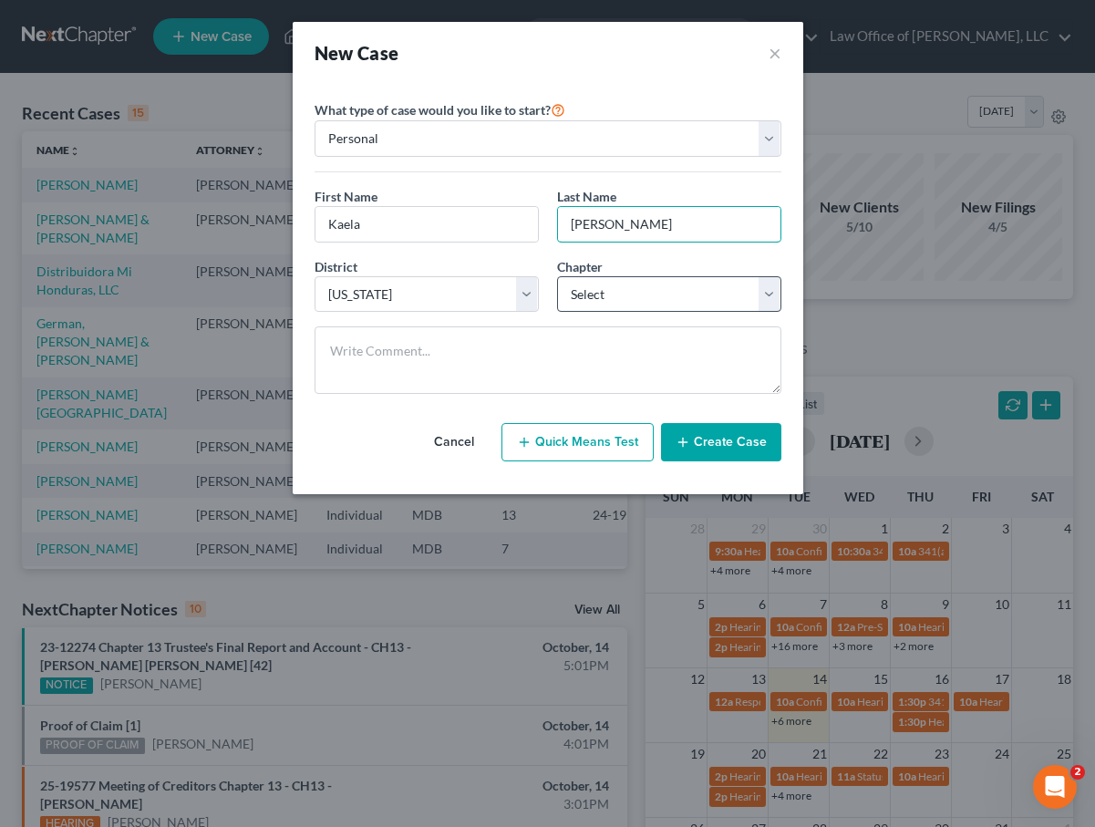
type input "[PERSON_NAME]"
click at [711, 282] on select "Select 7 11 12 13" at bounding box center [669, 294] width 224 height 36
select select "3"
click at [557, 276] on select "Select 7 11 12 13" at bounding box center [669, 294] width 224 height 36
click at [688, 436] on icon "button" at bounding box center [683, 442] width 15 height 15
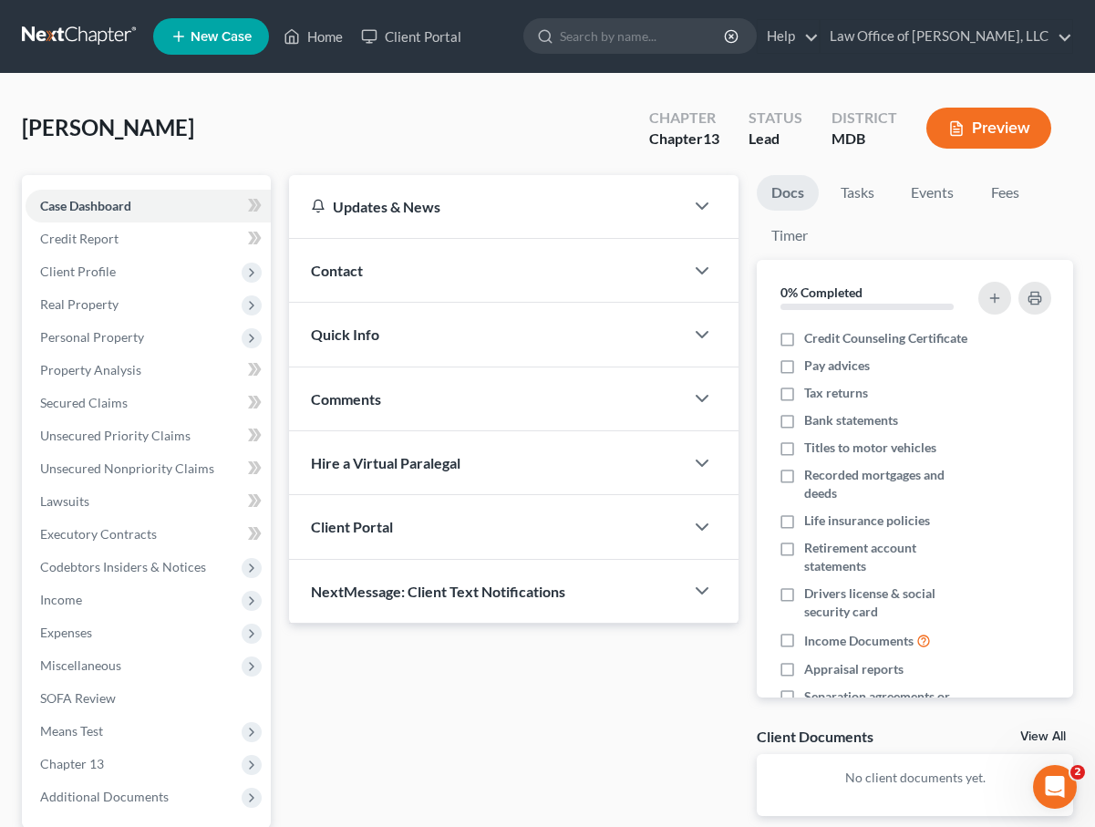
click at [340, 529] on span "Client Portal" at bounding box center [352, 526] width 82 height 17
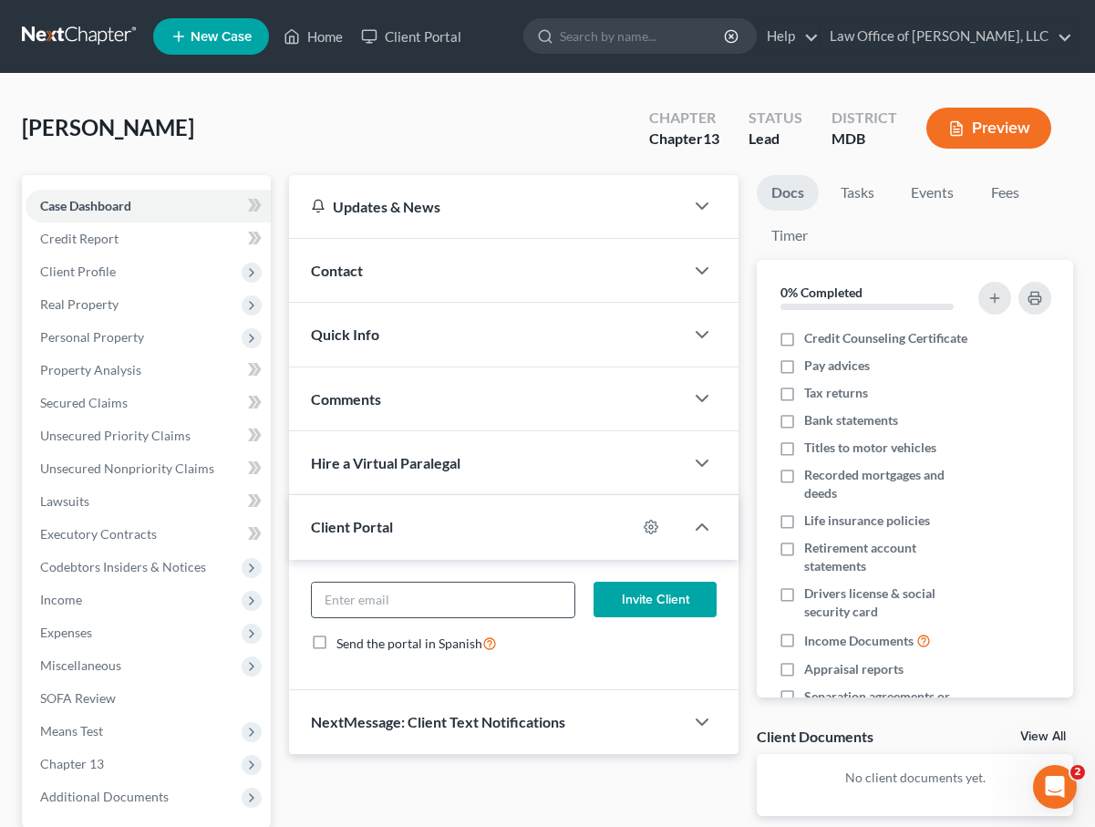
click at [347, 588] on input "email" at bounding box center [443, 600] width 263 height 35
drag, startPoint x: 488, startPoint y: 605, endPoint x: 252, endPoint y: 577, distance: 237.7
click at [252, 581] on div "Petition Navigation Case Dashboard Payments Invoices Payments Payments Credit R…" at bounding box center [548, 554] width 1070 height 758
type input "[EMAIL_ADDRESS][DOMAIN_NAME]"
click at [608, 592] on button "Invite Client" at bounding box center [655, 600] width 123 height 36
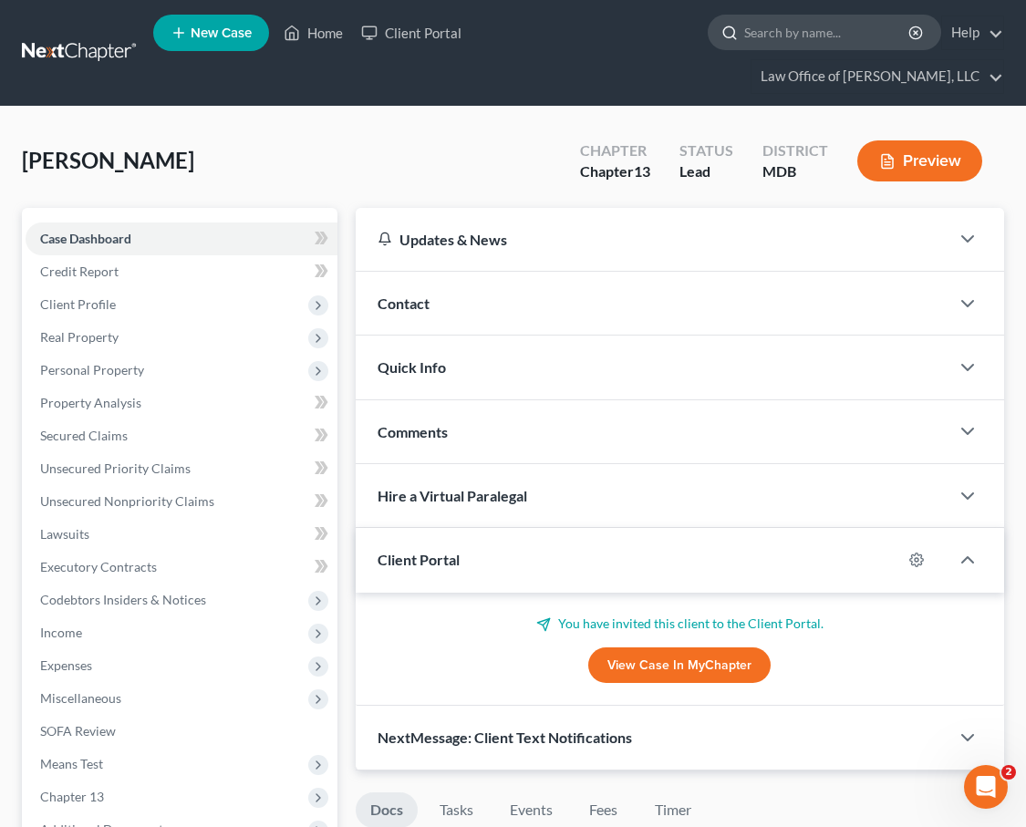
click at [744, 44] on input "search" at bounding box center [827, 33] width 167 height 34
type input "burns"
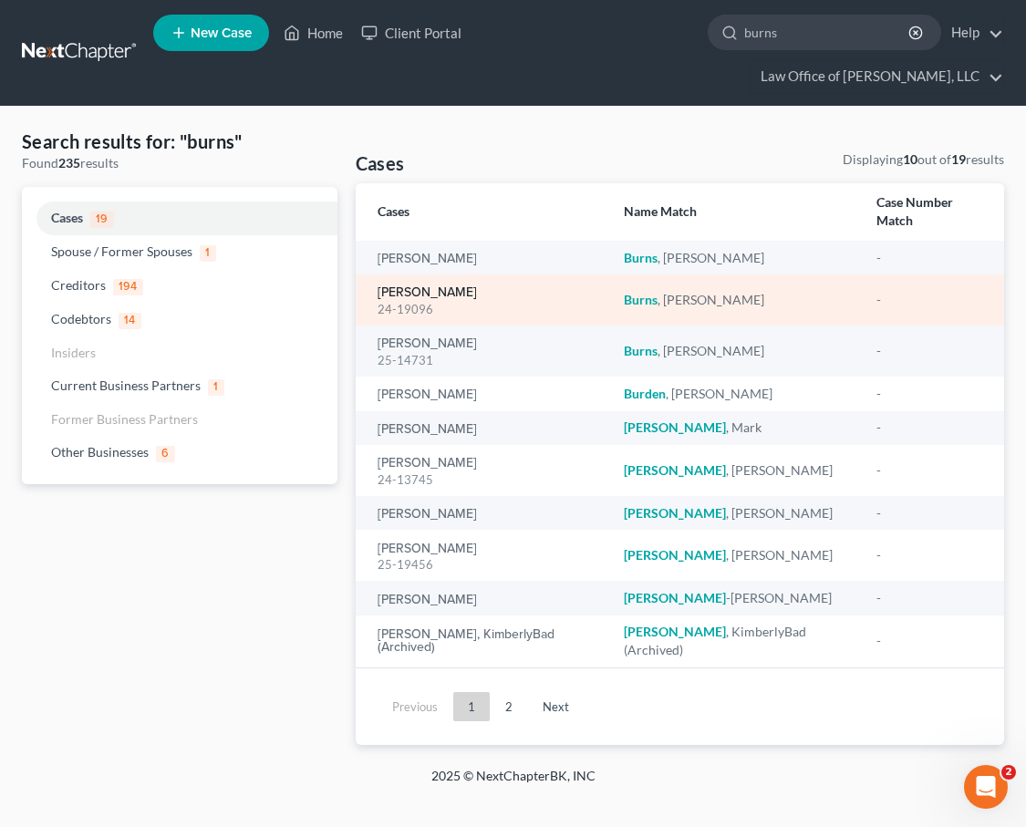
click at [415, 286] on link "[PERSON_NAME]" at bounding box center [427, 292] width 99 height 13
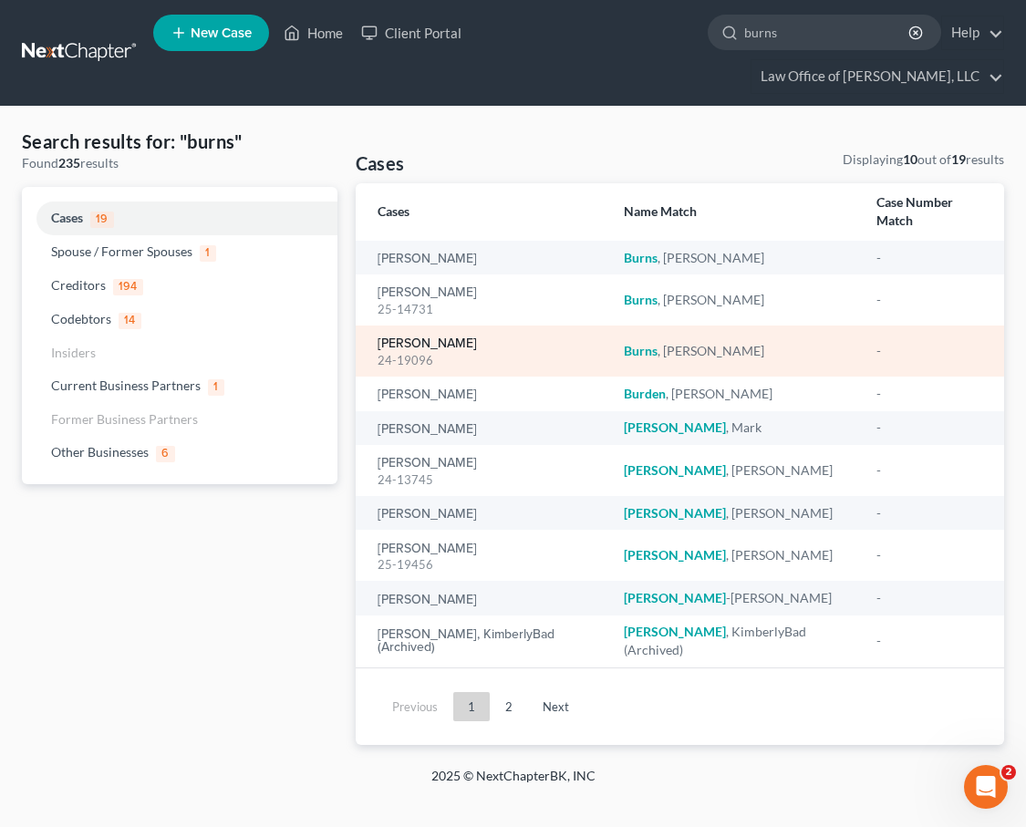
click at [430, 337] on link "[PERSON_NAME]" at bounding box center [427, 343] width 99 height 13
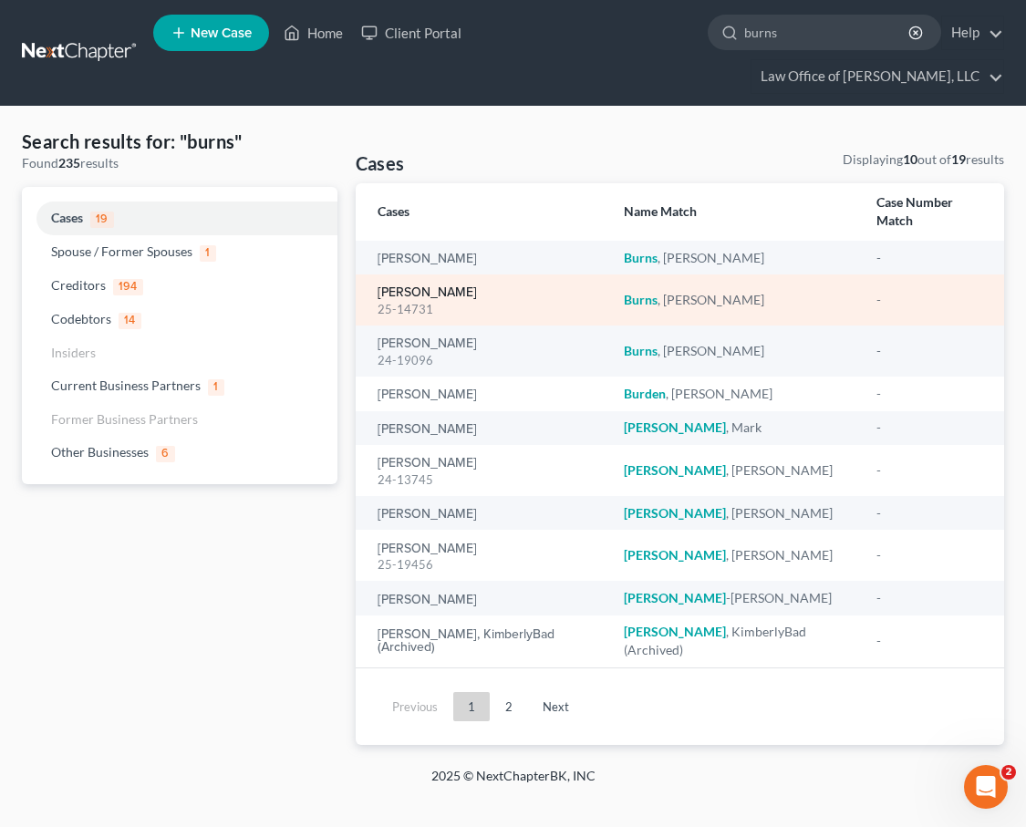
click at [398, 286] on link "[PERSON_NAME]" at bounding box center [427, 292] width 99 height 13
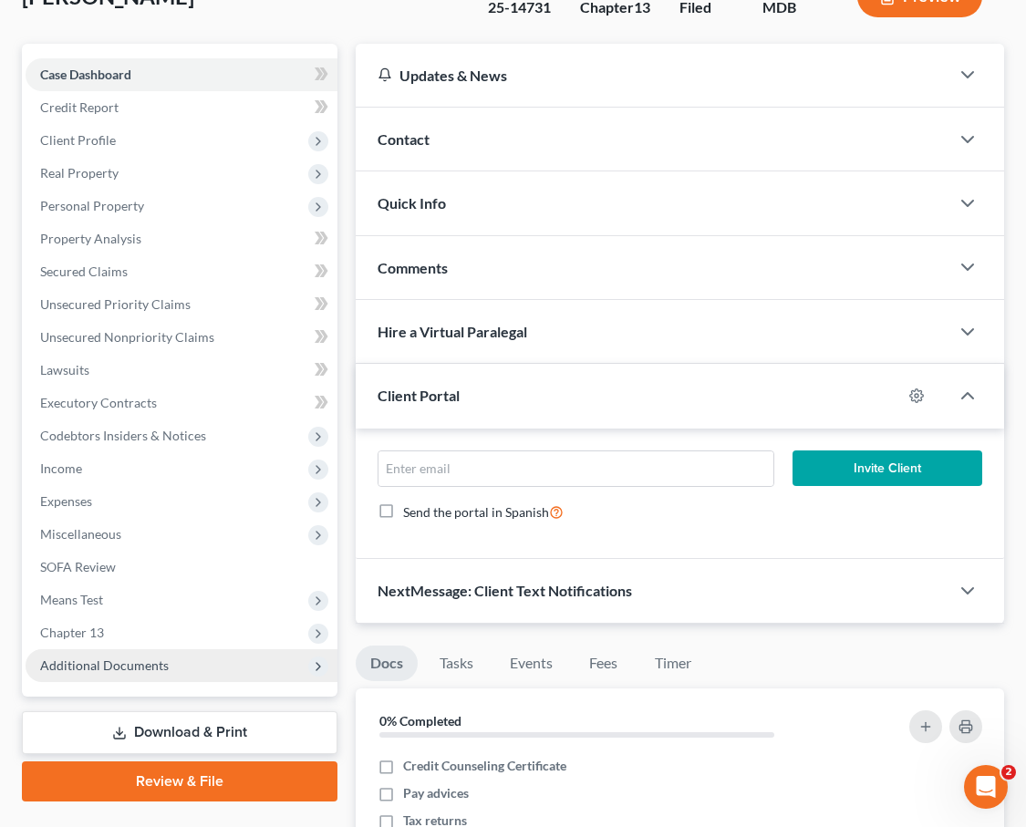
click at [200, 649] on span "Additional Documents" at bounding box center [182, 665] width 312 height 33
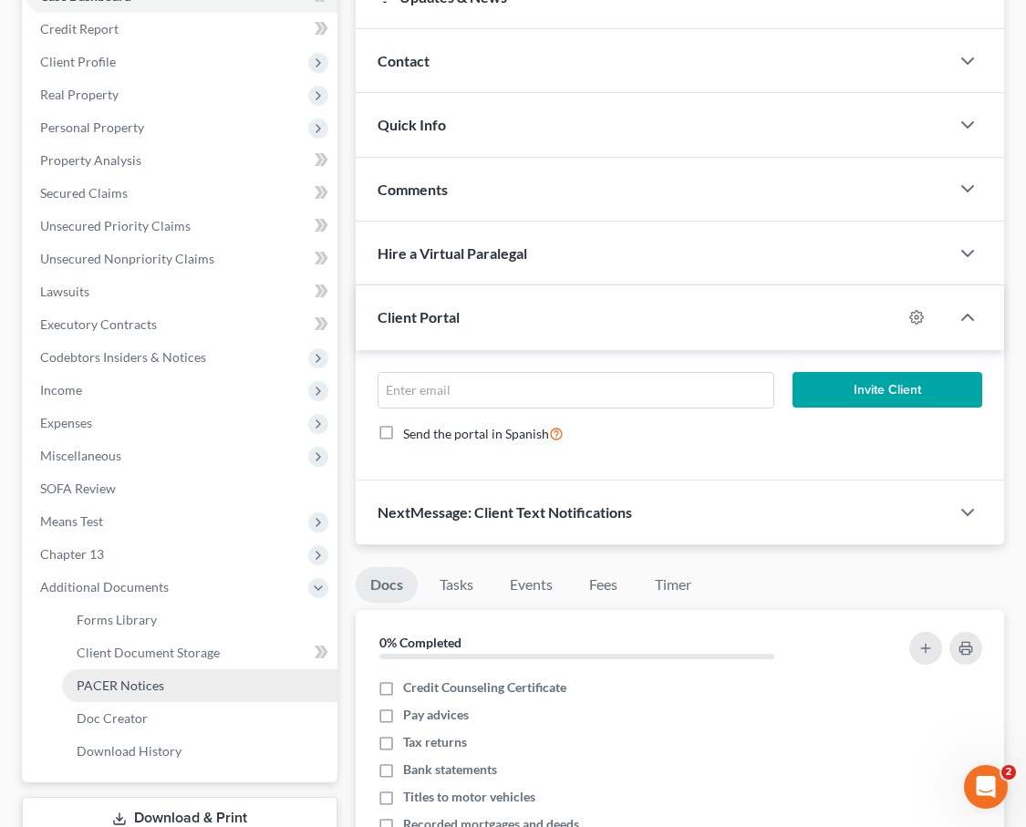
click at [195, 669] on link "PACER Notices" at bounding box center [199, 685] width 275 height 33
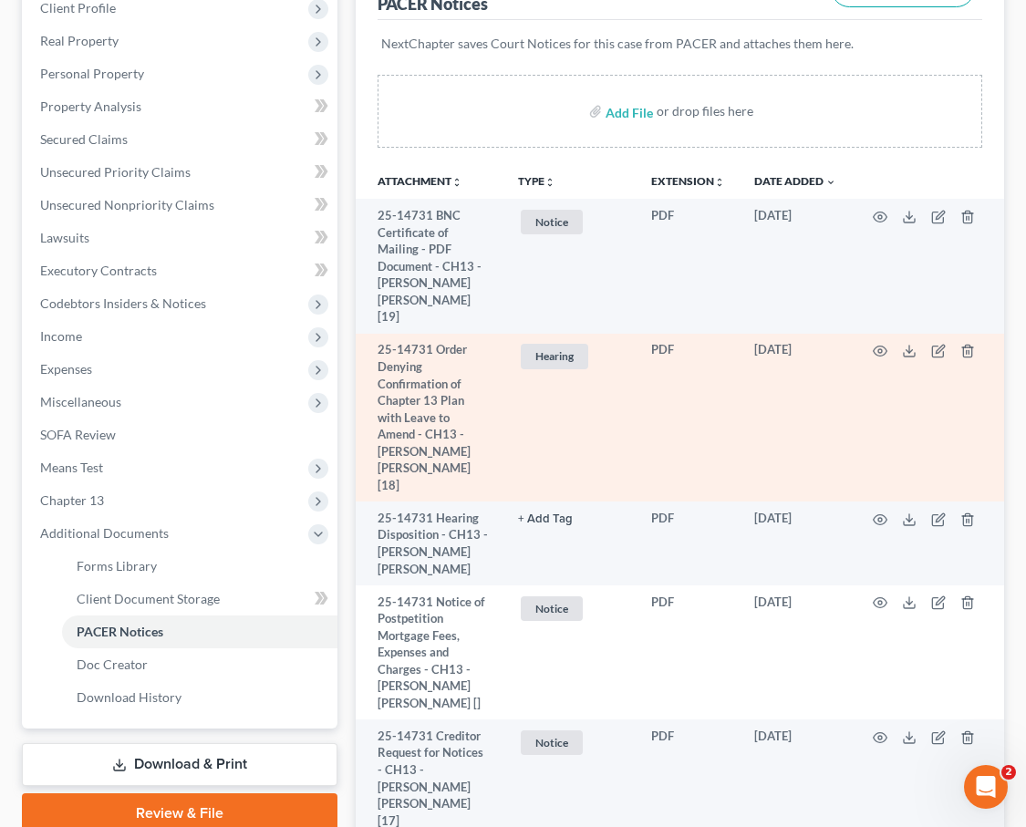
scroll to position [304, 0]
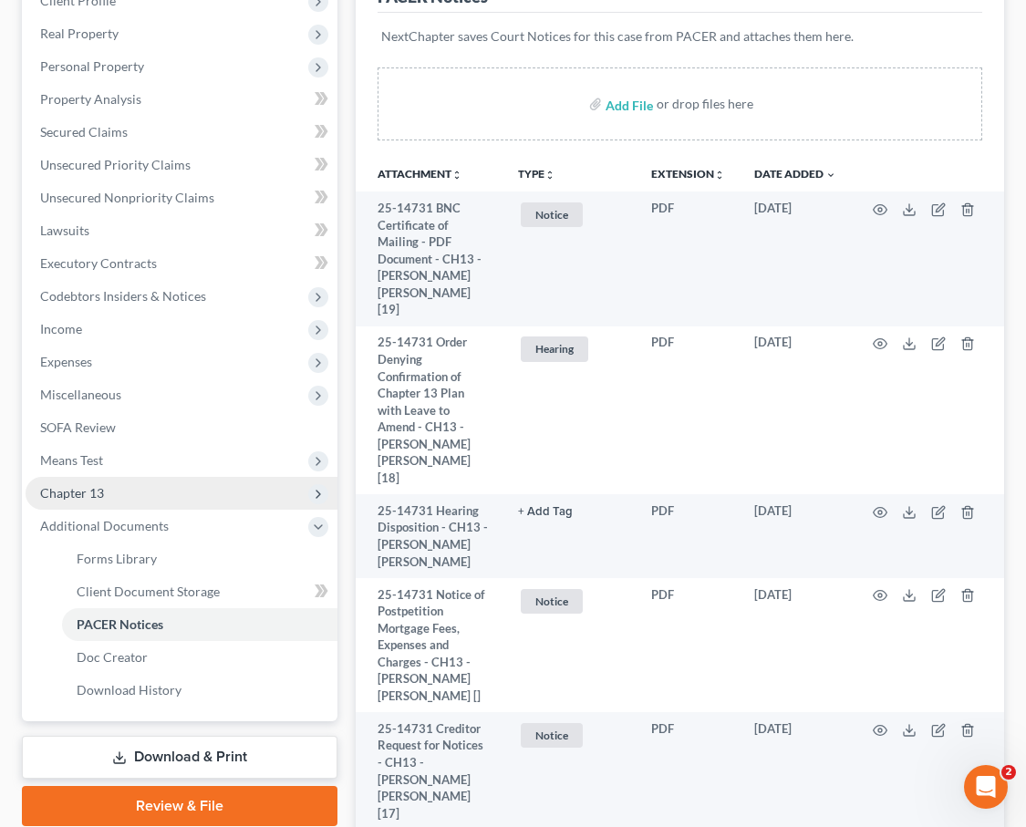
click at [71, 485] on span "Chapter 13" at bounding box center [72, 493] width 64 height 16
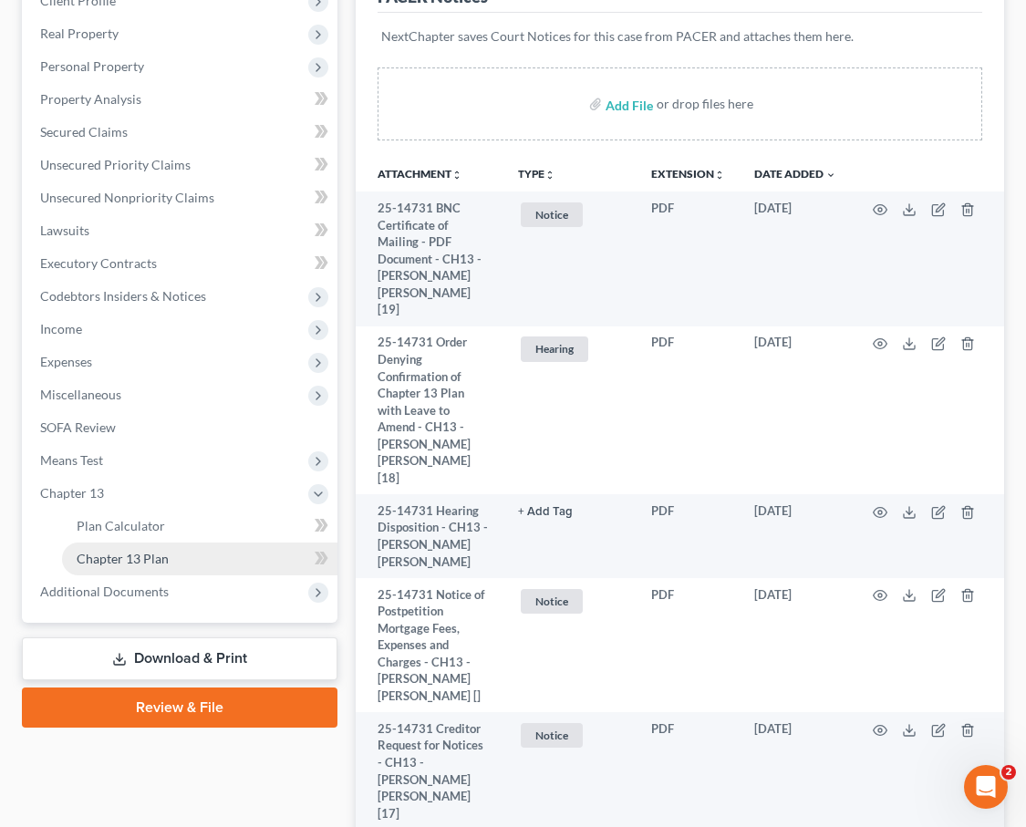
click at [109, 551] on span "Chapter 13 Plan" at bounding box center [123, 559] width 92 height 16
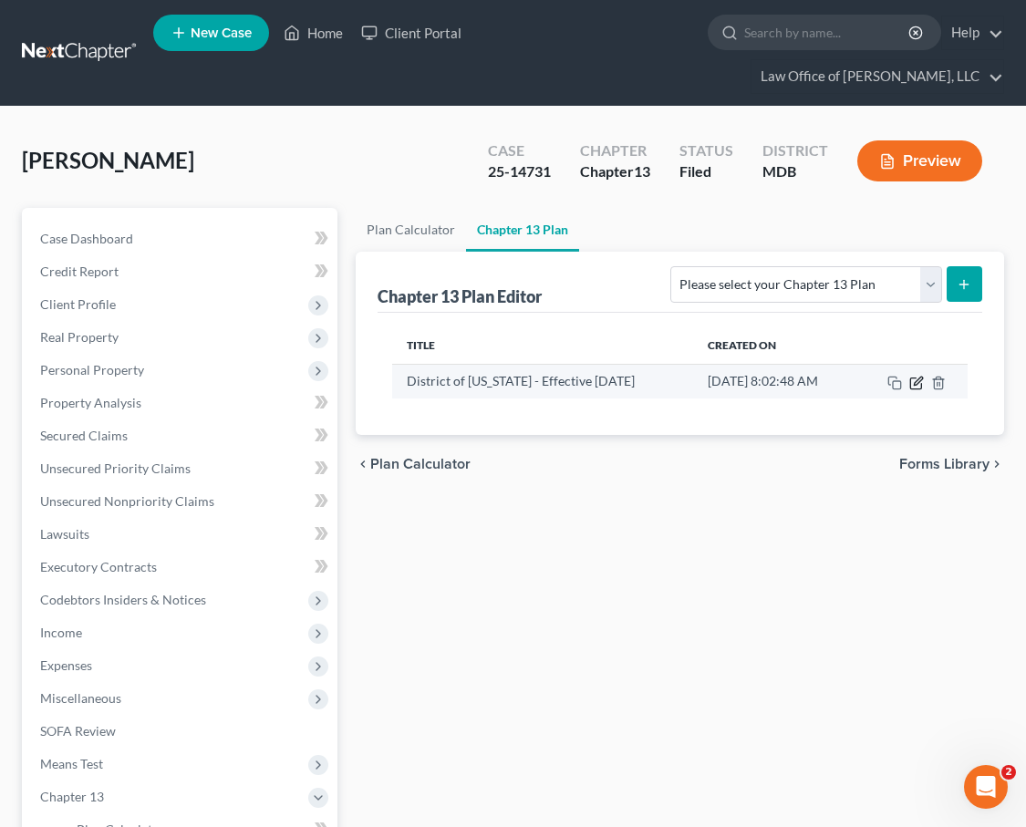
click at [830, 376] on icon "button" at bounding box center [916, 383] width 15 height 15
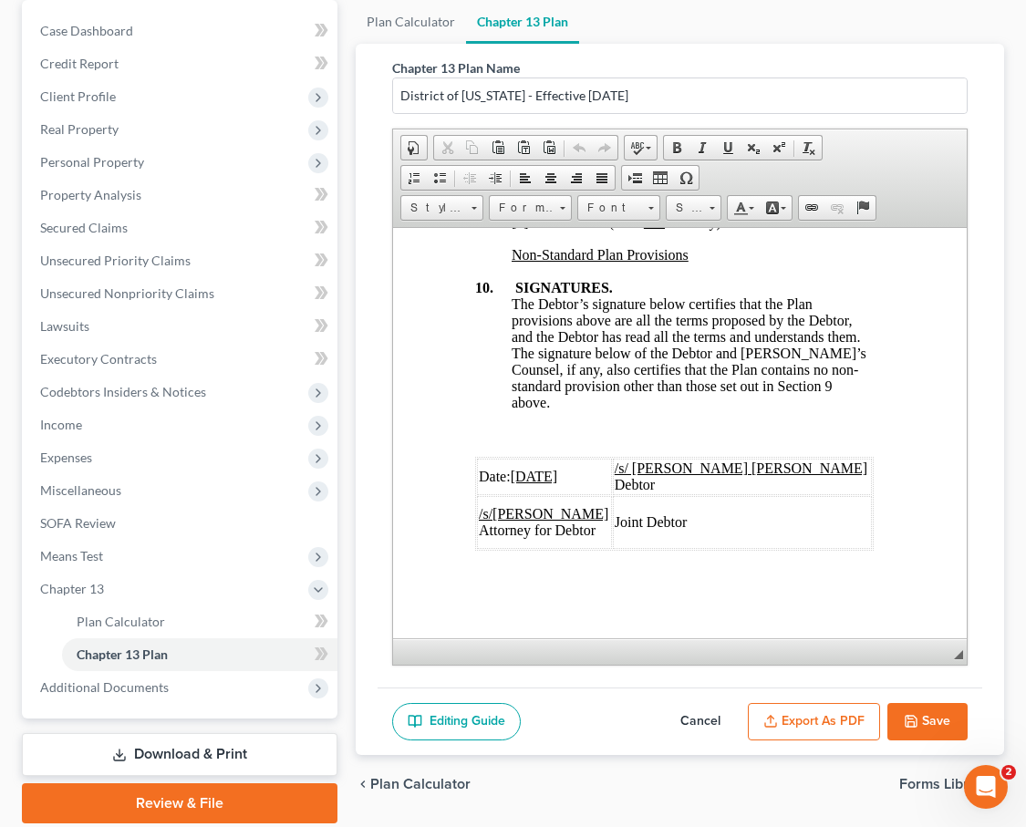
scroll to position [239, 0]
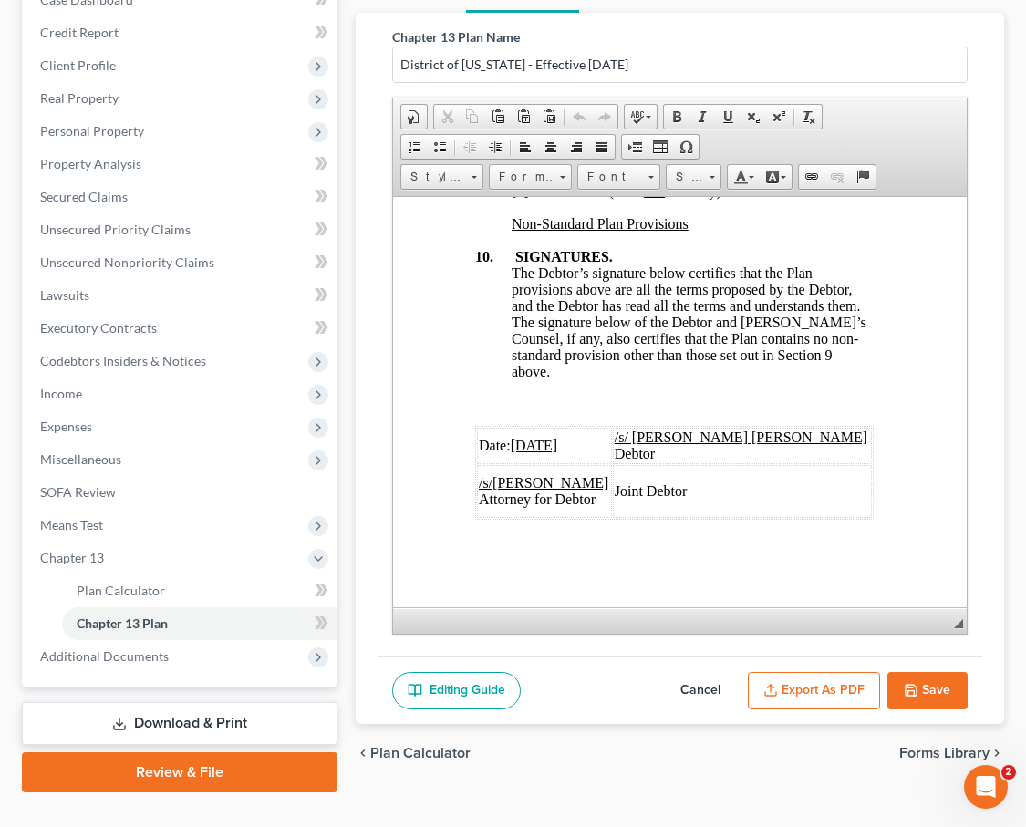
click at [830, 673] on button "Save" at bounding box center [927, 691] width 80 height 38
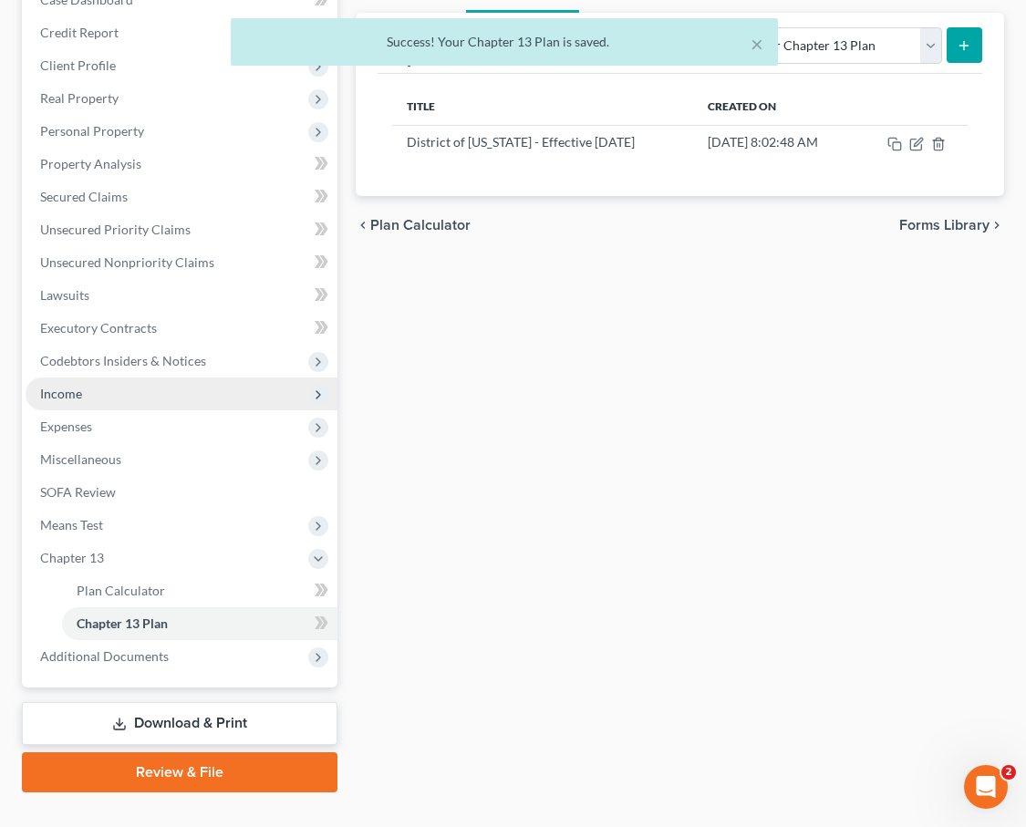
click at [88, 378] on span "Income" at bounding box center [182, 394] width 312 height 33
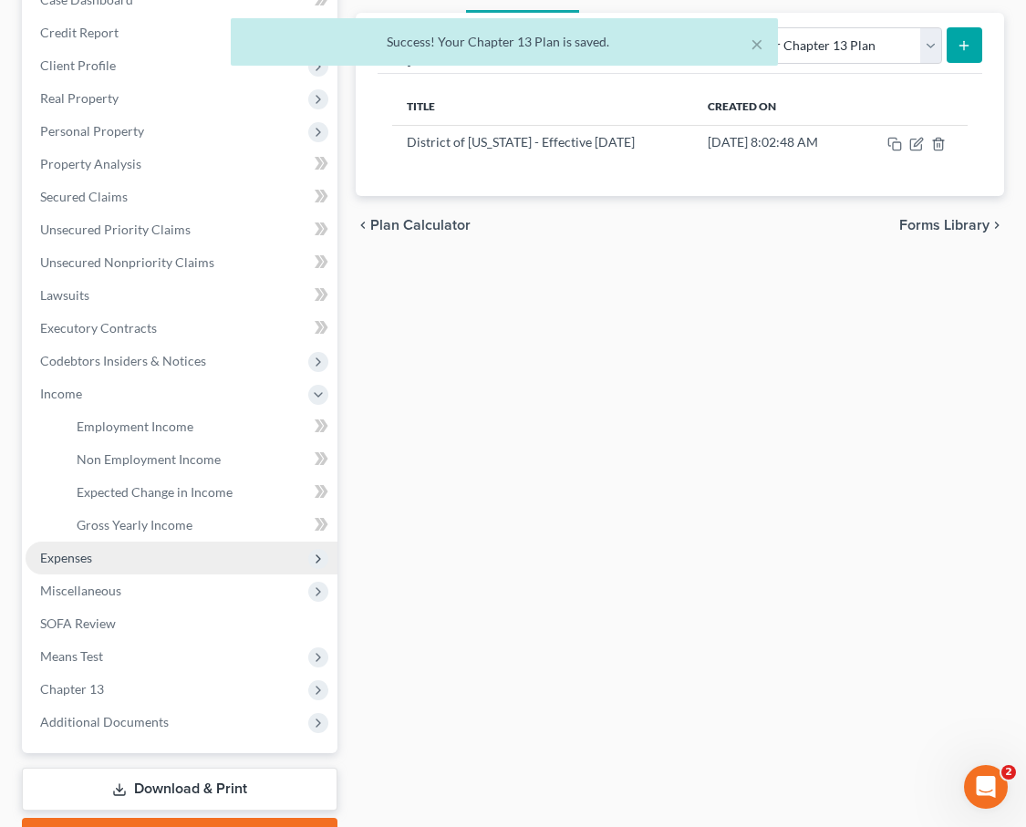
click at [86, 550] on span "Expenses" at bounding box center [66, 558] width 52 height 16
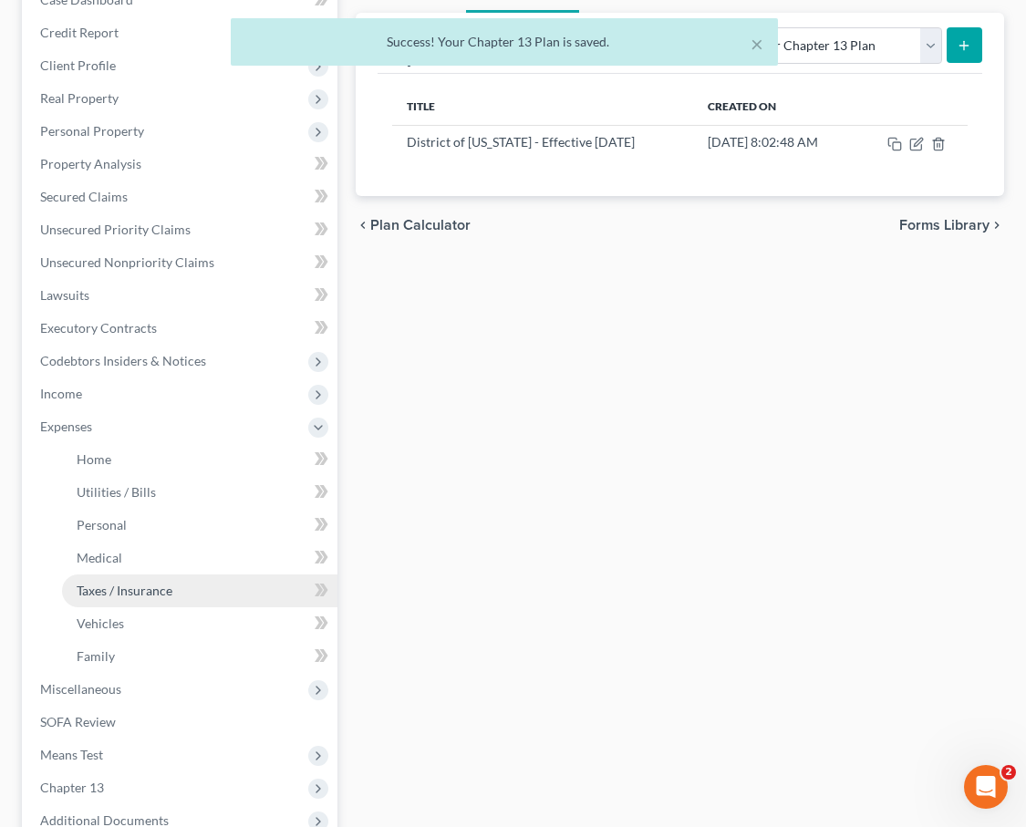
click at [98, 583] on span "Taxes / Insurance" at bounding box center [125, 591] width 96 height 16
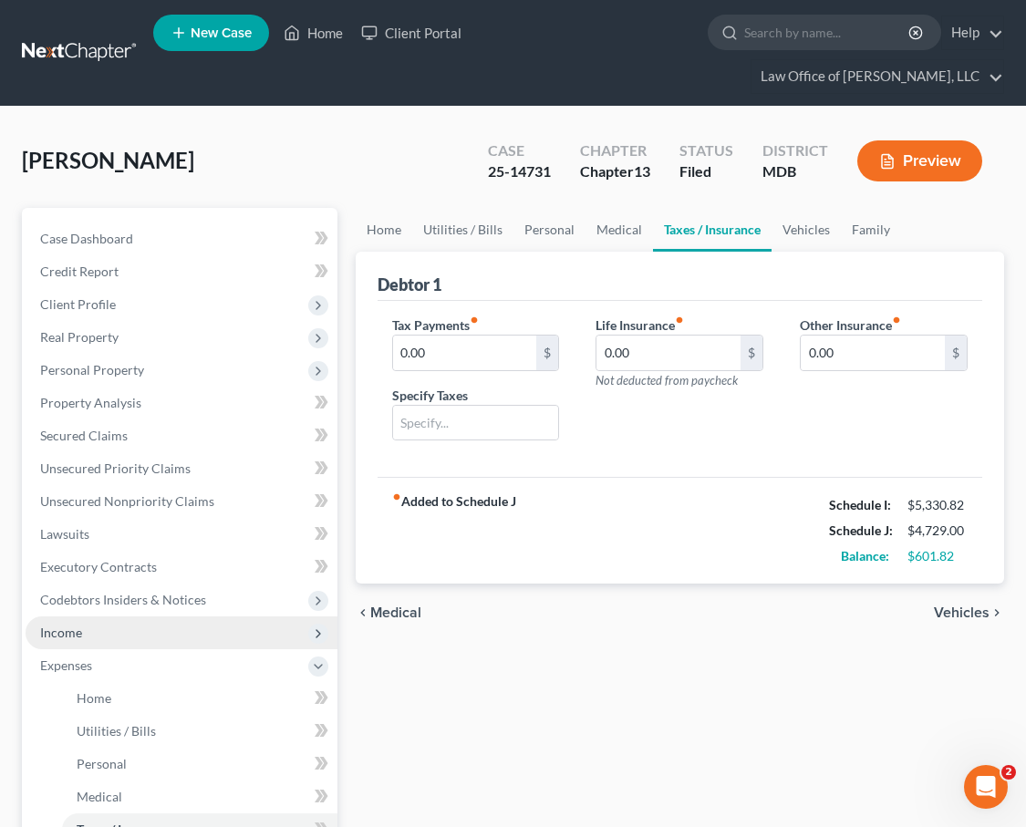
click at [98, 616] on span "Income" at bounding box center [182, 632] width 312 height 33
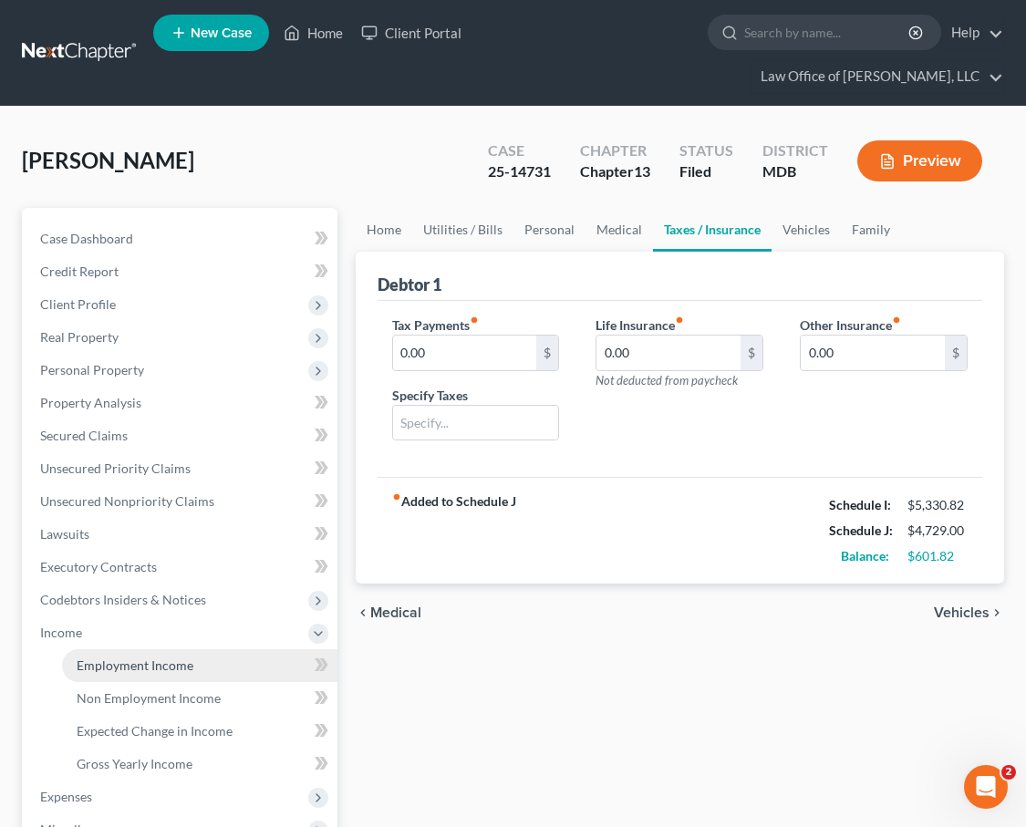
click at [112, 649] on link "Employment Income" at bounding box center [199, 665] width 275 height 33
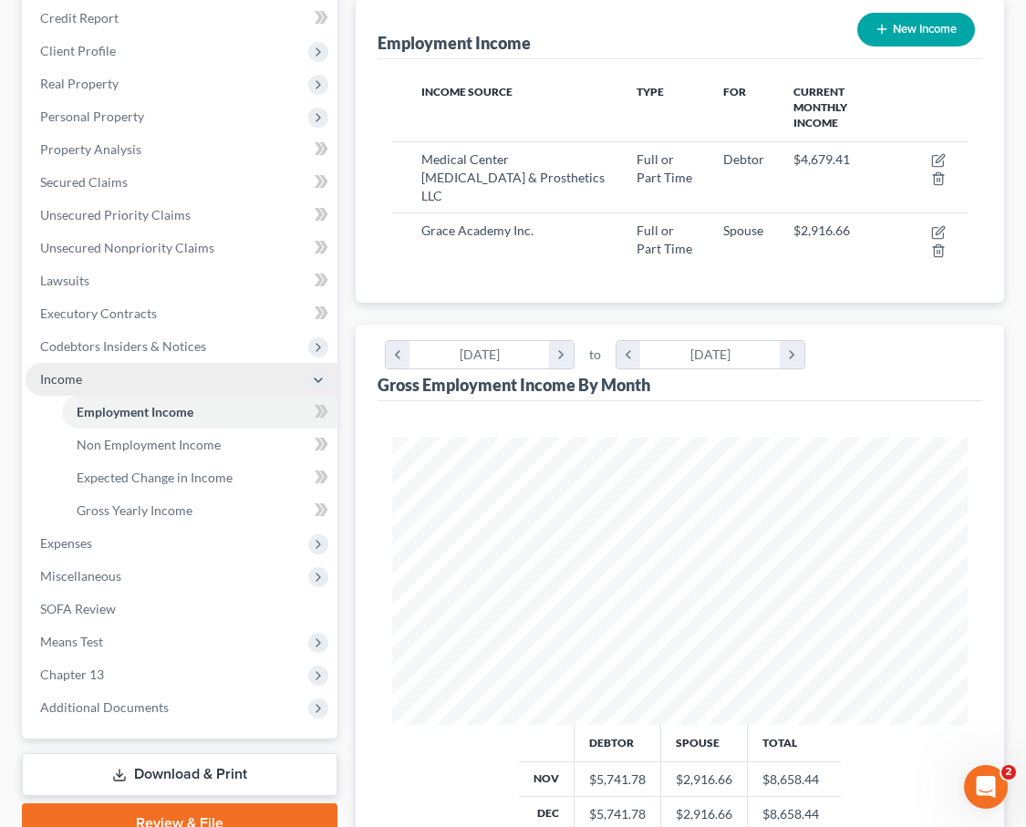
scroll to position [307, 0]
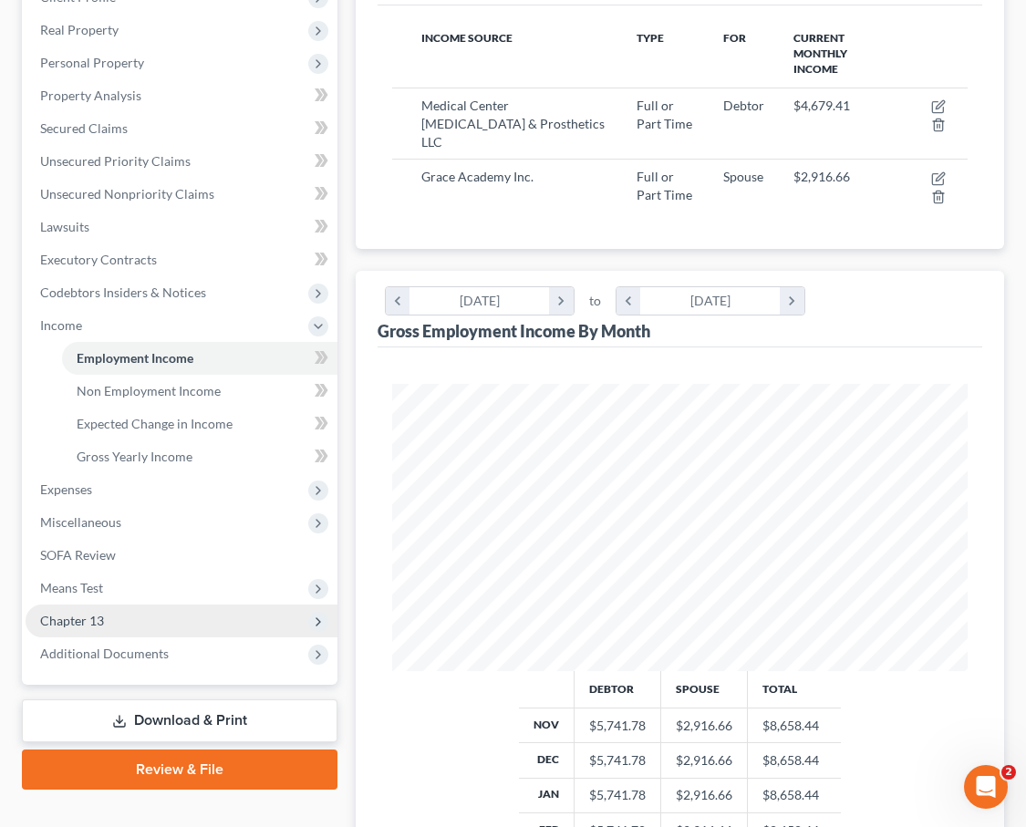
click at [181, 605] on span "Chapter 13" at bounding box center [182, 621] width 312 height 33
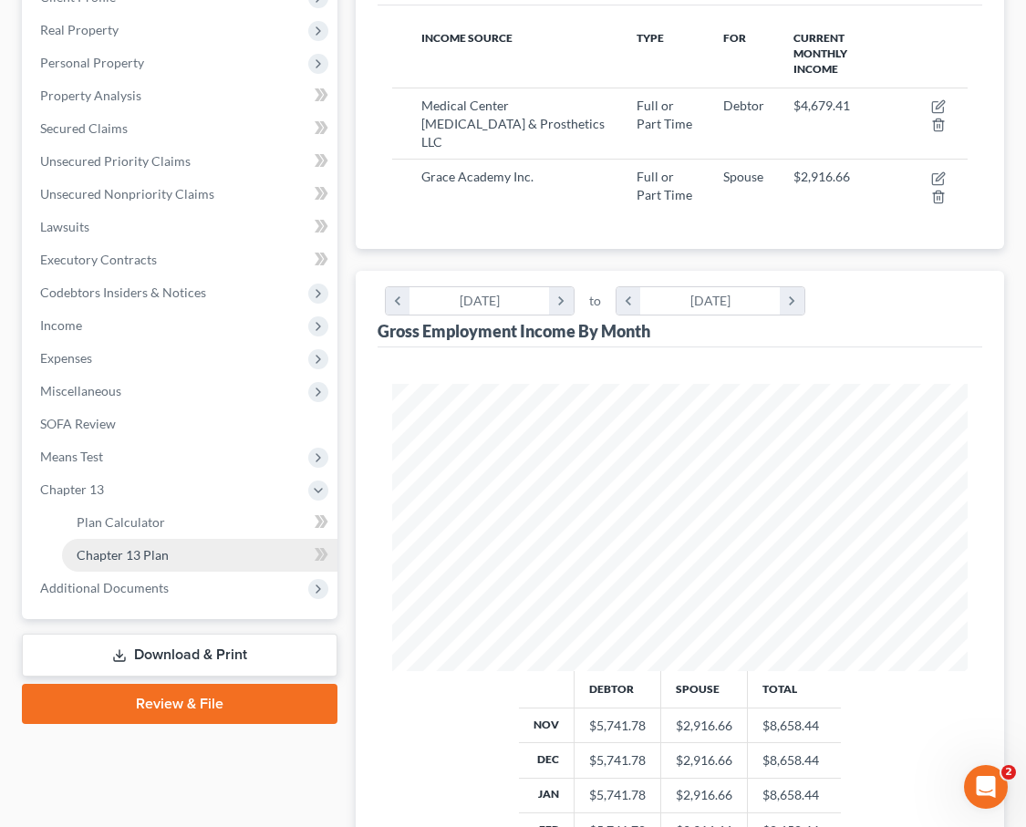
click at [131, 547] on span "Chapter 13 Plan" at bounding box center [123, 555] width 92 height 16
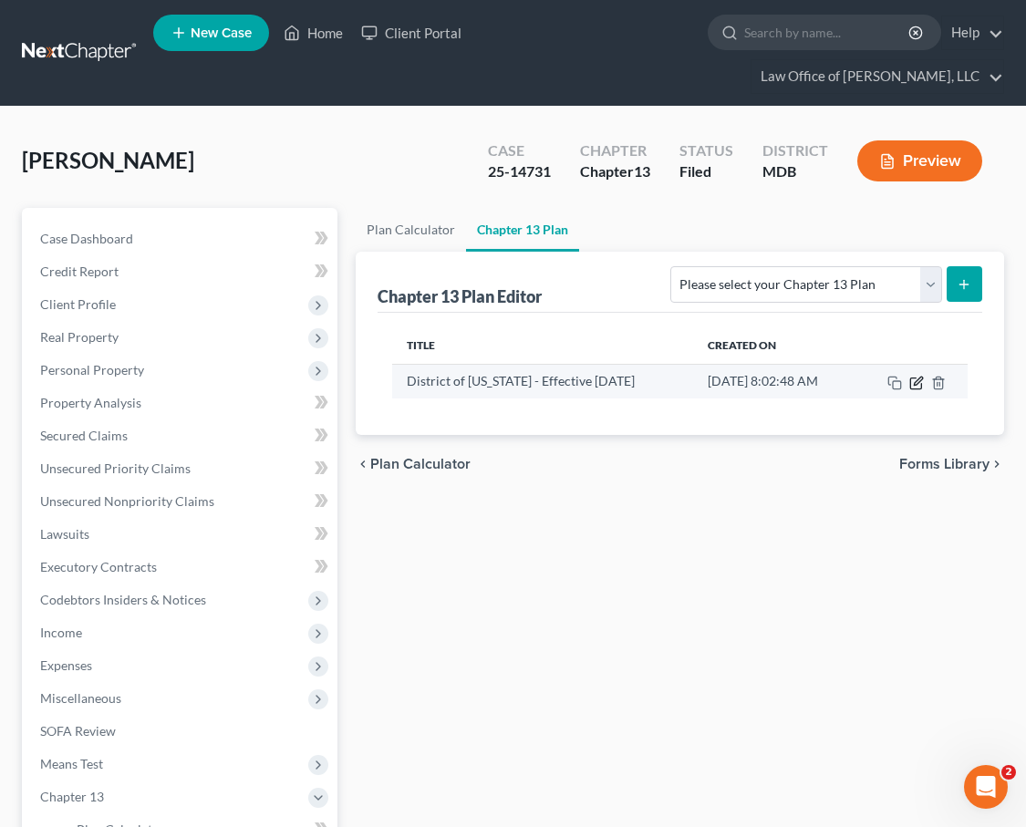
click at [830, 377] on icon "button" at bounding box center [918, 381] width 8 height 8
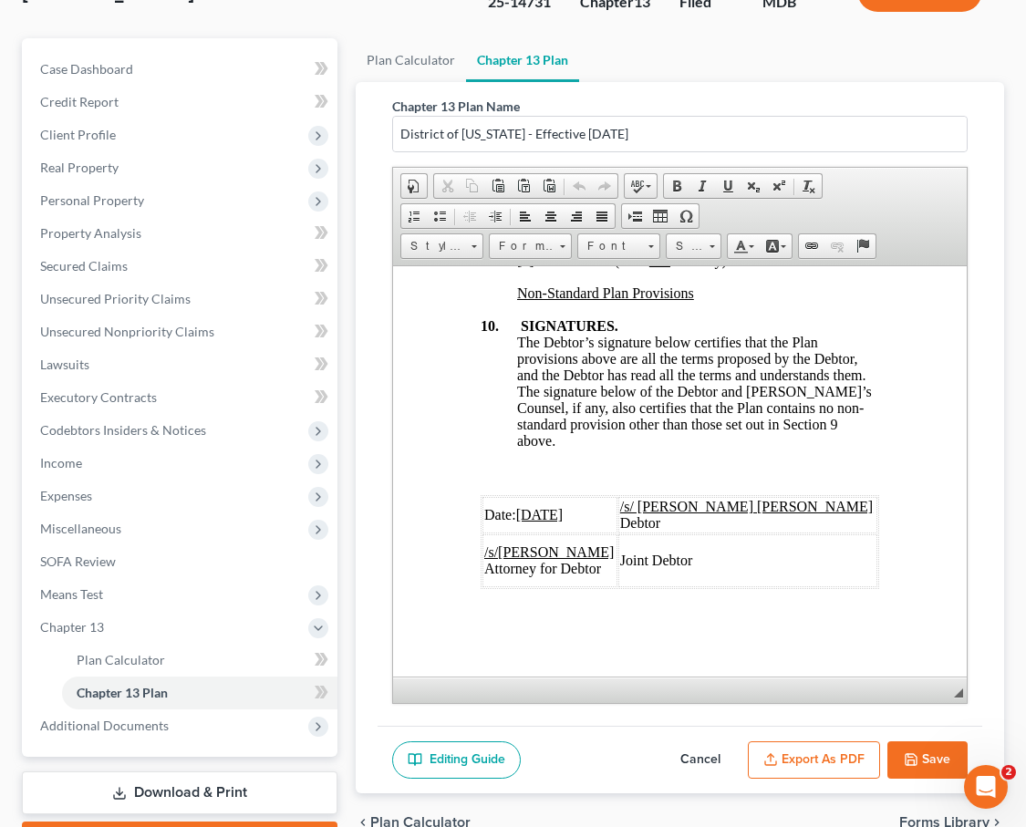
scroll to position [171, 0]
click at [816, 740] on button "Export as PDF" at bounding box center [814, 759] width 132 height 38
